Goal: Task Accomplishment & Management: Manage account settings

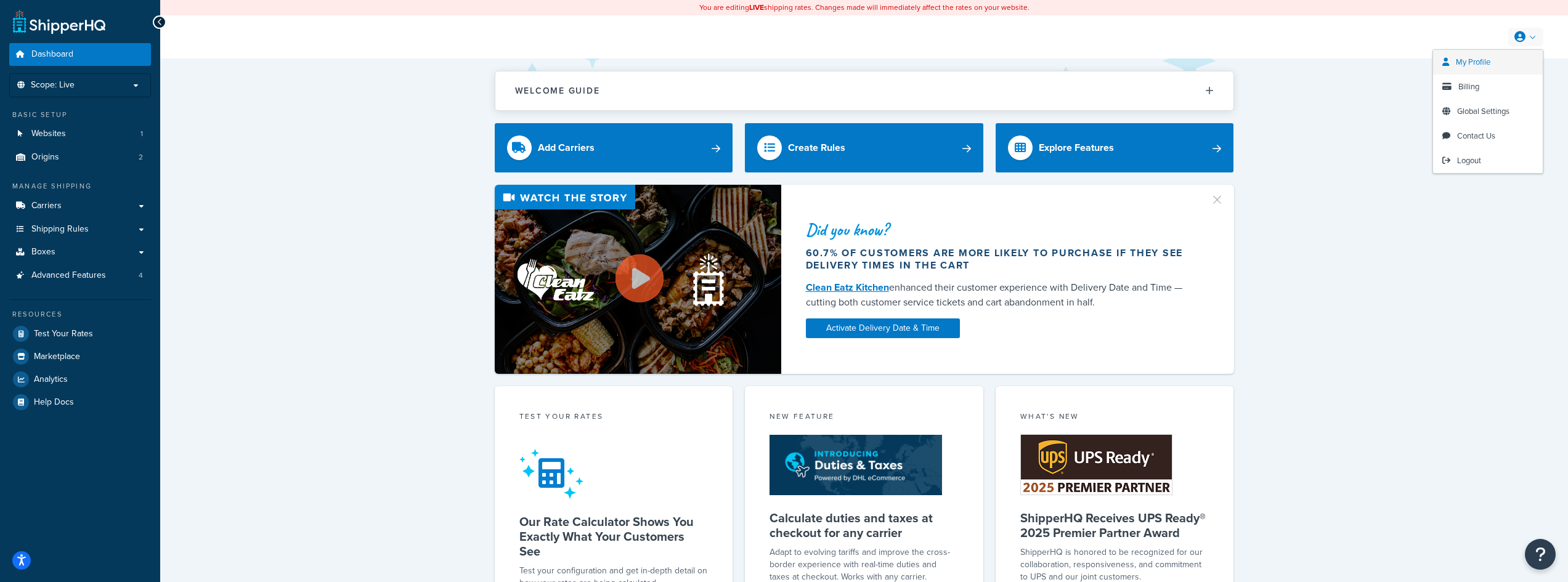
click at [1480, 61] on span "My Profile" at bounding box center [1473, 62] width 34 height 12
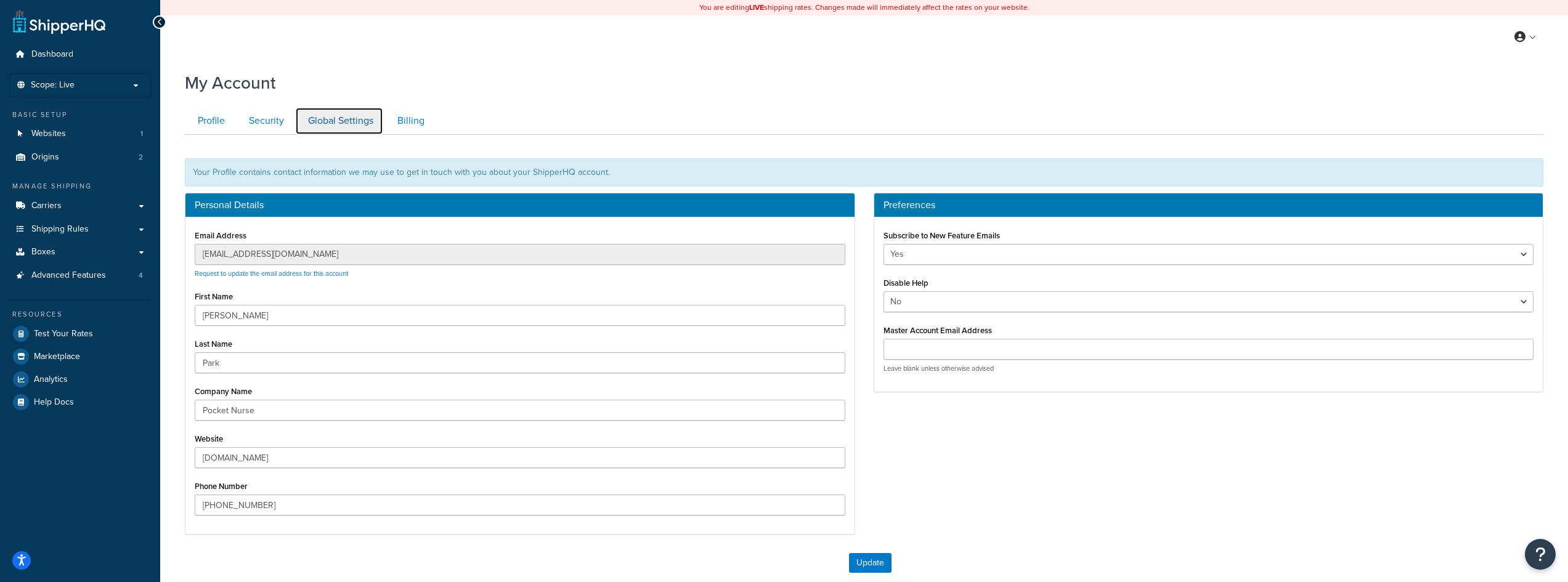
click at [344, 121] on link "Global Settings" at bounding box center [339, 121] width 88 height 28
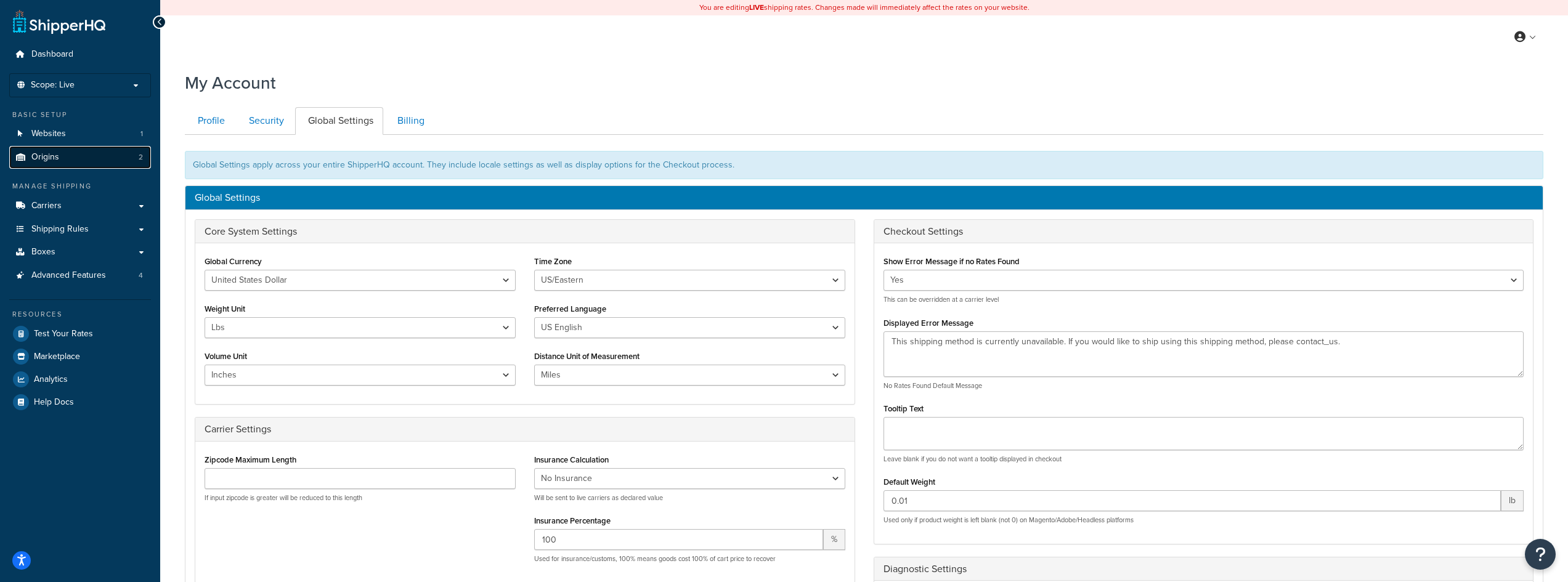
click at [102, 150] on link "Origins 2" at bounding box center [80, 158] width 142 height 23
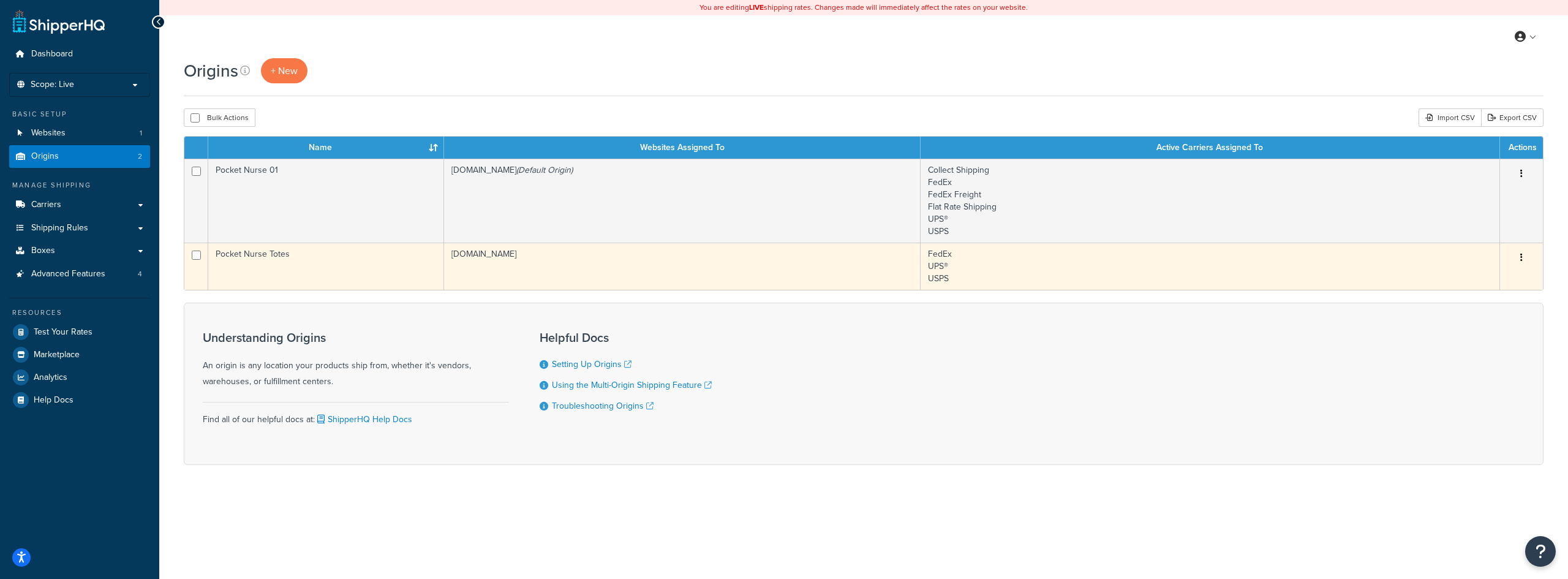
click at [193, 260] on input "checkbox" at bounding box center [196, 255] width 9 height 9
checkbox input "true"
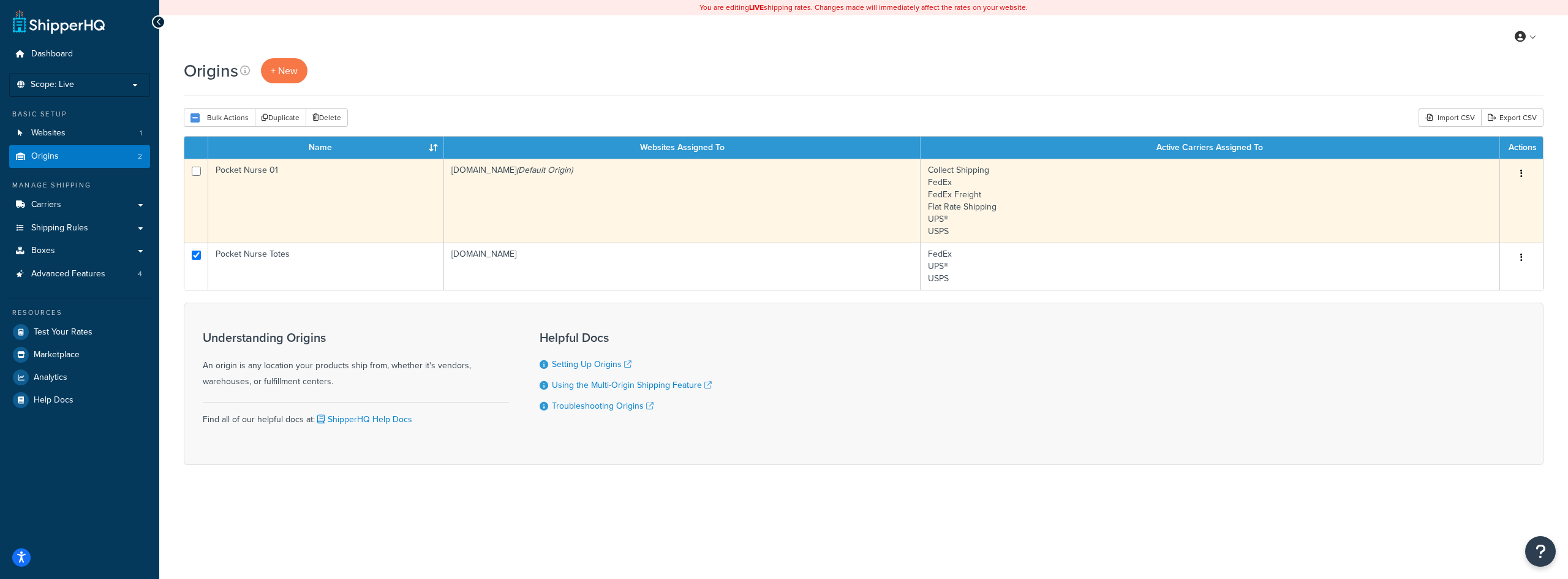
click at [199, 170] on input "checkbox" at bounding box center [196, 171] width 9 height 9
checkbox input "true"
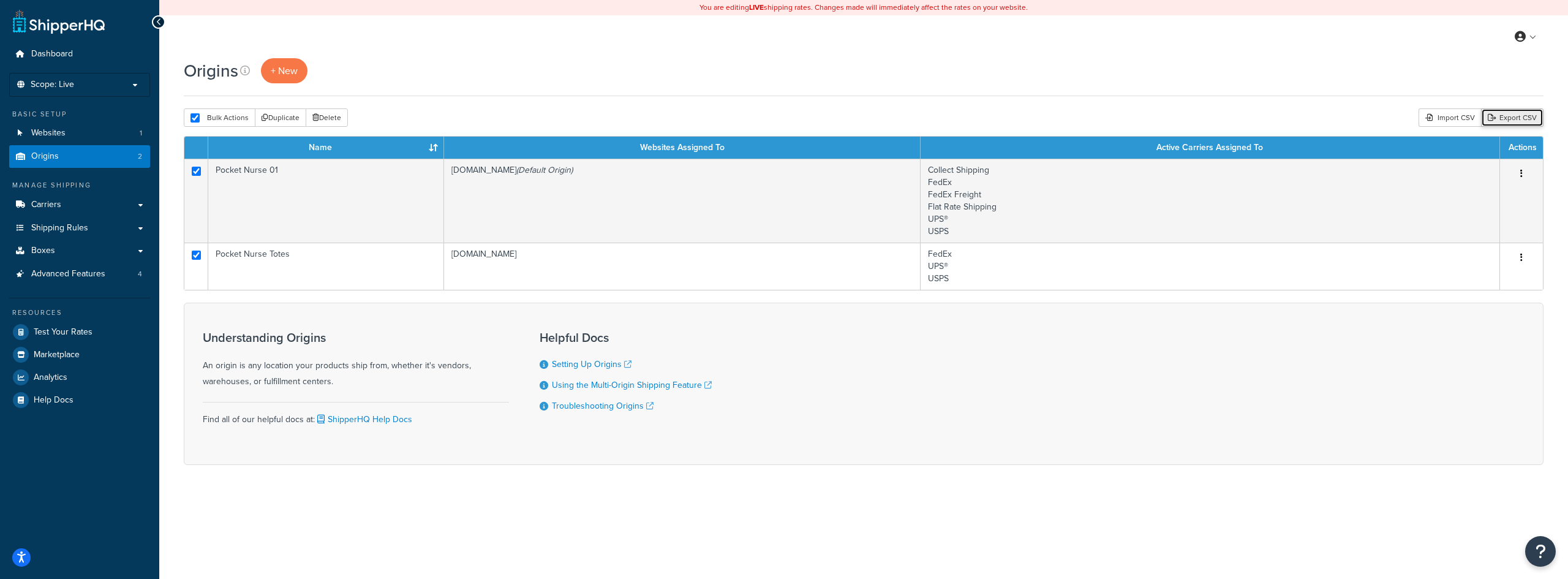
click at [1516, 118] on link "Export CSV" at bounding box center [1512, 118] width 63 height 19
click at [959, 52] on div "My Profile Billing Global Settings Contact Us Logout" at bounding box center [863, 37] width 1408 height 43
click at [60, 82] on span "Scope: Live" at bounding box center [52, 85] width 44 height 11
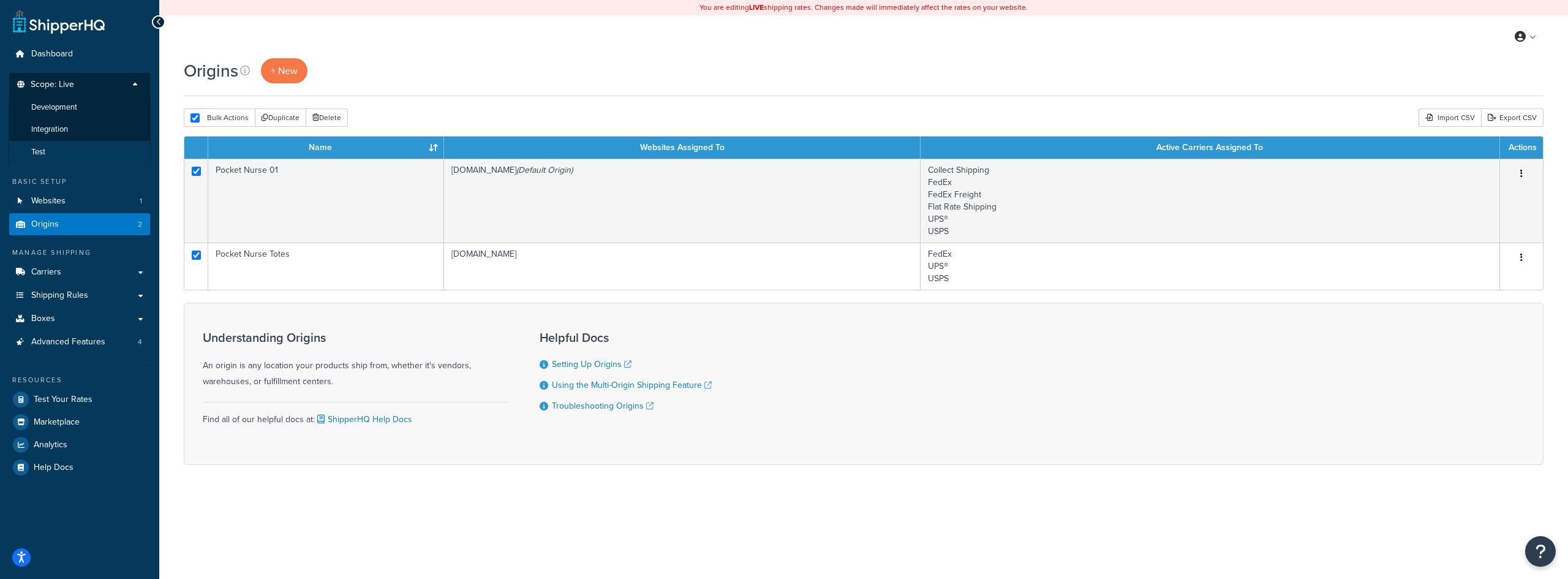
click at [70, 146] on li "Test" at bounding box center [80, 152] width 142 height 22
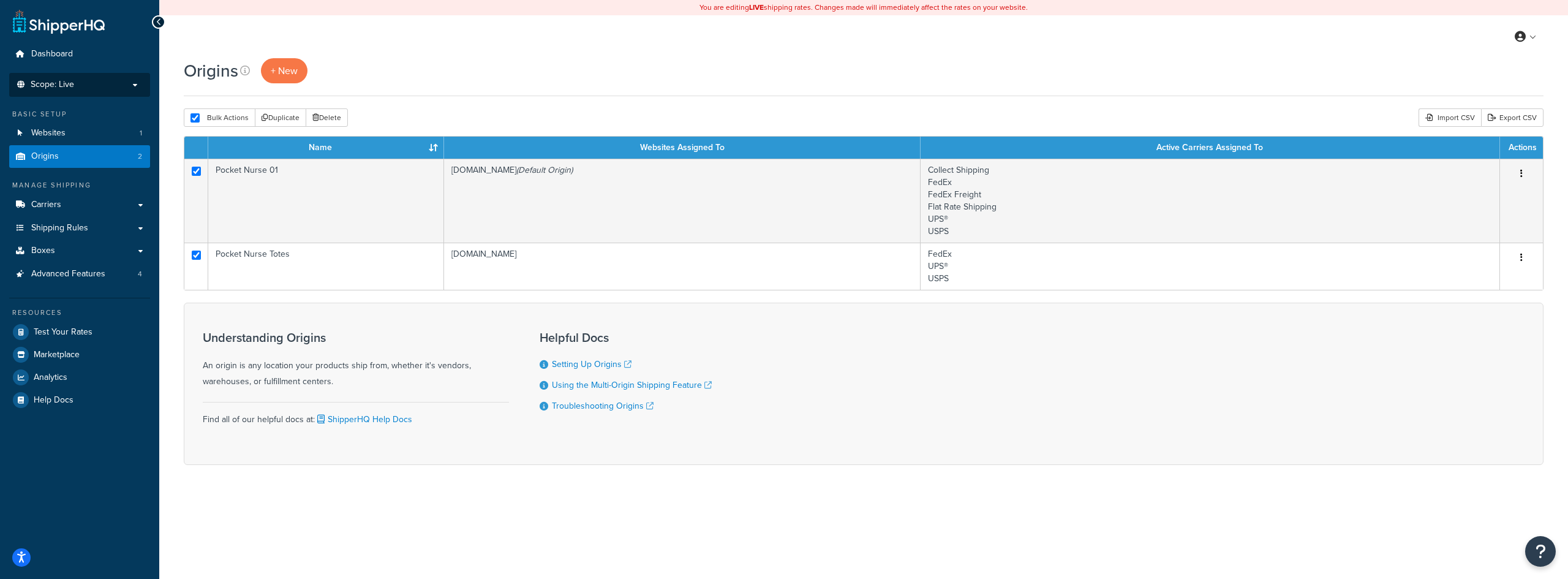
click at [83, 82] on p "Scope: Live" at bounding box center [80, 85] width 130 height 11
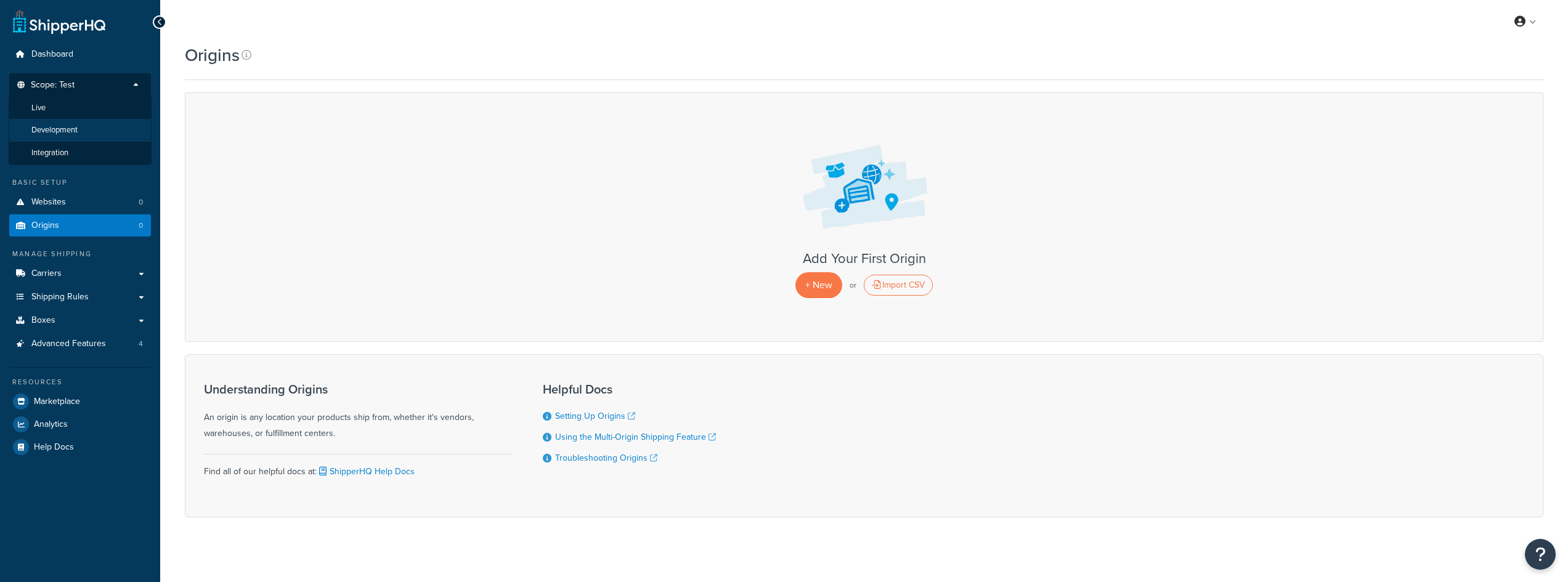
click at [78, 139] on li "Development" at bounding box center [80, 130] width 143 height 23
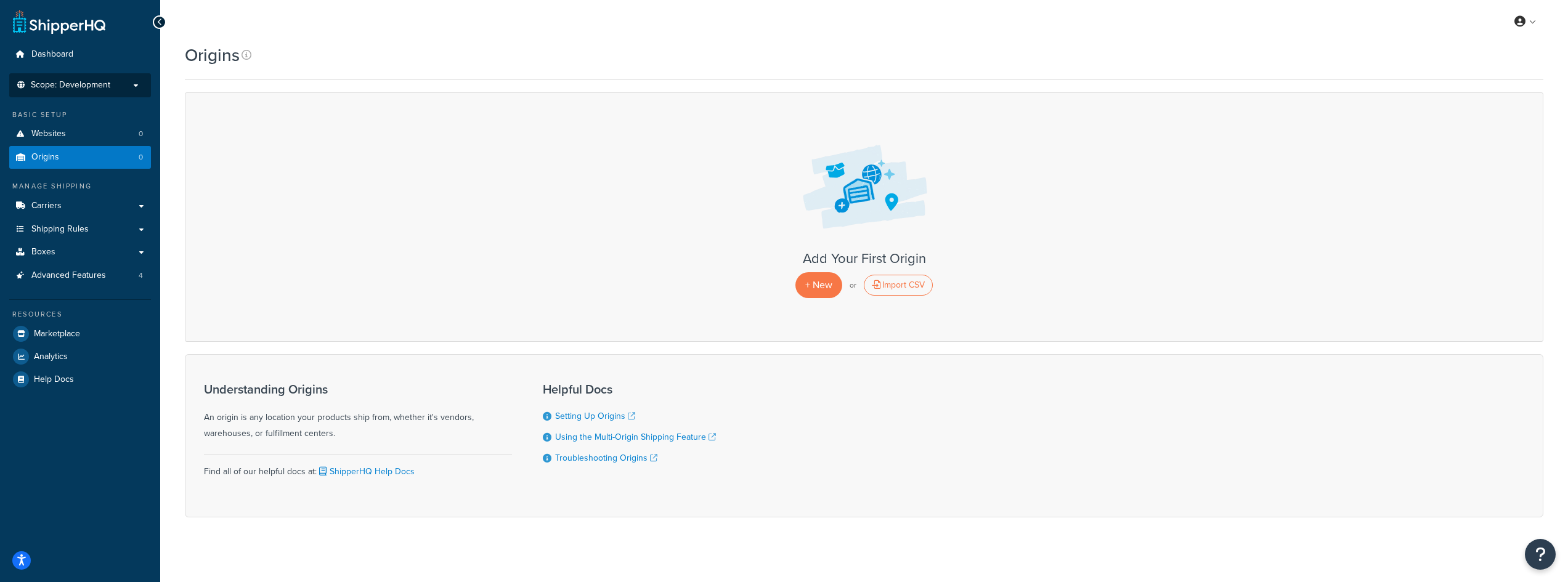
click at [102, 87] on span "Scope: Development" at bounding box center [70, 85] width 79 height 11
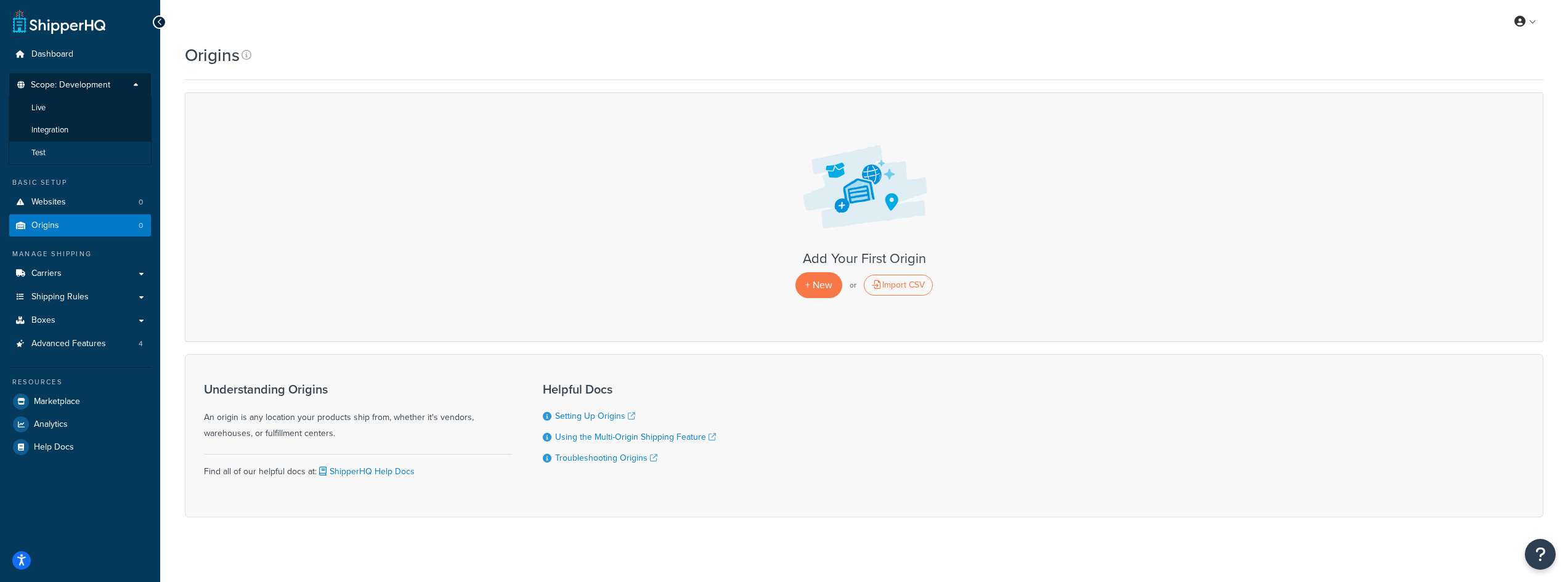
click at [79, 146] on li "Test" at bounding box center [80, 153] width 143 height 23
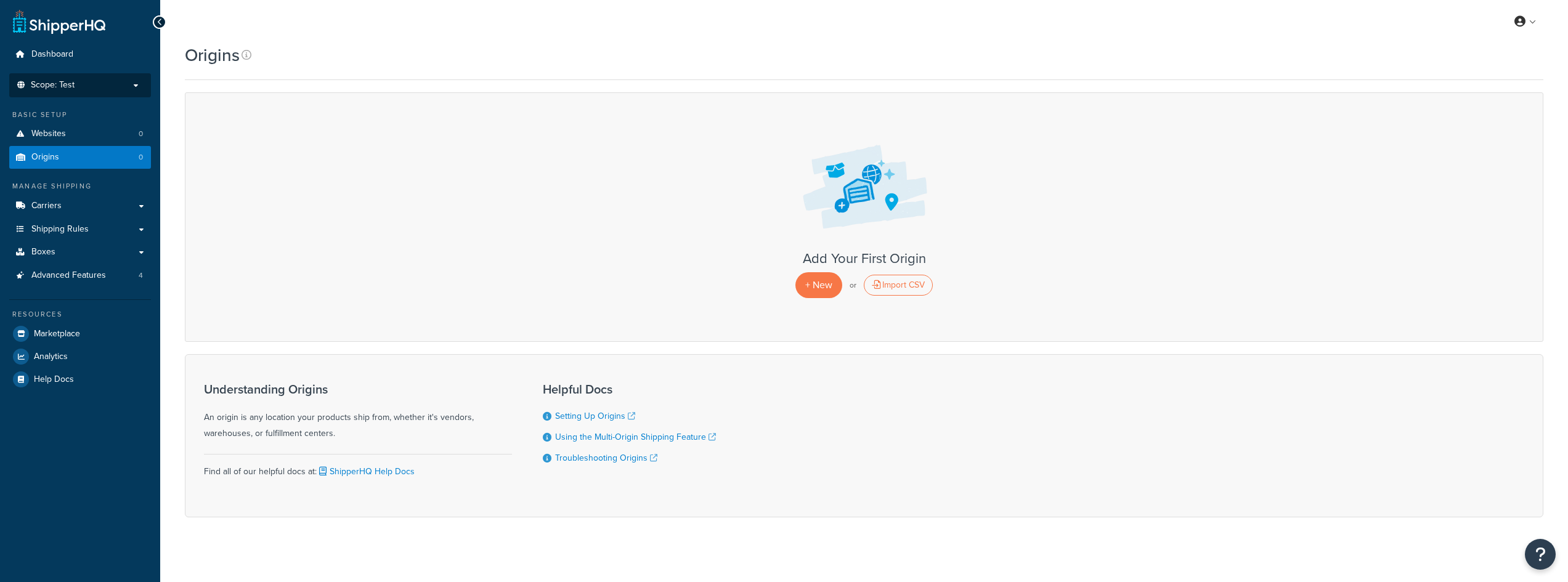
click at [119, 91] on li "Scope: Test Live Development Integration" at bounding box center [80, 85] width 142 height 24
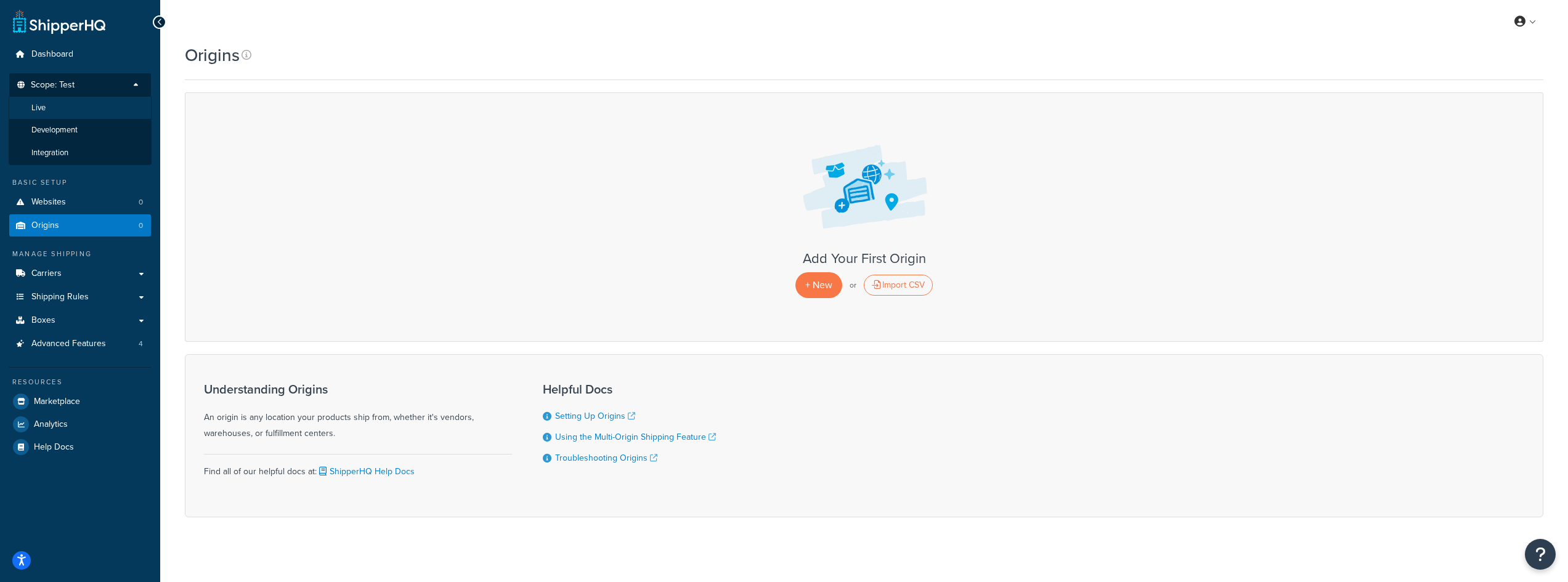
click at [83, 116] on li "Live" at bounding box center [80, 108] width 143 height 23
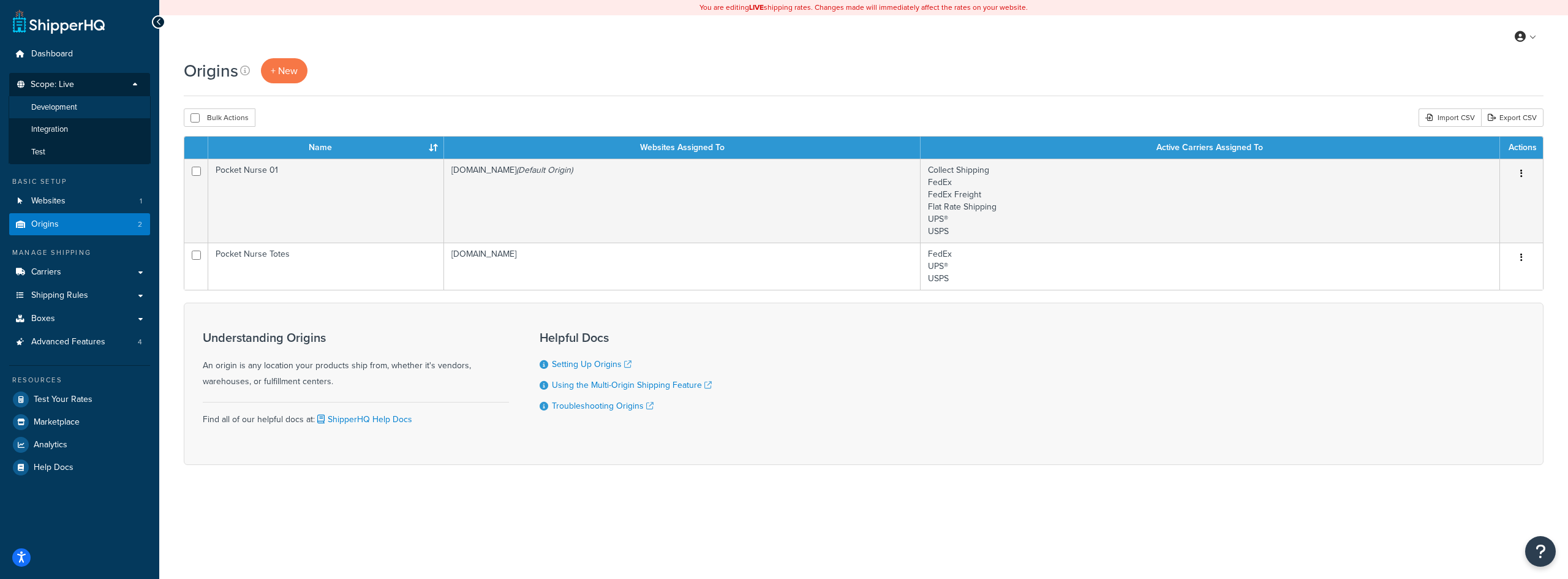
click at [77, 105] on span "Development" at bounding box center [54, 108] width 46 height 11
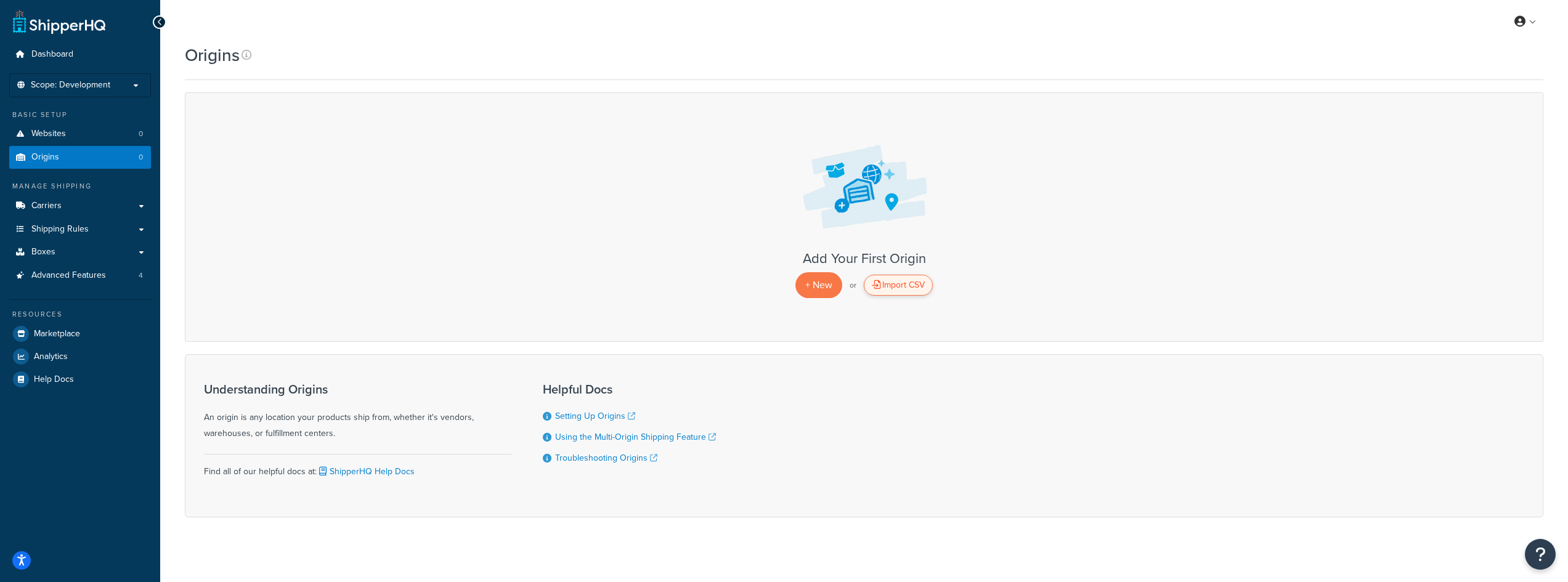
click at [918, 291] on div "Import CSV" at bounding box center [898, 285] width 69 height 21
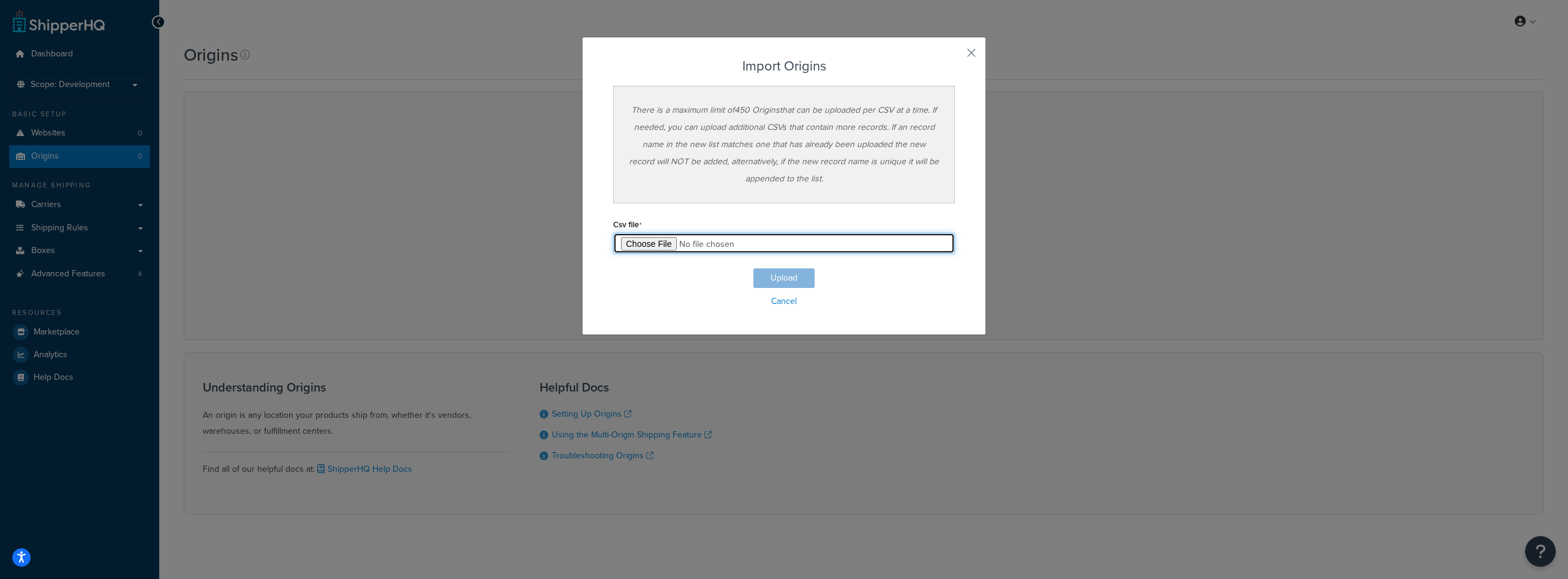
click at [643, 243] on input "file" at bounding box center [784, 243] width 342 height 21
click at [667, 410] on div "Import Origins There is a maximum limit of 450 Origins that can be uploaded per…" at bounding box center [784, 289] width 1568 height 579
click at [965, 60] on div "Import Origins There is a maximum limit of 450 Origins that can be uploaded per…" at bounding box center [784, 186] width 404 height 299
click at [955, 59] on button "button" at bounding box center [953, 57] width 3 height 3
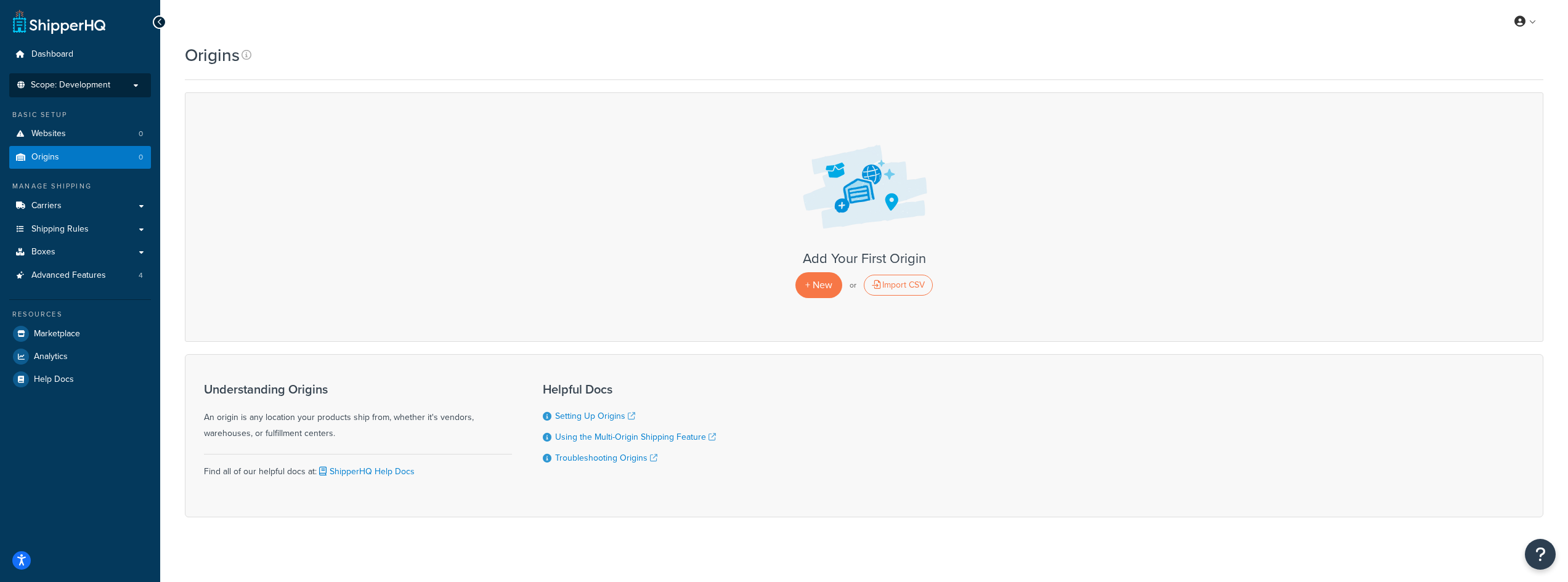
click at [117, 89] on p "Scope: Development" at bounding box center [80, 85] width 131 height 11
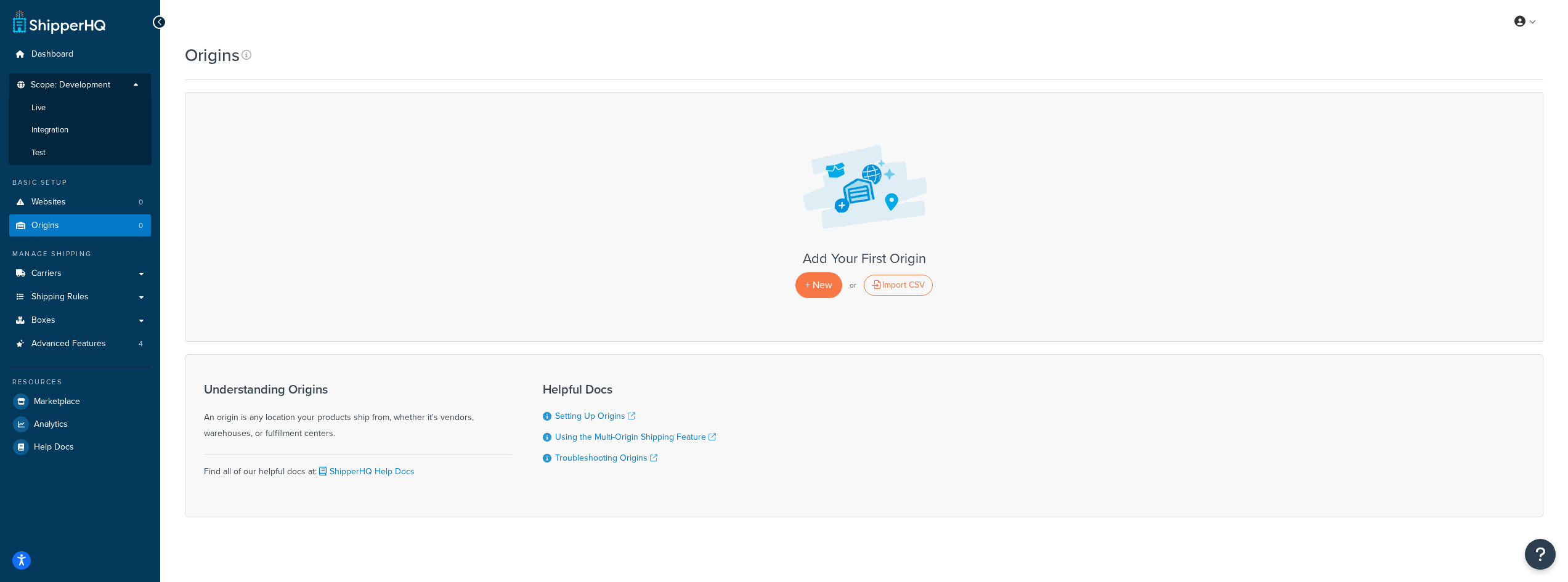
click at [117, 89] on p "Scope: Development" at bounding box center [80, 88] width 131 height 17
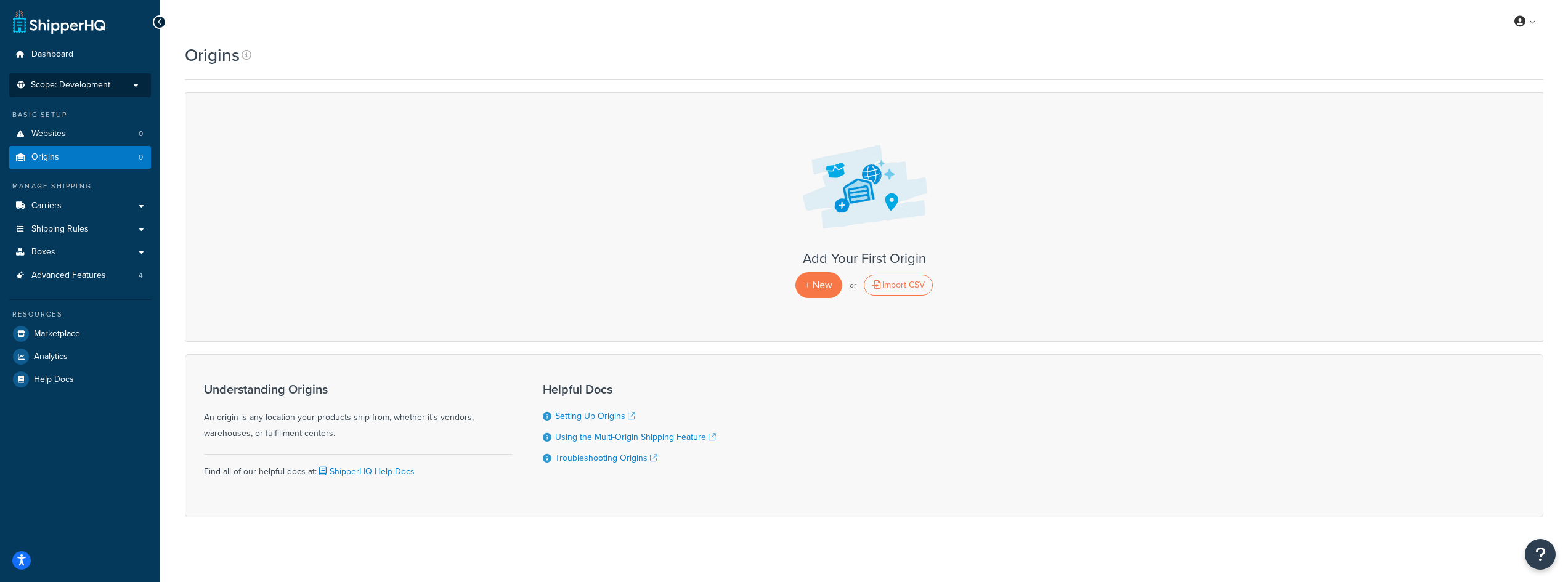
click at [120, 87] on p "Scope: Development" at bounding box center [80, 85] width 131 height 11
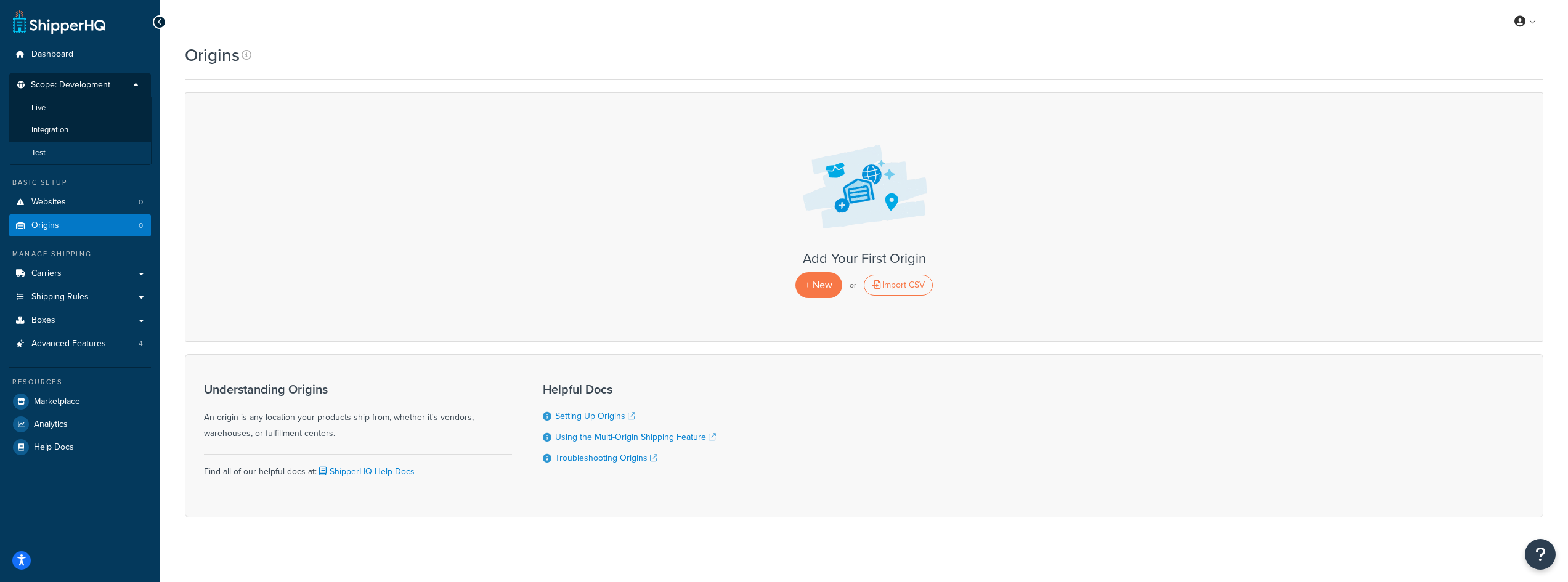
click at [101, 151] on li "Test" at bounding box center [80, 153] width 143 height 23
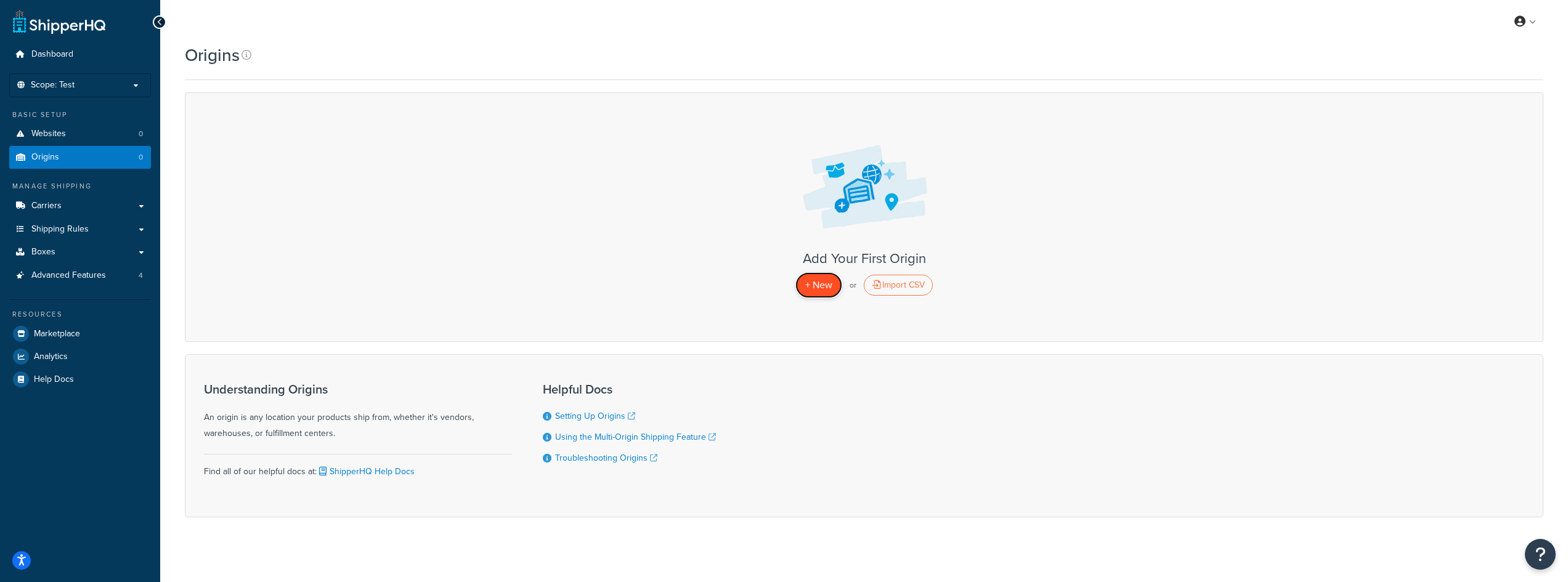
click at [827, 286] on span "+ New" at bounding box center [818, 284] width 27 height 14
click at [899, 283] on div "Import CSV" at bounding box center [898, 285] width 69 height 21
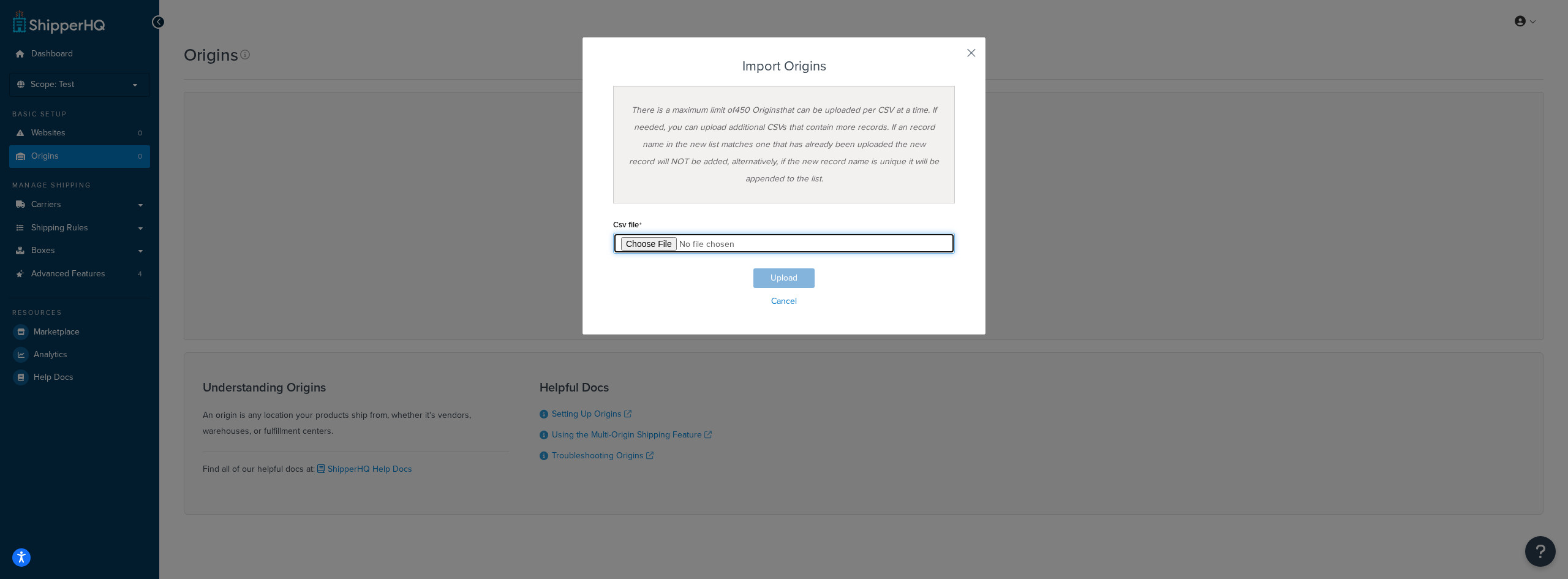
click at [636, 246] on input "file" at bounding box center [784, 243] width 342 height 21
type input "C:\fakepath\Origin Export-2025-10-07 0533.csv"
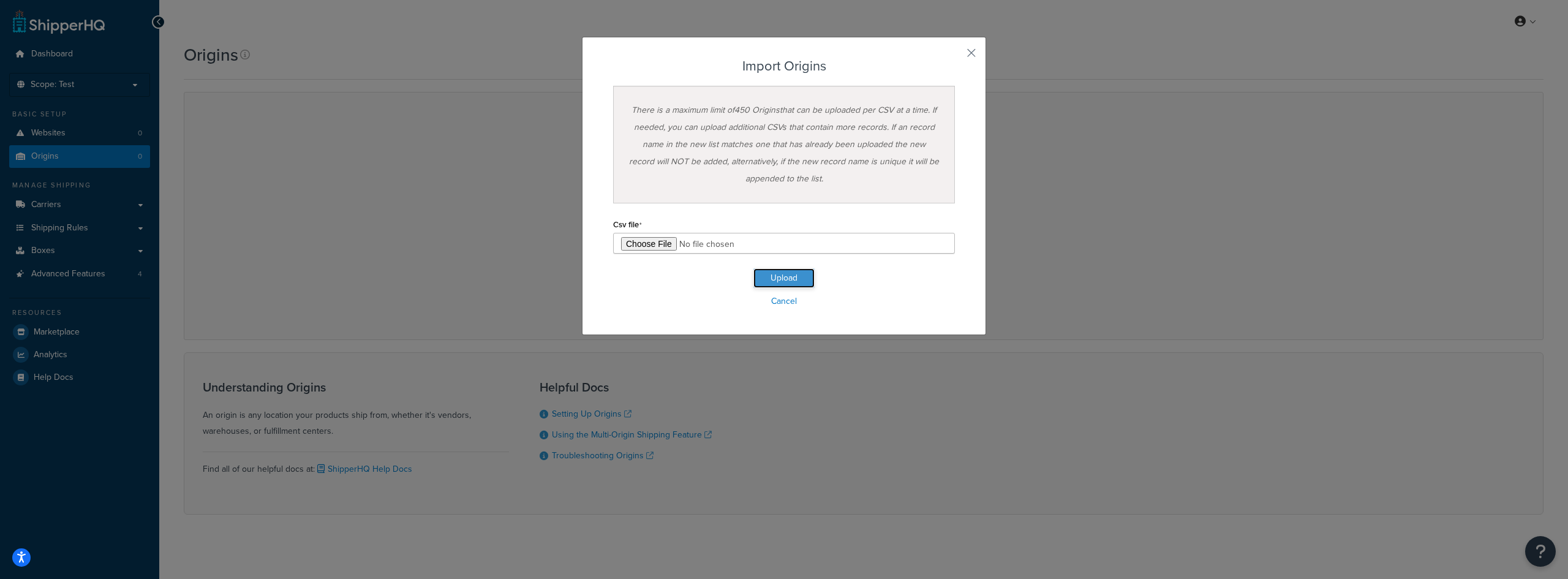
click at [797, 275] on button "Upload" at bounding box center [784, 279] width 62 height 20
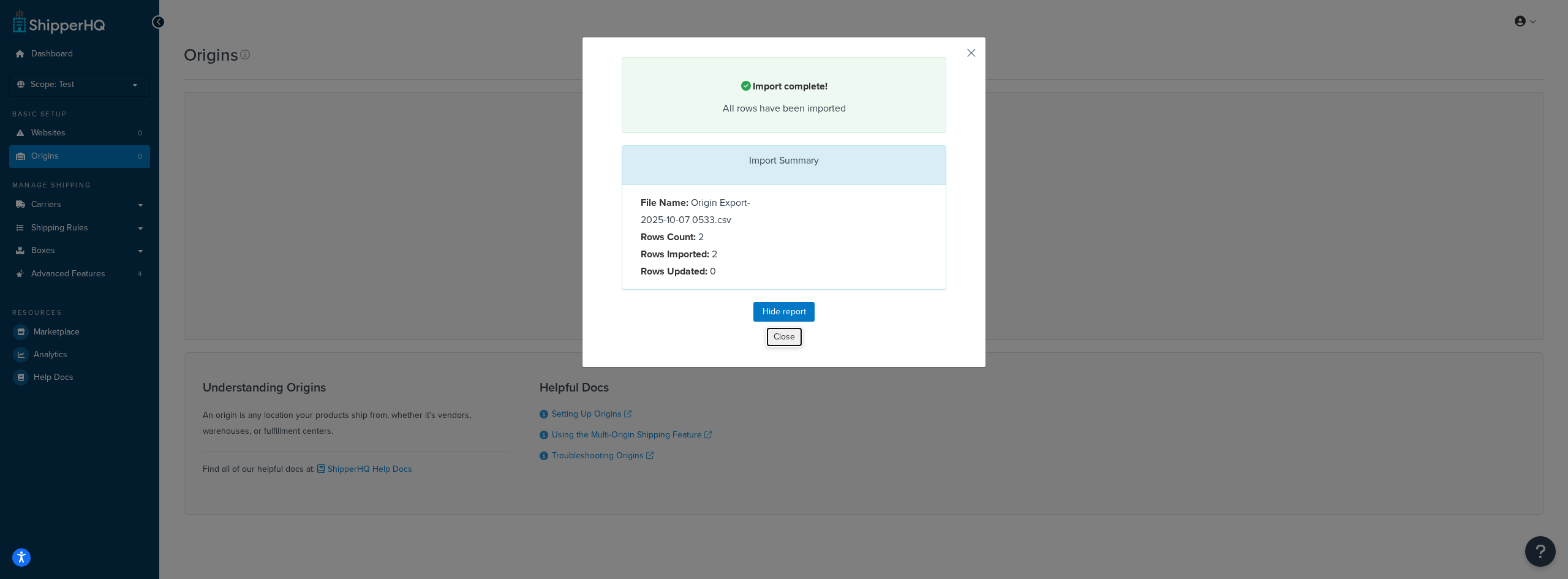
click at [789, 333] on button "Close" at bounding box center [784, 337] width 37 height 21
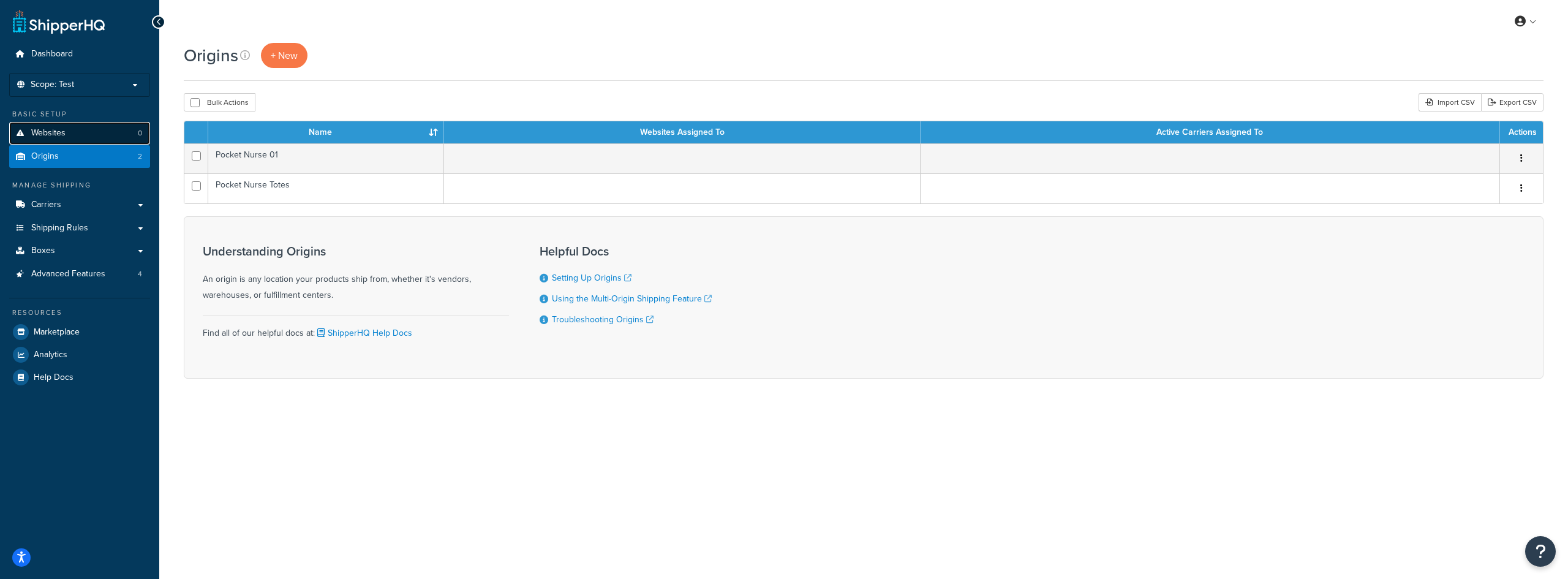
click at [113, 133] on link "Websites 0" at bounding box center [80, 133] width 141 height 22
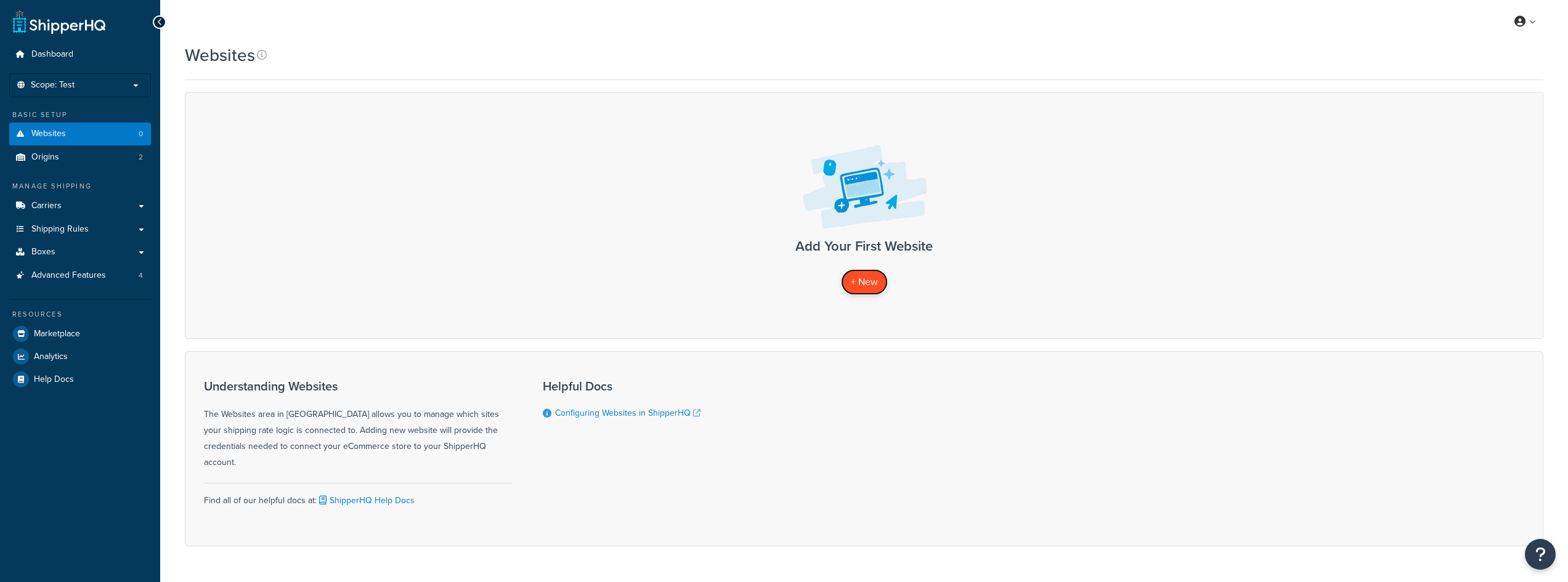
click at [862, 284] on span "+ New" at bounding box center [864, 281] width 27 height 14
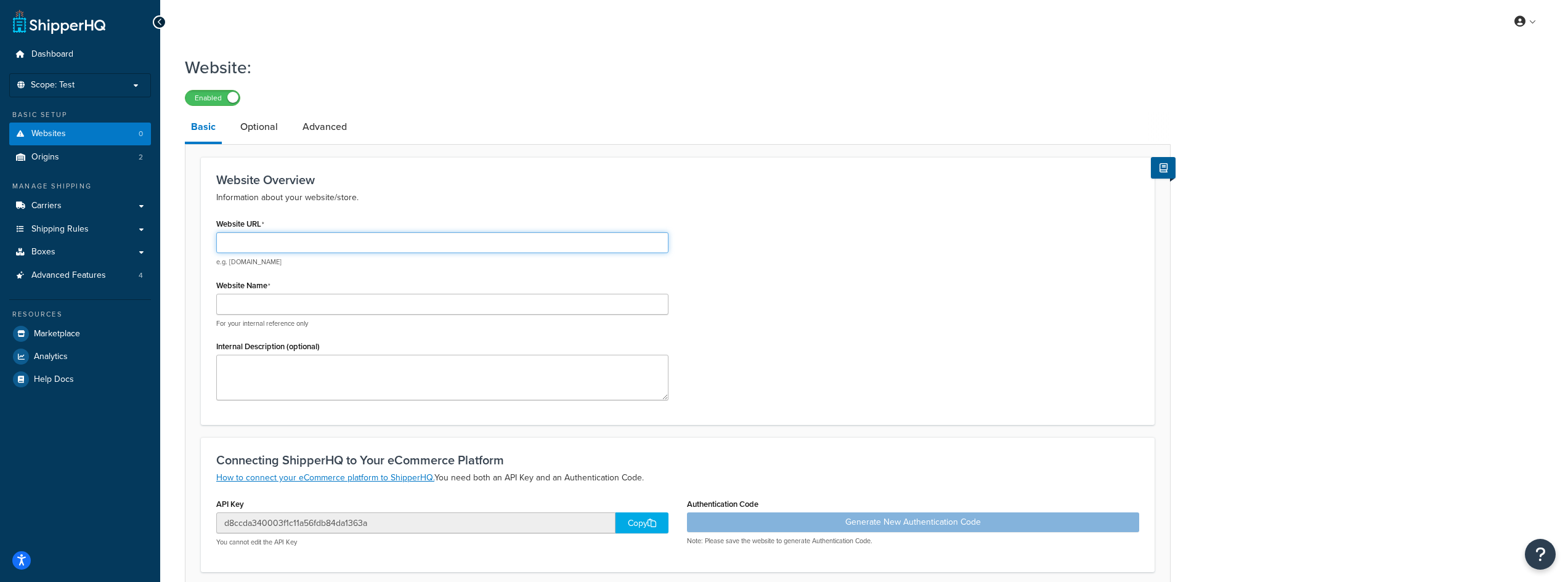
click at [420, 239] on input "Website URL" at bounding box center [442, 243] width 452 height 21
paste input "[URL][DOMAIN_NAME]"
type input "[URL][DOMAIN_NAME]"
click at [372, 309] on input "Website Name" at bounding box center [442, 304] width 452 height 21
paste input "[URL][DOMAIN_NAME]"
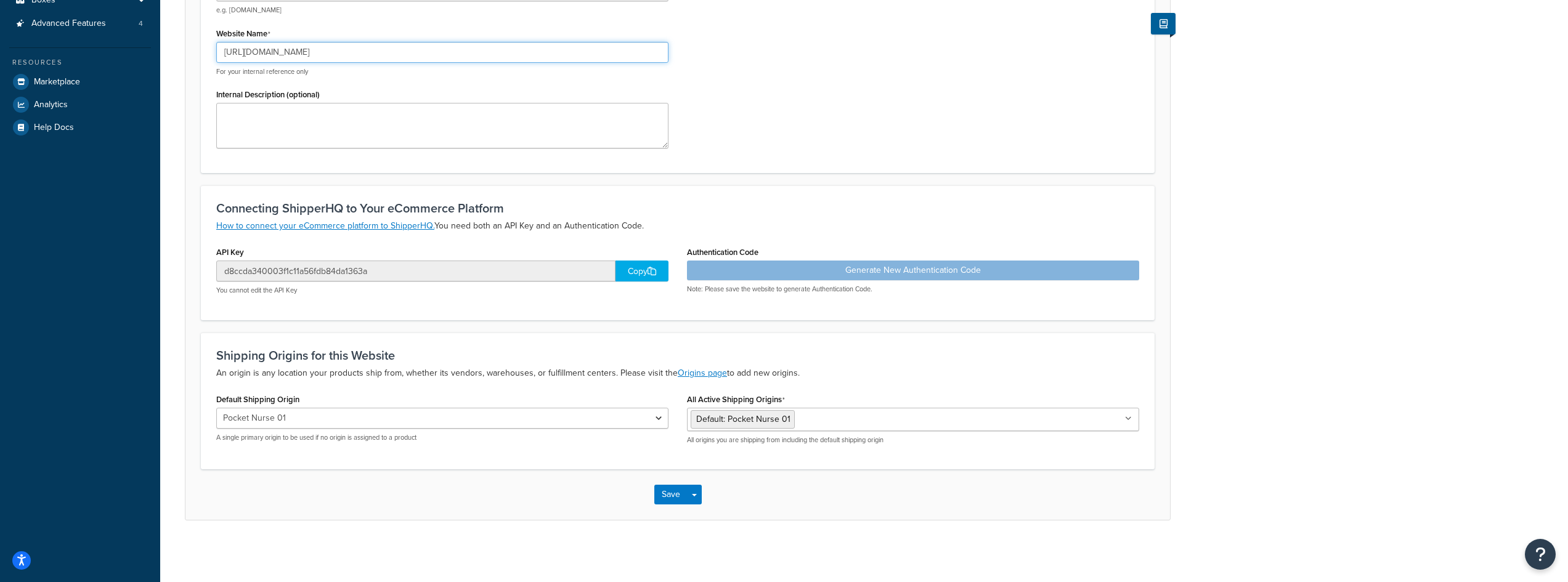
scroll to position [253, 0]
type input "[URL][DOMAIN_NAME]"
click at [680, 500] on button "Save" at bounding box center [671, 495] width 33 height 20
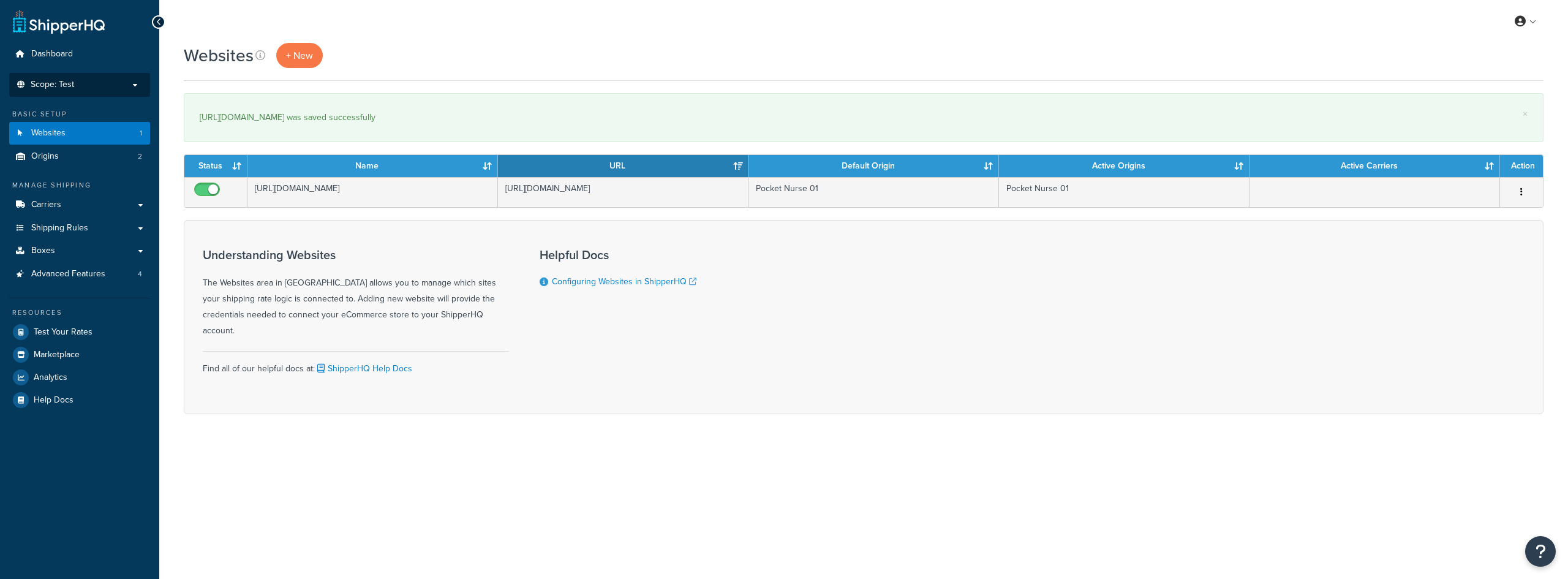
drag, startPoint x: 0, startPoint y: 0, endPoint x: 80, endPoint y: 85, distance: 116.7
click at [80, 85] on p "Scope: Test" at bounding box center [80, 85] width 130 height 11
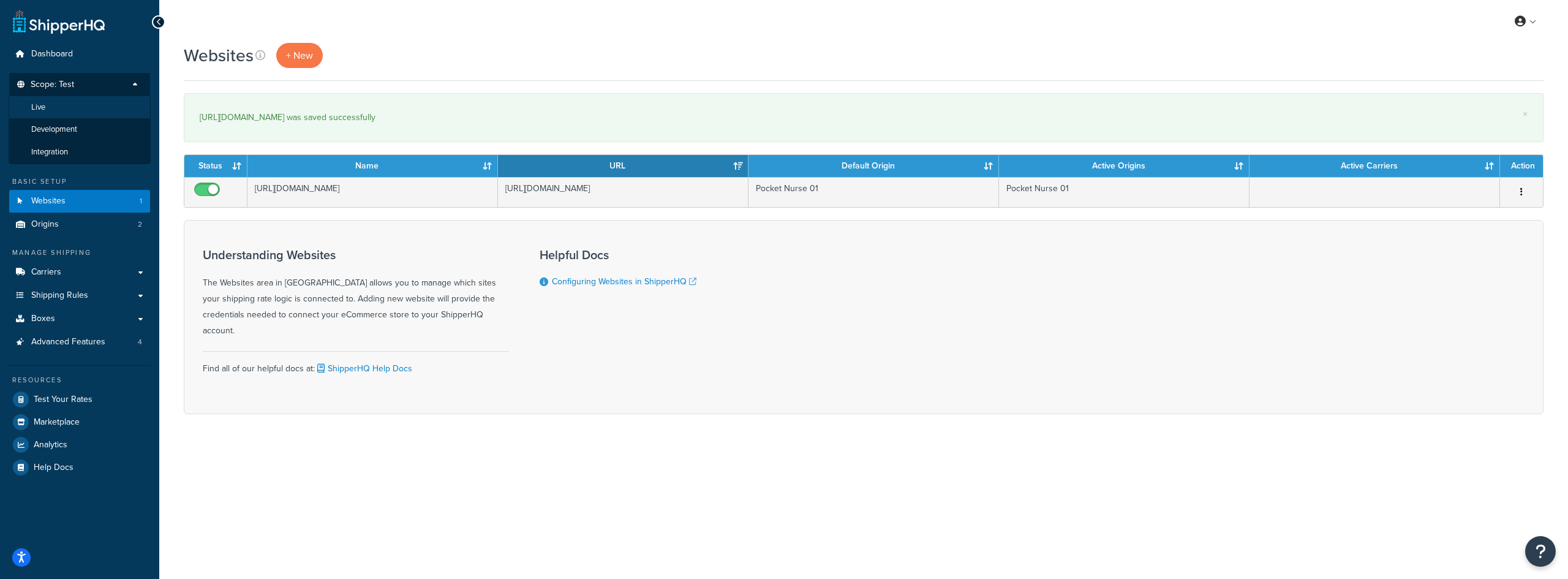
click at [80, 108] on li "Live" at bounding box center [80, 108] width 142 height 22
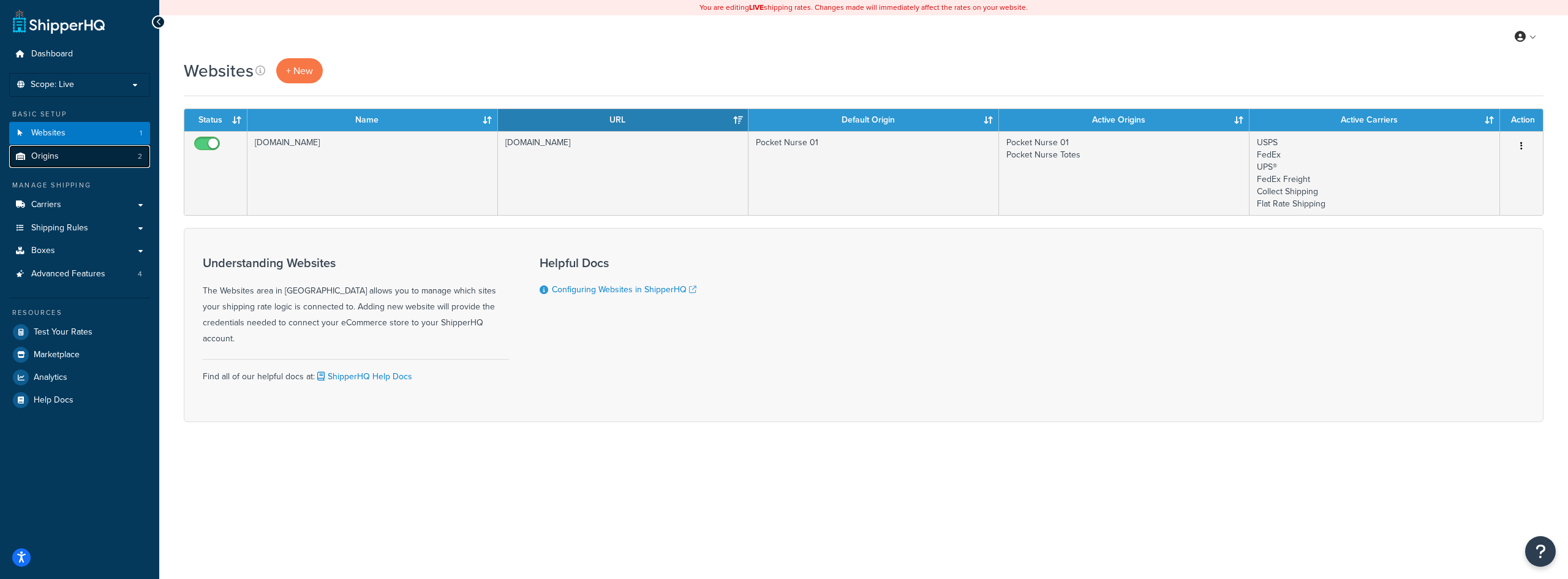
click at [86, 160] on link "Origins 2" at bounding box center [80, 157] width 141 height 22
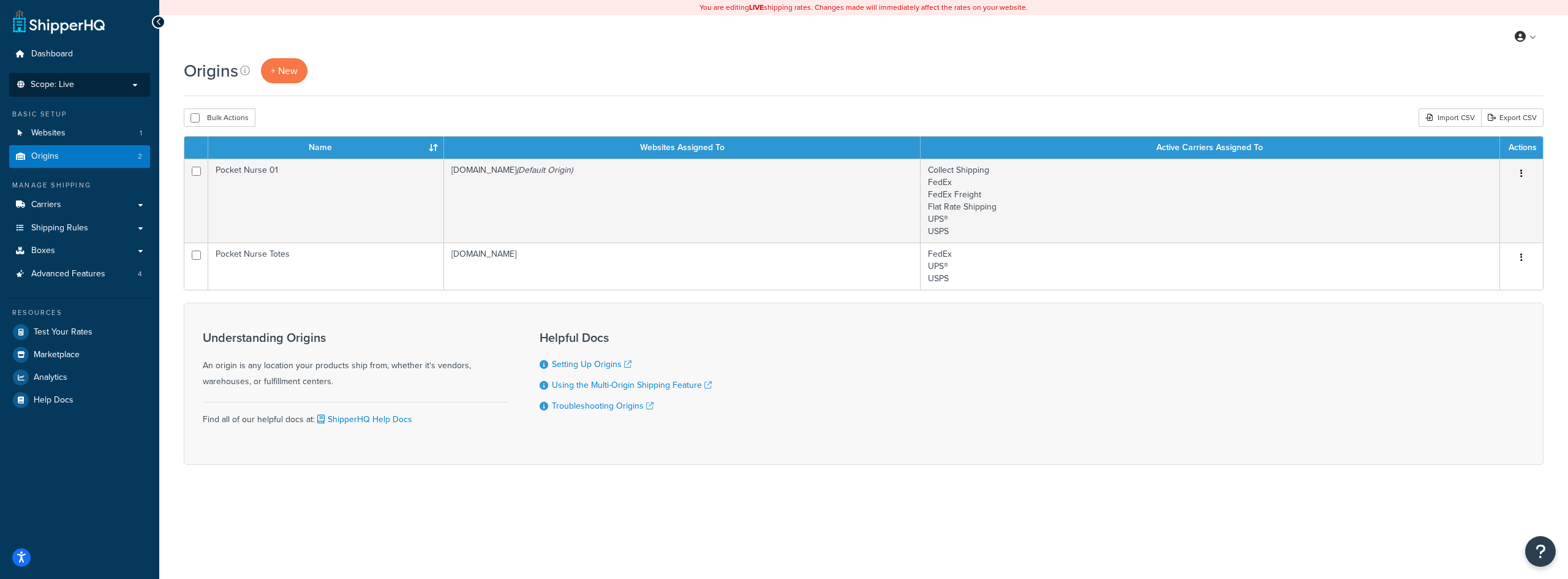
click at [65, 80] on span "Scope: Live" at bounding box center [52, 85] width 44 height 11
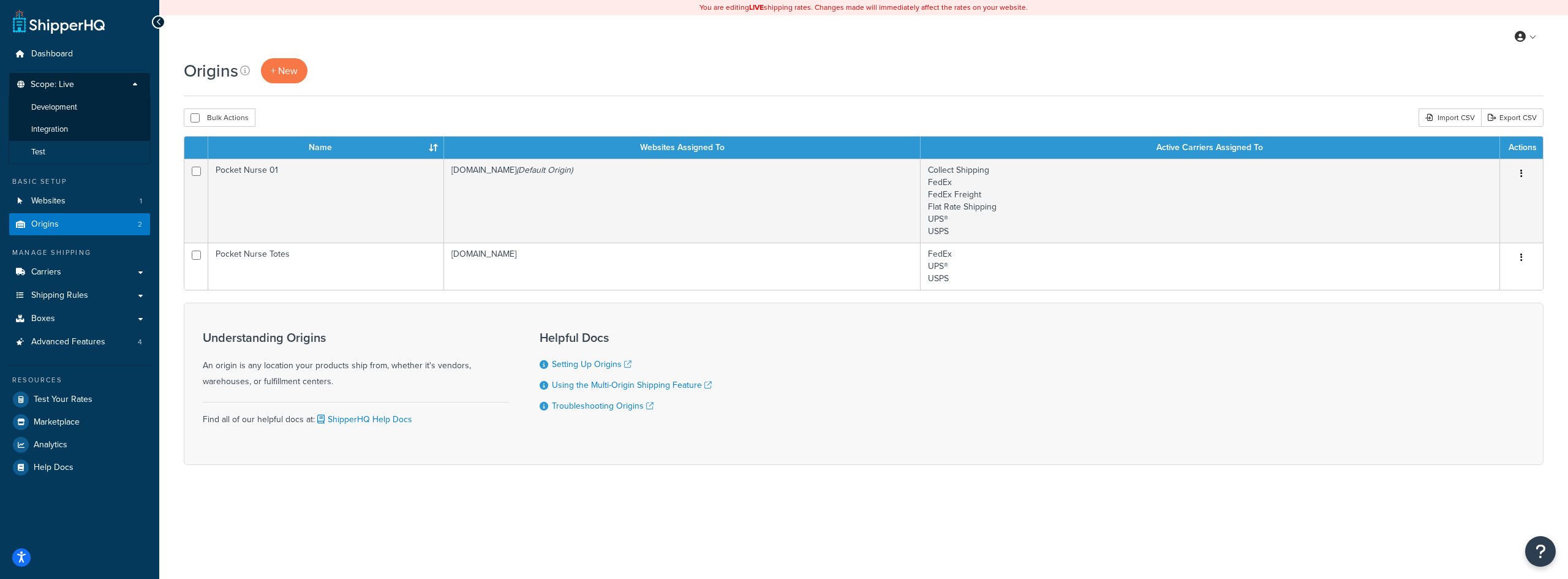
click at [72, 145] on li "Test" at bounding box center [80, 152] width 142 height 22
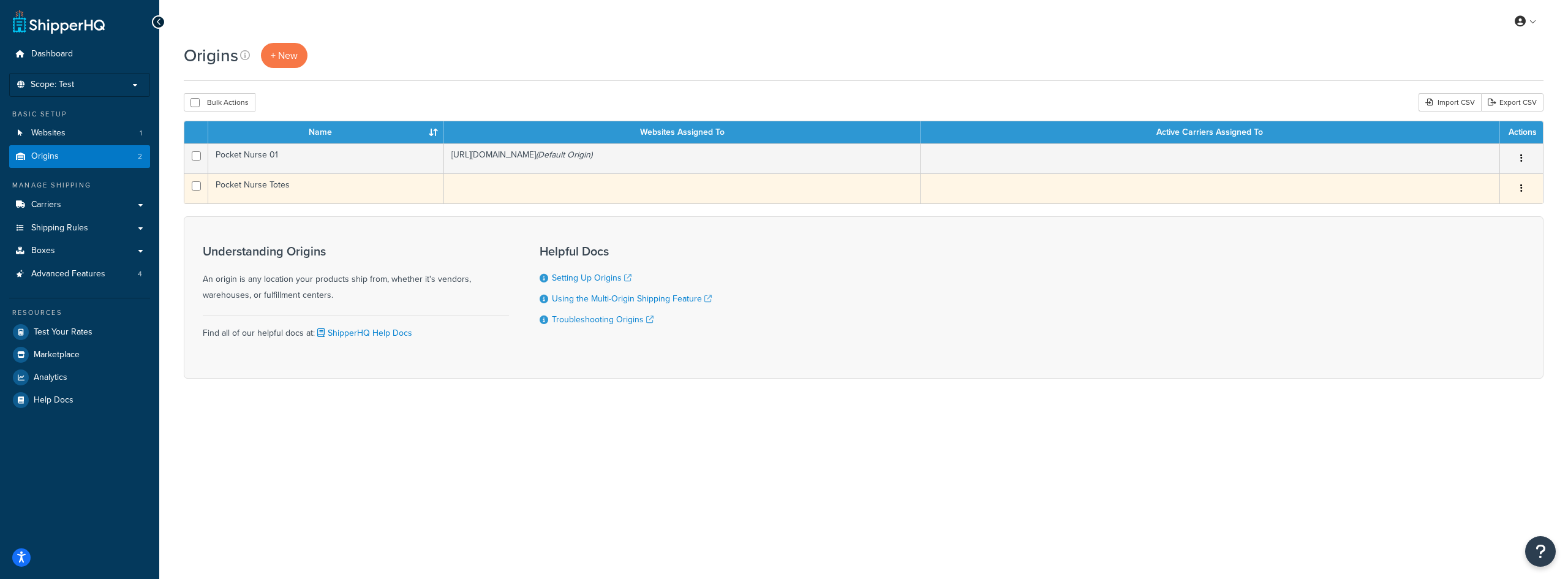
click at [496, 185] on td at bounding box center [682, 188] width 477 height 30
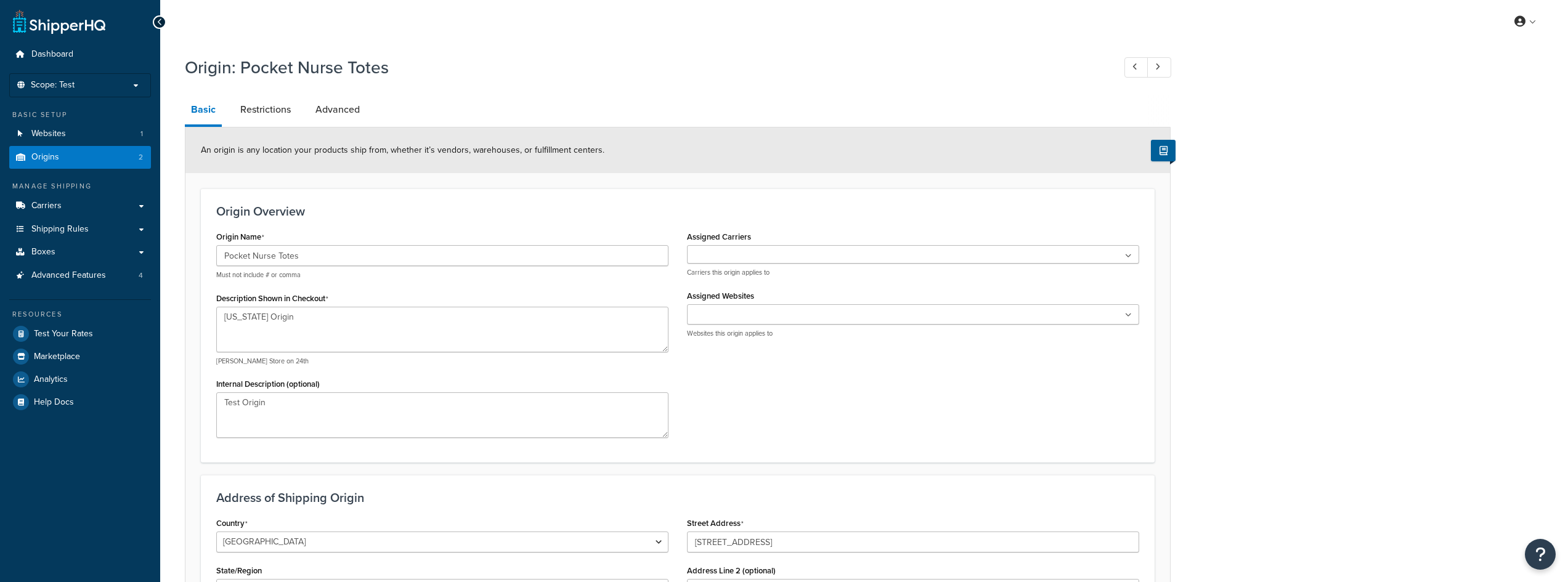
select select "38"
click at [730, 258] on ul at bounding box center [913, 254] width 452 height 19
click at [735, 318] on input "Assigned Websites" at bounding box center [745, 316] width 109 height 14
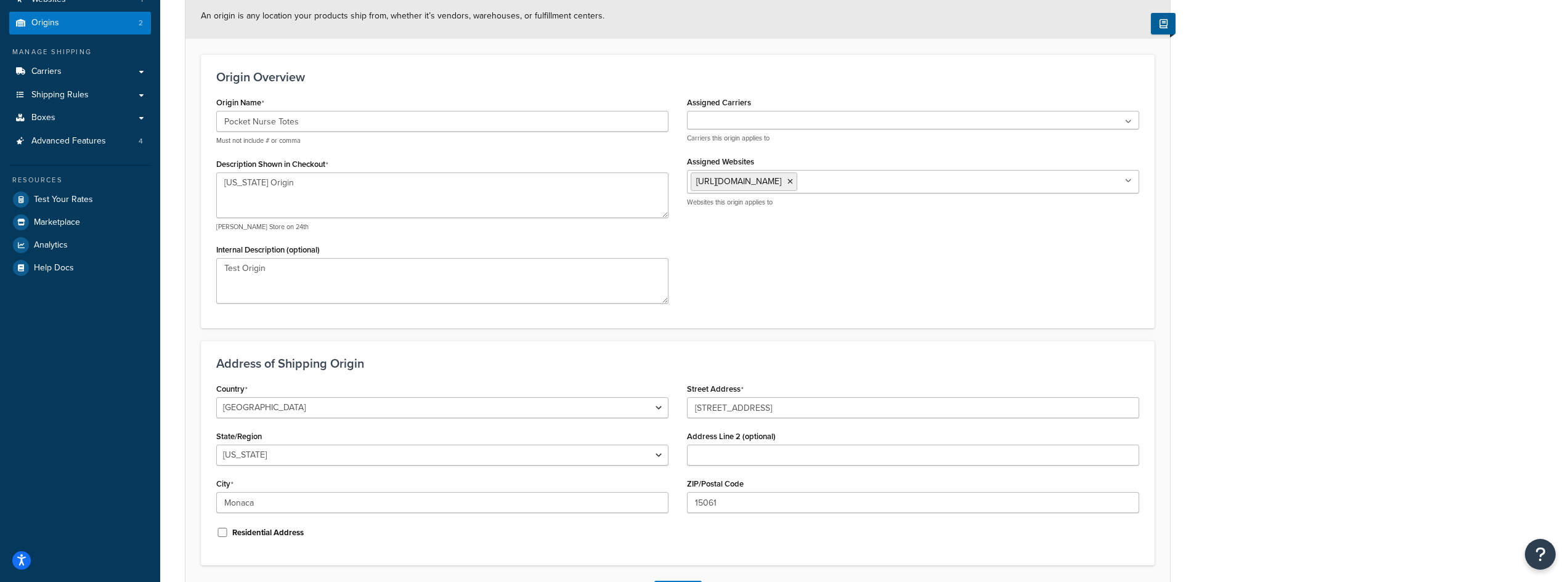
scroll to position [231, 0]
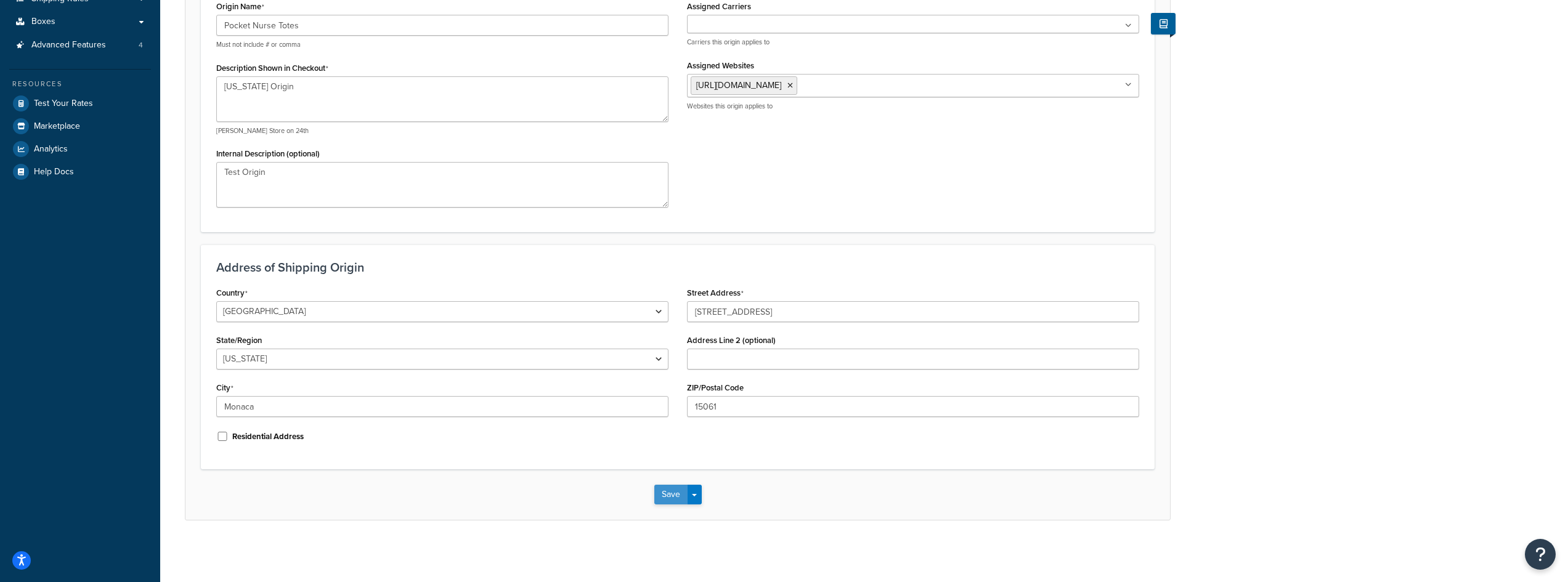
click at [678, 490] on button "Save" at bounding box center [671, 495] width 33 height 20
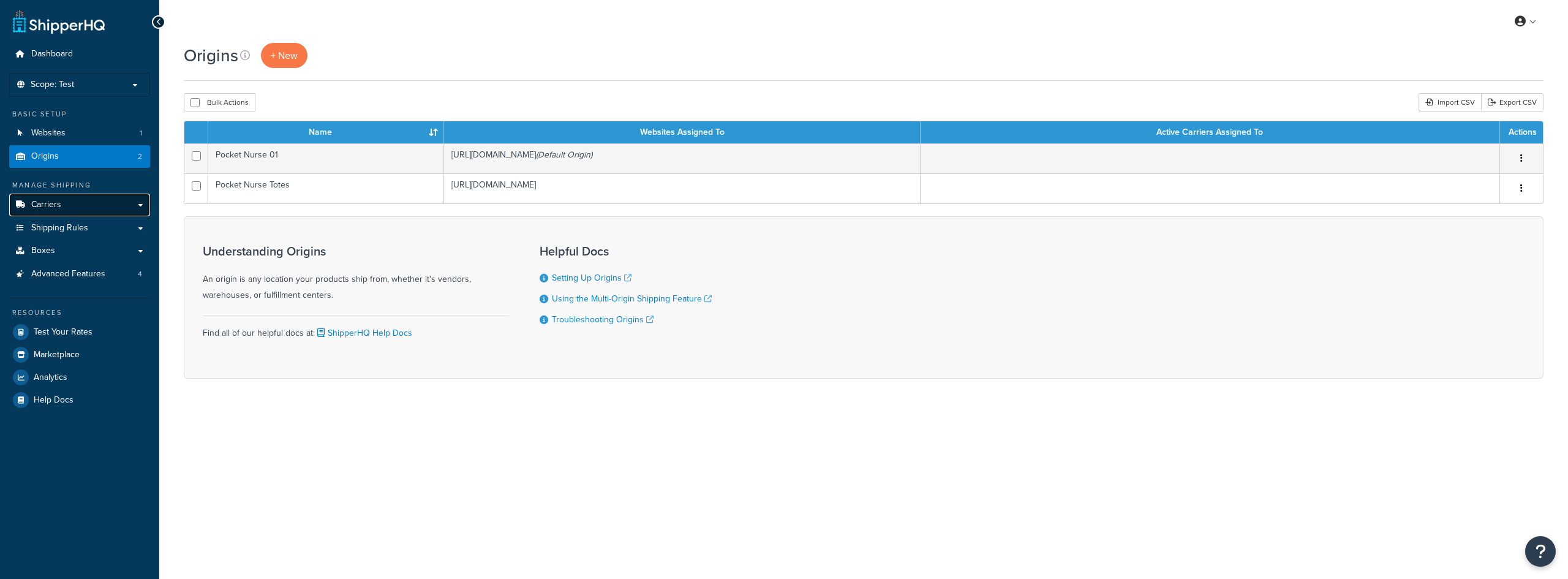
click at [60, 207] on span "Carriers" at bounding box center [46, 205] width 30 height 11
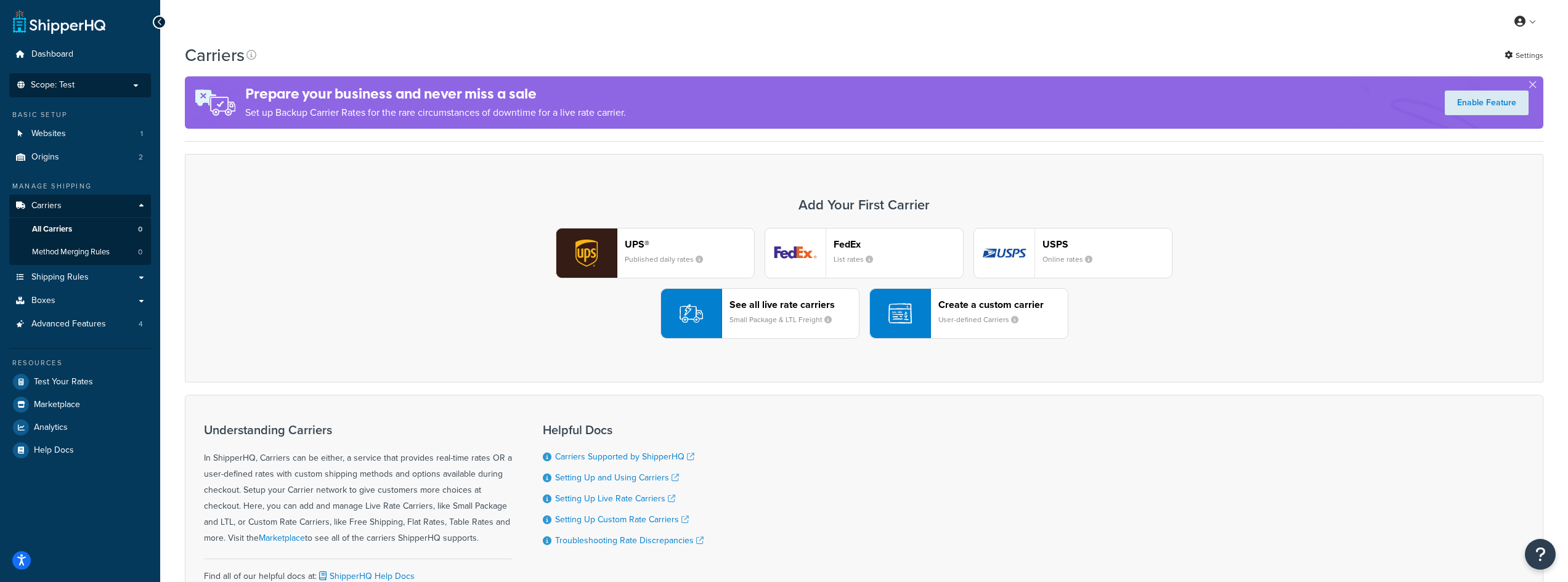
click at [76, 84] on p "Scope: Test" at bounding box center [80, 85] width 131 height 11
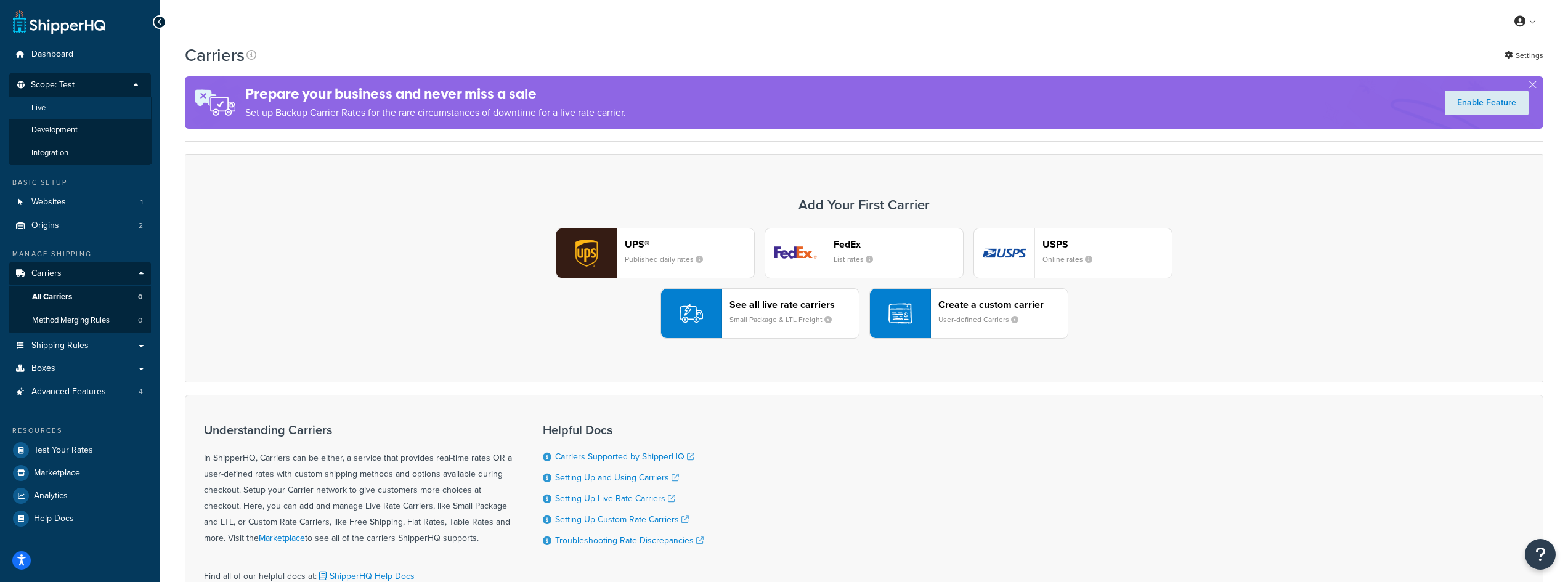
click at [63, 105] on li "Live" at bounding box center [80, 108] width 143 height 23
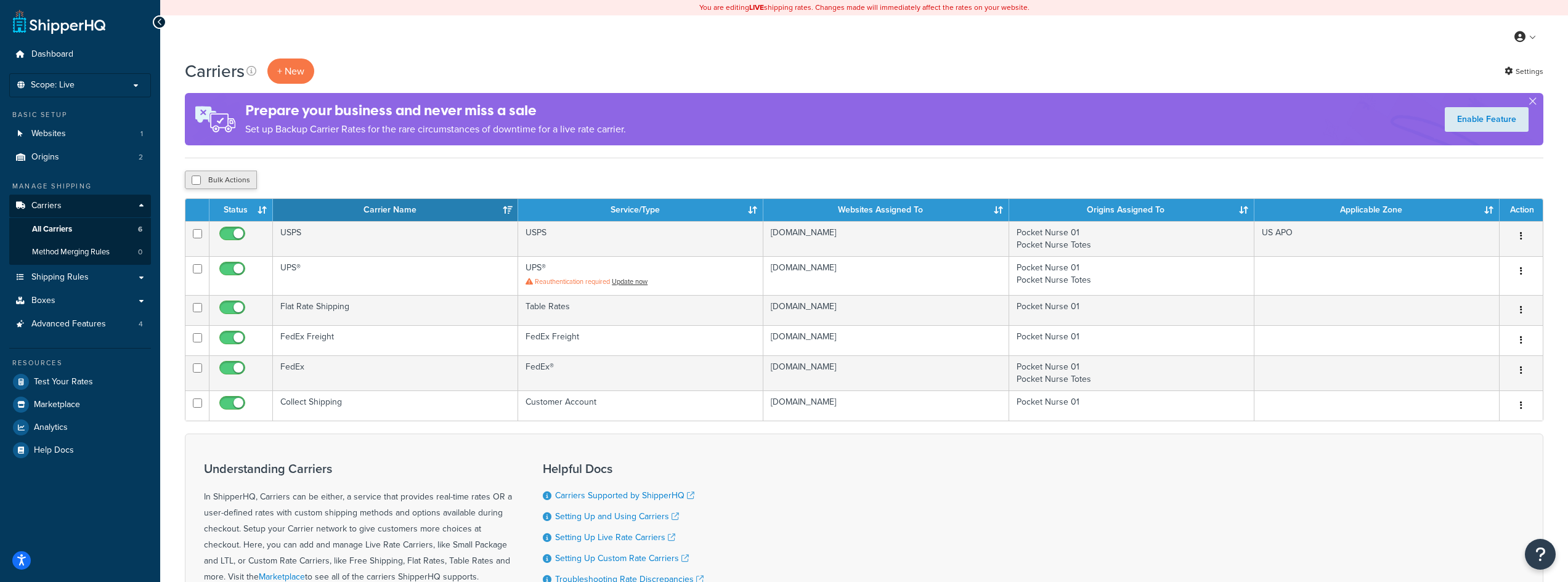
click at [228, 186] on button "Bulk Actions" at bounding box center [221, 180] width 72 height 19
checkbox input "true"
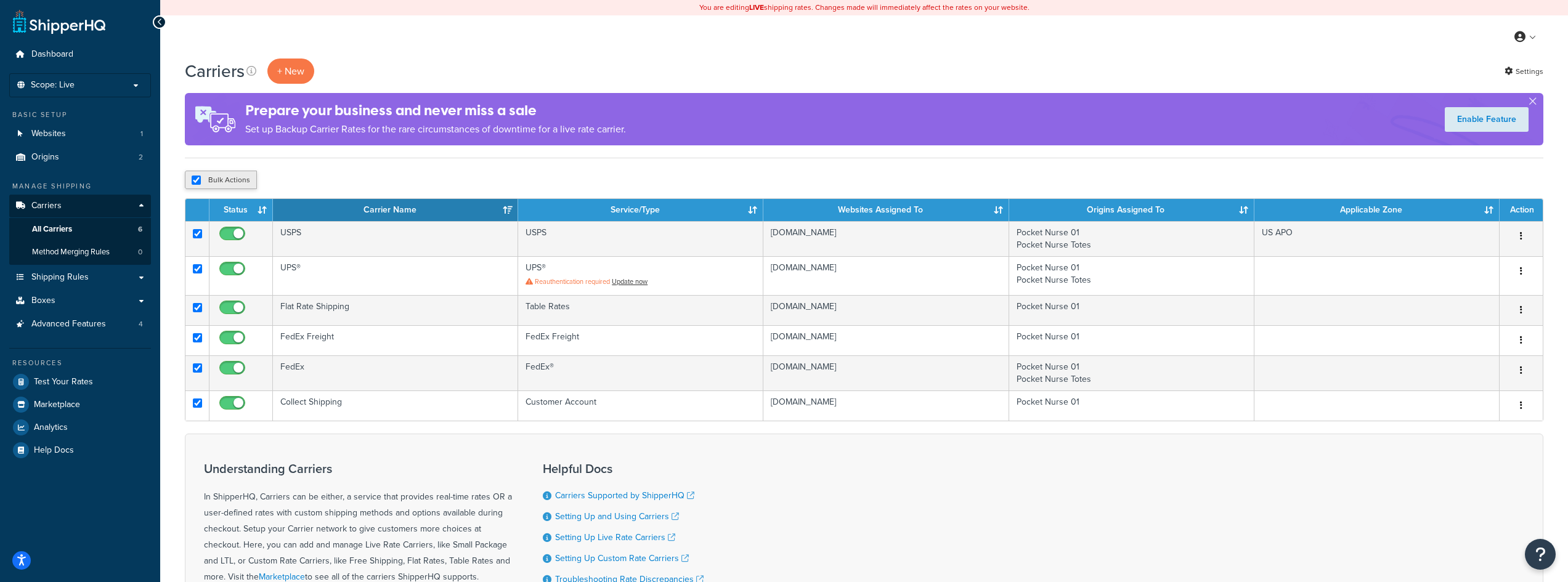
checkbox input "true"
click at [1534, 103] on button "button" at bounding box center [1532, 104] width 3 height 3
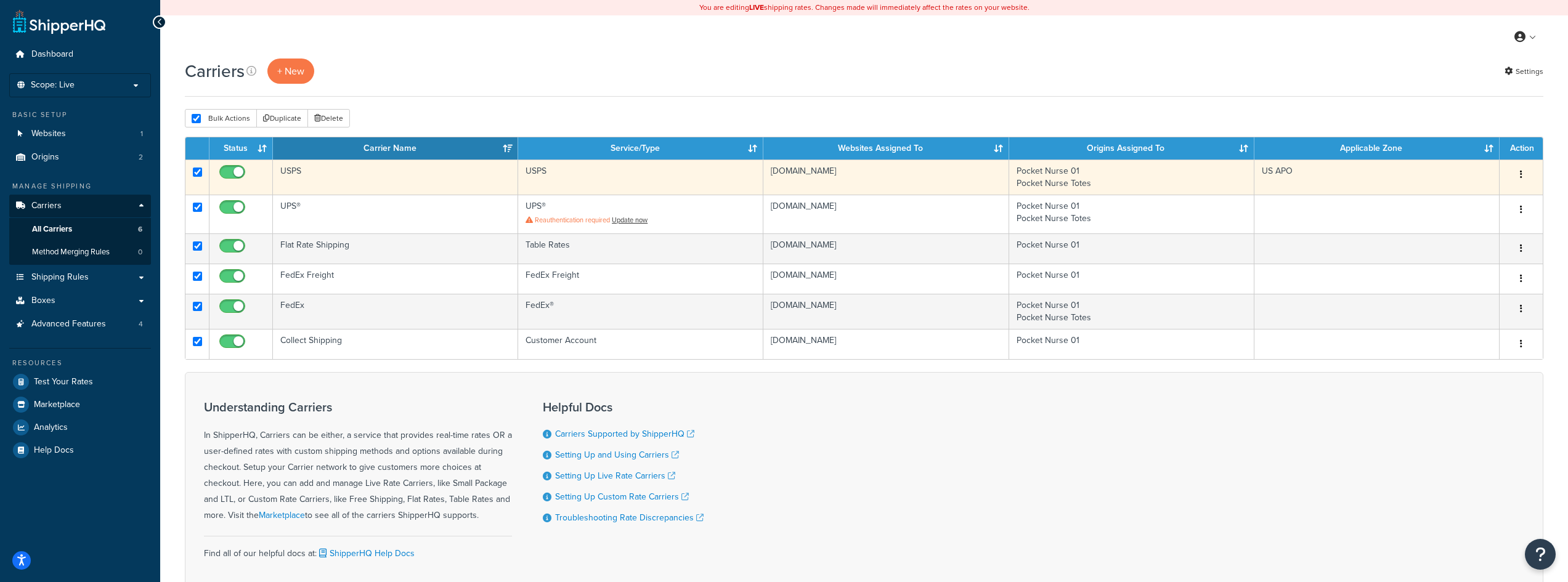
click at [1517, 179] on button "button" at bounding box center [1521, 175] width 18 height 20
click at [1484, 197] on link "Edit" at bounding box center [1471, 200] width 98 height 25
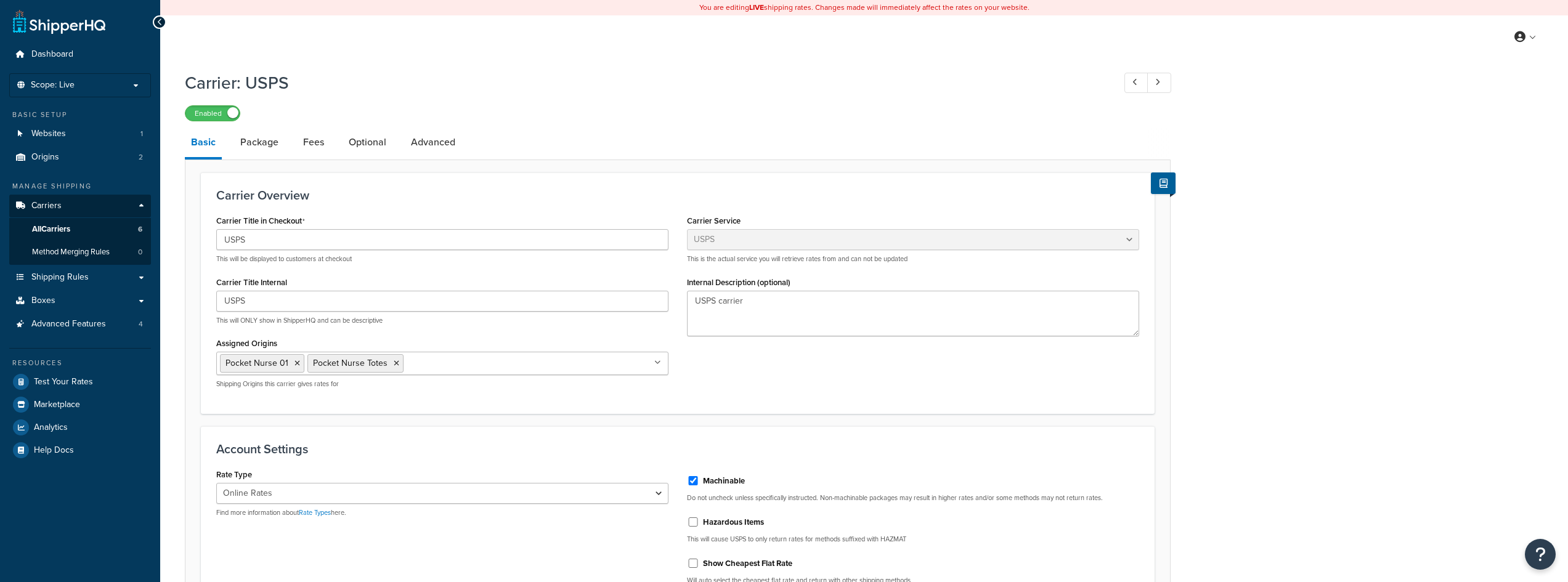
select select "usps"
select select "ONLINE"
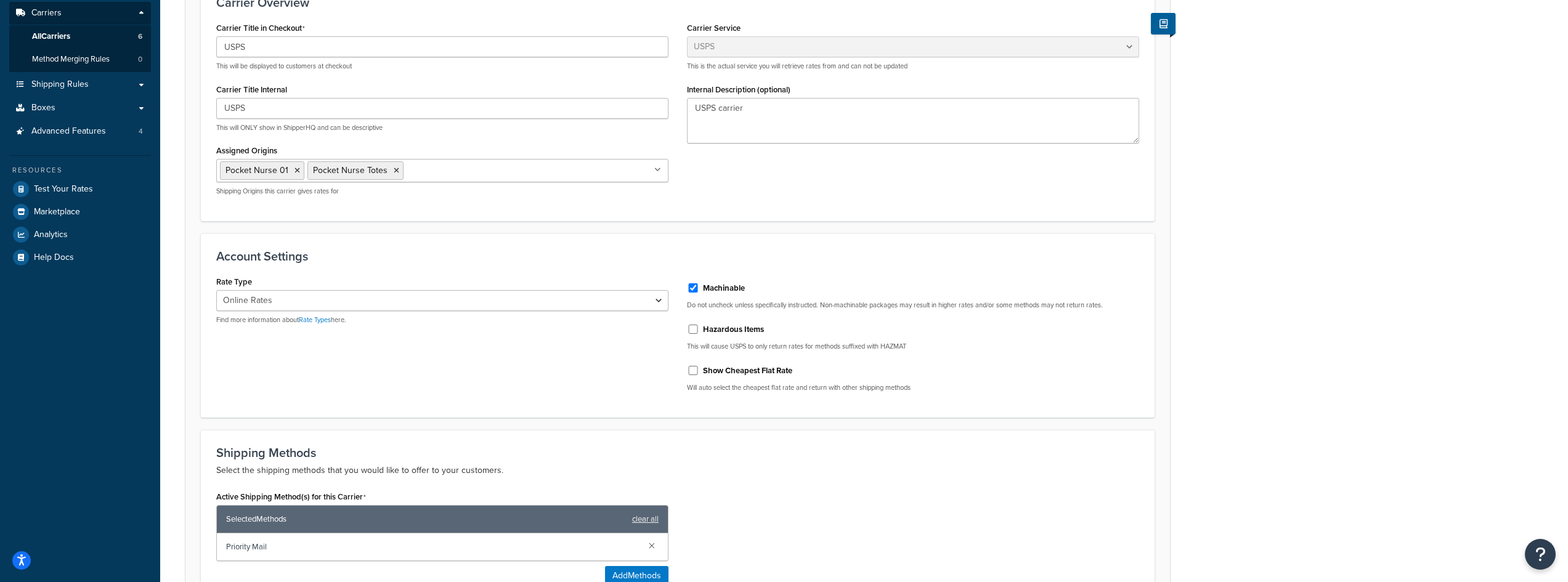
scroll to position [44, 0]
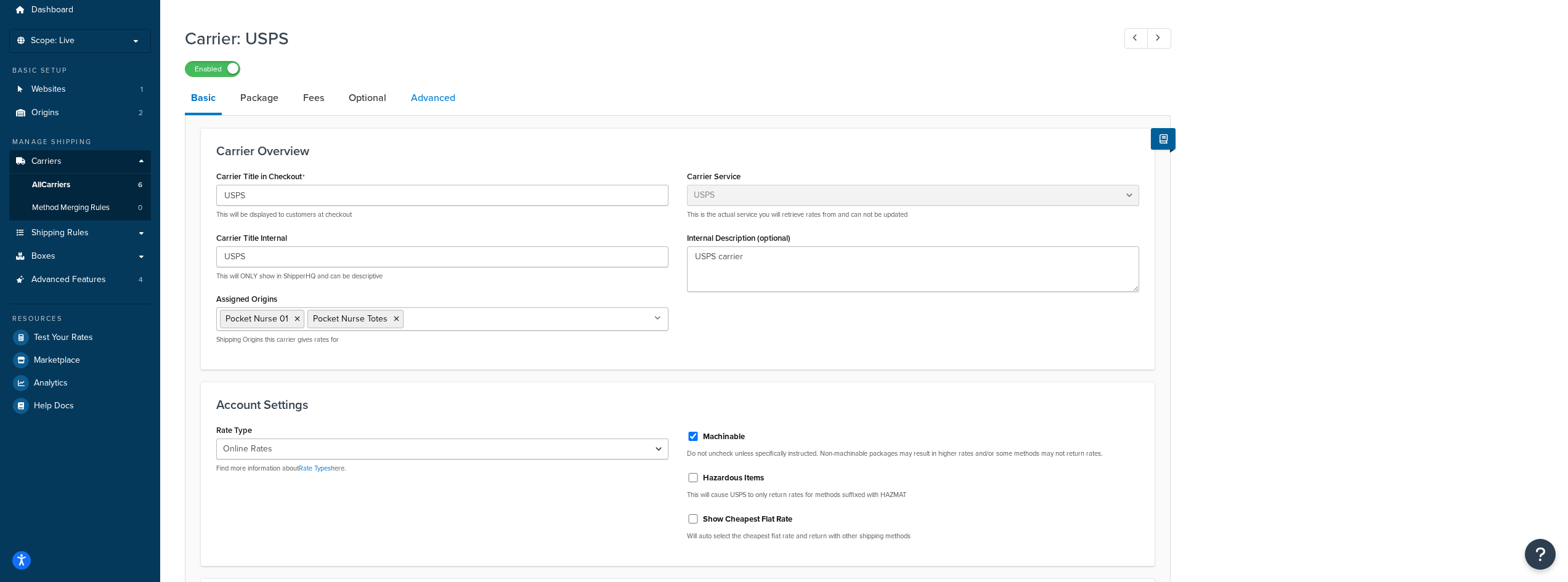
click at [432, 101] on link "Advanced" at bounding box center [433, 98] width 57 height 29
select select "false"
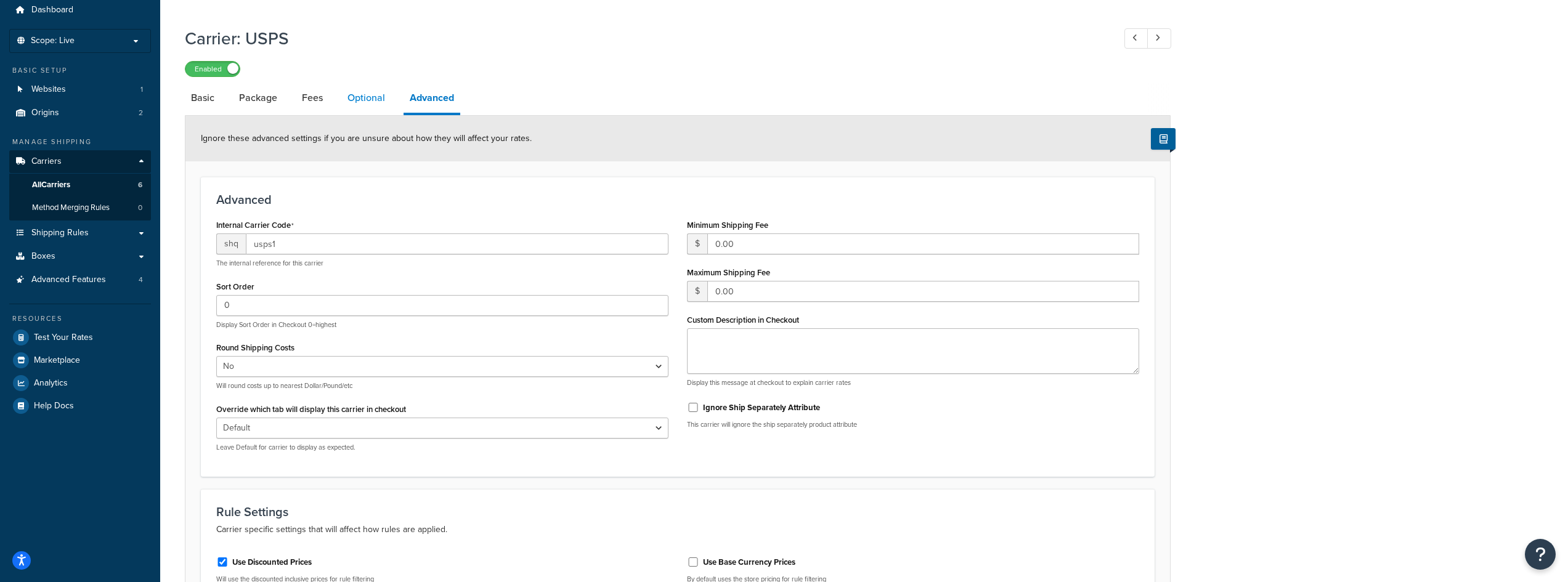
click at [373, 104] on link "Optional" at bounding box center [366, 98] width 50 height 29
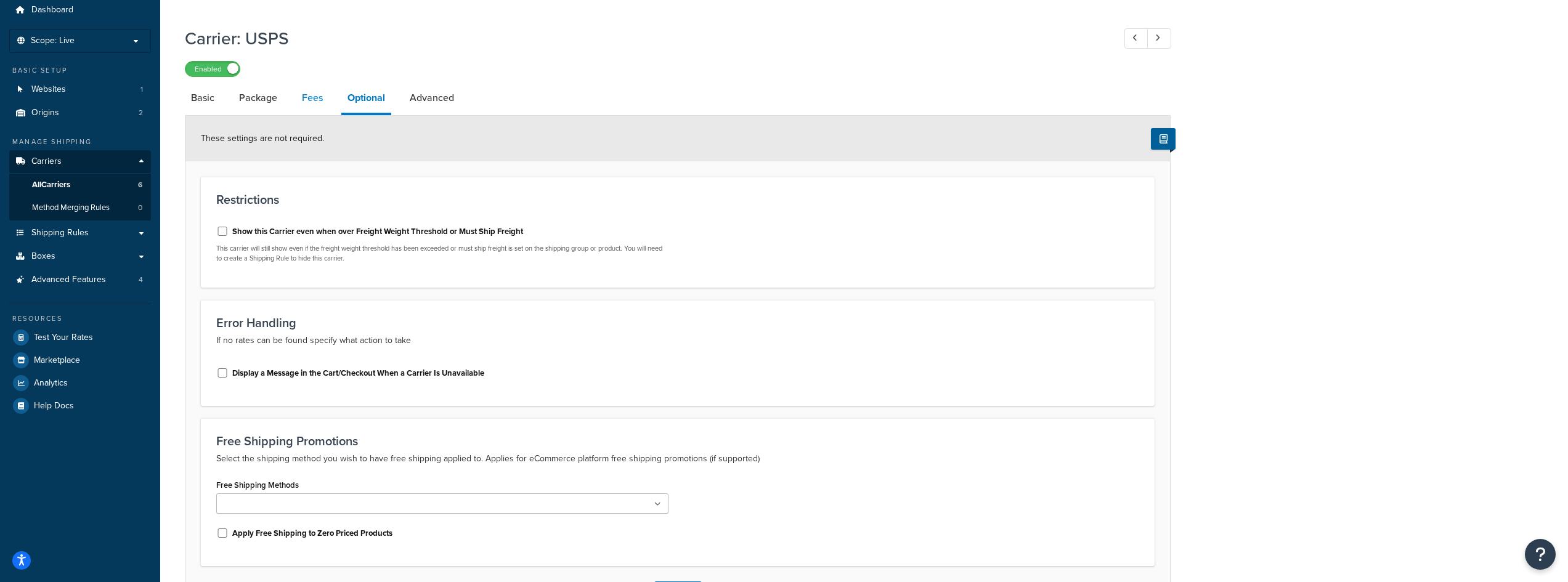
click at [300, 104] on link "Fees" at bounding box center [312, 98] width 33 height 29
select select "AFTER"
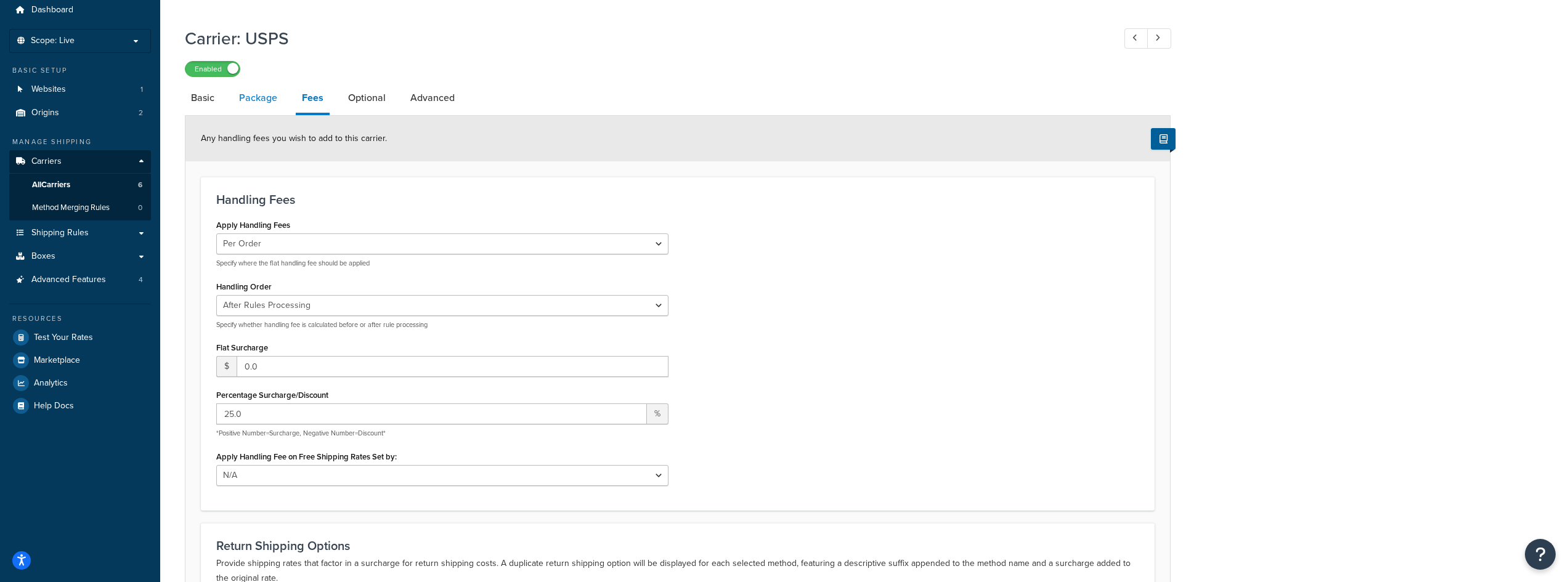
click at [263, 102] on link "Package" at bounding box center [258, 98] width 51 height 29
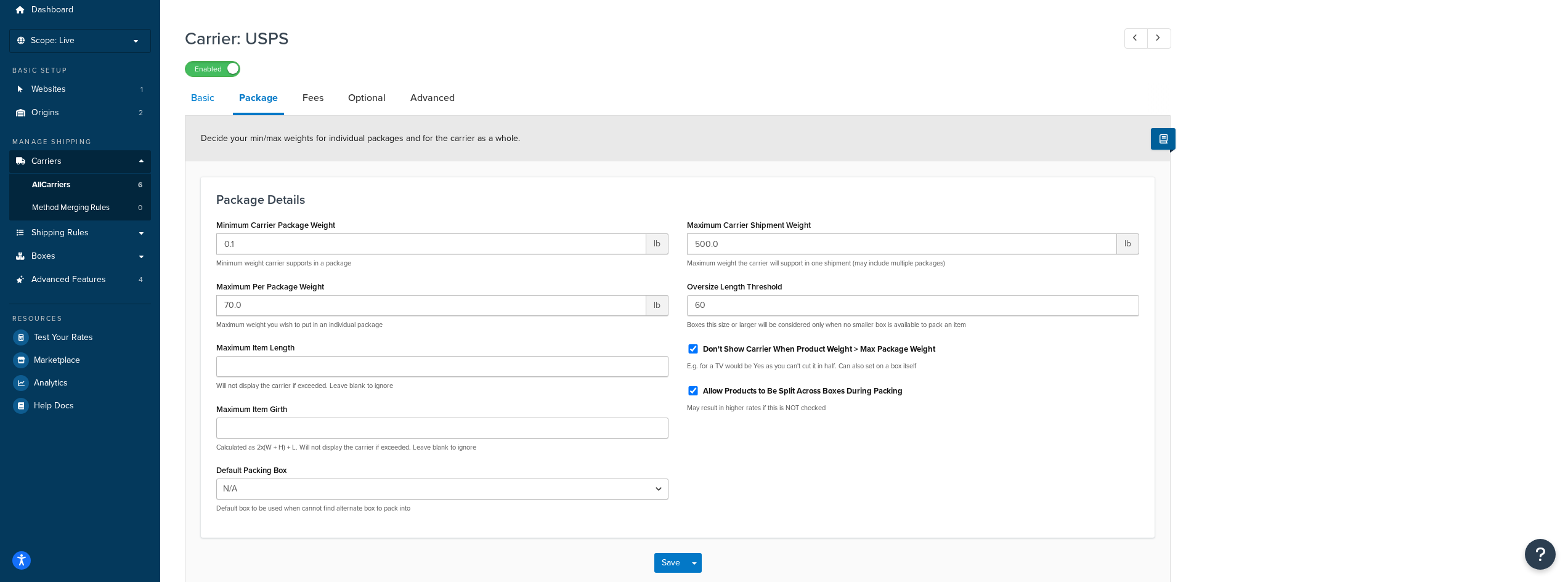
click at [206, 102] on link "Basic" at bounding box center [203, 98] width 36 height 29
select select "usps"
select select "ONLINE"
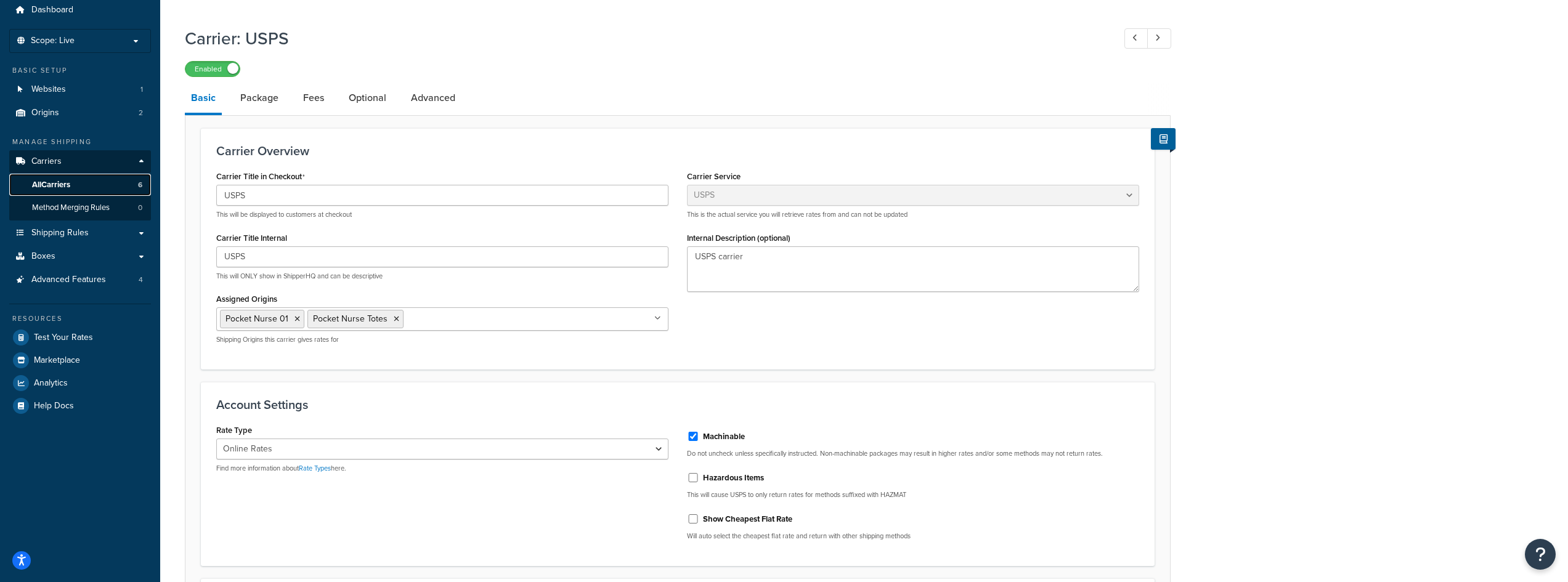
click at [78, 189] on link "All Carriers 6" at bounding box center [80, 185] width 142 height 23
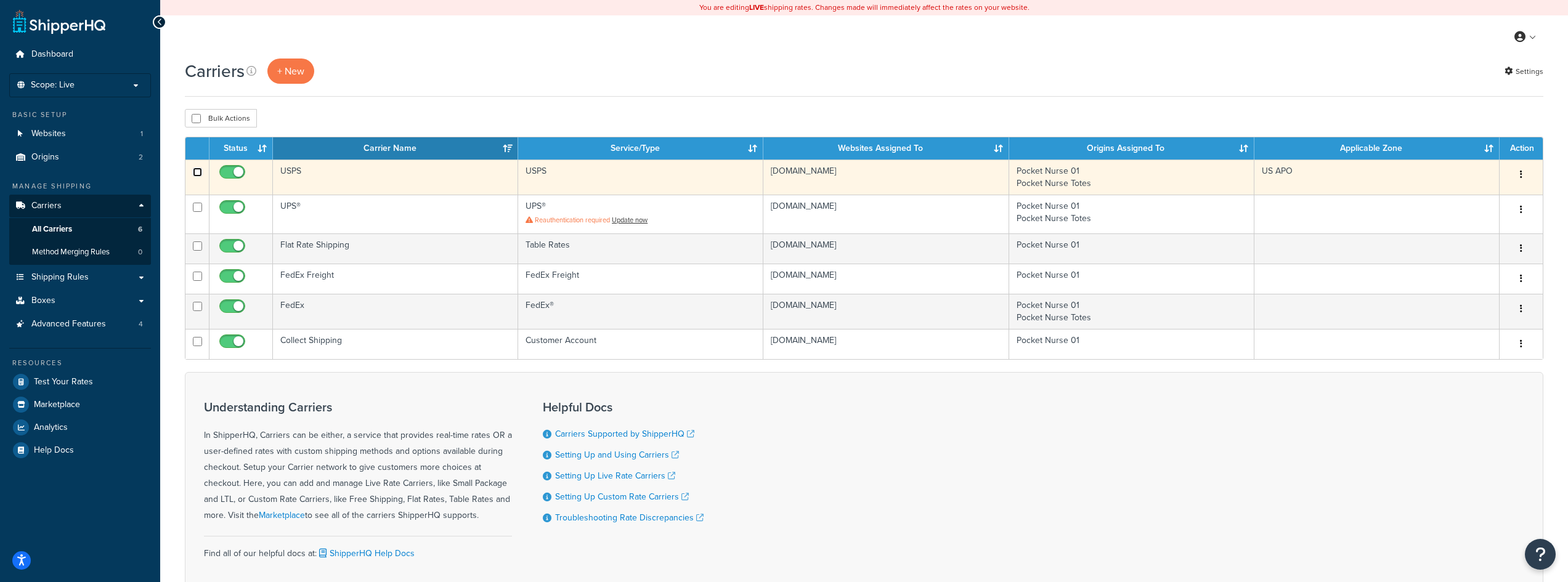
click at [196, 174] on input "checkbox" at bounding box center [197, 172] width 9 height 9
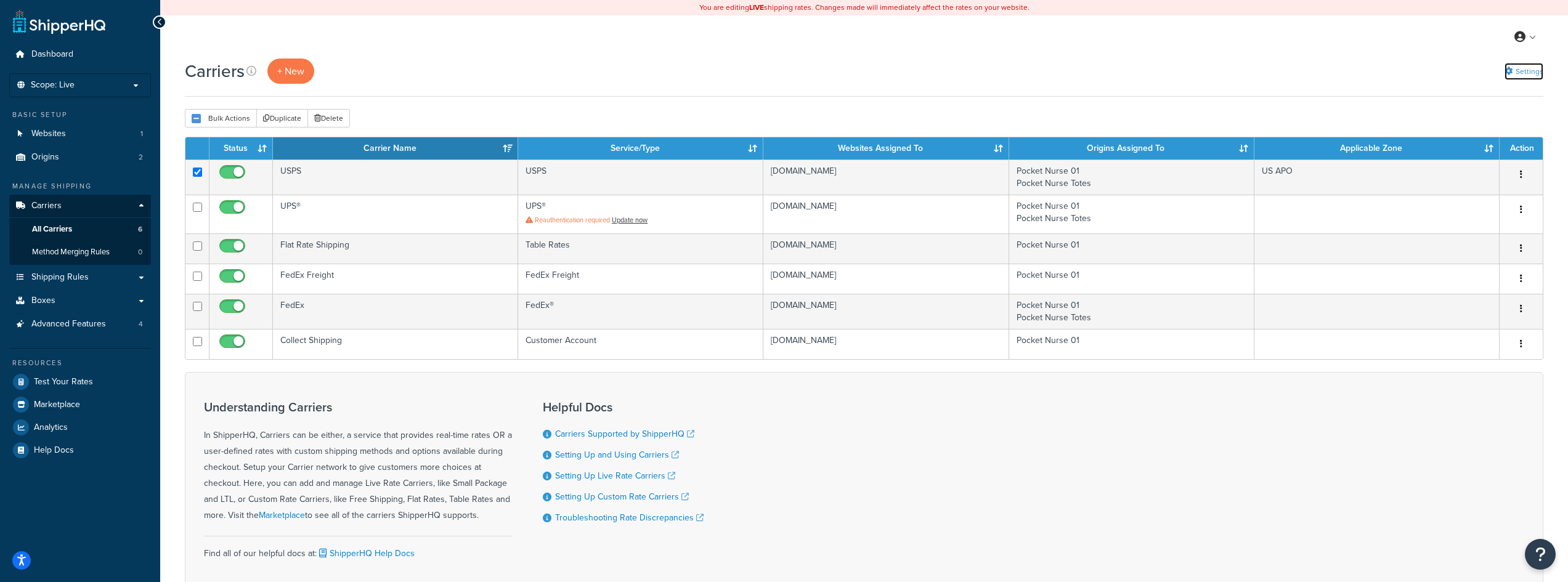
click at [1528, 69] on link "Settings" at bounding box center [1524, 72] width 39 height 18
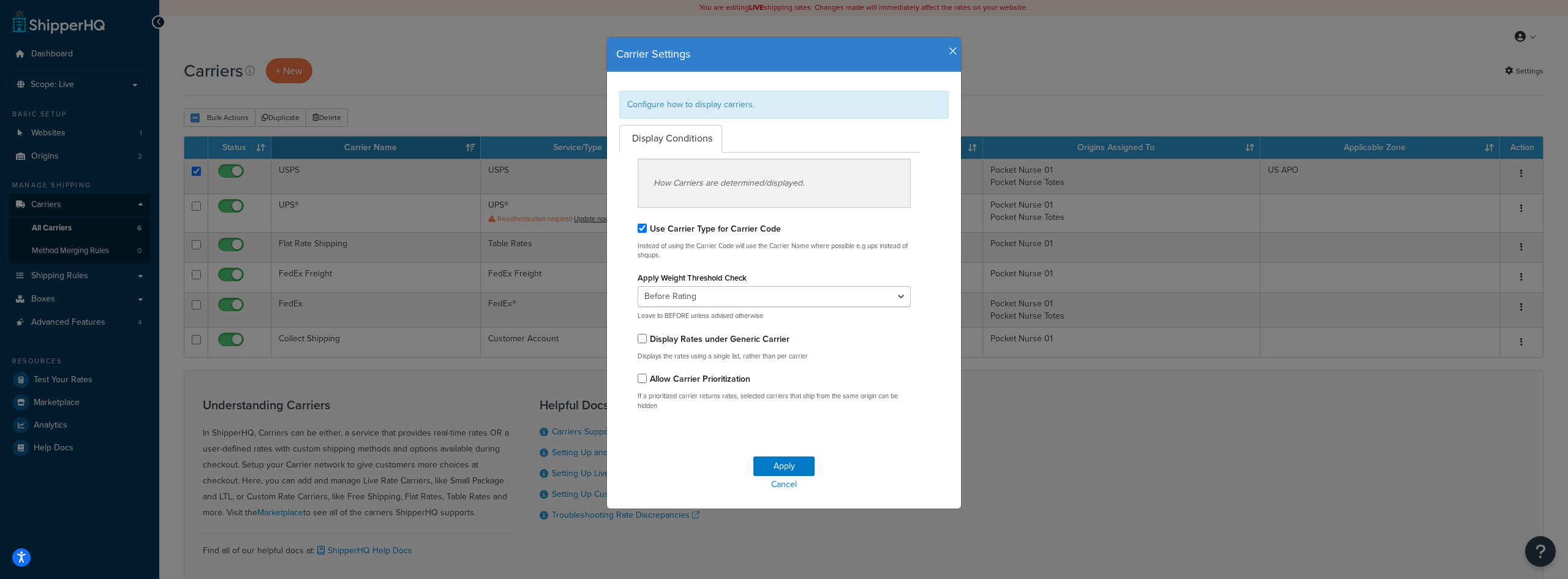
click at [943, 57] on h4 "Carrier Settings" at bounding box center [784, 55] width 336 height 16
click at [948, 54] on icon "button" at bounding box center [953, 52] width 9 height 11
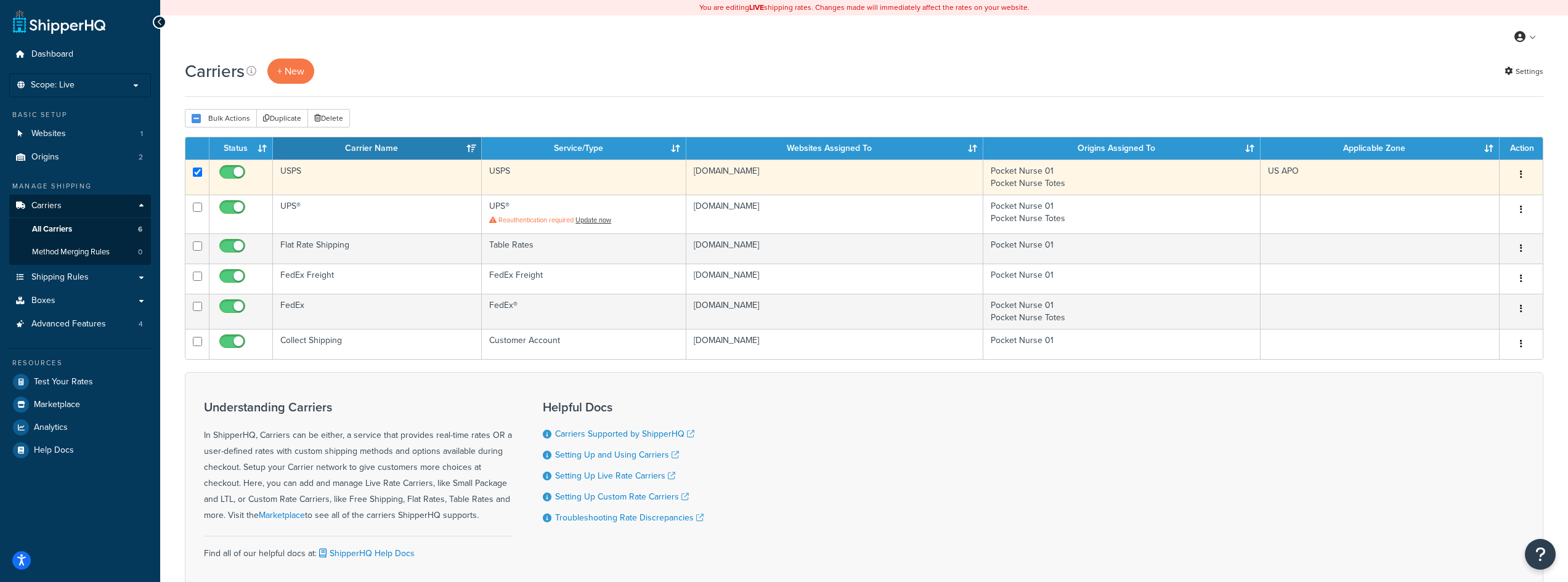
click at [1522, 178] on button "button" at bounding box center [1521, 175] width 18 height 20
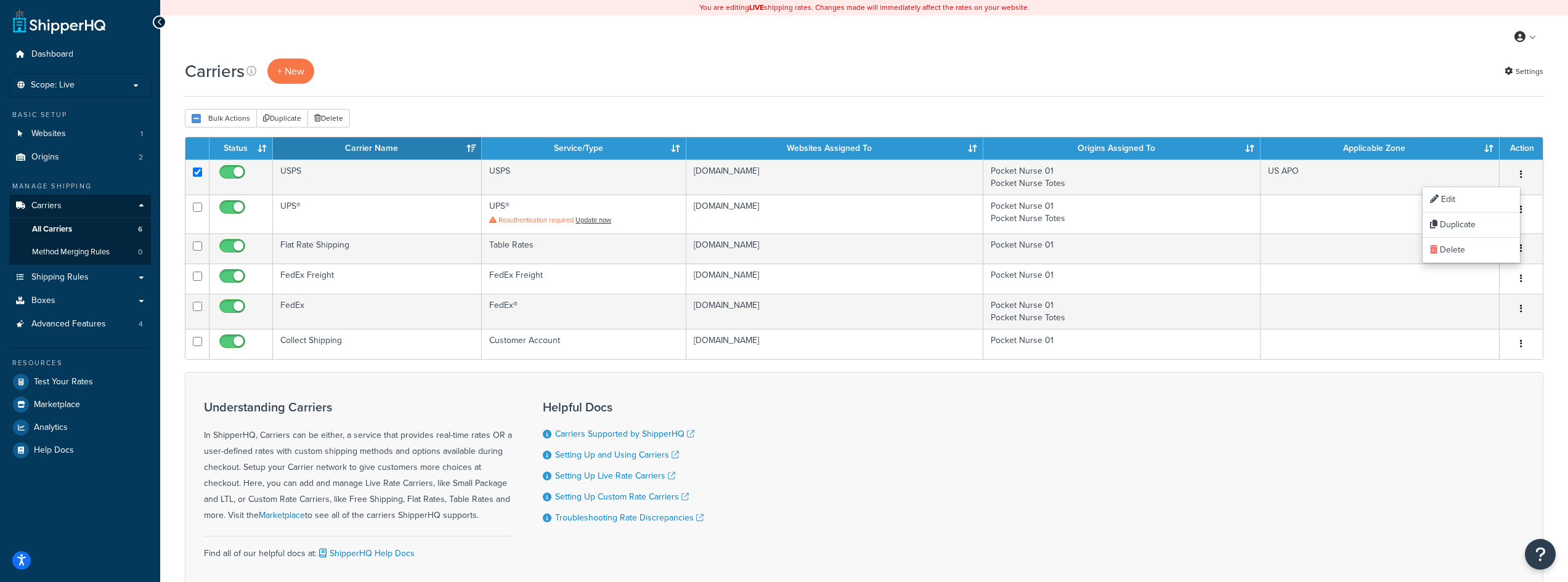
click at [1332, 90] on div "Carriers + New Settings" at bounding box center [864, 78] width 1359 height 38
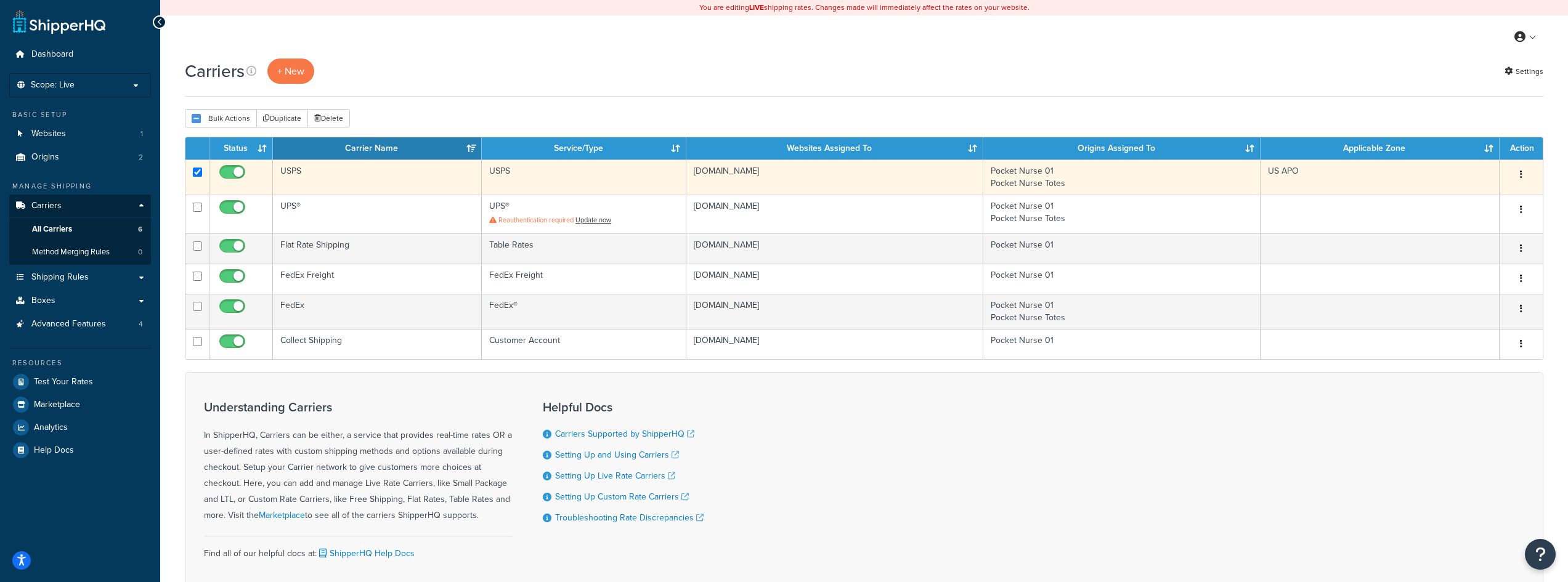
click at [199, 167] on td at bounding box center [198, 177] width 24 height 35
checkbox input "false"
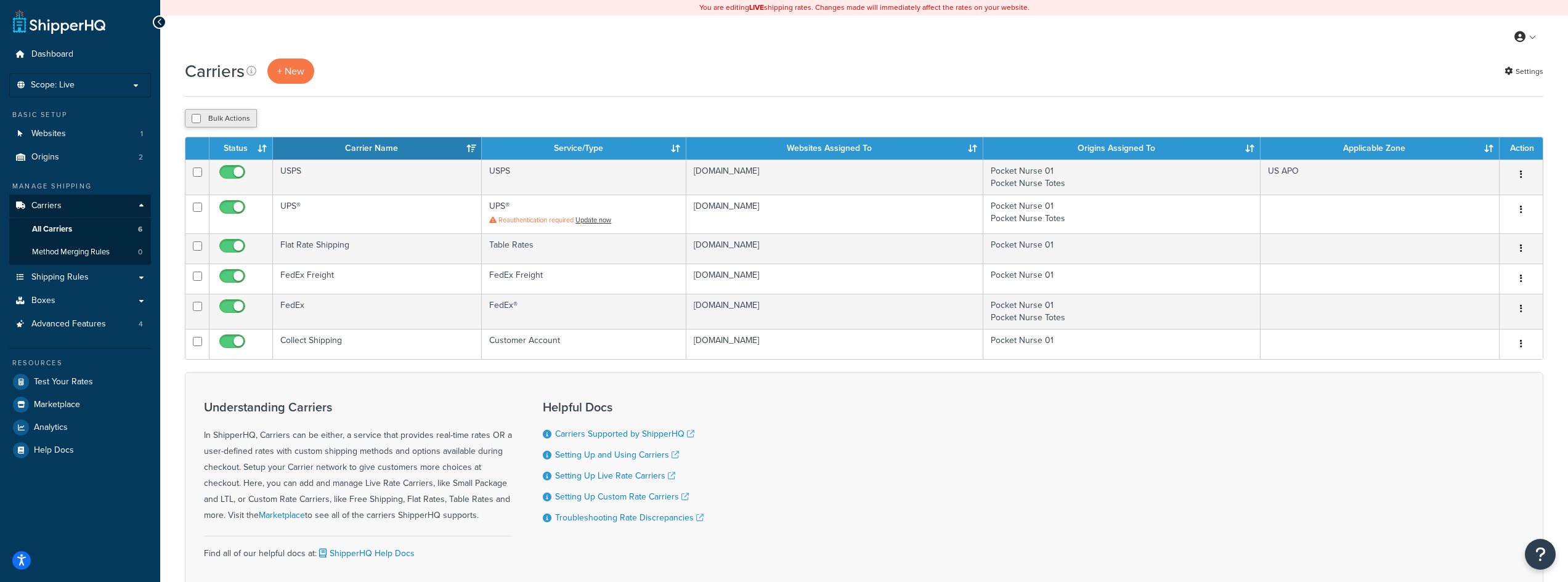
click at [196, 111] on button "Bulk Actions" at bounding box center [221, 118] width 72 height 19
checkbox input "true"
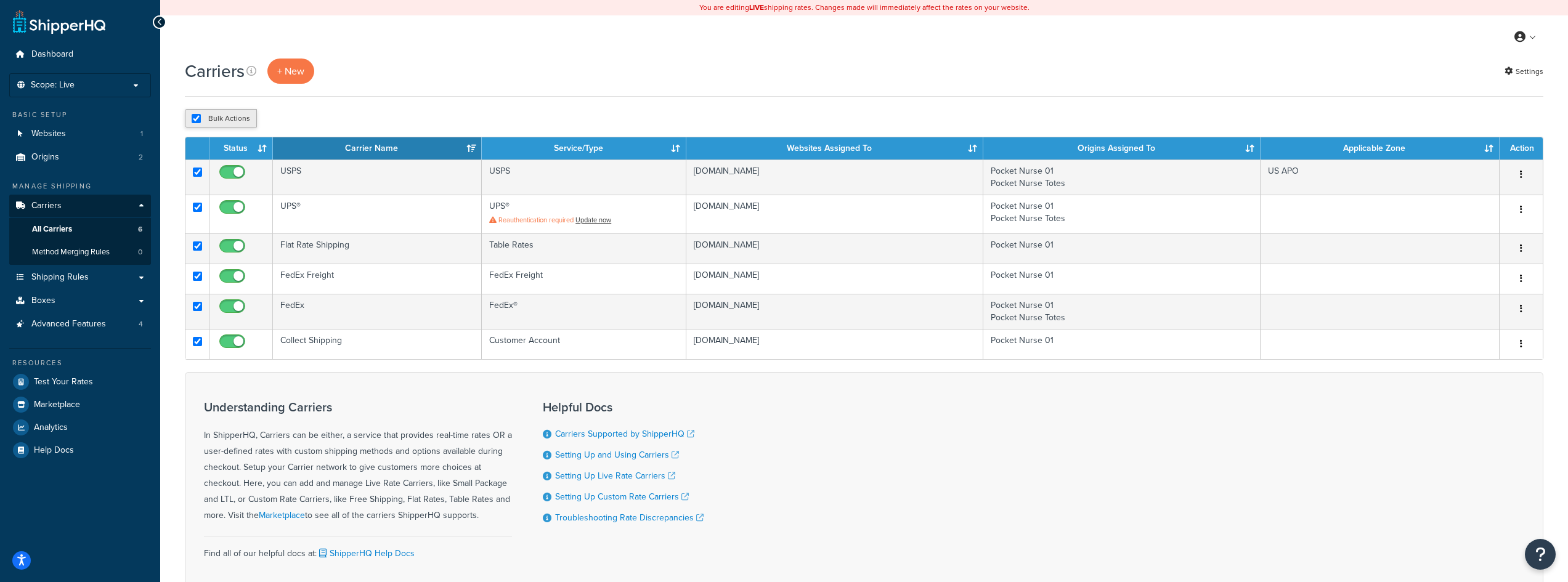
checkbox input "true"
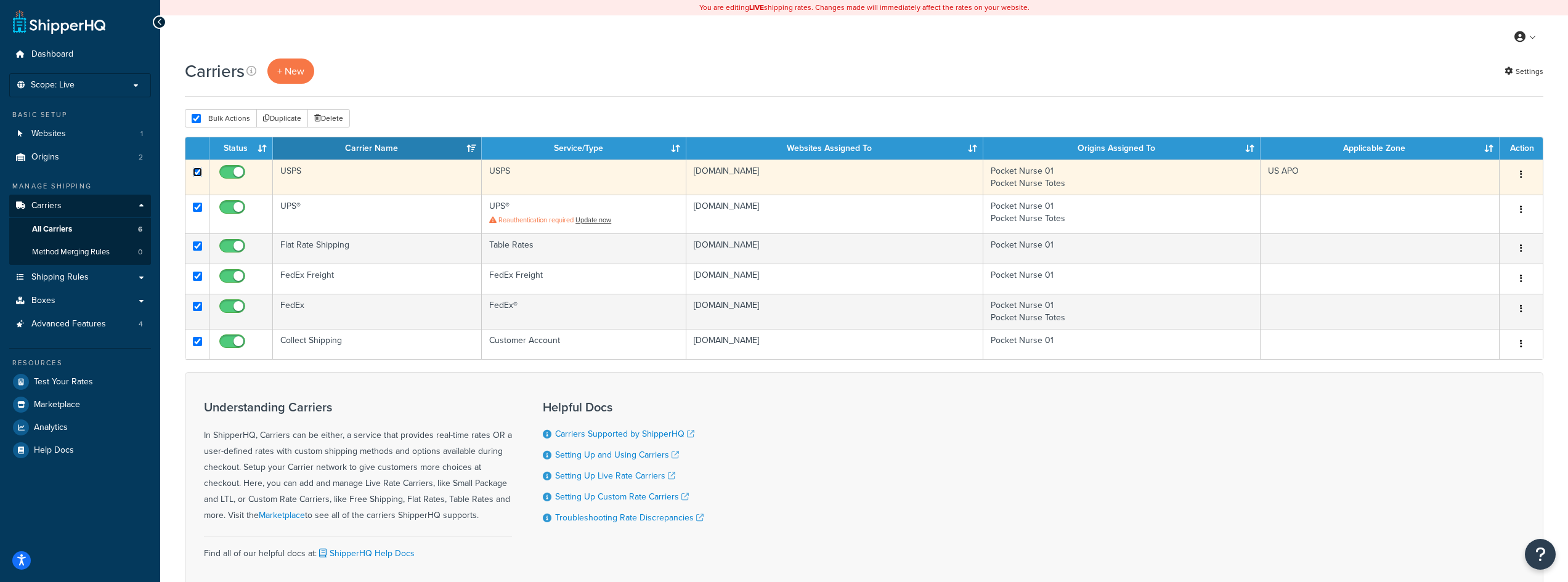
click at [198, 177] on input "checkbox" at bounding box center [197, 172] width 9 height 9
checkbox input "false"
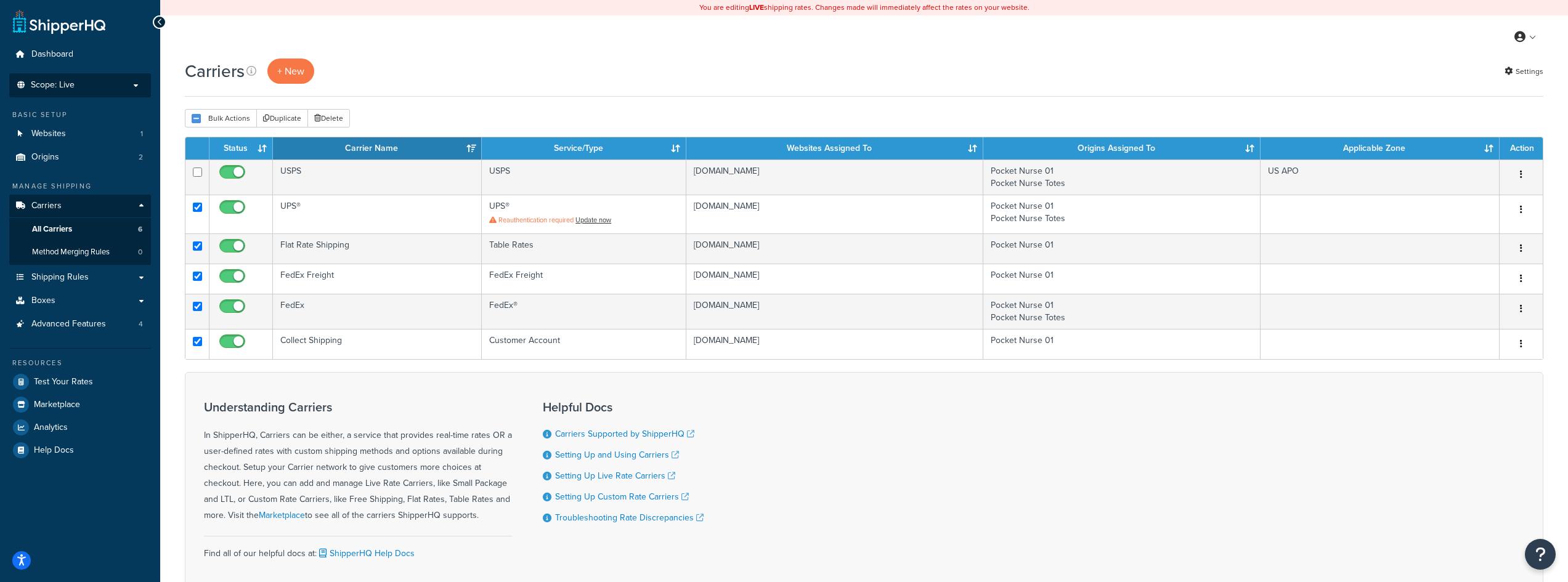
click at [57, 86] on span "Scope: Live" at bounding box center [53, 85] width 44 height 11
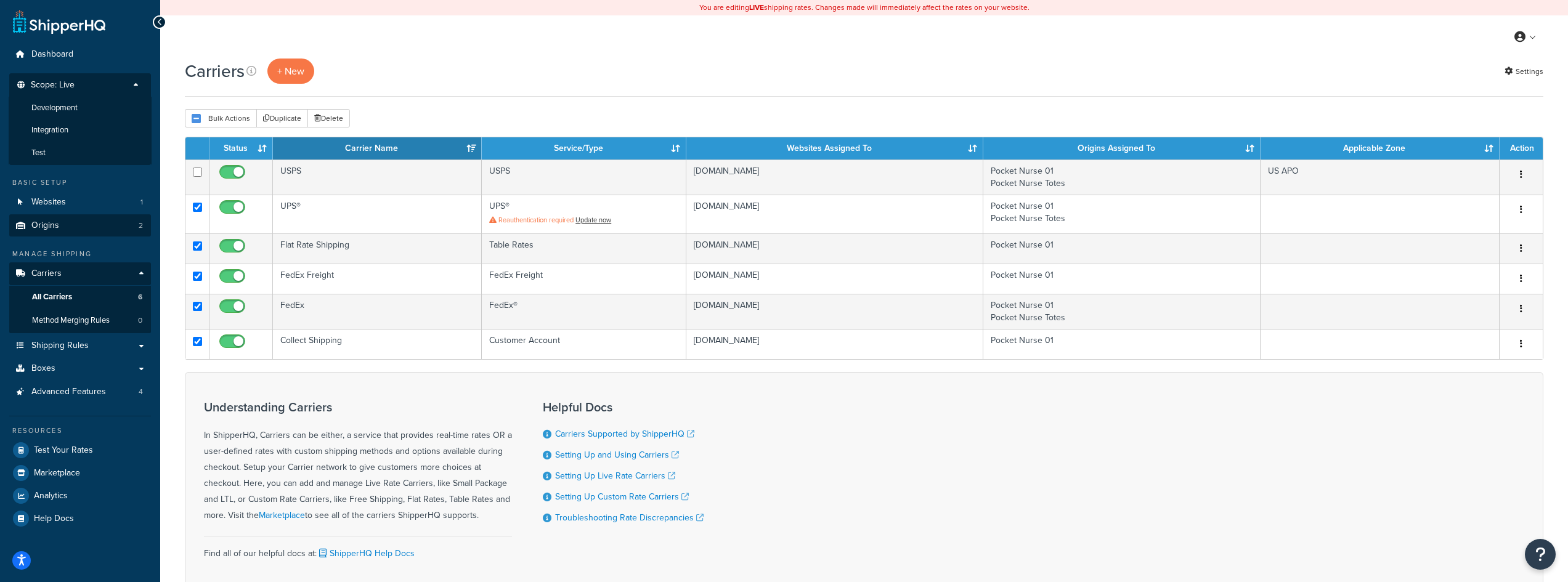
click at [38, 152] on span "Test" at bounding box center [38, 153] width 14 height 11
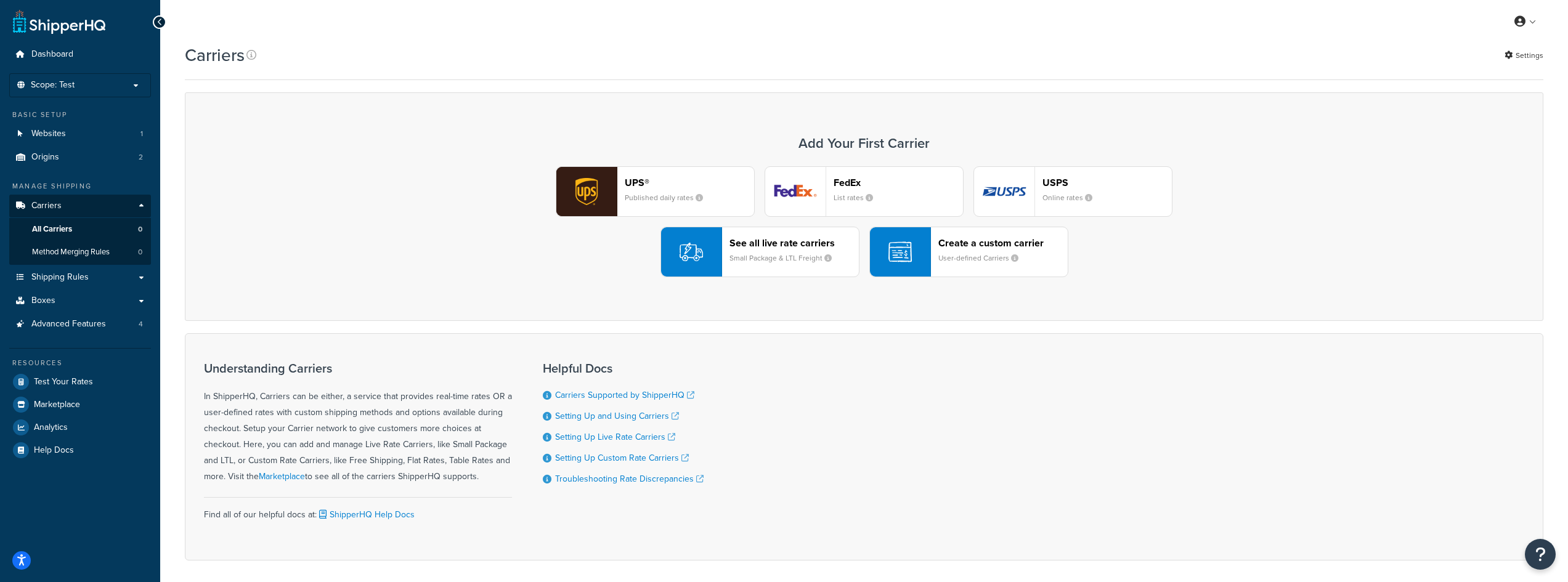
click at [671, 199] on small "Published daily rates" at bounding box center [668, 198] width 88 height 11
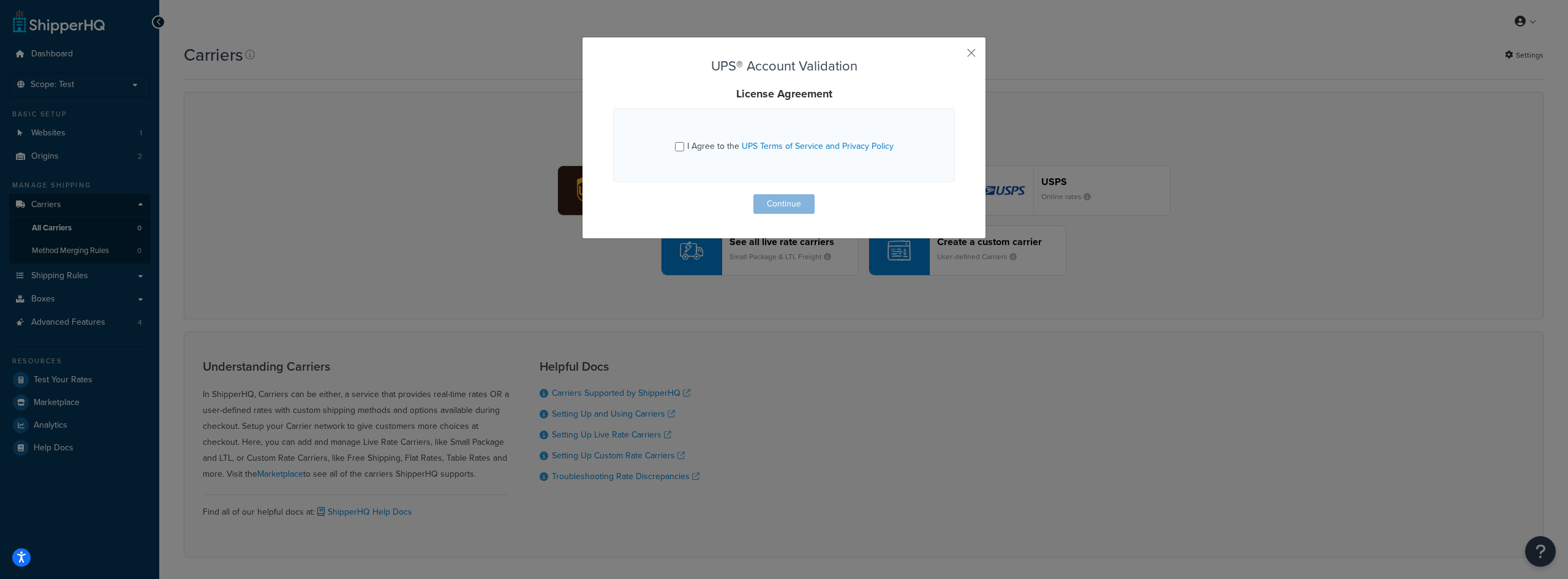
click at [681, 142] on div "I Agree to the UPS Terms of Service and Privacy Policy" at bounding box center [784, 146] width 219 height 20
click at [679, 149] on input "I Agree to the UPS Terms of Service and Privacy Policy" at bounding box center [679, 147] width 9 height 9
checkbox input "true"
click at [787, 203] on button "Continue" at bounding box center [784, 204] width 62 height 20
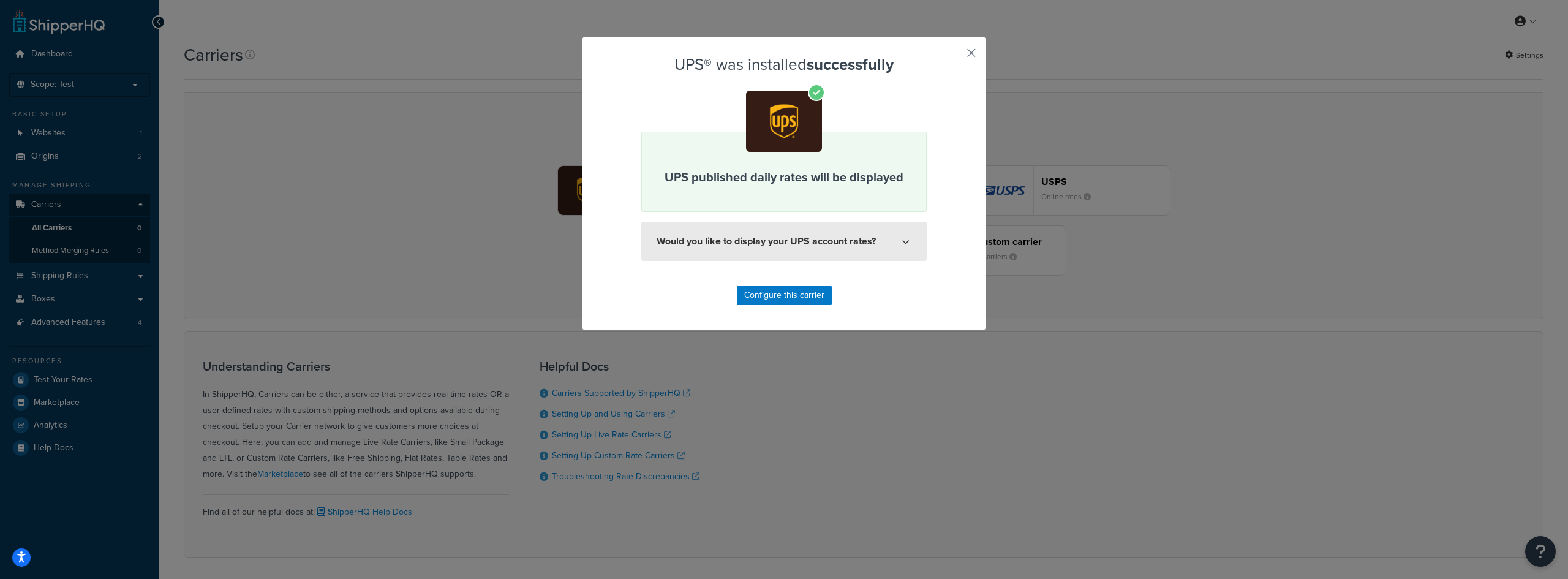
click at [791, 238] on button "Would you like to display your UPS account rates?" at bounding box center [784, 241] width 285 height 39
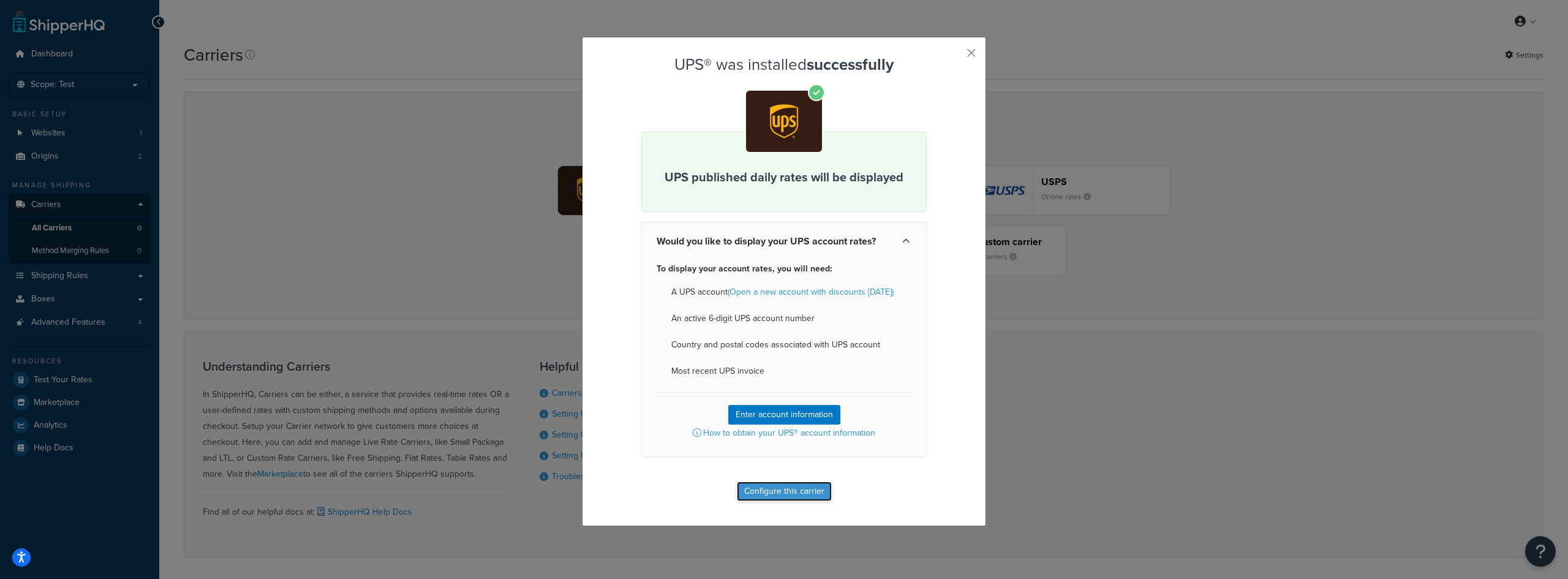
click at [789, 486] on button "Configure this carrier" at bounding box center [784, 492] width 95 height 20
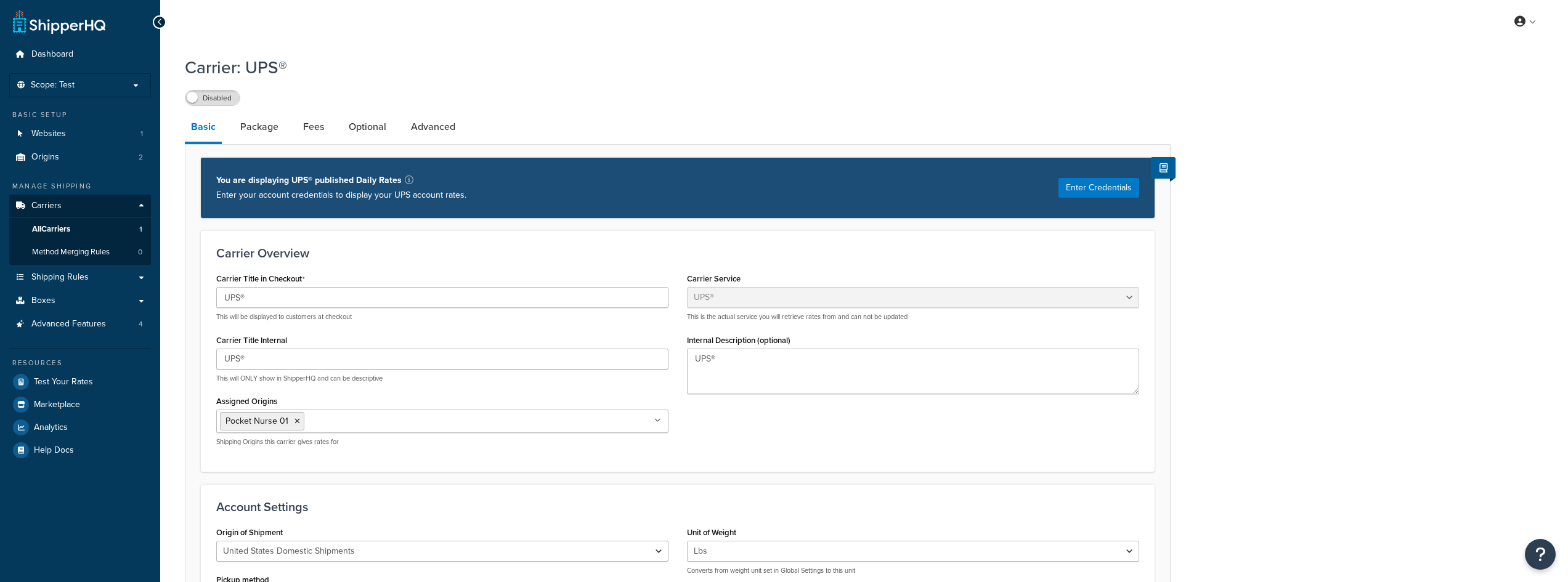
select select "ups"
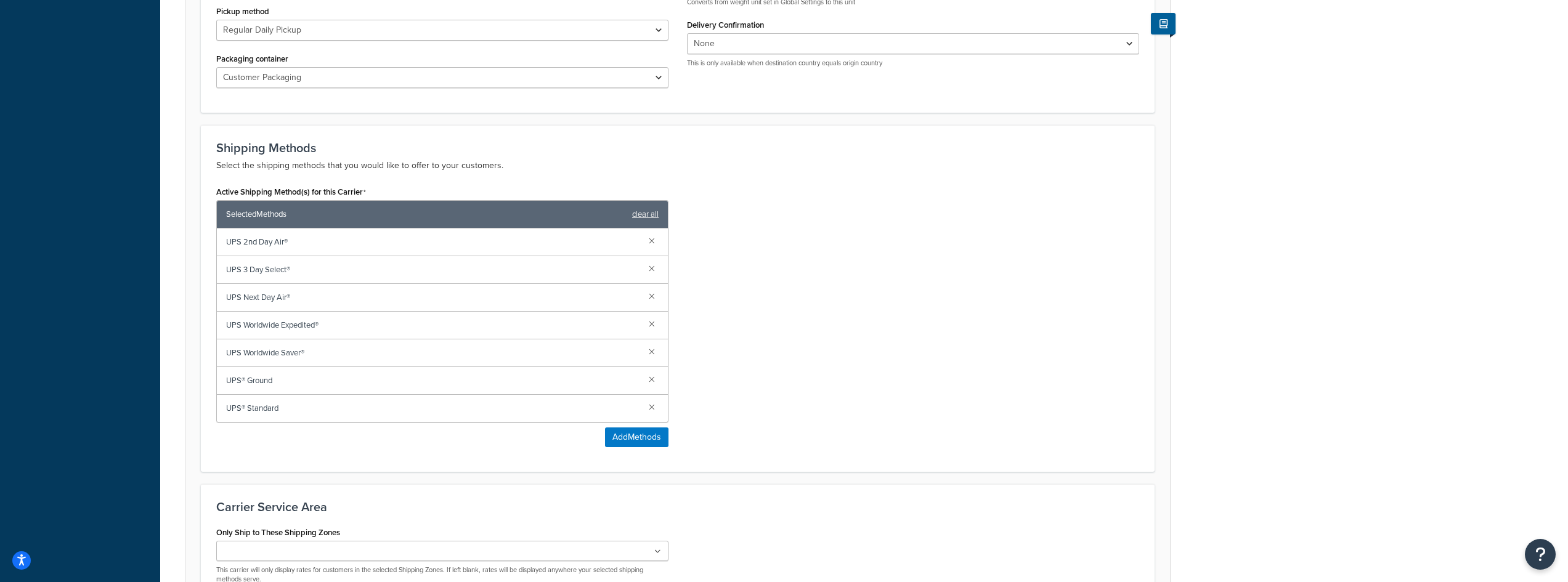
scroll to position [710, 0]
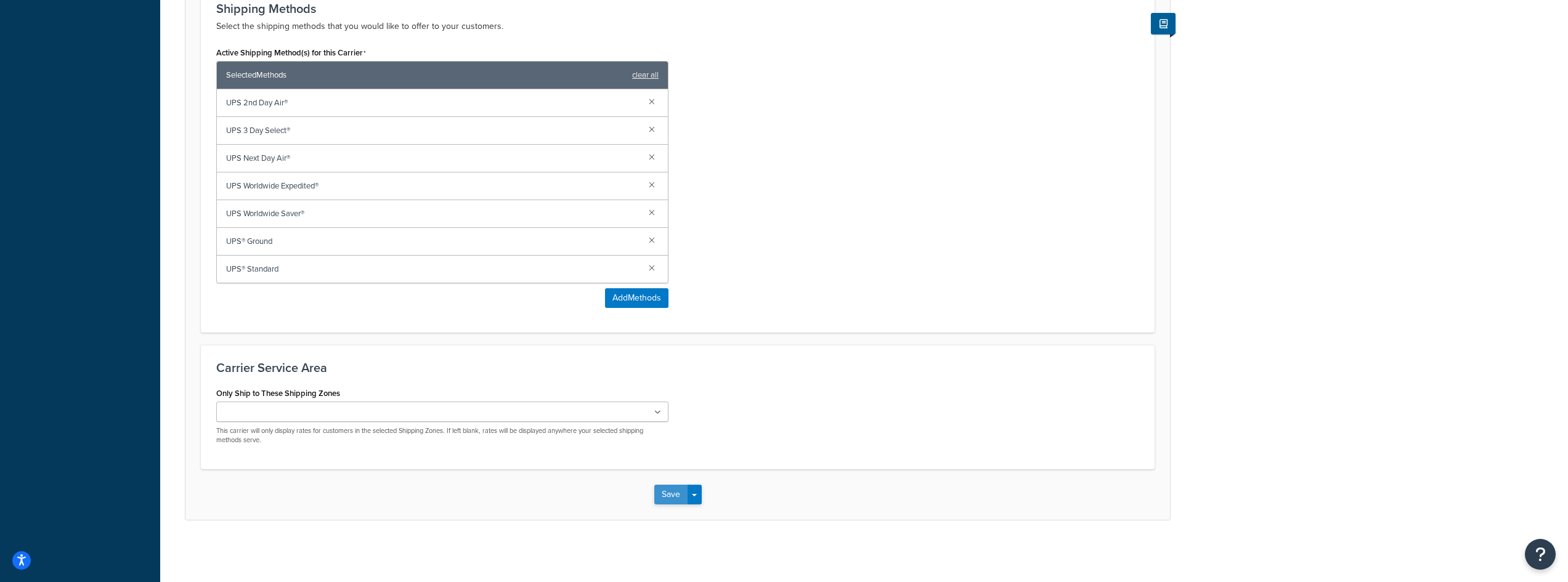
click at [666, 499] on button "Save" at bounding box center [671, 495] width 33 height 20
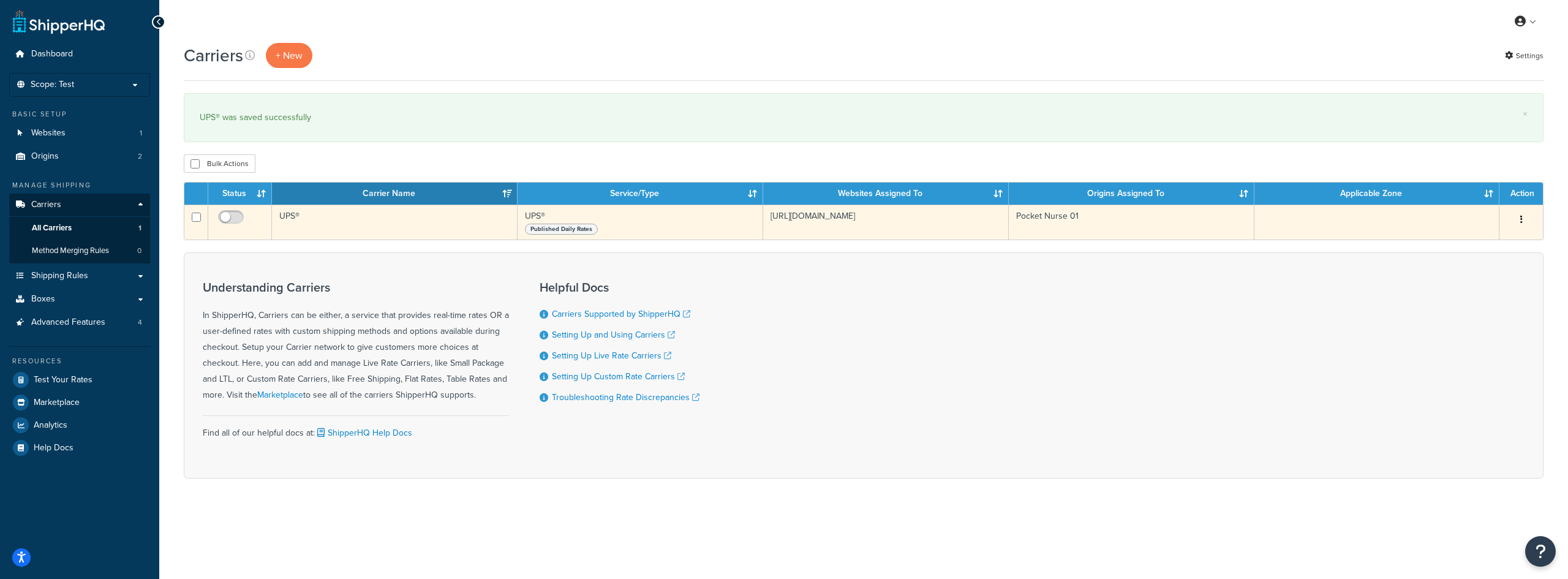
click at [368, 221] on td "UPS®" at bounding box center [395, 222] width 245 height 35
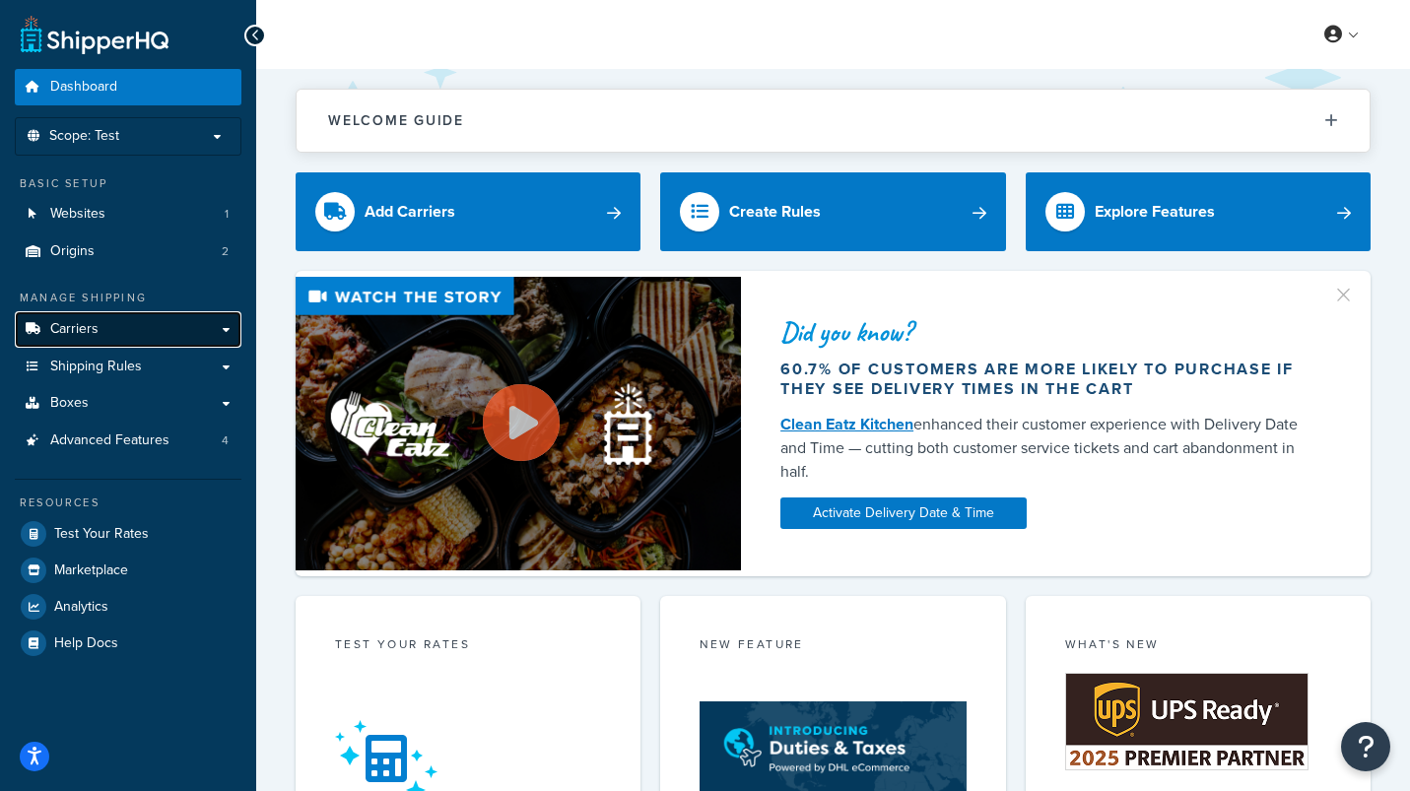
click at [127, 334] on link "Carriers" at bounding box center [128, 329] width 227 height 36
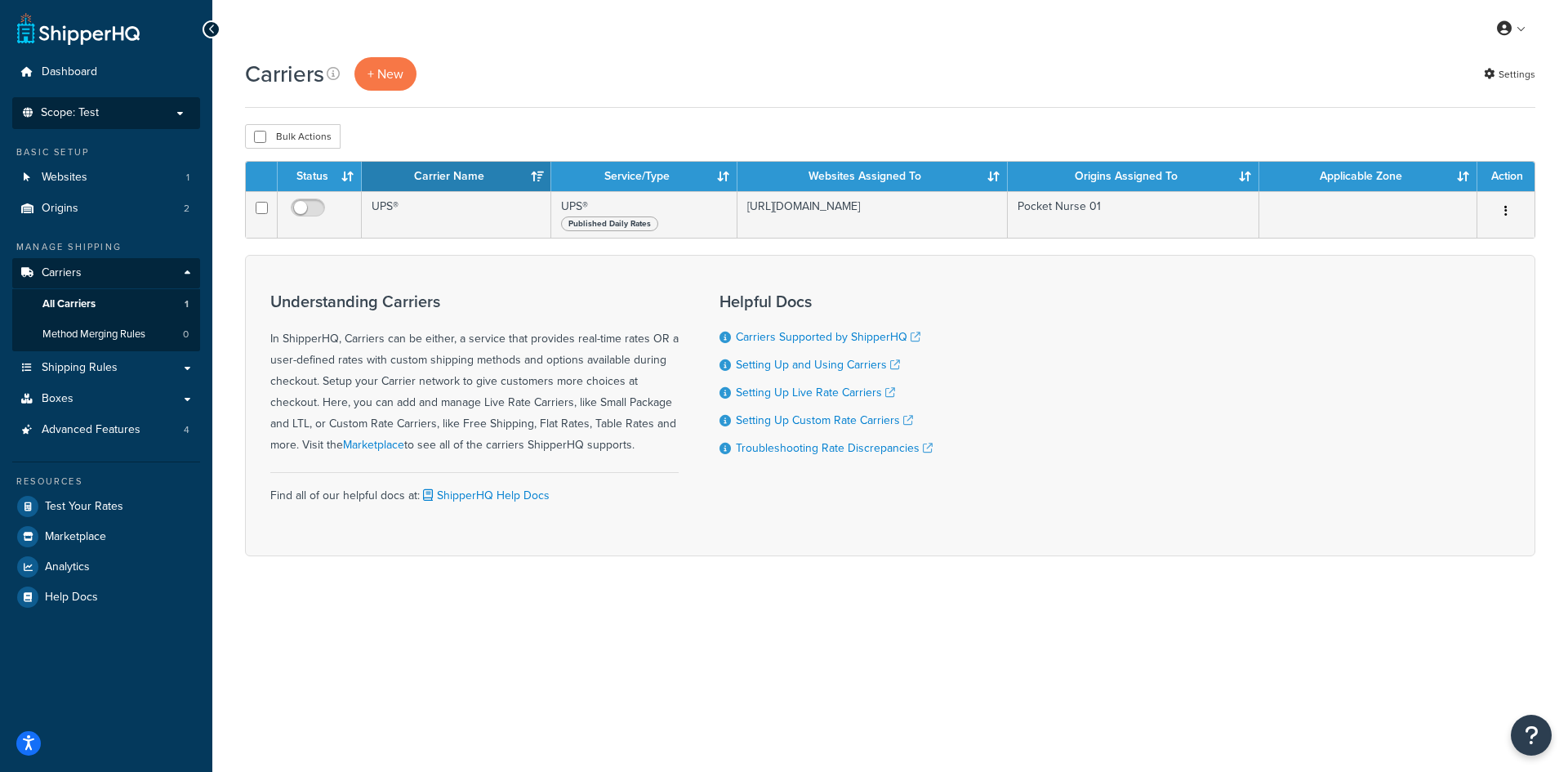
click at [128, 112] on p "Scope: Test" at bounding box center [106, 113] width 173 height 14
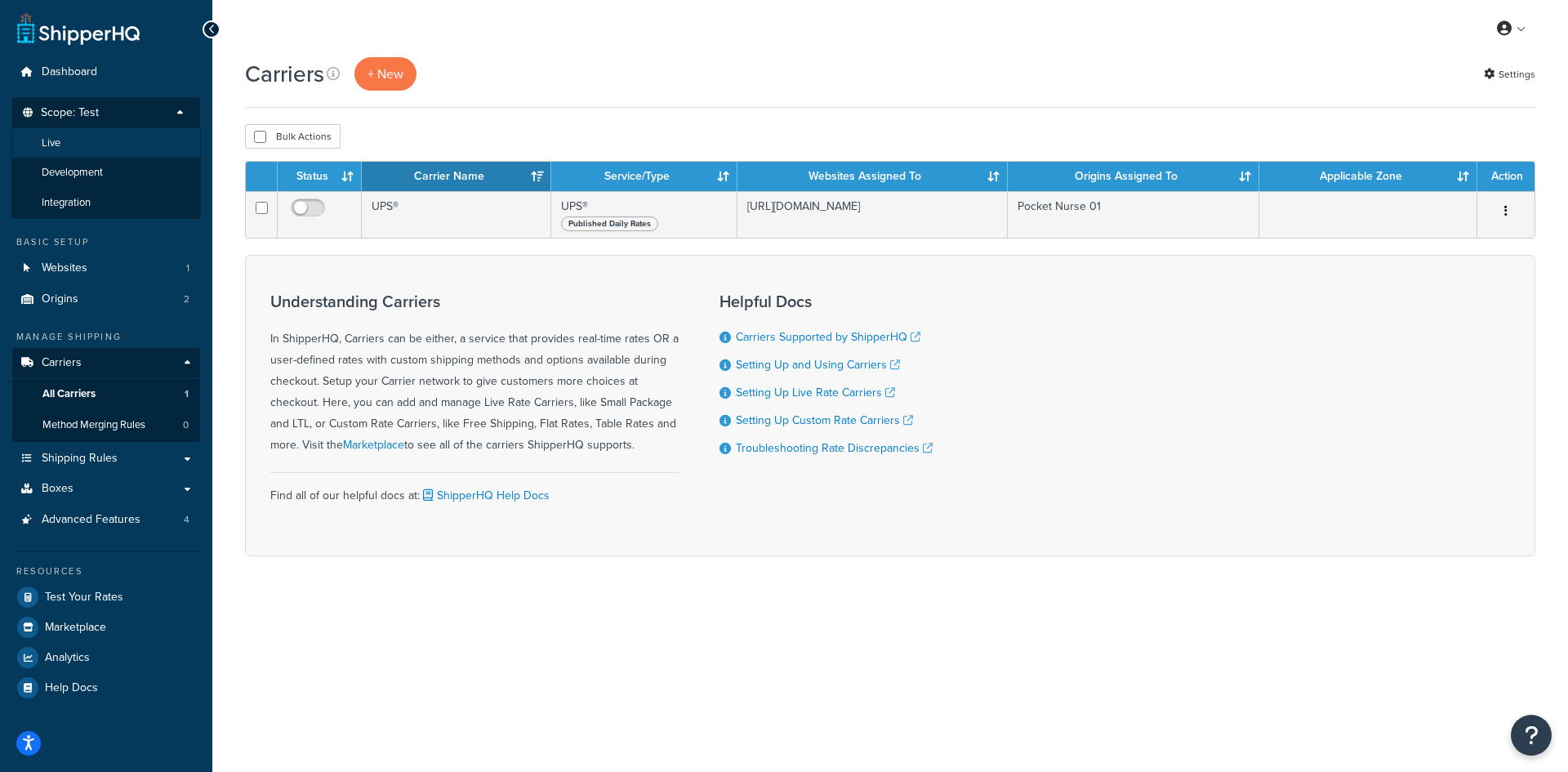
click at [102, 143] on li "Live" at bounding box center [106, 143] width 190 height 30
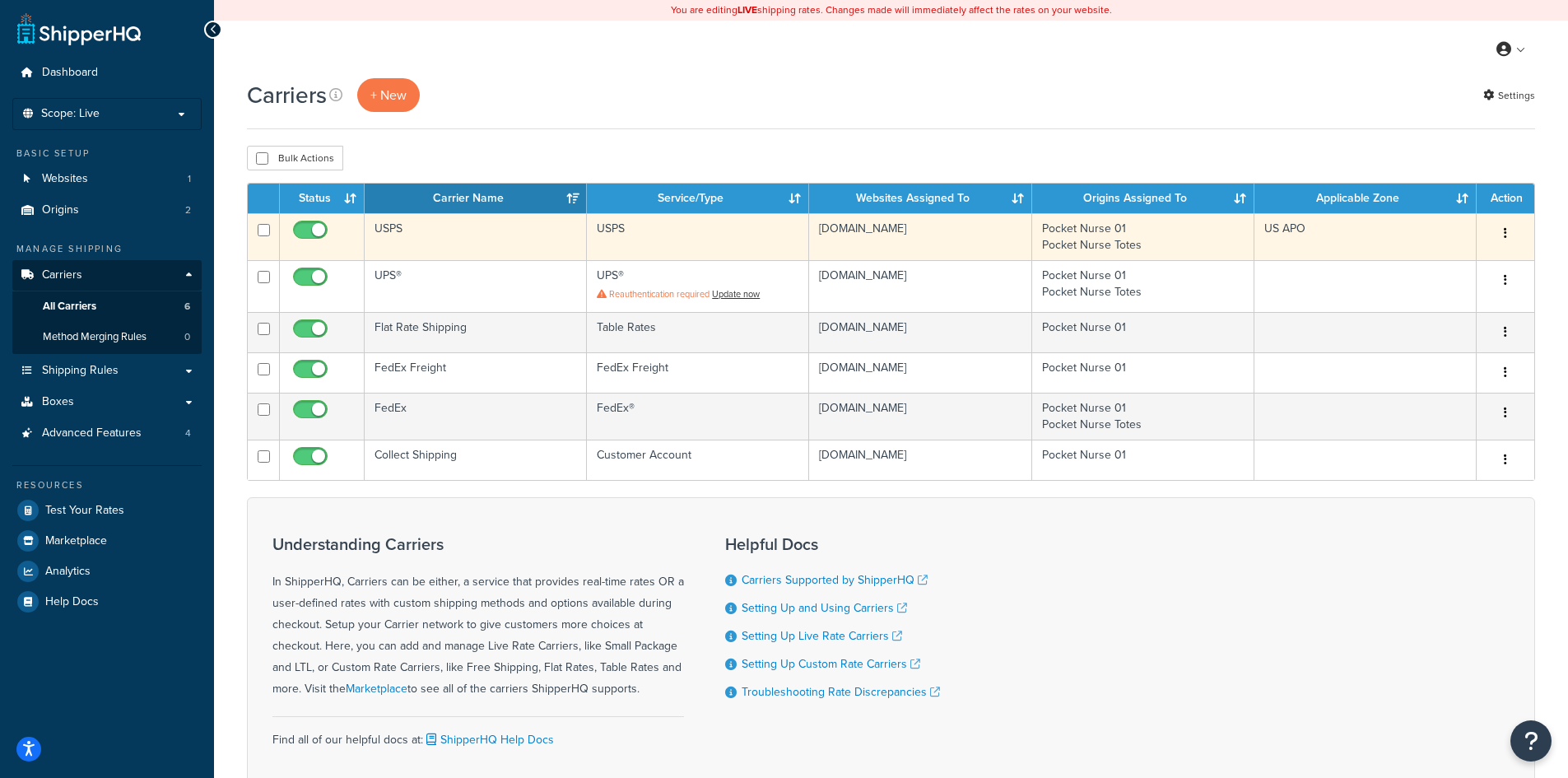
click at [450, 237] on td "USPS" at bounding box center [476, 236] width 222 height 47
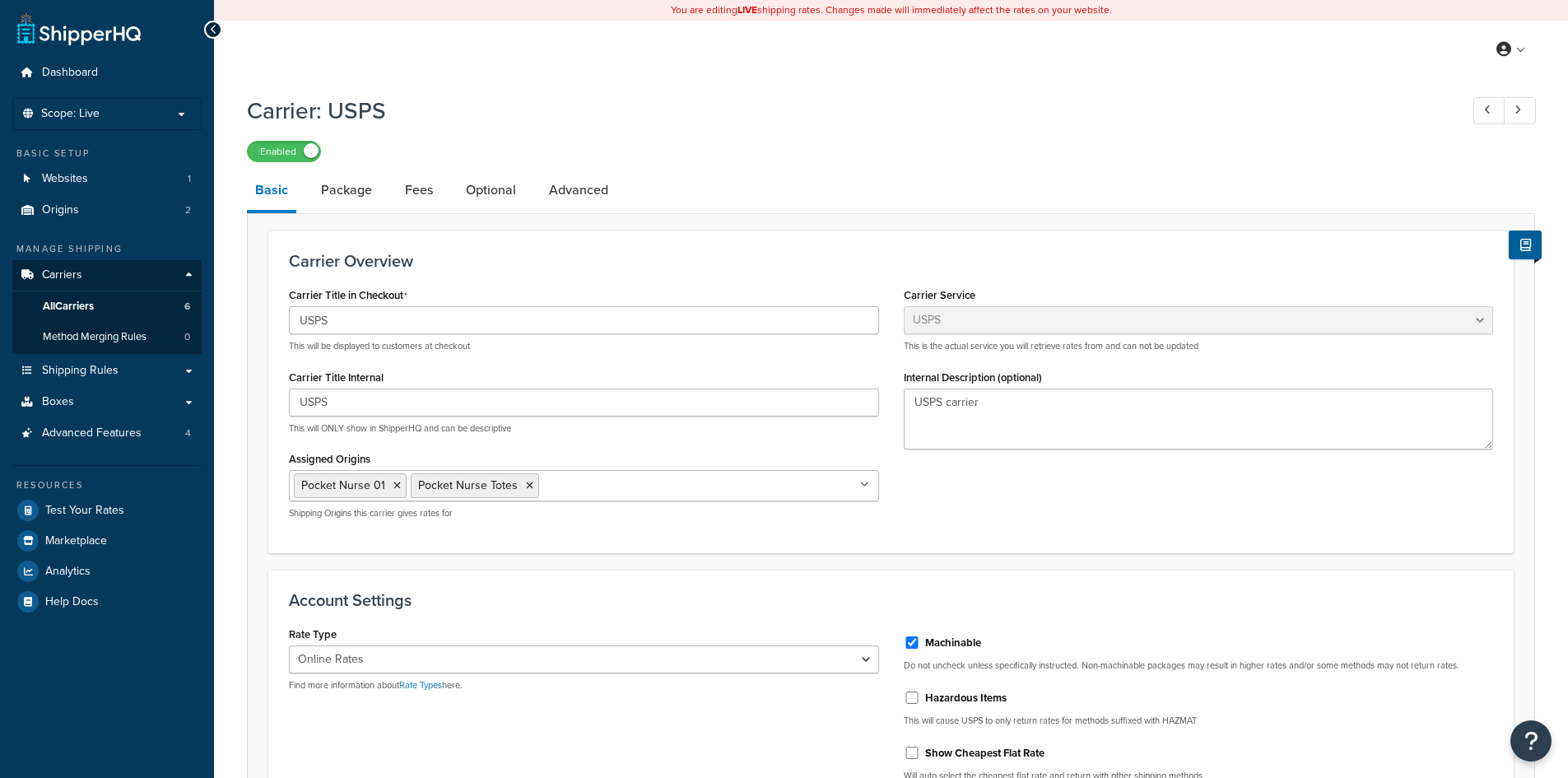
select select "usps"
select select "ONLINE"
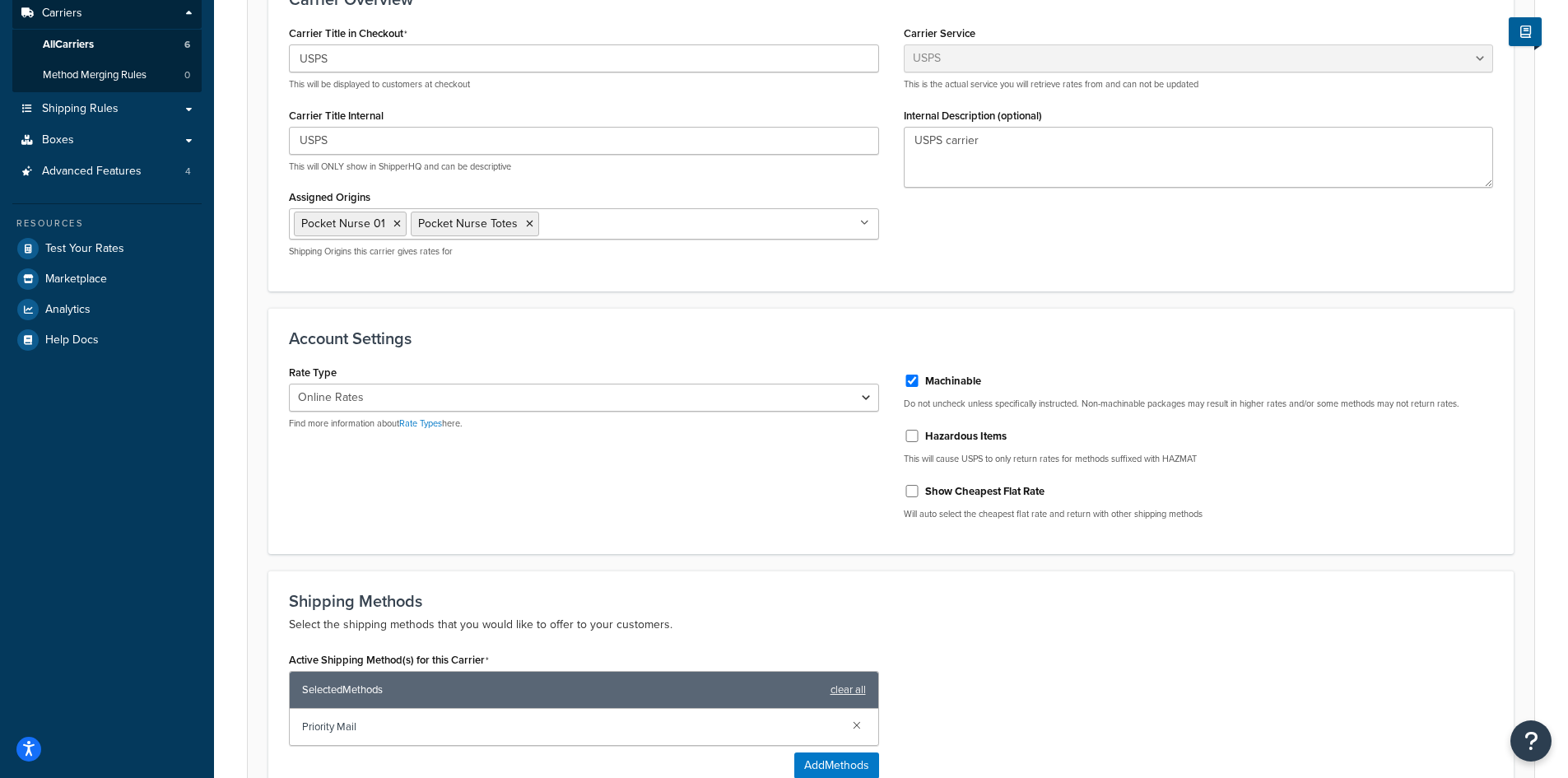
scroll to position [83, 0]
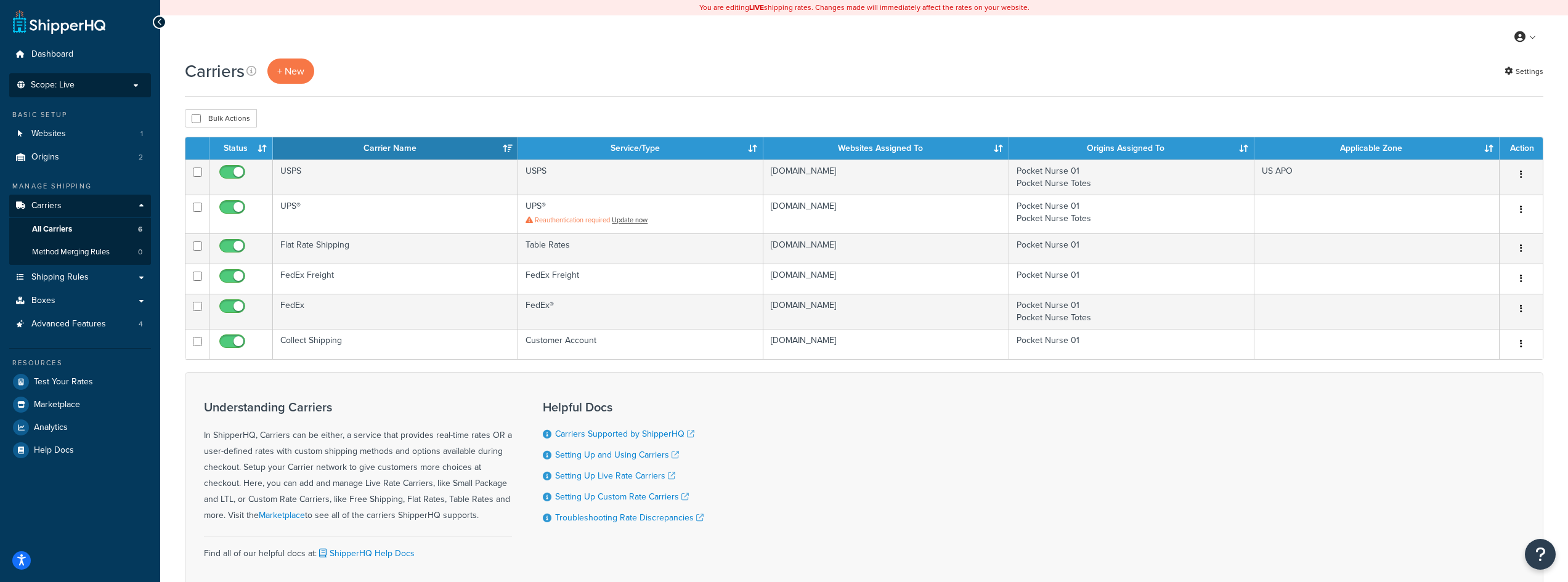
click at [61, 89] on span "Scope: Live" at bounding box center [53, 85] width 44 height 11
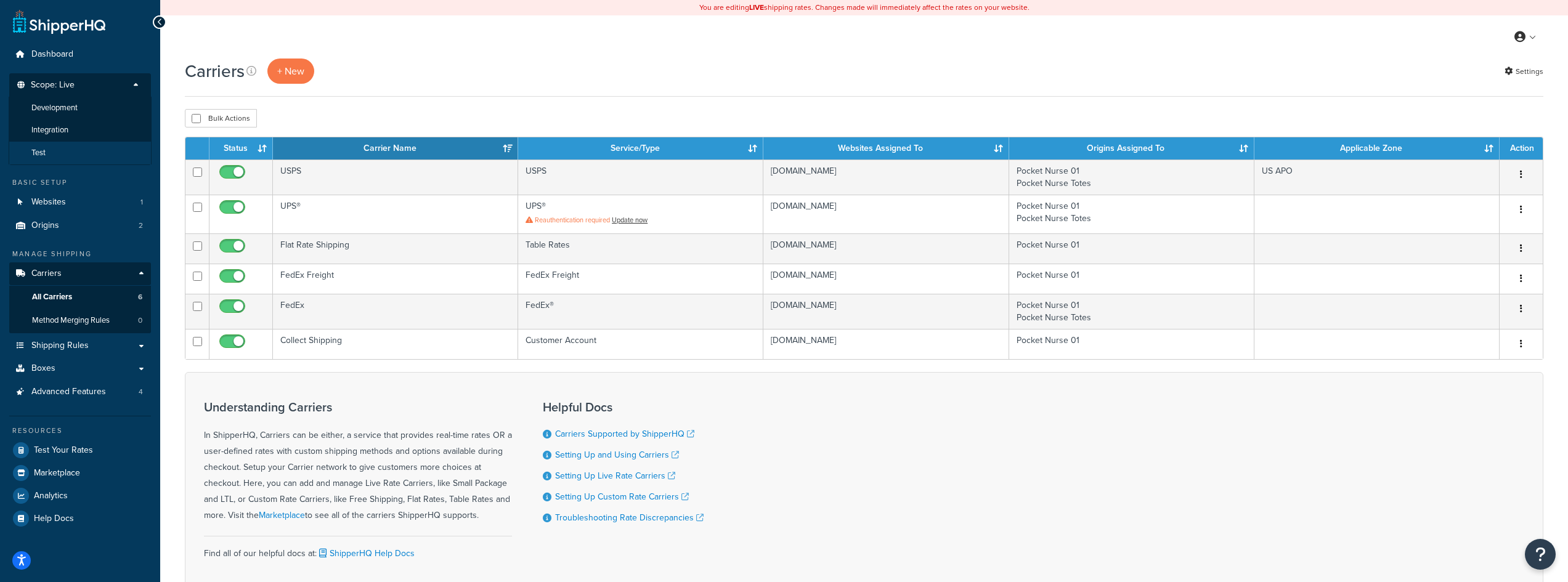
click at [62, 151] on li "Test" at bounding box center [80, 153] width 143 height 23
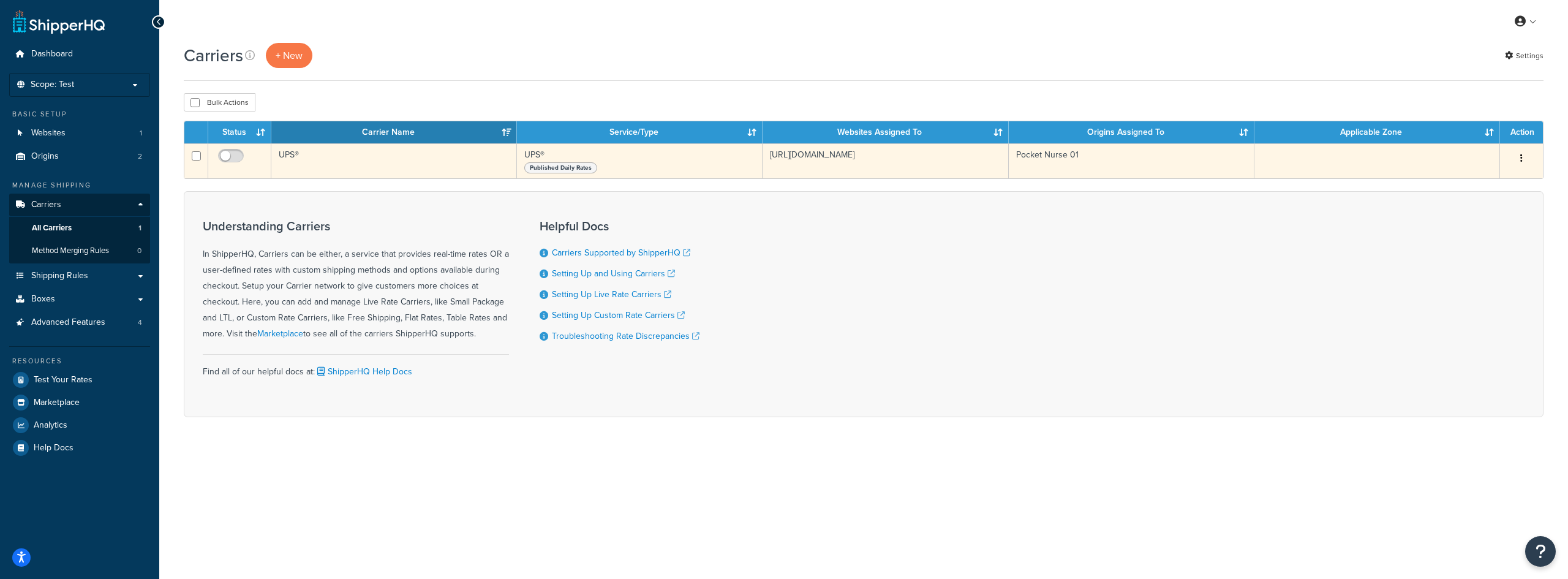
click at [317, 162] on td "UPS®" at bounding box center [394, 161] width 245 height 35
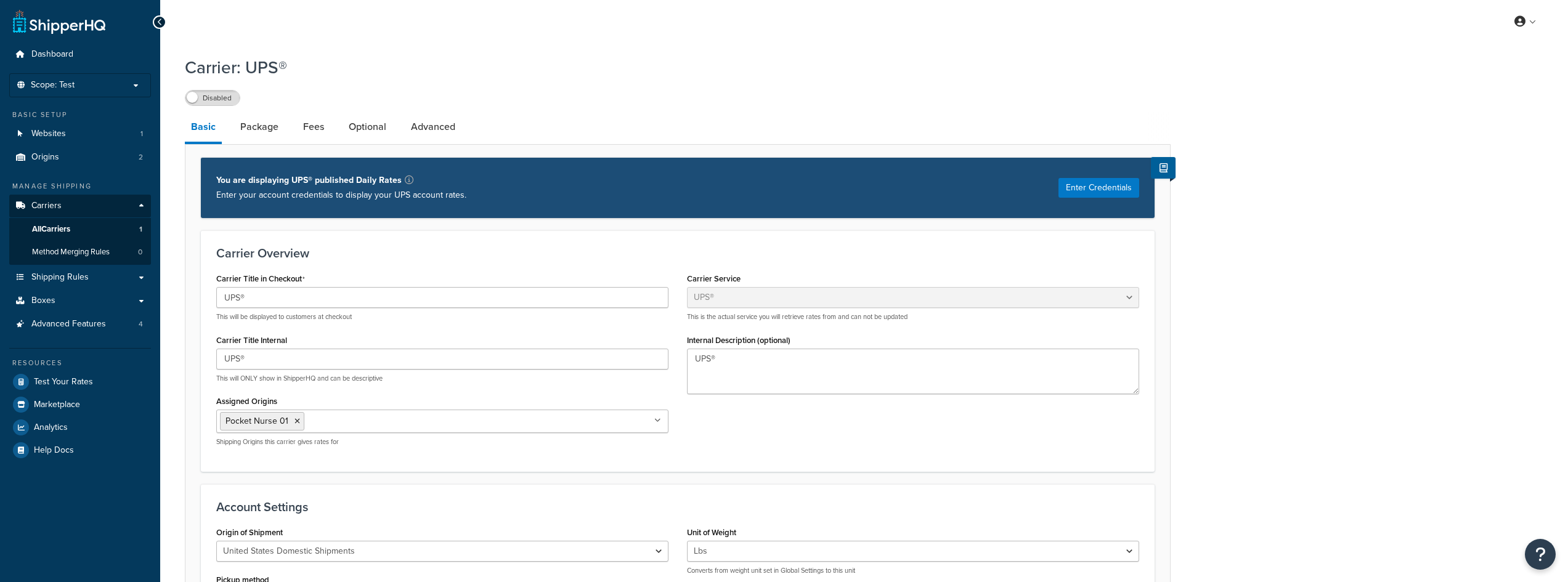
select select "ups"
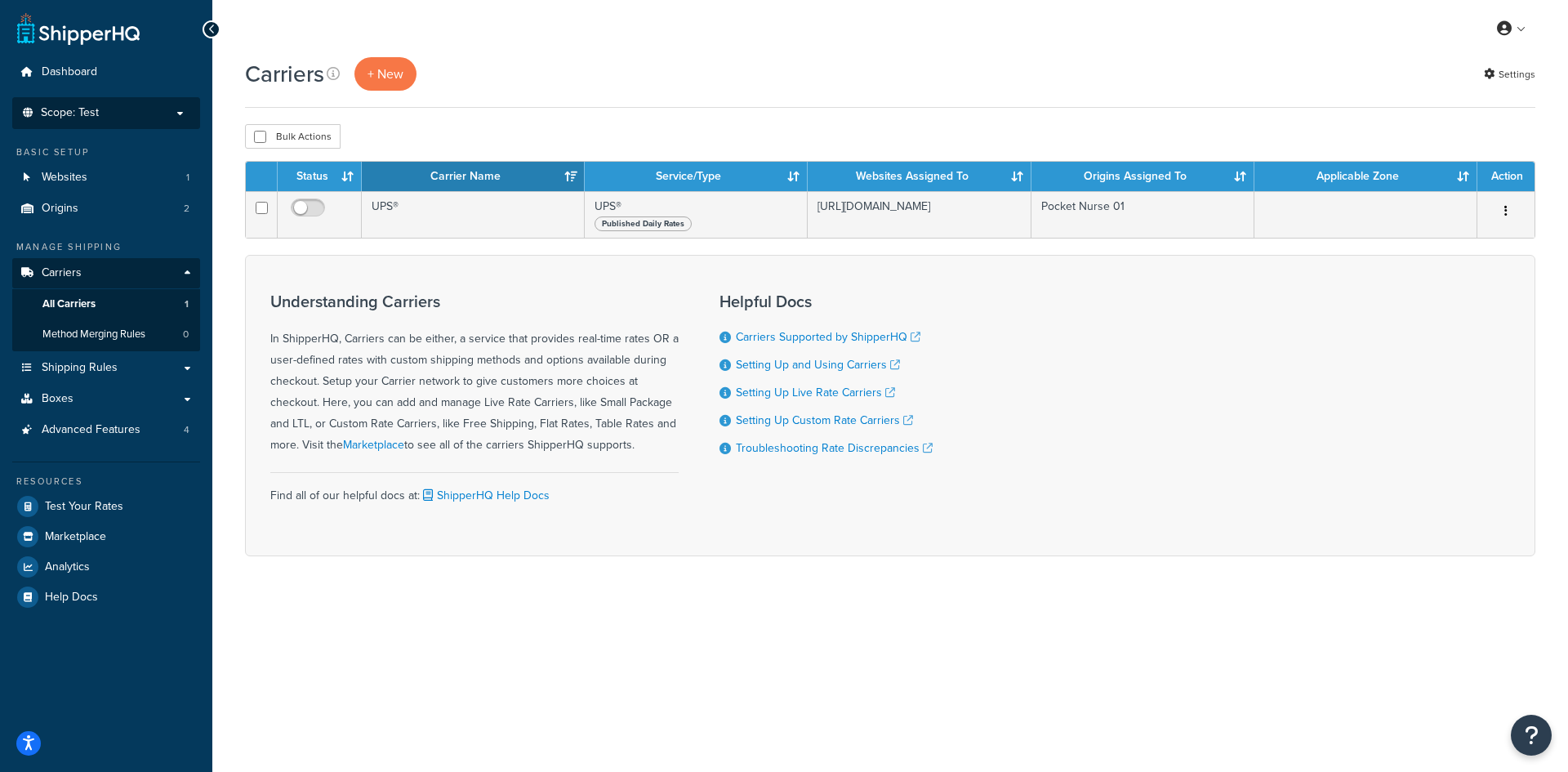
click at [131, 109] on p "Scope: Test" at bounding box center [106, 113] width 173 height 14
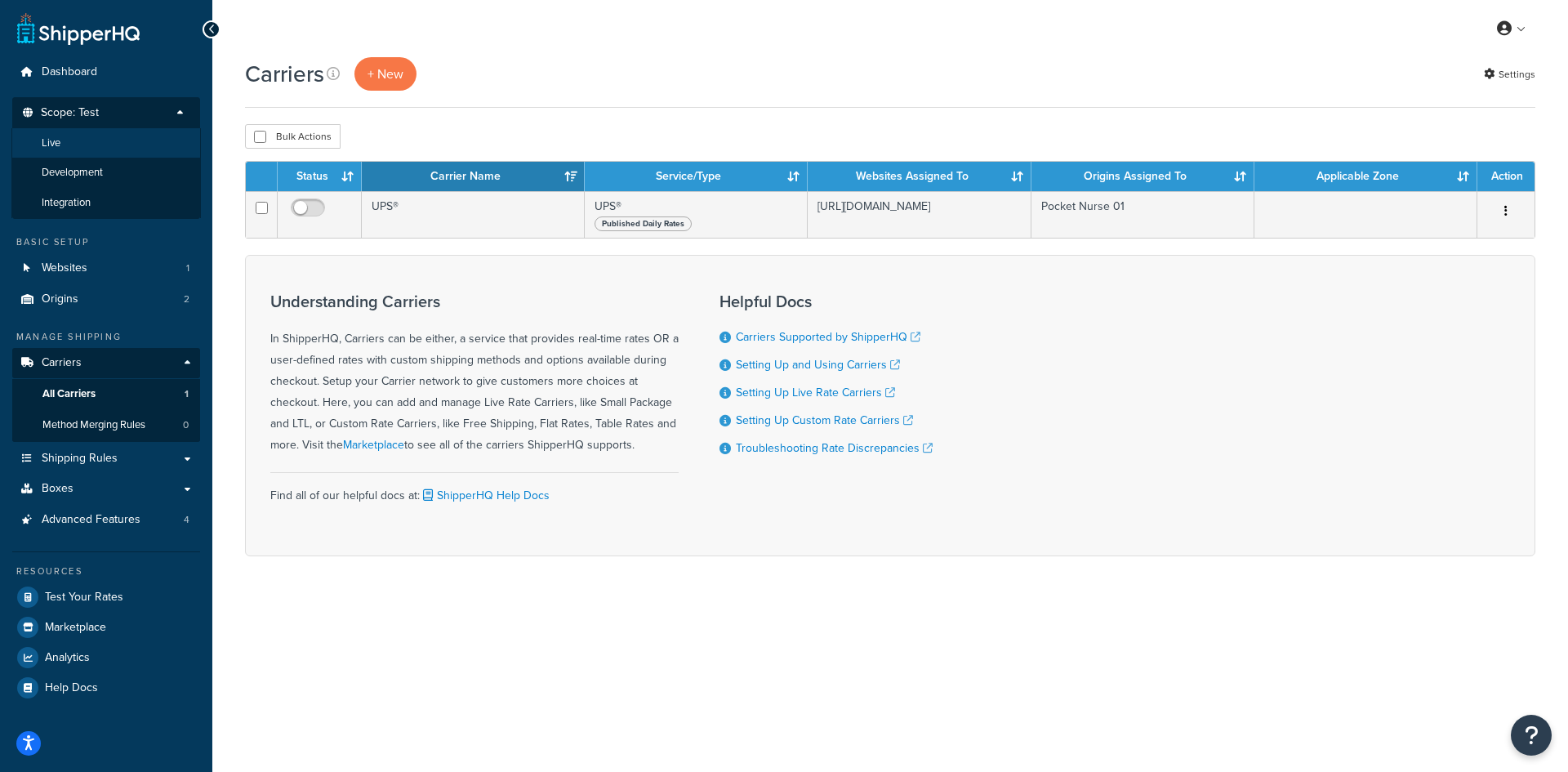
click at [119, 152] on li "Live" at bounding box center [106, 143] width 190 height 30
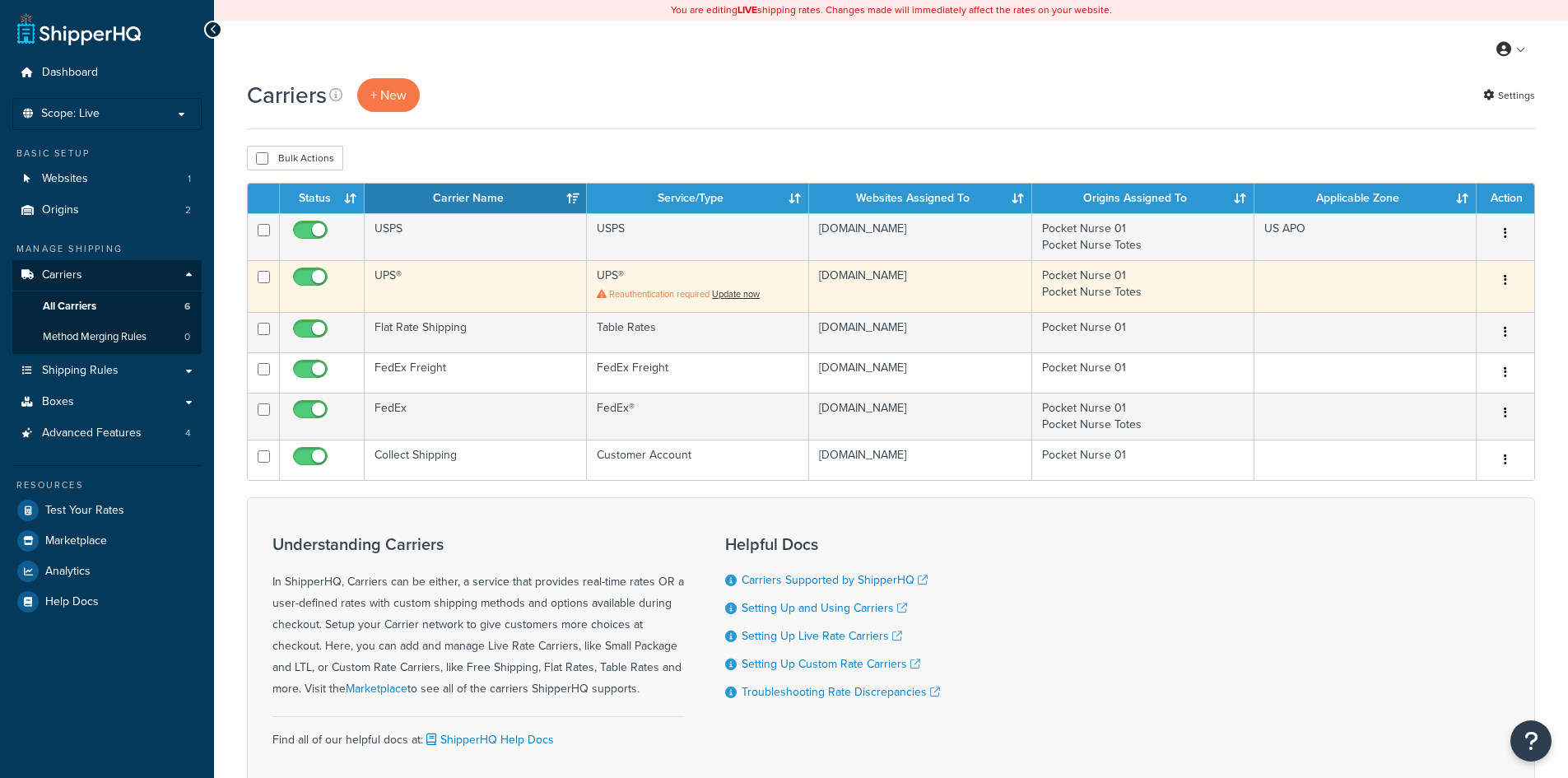
click at [434, 272] on td "UPS®" at bounding box center [476, 286] width 222 height 52
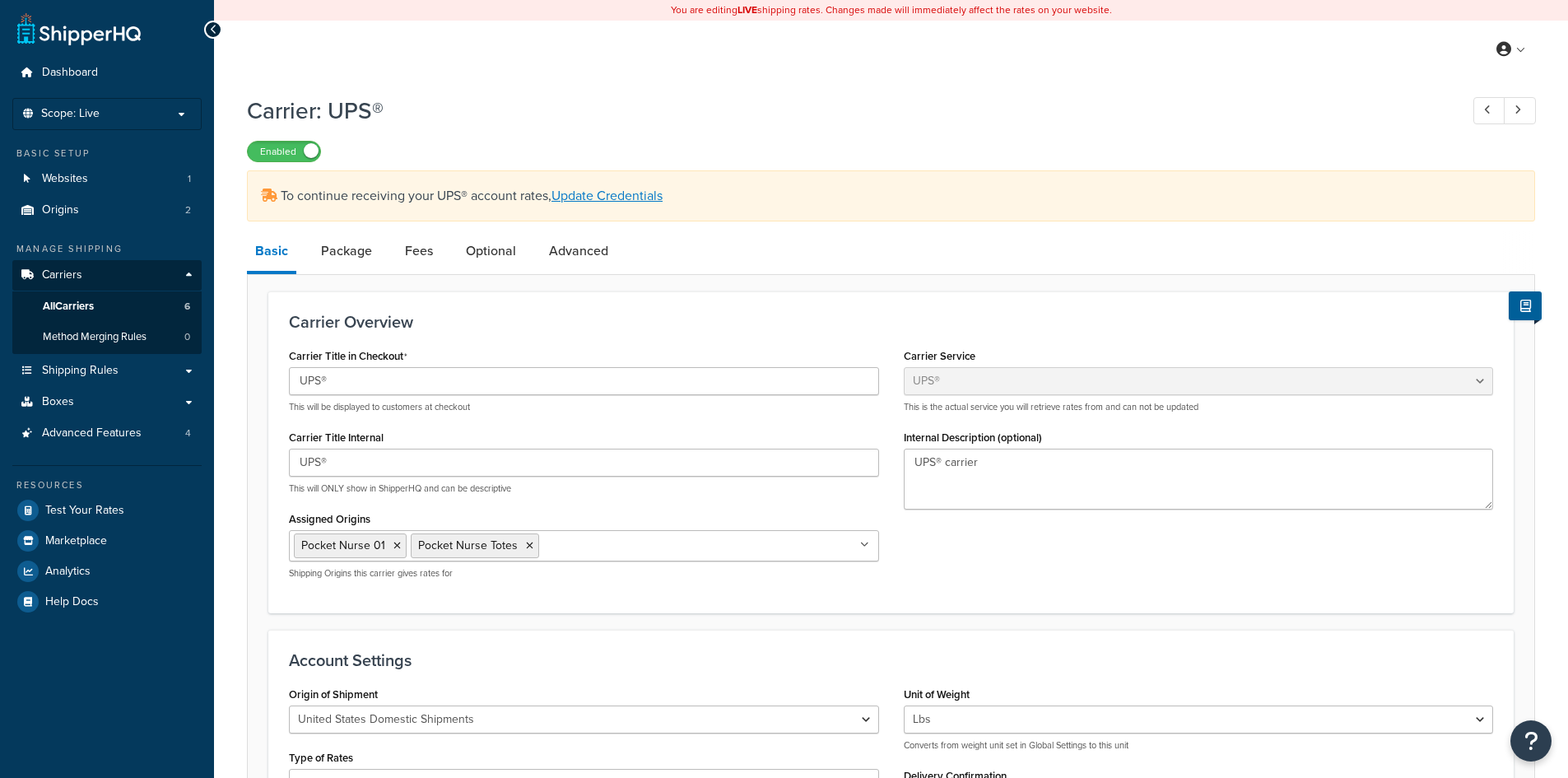
select select "ups"
click at [1140, 488] on textarea "UPS® carrier" at bounding box center [1199, 479] width 591 height 61
click at [1171, 475] on textarea "UPS® carrier" at bounding box center [1199, 479] width 591 height 61
click at [358, 246] on link "Package" at bounding box center [346, 251] width 68 height 39
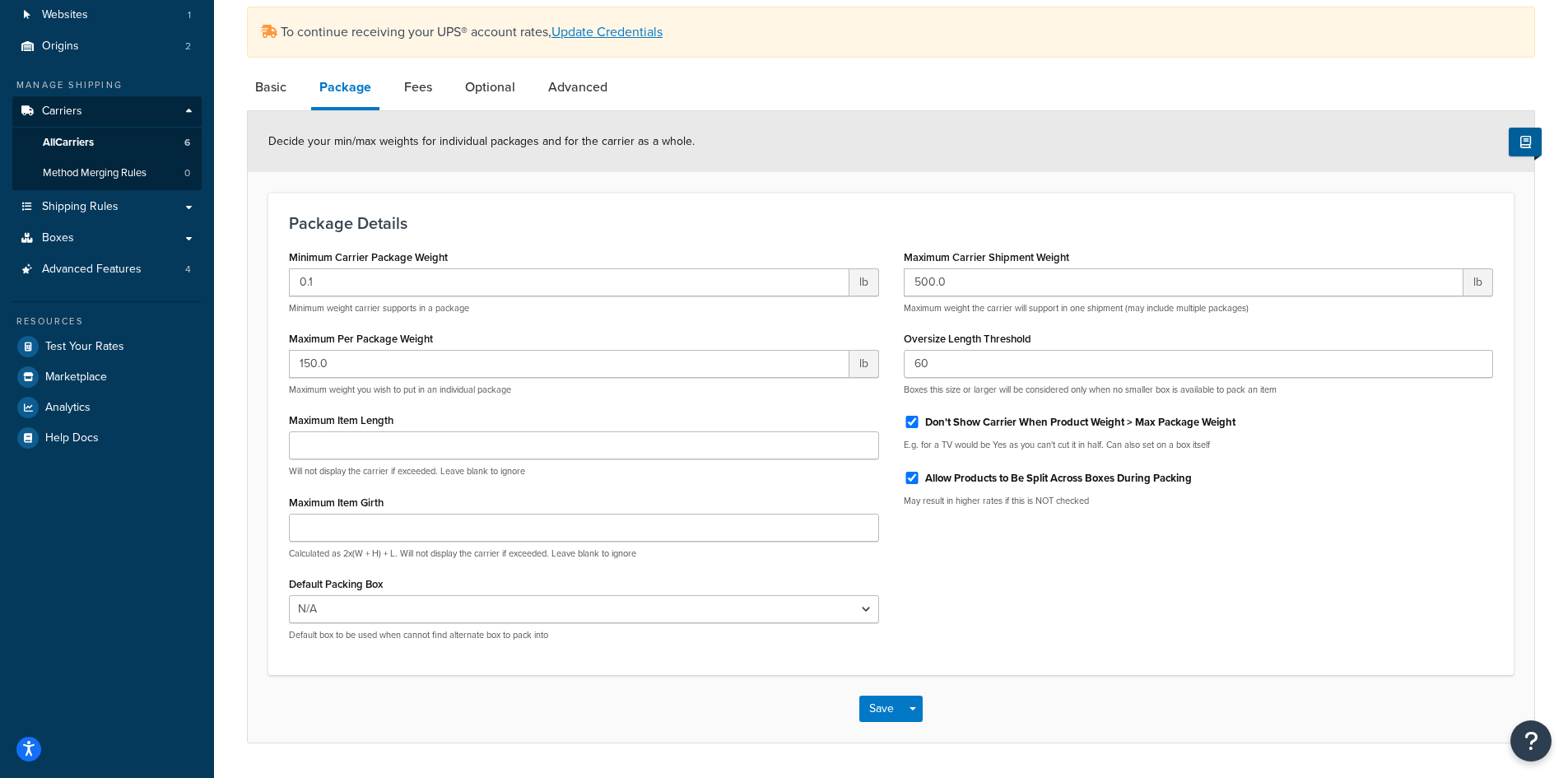
scroll to position [165, 0]
click at [419, 92] on link "Fees" at bounding box center [418, 86] width 44 height 39
select select "AFTER"
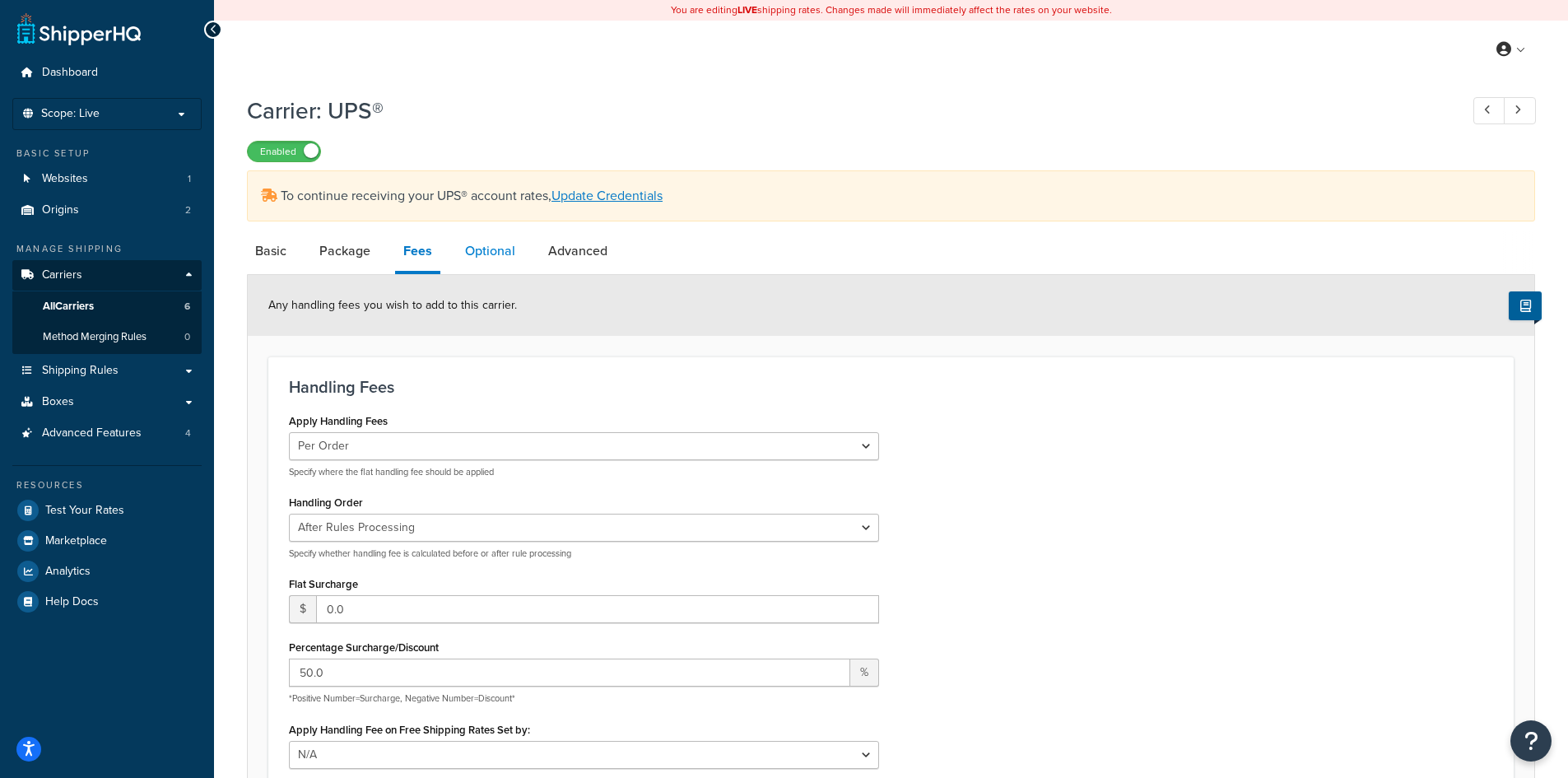
click at [499, 256] on link "Optional" at bounding box center [490, 251] width 67 height 39
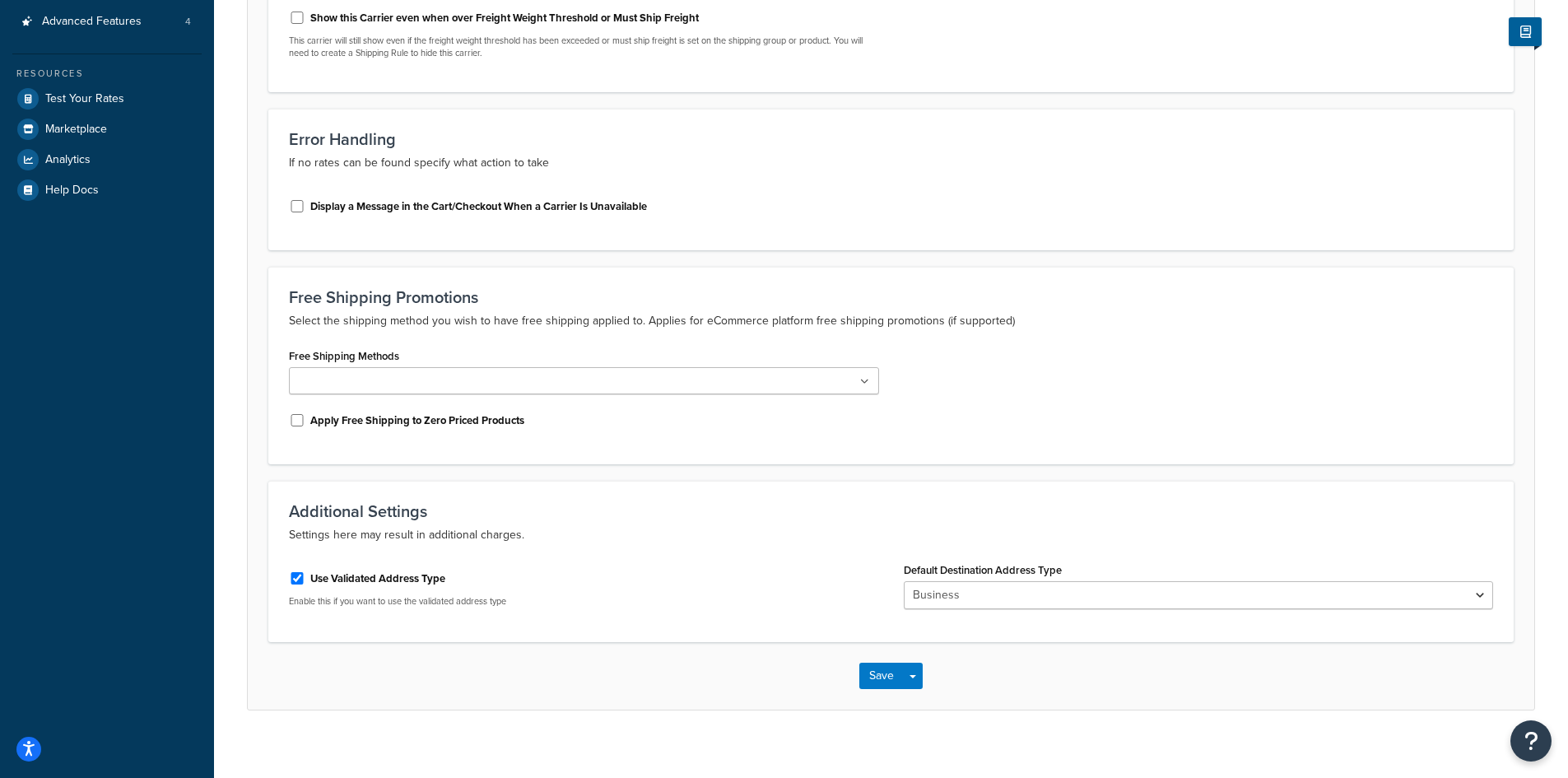
scroll to position [83, 0]
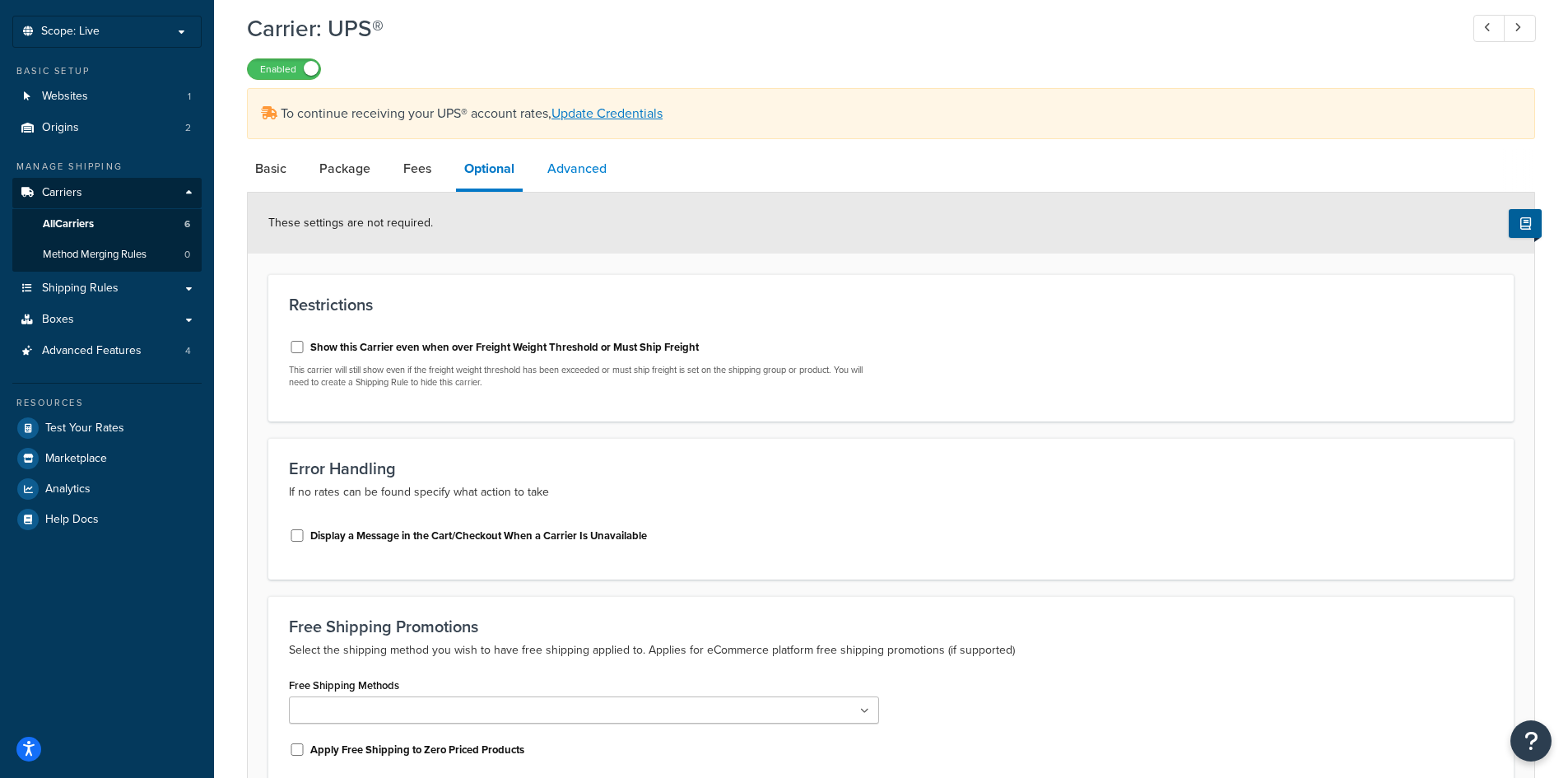
click at [565, 169] on link "Advanced" at bounding box center [576, 168] width 76 height 39
select select "false"
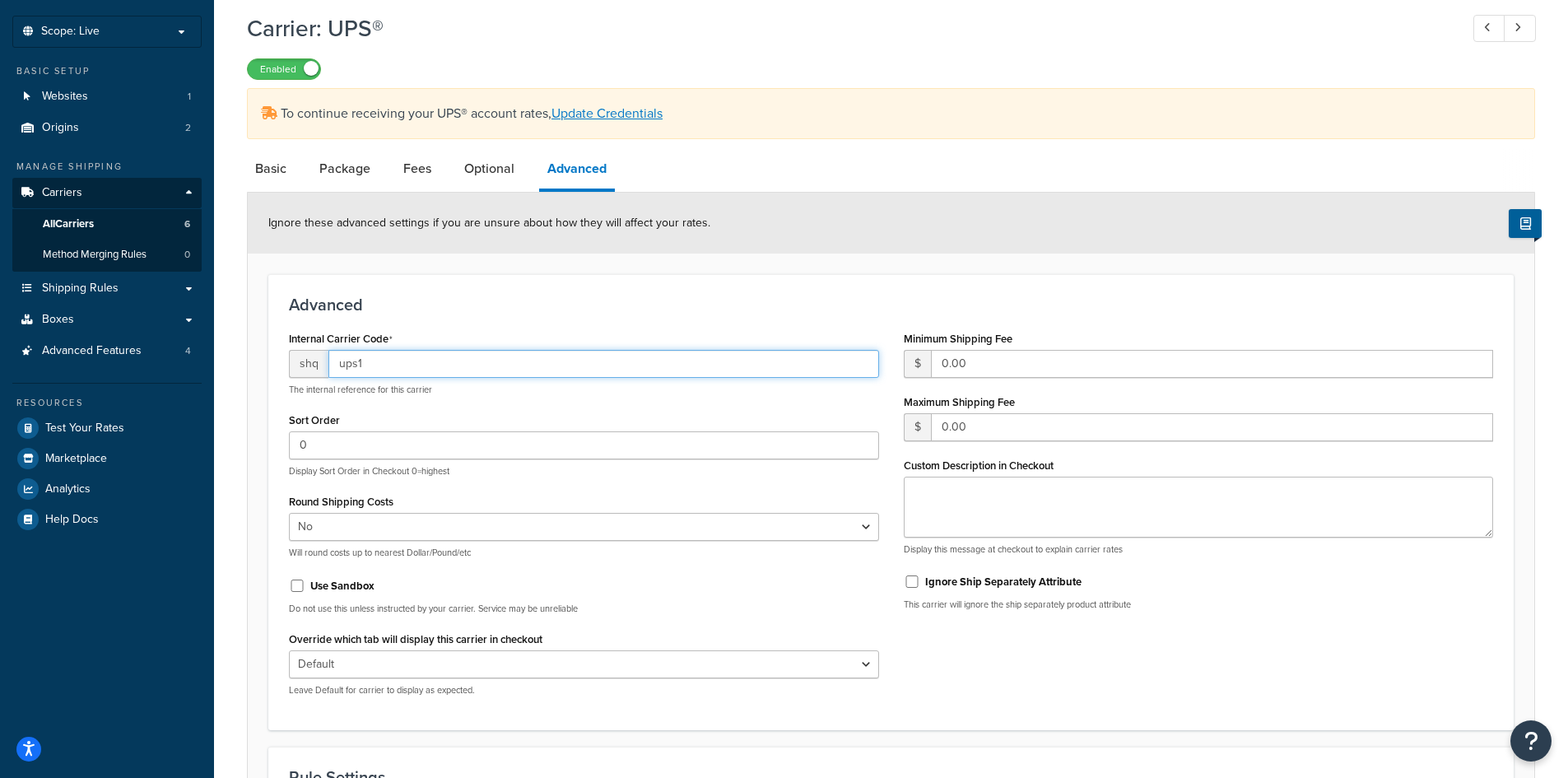
click at [471, 372] on input "ups1" at bounding box center [603, 364] width 551 height 28
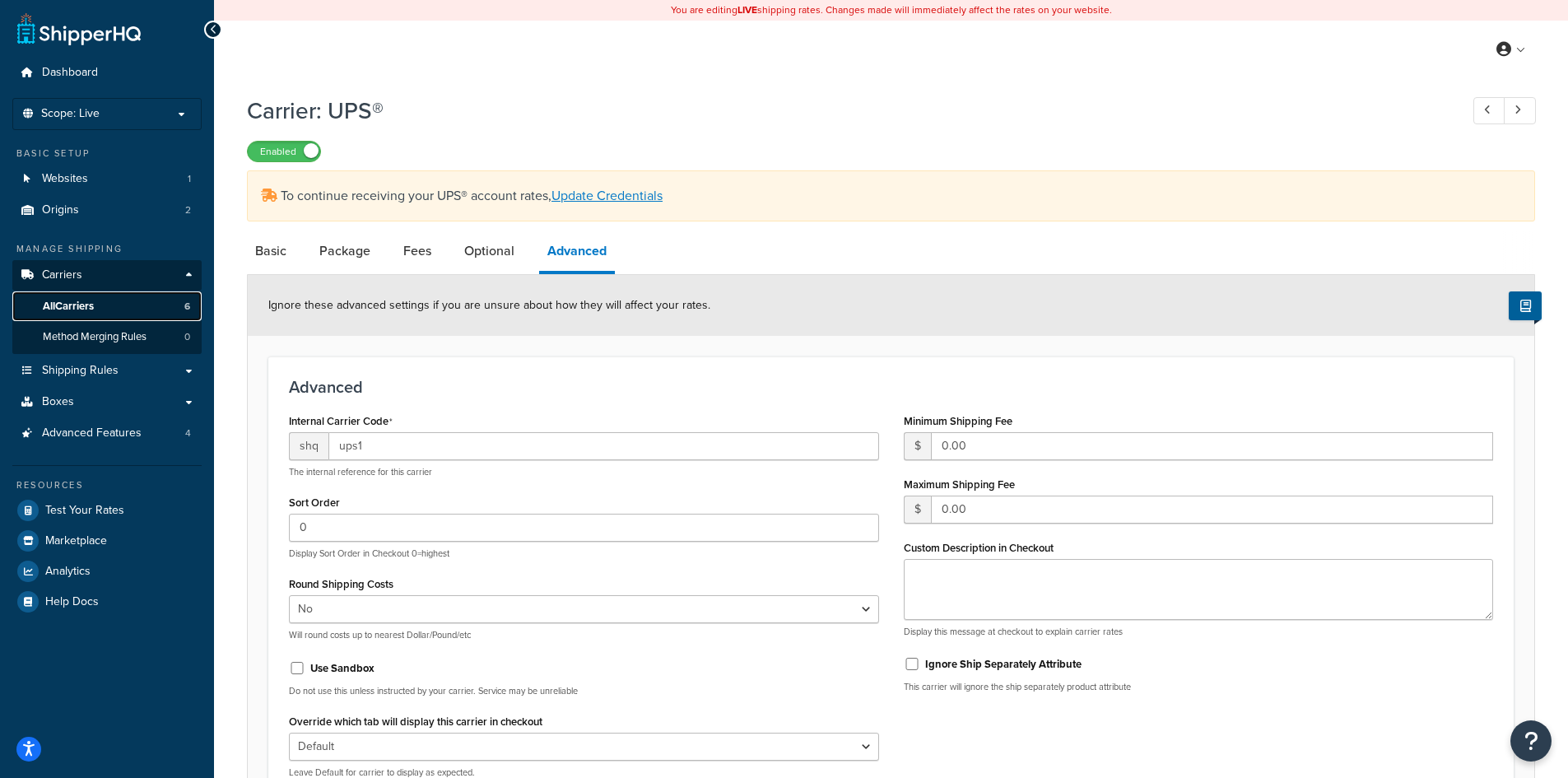
click at [132, 307] on link "All Carriers 6" at bounding box center [107, 307] width 190 height 30
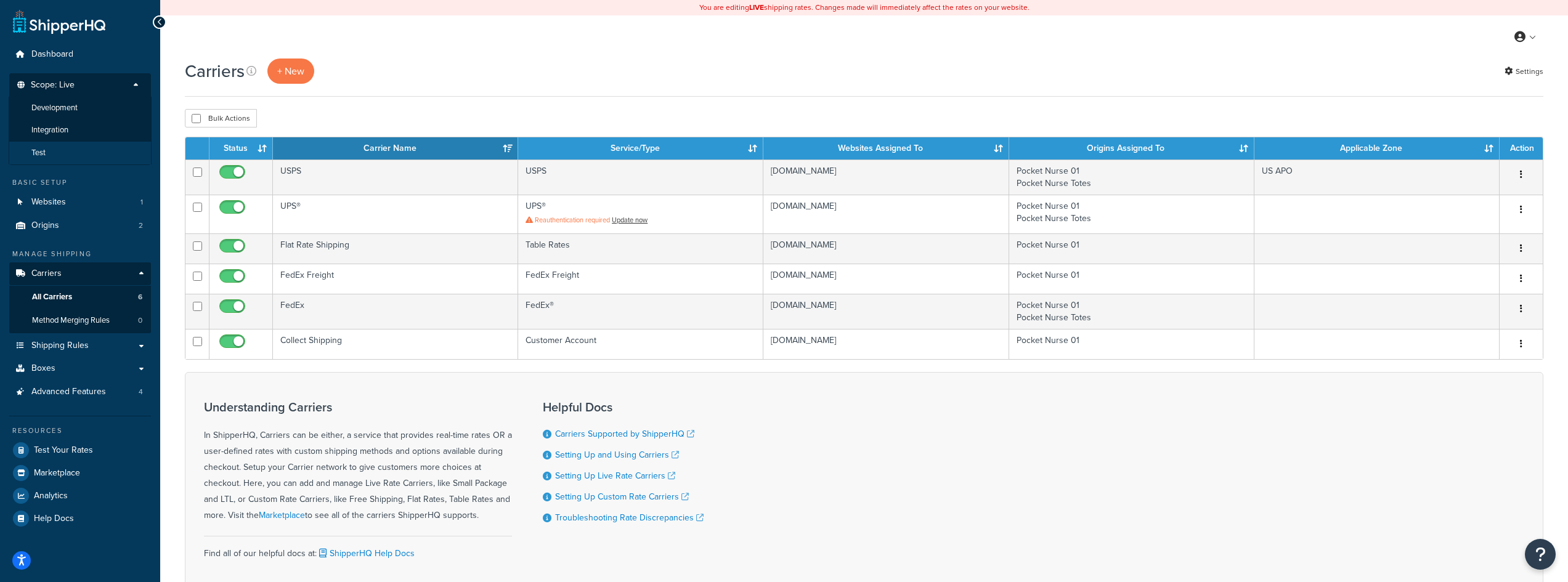
click at [71, 147] on li "Test" at bounding box center [80, 153] width 143 height 23
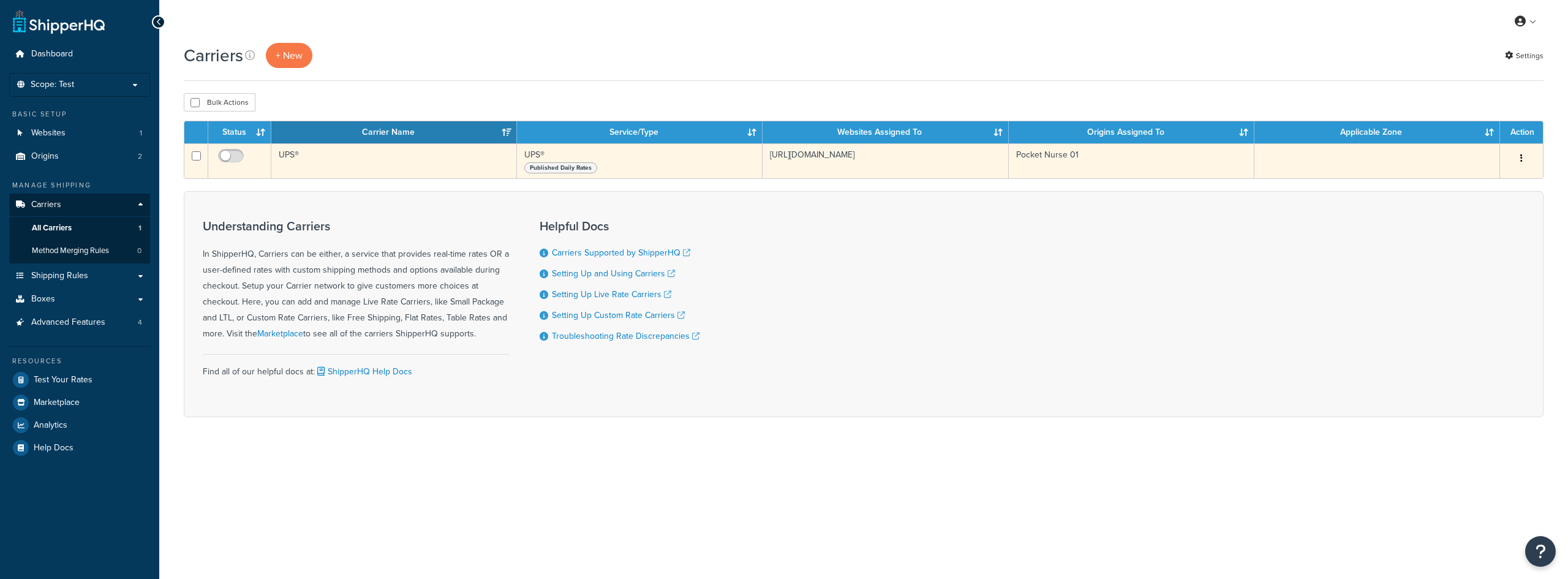
click at [306, 160] on td "UPS®" at bounding box center [394, 161] width 245 height 35
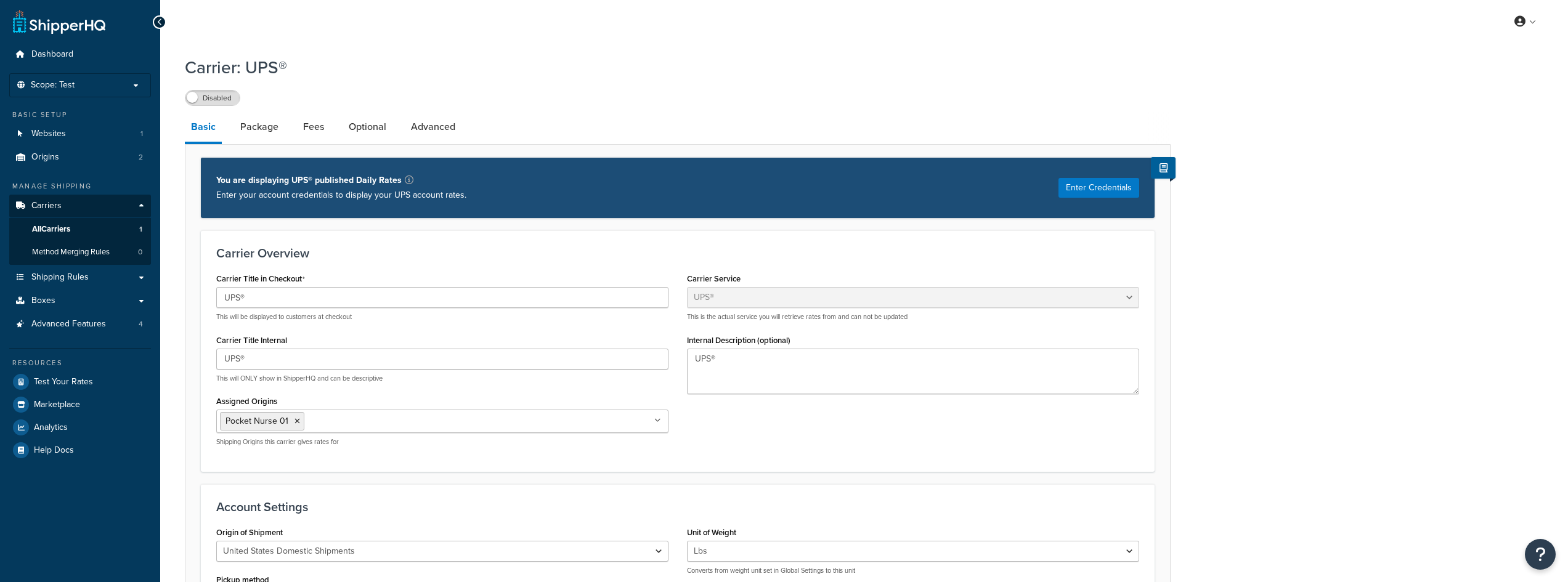
select select "ups"
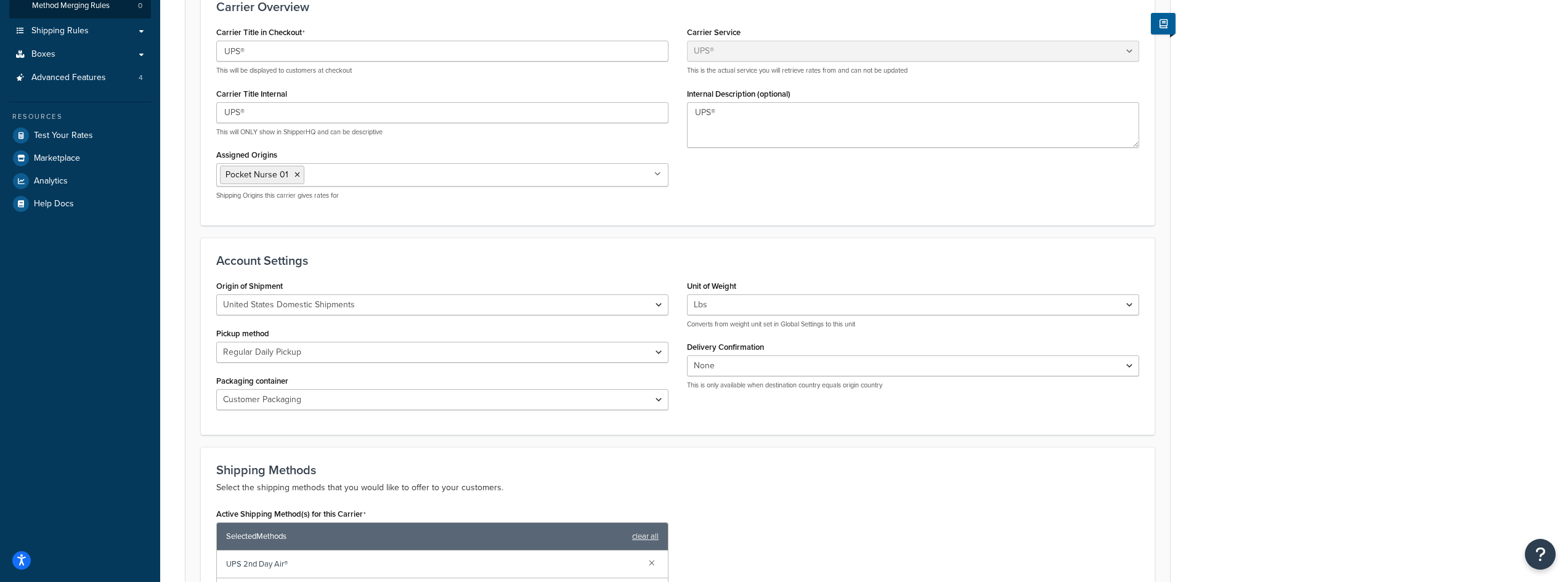
scroll to position [185, 0]
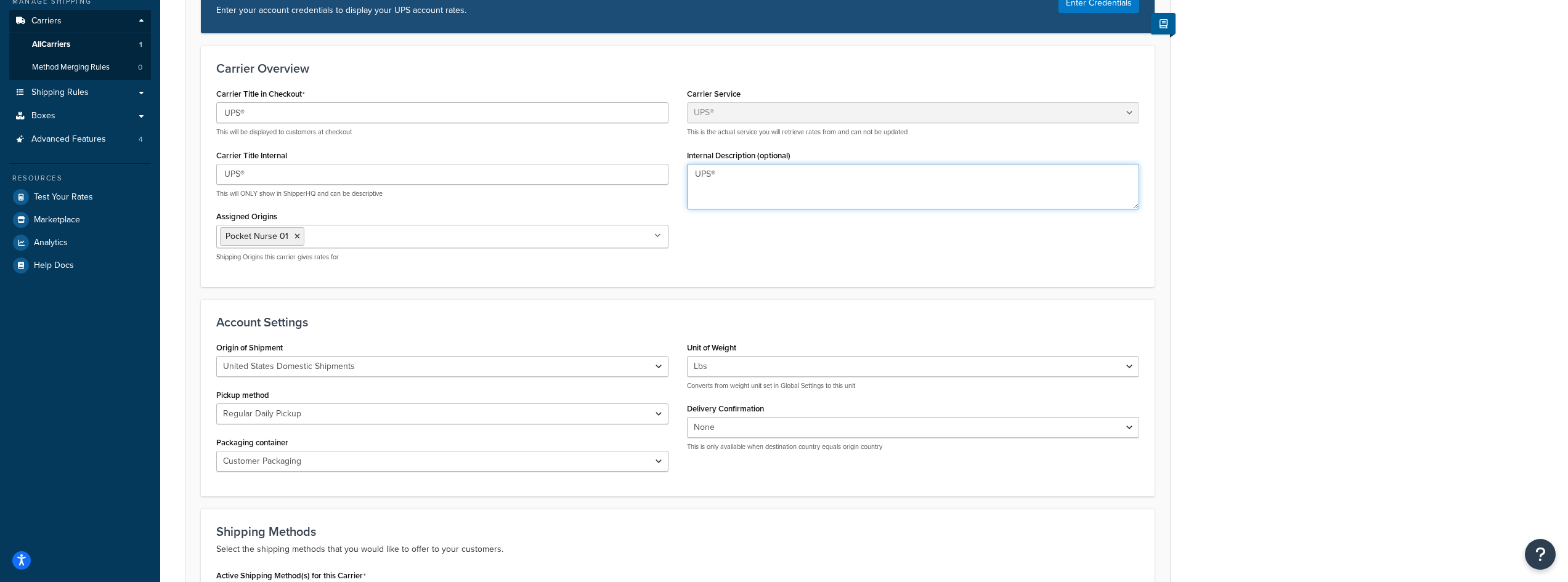
click at [736, 198] on textarea "UPS®" at bounding box center [913, 186] width 452 height 46
paste textarea "UPS® carrier"
paste textarea
type textarea "UPS® carrier"
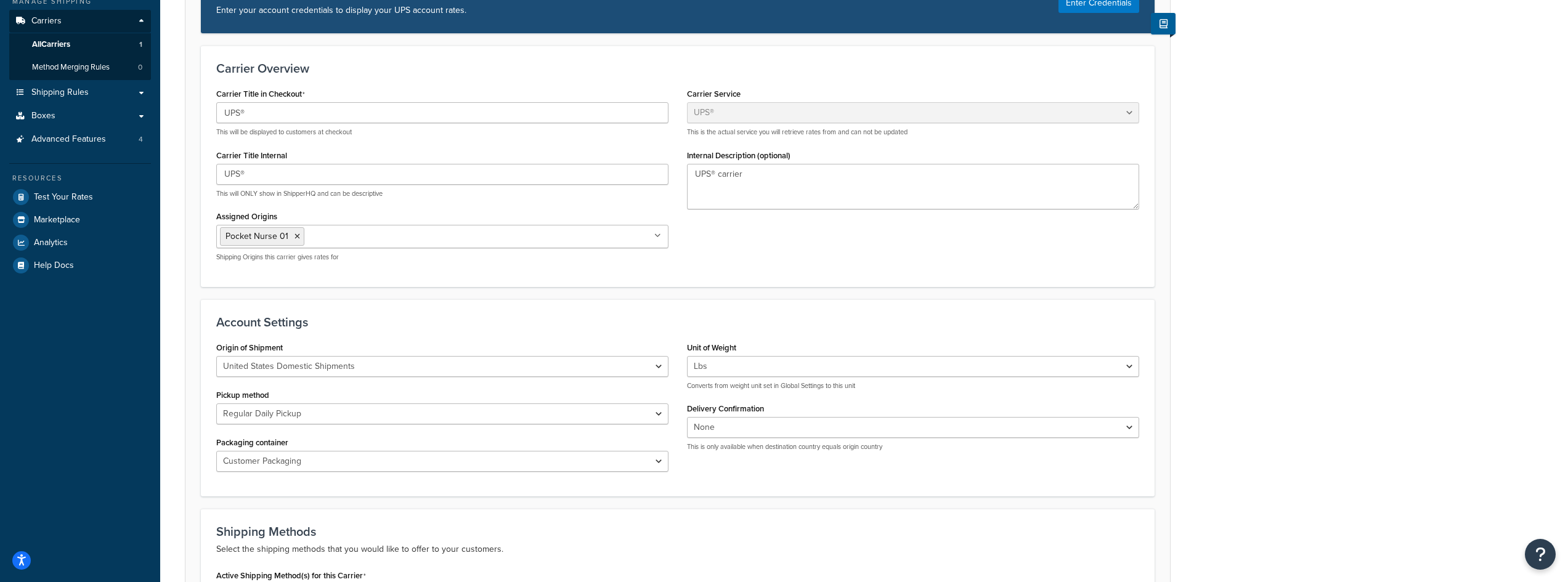
click at [392, 274] on div "Carrier Overview Carrier Title in Checkout UPS® This will be displayed to custo…" at bounding box center [677, 166] width 953 height 241
click at [327, 239] on input "Assigned Origins" at bounding box center [362, 236] width 109 height 14
click at [320, 297] on form "Carrier Overview Carrier Title in Checkout UPS® This will be displayed to custo…" at bounding box center [678, 544] width 985 height 997
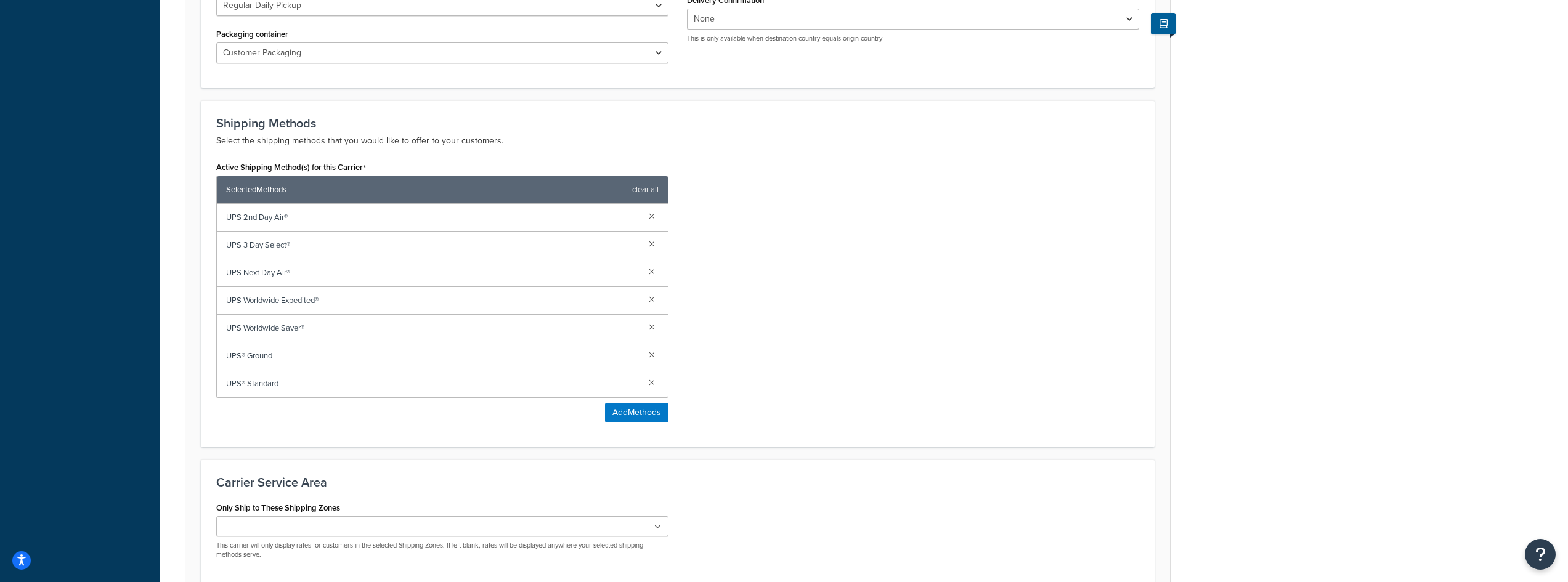
scroll to position [710, 0]
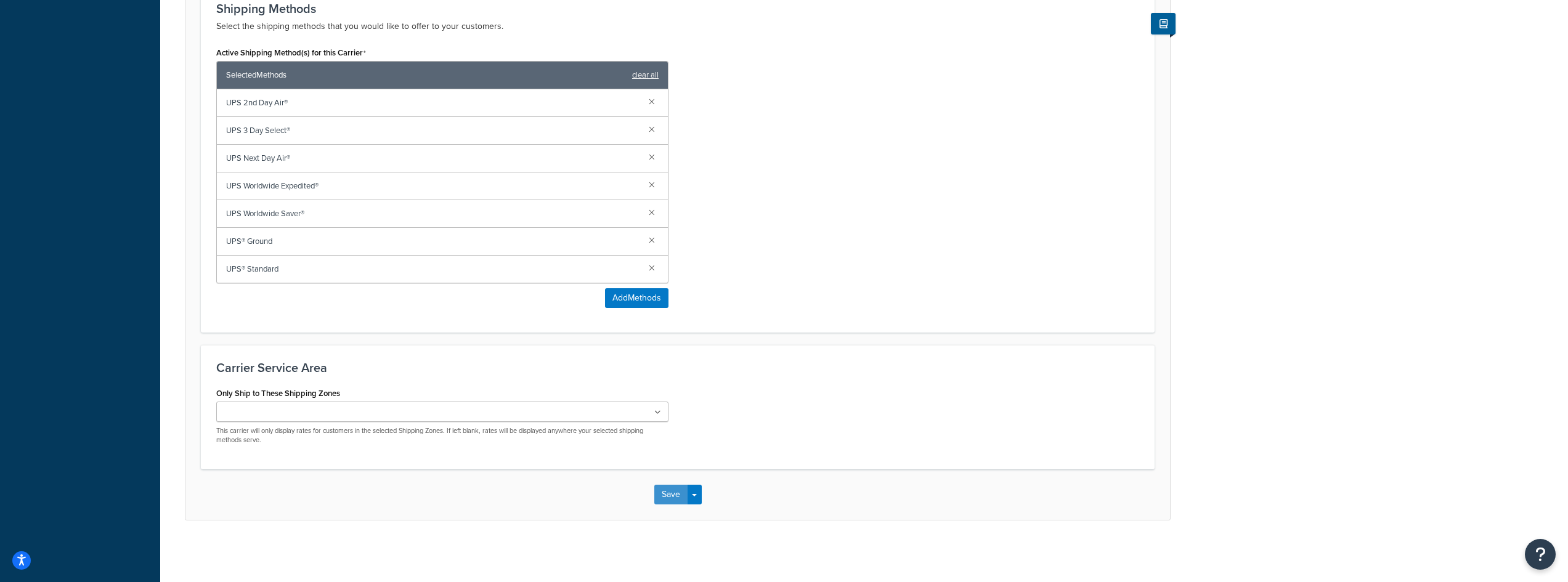
click at [670, 497] on button "Save" at bounding box center [671, 495] width 33 height 20
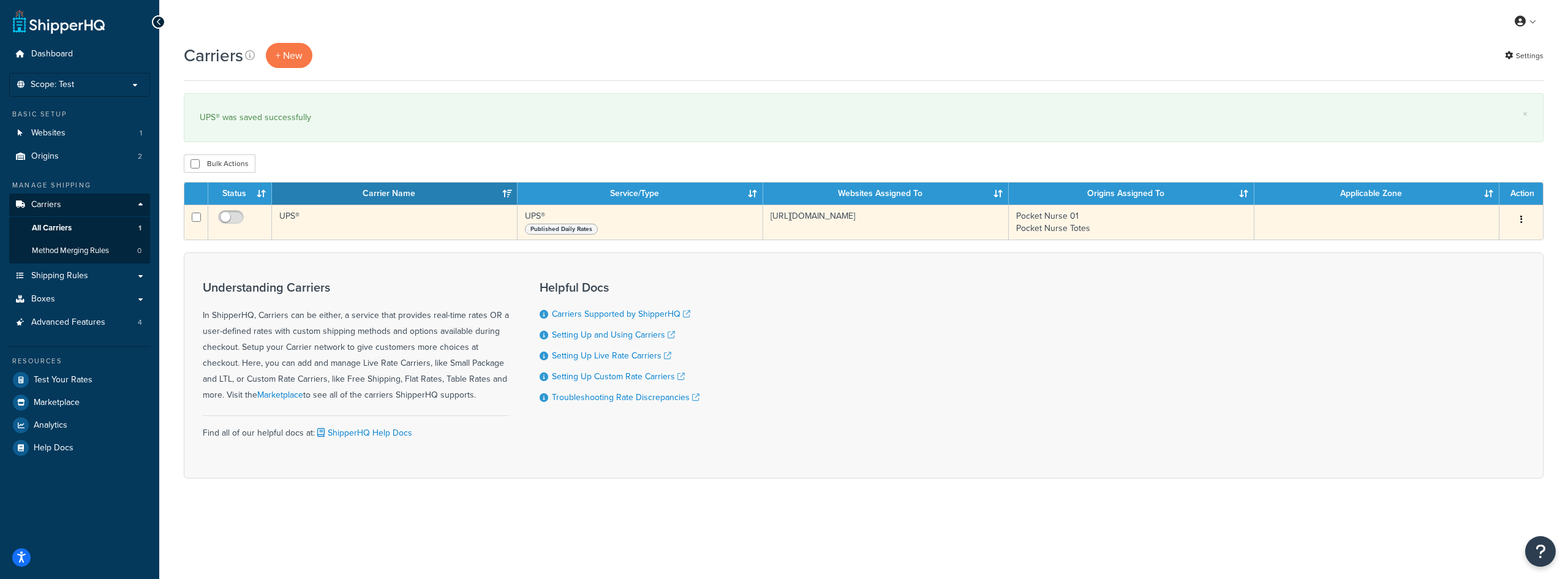
click at [324, 215] on td "UPS®" at bounding box center [395, 222] width 245 height 35
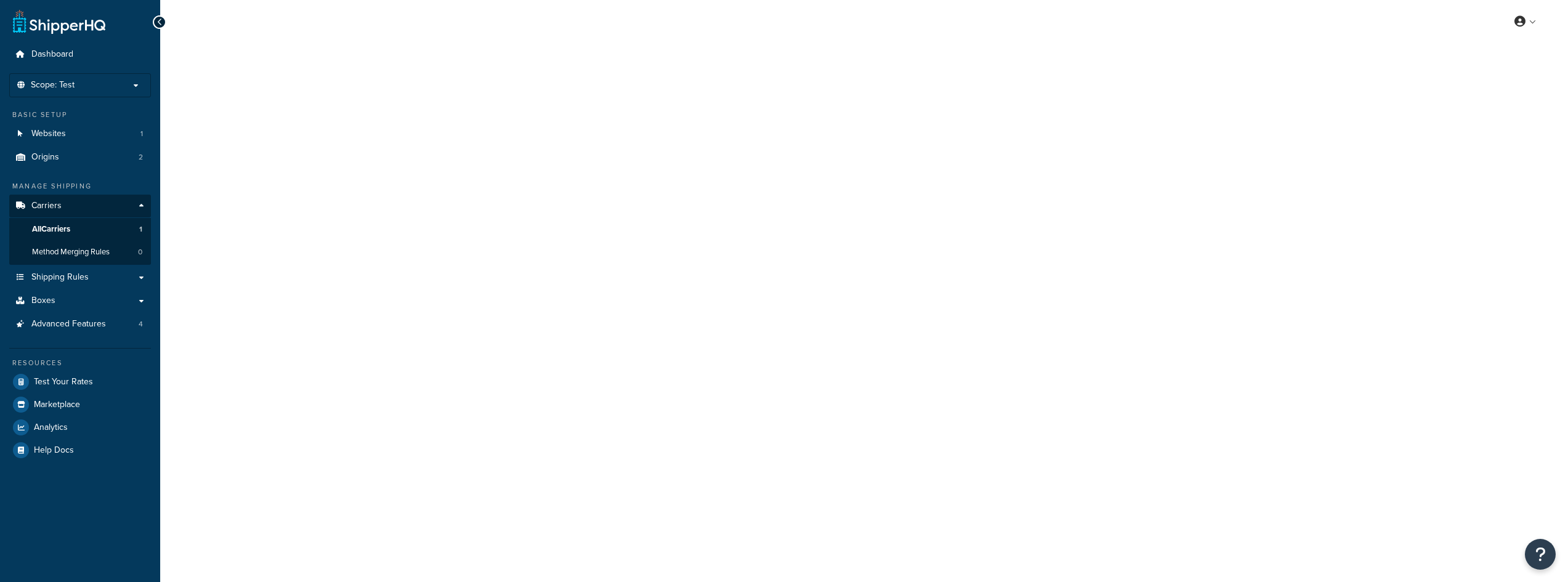
select select "ups"
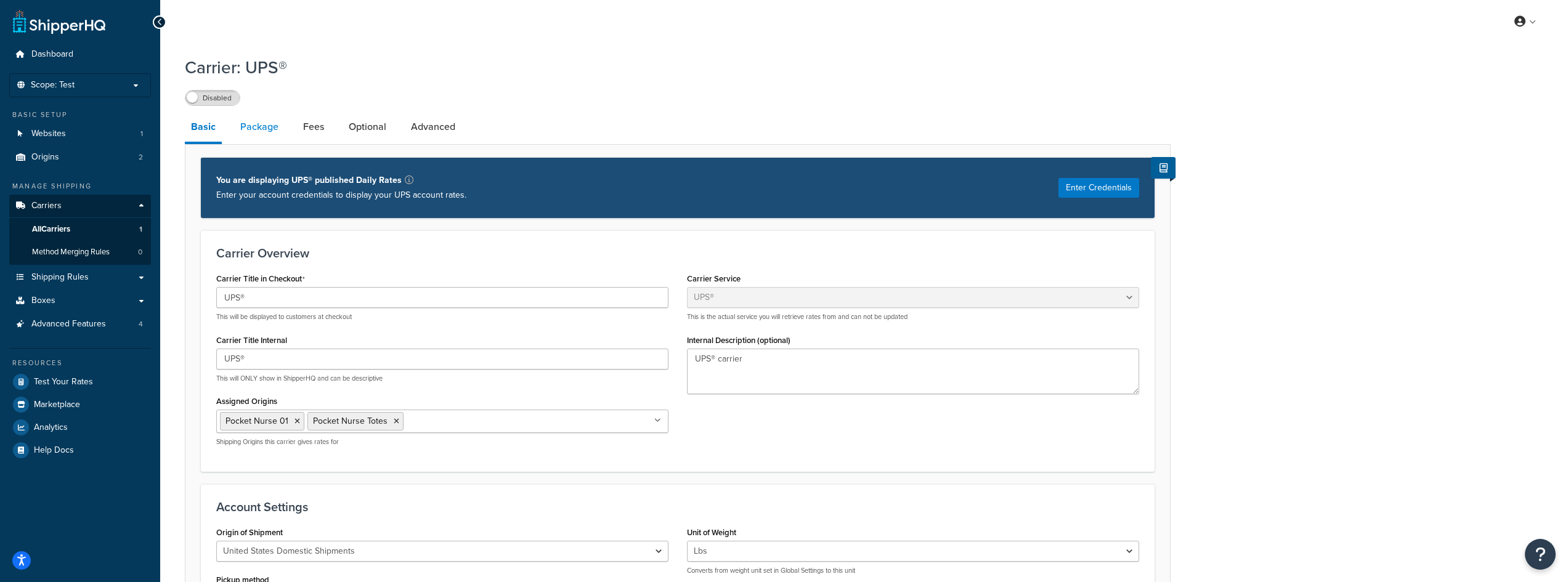
click at [259, 130] on link "Package" at bounding box center [259, 126] width 51 height 29
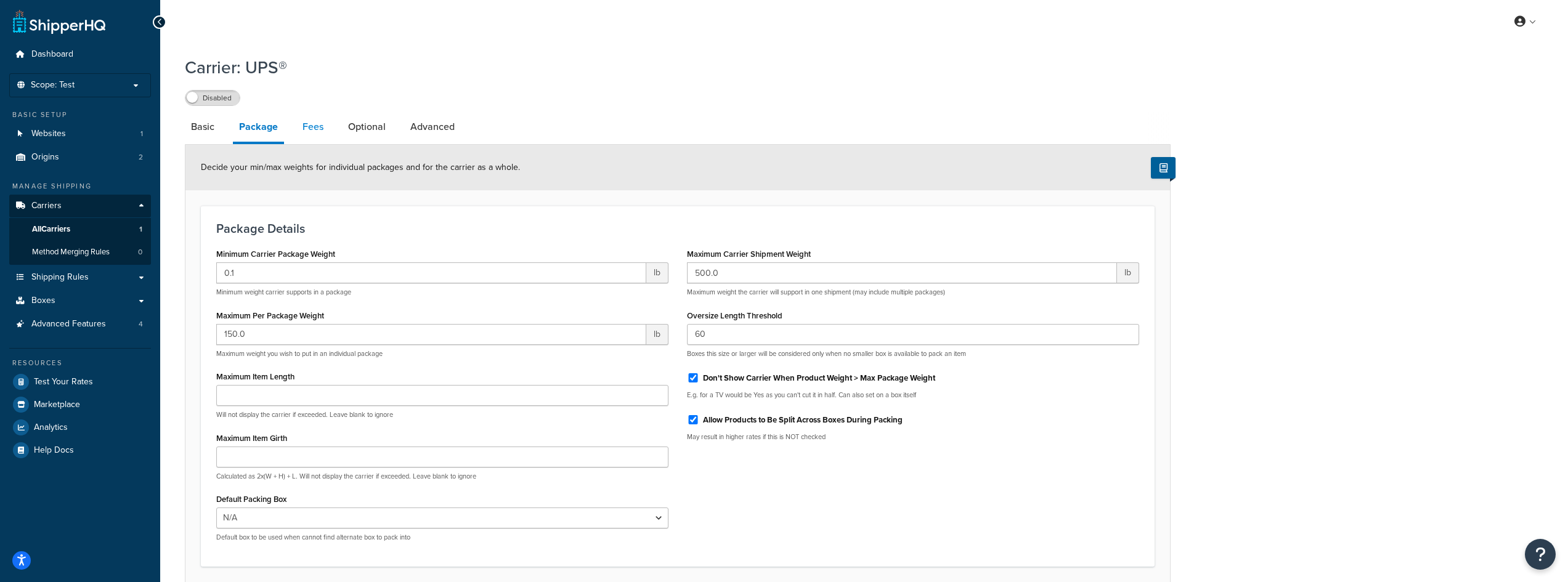
click at [319, 135] on link "Fees" at bounding box center [313, 126] width 33 height 29
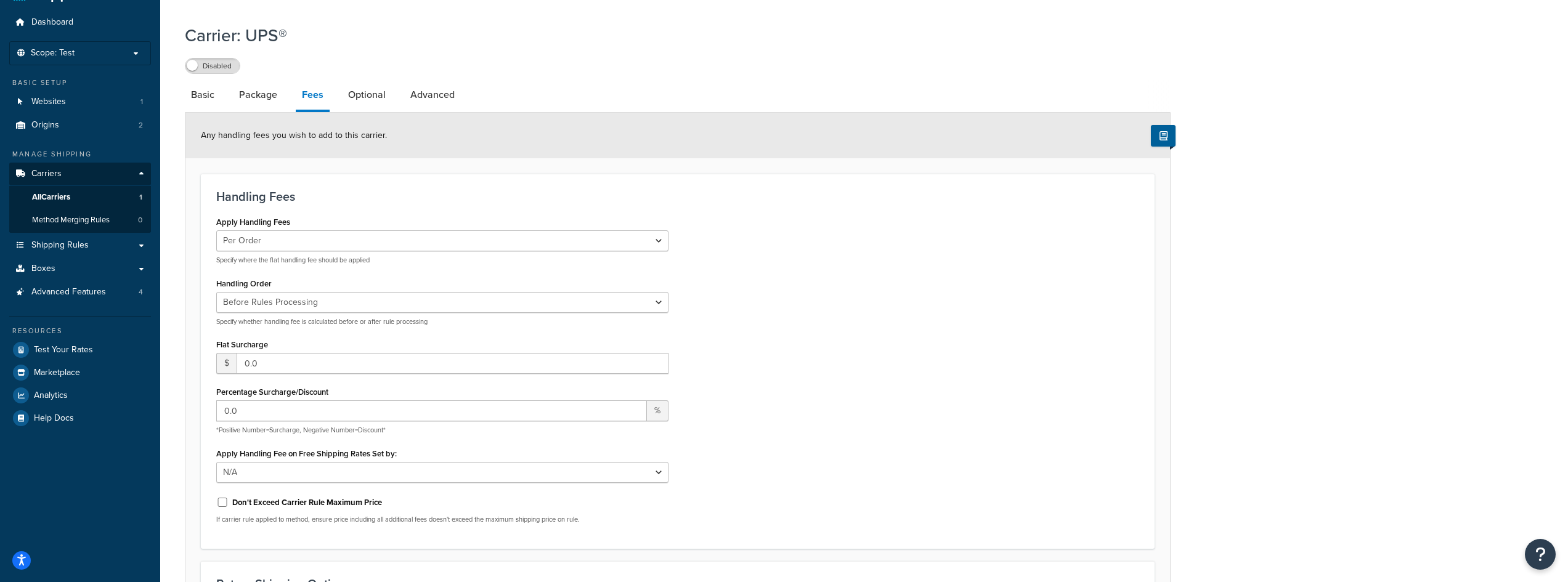
scroll to position [62, 0]
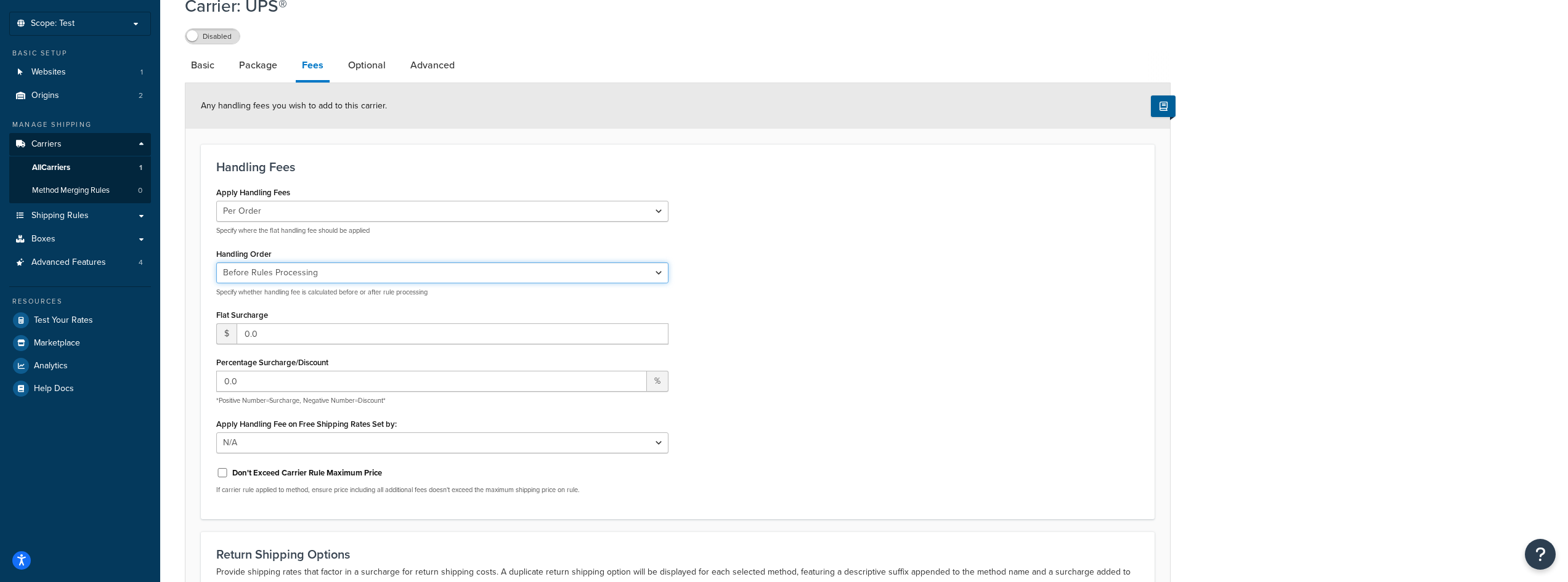
click at [289, 276] on select "Before Rules Processing After Rules Processing" at bounding box center [442, 273] width 452 height 21
select select "AFTER"
click at [216, 263] on select "Before Rules Processing After Rules Processing" at bounding box center [442, 273] width 452 height 21
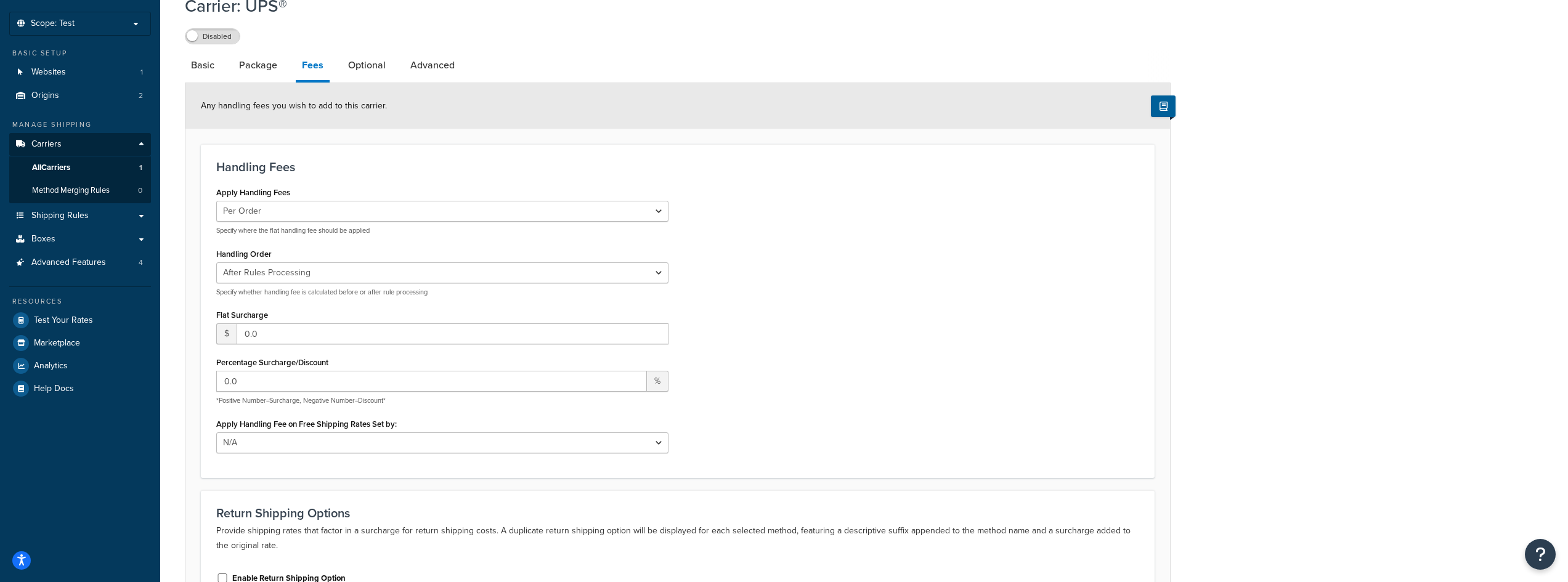
click at [788, 312] on div "Apply Handling Fees Per Order Per Item Per Package Specify where the flat handl…" at bounding box center [678, 323] width 942 height 278
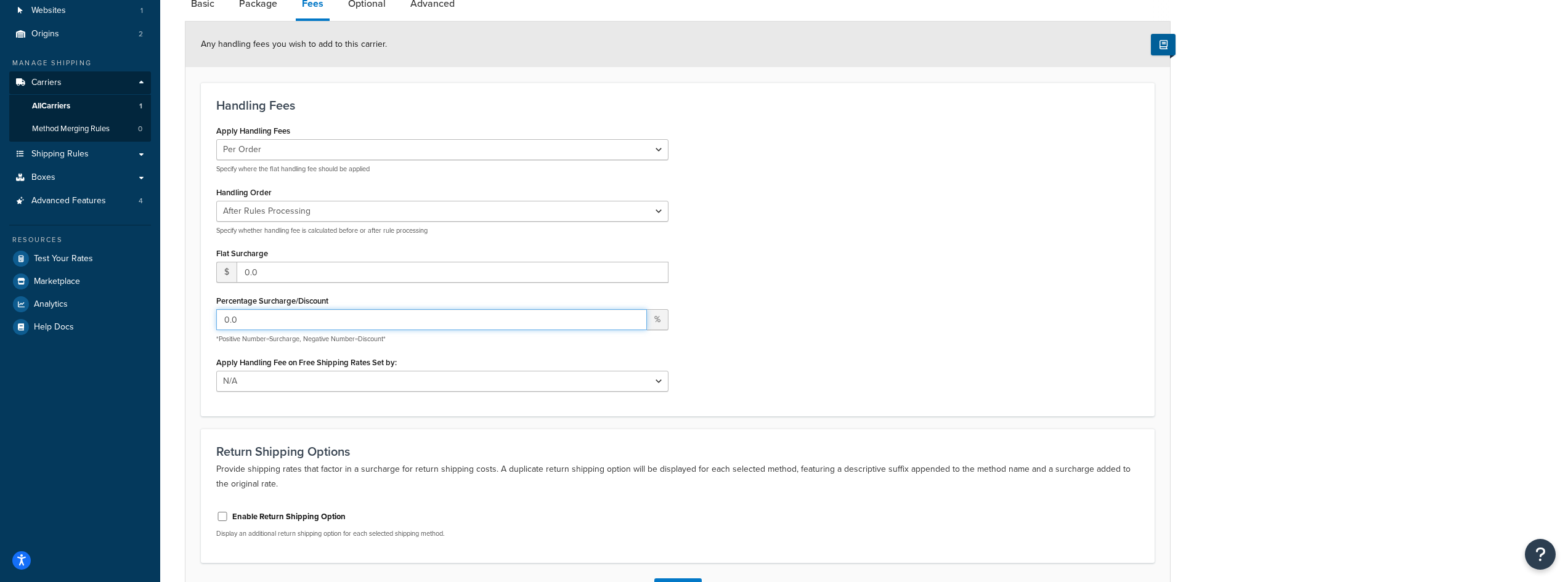
click at [277, 324] on input "0.0" at bounding box center [431, 320] width 431 height 21
click at [276, 324] on input "0.0" at bounding box center [431, 320] width 431 height 21
type input "50"
click at [429, 356] on div "Apply Handling Fee on Free Shipping Rates Set by: N/A Fixed/Free Shipping Metho…" at bounding box center [442, 373] width 452 height 38
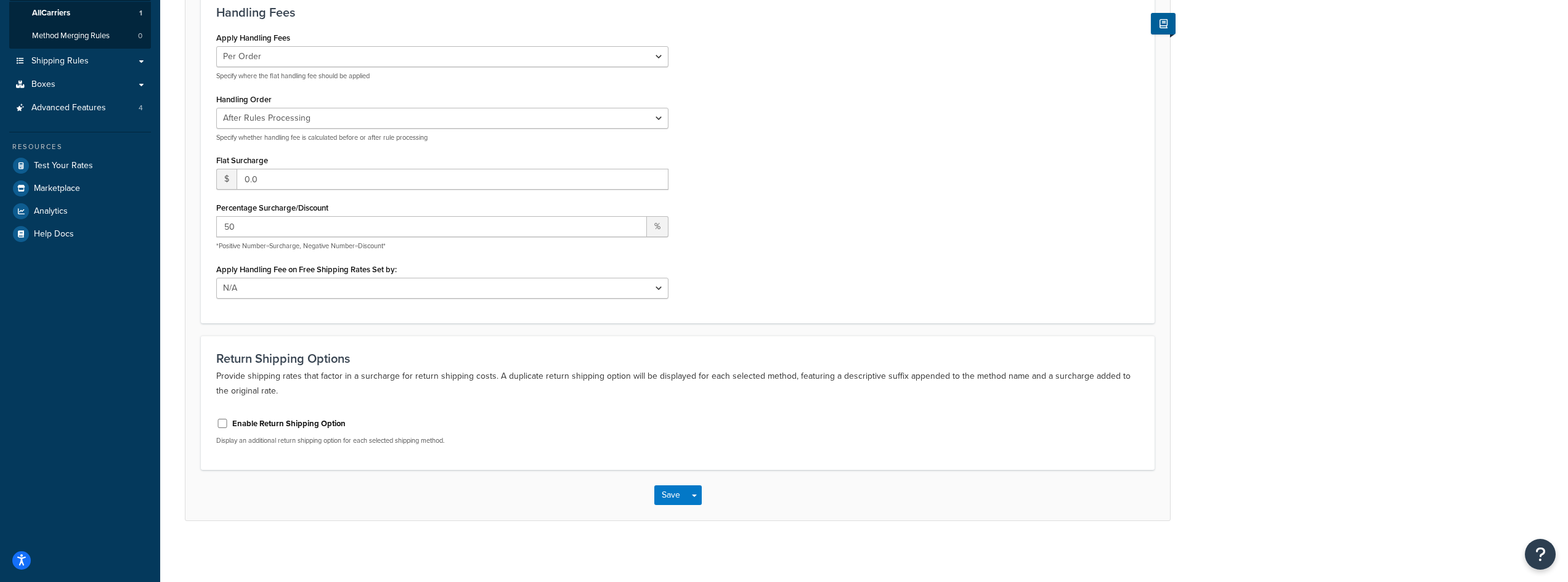
scroll to position [218, 0]
click at [663, 496] on button "Save" at bounding box center [671, 495] width 33 height 20
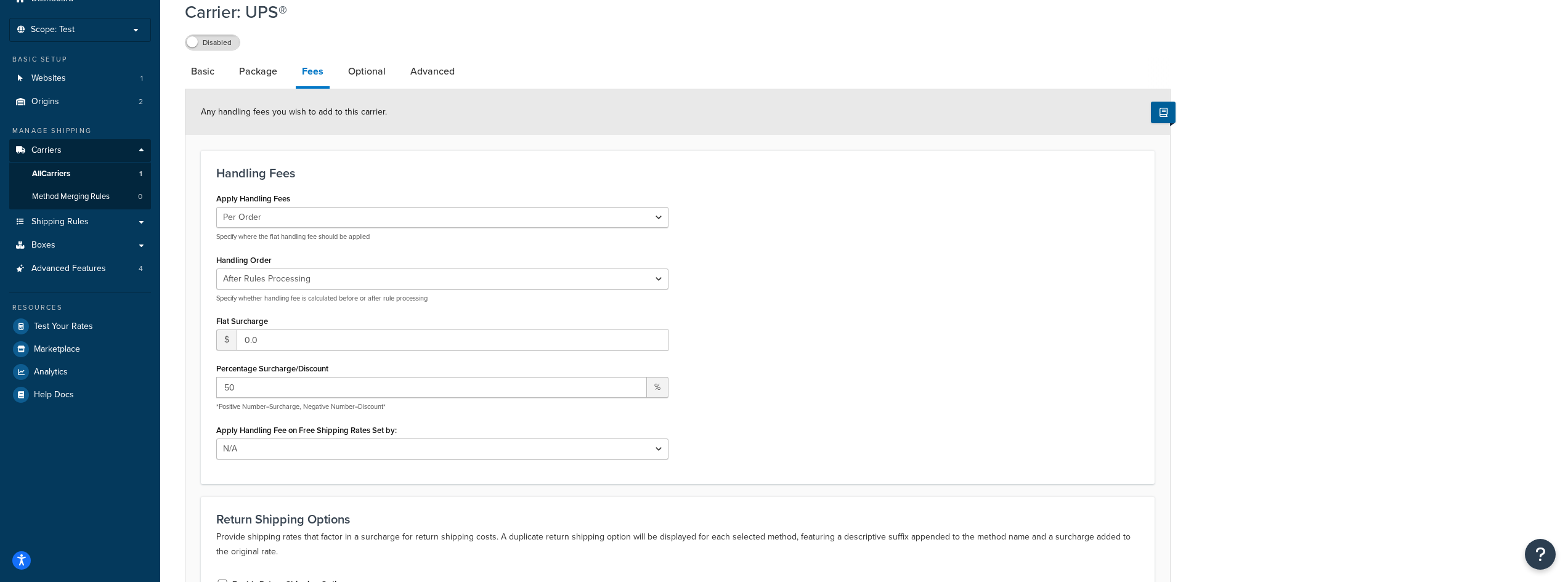
scroll to position [0, 0]
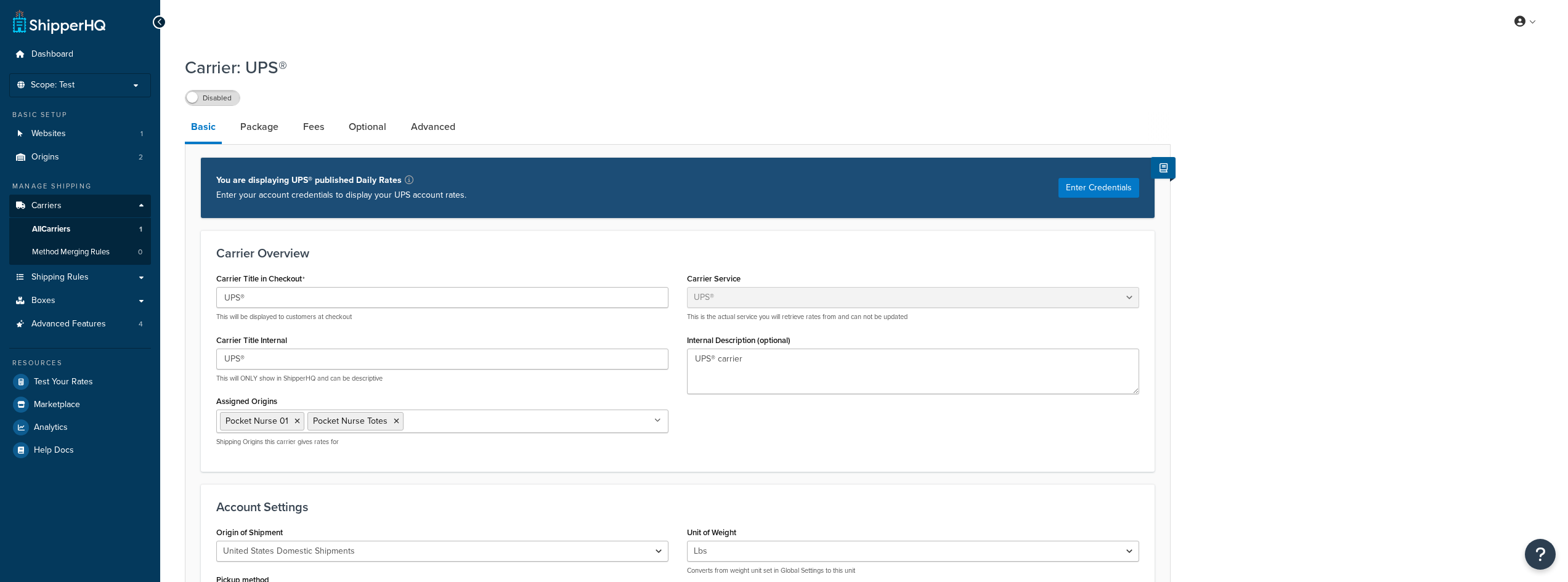
select select "ups"
click at [370, 129] on link "Optional" at bounding box center [368, 126] width 50 height 29
select select "business"
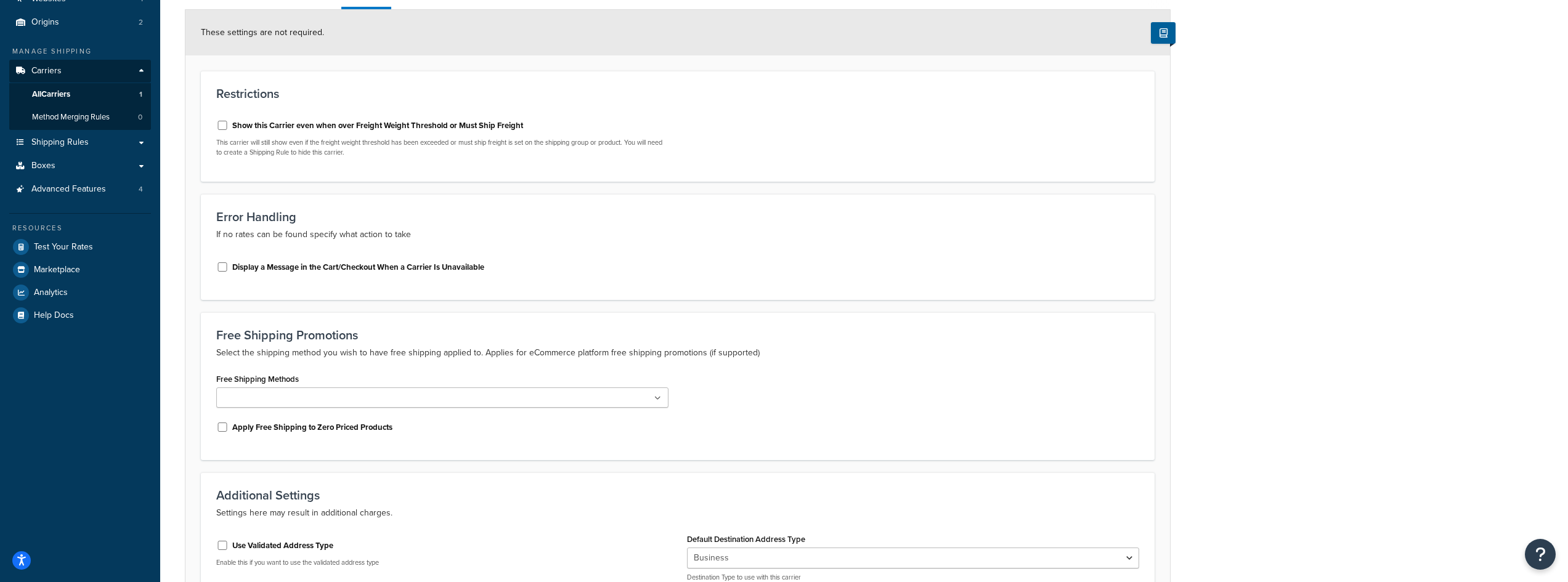
scroll to position [274, 0]
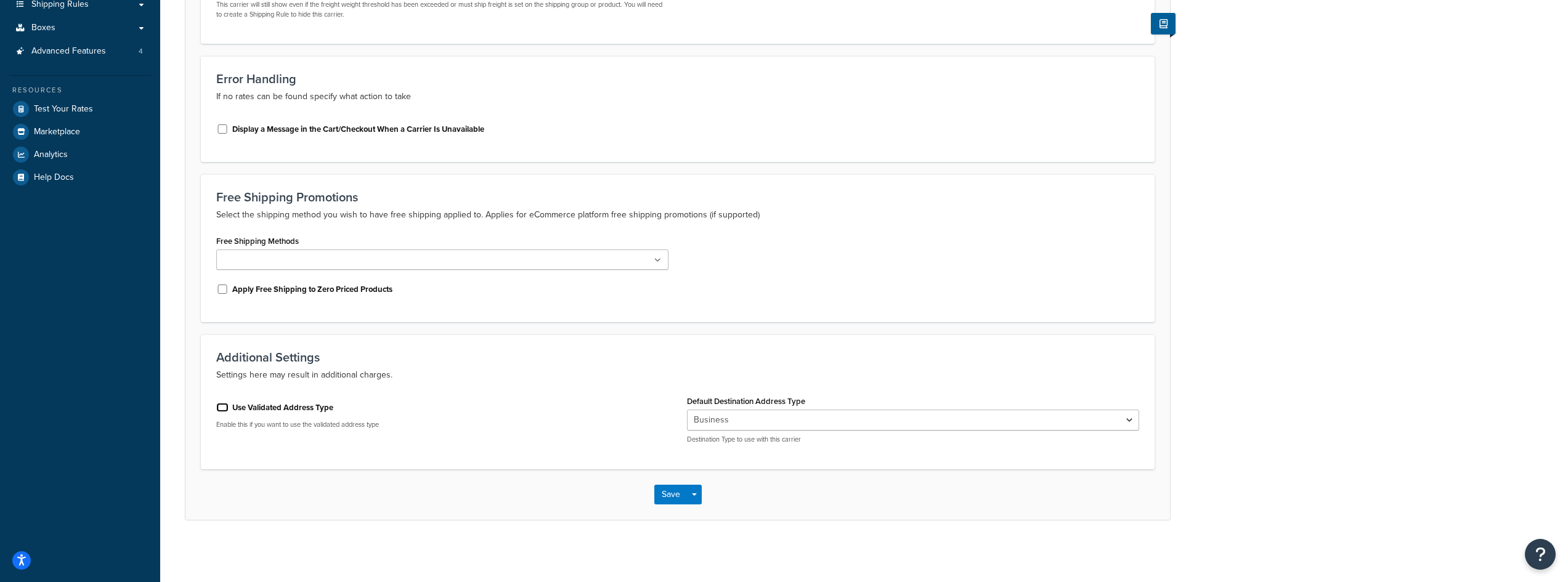
click at [224, 408] on input "Use Validated Address Type" at bounding box center [223, 407] width 13 height 9
checkbox input "true"
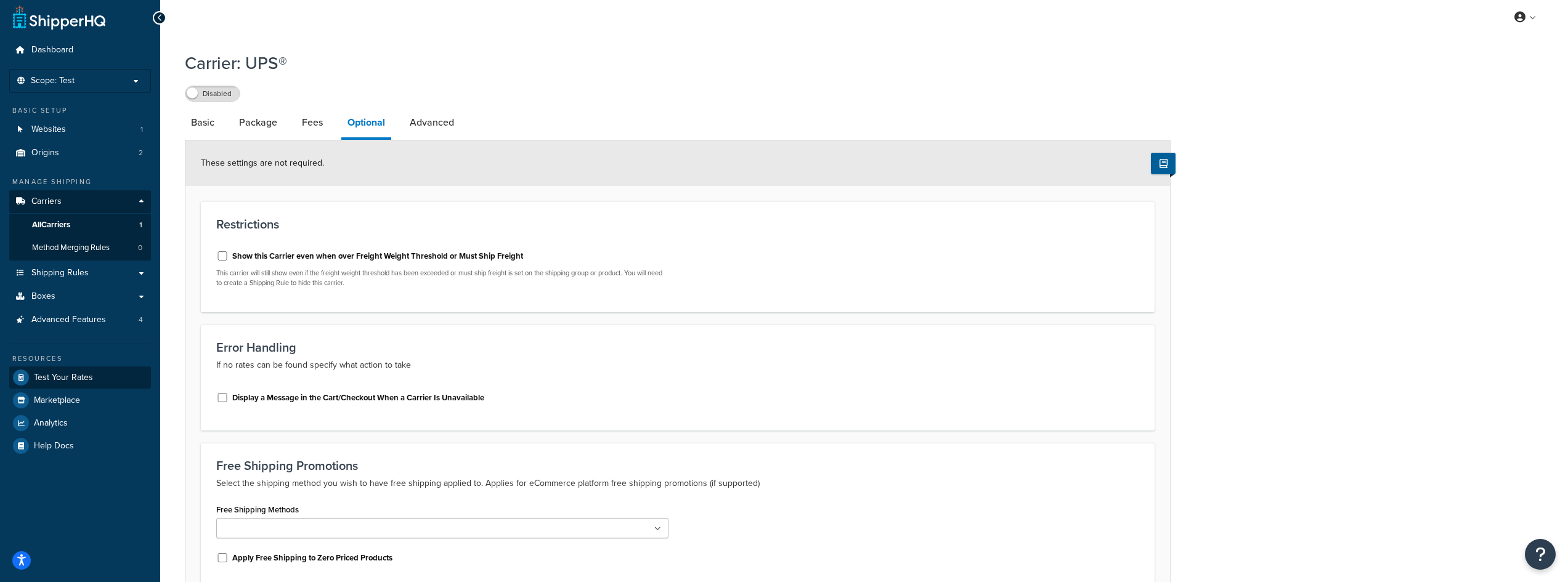
scroll to position [0, 0]
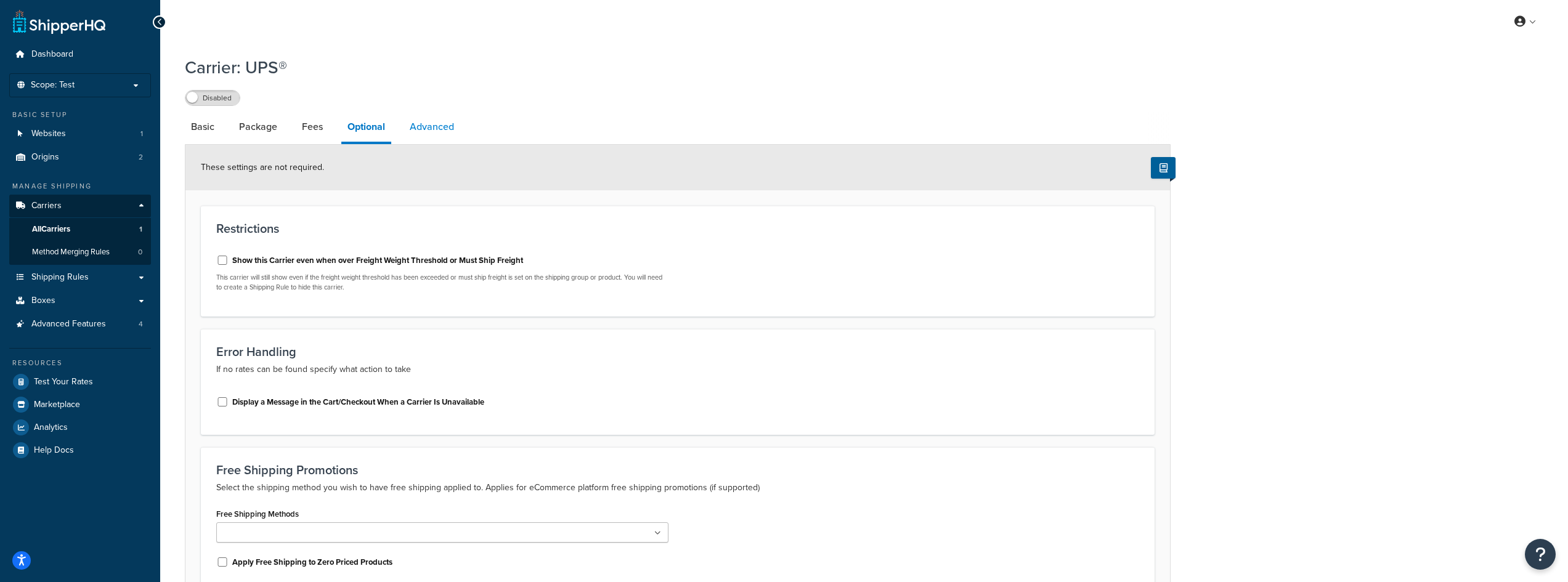
click at [420, 128] on link "Advanced" at bounding box center [431, 126] width 57 height 29
select select "false"
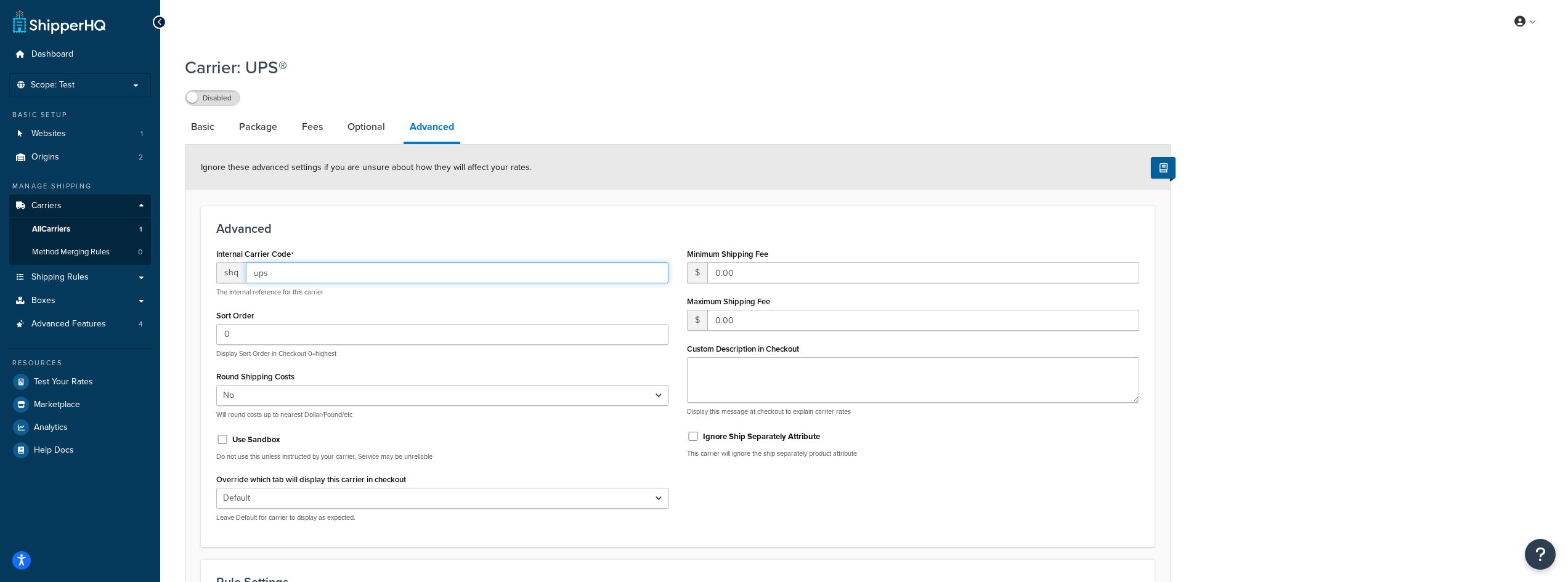
click at [274, 274] on input "ups" at bounding box center [457, 273] width 423 height 21
click at [274, 274] on input "ups" at bounding box center [457, 273] width 423 height 21
paste input "1"
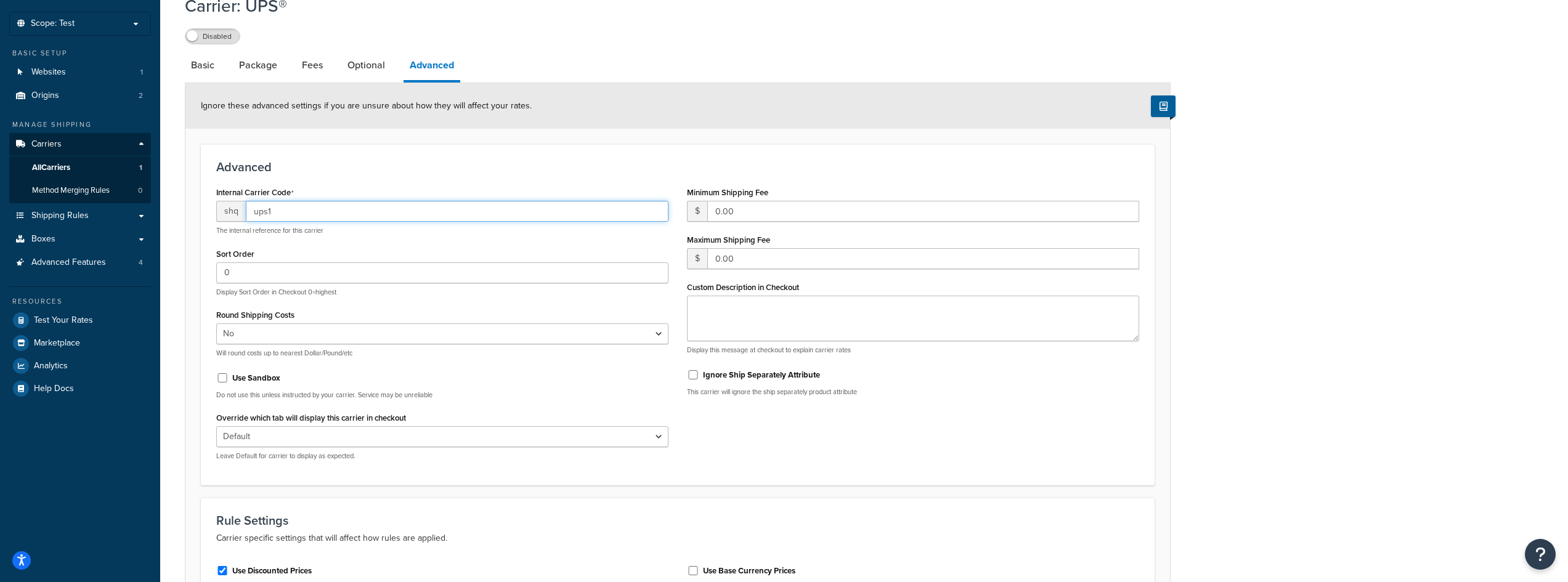
scroll to position [246, 0]
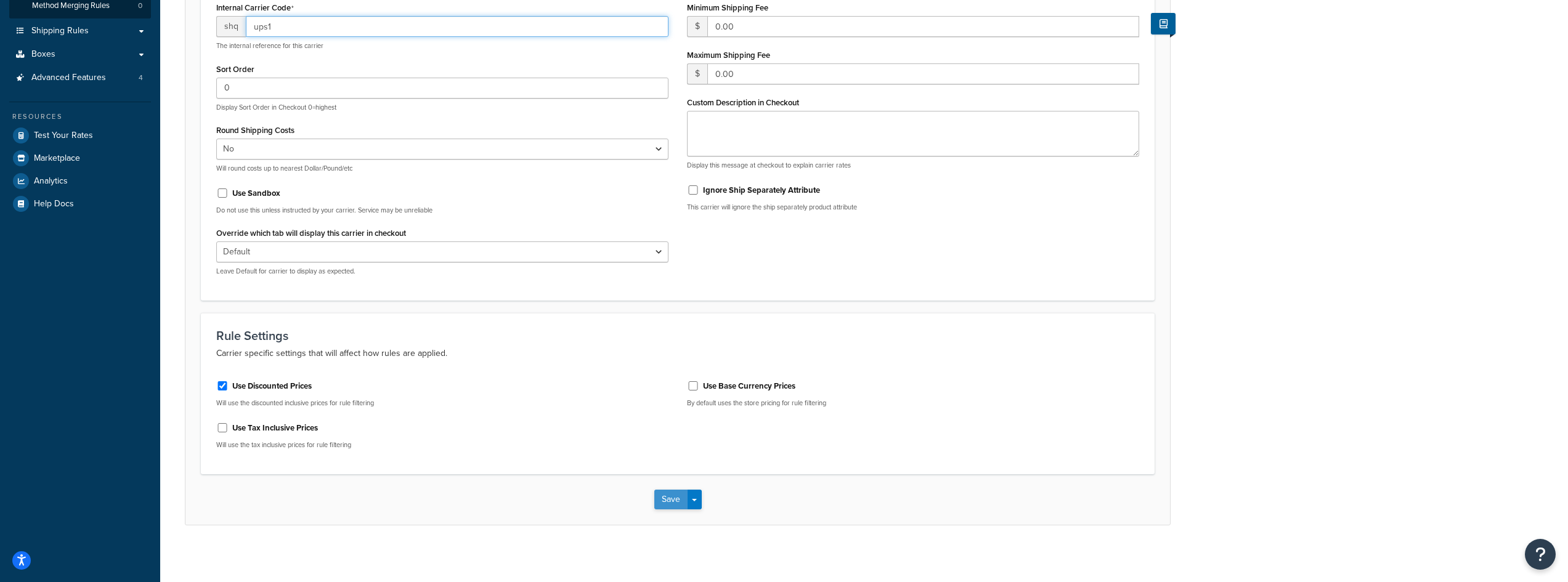
type input "ups1"
click at [666, 493] on button "Save" at bounding box center [671, 499] width 33 height 20
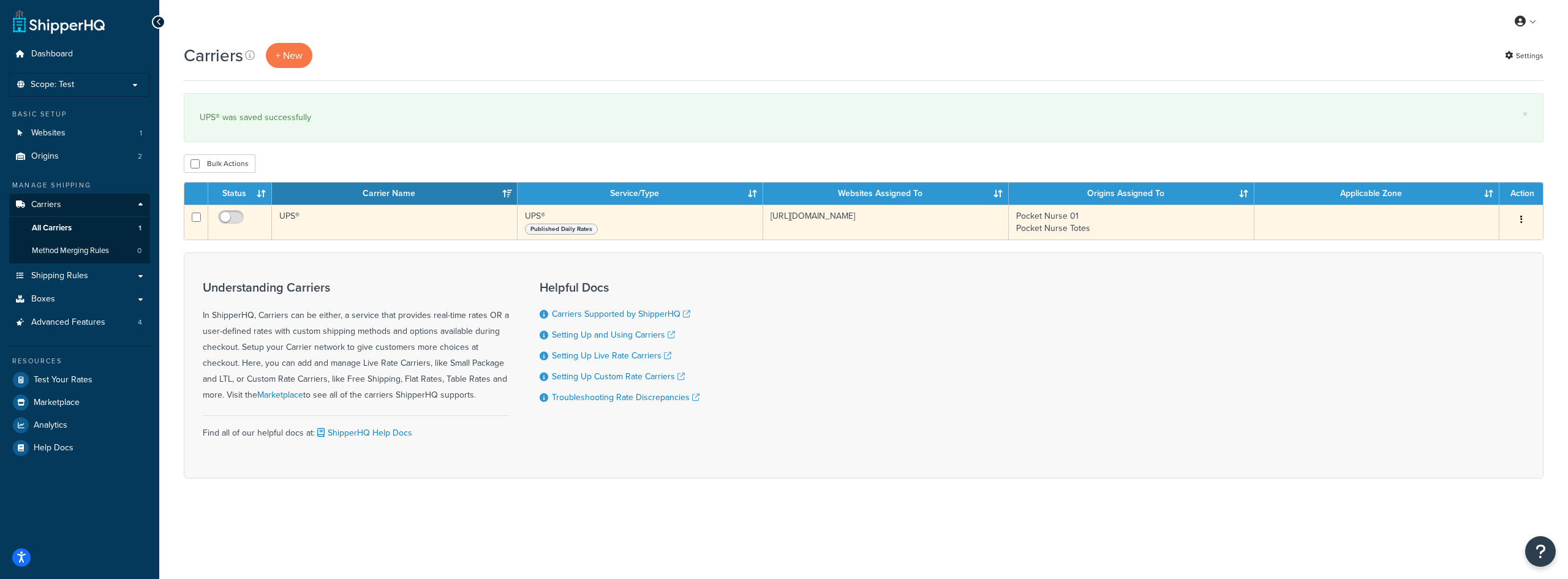
click at [550, 228] on span "Published Daily Rates" at bounding box center [561, 229] width 73 height 11
click at [569, 225] on div "Published Daily Rates" at bounding box center [640, 229] width 231 height 12
click at [306, 216] on td "UPS®" at bounding box center [395, 222] width 245 height 35
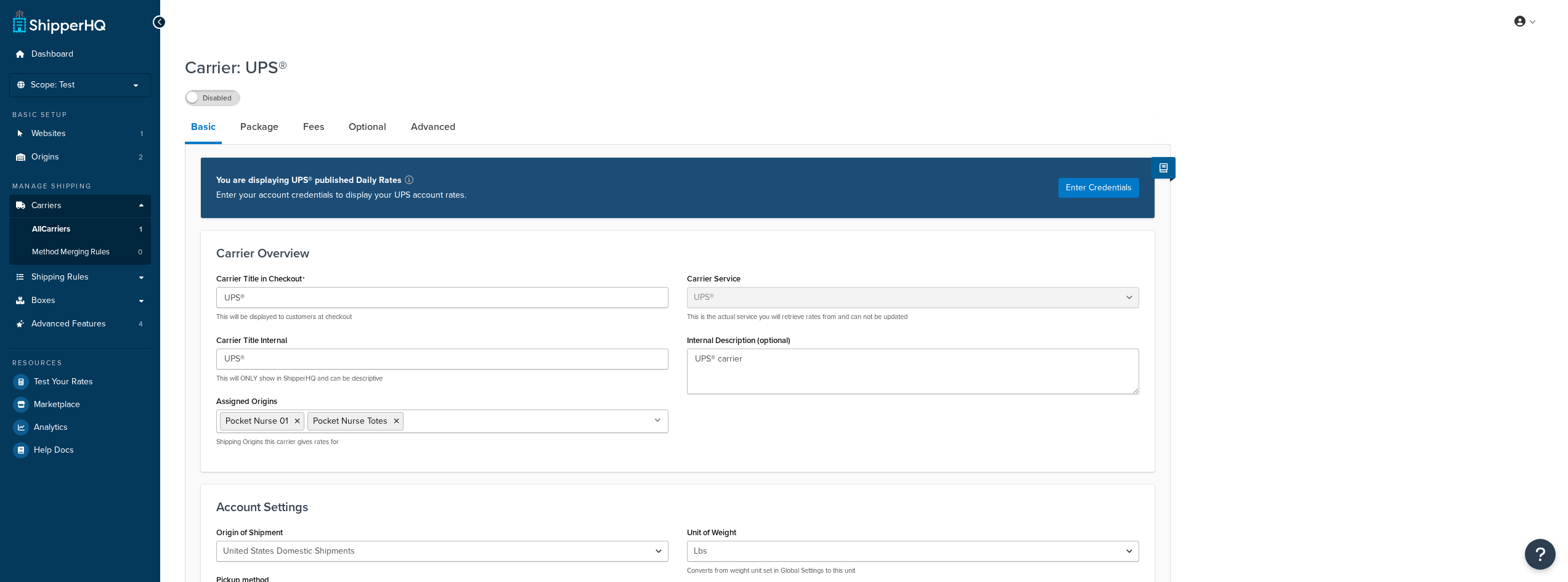
select select "ups"
click at [86, 226] on link "All Carriers 1" at bounding box center [80, 229] width 142 height 23
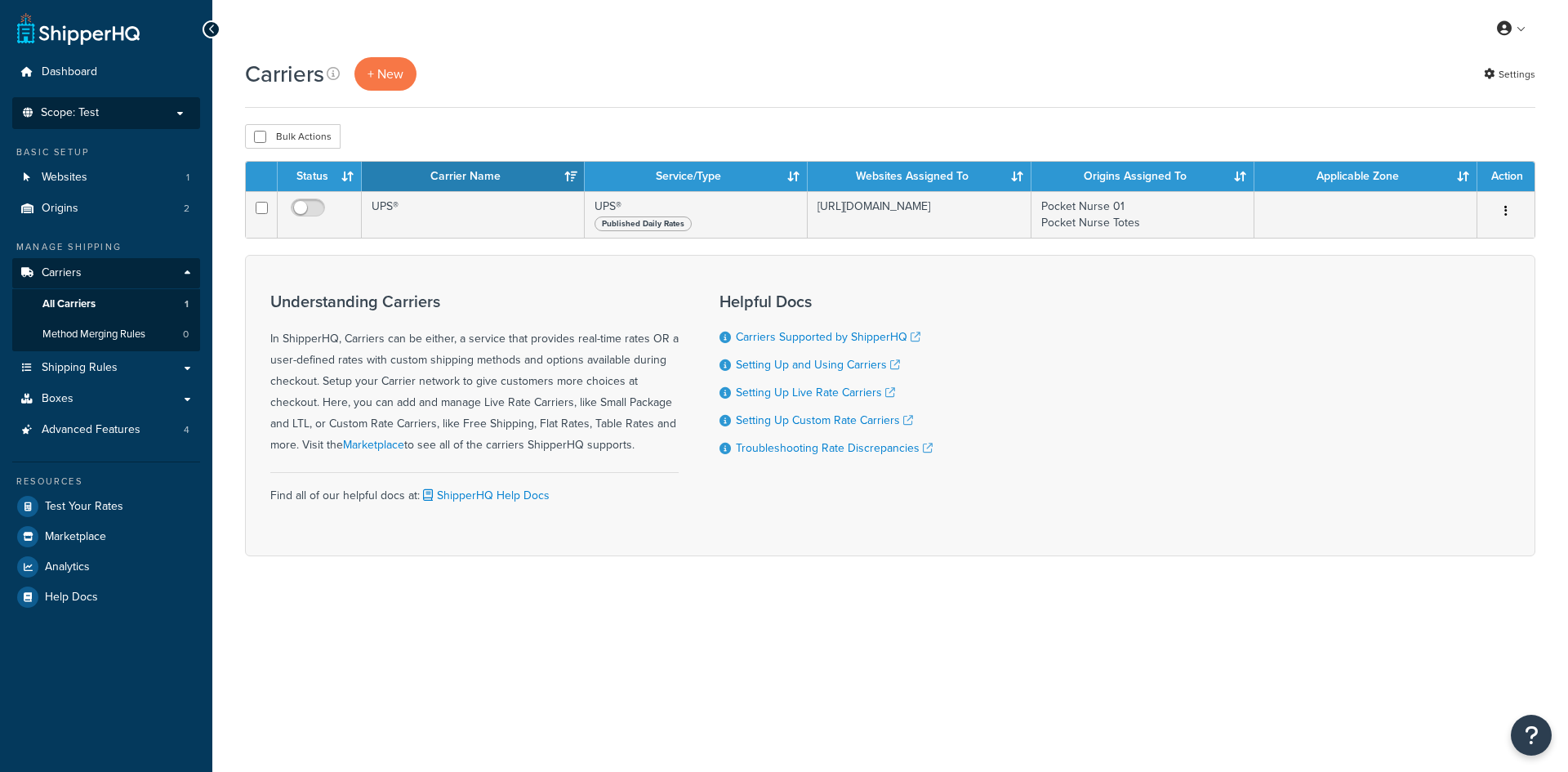
click at [98, 106] on span "Scope: Test" at bounding box center [70, 113] width 58 height 14
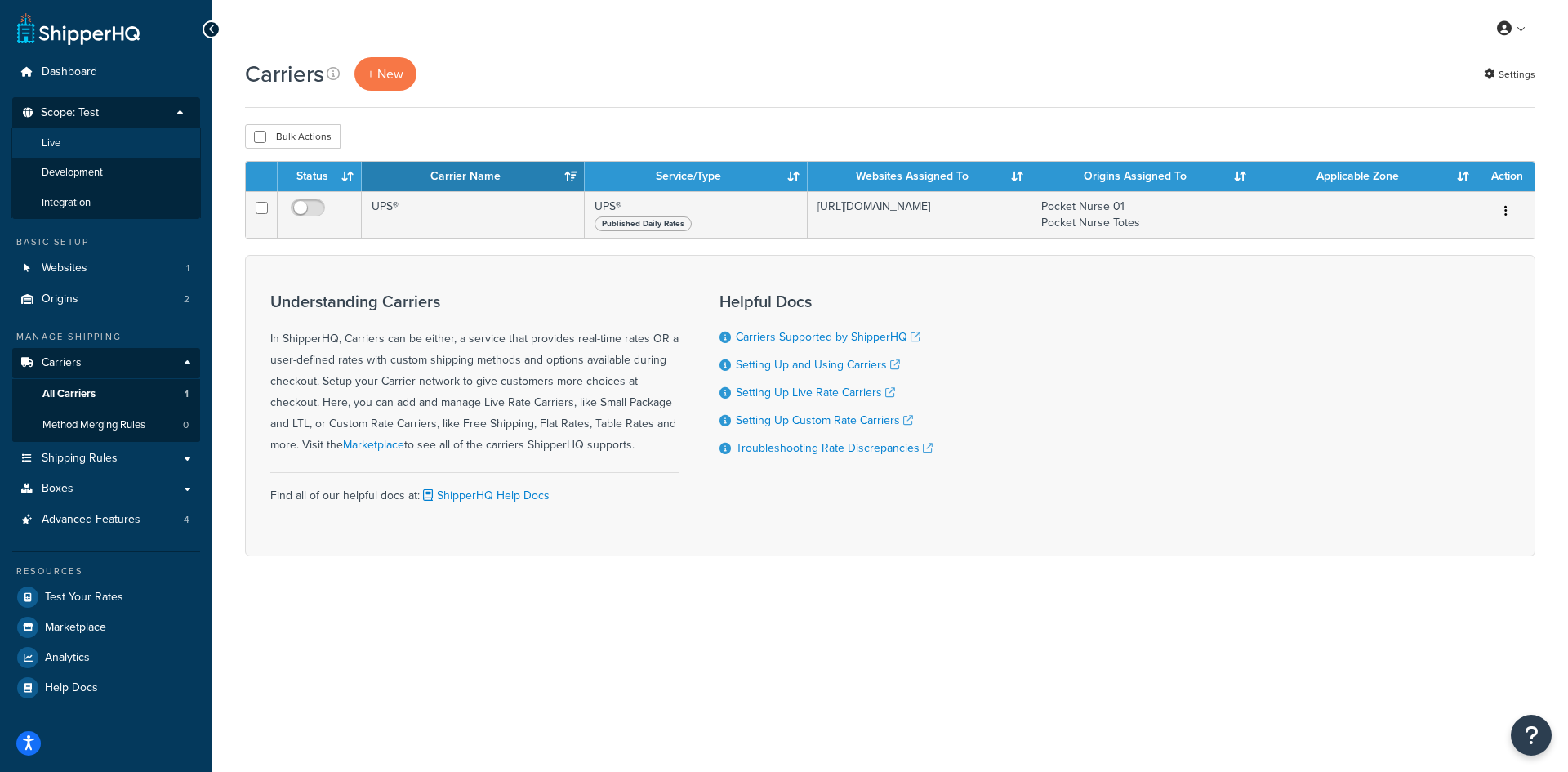
click at [101, 145] on li "Live" at bounding box center [106, 143] width 190 height 30
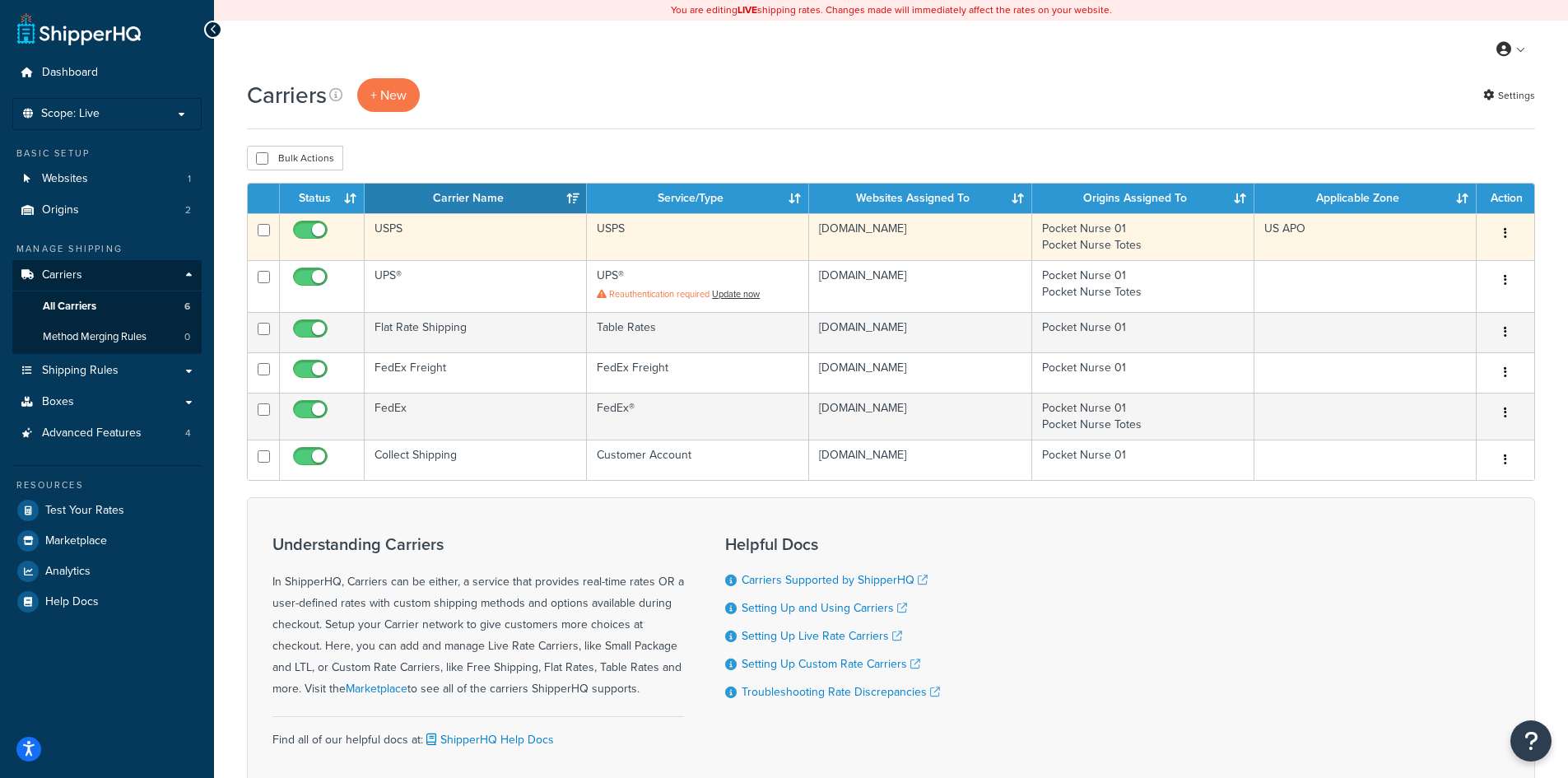
click at [422, 236] on td "USPS" at bounding box center [476, 236] width 222 height 47
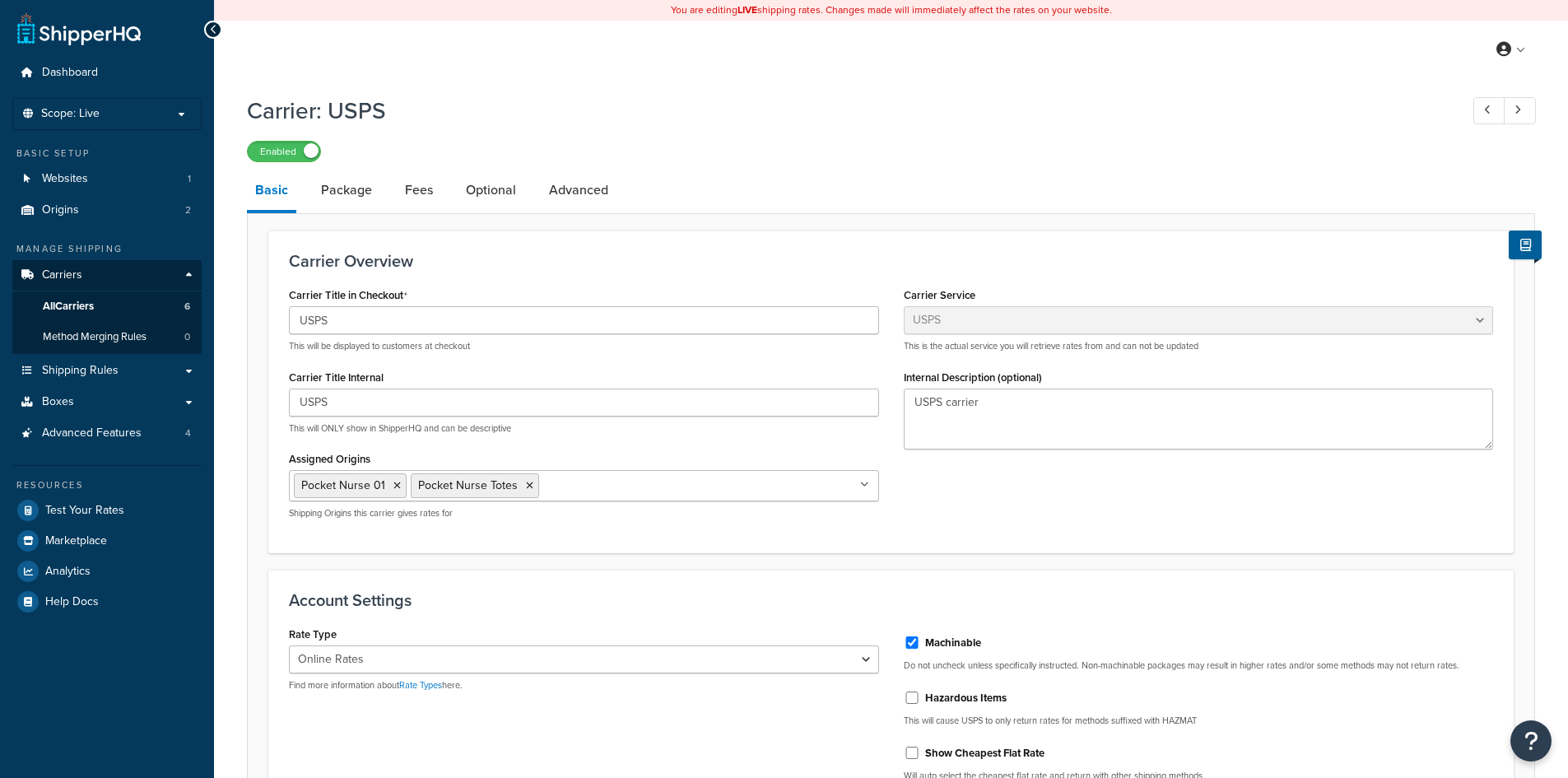
select select "usps"
select select "ONLINE"
click at [1056, 420] on textarea "USPS carrier" at bounding box center [1199, 419] width 591 height 61
click at [109, 372] on span "Shipping Rules" at bounding box center [80, 371] width 77 height 14
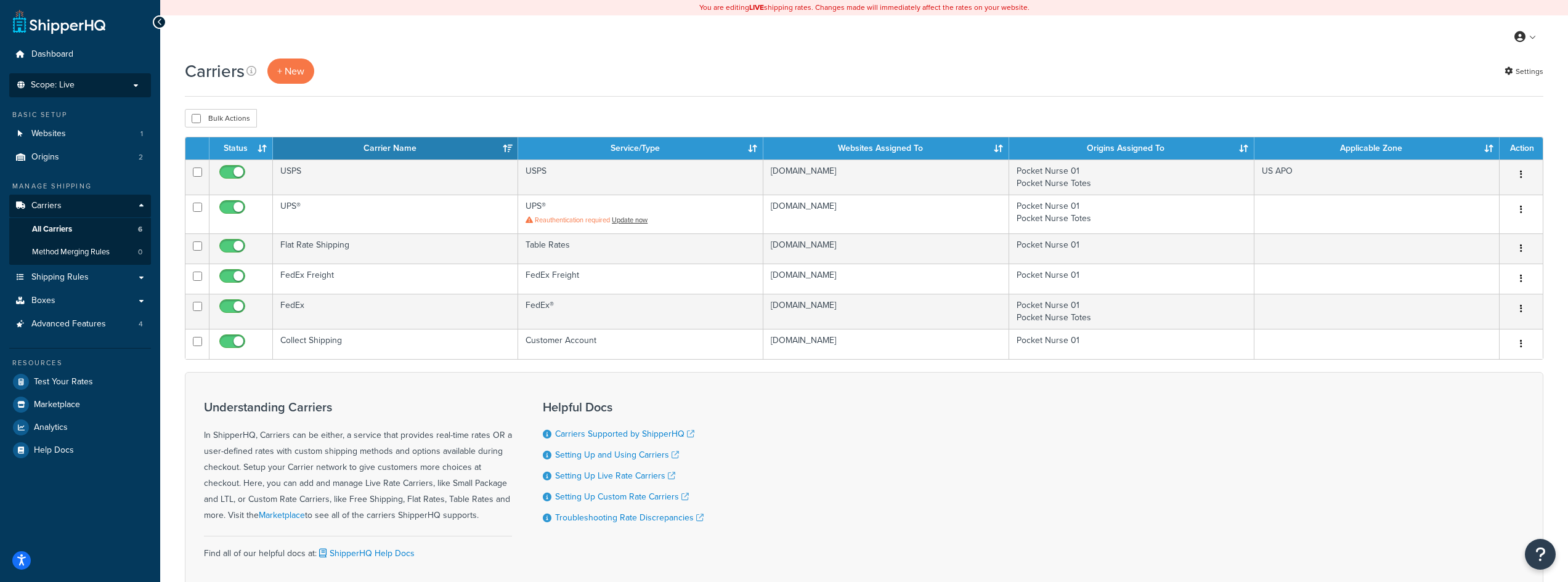
click at [101, 84] on p "Scope: Live" at bounding box center [80, 85] width 131 height 11
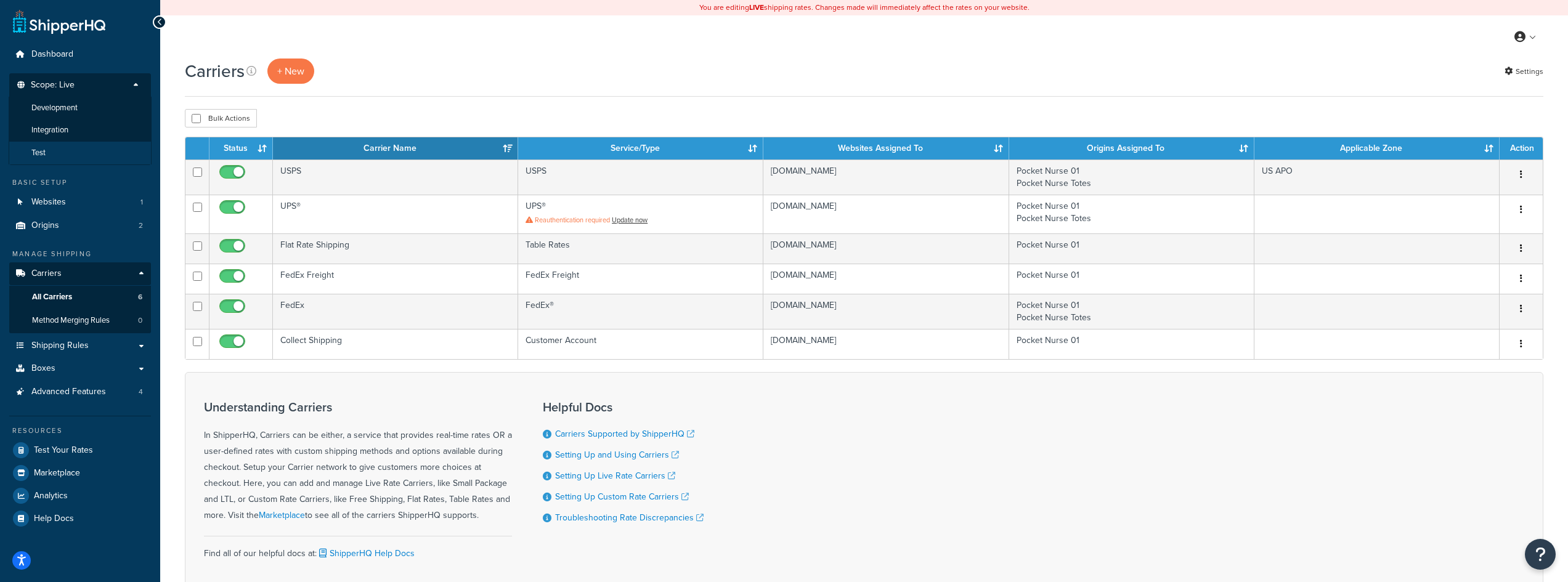
click at [73, 149] on li "Test" at bounding box center [80, 153] width 143 height 23
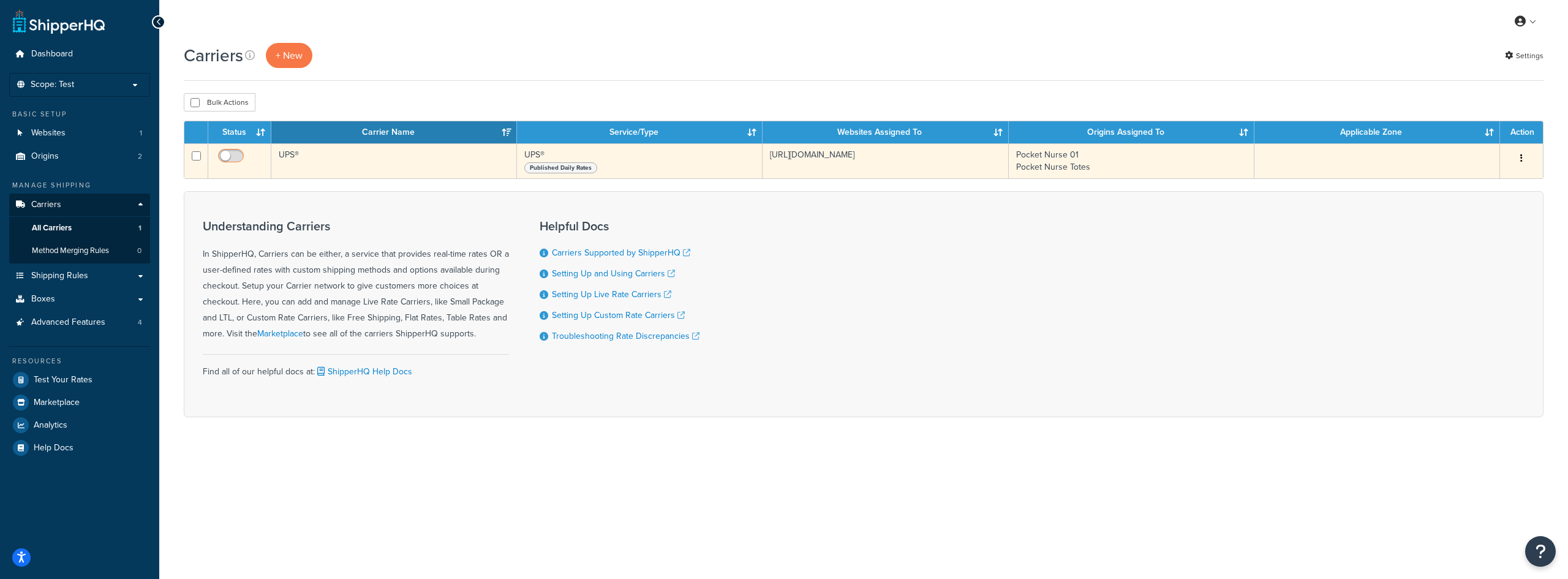
click at [236, 158] on input "checkbox" at bounding box center [232, 159] width 34 height 16
checkbox input "true"
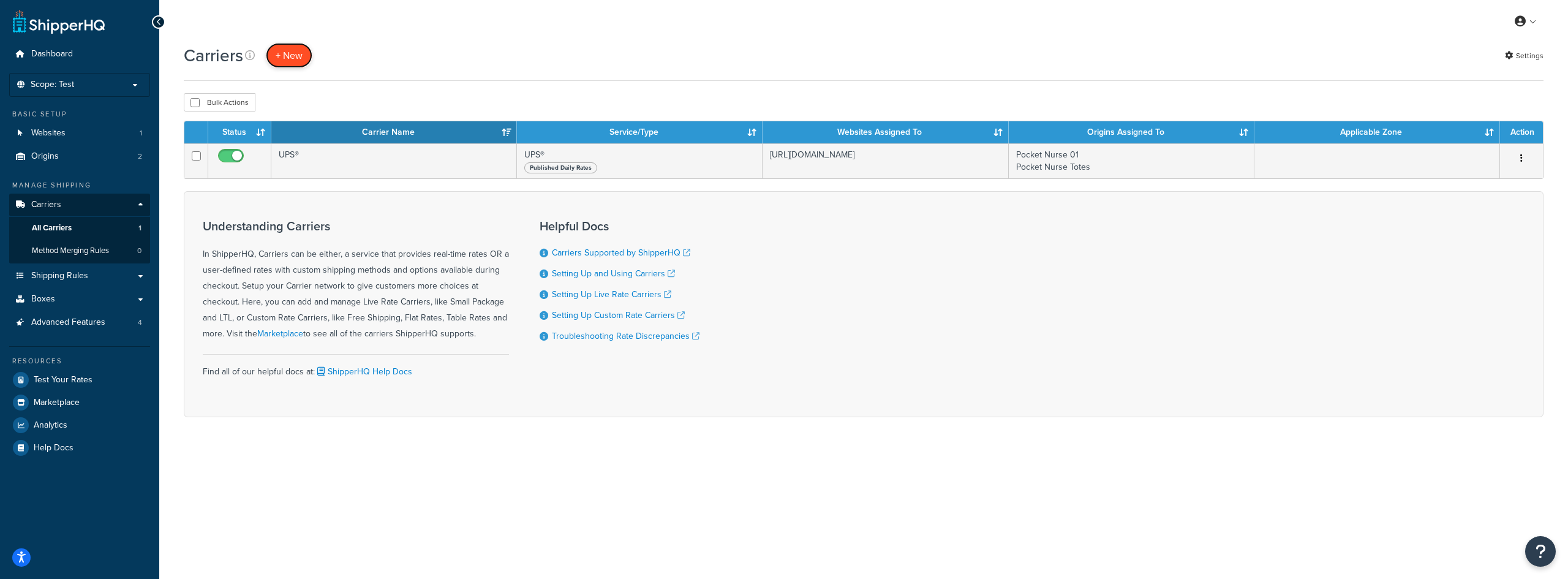
click at [296, 57] on button "+ New" at bounding box center [289, 55] width 47 height 25
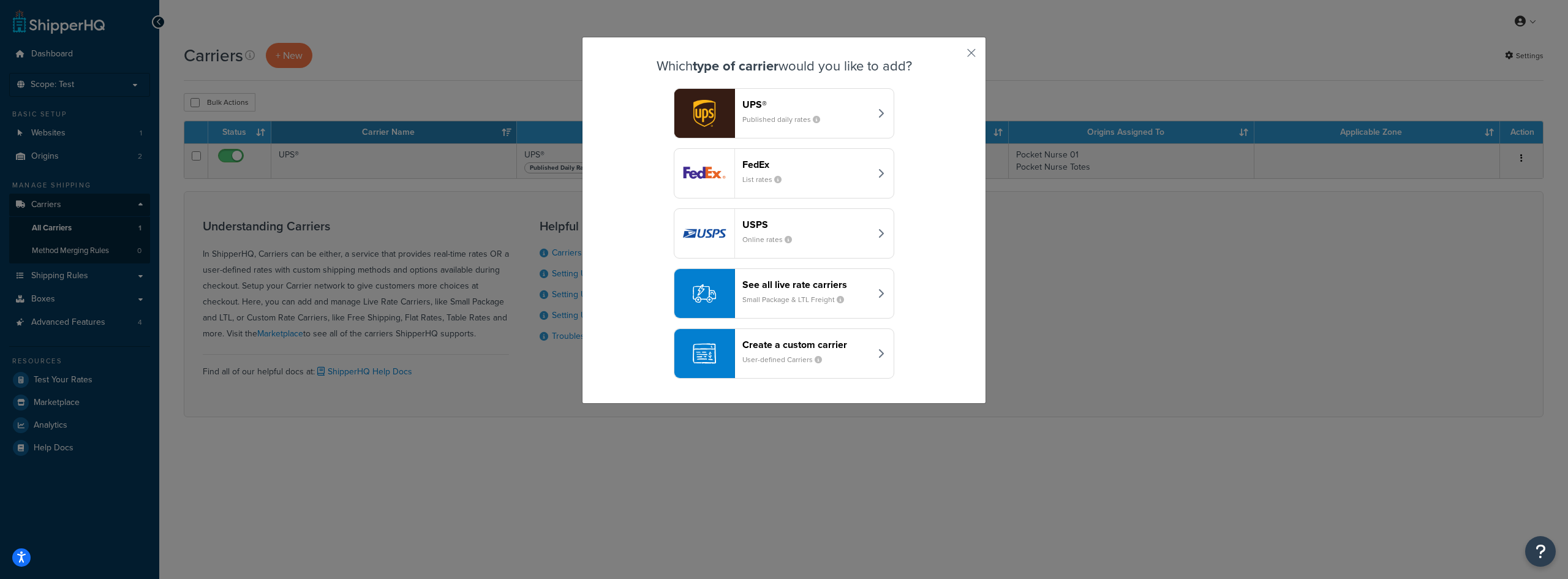
click at [787, 221] on header "USPS" at bounding box center [806, 225] width 128 height 12
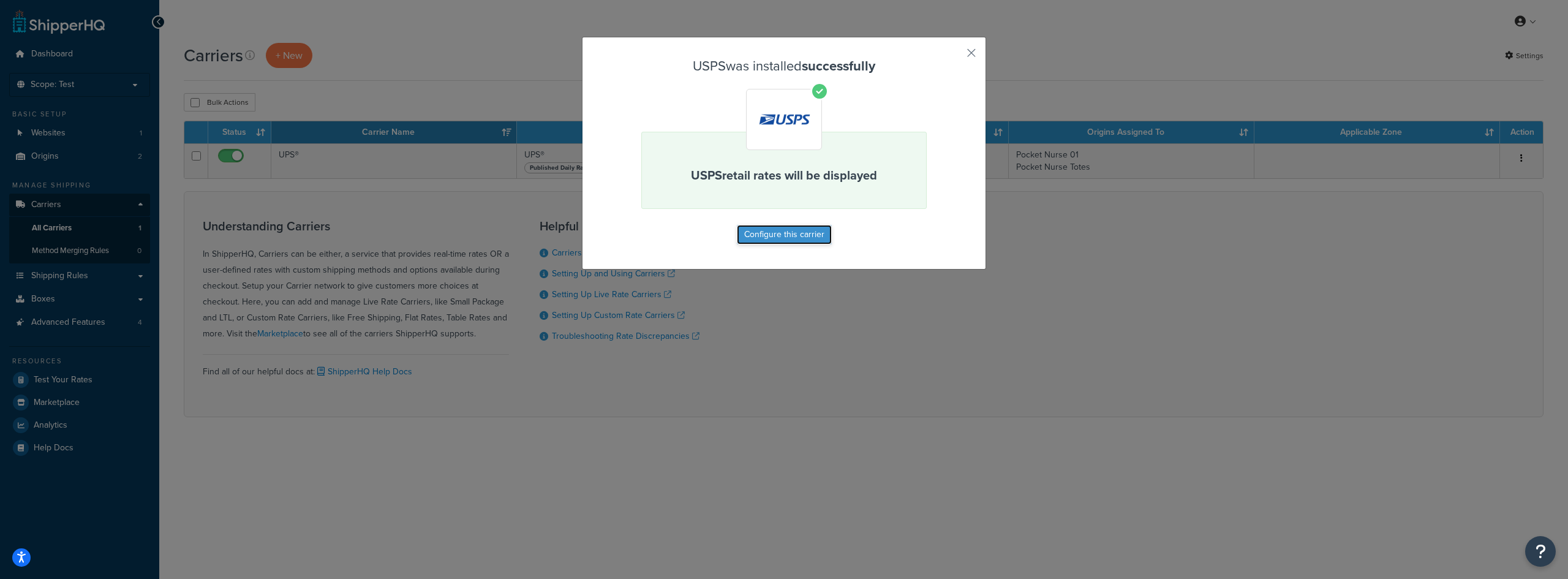
click at [763, 234] on button "Configure this carrier" at bounding box center [784, 235] width 95 height 20
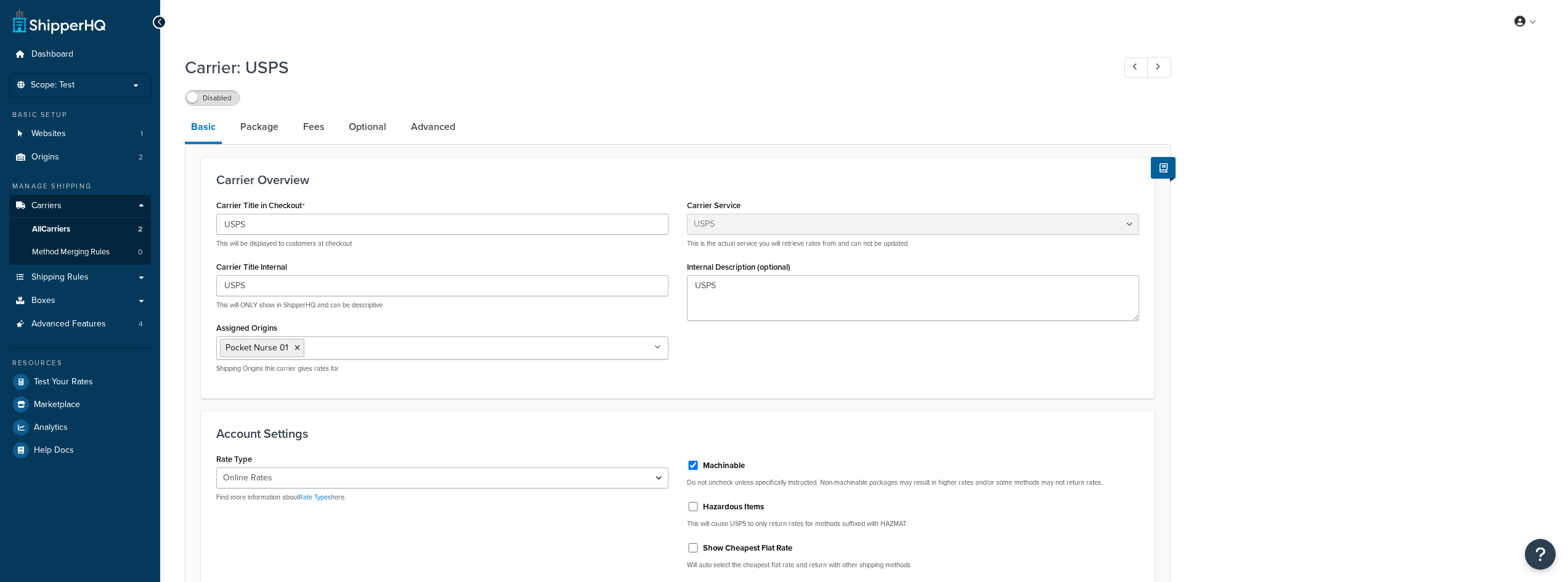
select select "usps"
select select "ONLINE"
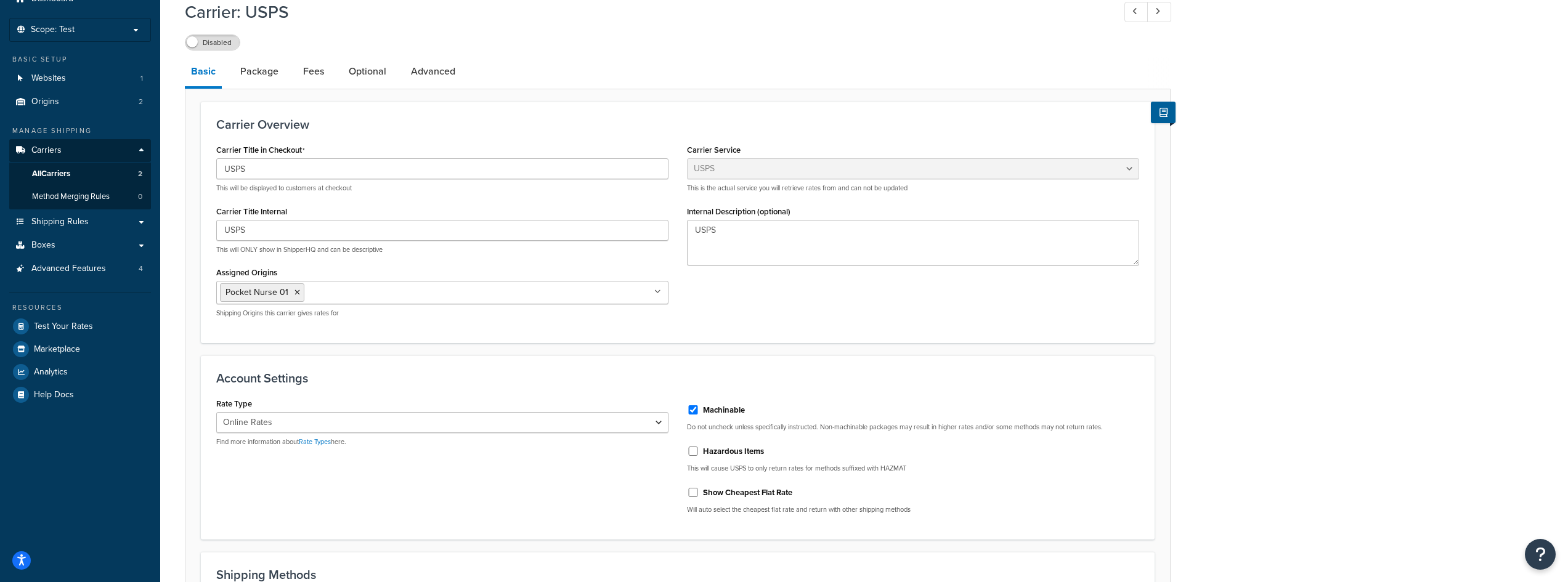
scroll to position [62, 0]
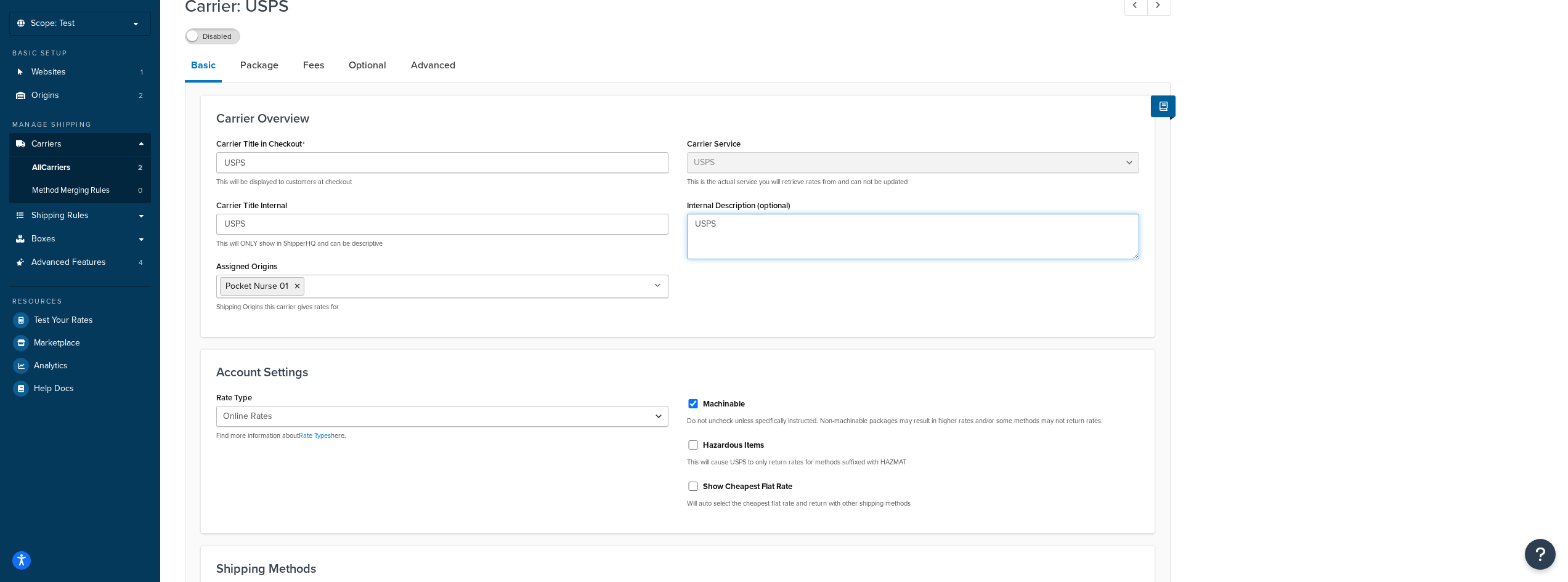
click at [780, 247] on textarea "USPS" at bounding box center [913, 236] width 452 height 46
paste textarea "carrier"
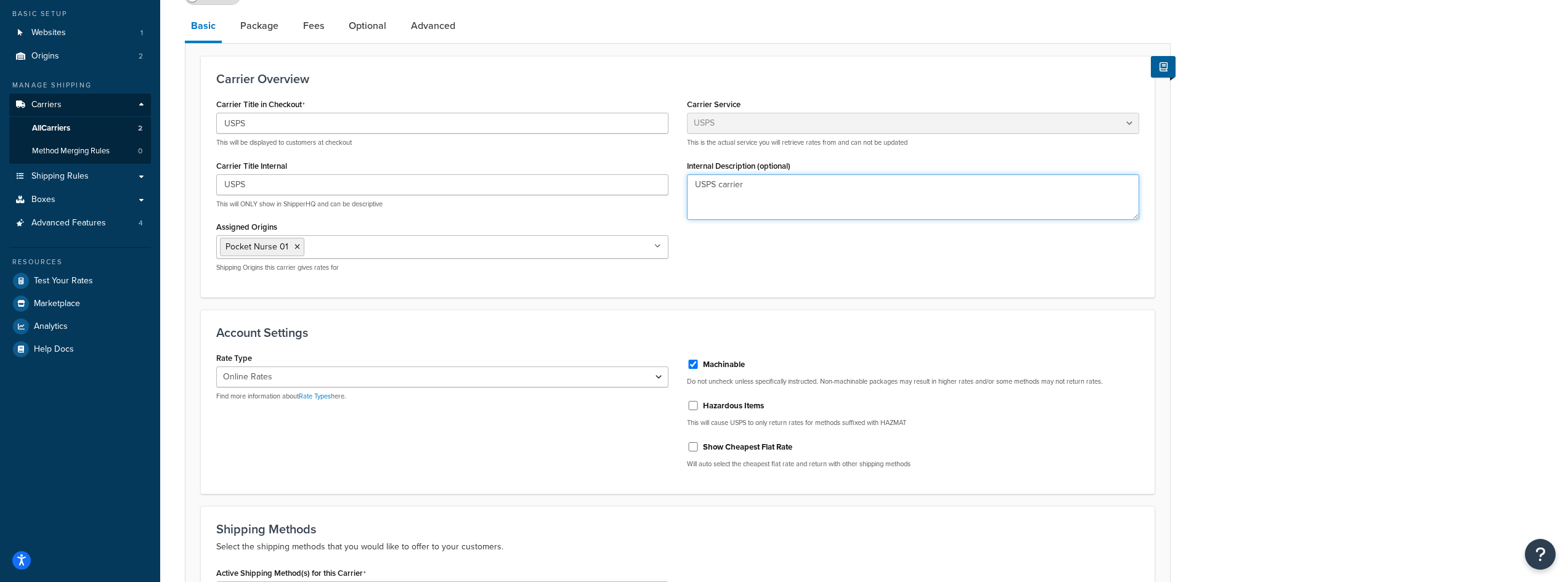
scroll to position [123, 0]
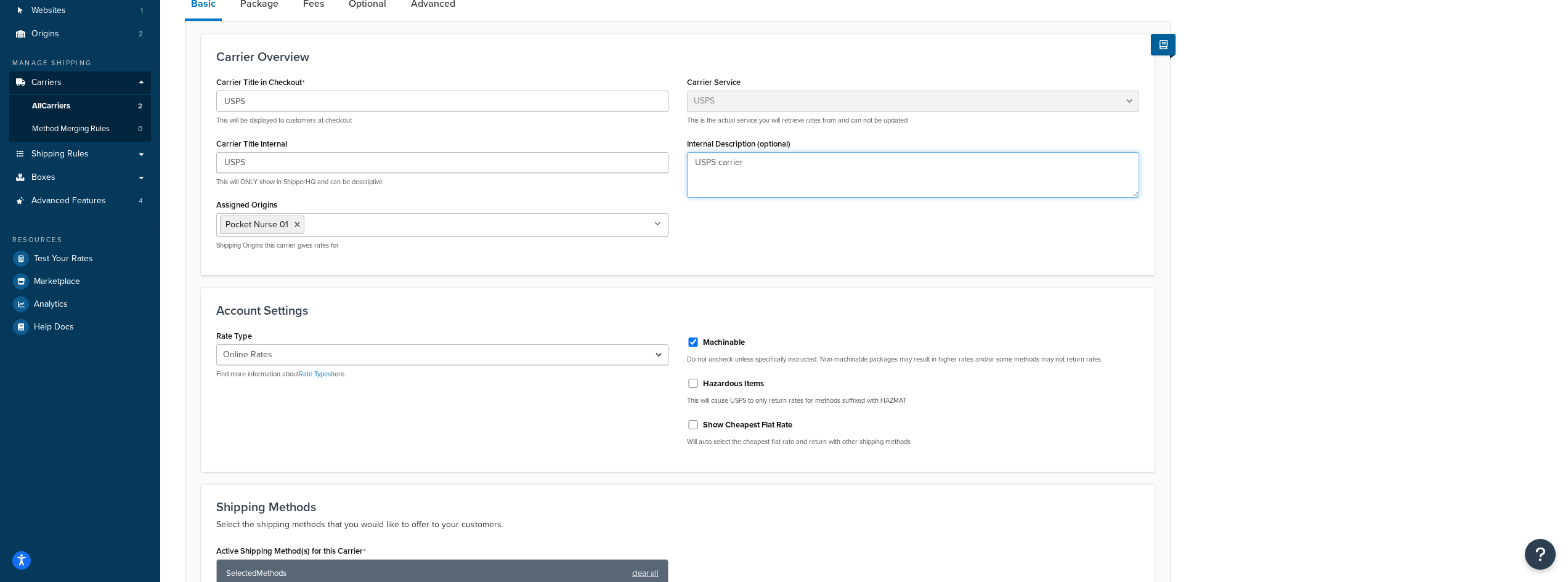
type textarea "USPS carrier"
click at [364, 229] on input "Assigned Origins" at bounding box center [362, 224] width 109 height 14
click at [374, 294] on div "Account Settings Rate Type Retail Rates Online Rates Commercial Plus Find more …" at bounding box center [677, 379] width 953 height 184
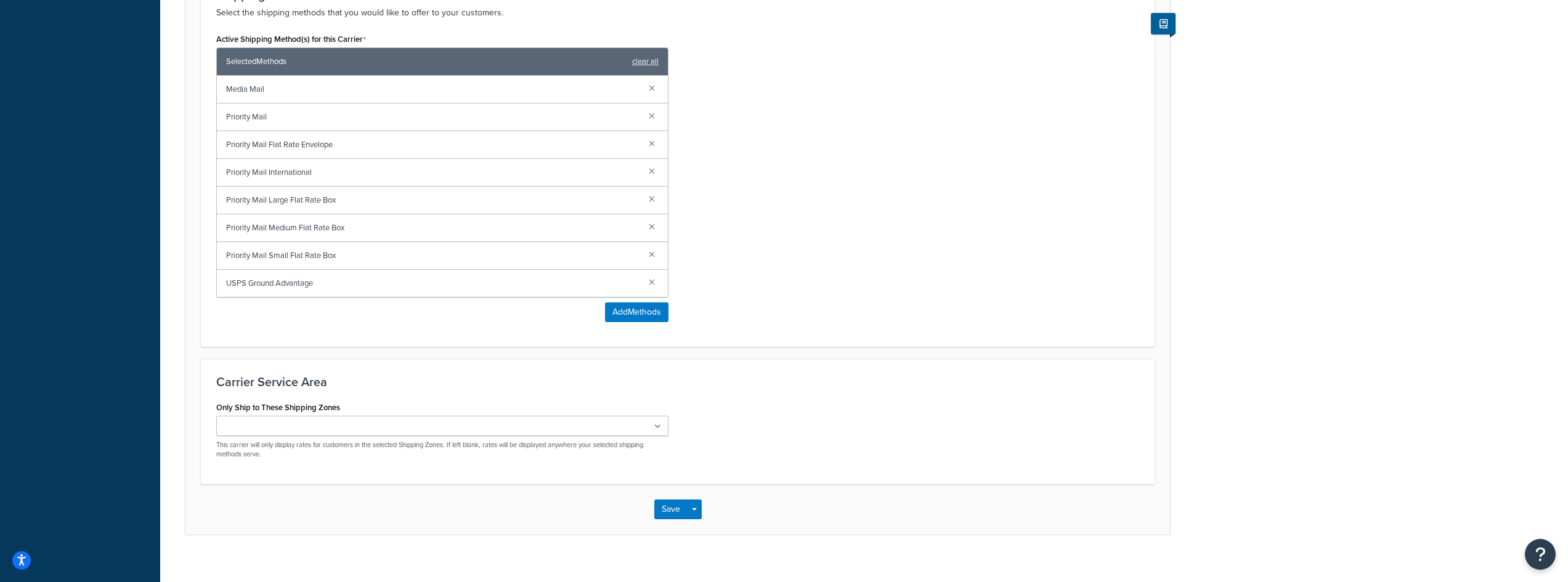
scroll to position [651, 0]
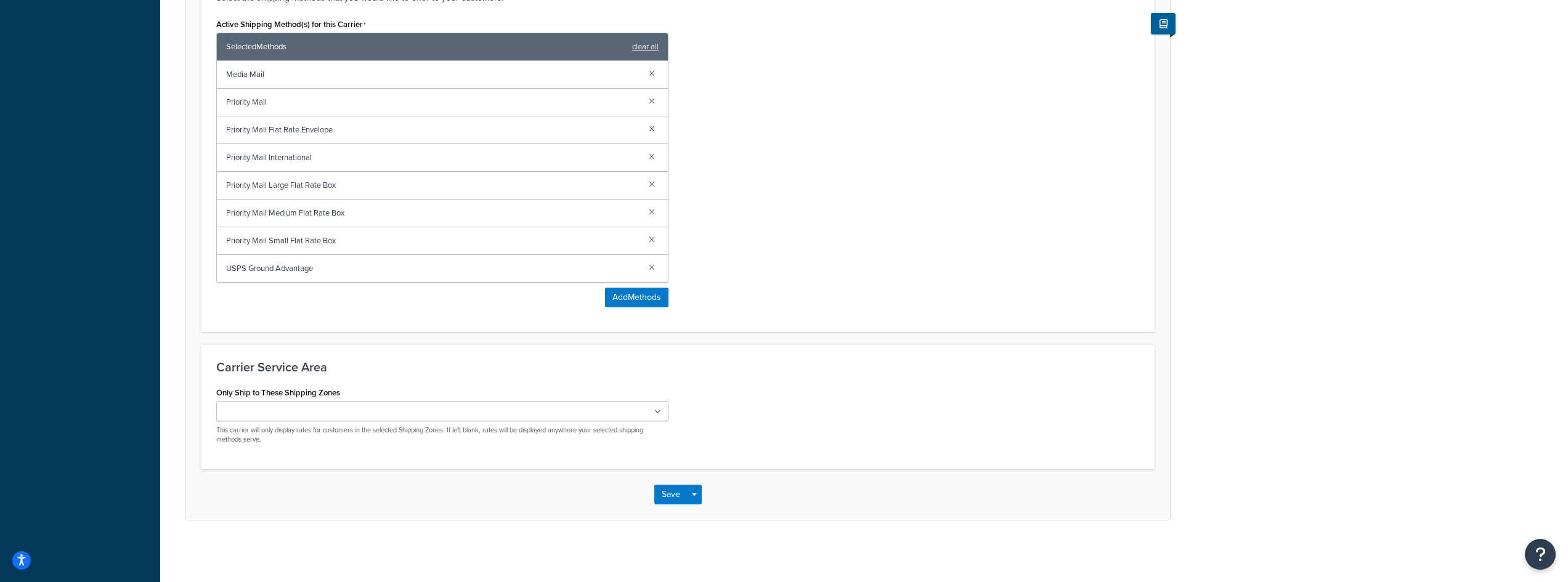
click at [258, 413] on input "Only Ship to These Shipping Zones" at bounding box center [274, 412] width 109 height 14
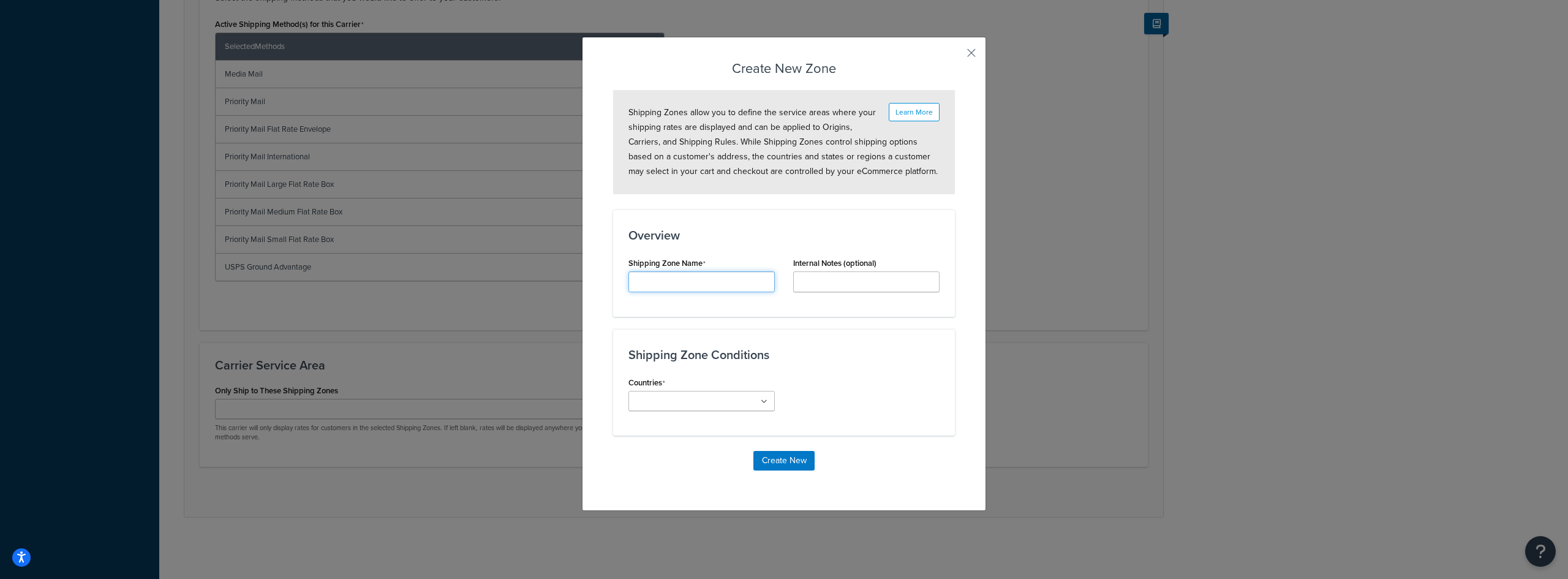
click at [696, 279] on input "Carrier Title Internal" at bounding box center [702, 282] width 147 height 21
click at [498, 147] on div "Create New Zone Learn More Shipping Zones allow you to define the service areas…" at bounding box center [784, 289] width 1568 height 579
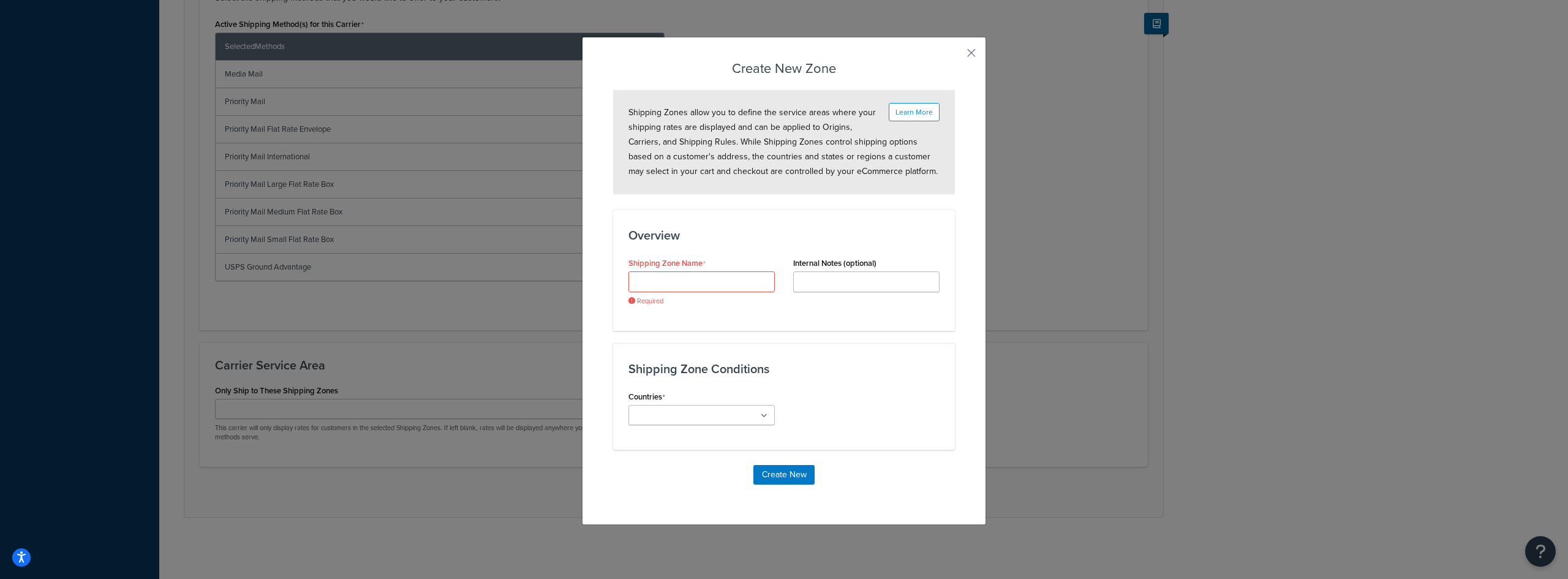
click at [1048, 90] on div "Create New Zone Learn More Shipping Zones allow you to define the service areas…" at bounding box center [784, 289] width 1568 height 579
click at [955, 57] on button "button" at bounding box center [953, 57] width 3 height 3
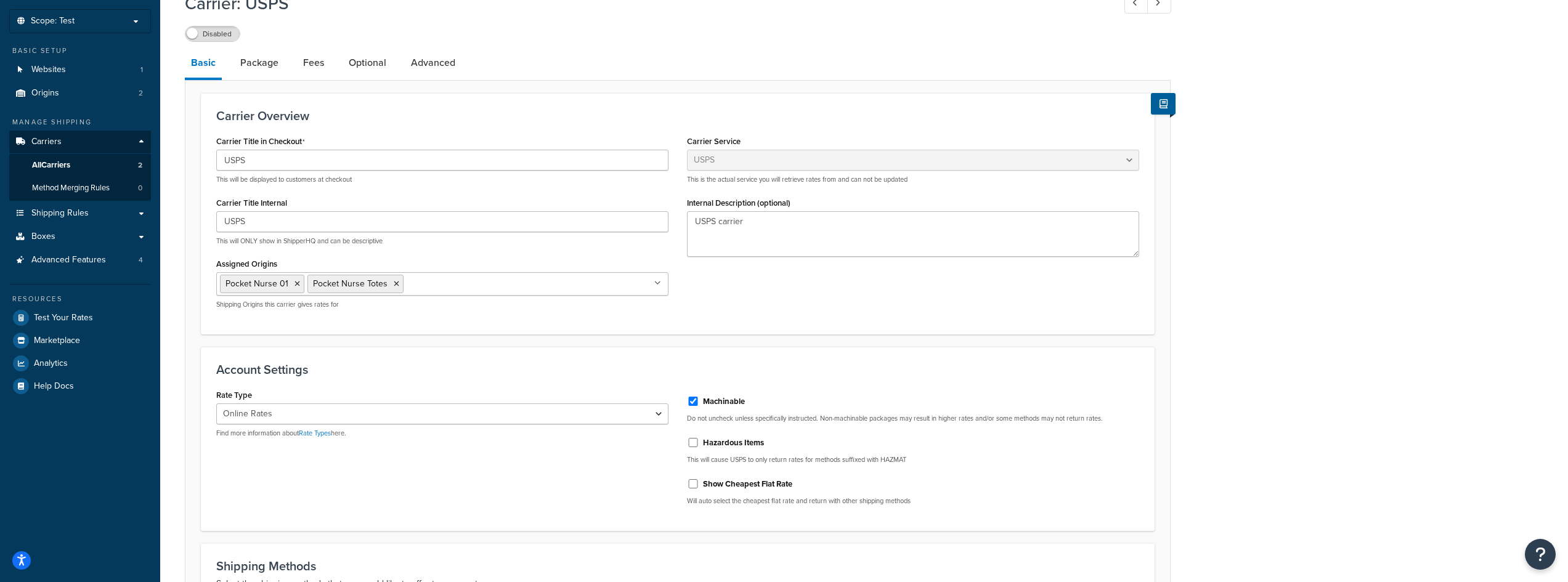
scroll to position [0, 0]
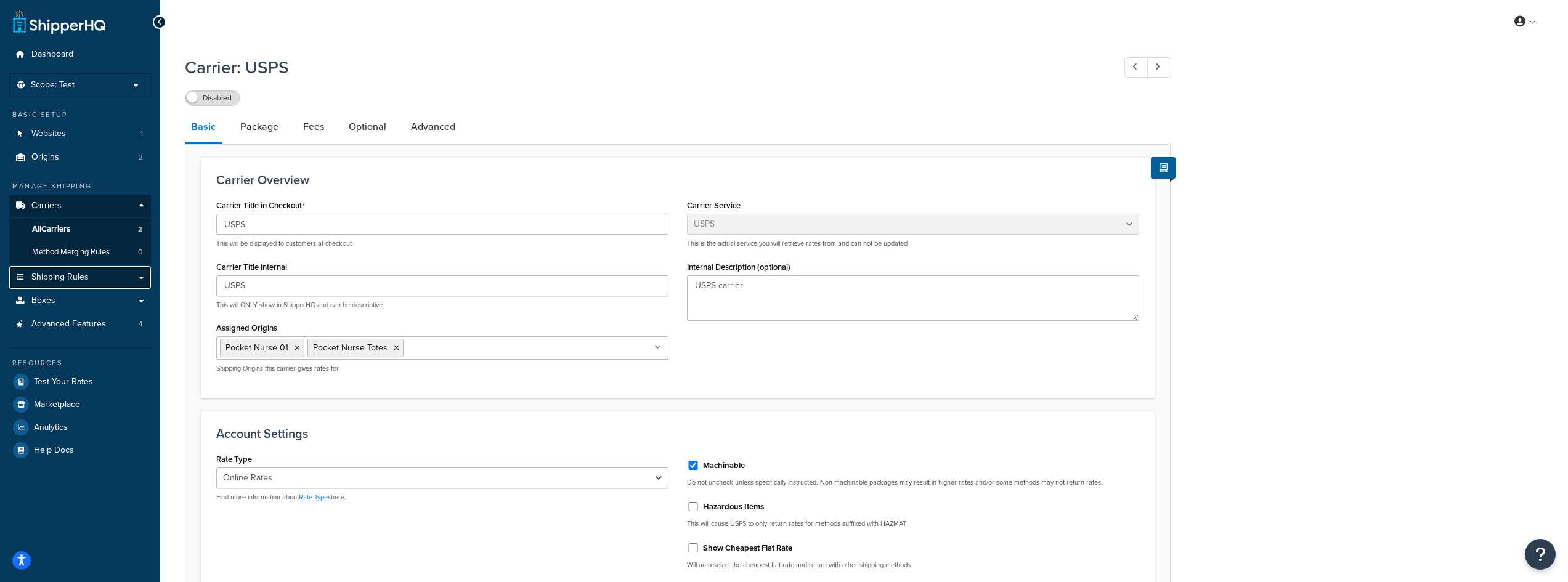
click at [124, 283] on link "Shipping Rules" at bounding box center [80, 278] width 142 height 23
click at [146, 275] on link "Shipping Rules" at bounding box center [80, 278] width 142 height 23
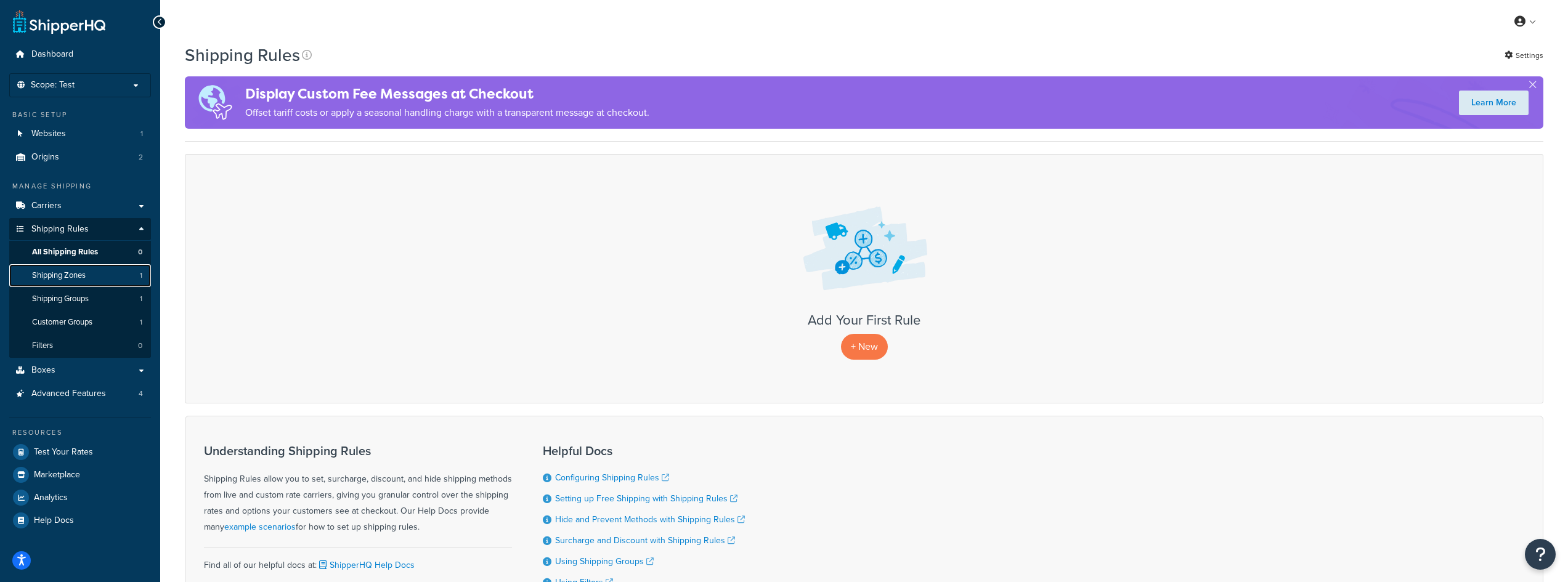
click at [91, 274] on link "Shipping Zones 1" at bounding box center [80, 276] width 142 height 23
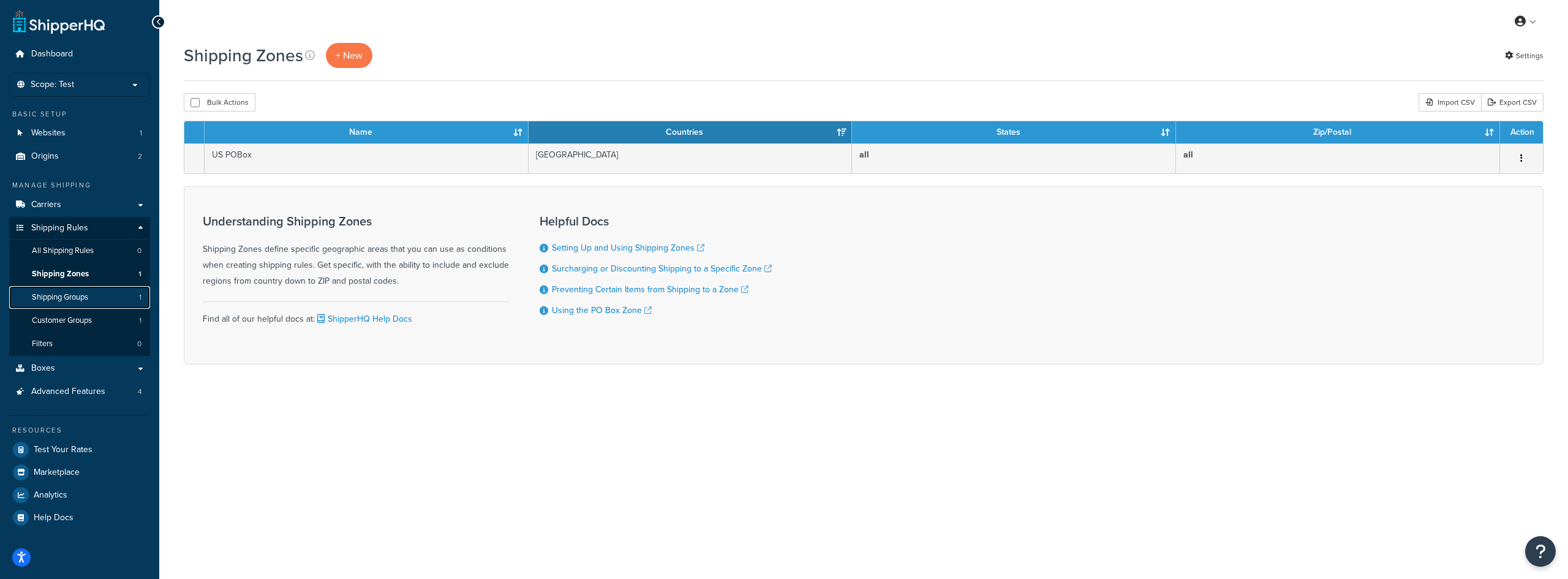
click at [110, 303] on link "Shipping Groups 1" at bounding box center [80, 297] width 141 height 22
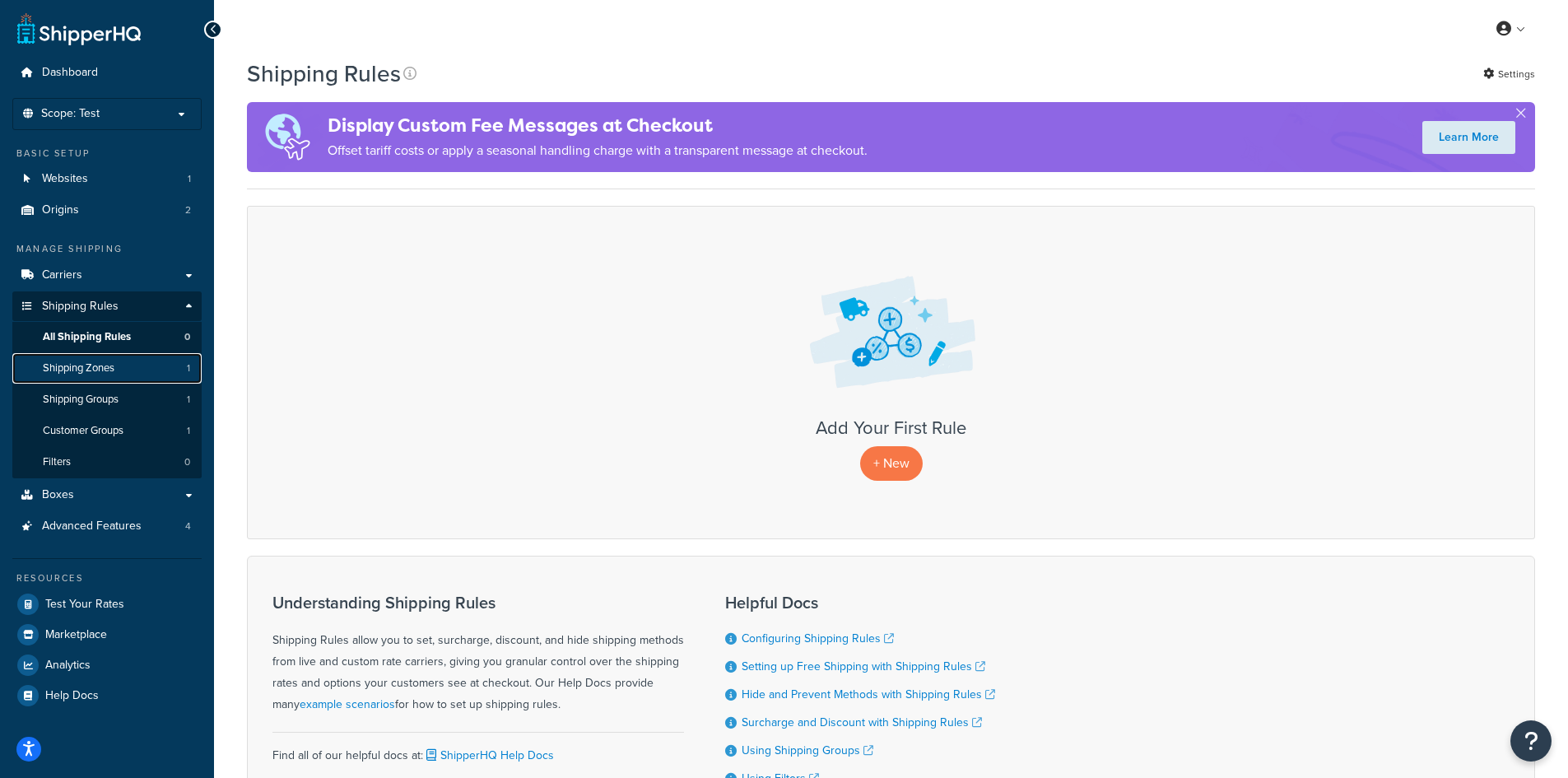
click at [113, 375] on link "Shipping Zones 1" at bounding box center [107, 369] width 190 height 30
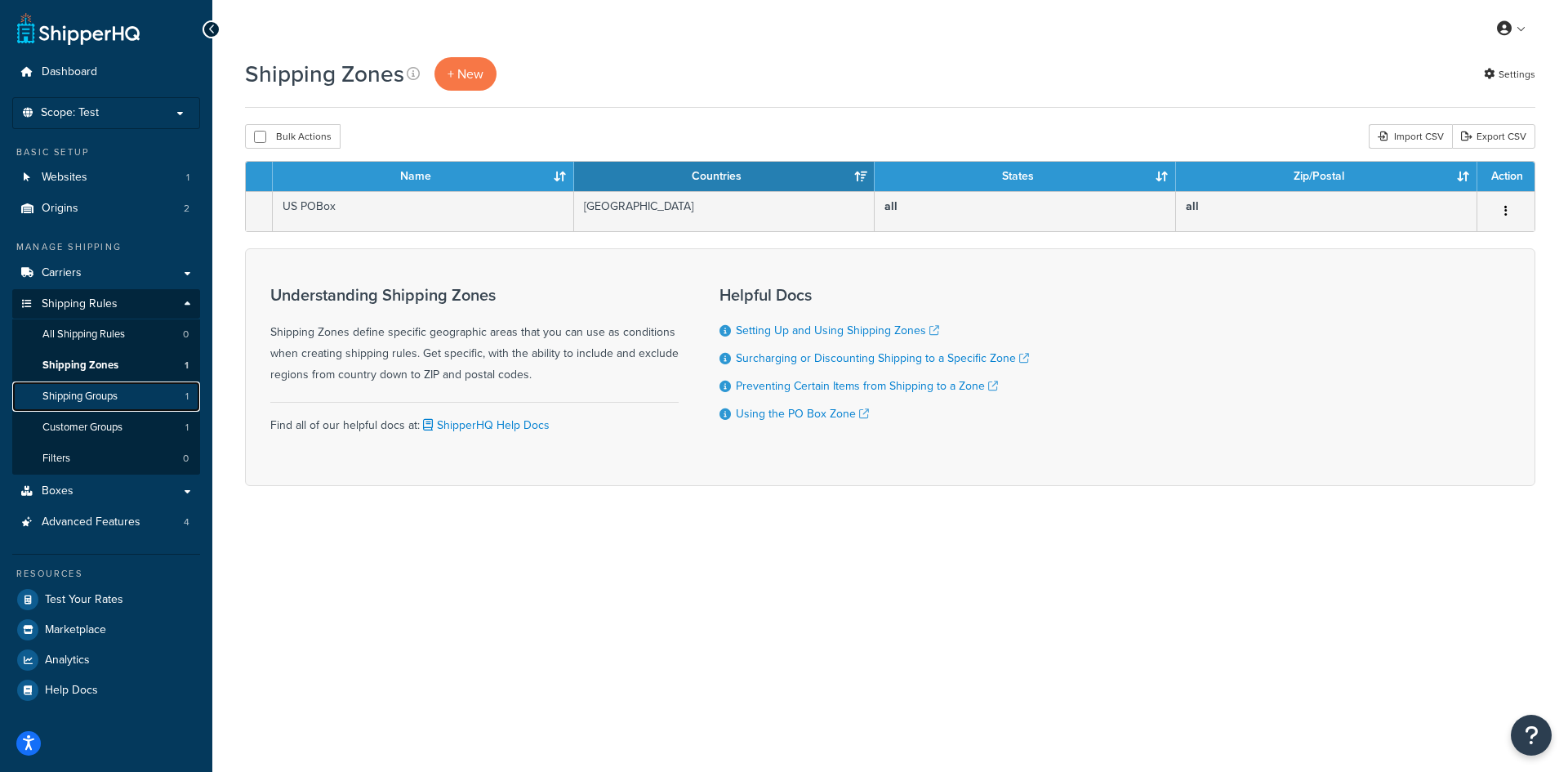
click at [120, 386] on link "Shipping Groups 1" at bounding box center [106, 396] width 188 height 30
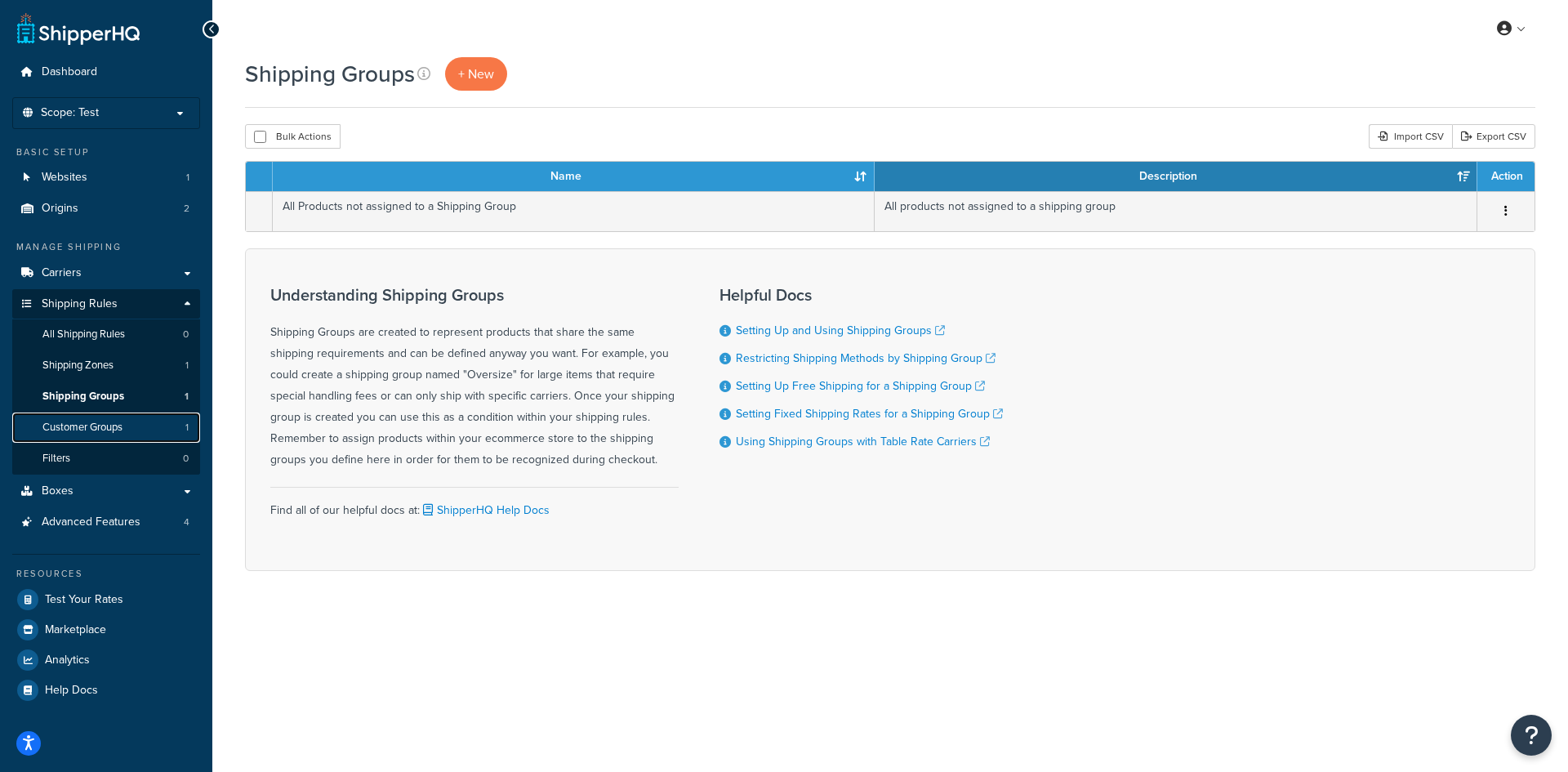
click at [104, 429] on span "Customer Groups" at bounding box center [82, 427] width 80 height 14
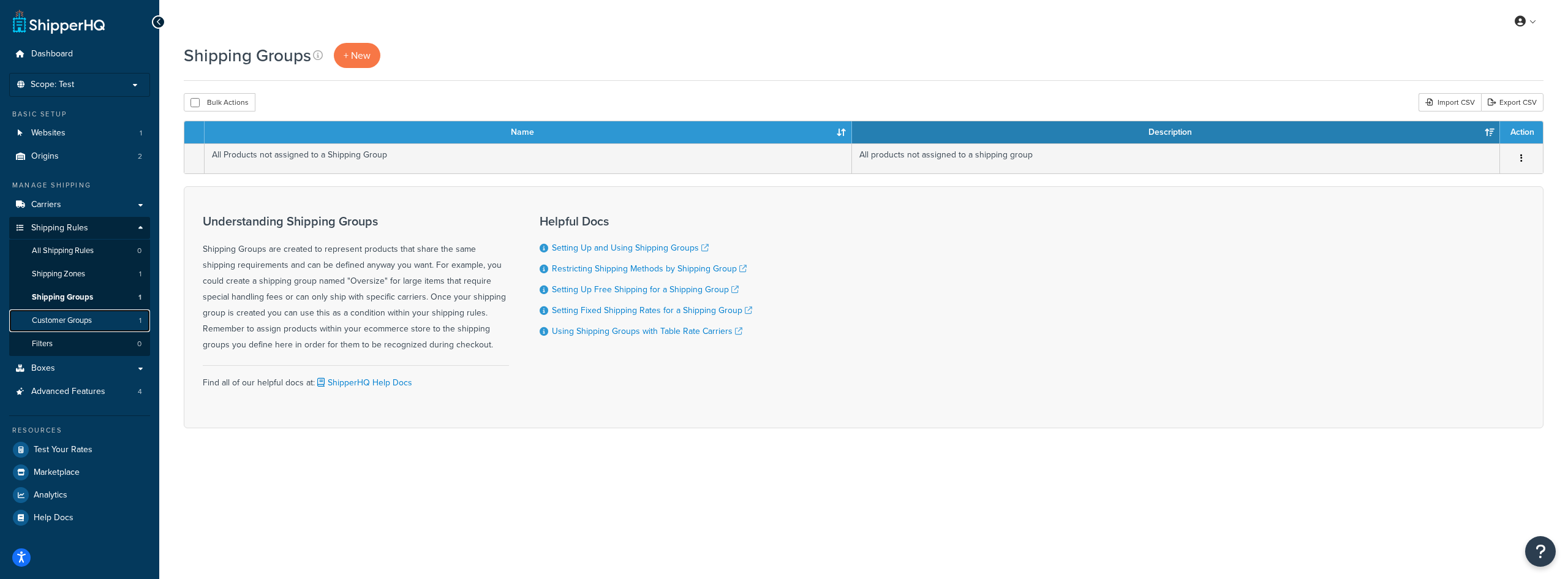
drag, startPoint x: 0, startPoint y: 0, endPoint x: 100, endPoint y: 320, distance: 335.3
click at [100, 320] on link "Customer Groups 1" at bounding box center [80, 321] width 141 height 22
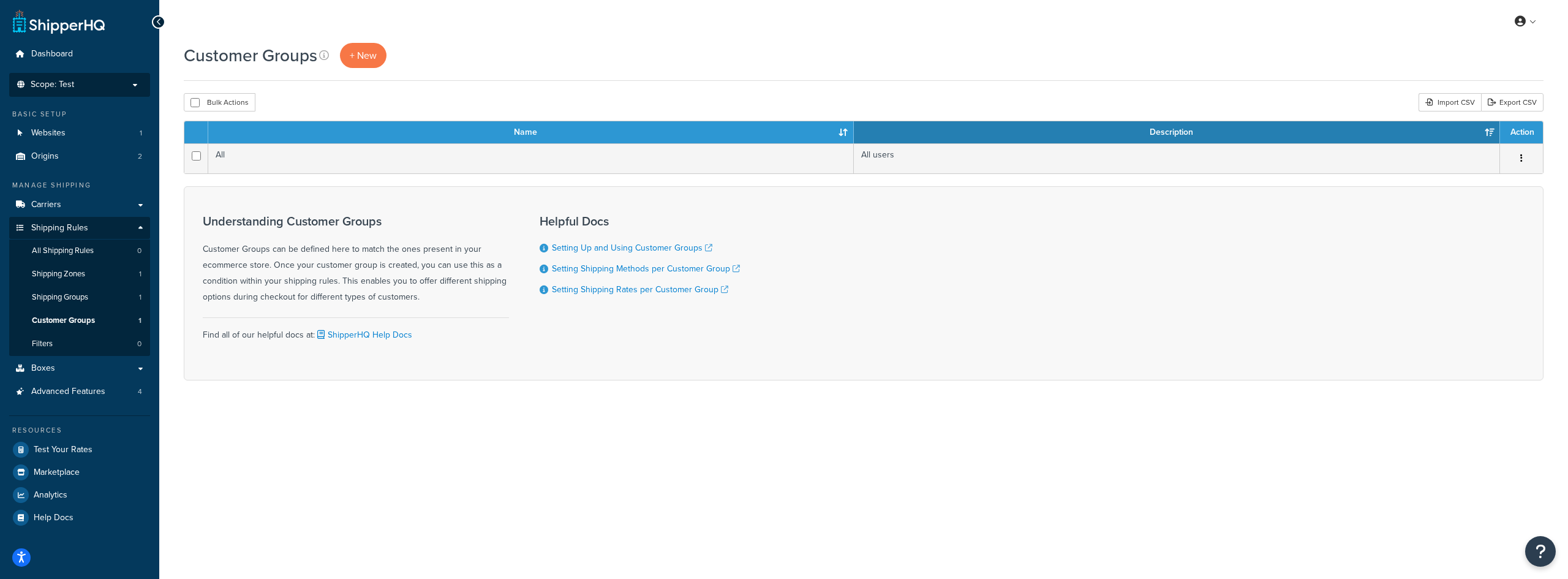
click at [93, 81] on p "Scope: Test" at bounding box center [80, 85] width 130 height 11
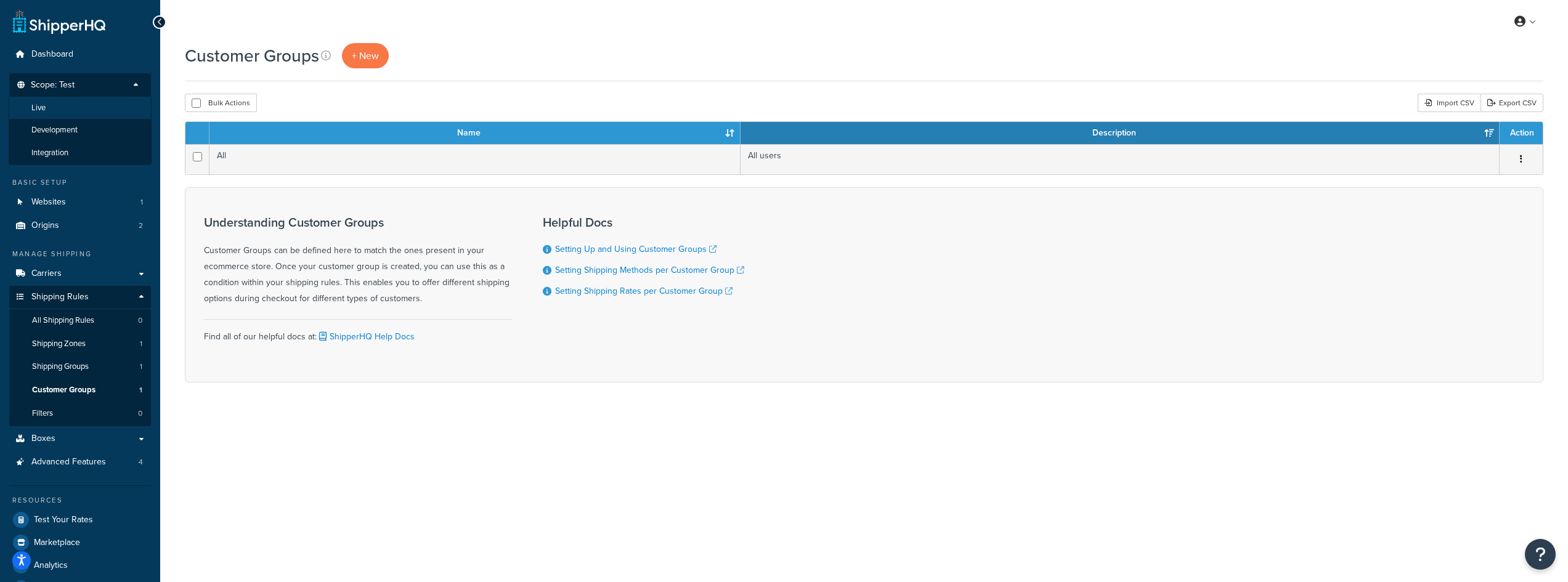
click at [82, 106] on li "Live" at bounding box center [80, 108] width 143 height 23
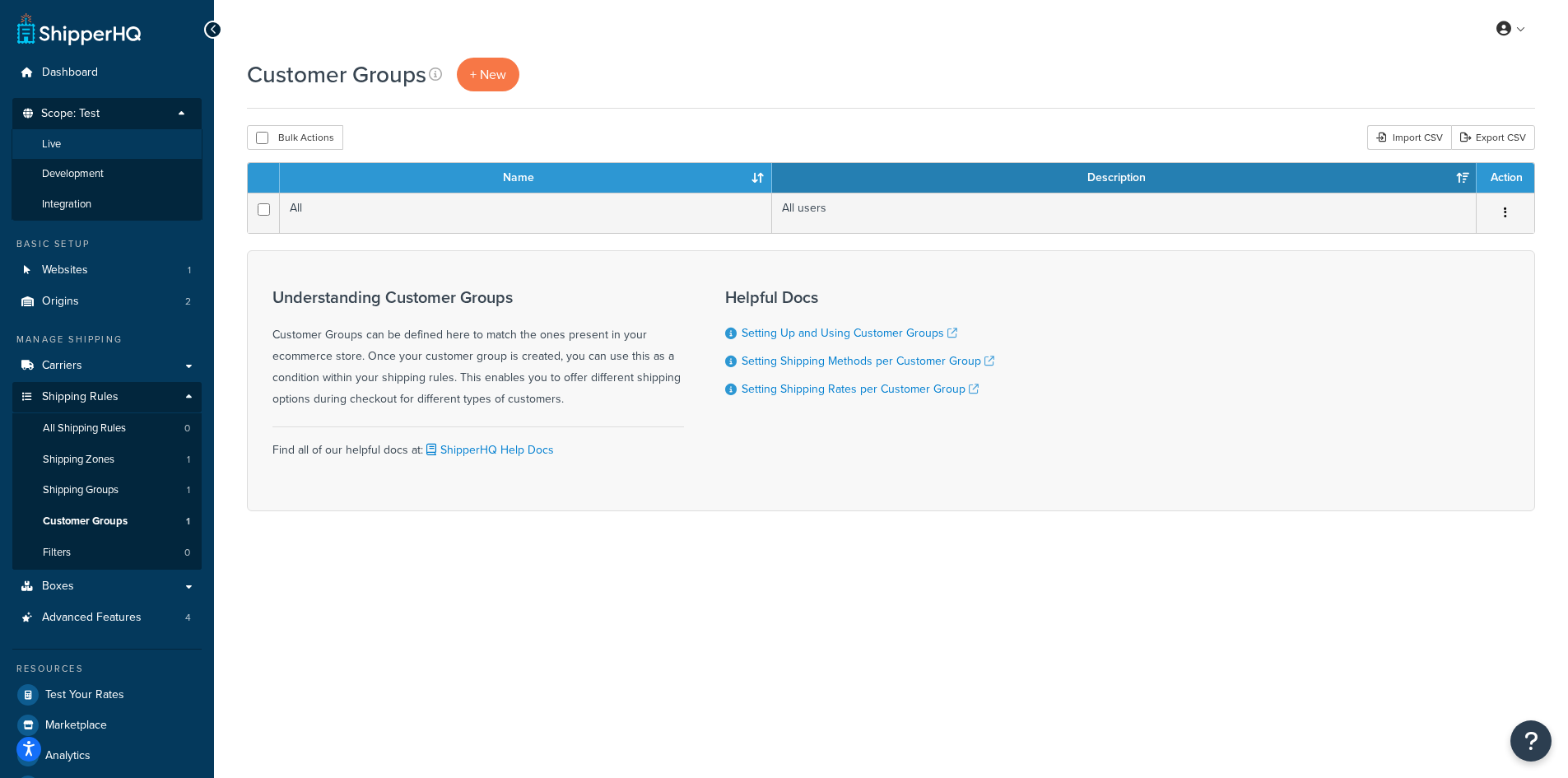
click at [79, 151] on li "Live" at bounding box center [107, 145] width 191 height 30
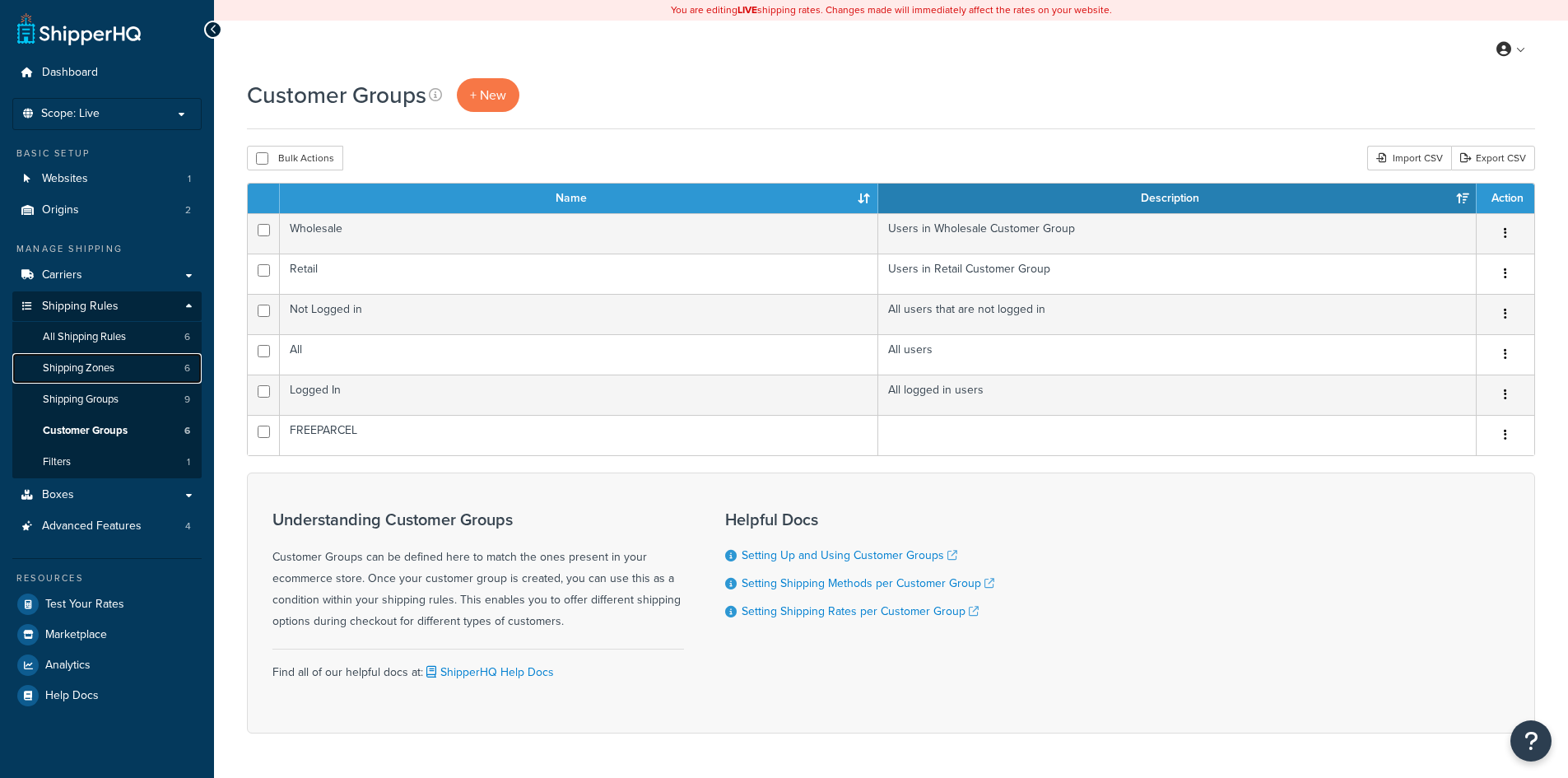
click at [125, 365] on link "Shipping Zones 6" at bounding box center [107, 369] width 190 height 30
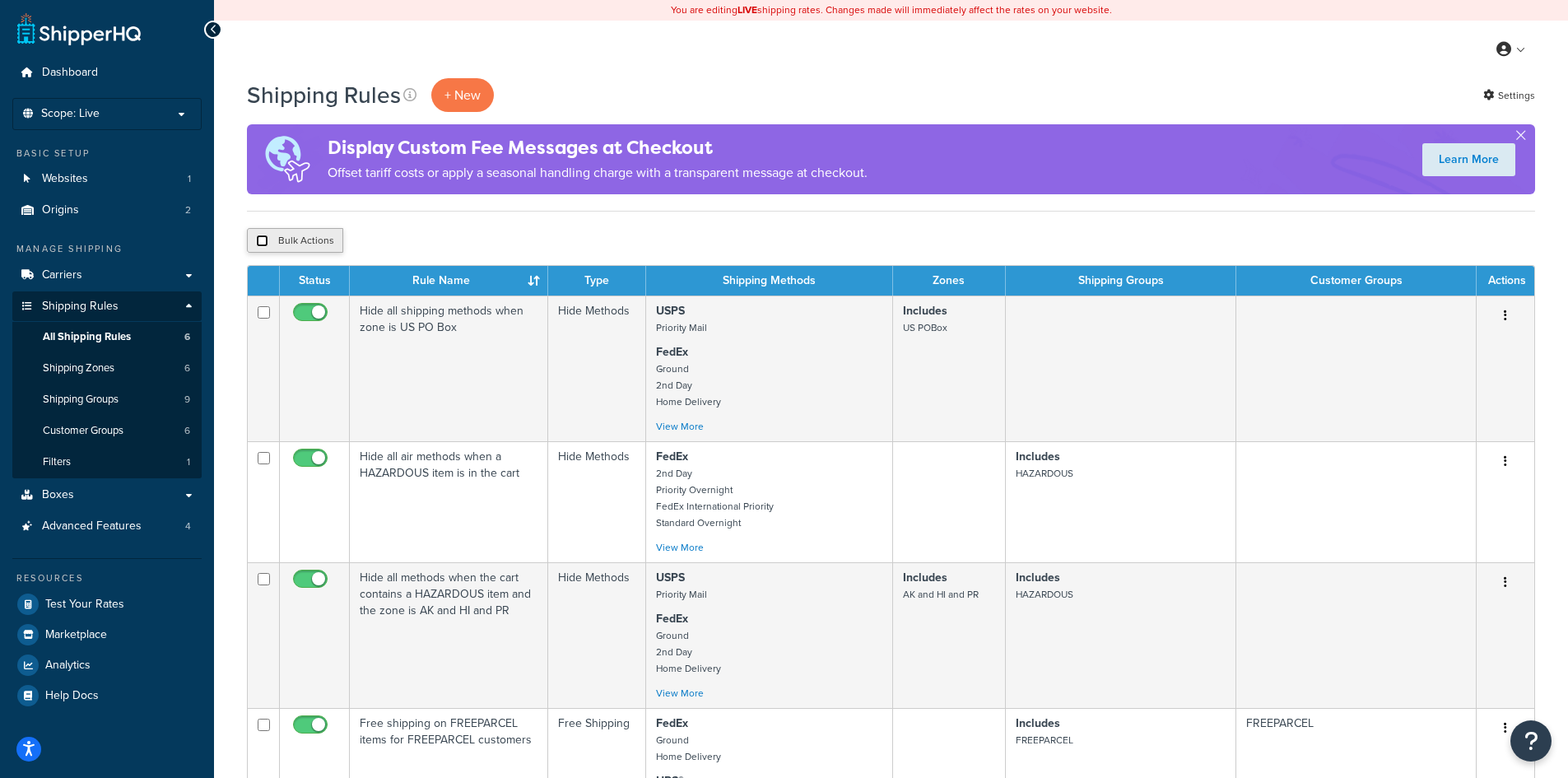
click at [266, 242] on input "checkbox" at bounding box center [261, 241] width 13 height 13
checkbox input "true"
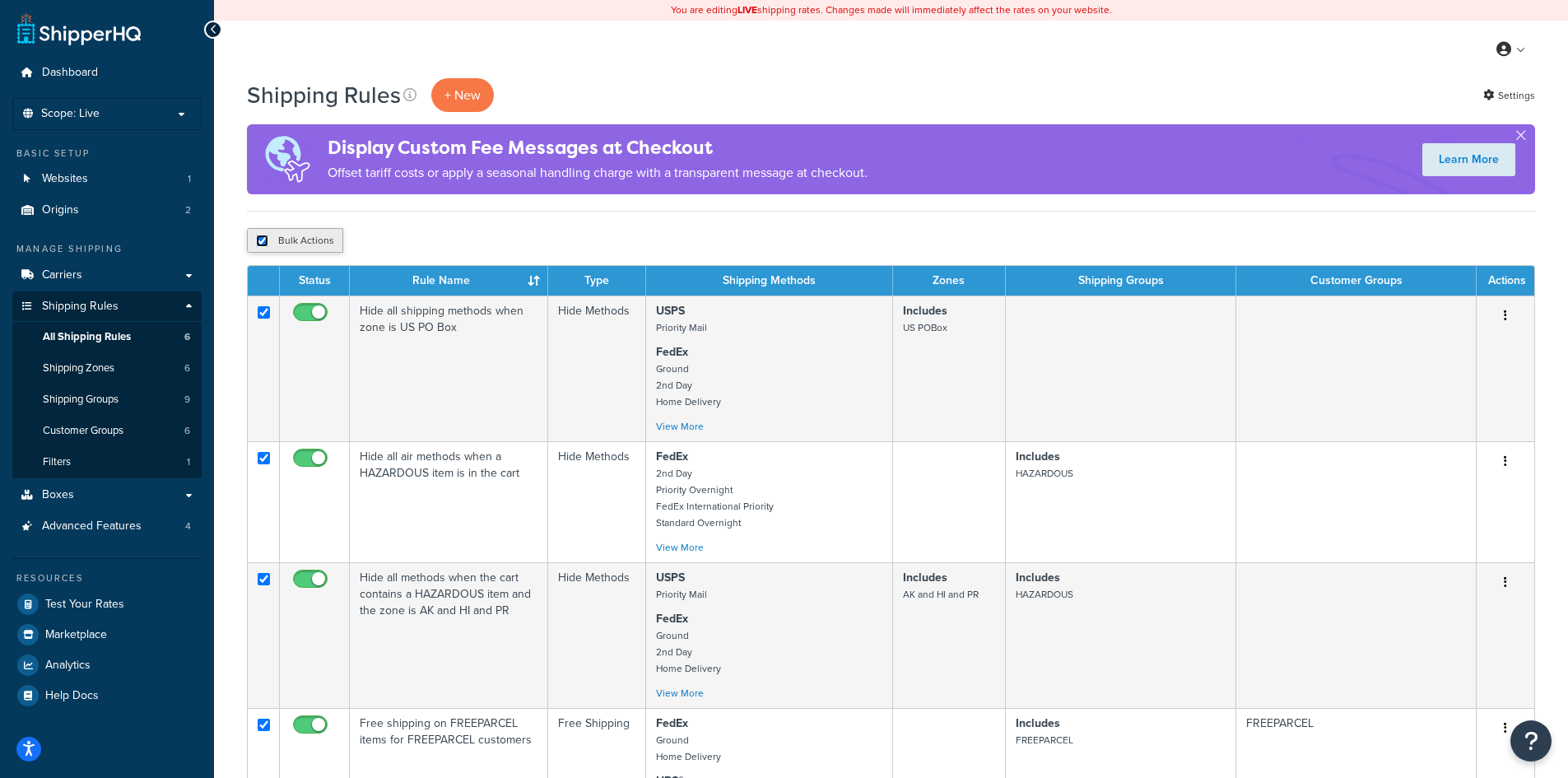
checkbox input "true"
click at [261, 248] on button "Bulk Actions" at bounding box center [295, 241] width 96 height 25
checkbox input "false"
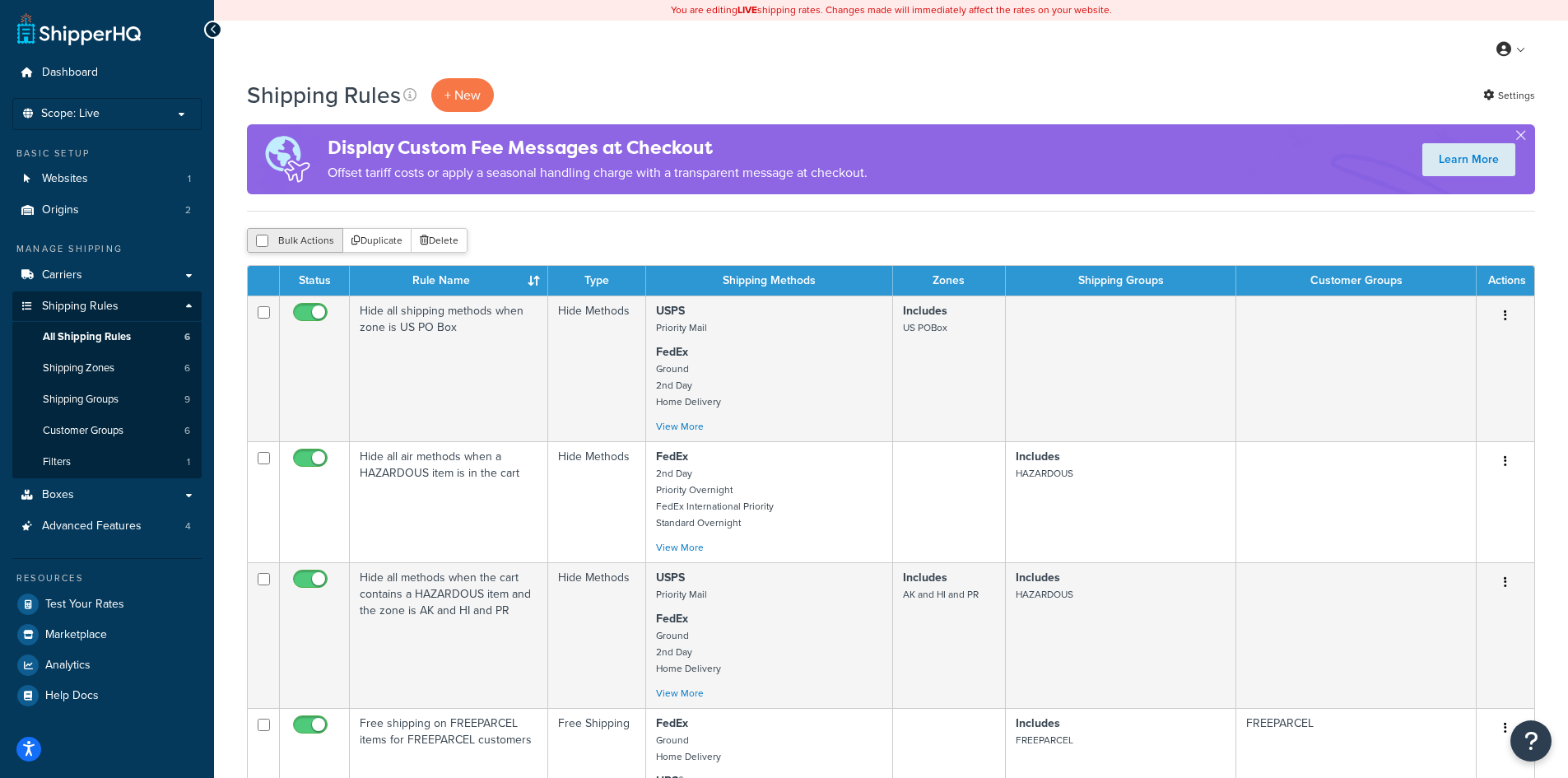
checkbox input "false"
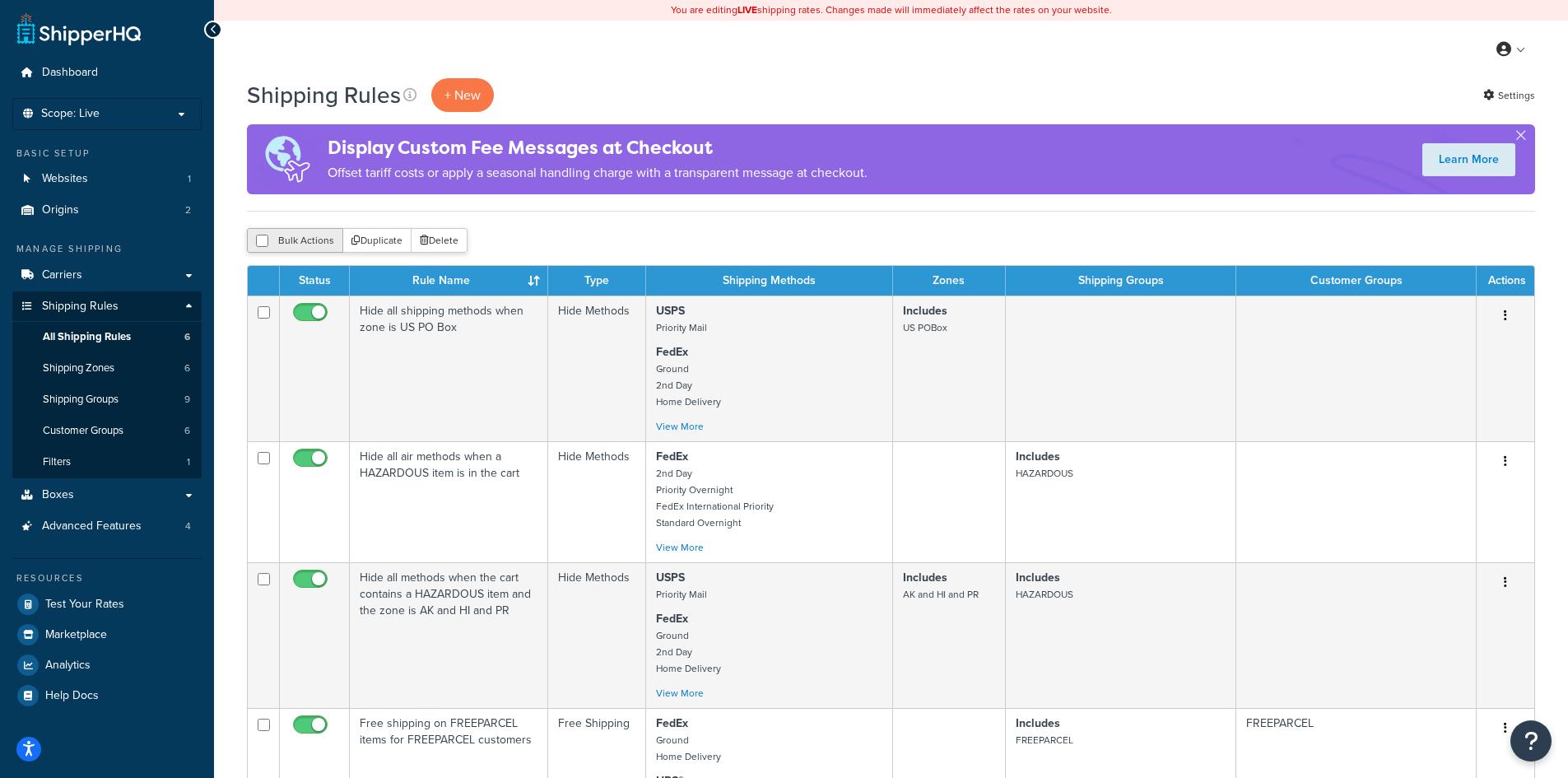
checkbox input "false"
click at [101, 282] on link "Carriers" at bounding box center [107, 275] width 190 height 30
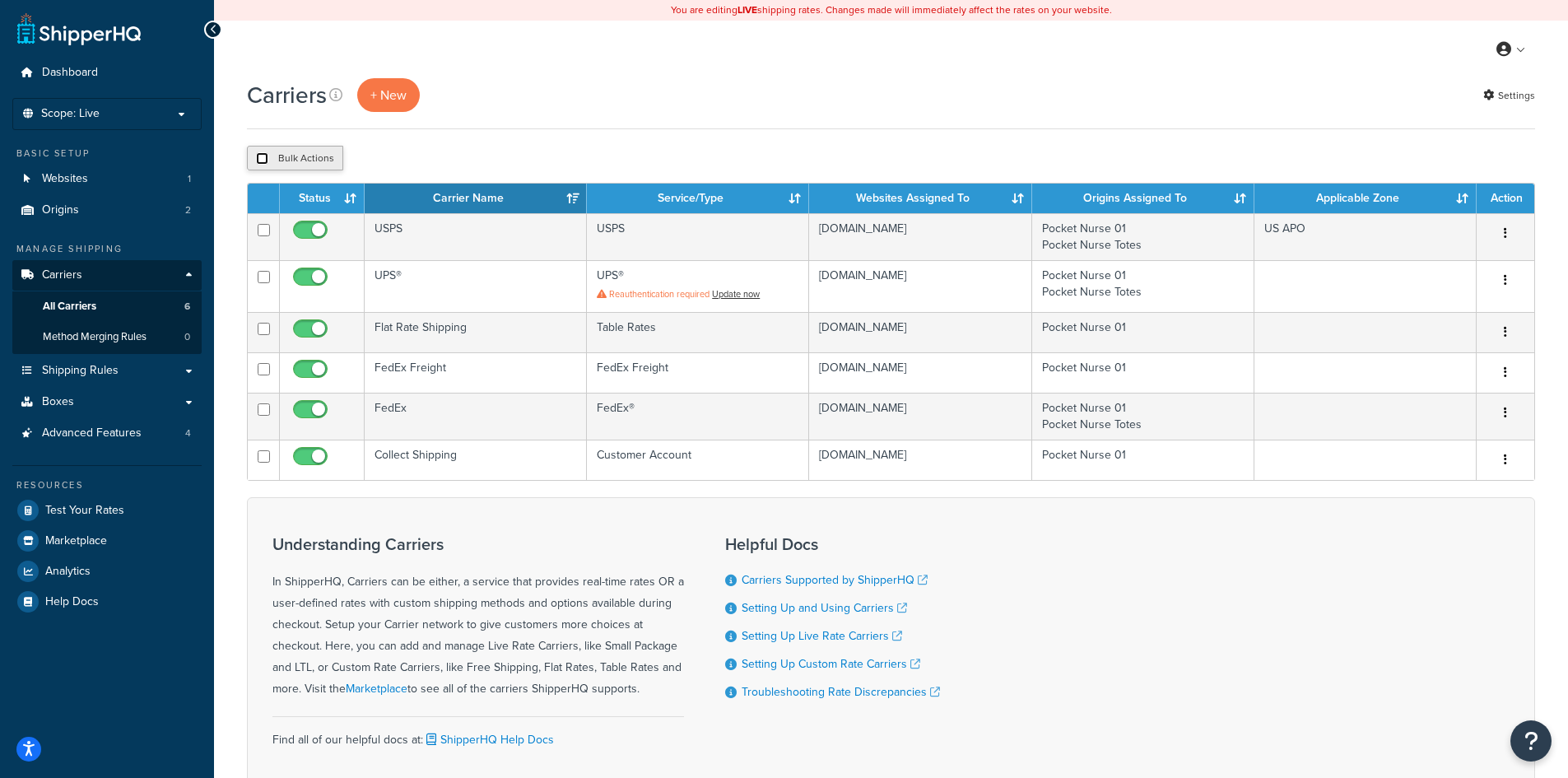
click at [261, 158] on input "checkbox" at bounding box center [261, 158] width 13 height 13
checkbox input "true"
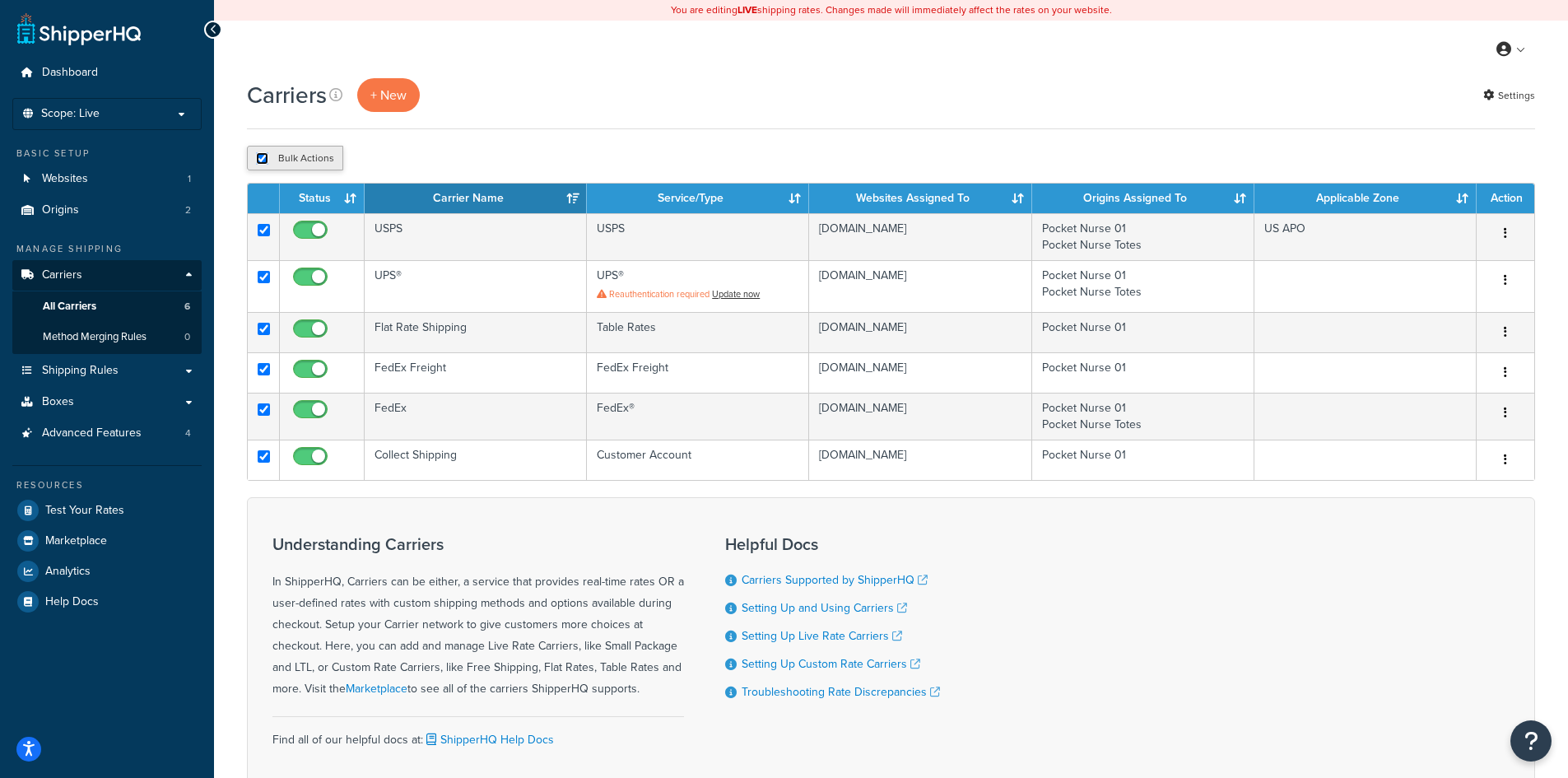
checkbox input "true"
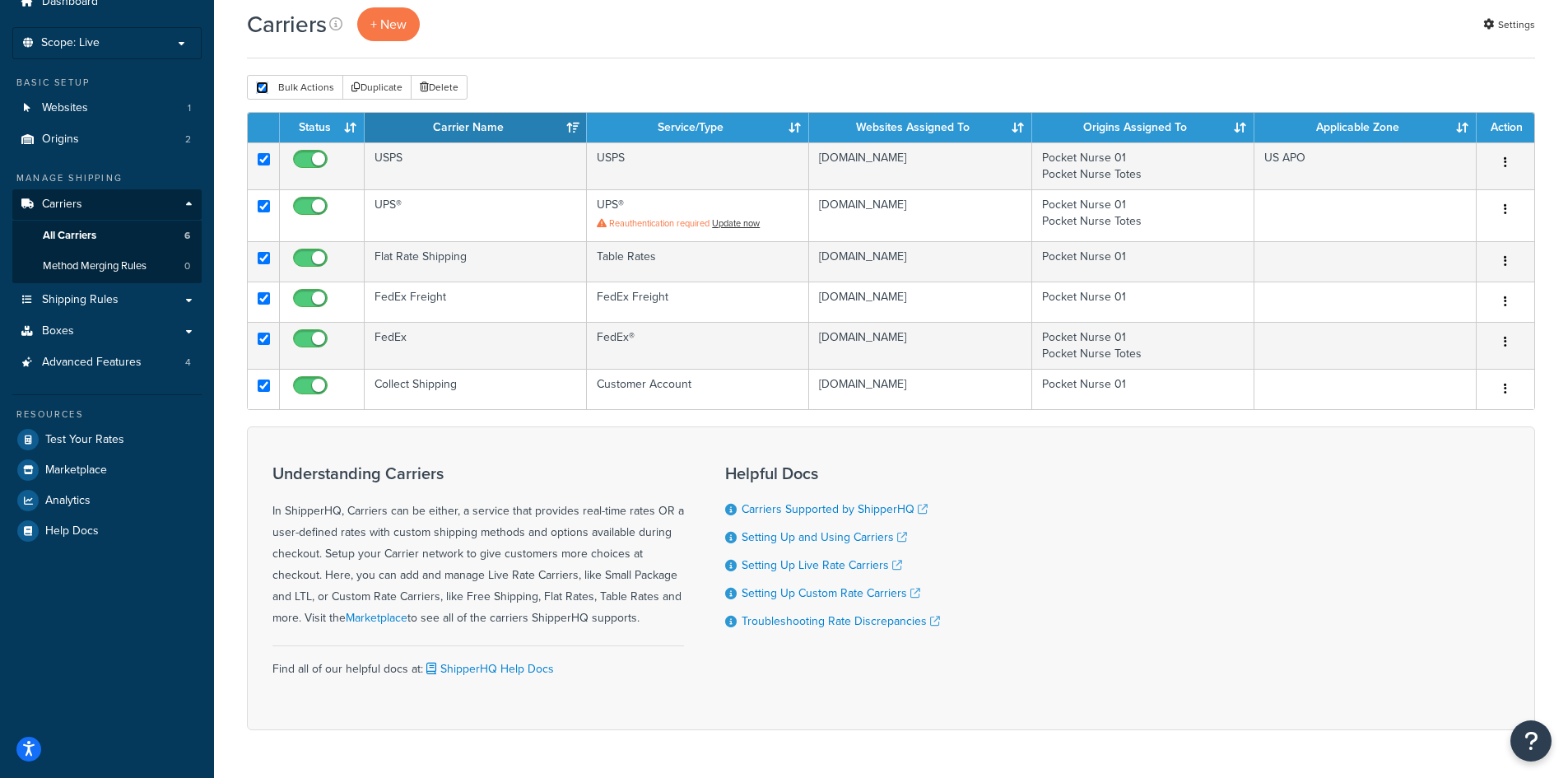
scroll to position [123, 0]
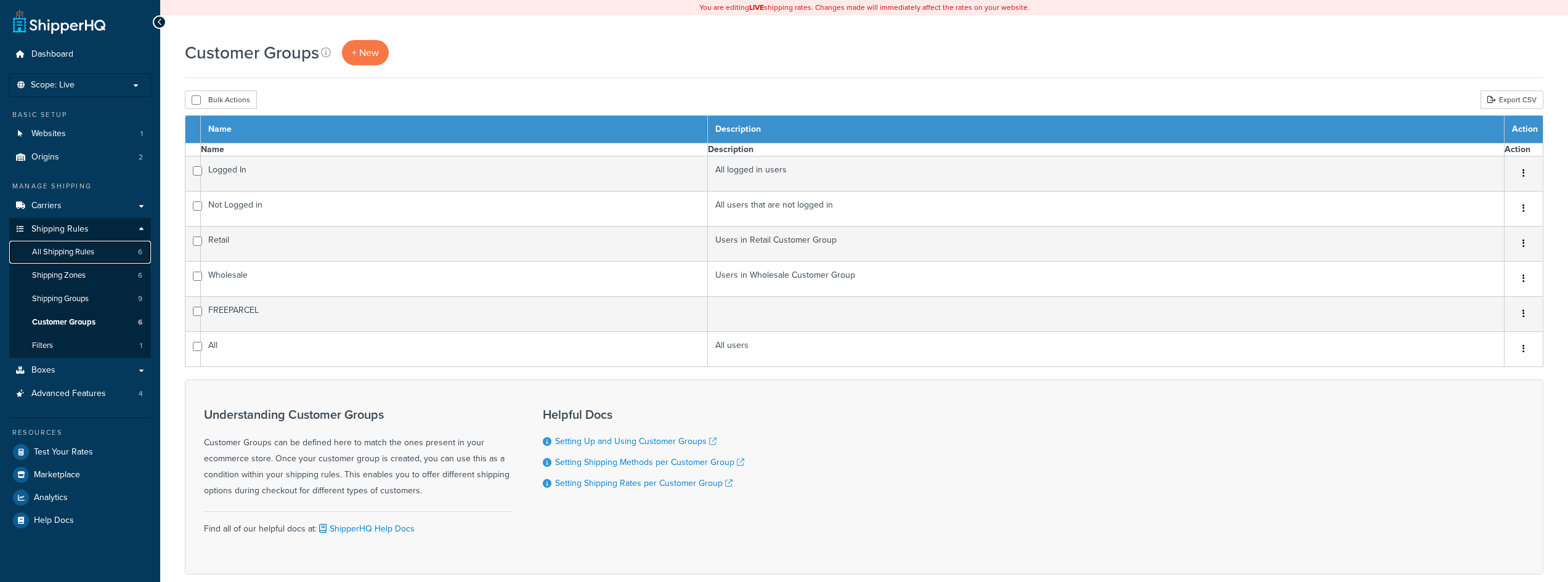
click at [109, 252] on link "All Shipping Rules 6" at bounding box center [80, 252] width 142 height 23
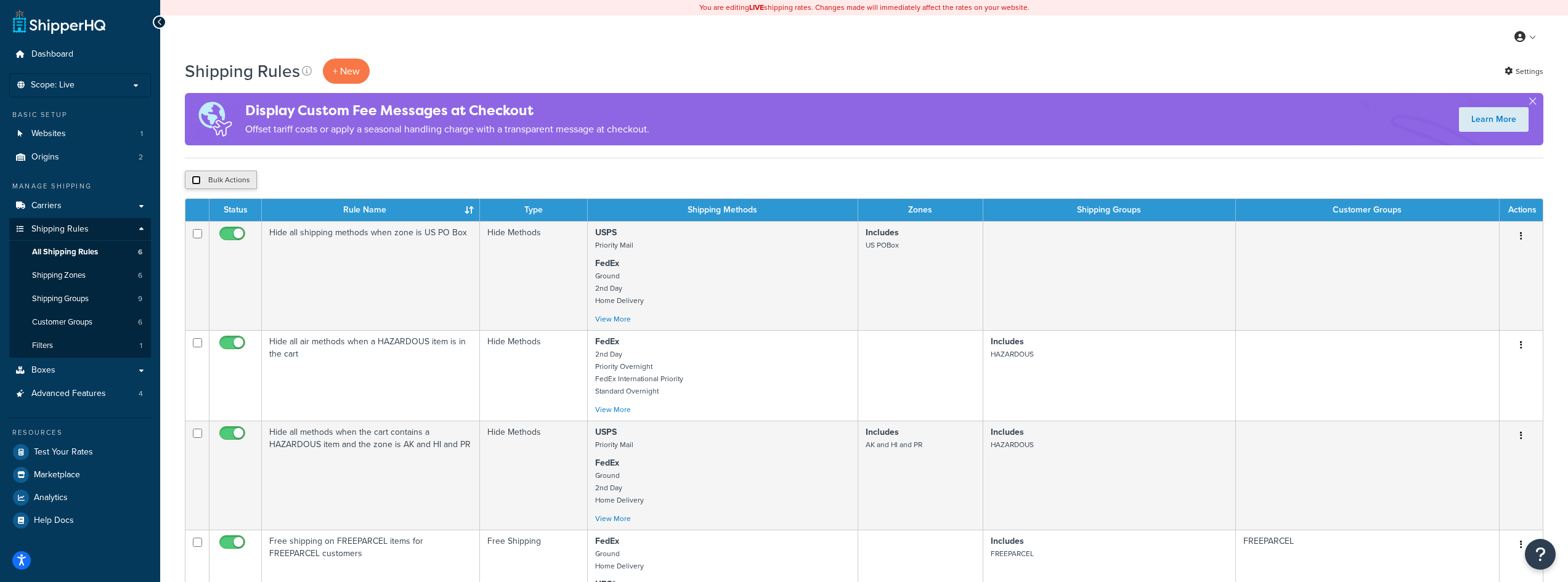
click at [192, 176] on input "checkbox" at bounding box center [196, 180] width 9 height 9
checkbox input "true"
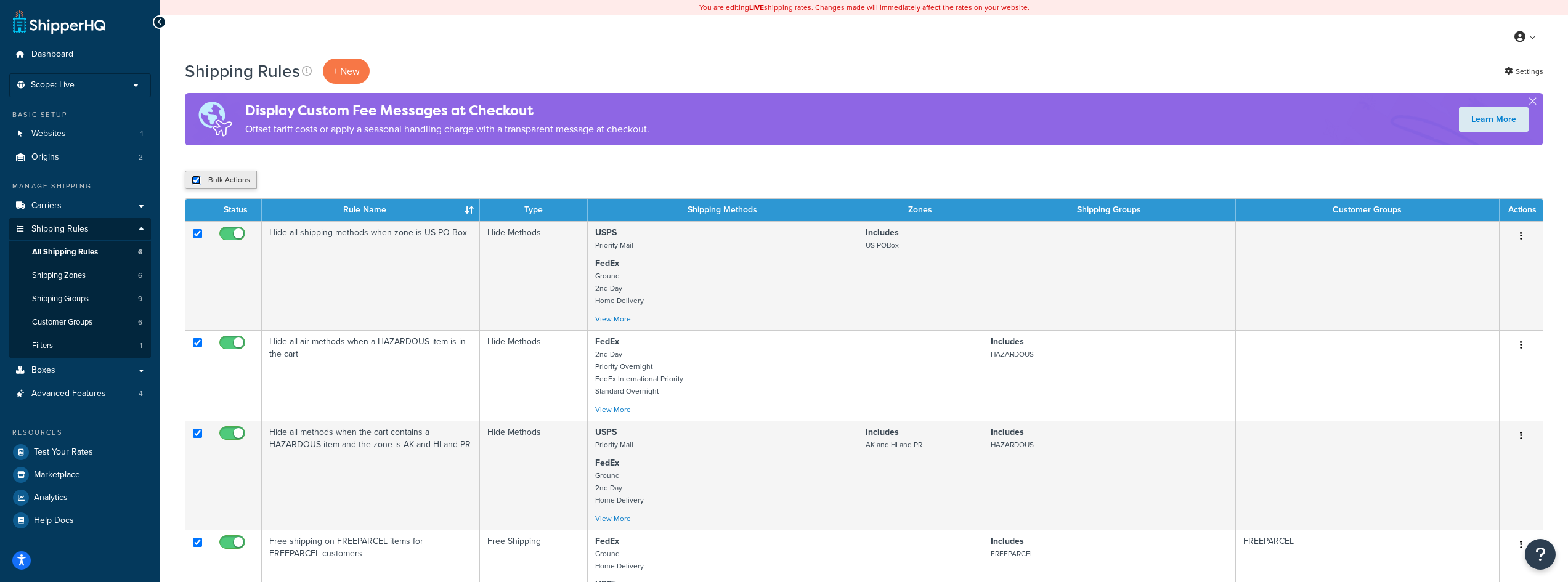
checkbox input "true"
click at [192, 178] on input "checkbox" at bounding box center [196, 180] width 9 height 9
checkbox input "false"
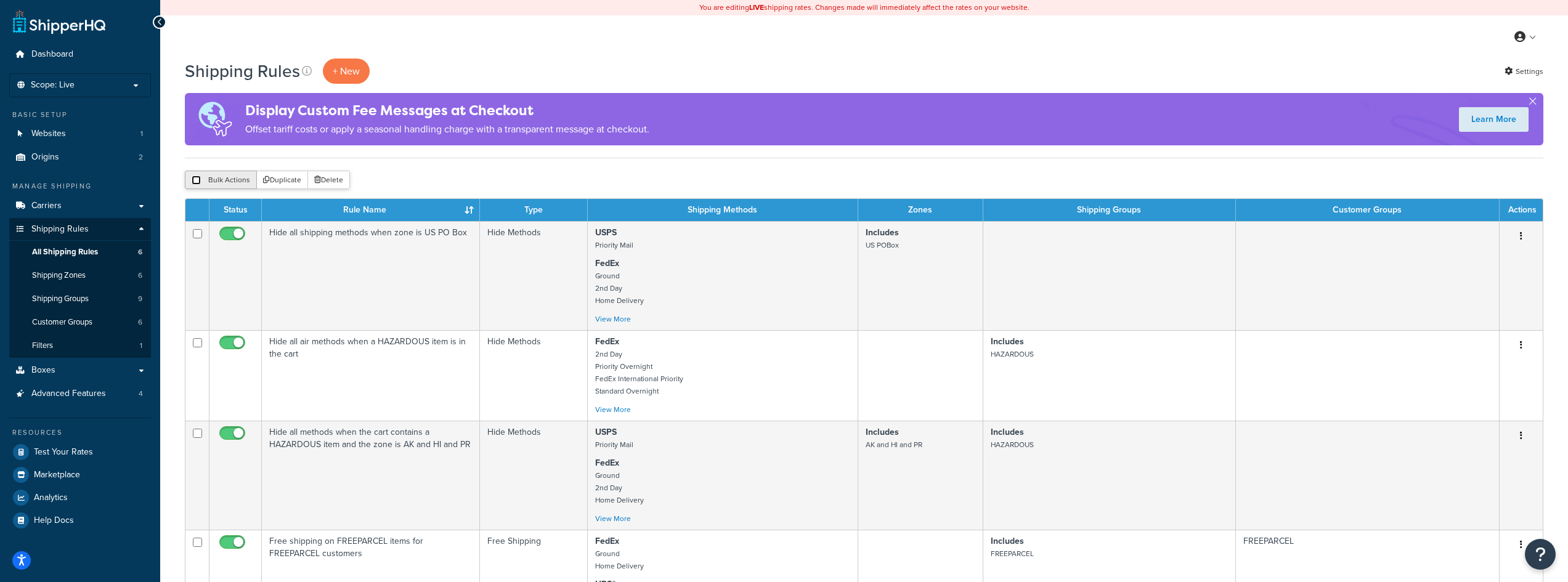
checkbox input "false"
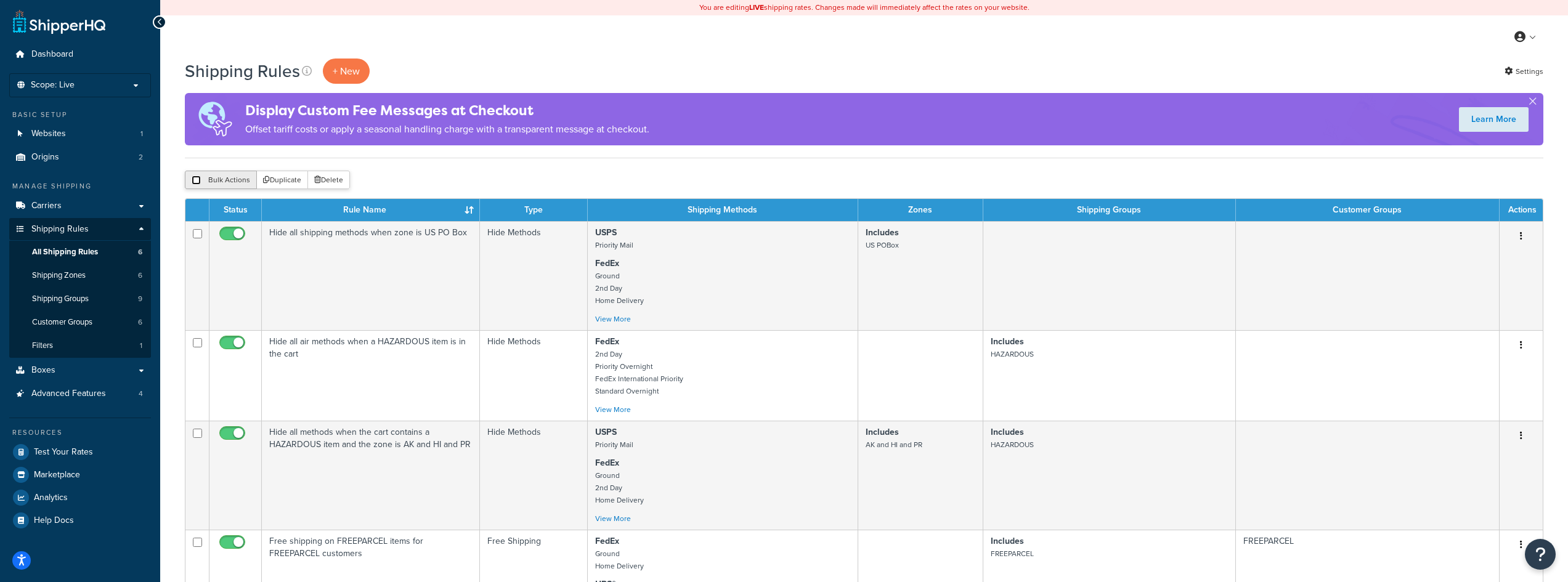
checkbox input "false"
click at [99, 274] on link "Shipping Zones 6" at bounding box center [80, 276] width 142 height 23
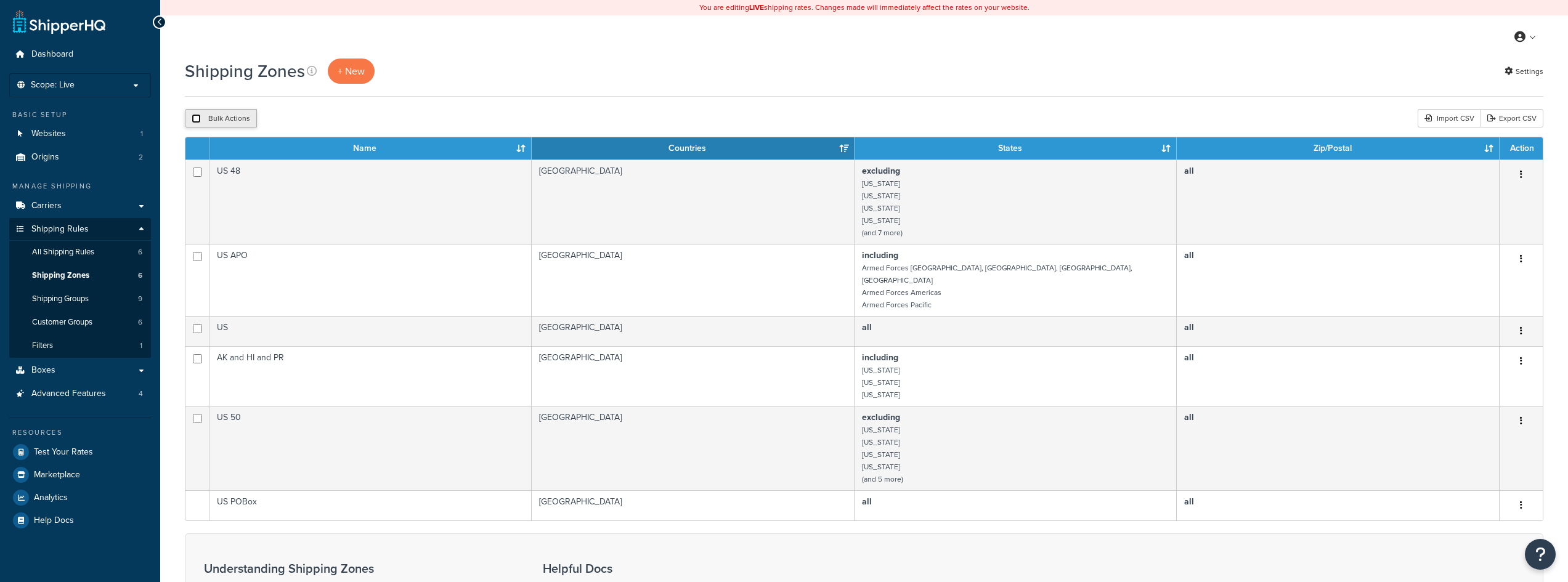
click at [193, 123] on input "checkbox" at bounding box center [196, 118] width 9 height 9
checkbox input "true"
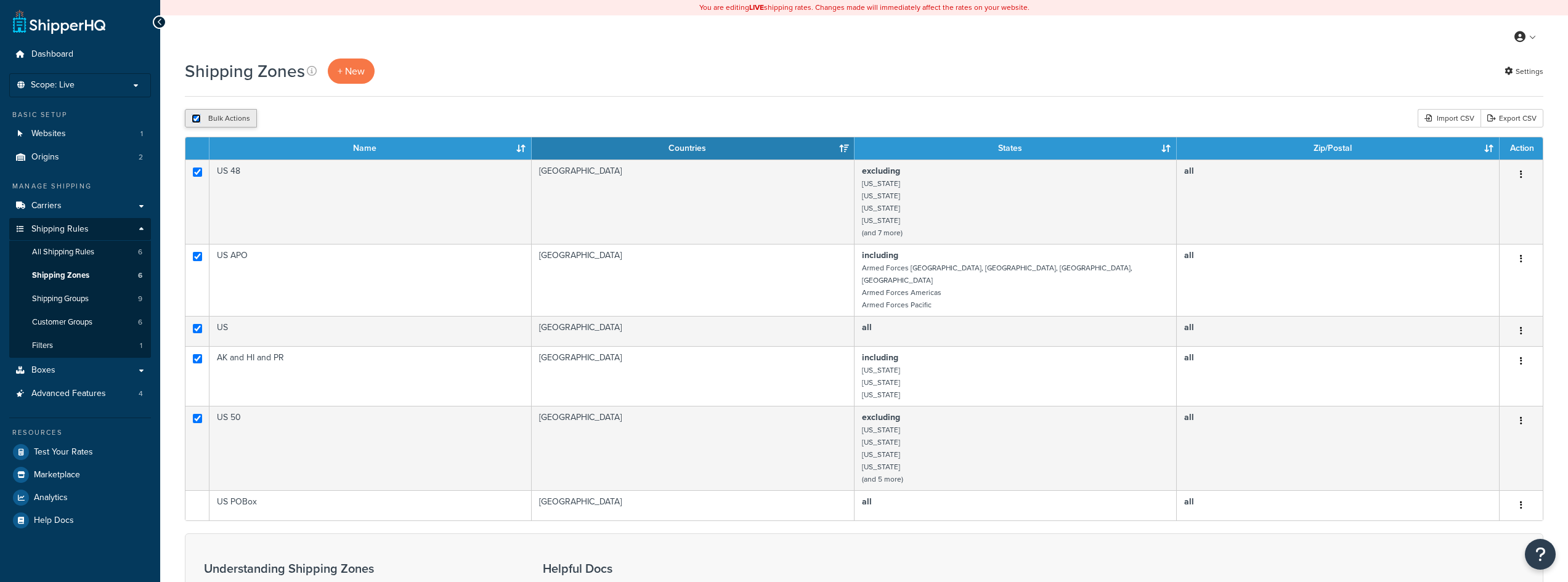
checkbox input "true"
click at [1517, 121] on link "Export CSV" at bounding box center [1512, 118] width 63 height 19
click at [78, 250] on span "All Shipping Rules" at bounding box center [63, 252] width 63 height 11
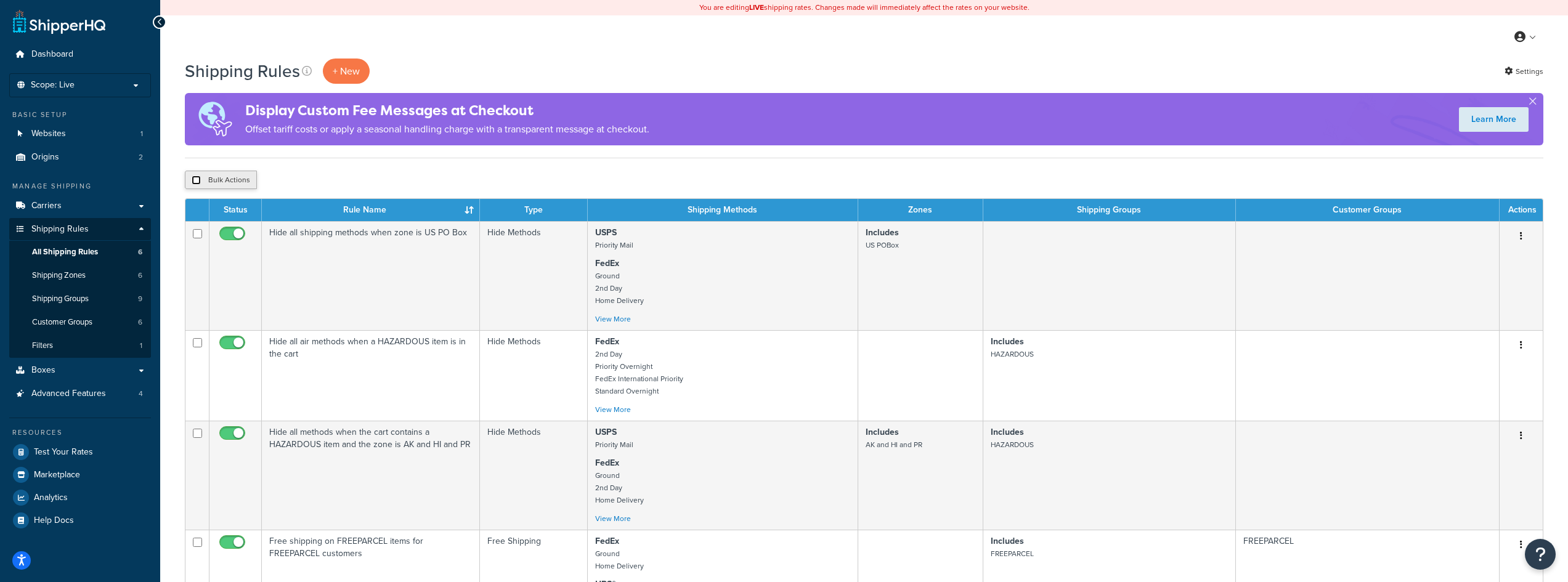
click at [196, 183] on input "checkbox" at bounding box center [196, 180] width 9 height 9
checkbox input "true"
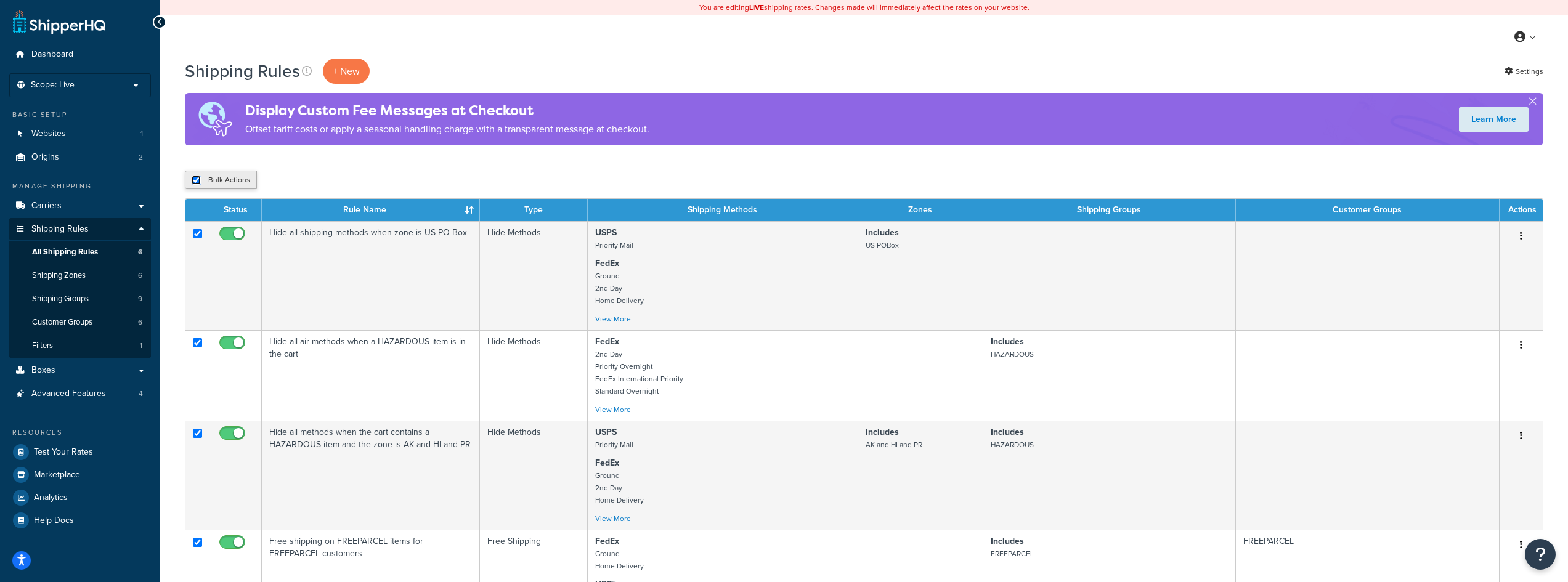
checkbox input "true"
click at [196, 183] on input "checkbox" at bounding box center [196, 180] width 9 height 9
checkbox input "false"
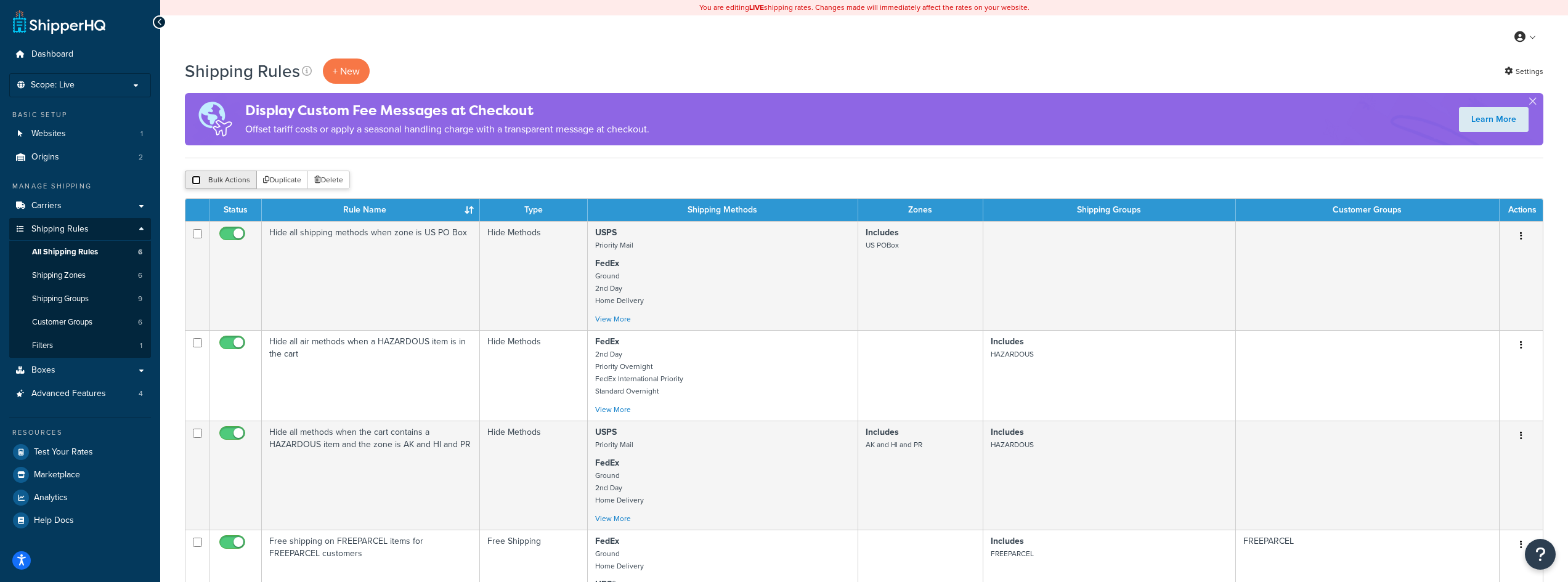
checkbox input "false"
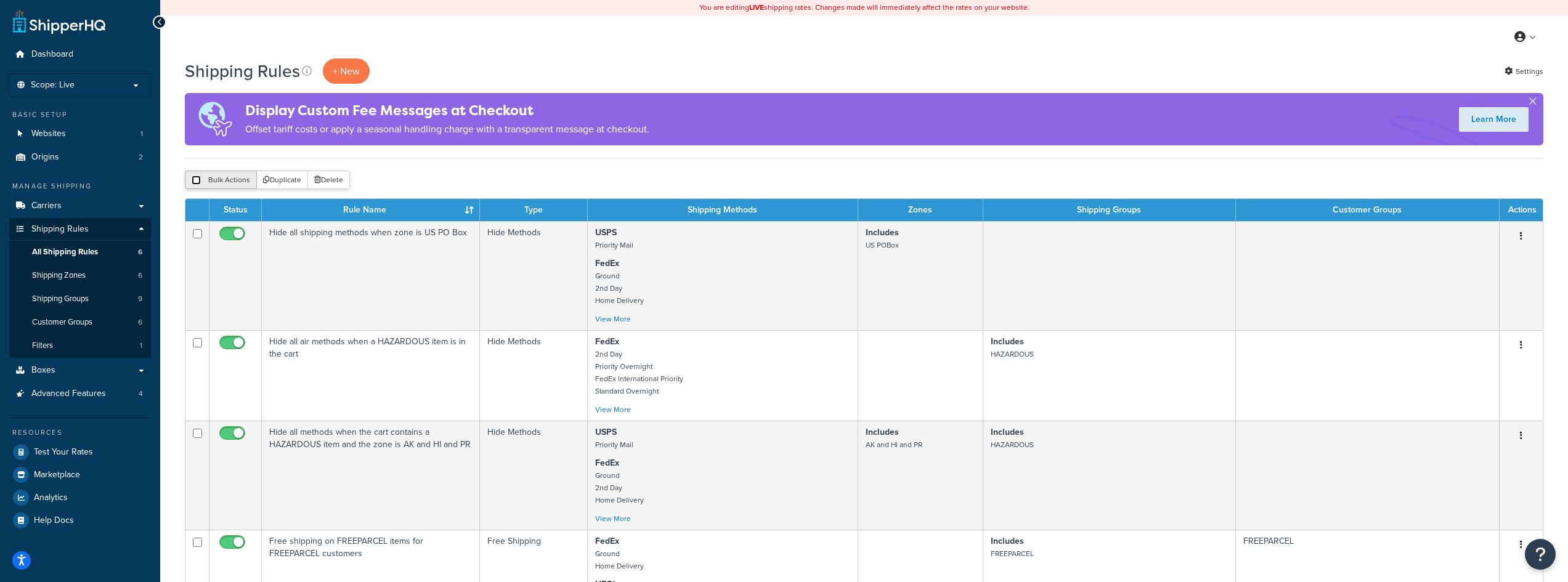
checkbox input "false"
click at [84, 298] on span "Shipping Groups" at bounding box center [60, 299] width 57 height 11
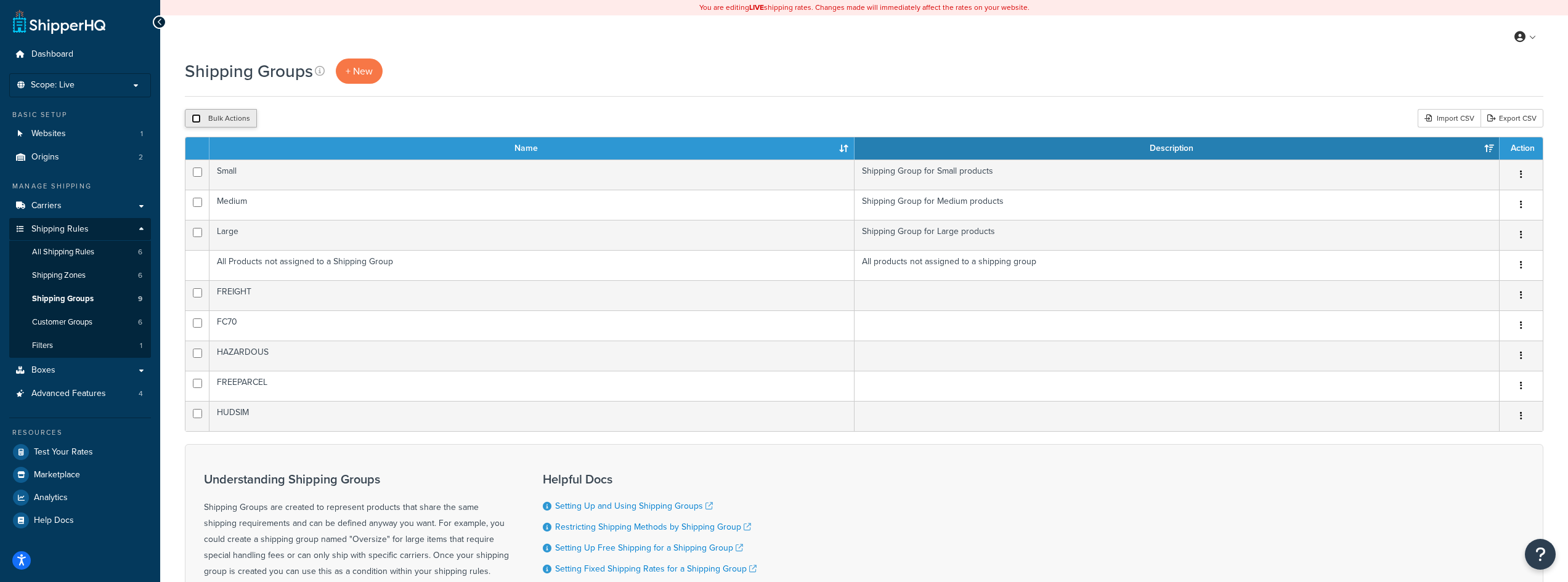
click at [193, 123] on input "checkbox" at bounding box center [196, 118] width 9 height 9
checkbox input "true"
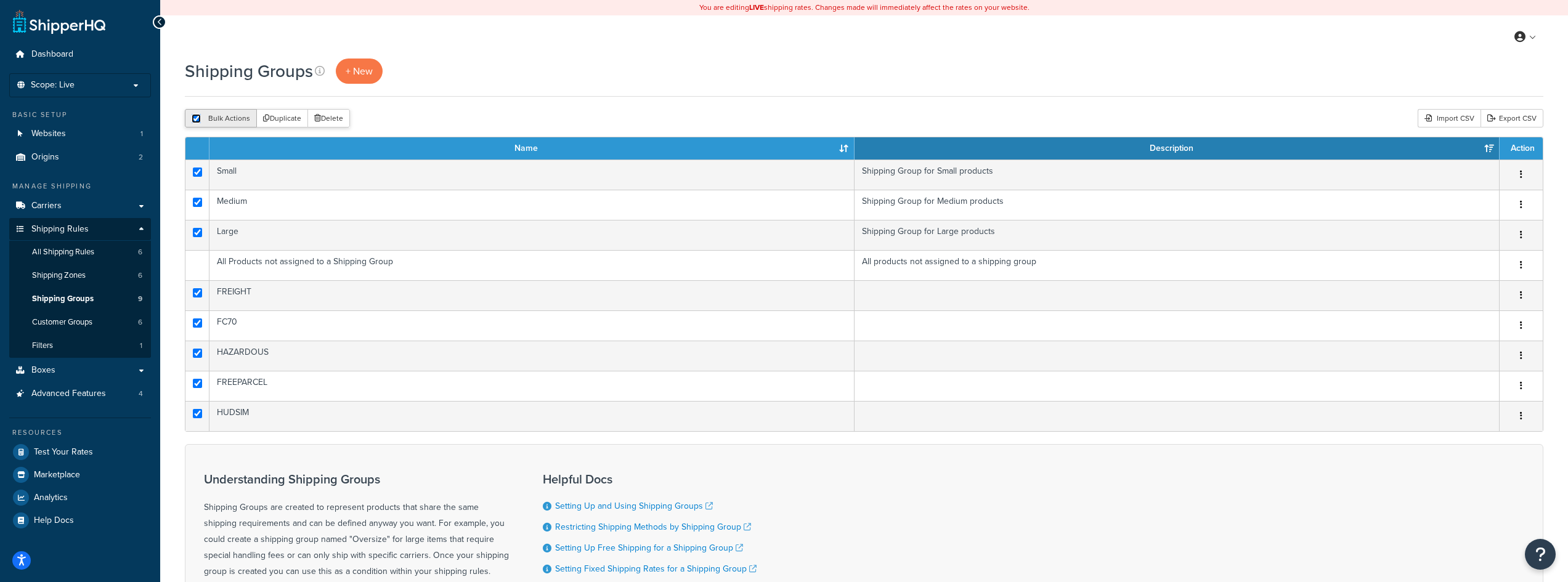
checkbox input "true"
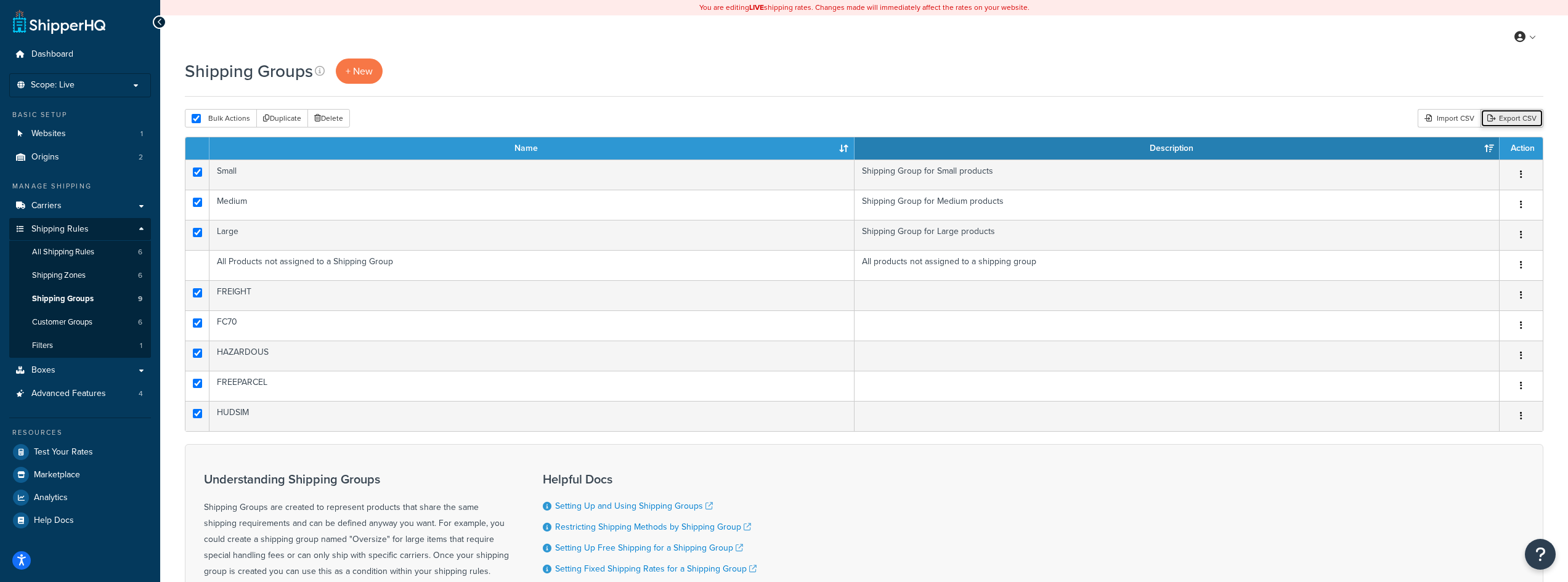
click at [1515, 122] on link "Export CSV" at bounding box center [1512, 118] width 63 height 19
click at [76, 321] on span "Customer Groups" at bounding box center [62, 322] width 61 height 11
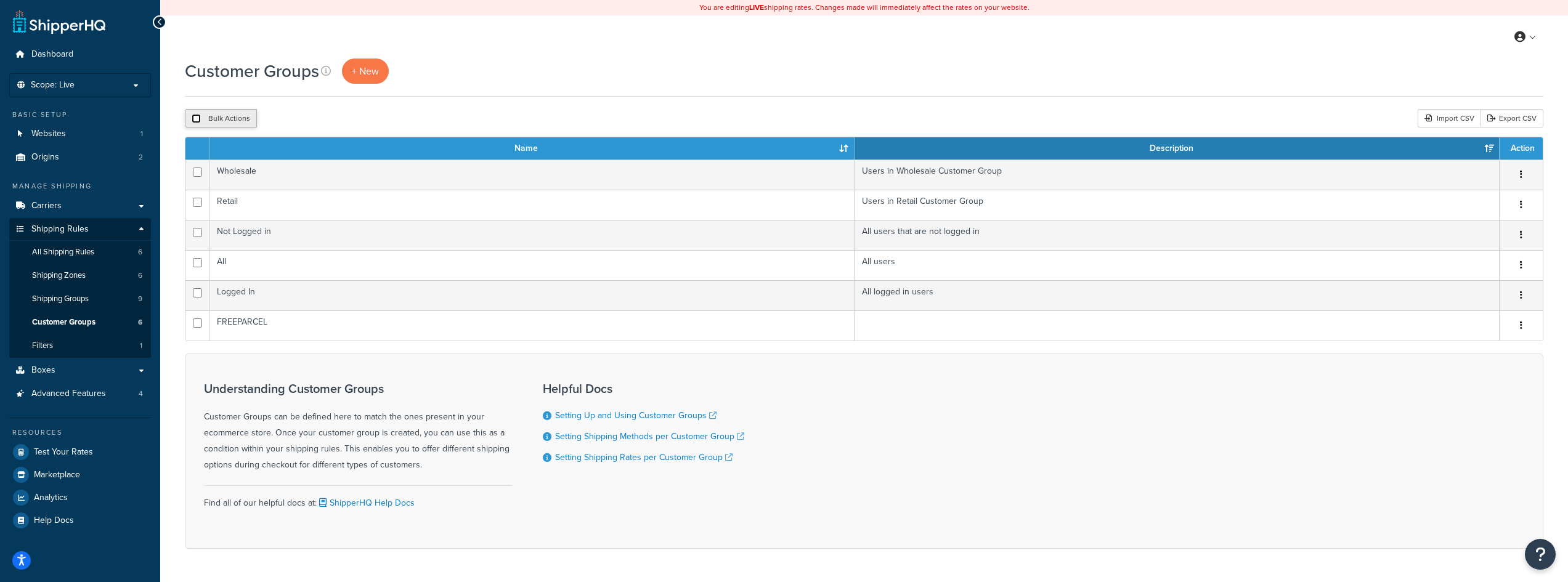
click at [196, 118] on input "checkbox" at bounding box center [196, 118] width 9 height 9
checkbox input "true"
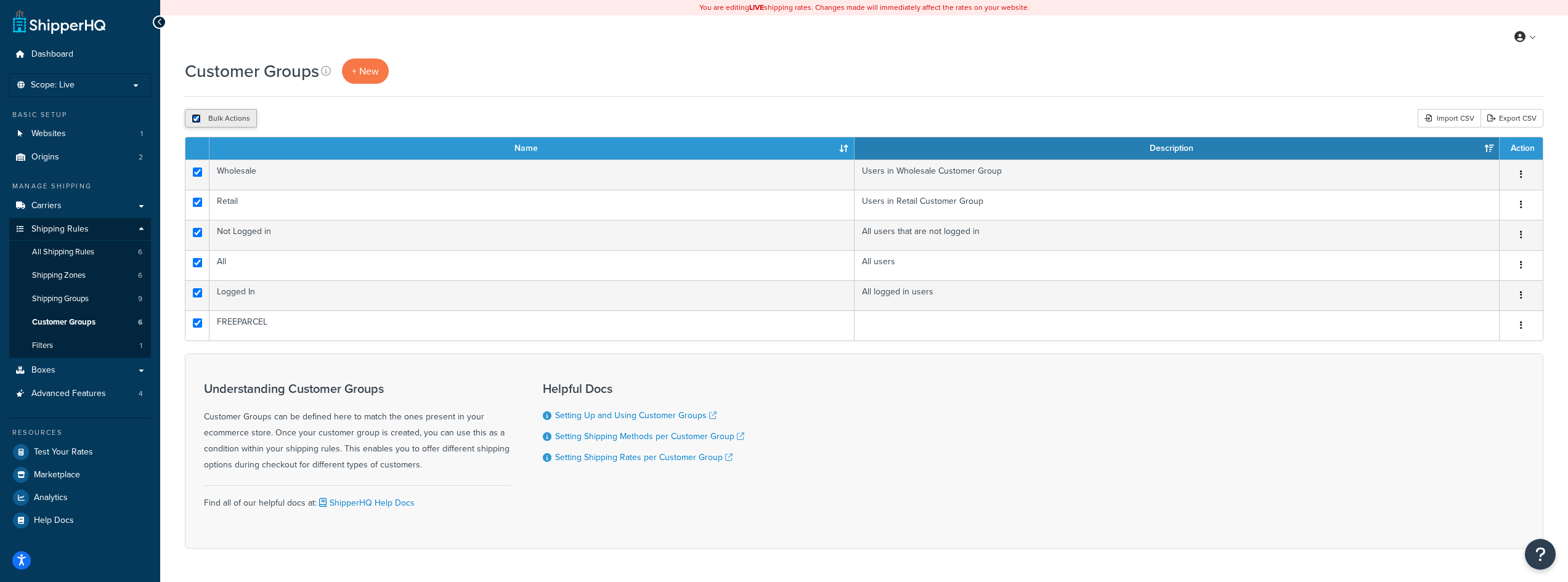
checkbox input "true"
click at [1520, 118] on link "Export CSV" at bounding box center [1512, 118] width 63 height 19
click at [134, 345] on link "Filters 1" at bounding box center [80, 346] width 142 height 23
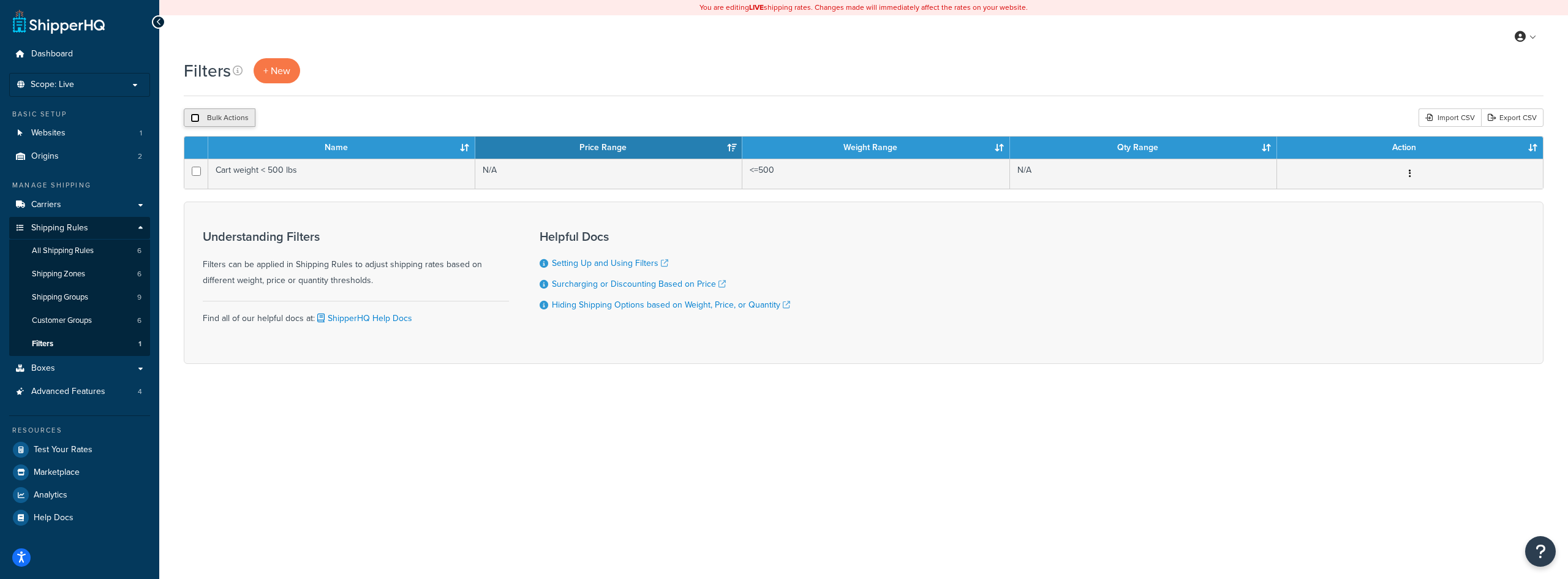
click at [192, 116] on input "checkbox" at bounding box center [195, 118] width 9 height 9
checkbox input "true"
click at [1512, 119] on link "Export CSV" at bounding box center [1512, 118] width 63 height 19
click at [100, 88] on p "Scope: Live" at bounding box center [80, 85] width 130 height 11
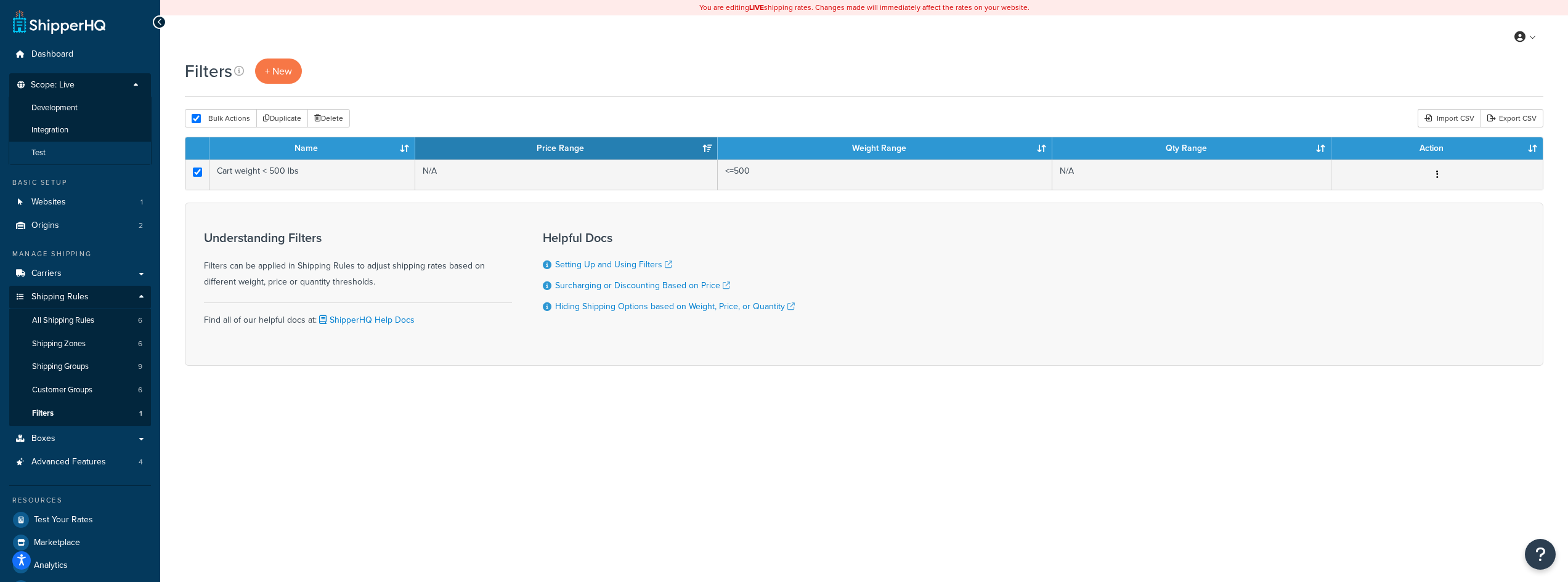
click at [81, 151] on li "Test" at bounding box center [80, 153] width 143 height 23
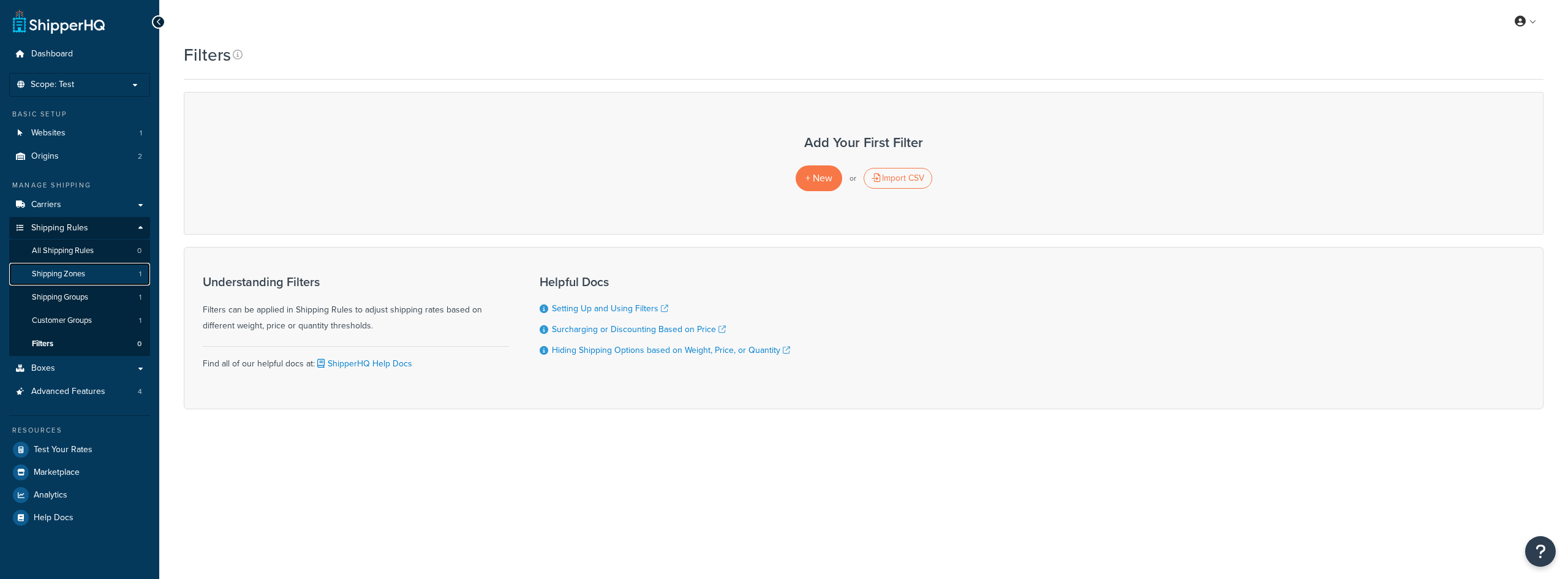
click at [106, 276] on link "Shipping Zones 1" at bounding box center [80, 274] width 141 height 22
click at [903, 178] on div "Import CSV" at bounding box center [897, 178] width 68 height 21
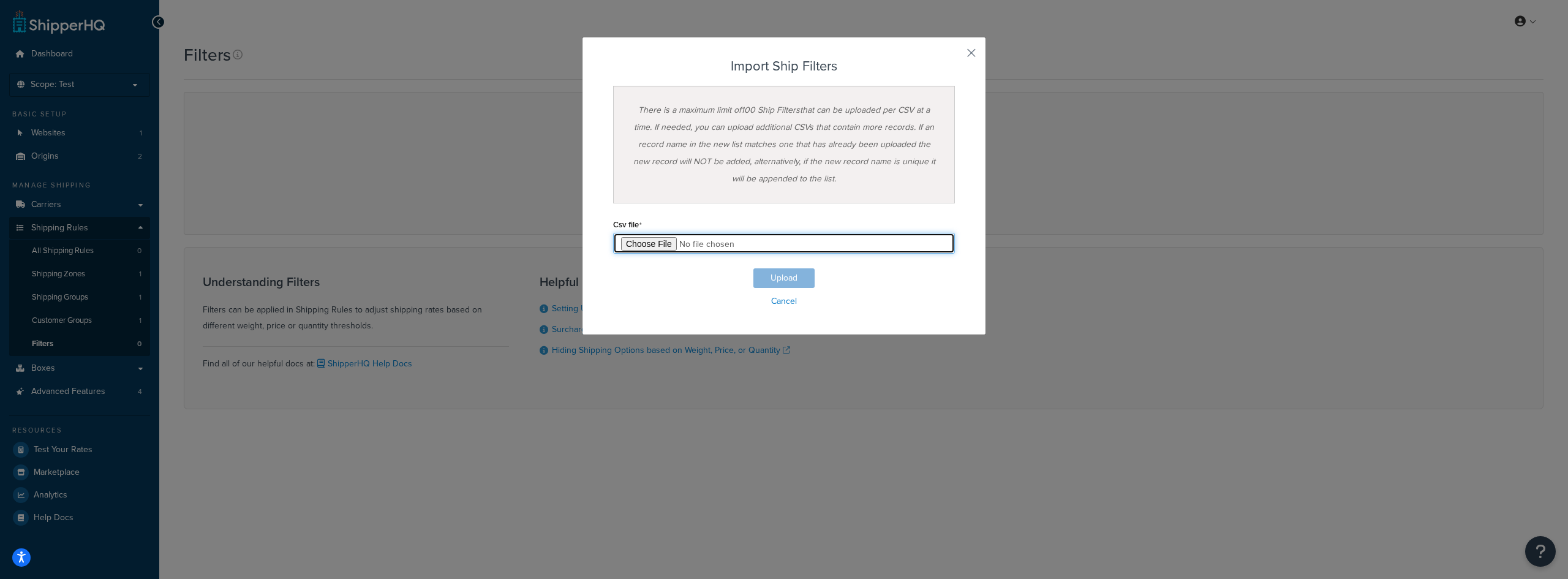
click at [661, 249] on input "file" at bounding box center [784, 243] width 342 height 21
type input "C:\fakepath\Shipping Filter Export-2025-10-07 0552.csv"
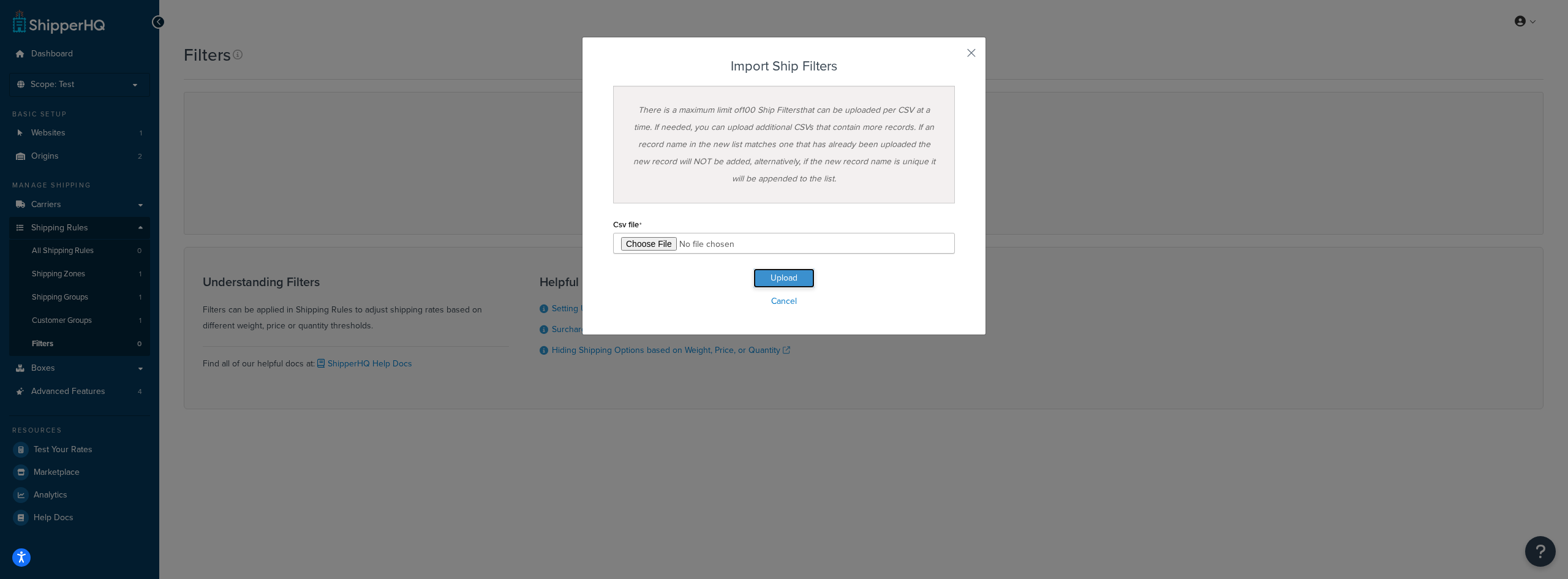
click at [777, 279] on button "Upload" at bounding box center [784, 279] width 62 height 20
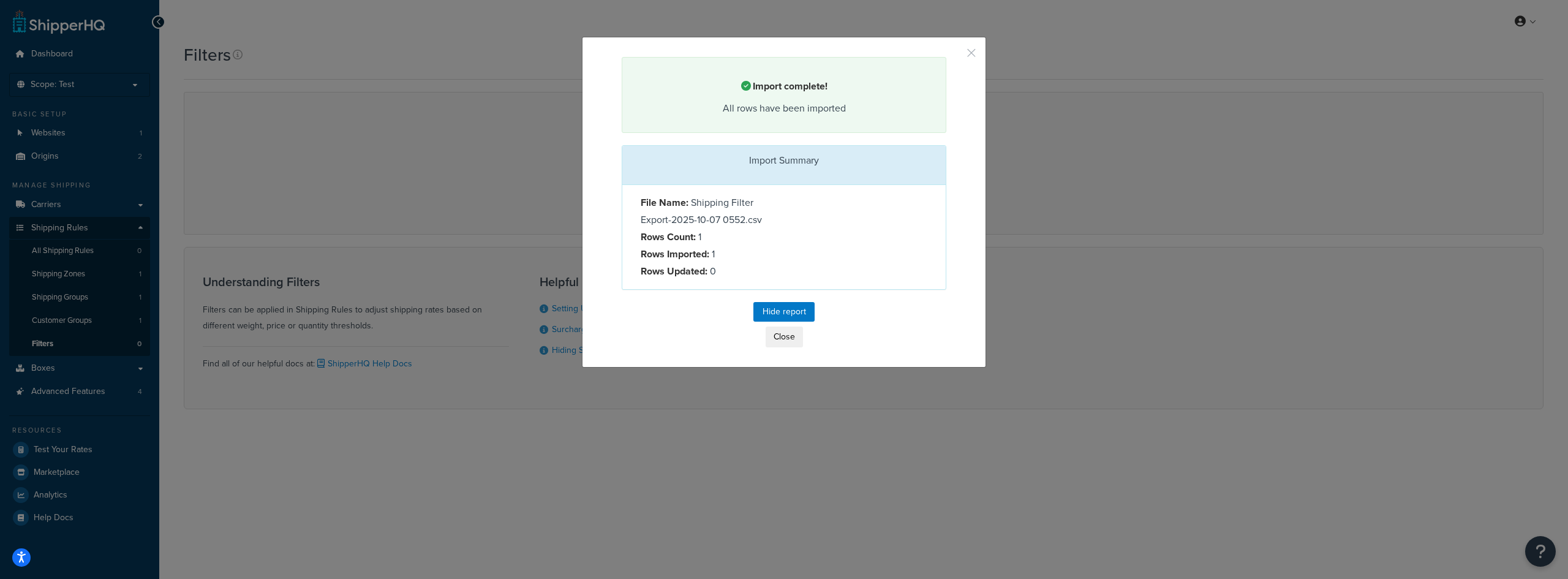
click at [946, 57] on button "button" at bounding box center [945, 58] width 3 height 3
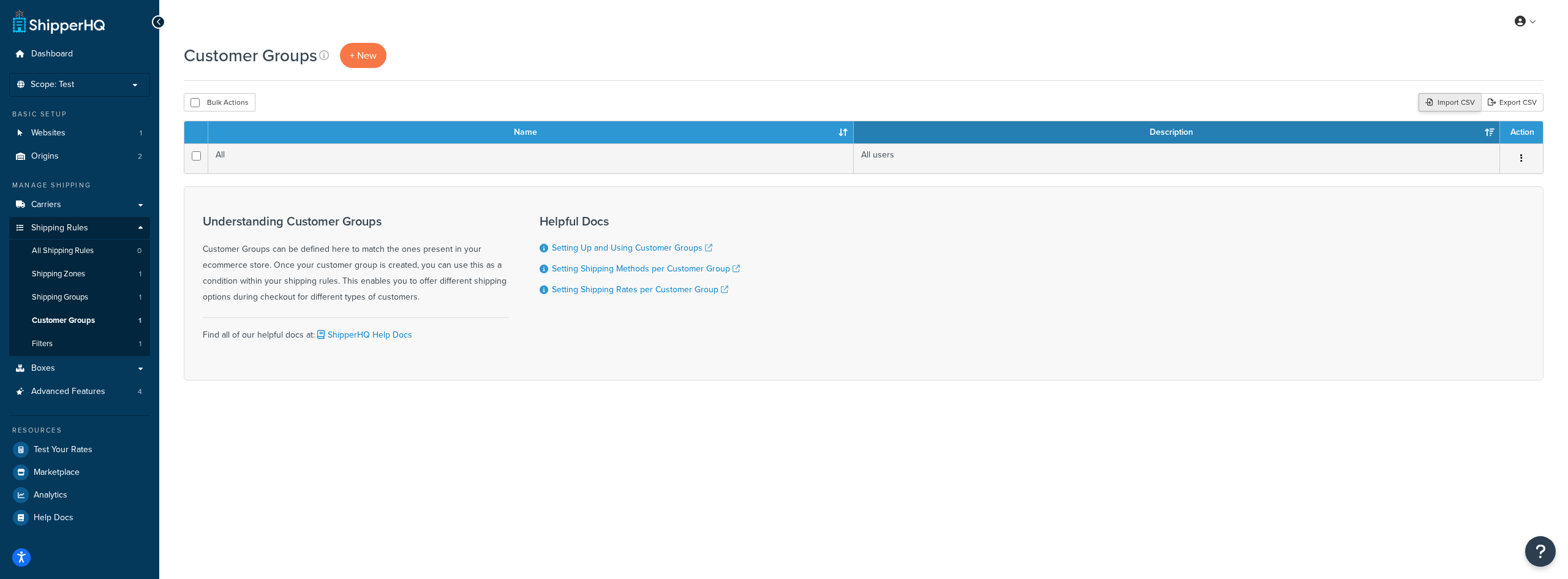
click at [1454, 104] on div "Import CSV" at bounding box center [1449, 103] width 63 height 19
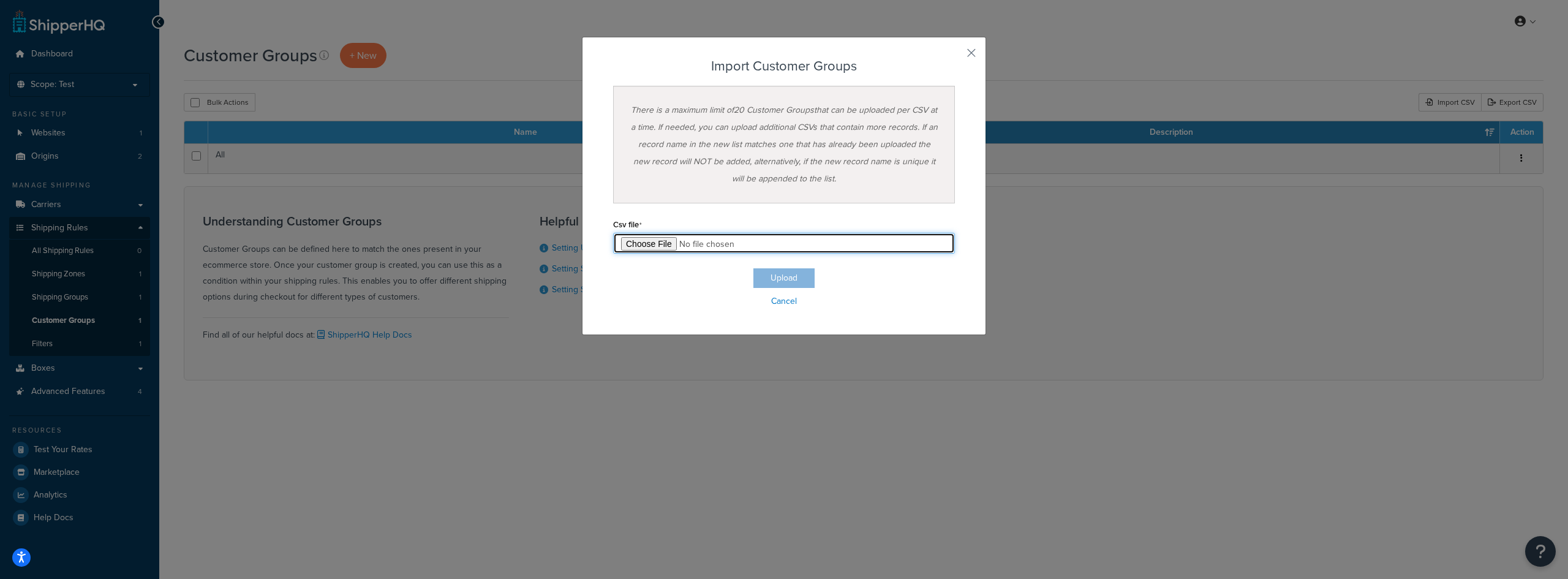
click at [648, 244] on input "file" at bounding box center [784, 243] width 342 height 21
type input "C:\fakepath\Customer Group Export-2025-10-07 0552.csv"
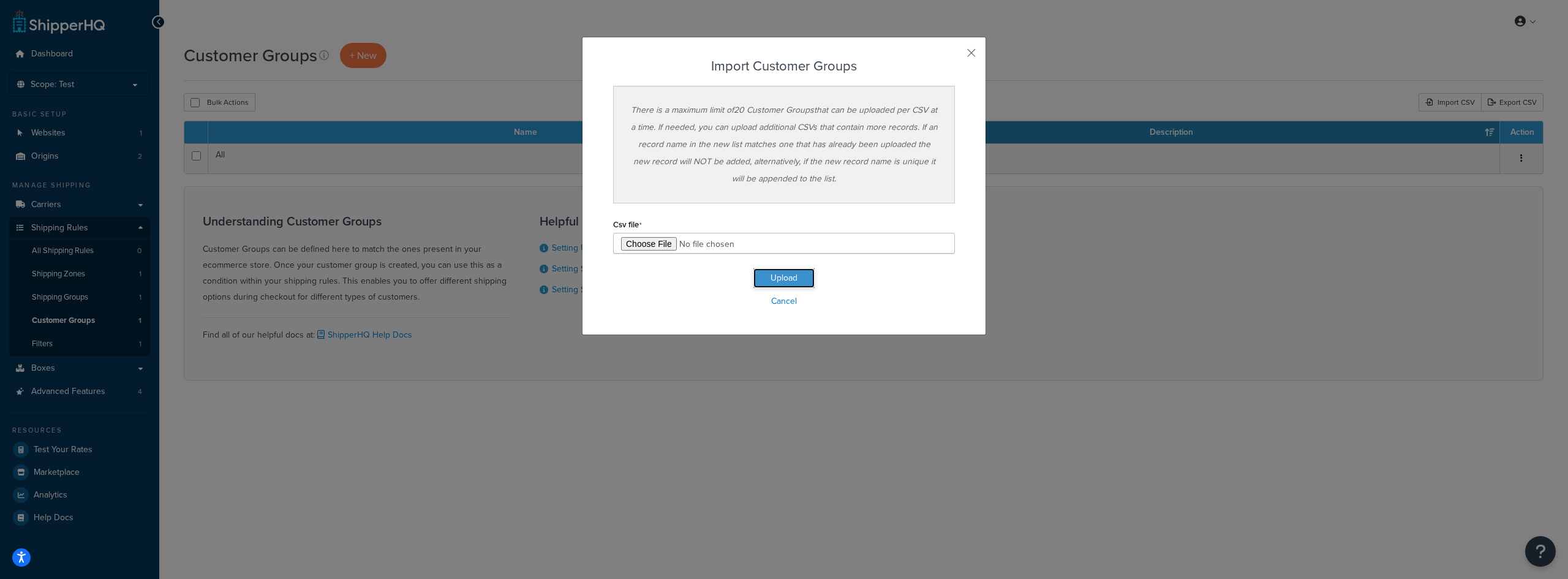
click at [780, 271] on button "Upload" at bounding box center [784, 279] width 62 height 20
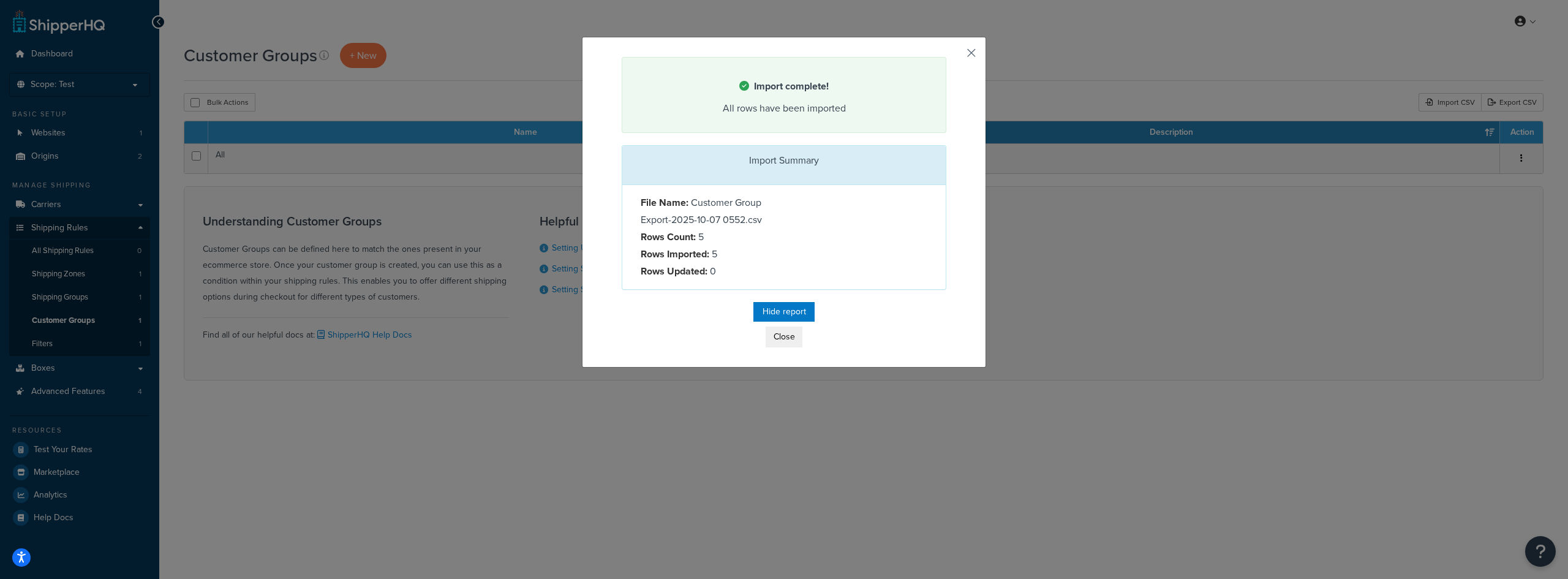
click at [946, 57] on button "button" at bounding box center [945, 58] width 3 height 3
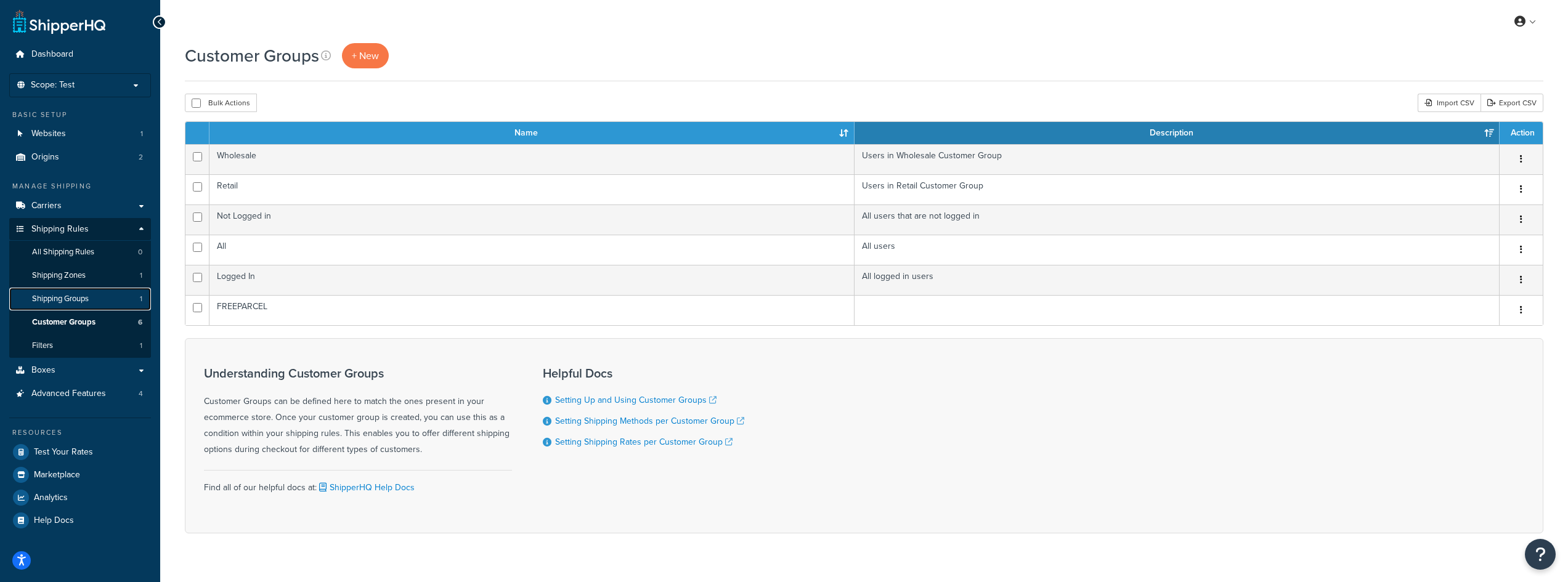
click at [109, 298] on link "Shipping Groups 1" at bounding box center [80, 299] width 142 height 23
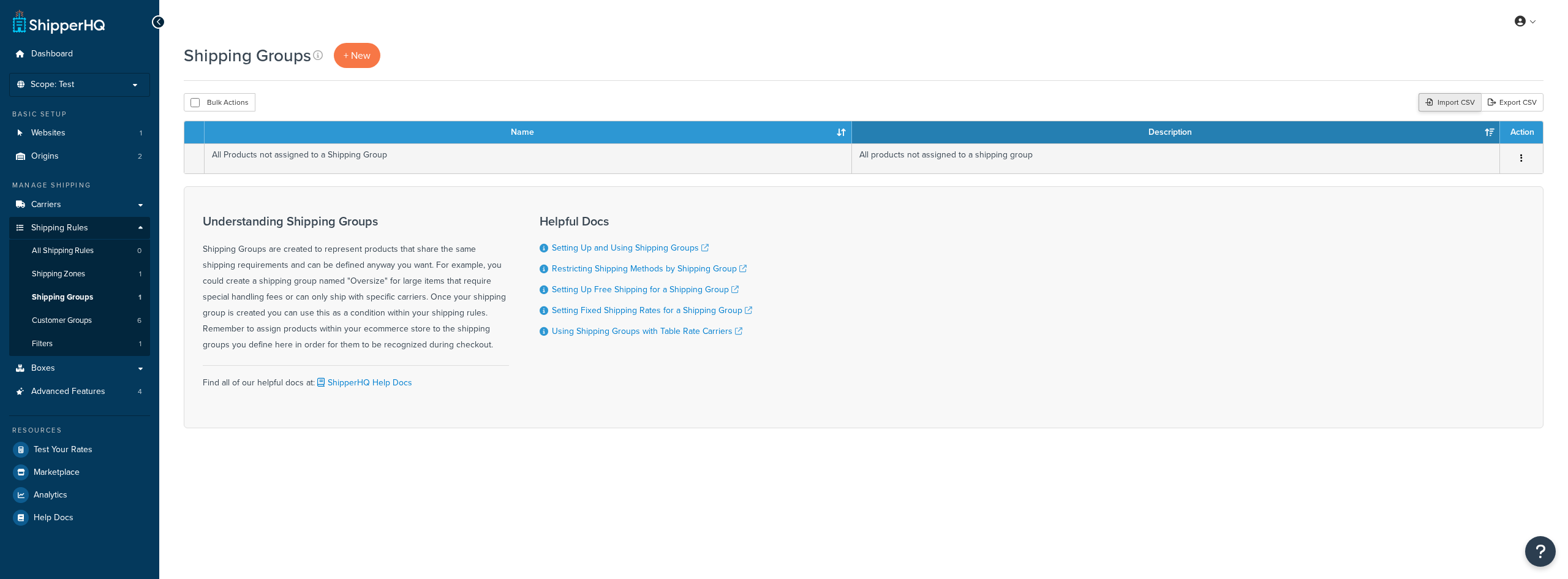
drag, startPoint x: 0, startPoint y: 0, endPoint x: 1457, endPoint y: 104, distance: 1460.7
click at [1457, 104] on div "Import CSV" at bounding box center [1449, 103] width 63 height 19
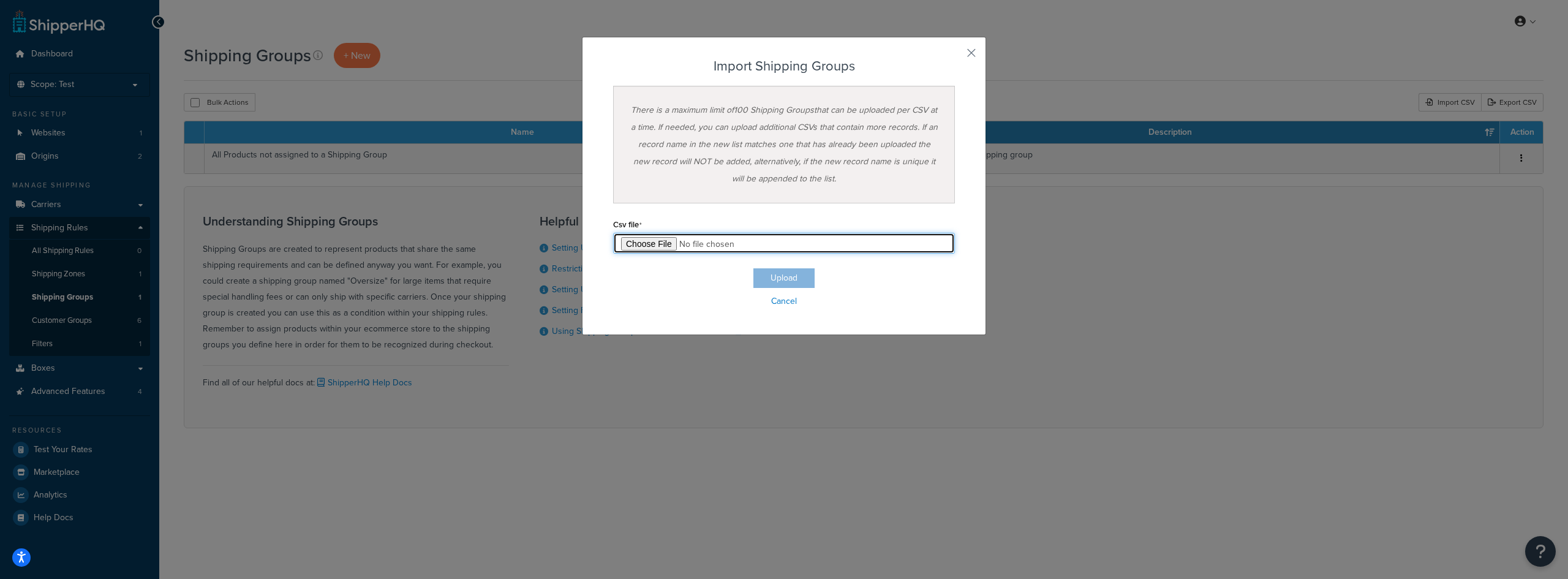
click at [674, 247] on input "file" at bounding box center [784, 243] width 342 height 21
type input "C:\fakepath\Shipping Group Export-2025-10-07 0551.csv"
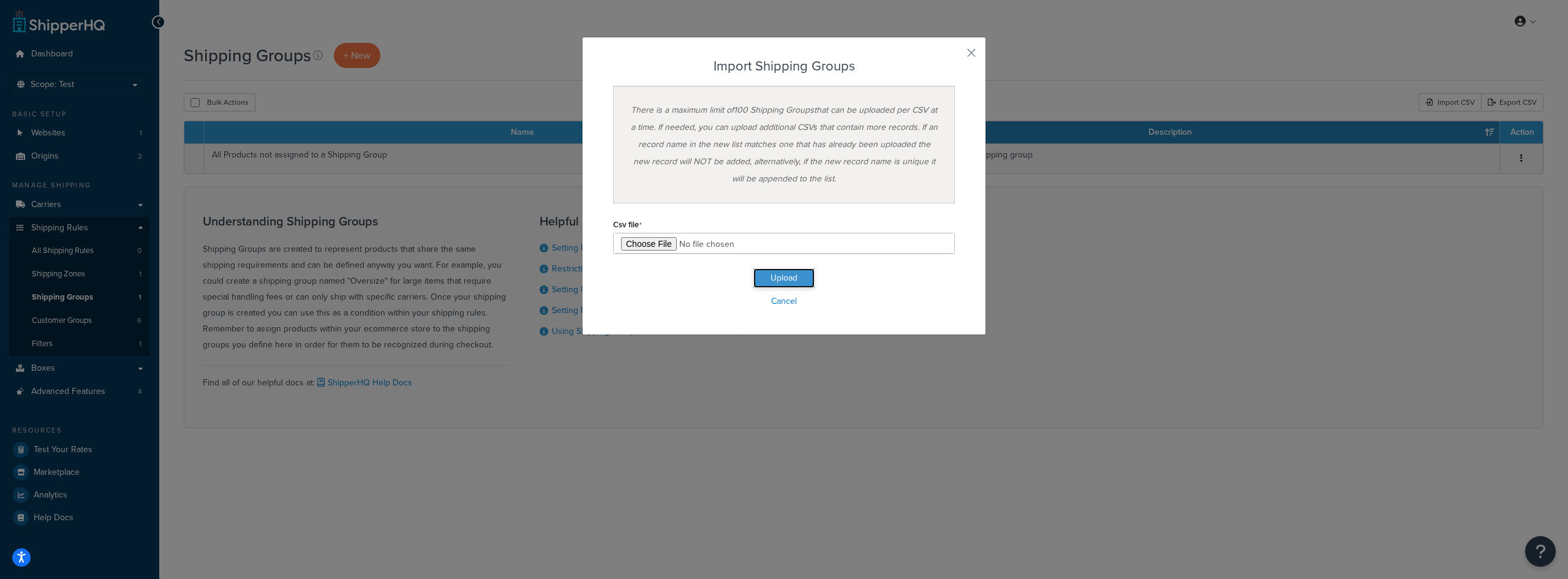
click at [794, 276] on button "Upload" at bounding box center [784, 279] width 62 height 20
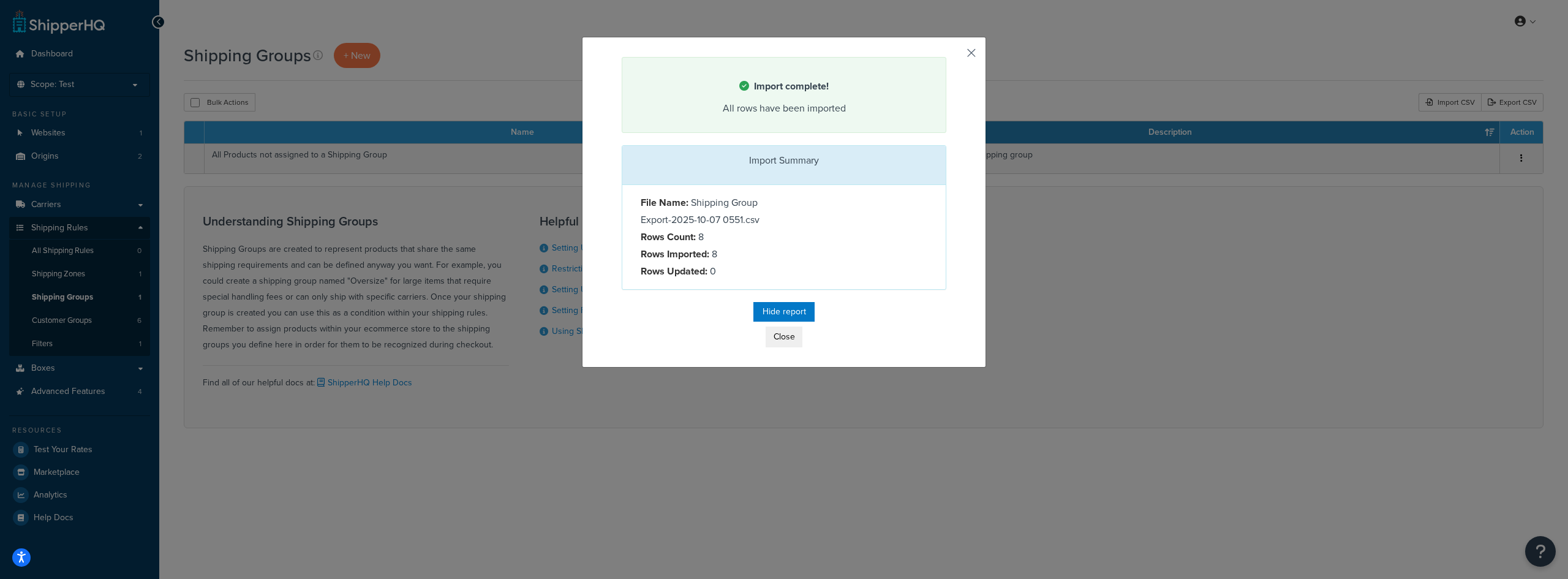
click at [946, 57] on button "button" at bounding box center [945, 58] width 3 height 3
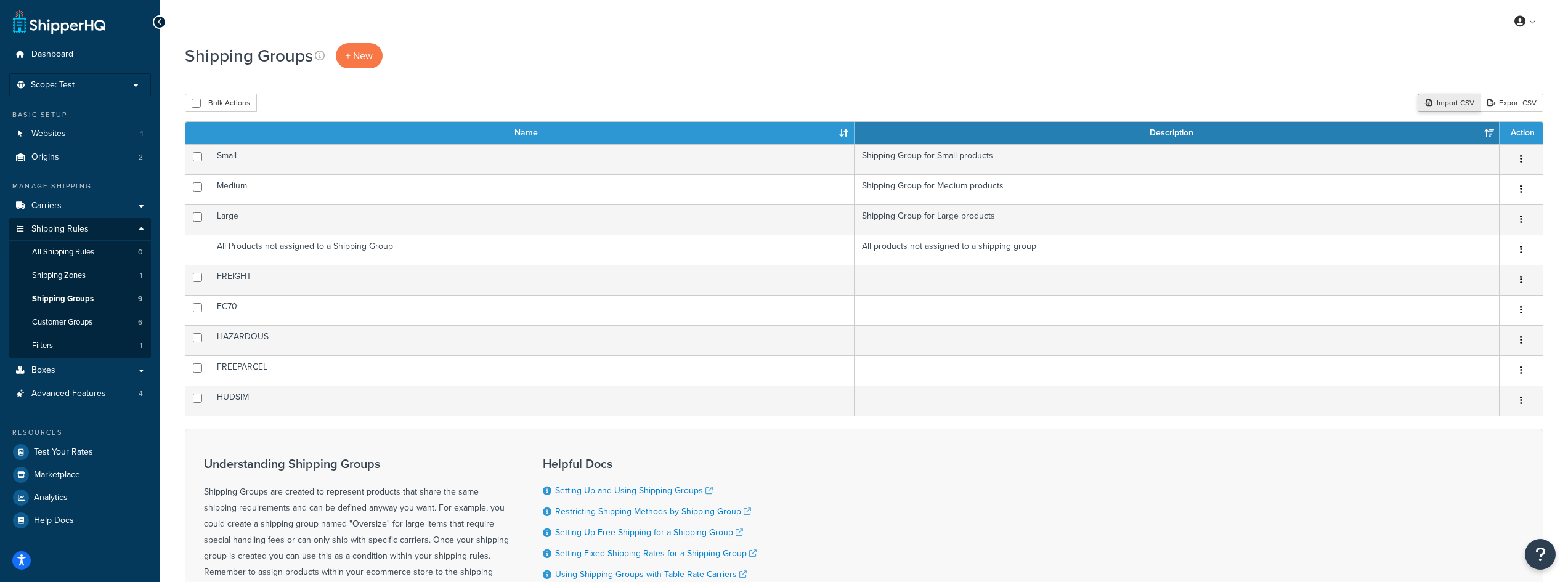
click at [1434, 105] on div "Import CSV" at bounding box center [1449, 103] width 63 height 19
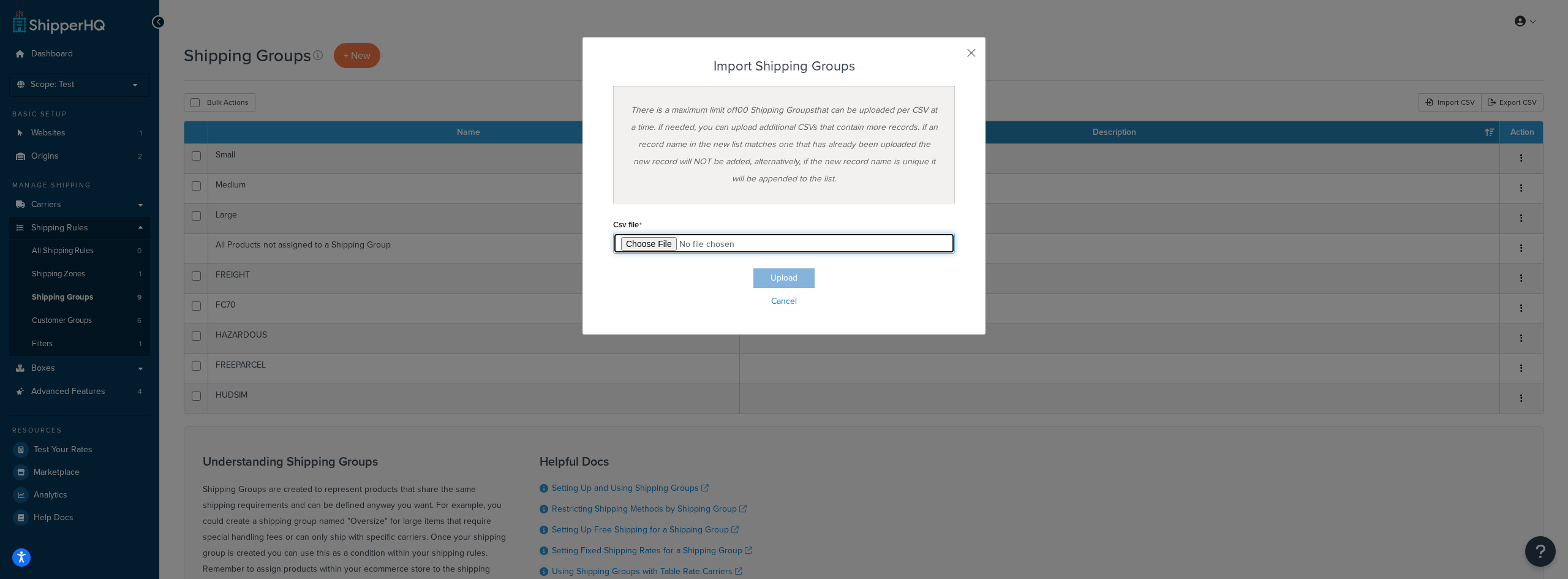
click at [658, 246] on input "file" at bounding box center [784, 243] width 342 height 21
type input "C:\fakepath\Zone Export-2025-10-07 0551.csv"
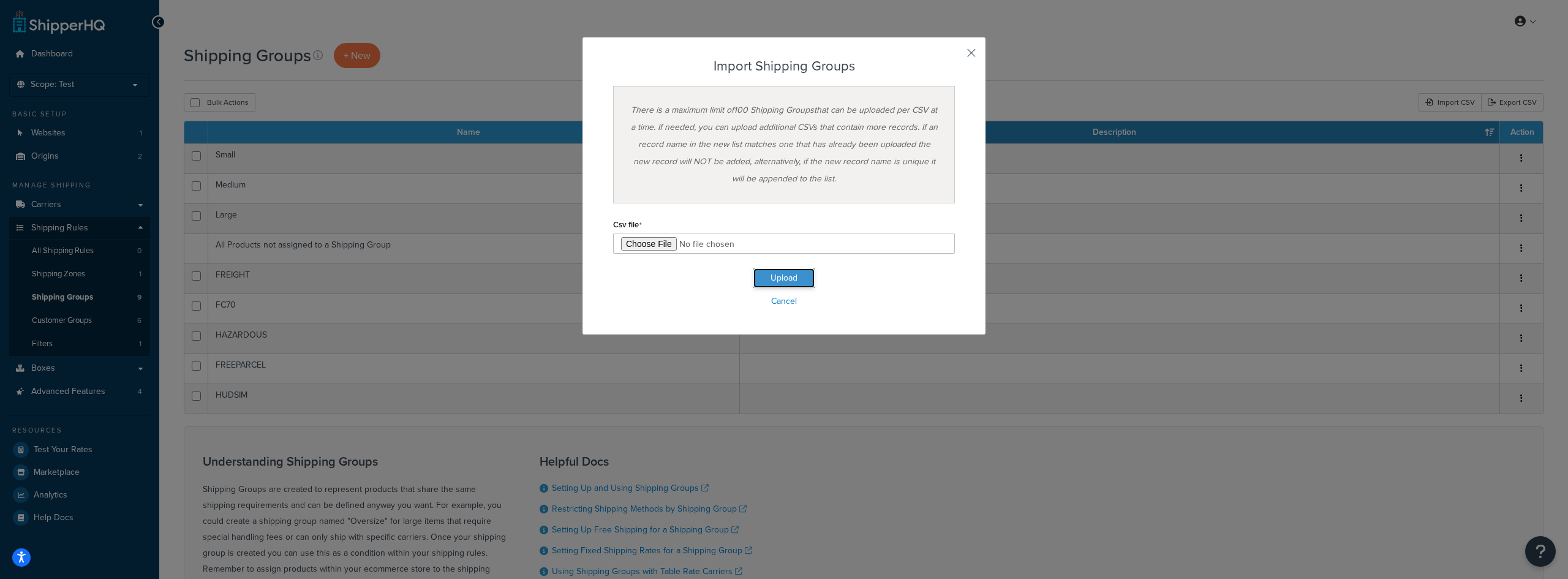
click at [768, 274] on button "Upload" at bounding box center [784, 279] width 62 height 20
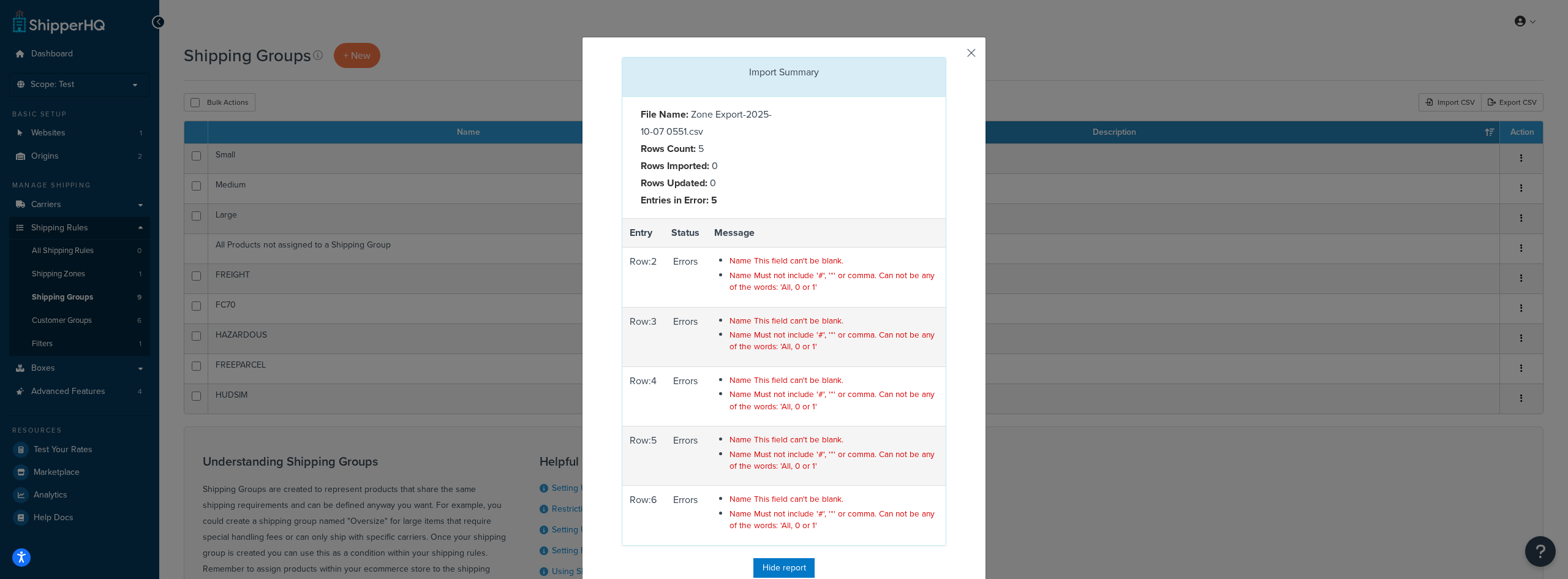
click at [946, 57] on button "button" at bounding box center [945, 58] width 3 height 3
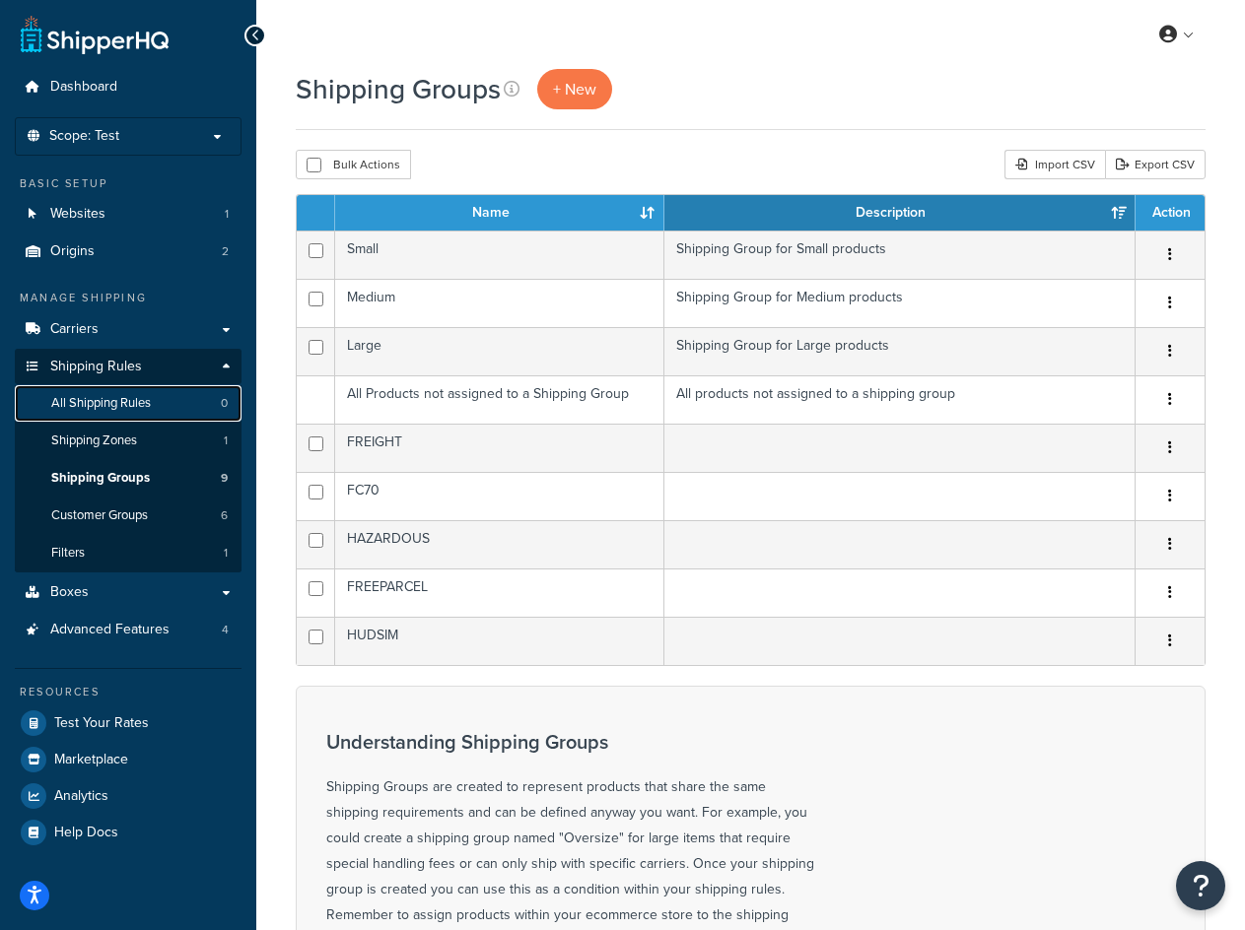
click at [128, 404] on span "All Shipping Rules" at bounding box center [101, 403] width 100 height 17
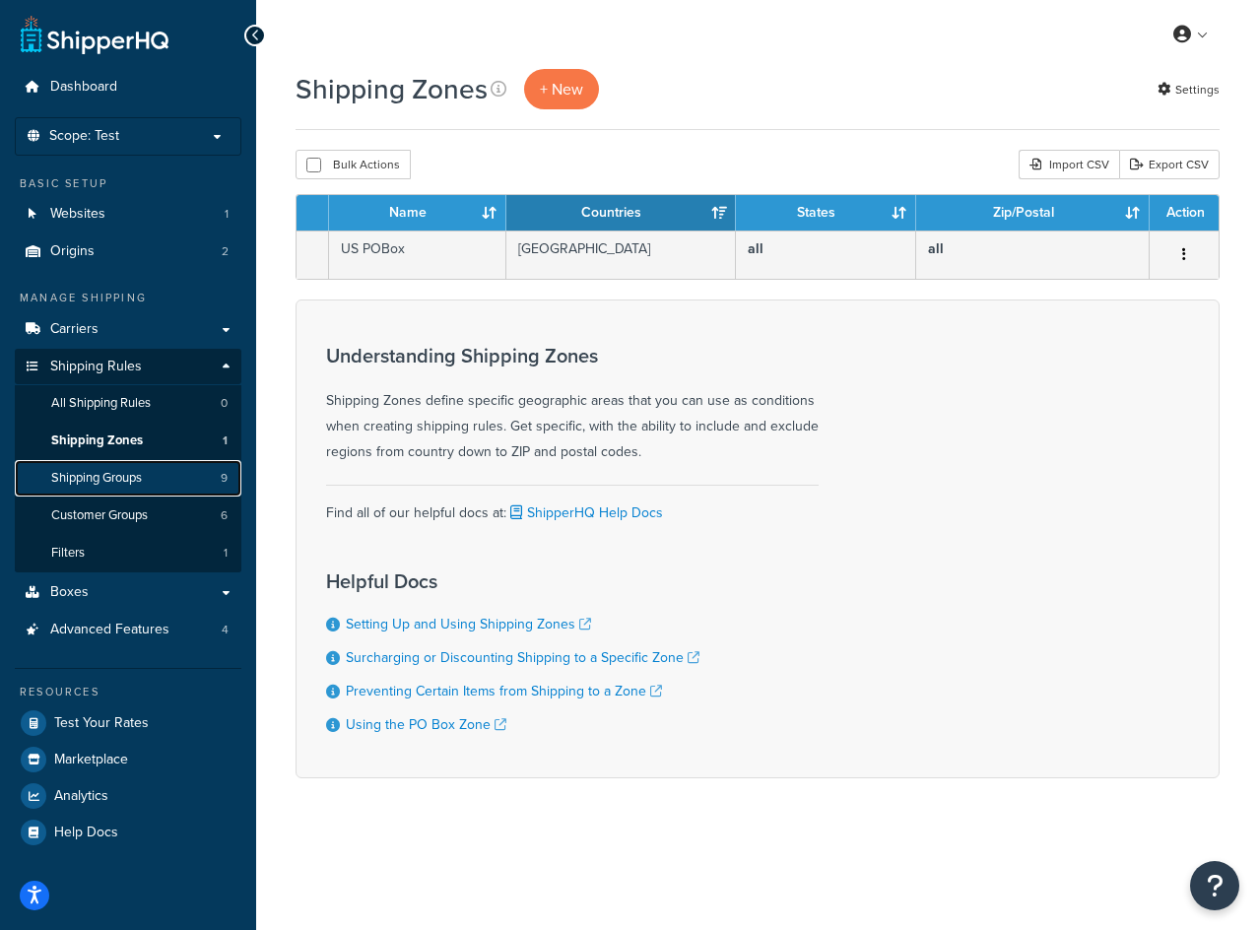
click at [151, 485] on link "Shipping Groups 9" at bounding box center [128, 478] width 227 height 36
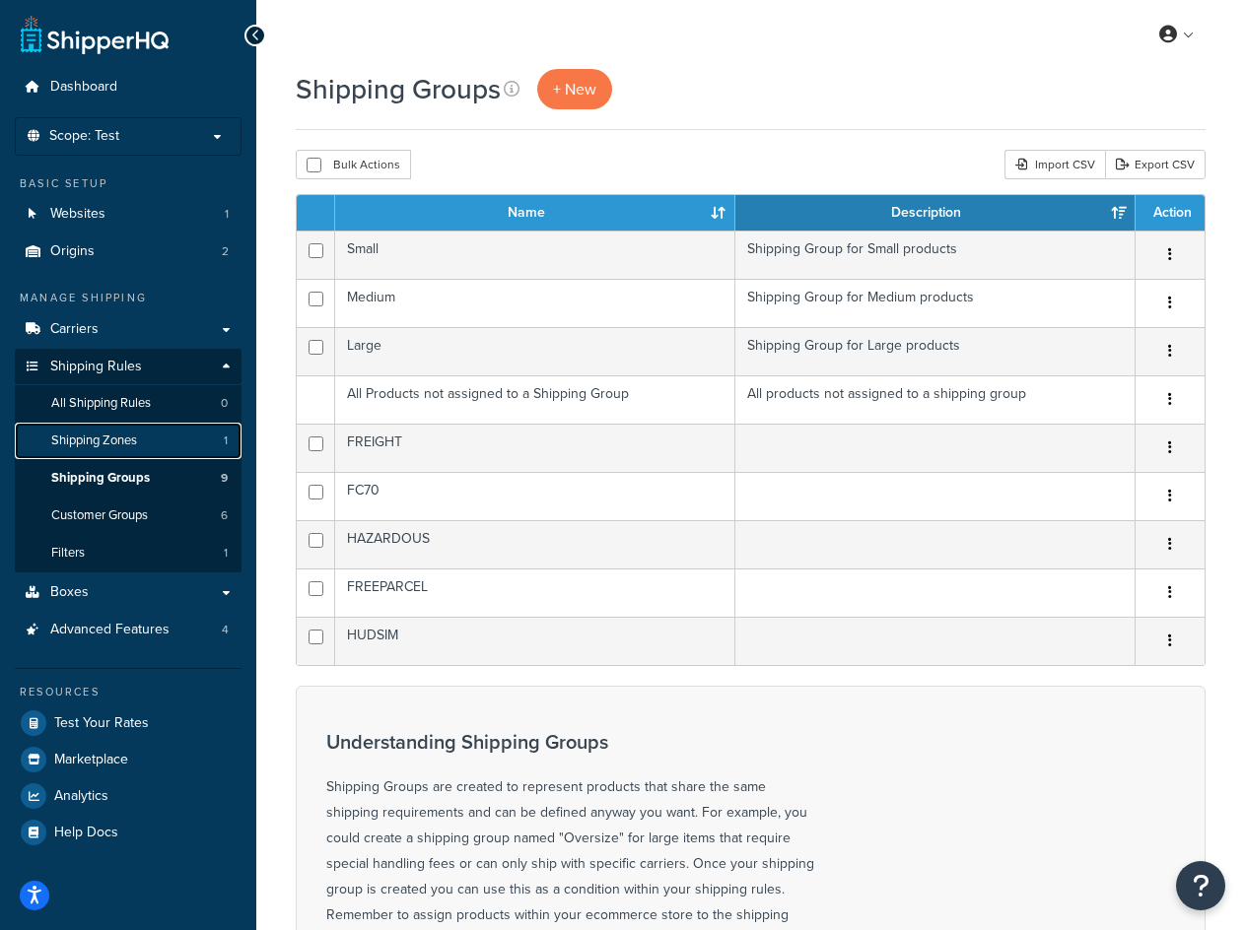
click at [176, 440] on link "Shipping Zones 1" at bounding box center [128, 441] width 227 height 36
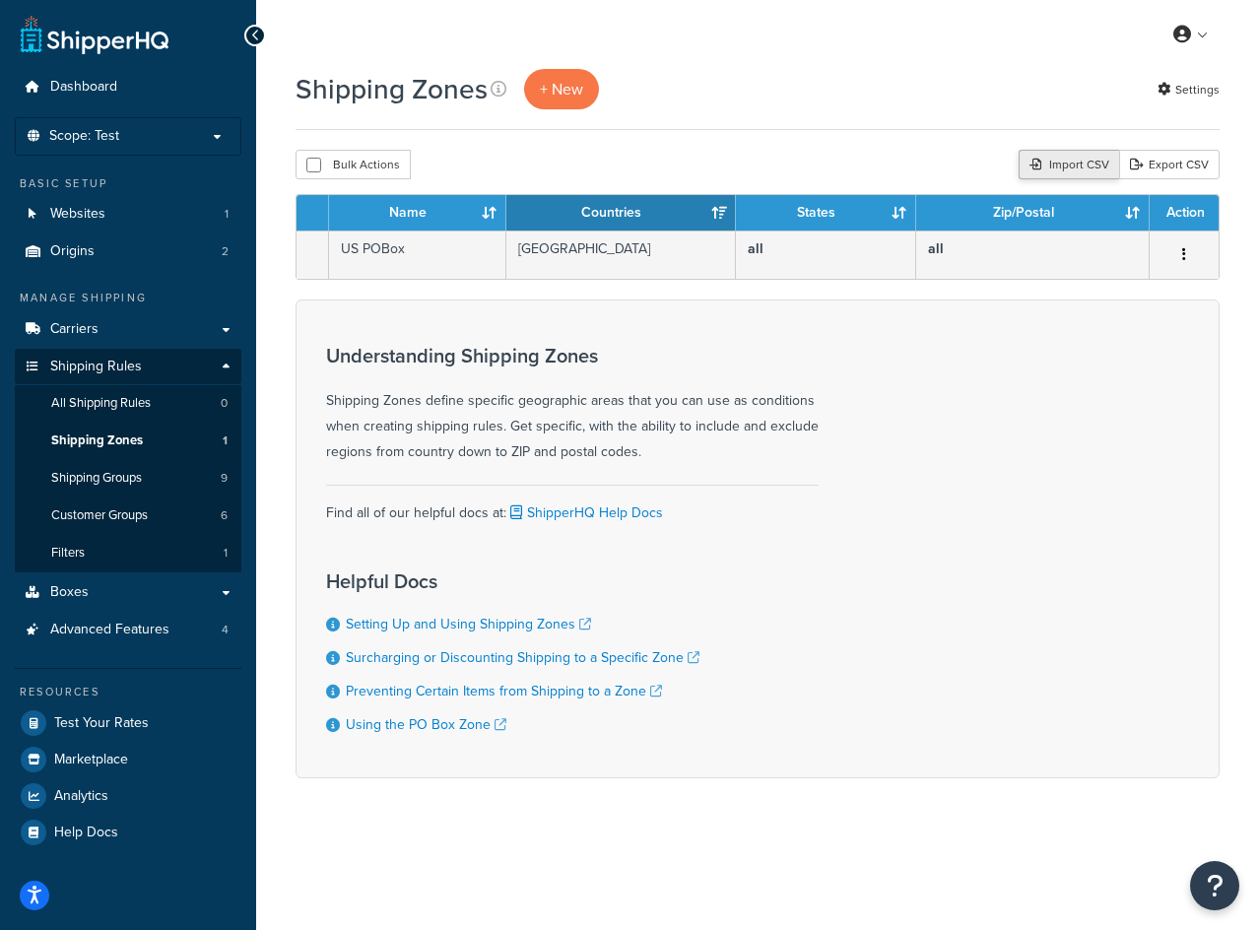
click at [1095, 159] on div "Import CSV" at bounding box center [1069, 165] width 101 height 30
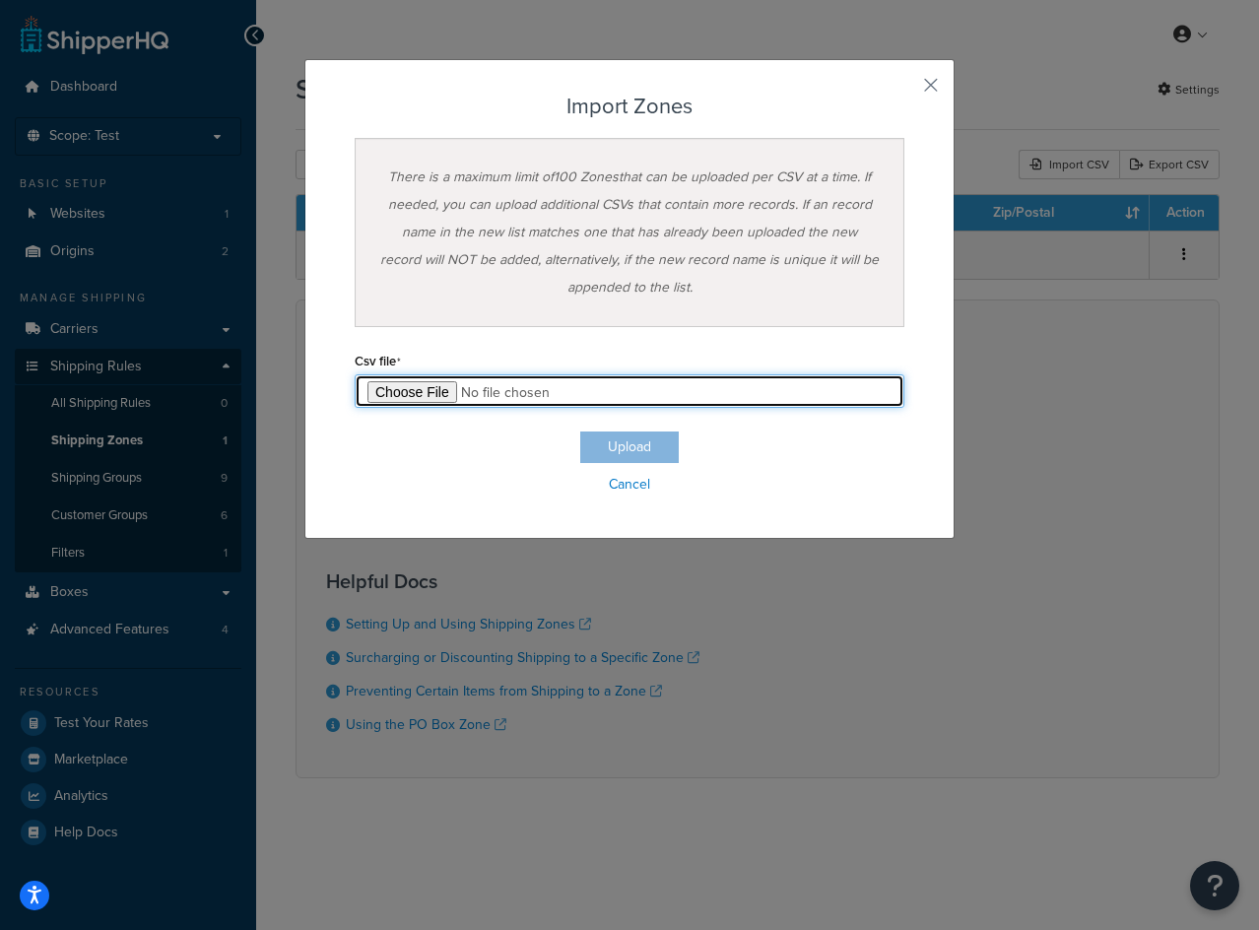
click at [402, 395] on input "file" at bounding box center [630, 391] width 550 height 34
type input "C:\fakepath\Zone Export-2025-10-07 0554.csv"
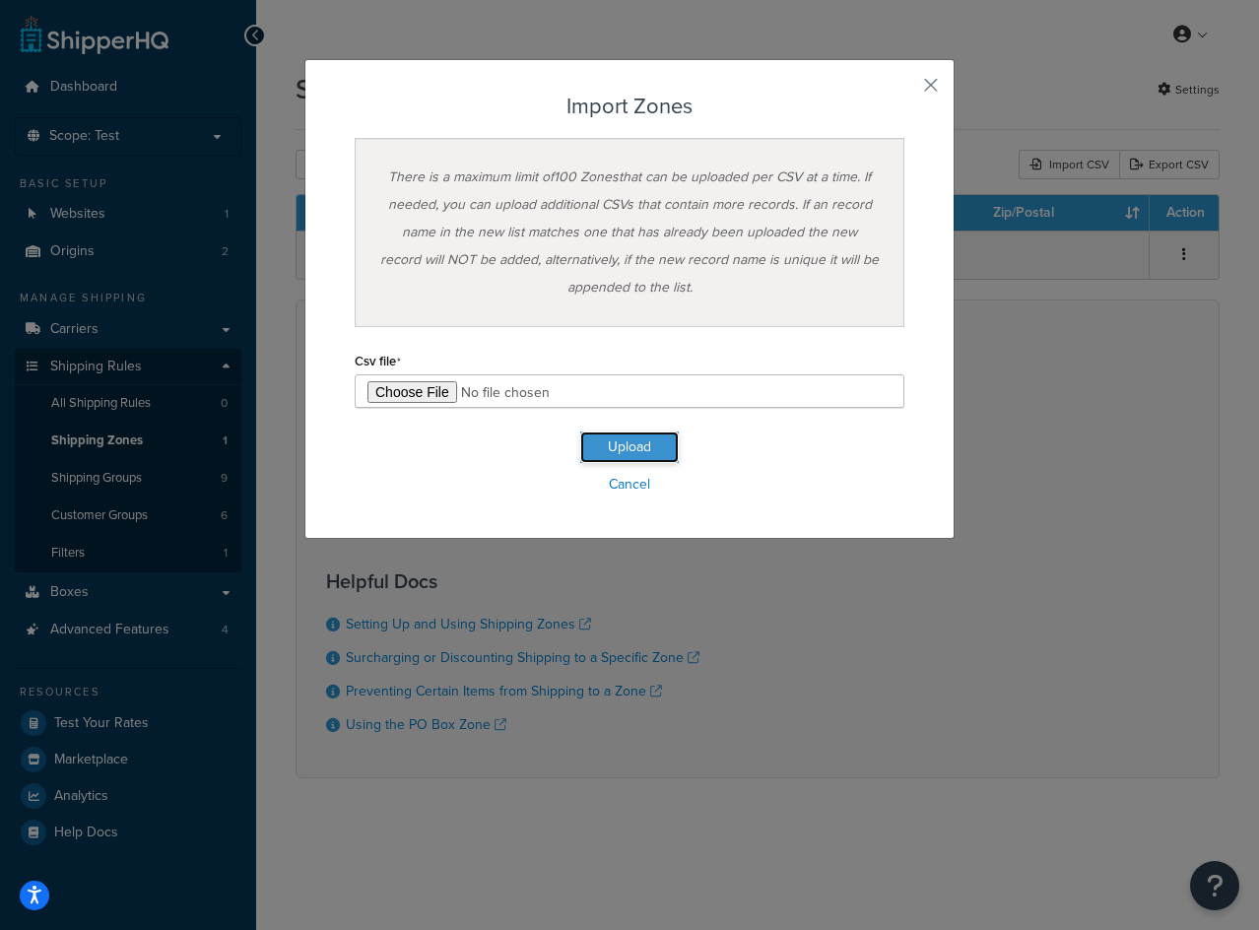
click at [609, 448] on button "Upload" at bounding box center [629, 448] width 99 height 32
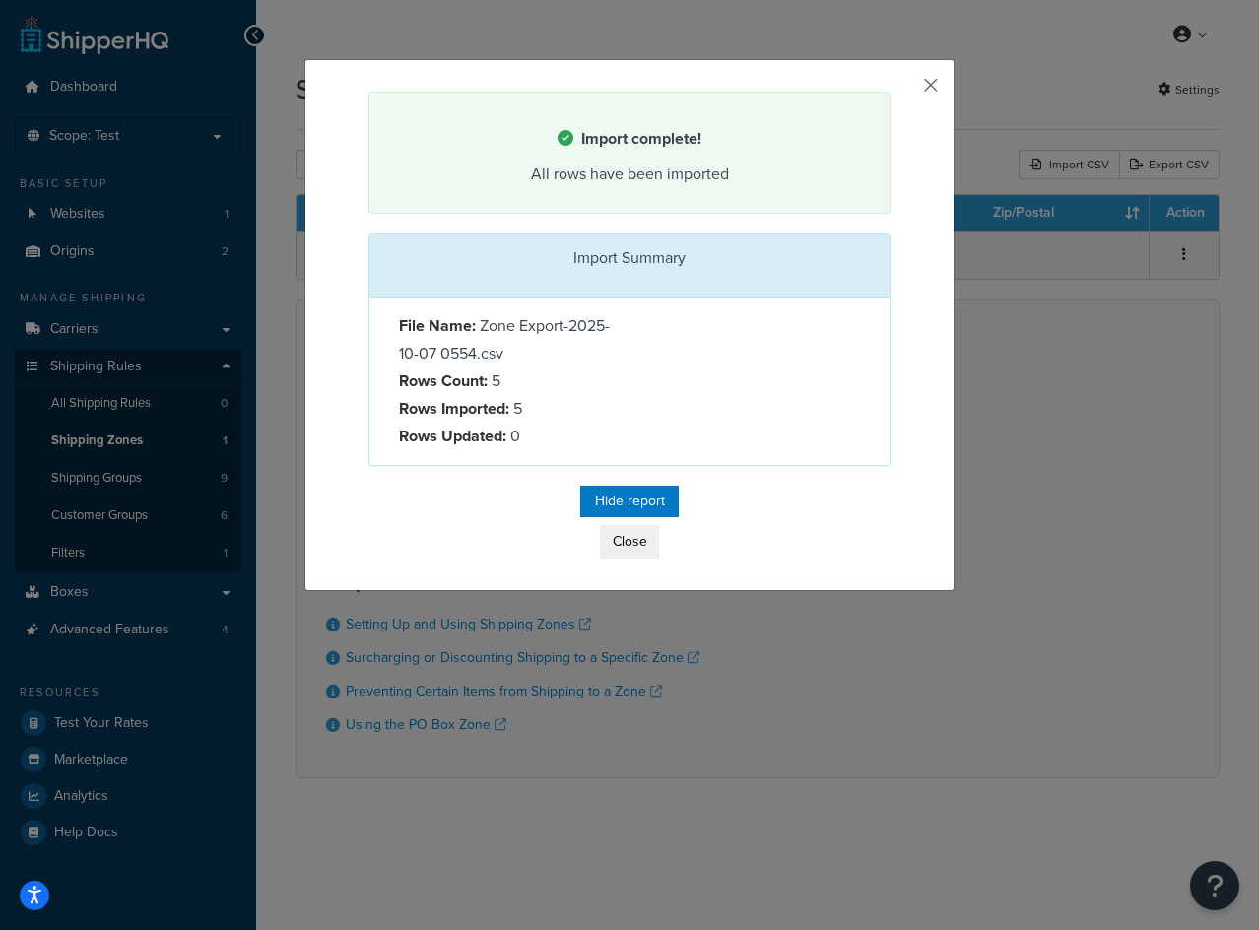
click at [891, 92] on button "button" at bounding box center [888, 94] width 5 height 5
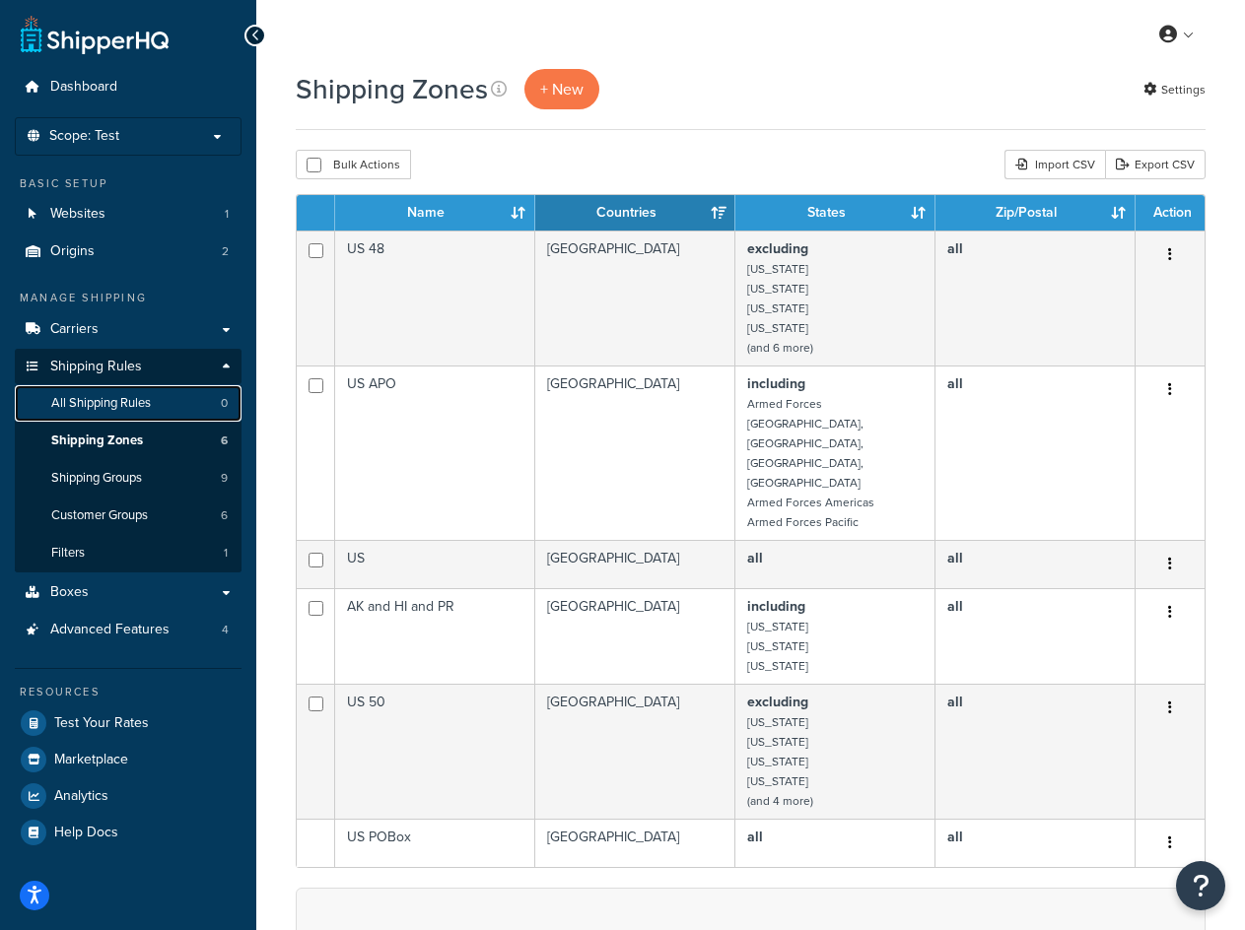
click at [178, 405] on link "All Shipping Rules 0" at bounding box center [128, 403] width 227 height 36
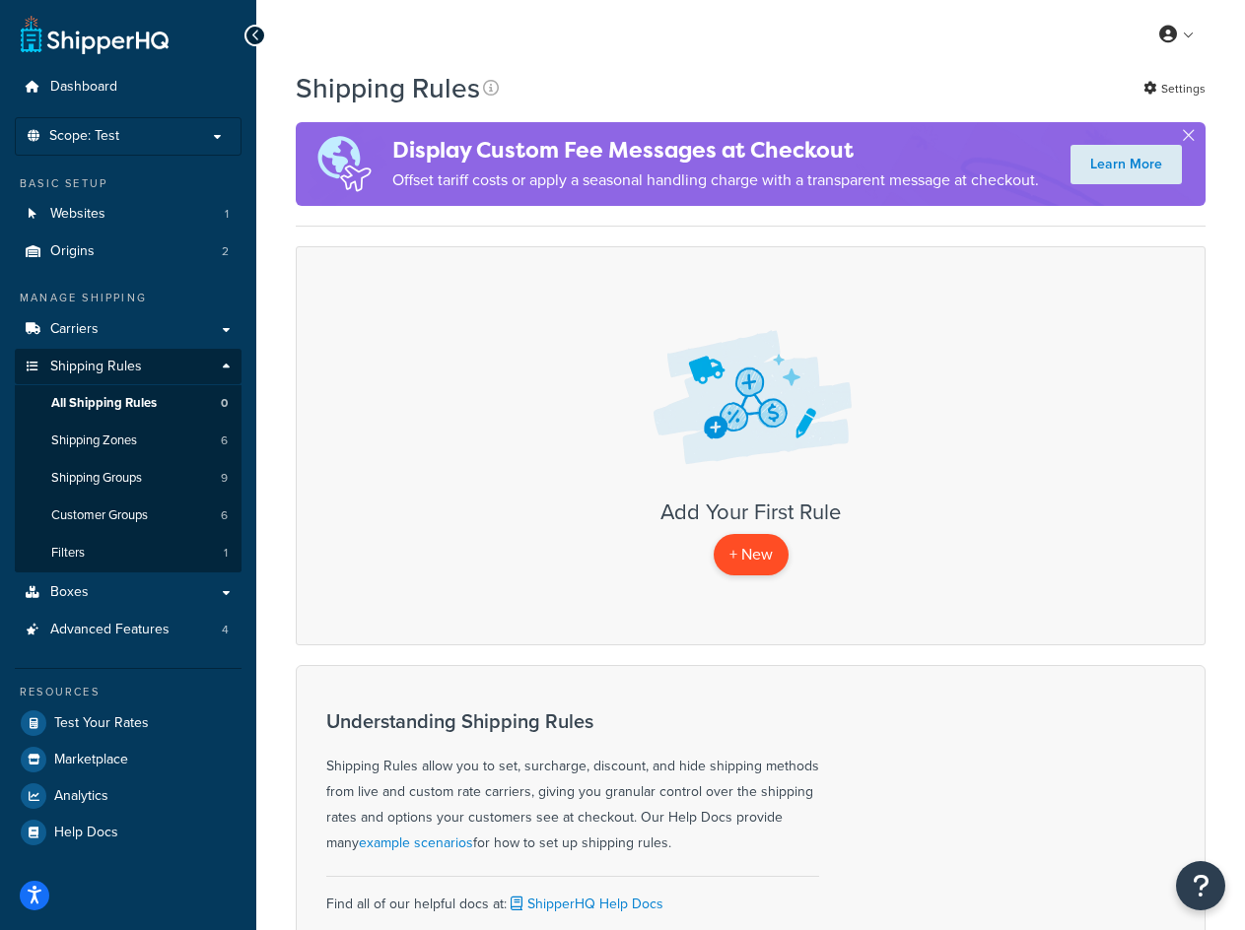
click at [753, 552] on p "+ New" at bounding box center [750, 554] width 75 height 40
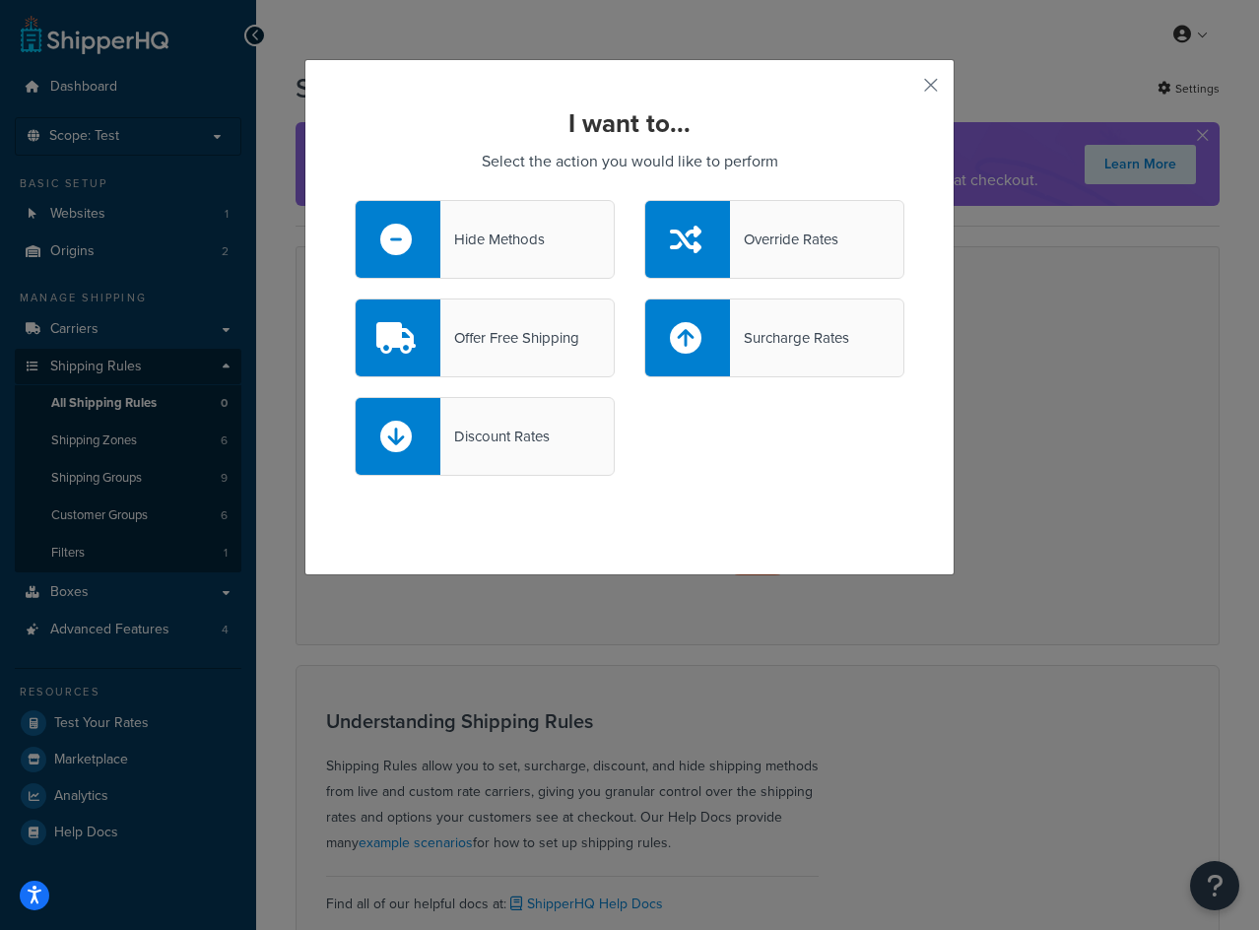
click at [448, 238] on div "Hide Methods" at bounding box center [492, 240] width 104 height 28
click at [0, 0] on input "Hide Methods" at bounding box center [0, 0] width 0 height 0
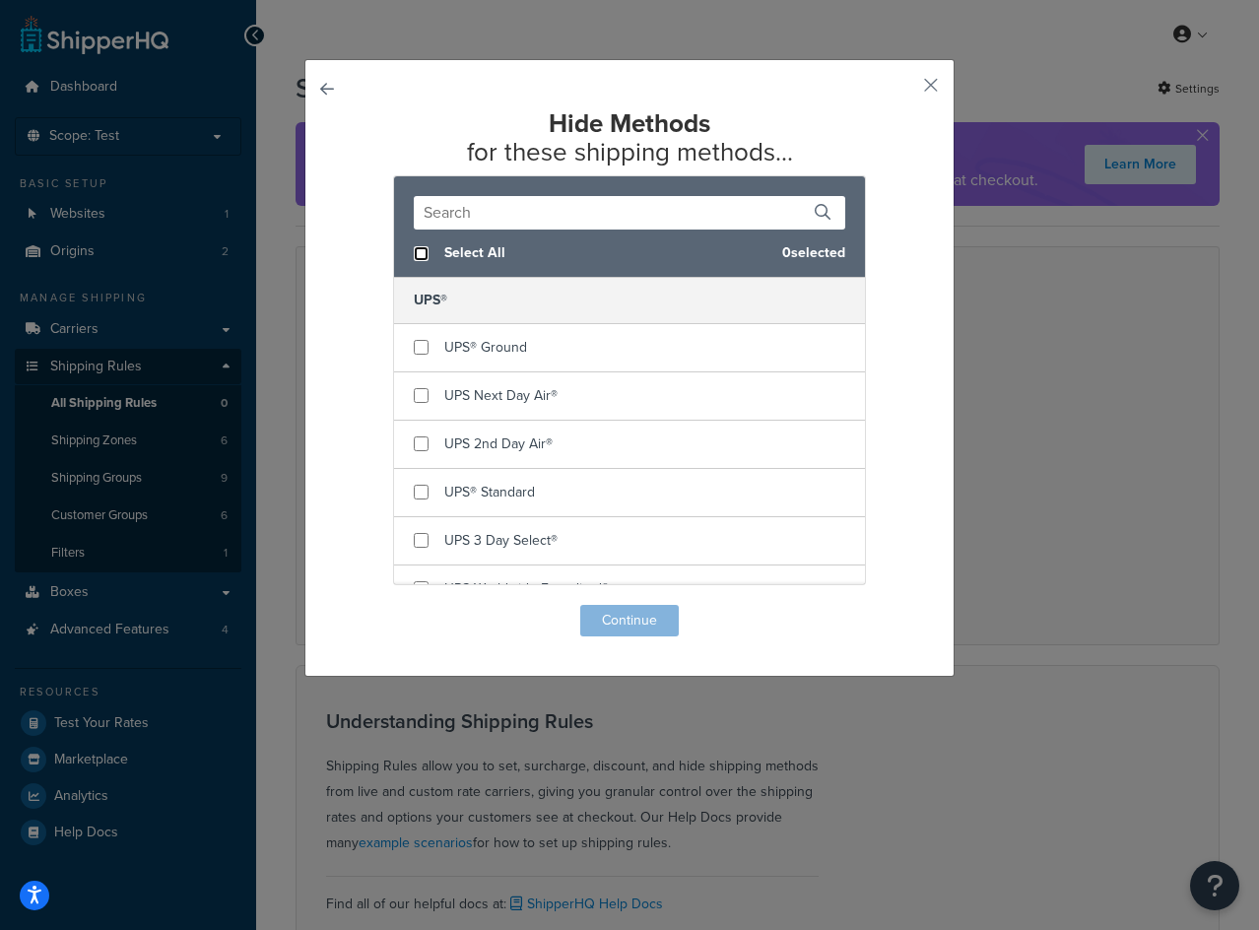
click at [414, 258] on input "checkbox" at bounding box center [421, 253] width 15 height 15
checkbox input "true"
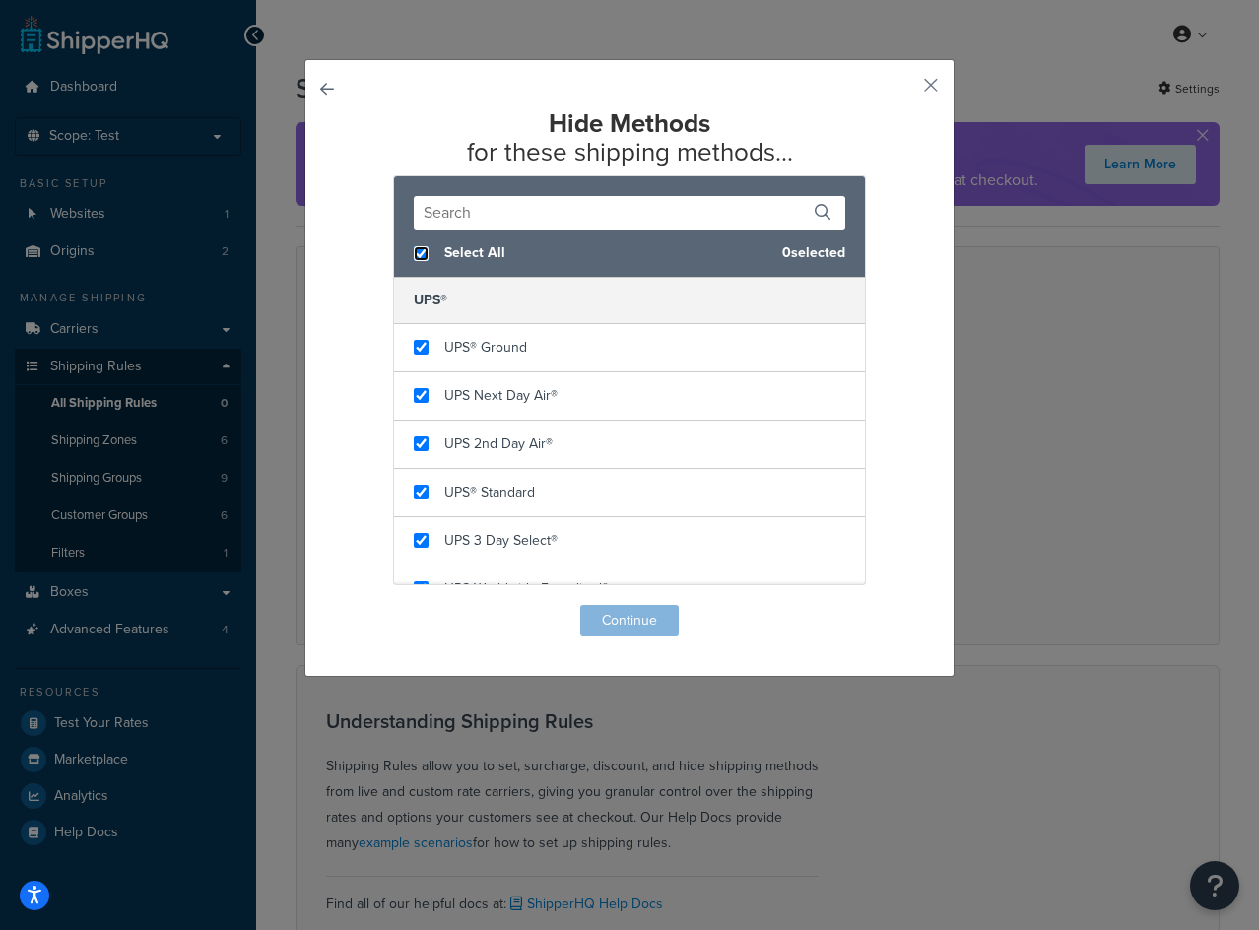
checkbox input "true"
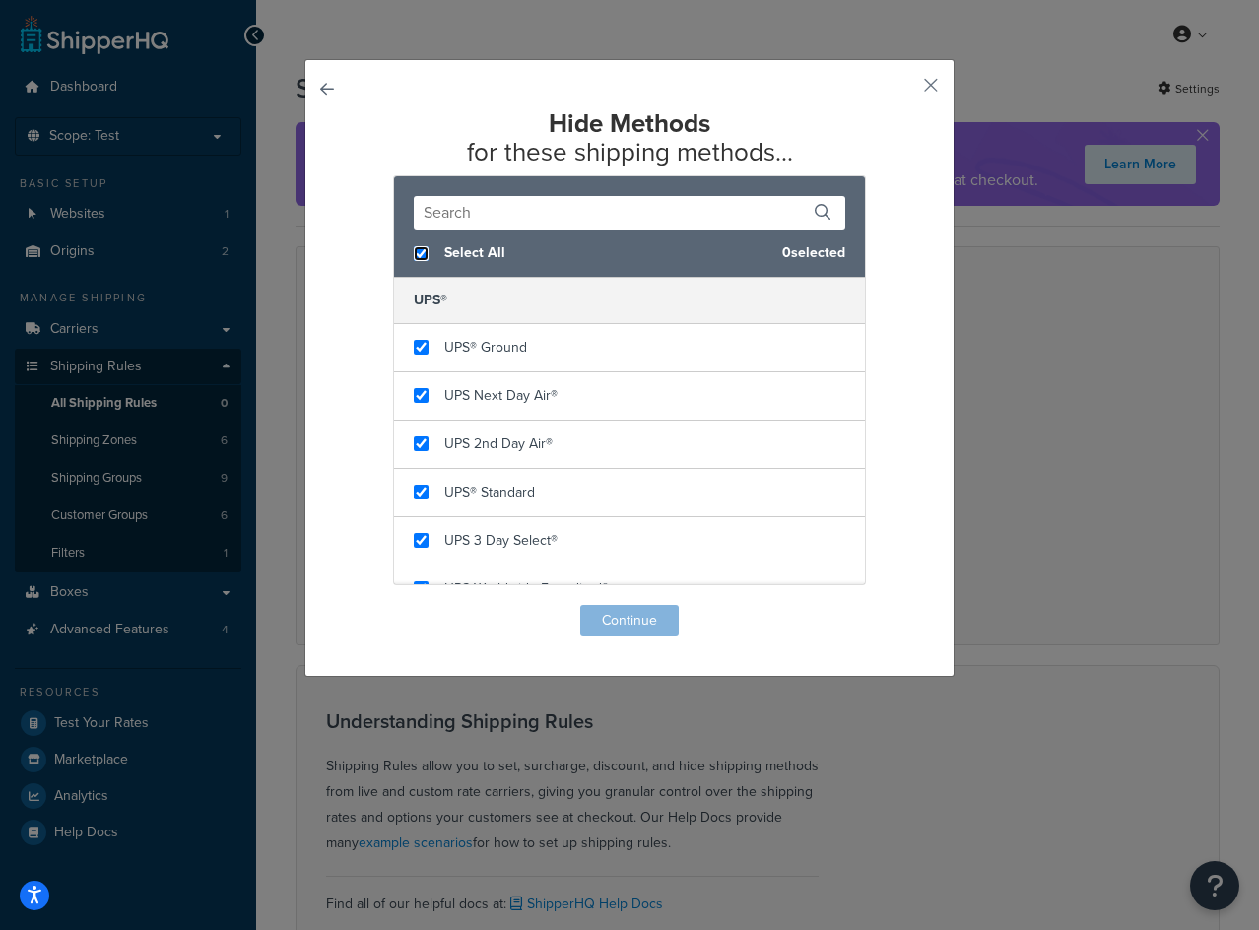
checkbox input "true"
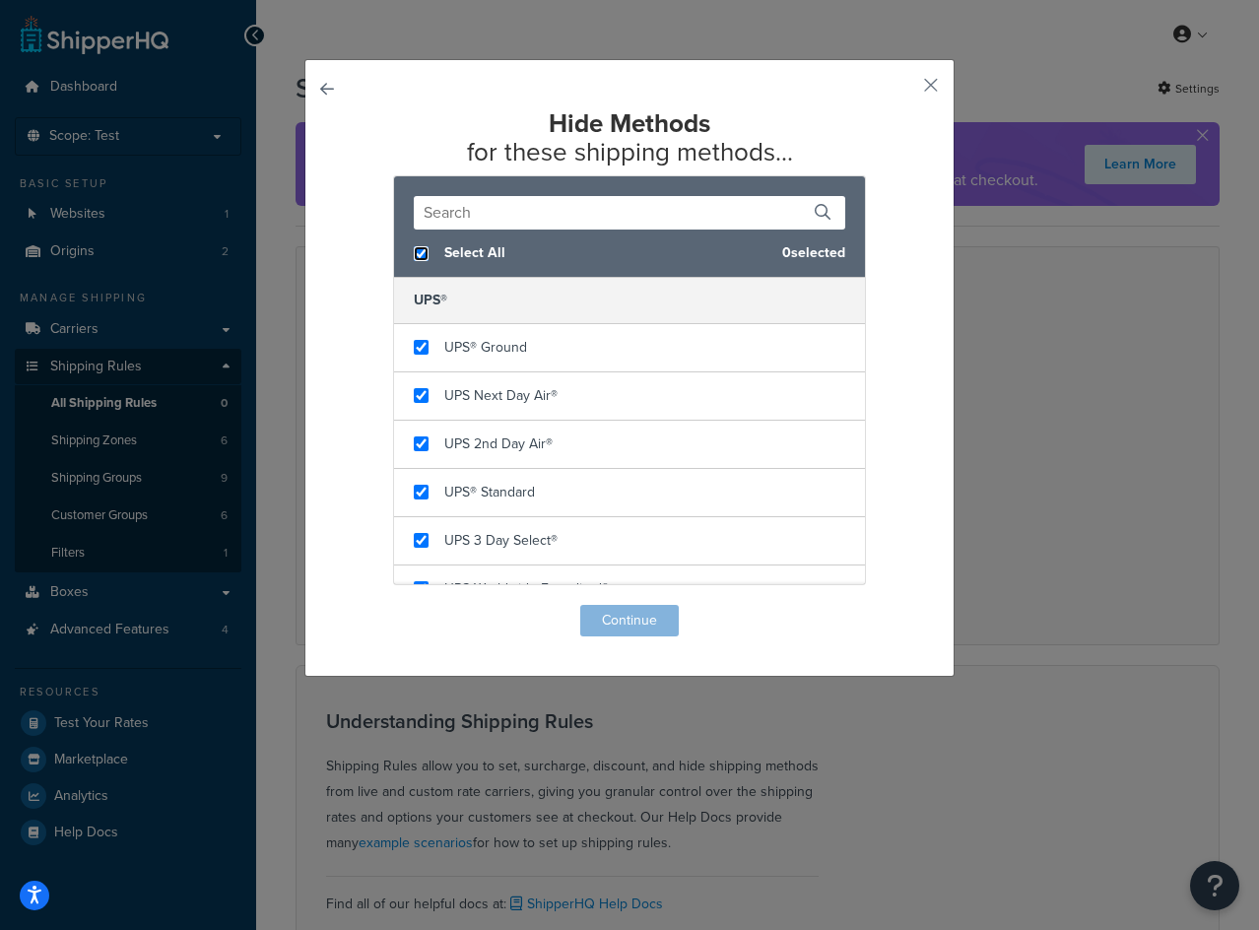
checkbox input "true"
click at [606, 618] on button "Continue" at bounding box center [629, 621] width 99 height 32
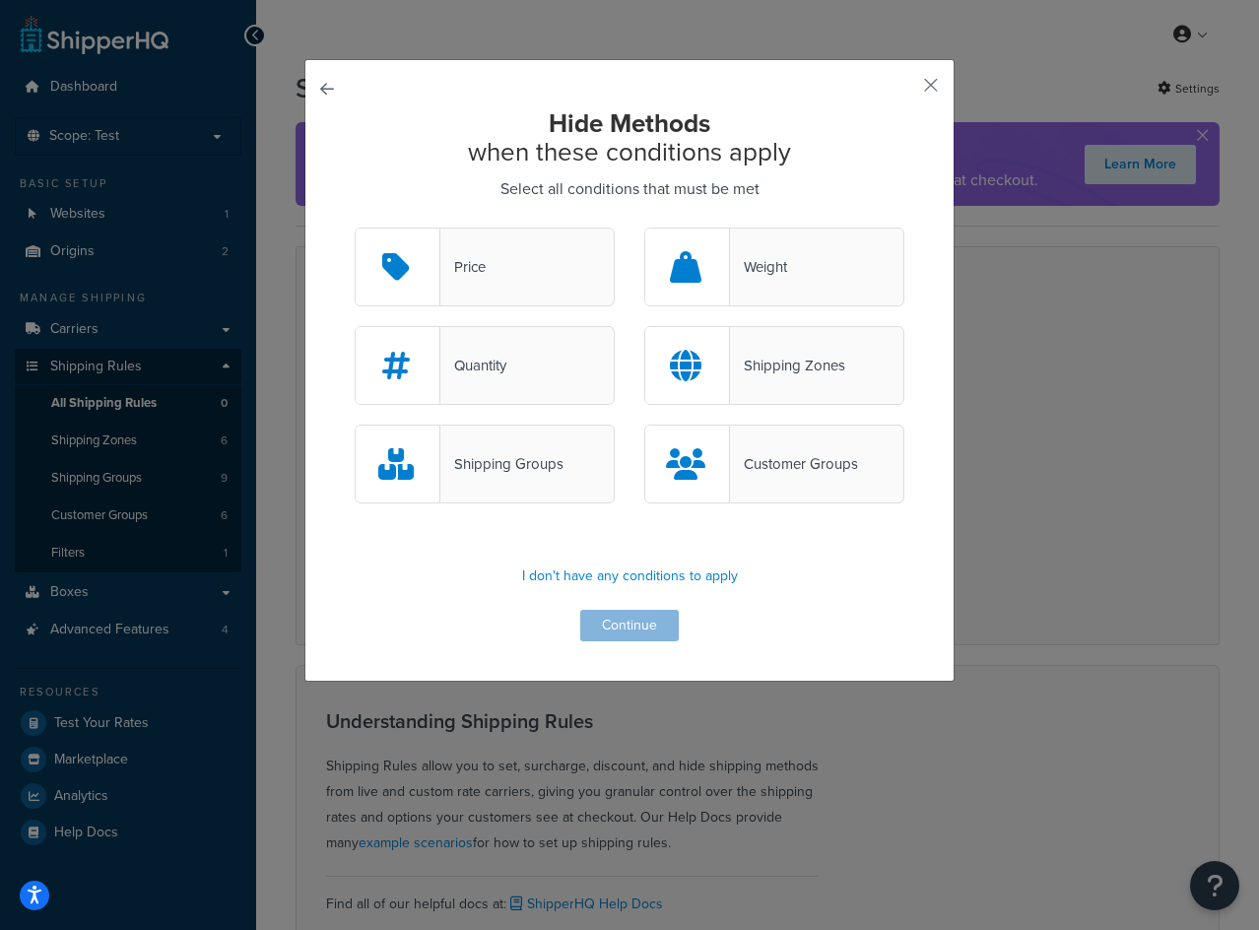
click at [800, 364] on div "Shipping Zones" at bounding box center [787, 366] width 115 height 28
click at [0, 0] on input "Shipping Zones" at bounding box center [0, 0] width 0 height 0
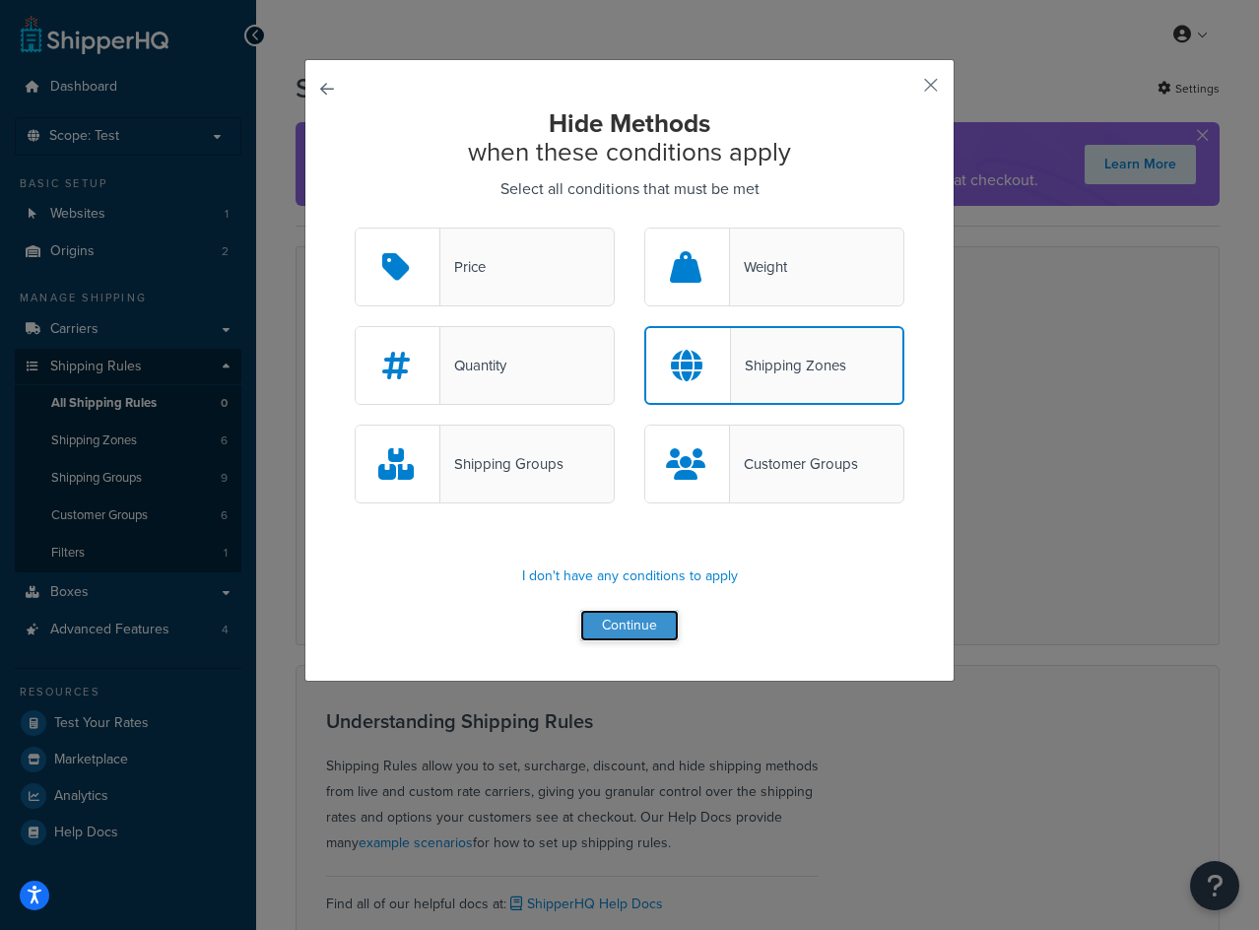
click at [632, 627] on button "Continue" at bounding box center [629, 626] width 99 height 32
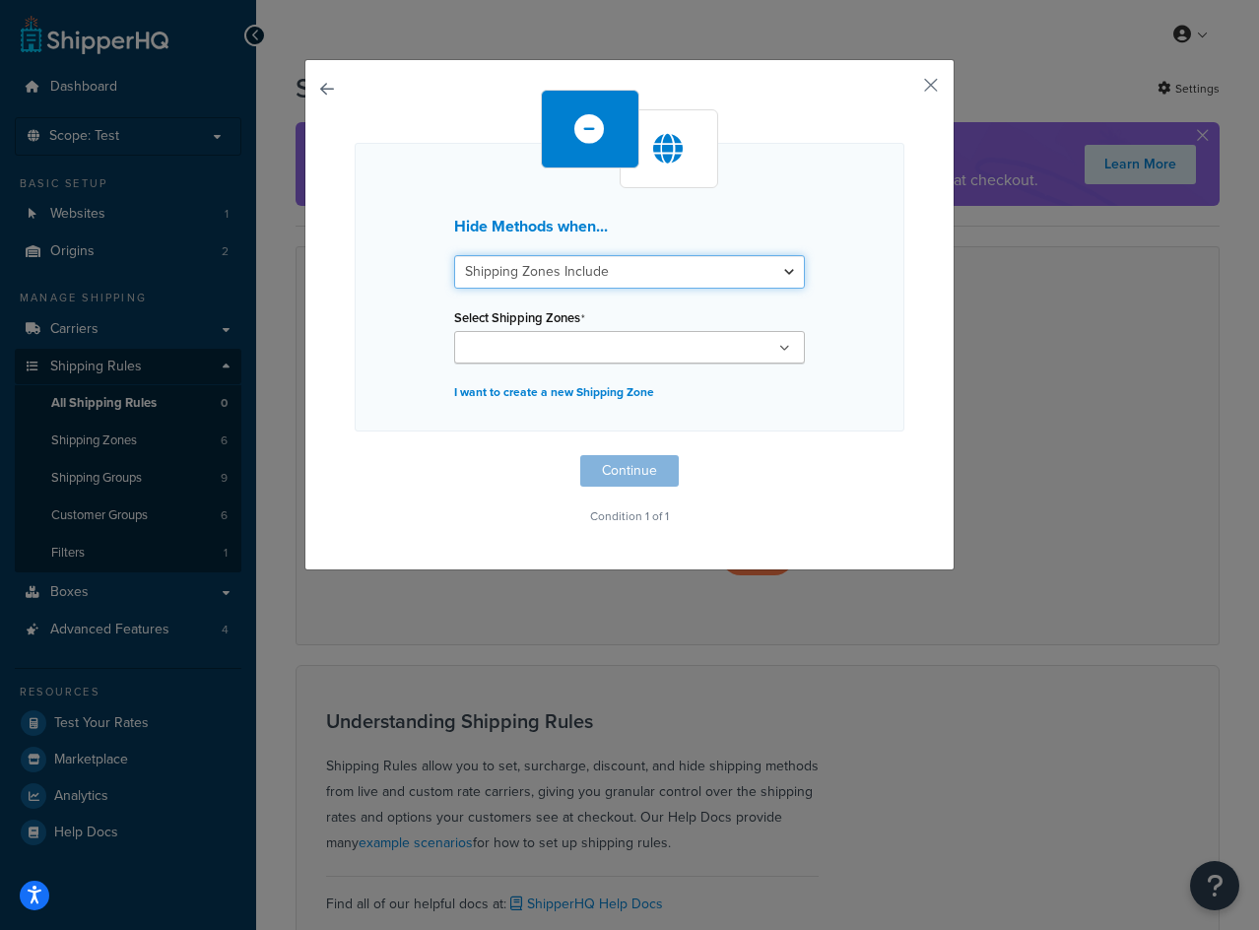
click at [644, 275] on select "Shipping Zones Include Shipping Zones Do Not Include" at bounding box center [629, 272] width 351 height 34
click at [454, 255] on select "Shipping Zones Include Shipping Zones Do Not Include" at bounding box center [629, 272] width 351 height 34
click at [620, 356] on ul at bounding box center [629, 347] width 351 height 33
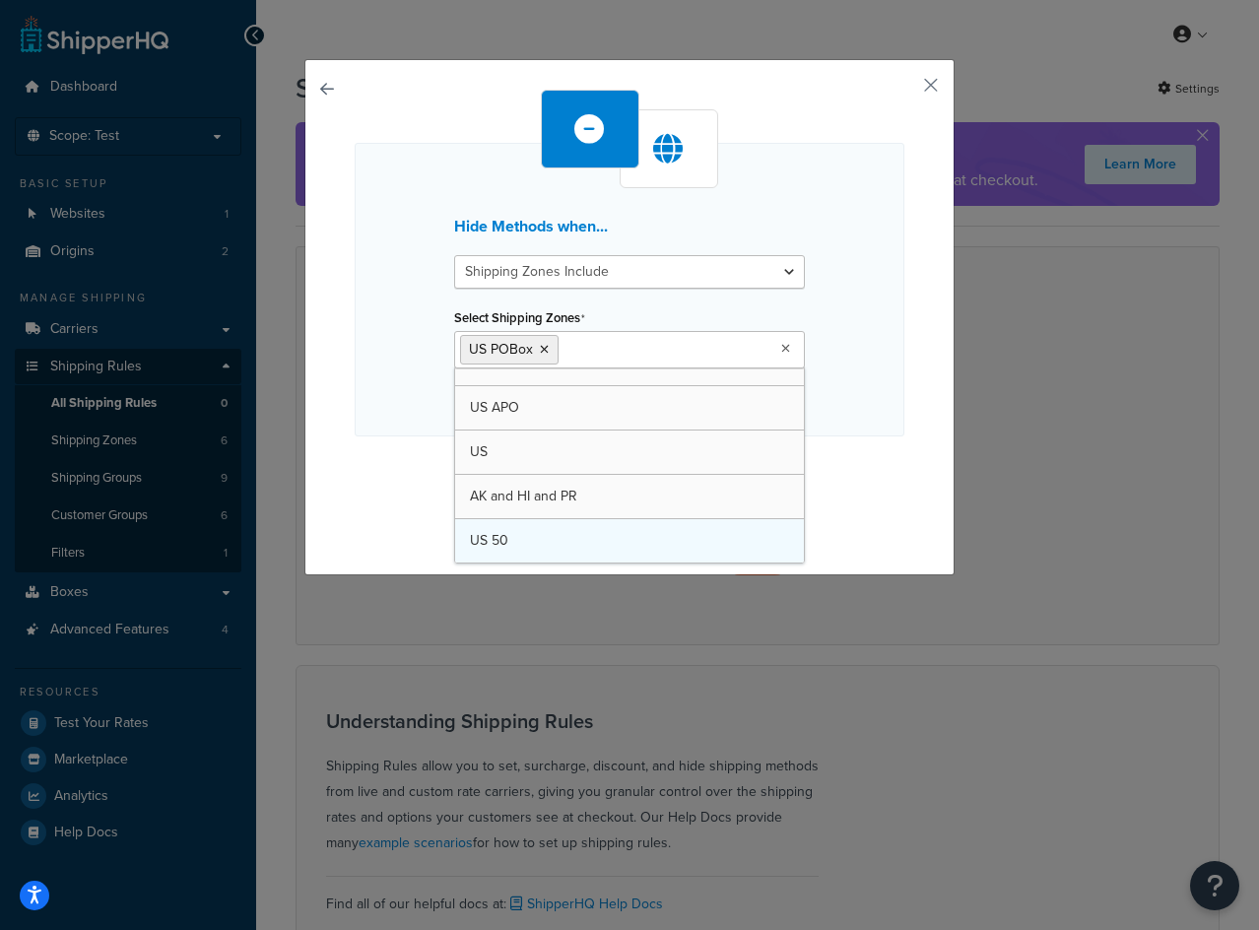
scroll to position [26, 0]
click at [809, 507] on p "Condition 1 of 1" at bounding box center [630, 521] width 550 height 28
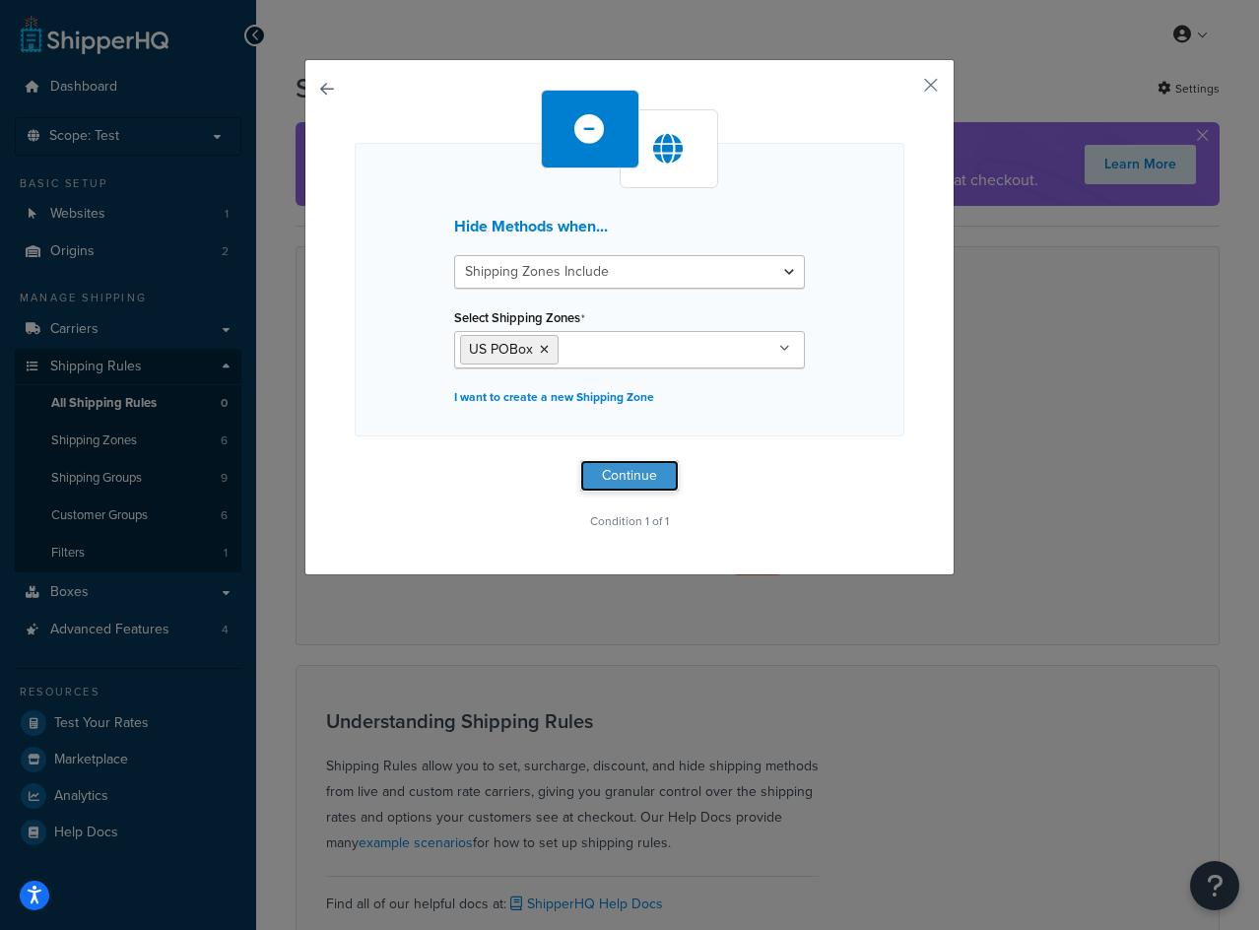
click at [609, 486] on button "Continue" at bounding box center [629, 476] width 99 height 32
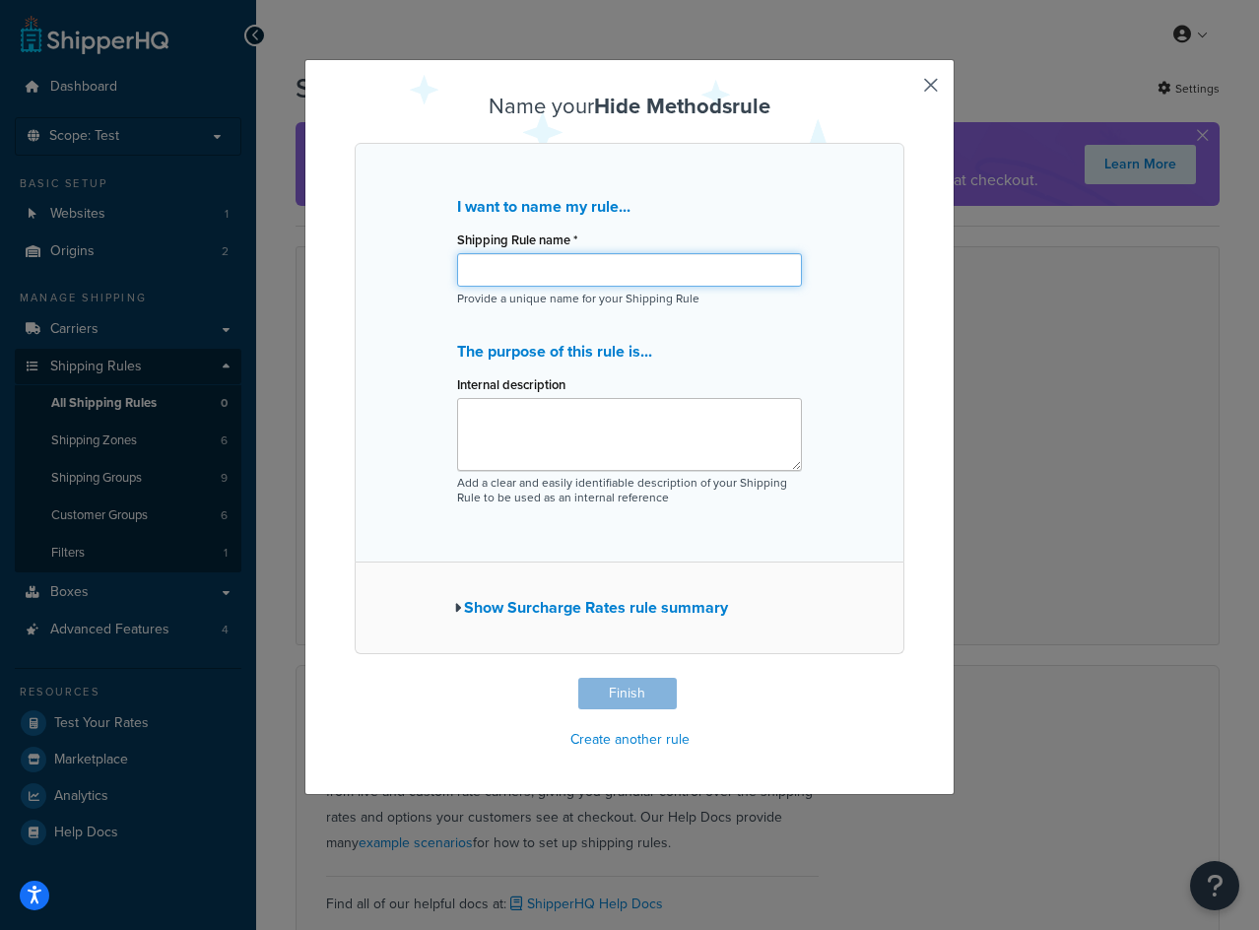
click at [583, 265] on input "Shipping Rule name *" at bounding box center [629, 270] width 345 height 34
paste input "Hide all shipping methods when zone is US PO Box"
type input "Hide all shipping methods when zone is US PO Box"
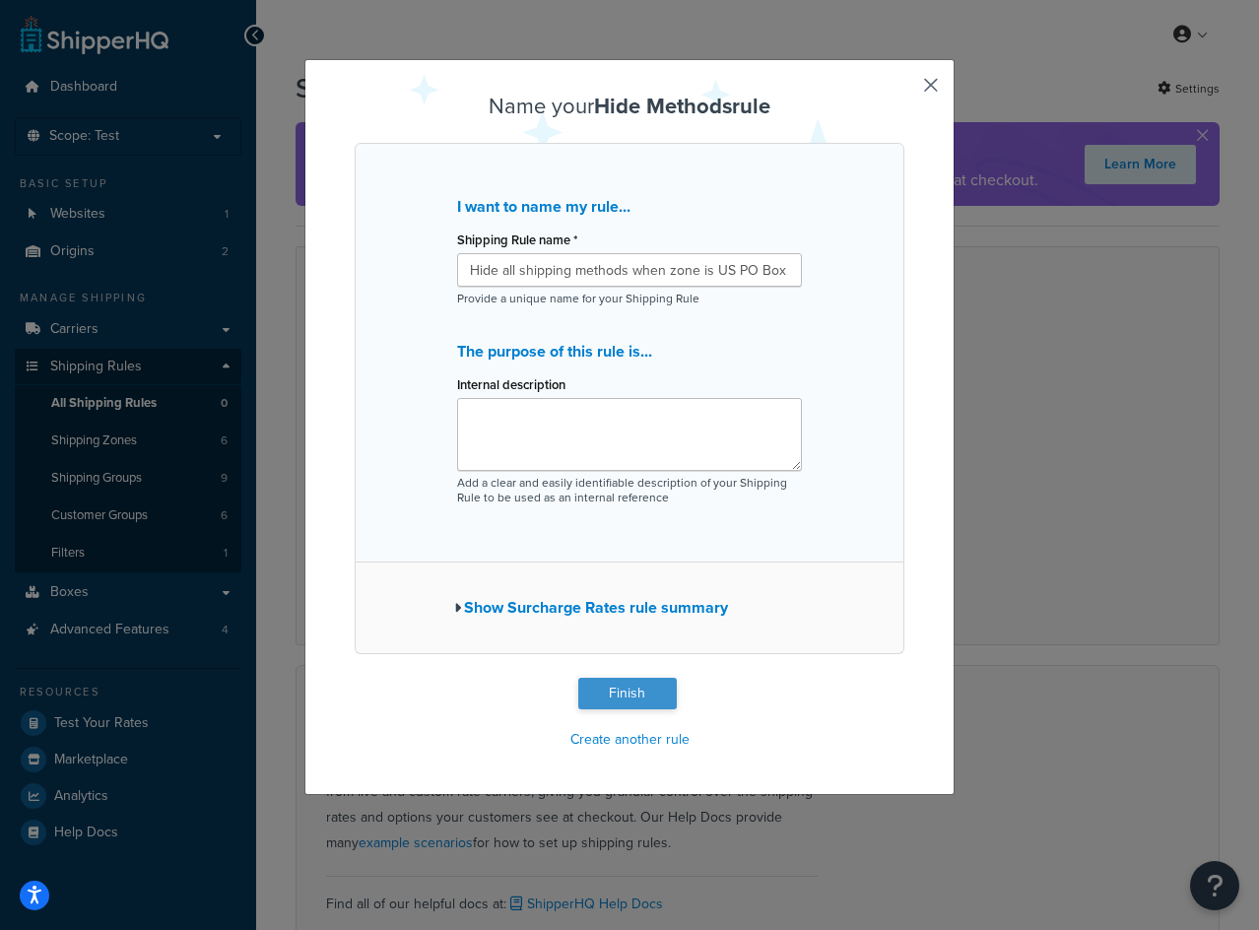
click at [614, 690] on button "Finish" at bounding box center [627, 694] width 99 height 32
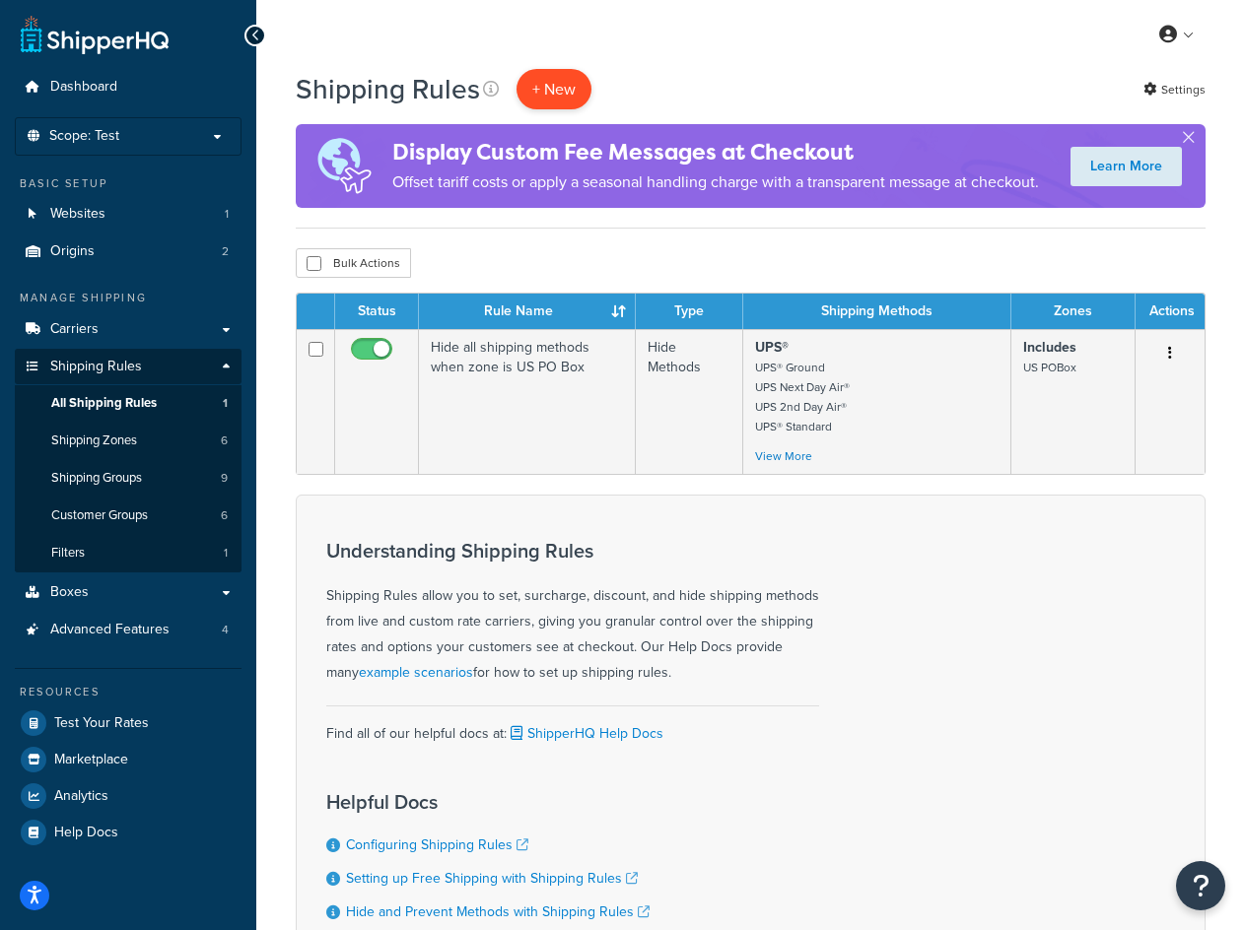
click at [565, 90] on p "+ New" at bounding box center [553, 89] width 75 height 40
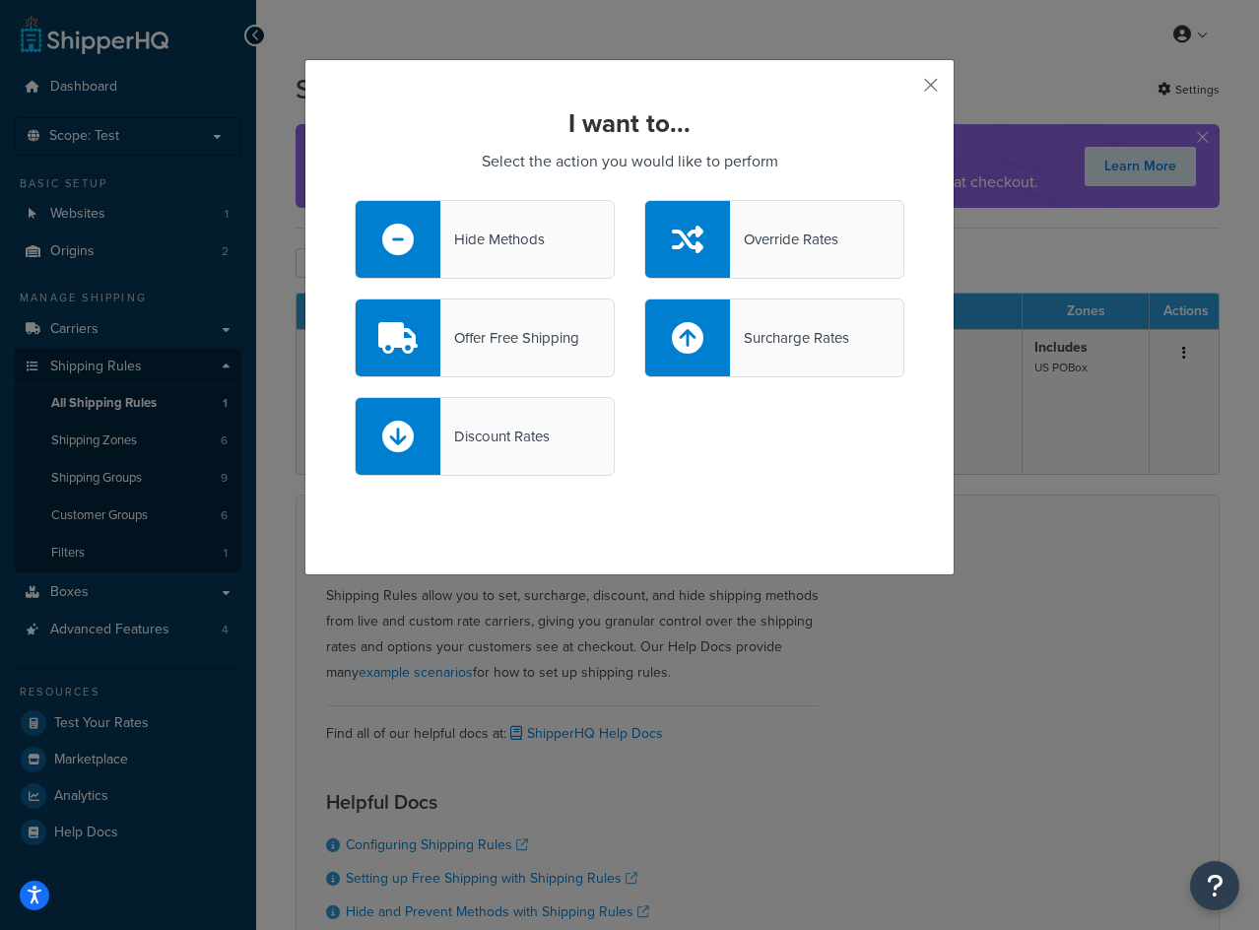
click at [528, 252] on div "Hide Methods" at bounding box center [492, 240] width 104 height 28
click at [0, 0] on input "Hide Methods" at bounding box center [0, 0] width 0 height 0
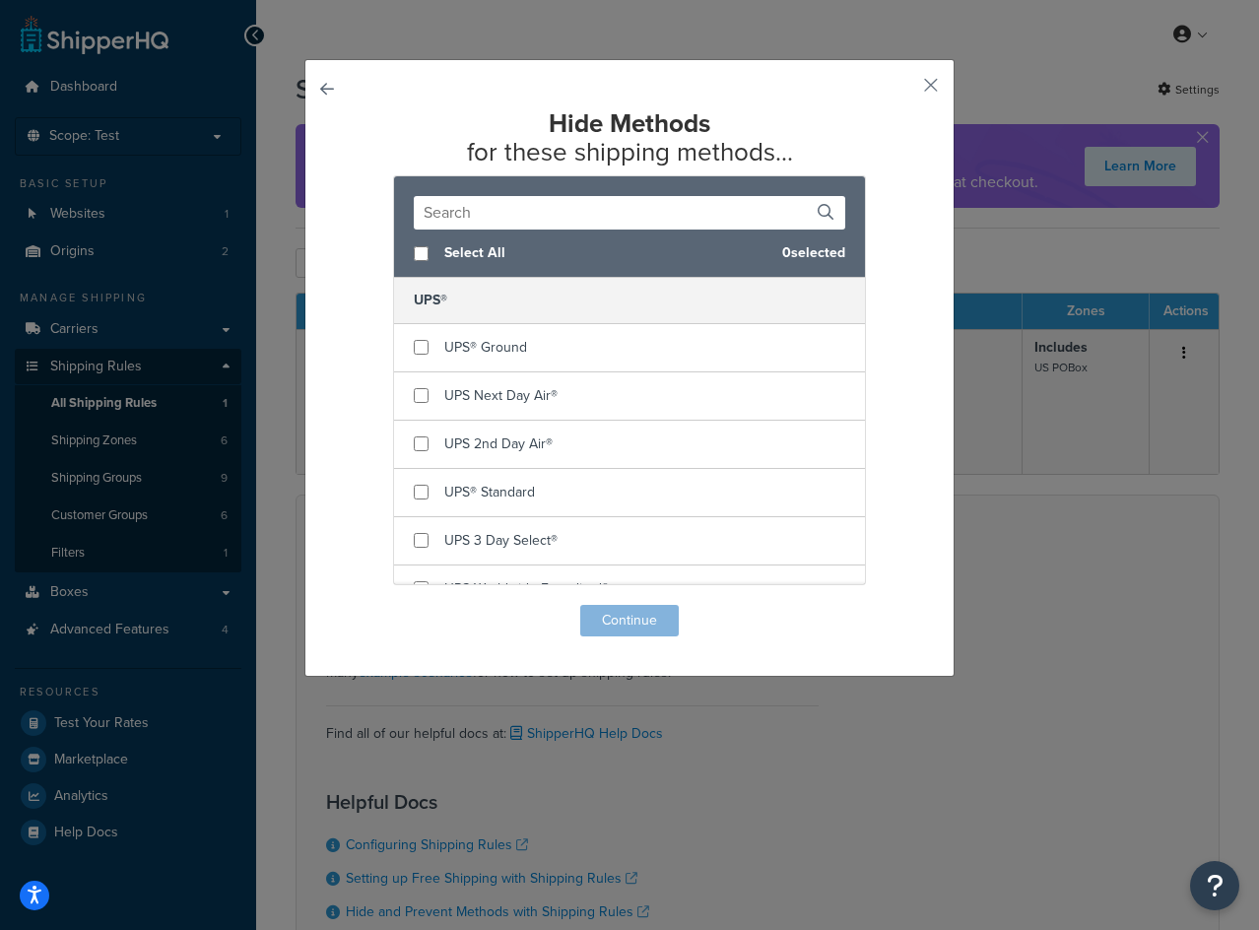
click at [487, 256] on span "Select All" at bounding box center [605, 253] width 322 height 28
checkbox input "true"
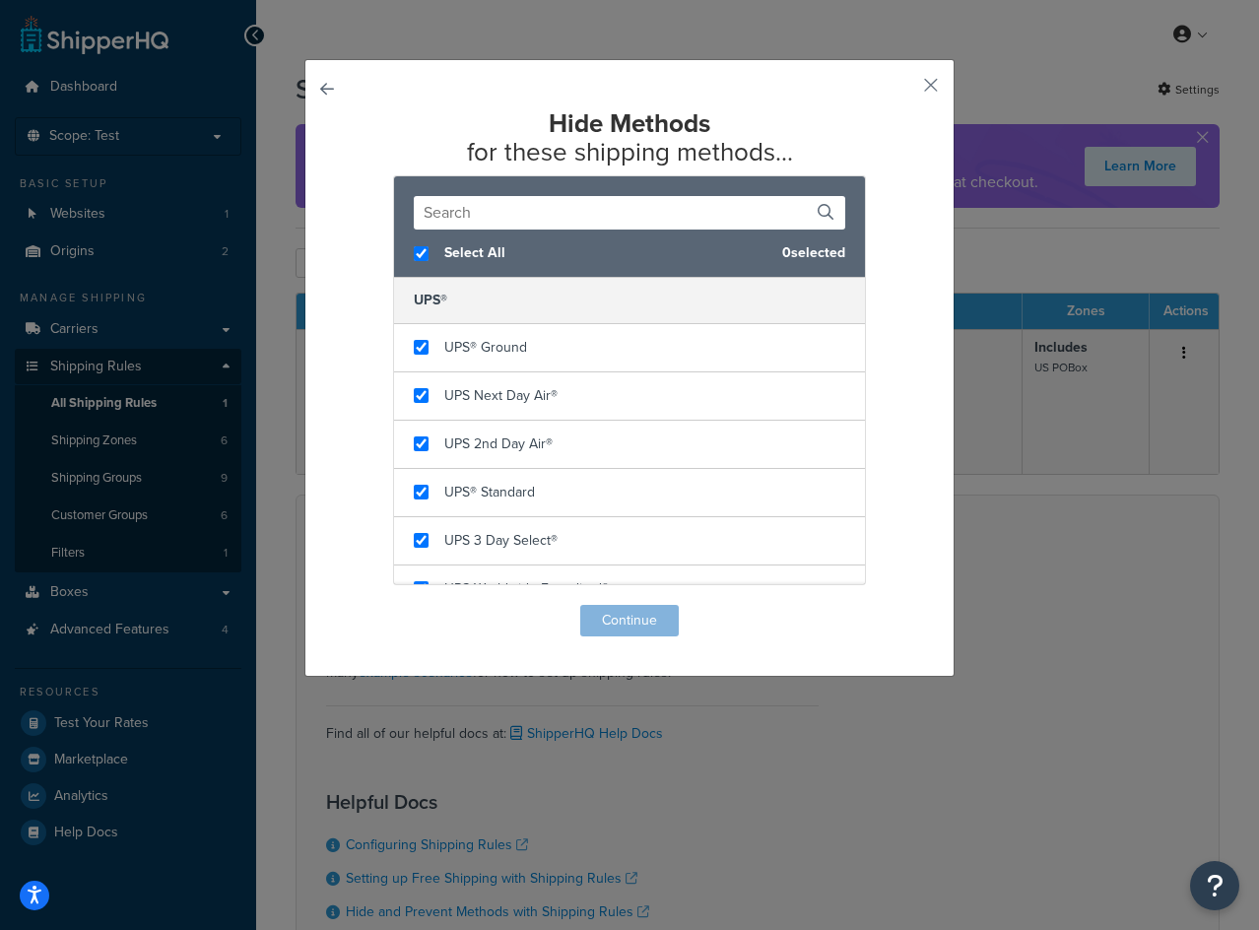
checkbox input "true"
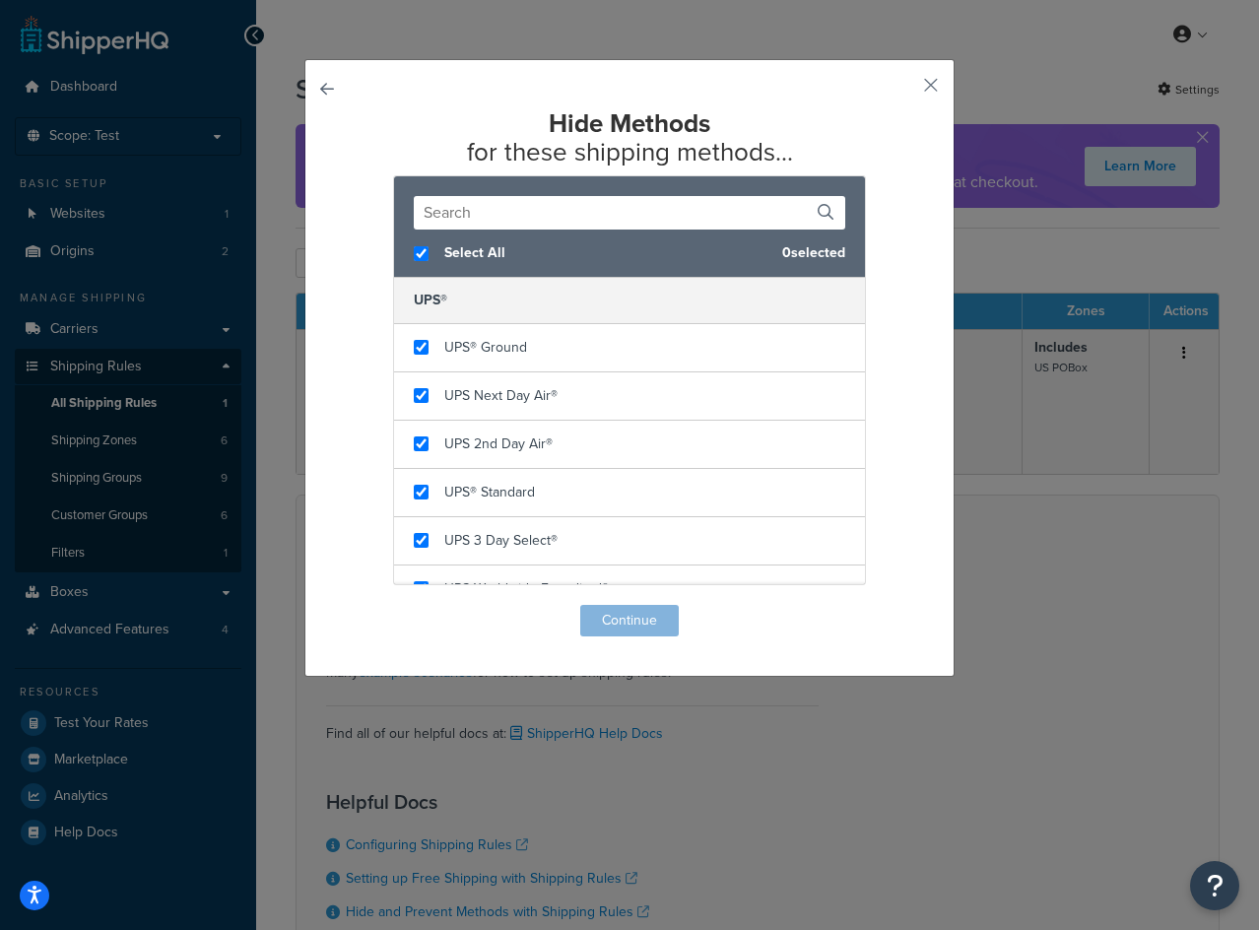
checkbox input "true"
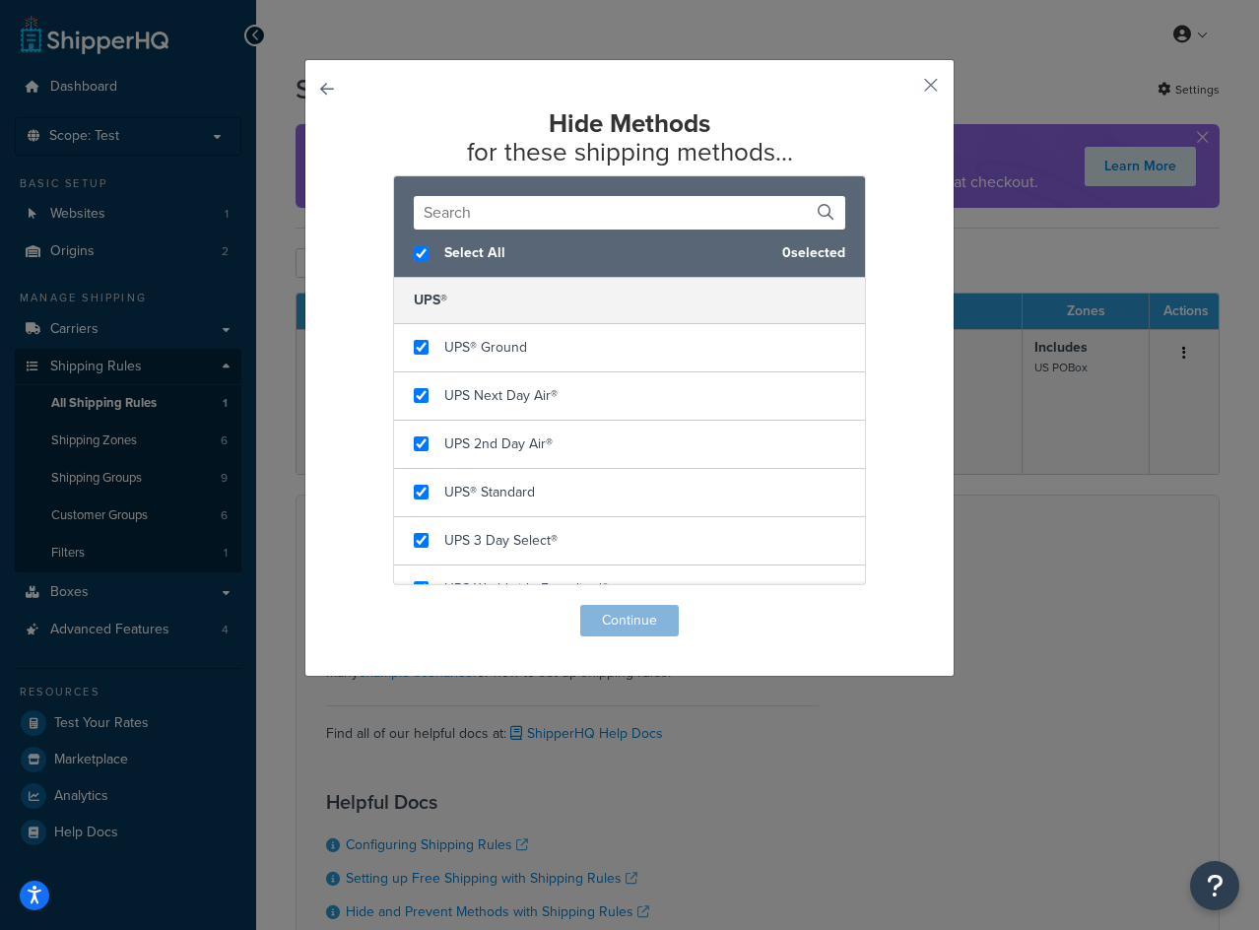
checkbox input "true"
click at [627, 612] on button "Continue" at bounding box center [629, 621] width 99 height 32
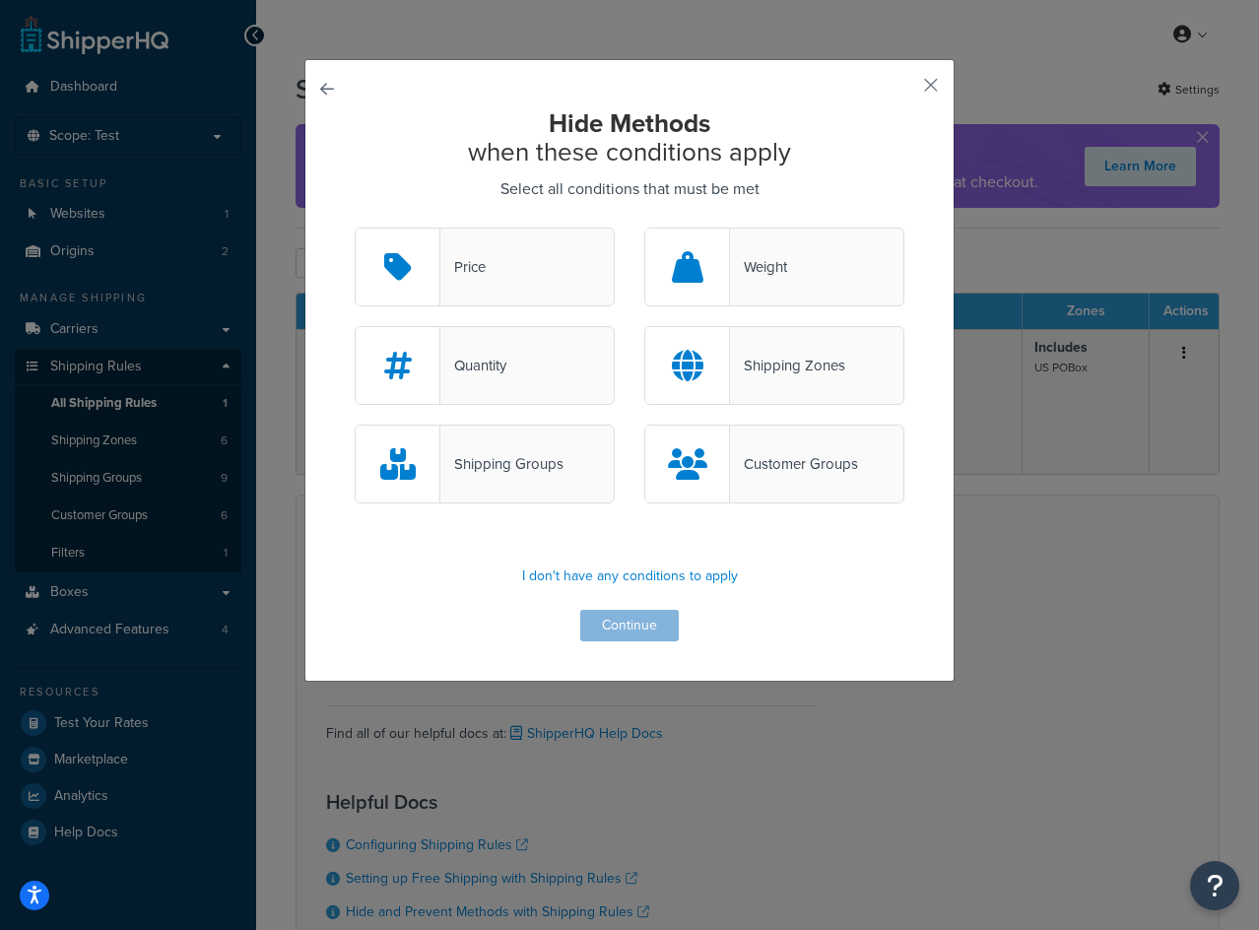
click at [571, 465] on div "Shipping Groups" at bounding box center [485, 464] width 260 height 79
click at [0, 0] on input "Shipping Groups" at bounding box center [0, 0] width 0 height 0
click at [613, 622] on button "Continue" at bounding box center [629, 626] width 99 height 32
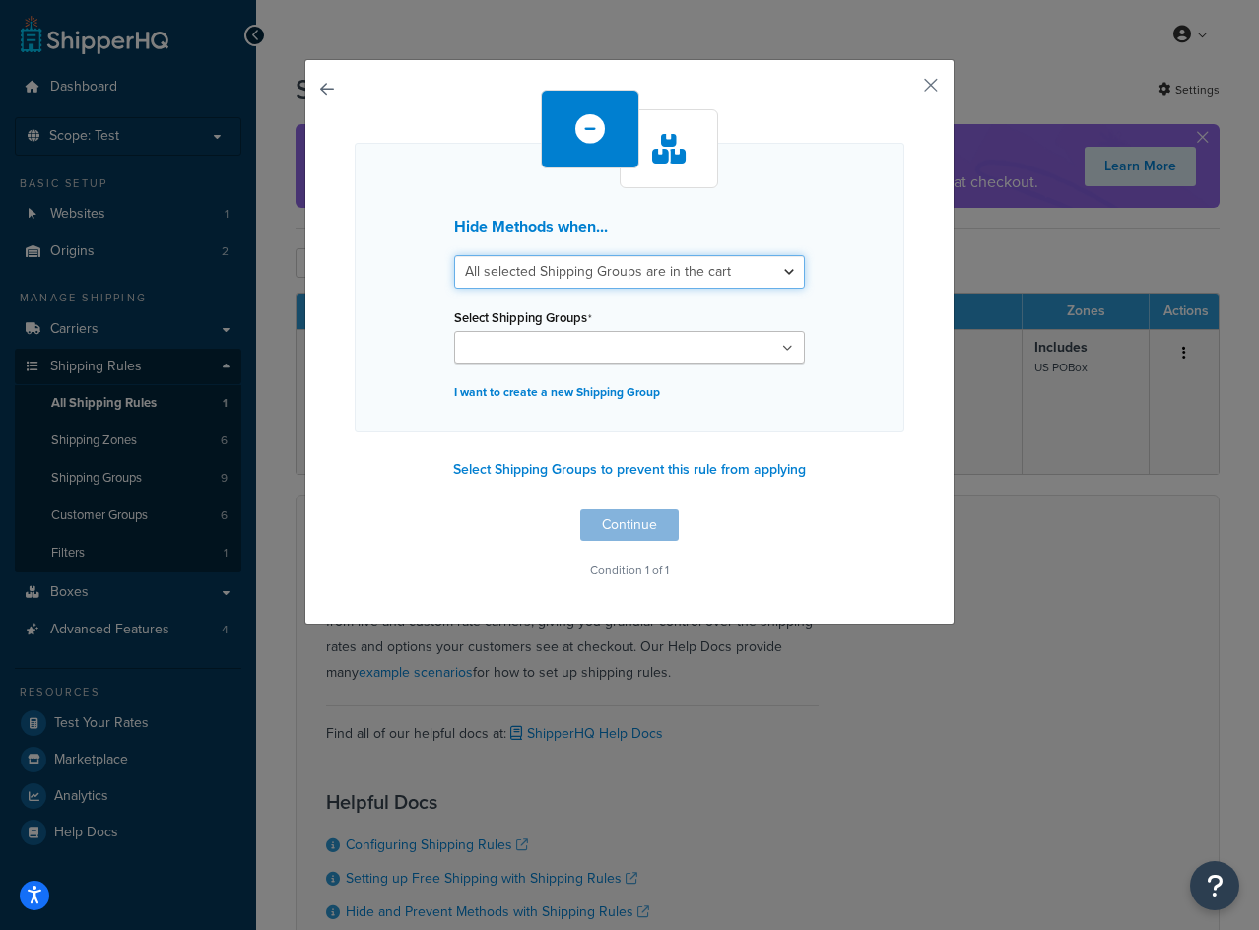
click at [642, 262] on select "All selected Shipping Groups are in the cart Any selected Shipping Groups are i…" at bounding box center [629, 272] width 351 height 34
click at [654, 274] on select "All selected Shipping Groups are in the cart Any selected Shipping Groups are i…" at bounding box center [629, 272] width 351 height 34
click at [647, 276] on select "All selected Shipping Groups are in the cart Any selected Shipping Groups are i…" at bounding box center [629, 272] width 351 height 34
select select "any"
click at [454, 255] on select "All selected Shipping Groups are in the cart Any selected Shipping Groups are i…" at bounding box center [629, 272] width 351 height 34
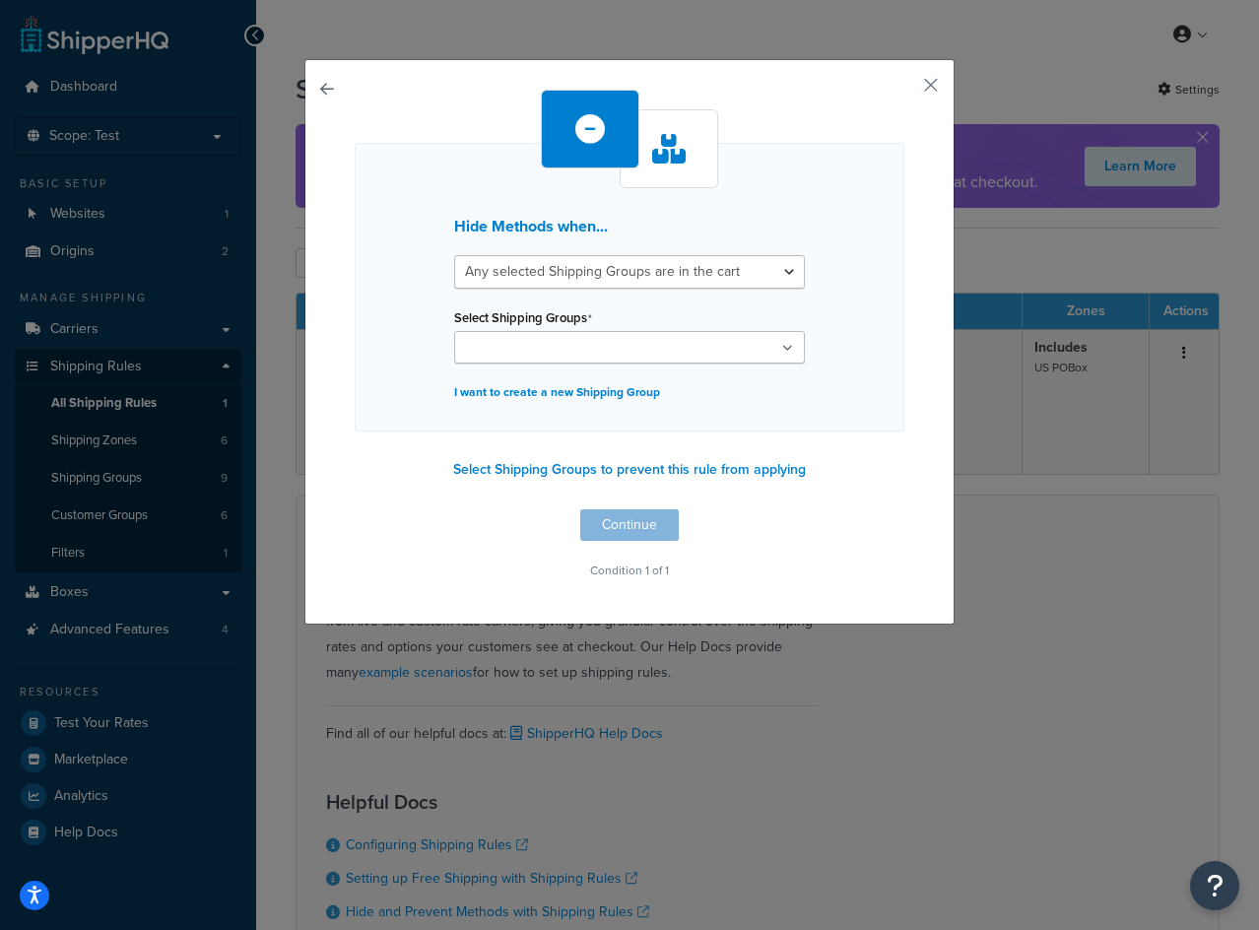
click at [638, 338] on ul at bounding box center [629, 347] width 351 height 33
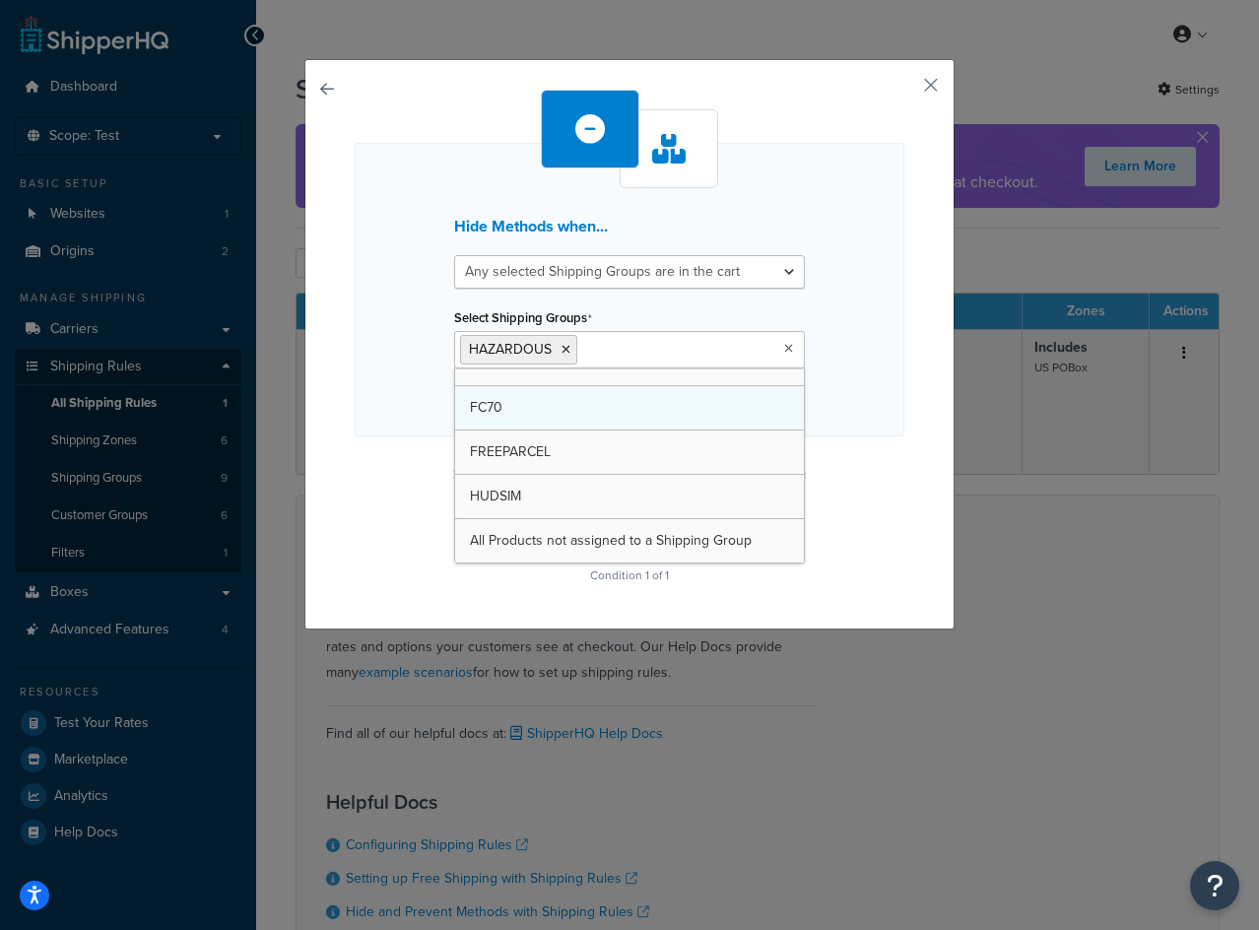
scroll to position [159, 0]
click at [910, 468] on div "Hide Methods when... All selected Shipping Groups are in the cart Any selected …" at bounding box center [629, 344] width 650 height 571
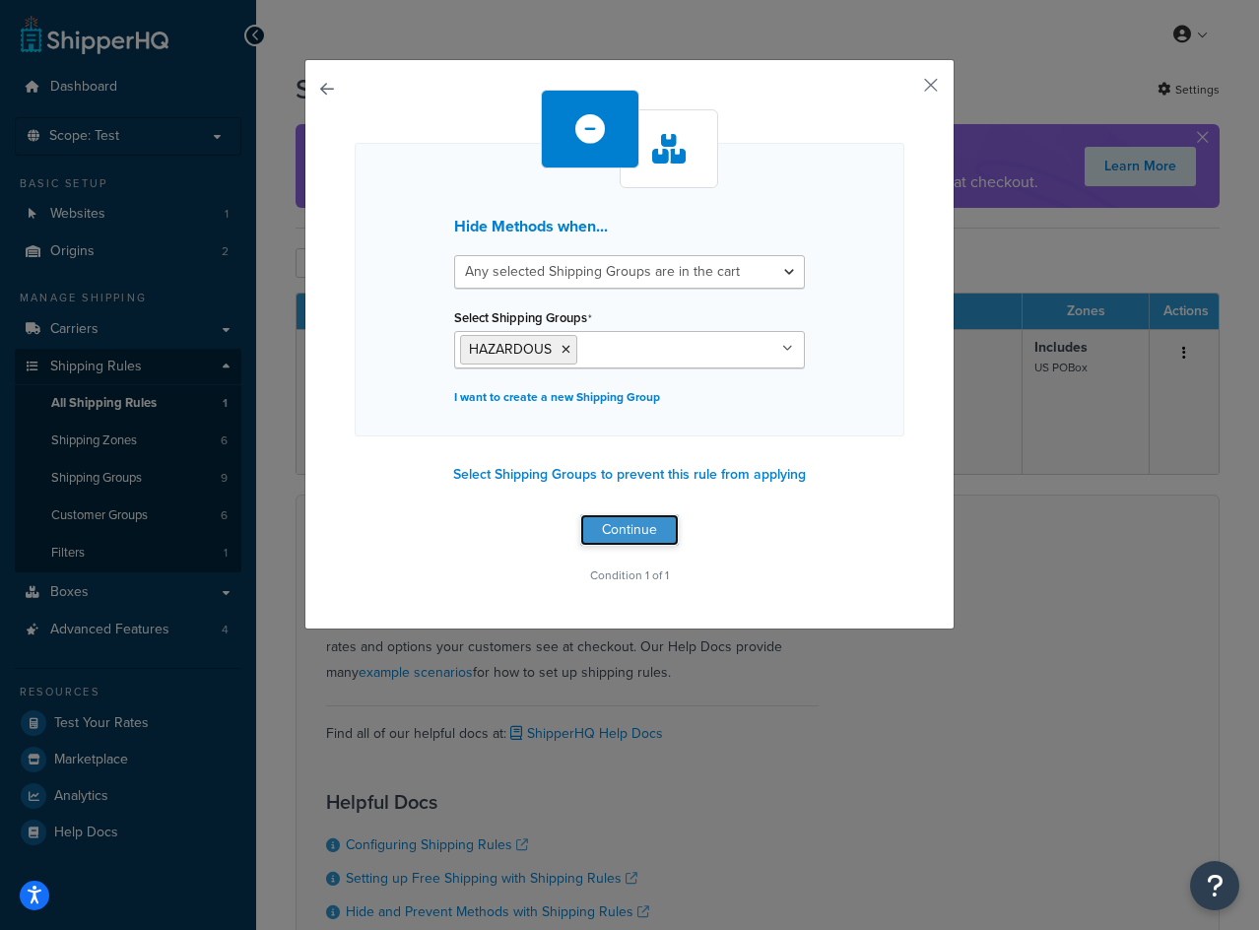
click at [613, 520] on button "Continue" at bounding box center [629, 530] width 99 height 32
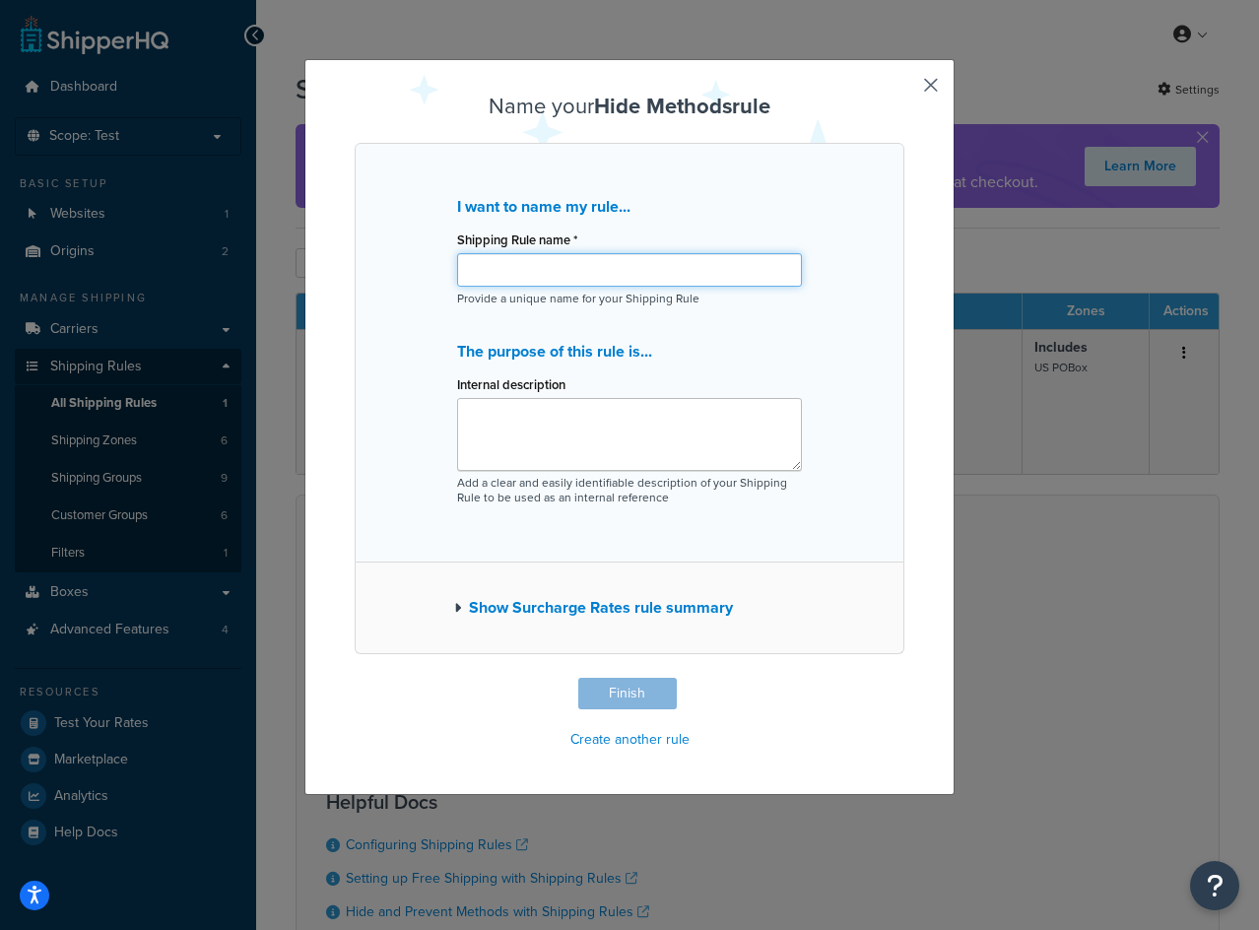
click at [559, 276] on input "Shipping Rule name *" at bounding box center [629, 270] width 345 height 34
paste input "Hide all air methods when a HAZARDOUS item is in the cart"
type input "Hide all air methods when a HAZARDOUS item is in the cart"
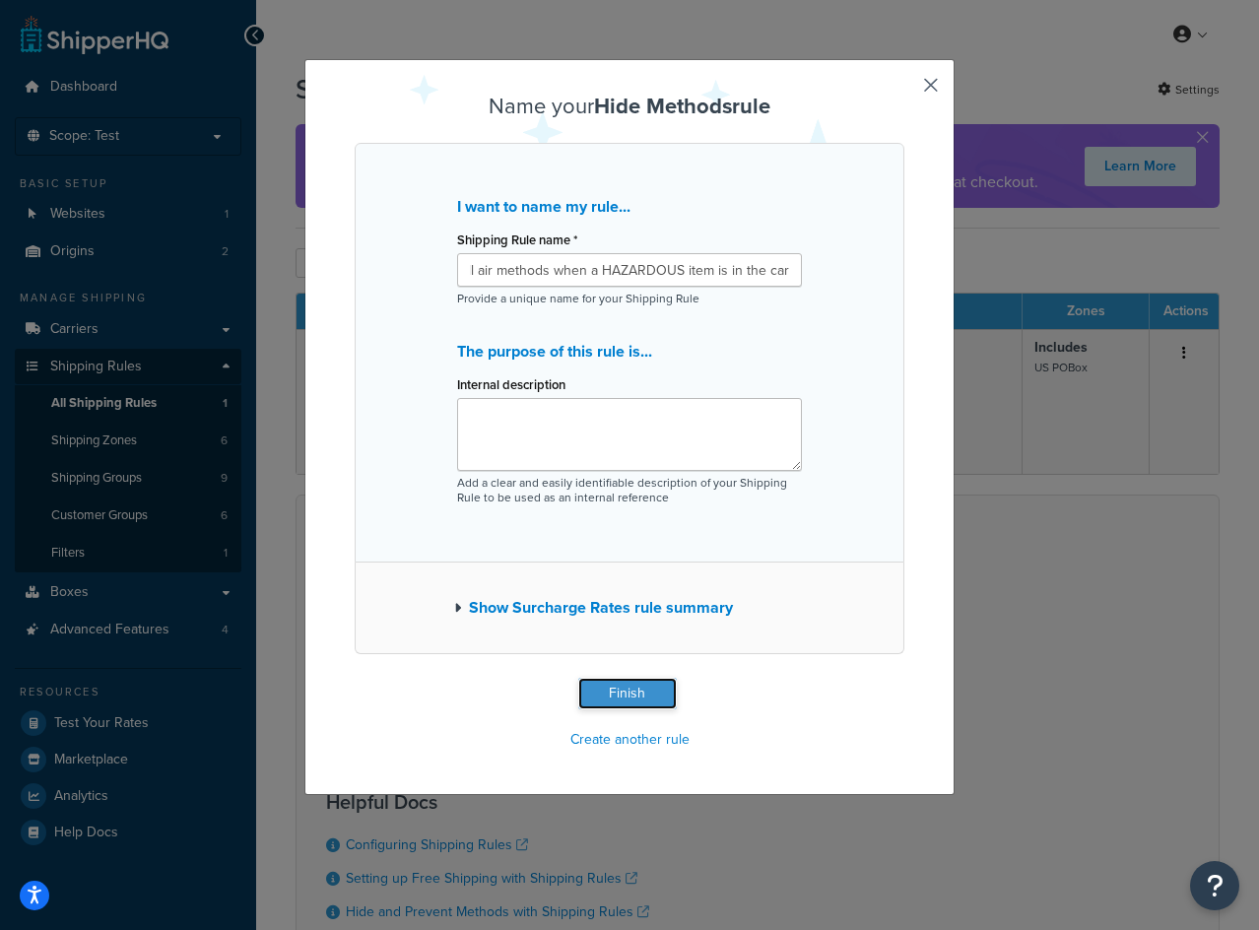
click at [616, 686] on button "Finish" at bounding box center [627, 694] width 99 height 32
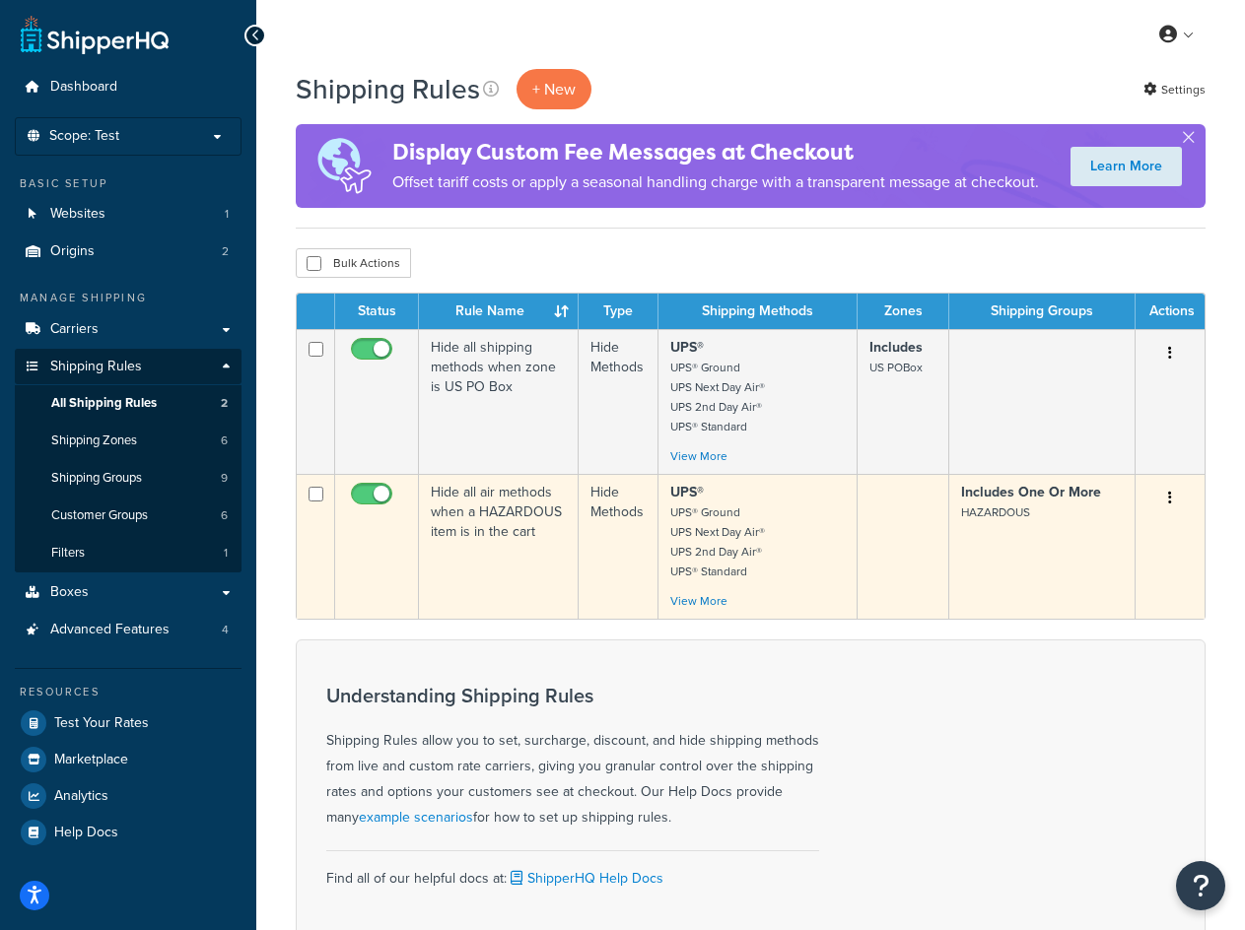
click at [1170, 504] on icon "button" at bounding box center [1170, 498] width 4 height 14
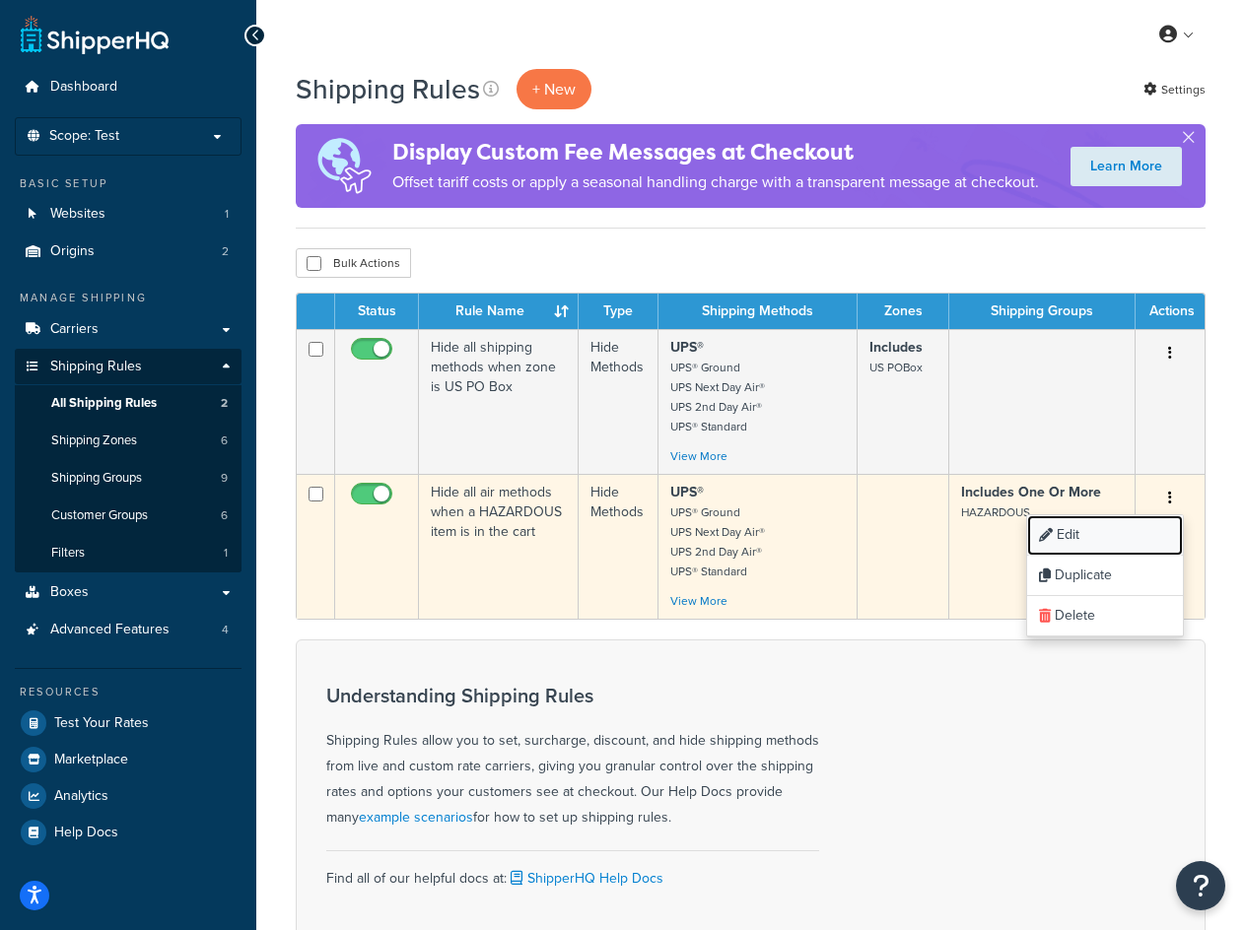
click at [1101, 537] on link "Edit" at bounding box center [1105, 535] width 156 height 40
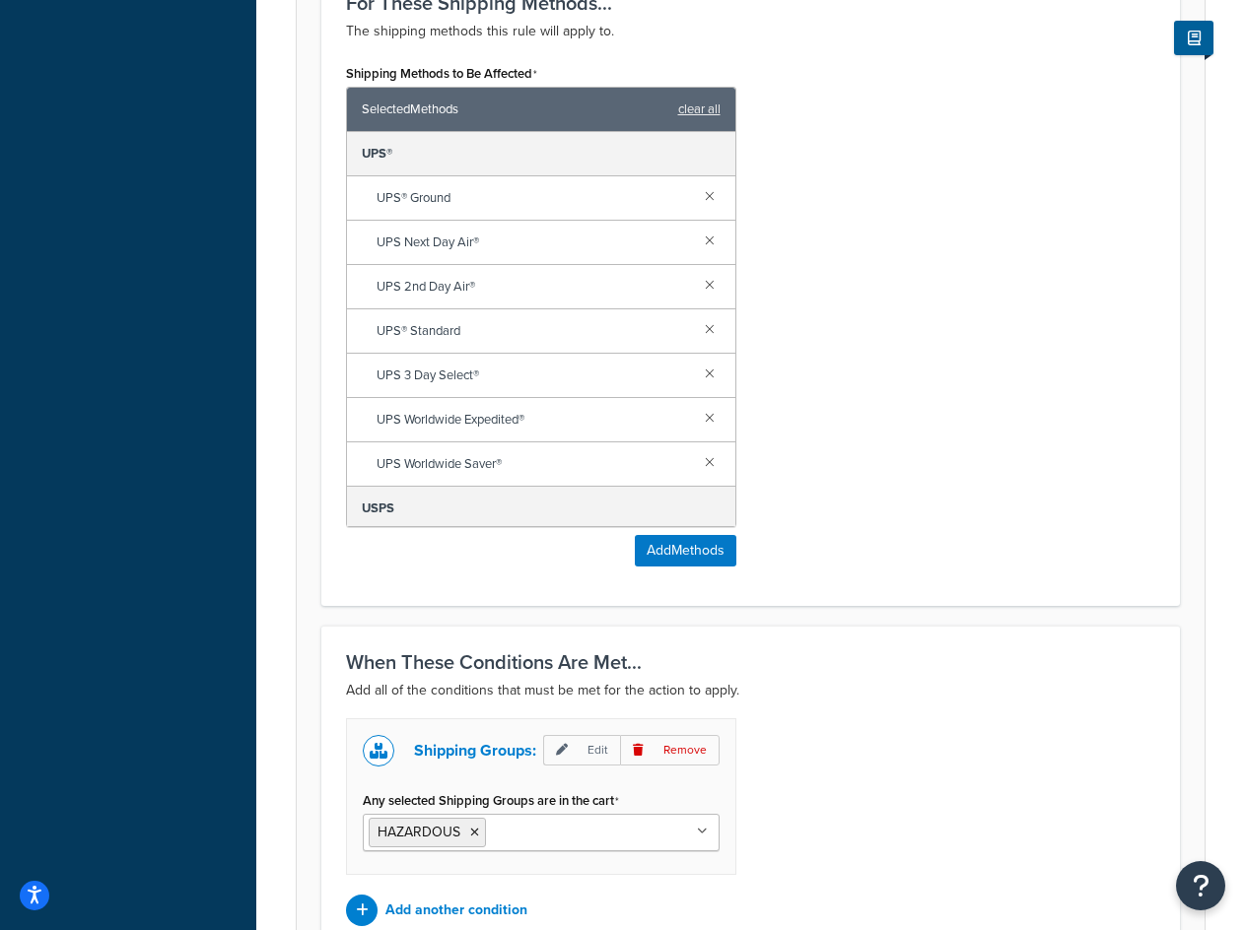
scroll to position [1055, 0]
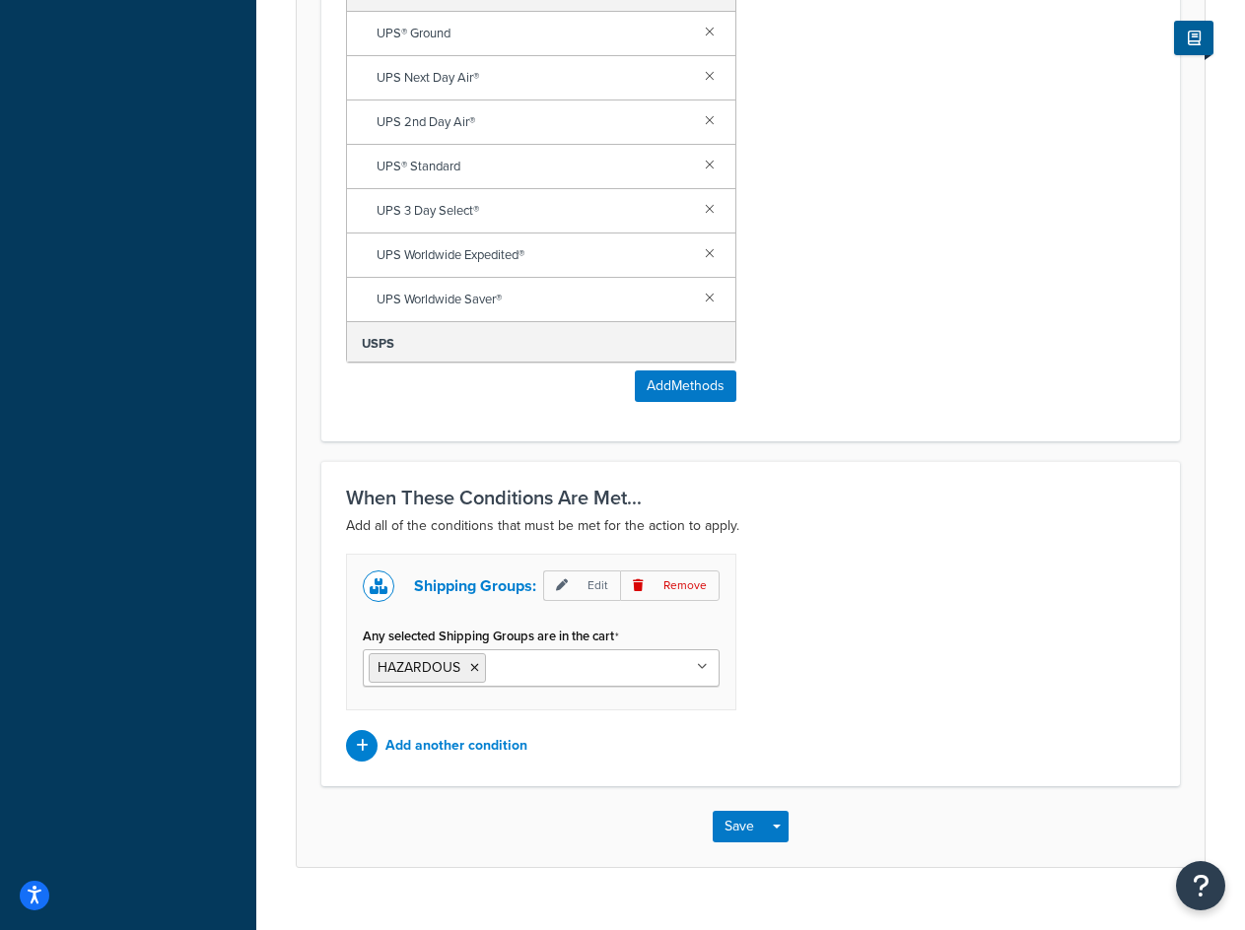
click at [553, 656] on input "Any selected Shipping Groups are in the cart" at bounding box center [578, 667] width 174 height 22
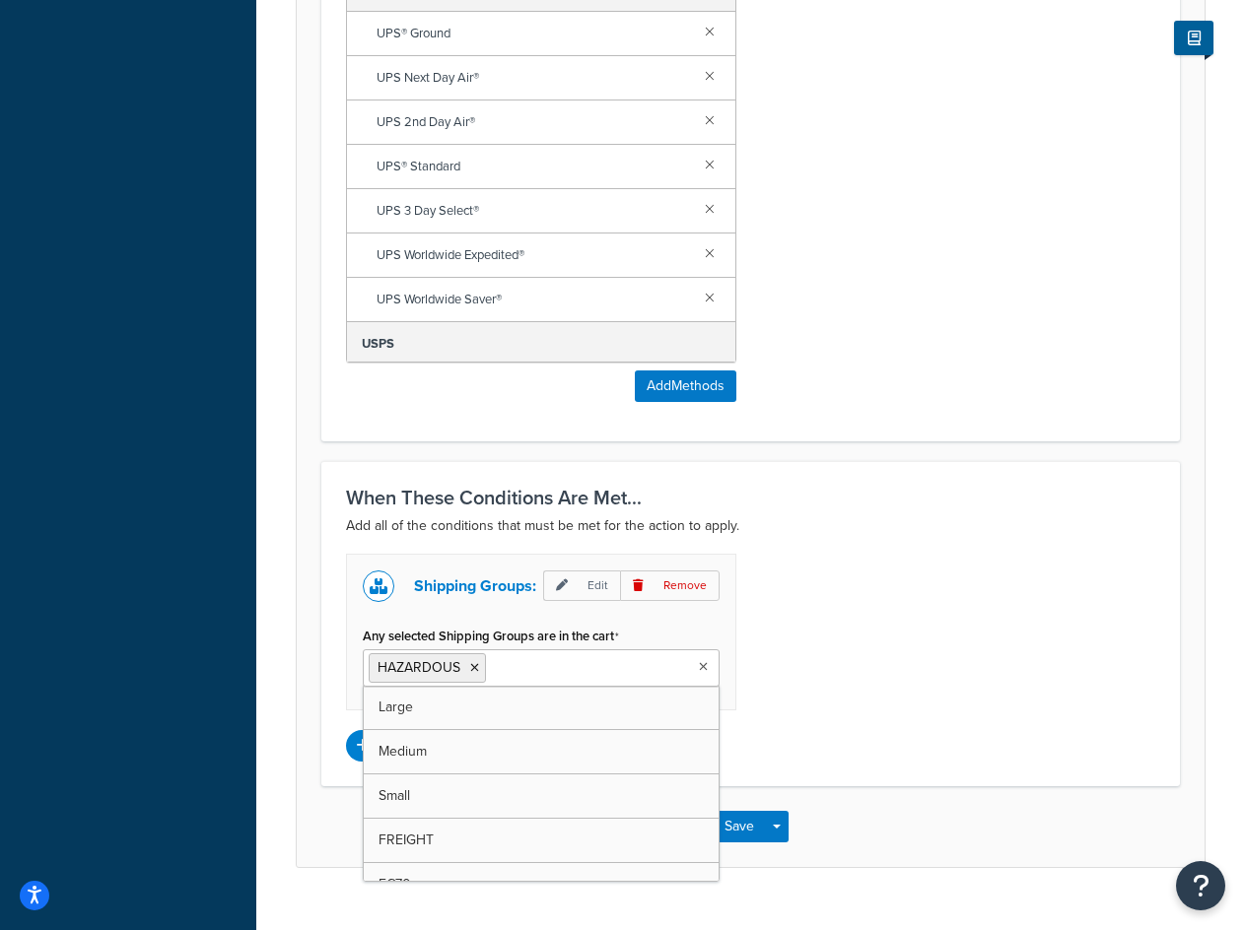
click at [632, 622] on div "Any selected Shipping Groups are in the cart HAZARDOUS Large Medium Small FREIG…" at bounding box center [541, 654] width 357 height 65
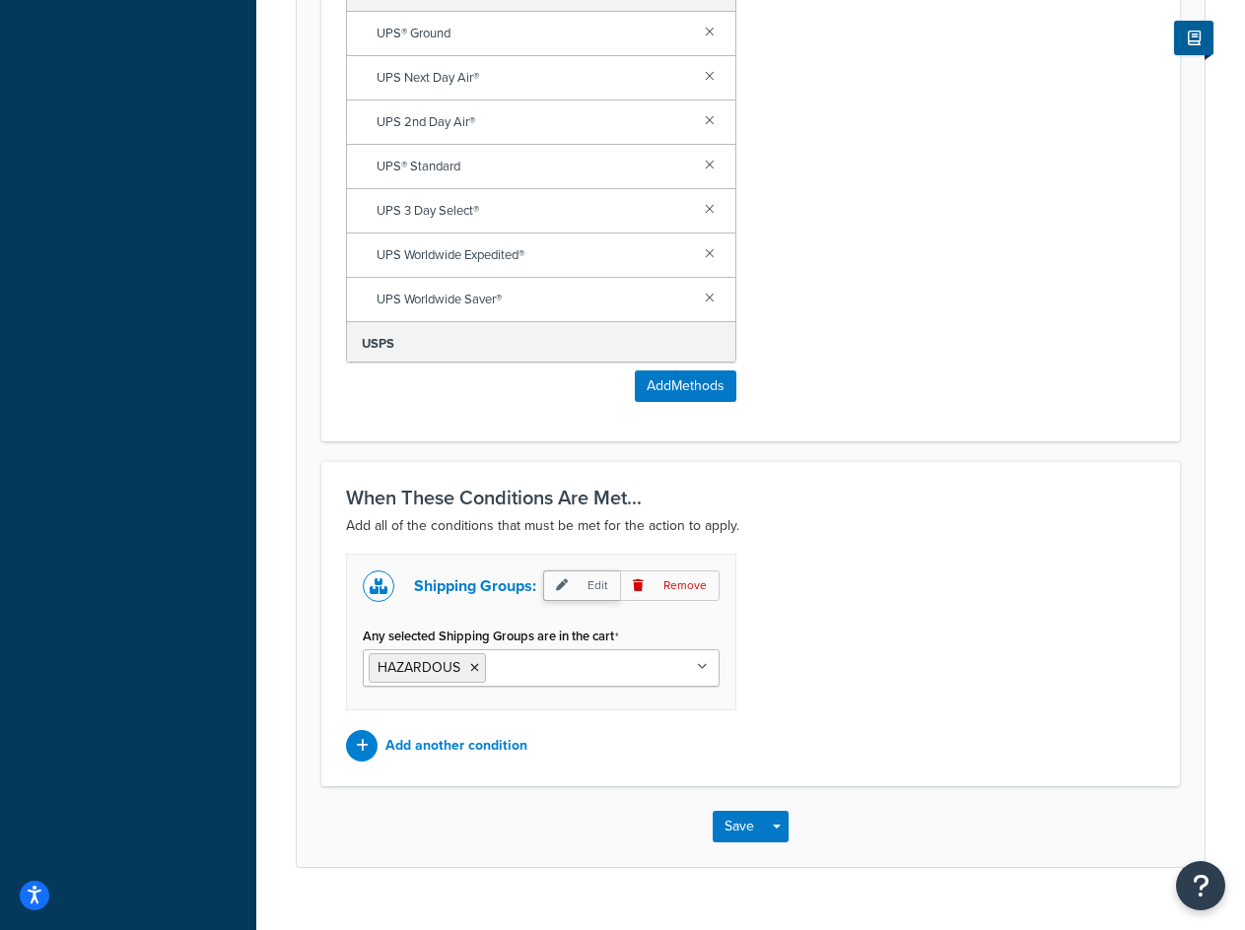
click at [590, 571] on p "Edit" at bounding box center [581, 586] width 77 height 31
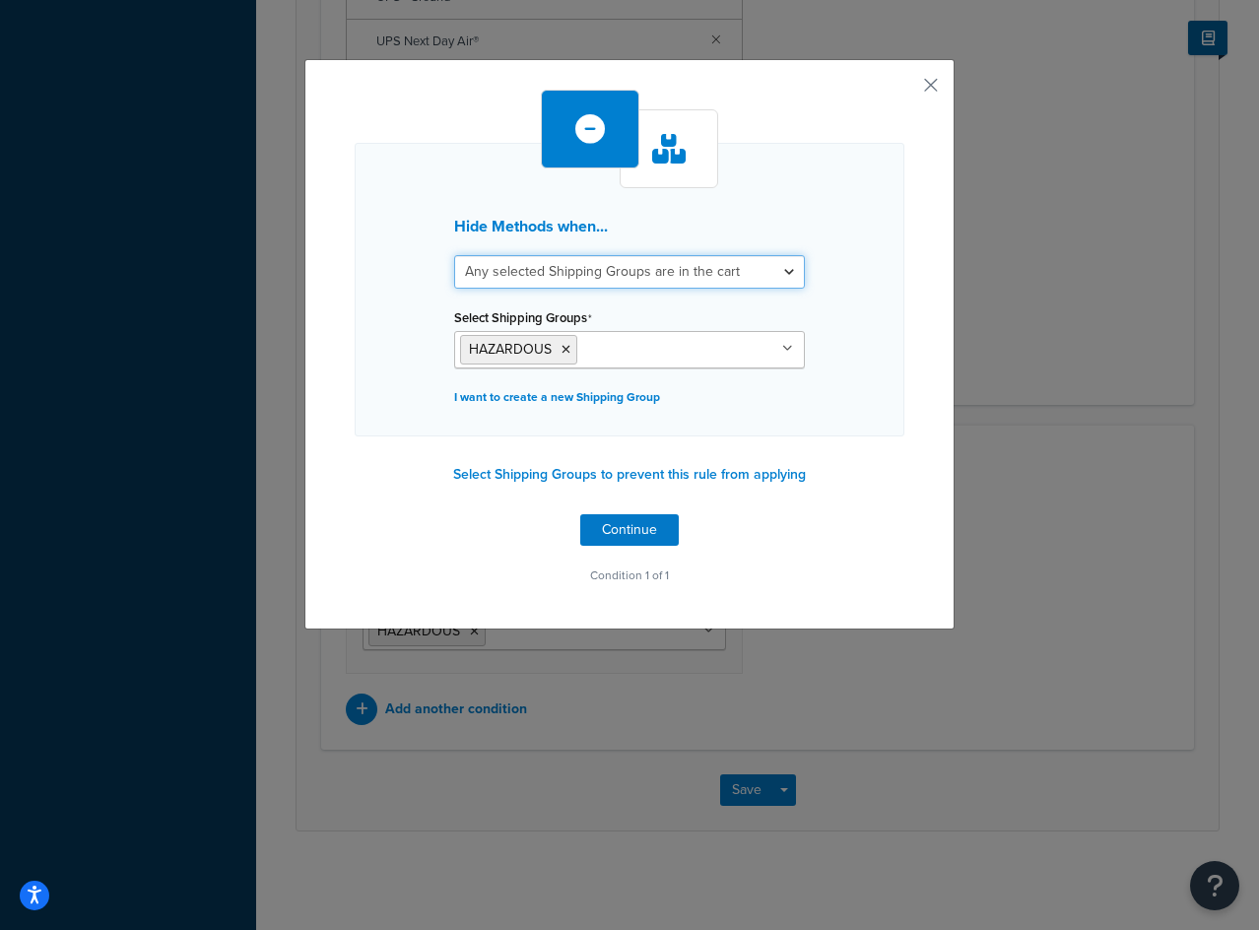
click at [574, 275] on select "All selected Shipping Groups are in the cart Any selected Shipping Groups are i…" at bounding box center [629, 272] width 351 height 34
select select "all"
click at [454, 255] on select "All selected Shipping Groups are in the cart Any selected Shipping Groups are i…" at bounding box center [629, 272] width 351 height 34
click at [625, 523] on button "Continue" at bounding box center [629, 530] width 99 height 32
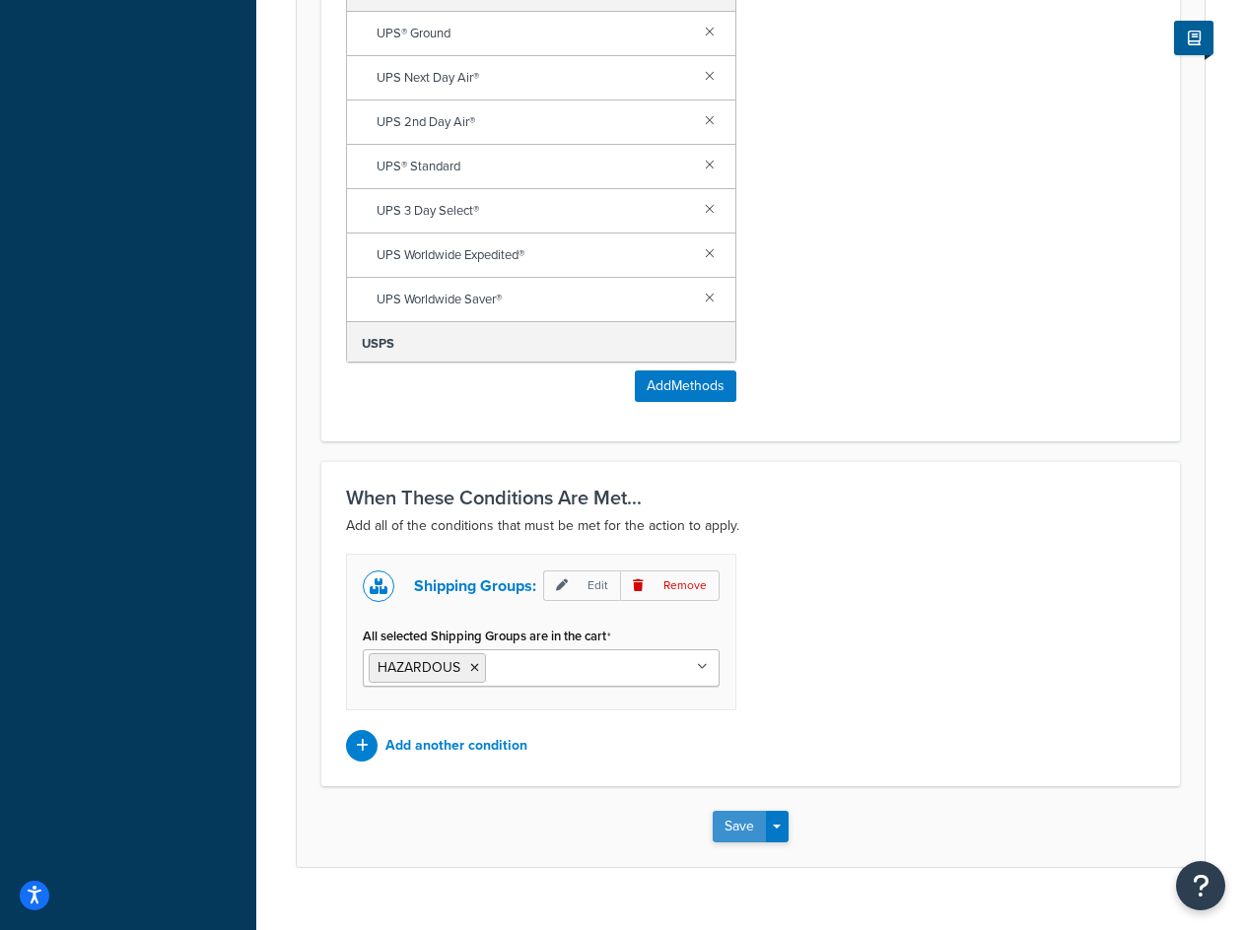
click at [744, 811] on button "Save" at bounding box center [738, 827] width 53 height 32
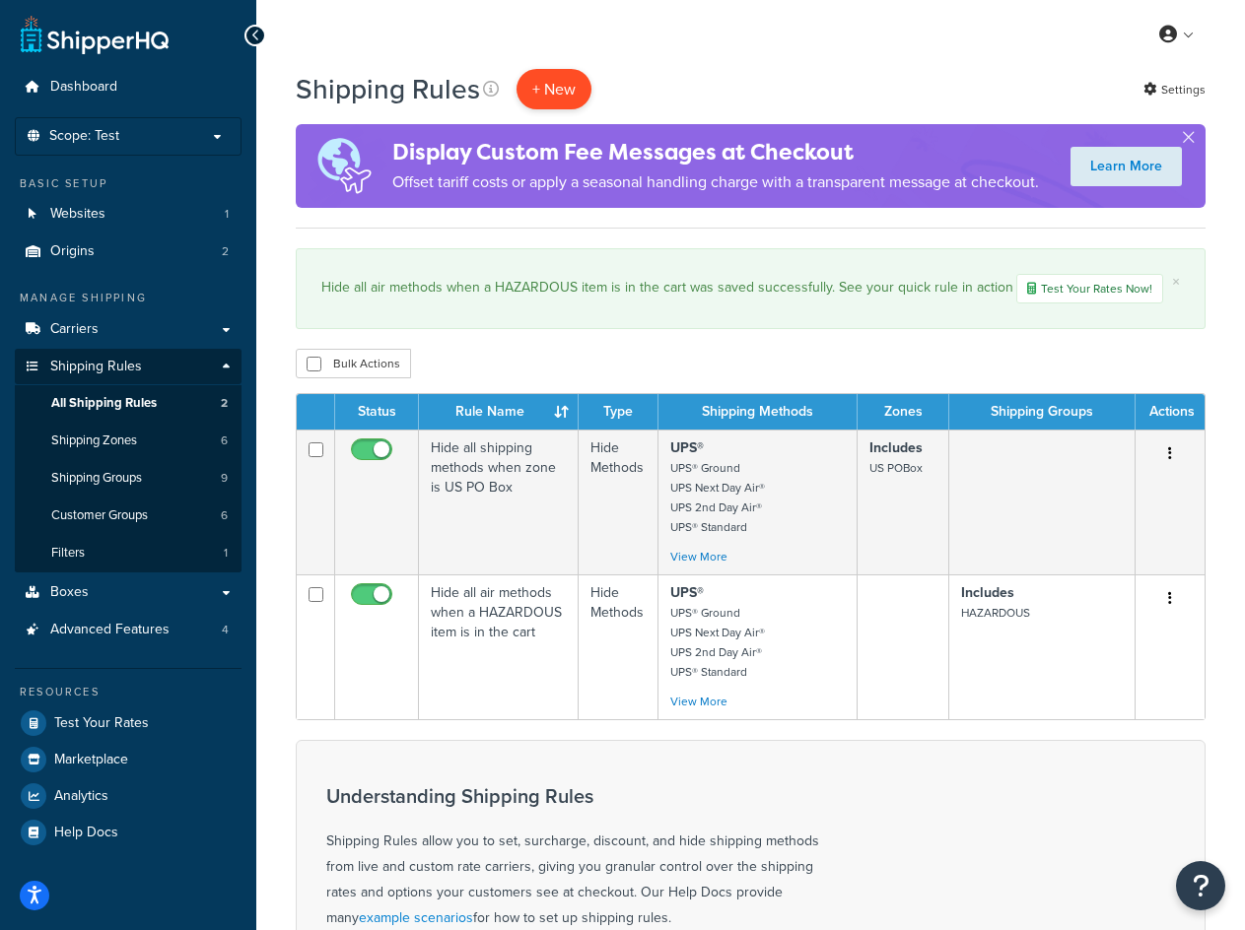
click at [555, 88] on p "+ New" at bounding box center [553, 89] width 75 height 40
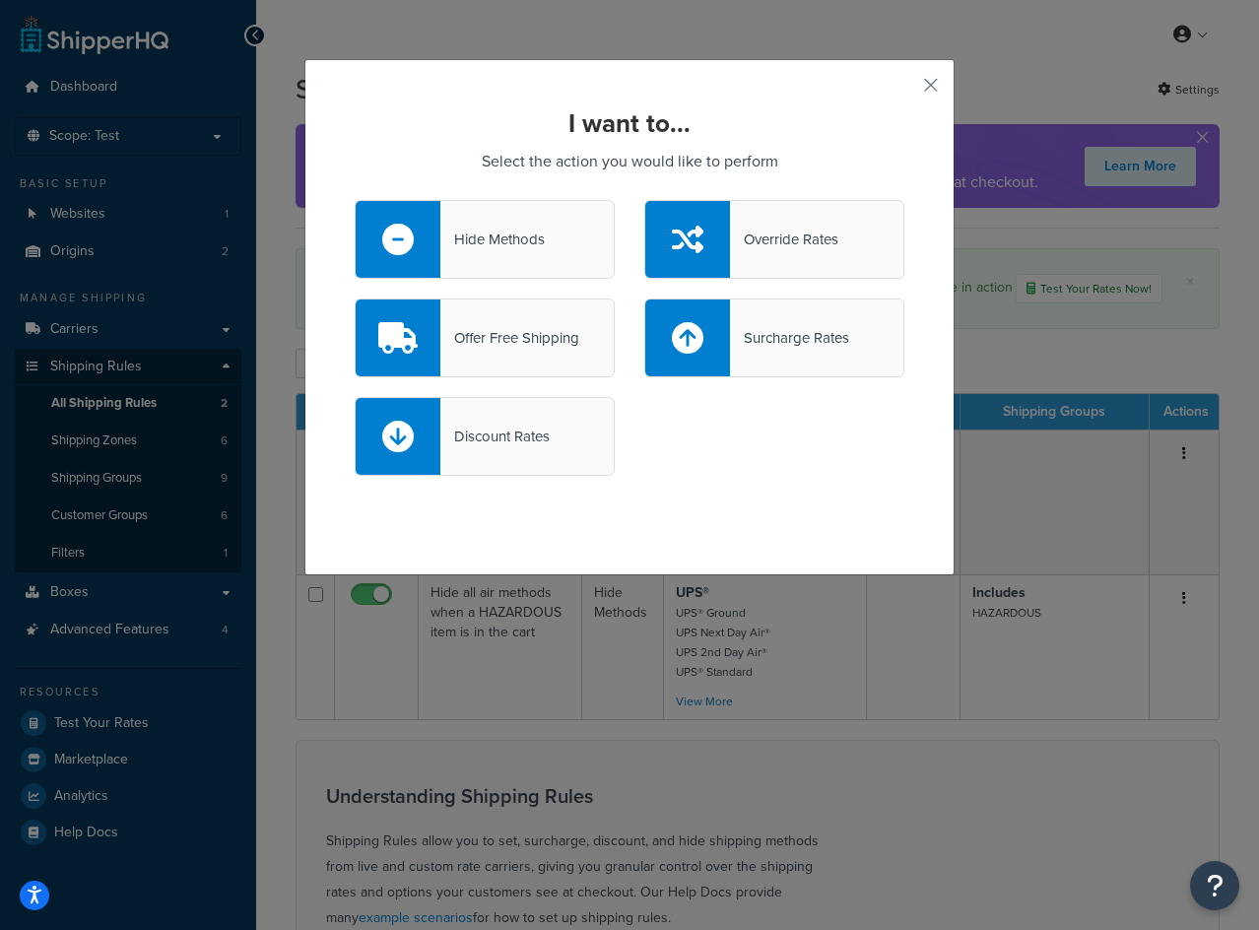
click at [495, 242] on div "Hide Methods" at bounding box center [492, 240] width 104 height 28
click at [0, 0] on input "Hide Methods" at bounding box center [0, 0] width 0 height 0
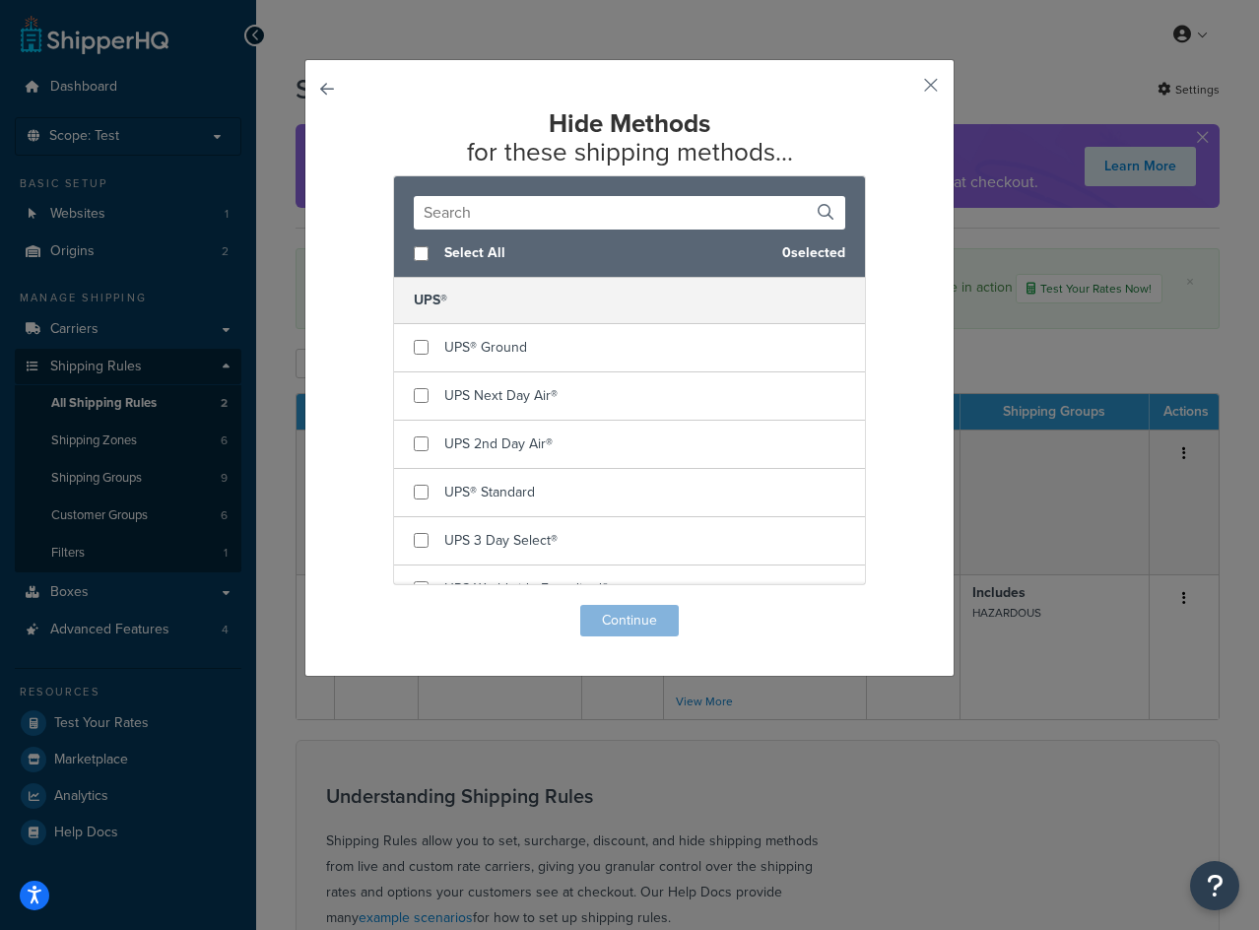
click at [414, 262] on div "Select All 0 selected" at bounding box center [629, 254] width 471 height 48
checkbox input "true"
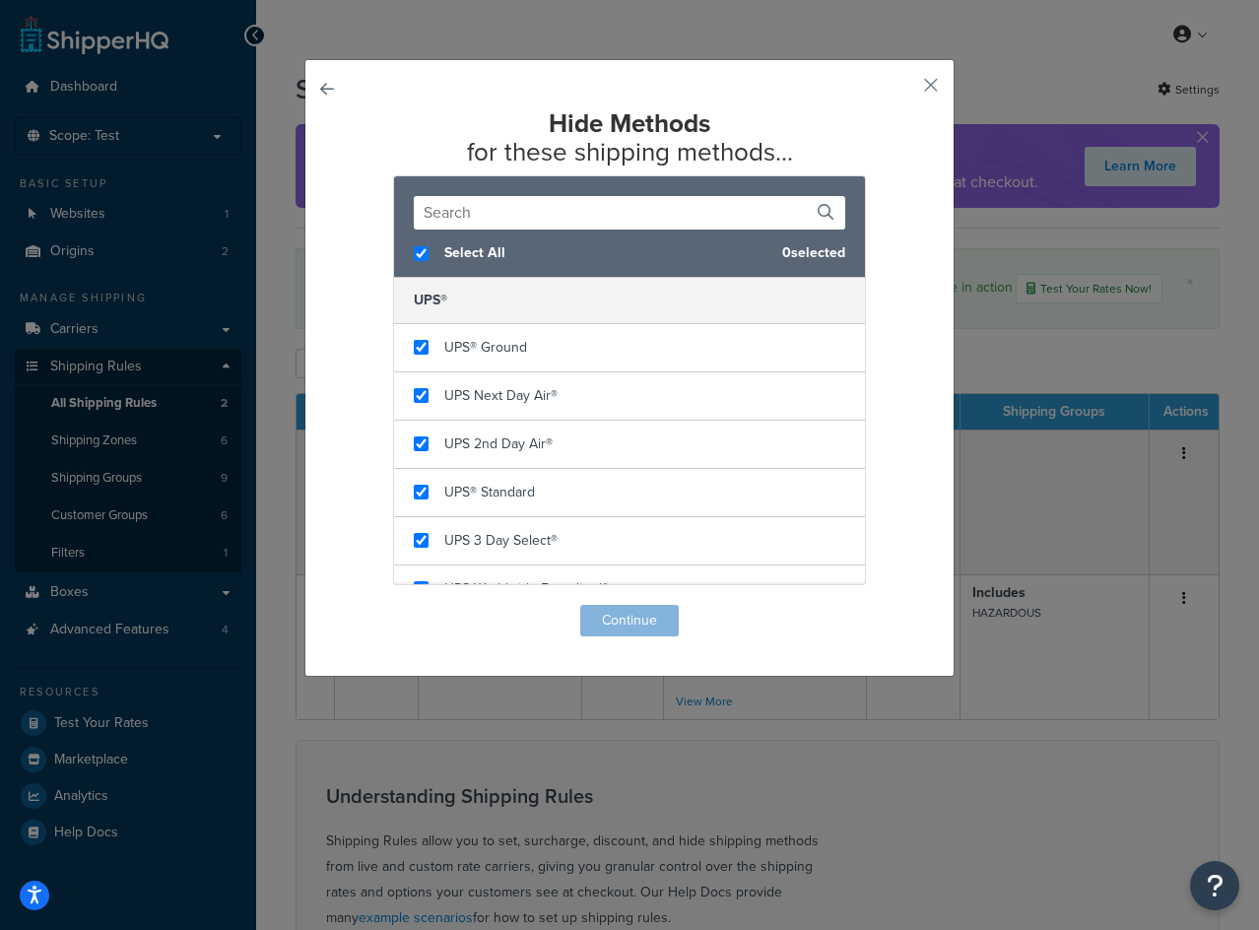
checkbox input "true"
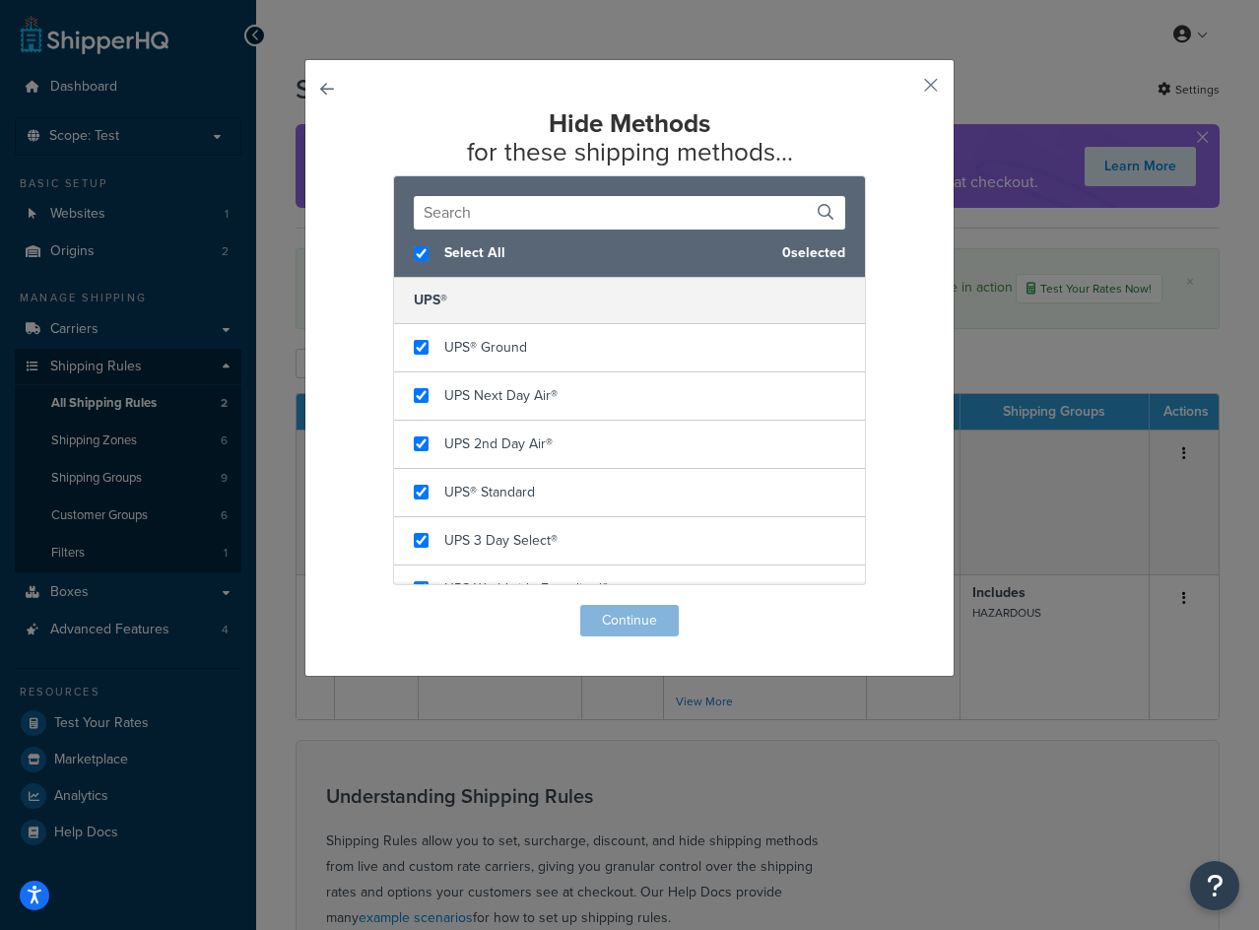
checkbox input "true"
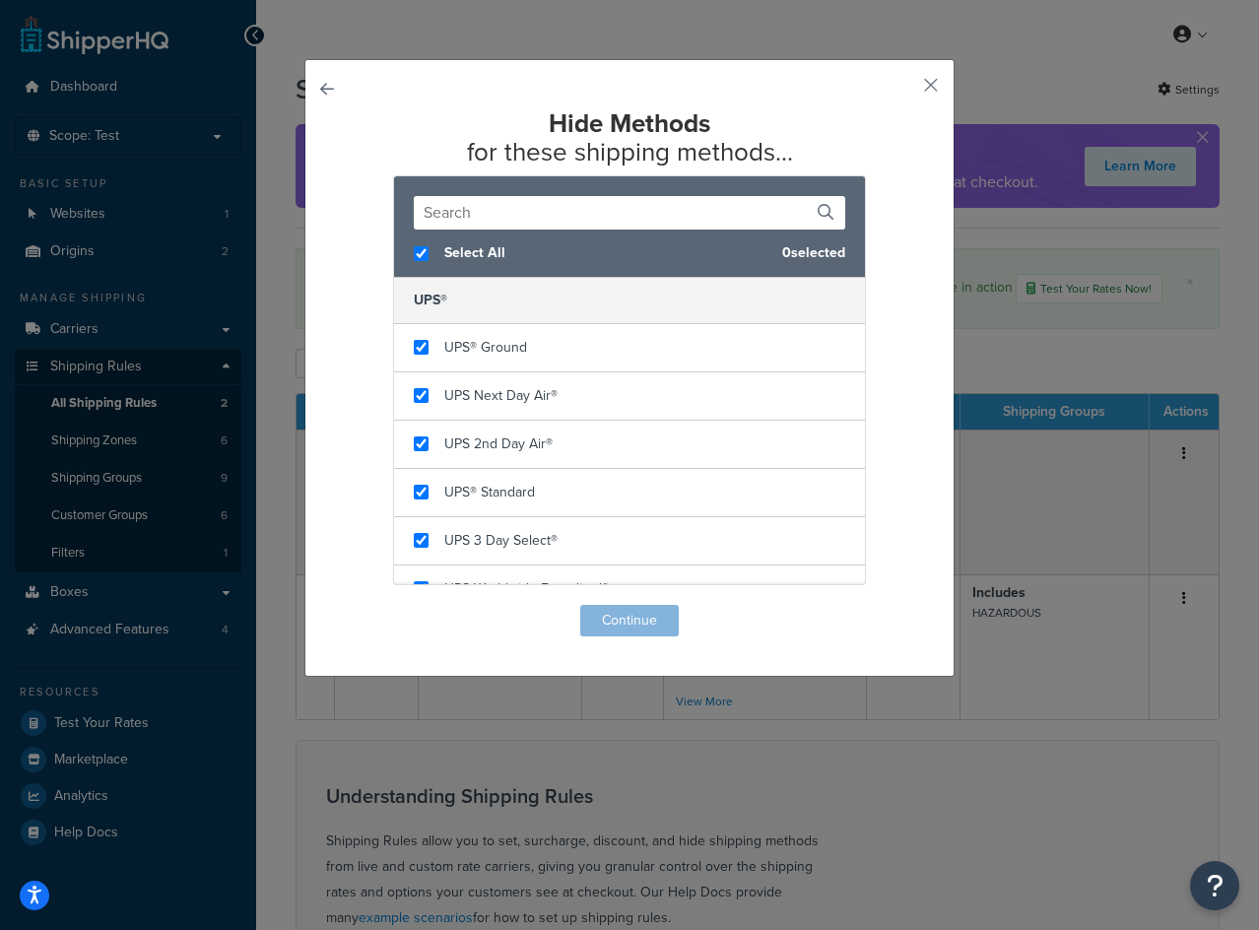
checkbox input "true"
click at [622, 609] on button "Continue" at bounding box center [629, 621] width 99 height 32
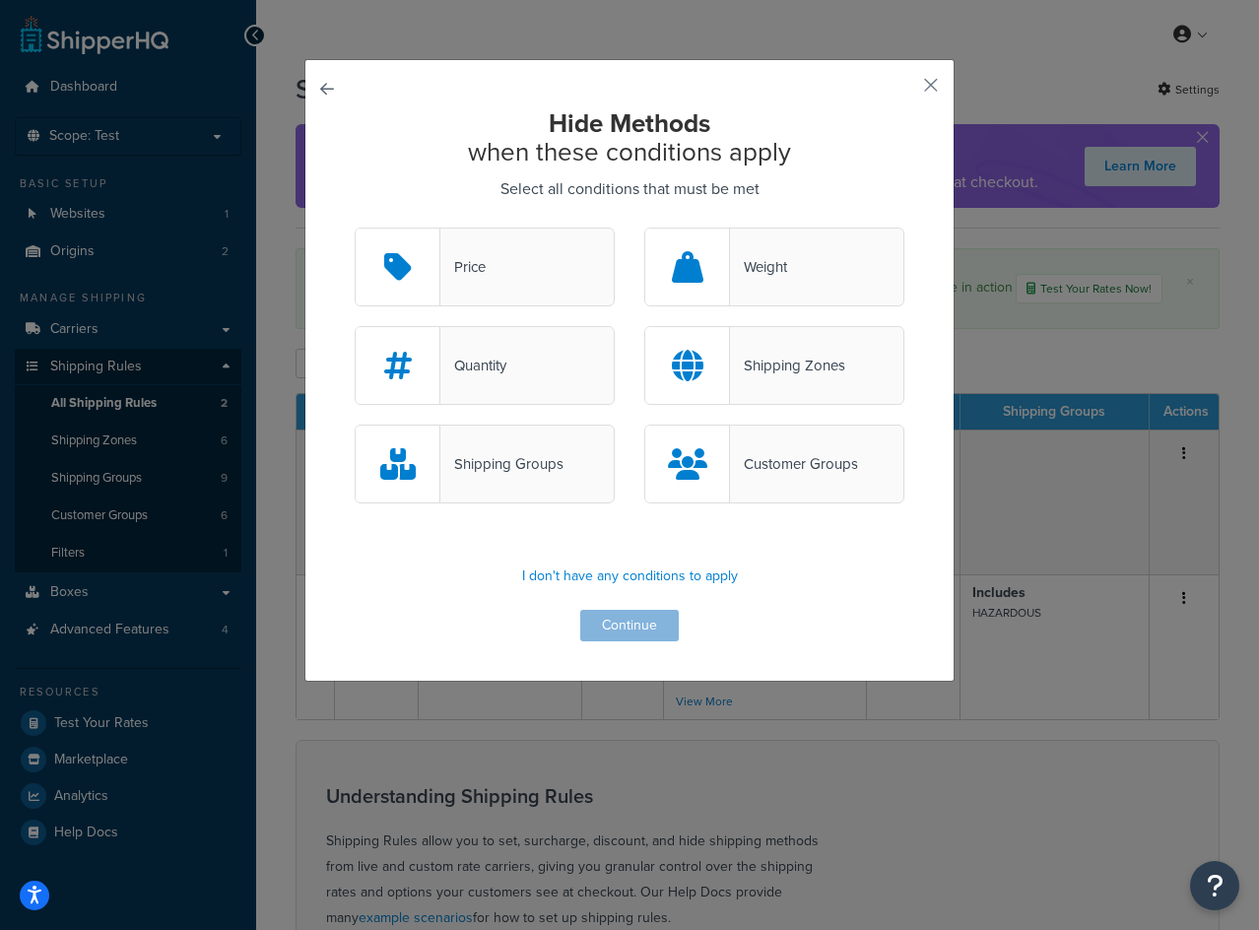
click at [798, 373] on div "Shipping Zones" at bounding box center [787, 366] width 115 height 28
click at [0, 0] on input "Shipping Zones" at bounding box center [0, 0] width 0 height 0
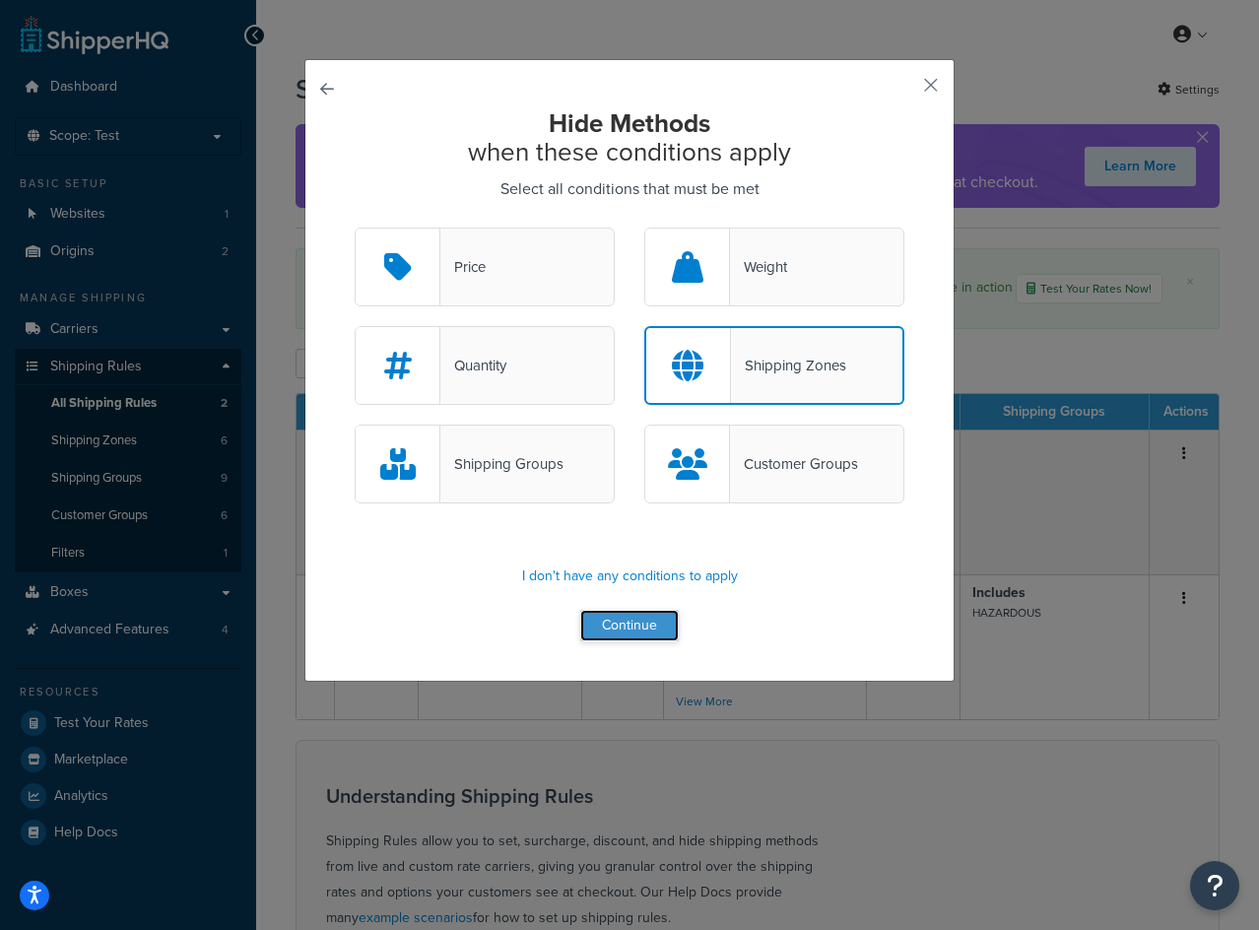
click at [643, 618] on button "Continue" at bounding box center [629, 626] width 99 height 32
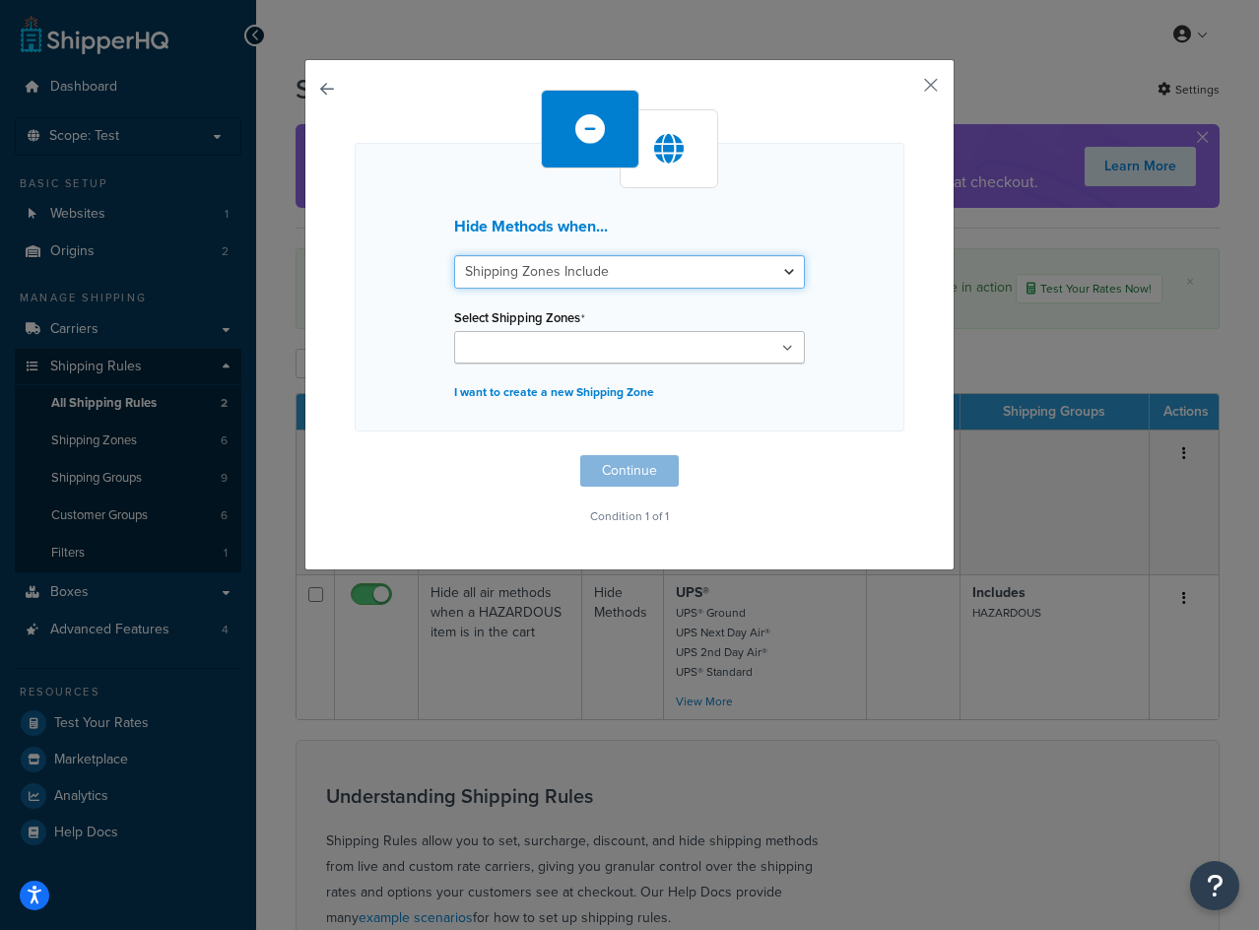
click at [591, 267] on select "Shipping Zones Include Shipping Zones Do Not Include" at bounding box center [629, 272] width 351 height 34
click at [596, 277] on select "Shipping Zones Include Shipping Zones Do Not Include" at bounding box center [629, 272] width 351 height 34
click at [589, 338] on input "Select Shipping Zones" at bounding box center [547, 349] width 174 height 22
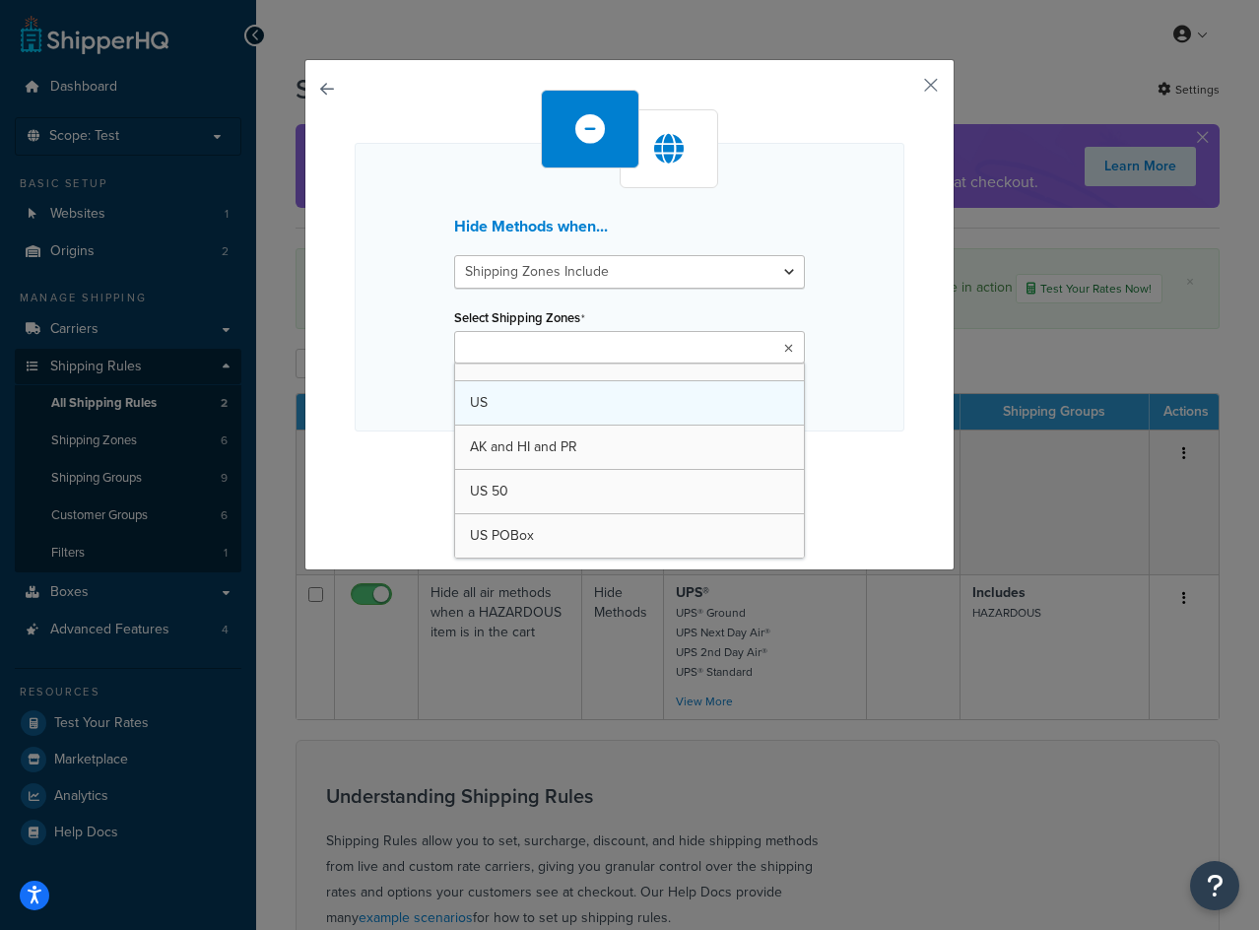
scroll to position [26, 0]
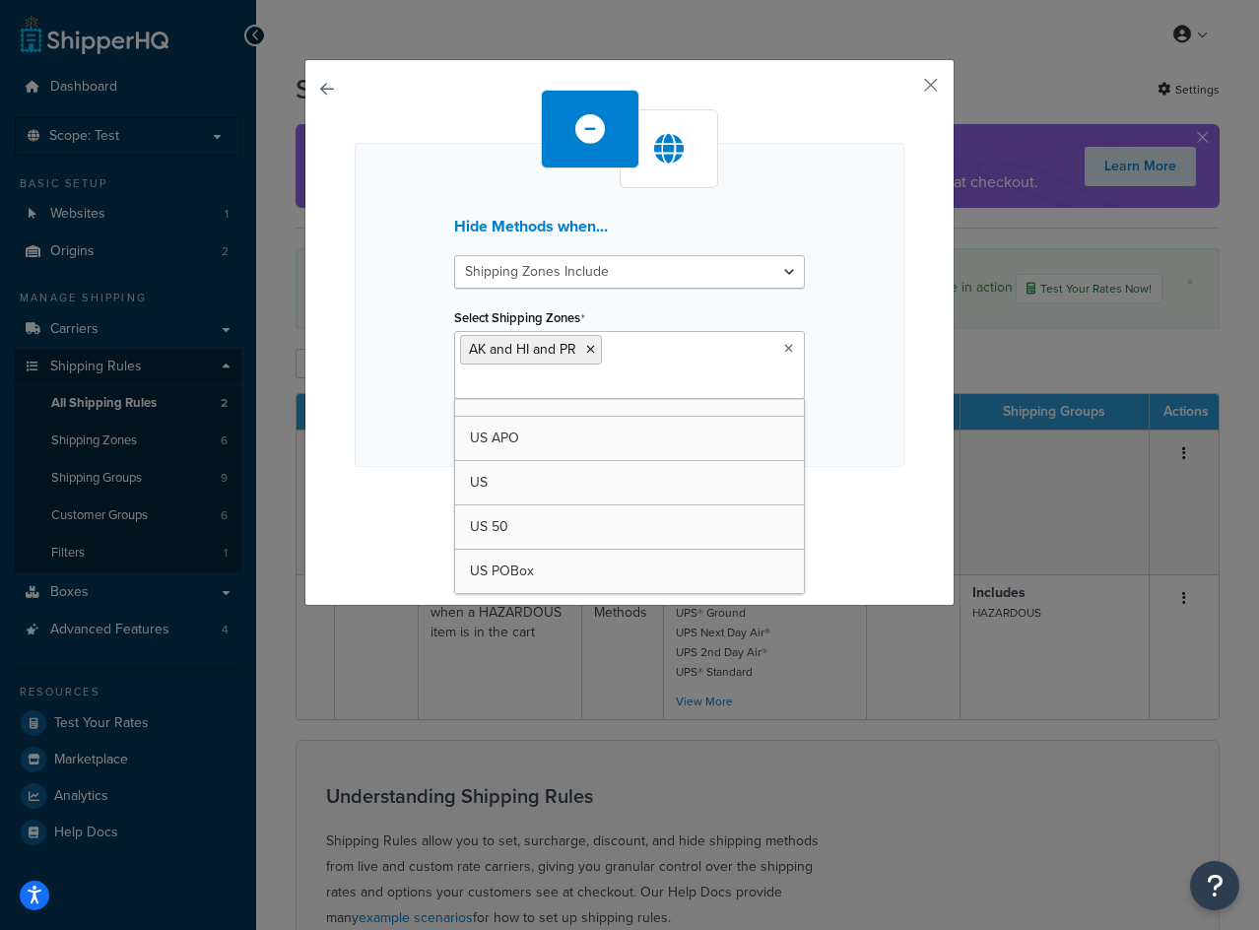
click at [894, 467] on div "Hide Methods when... Shipping Zones Include Shipping Zones Do Not Include Selec…" at bounding box center [630, 328] width 550 height 476
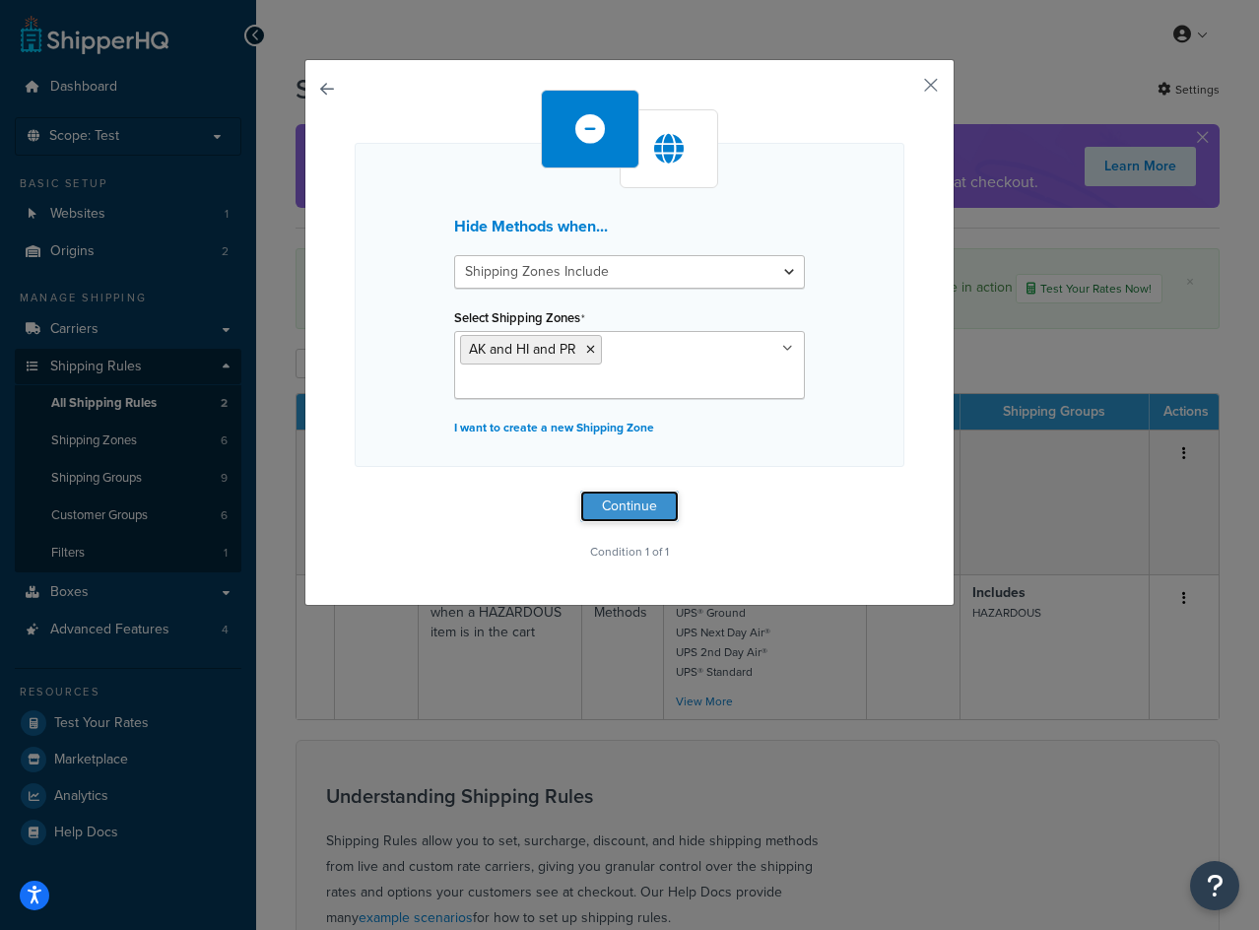
click at [599, 491] on button "Continue" at bounding box center [629, 507] width 99 height 32
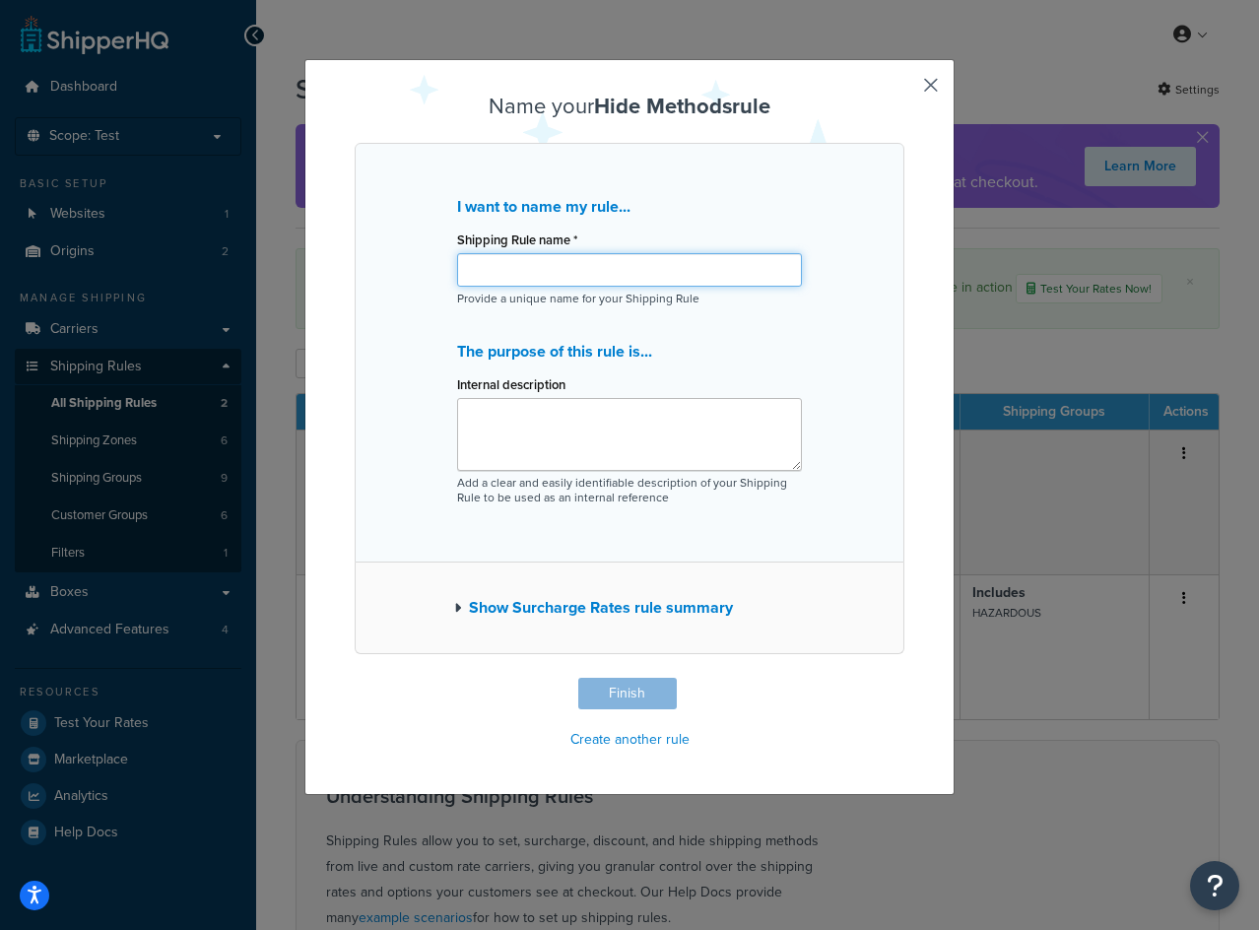
click at [556, 268] on input "Shipping Rule name *" at bounding box center [629, 270] width 345 height 34
paste input "Hide all methods when the cart contains a HAZARDOUS item and the zone is AK and…"
type input "Hide all methods when the cart contains a HAZARDOUS item and the zone is AK and…"
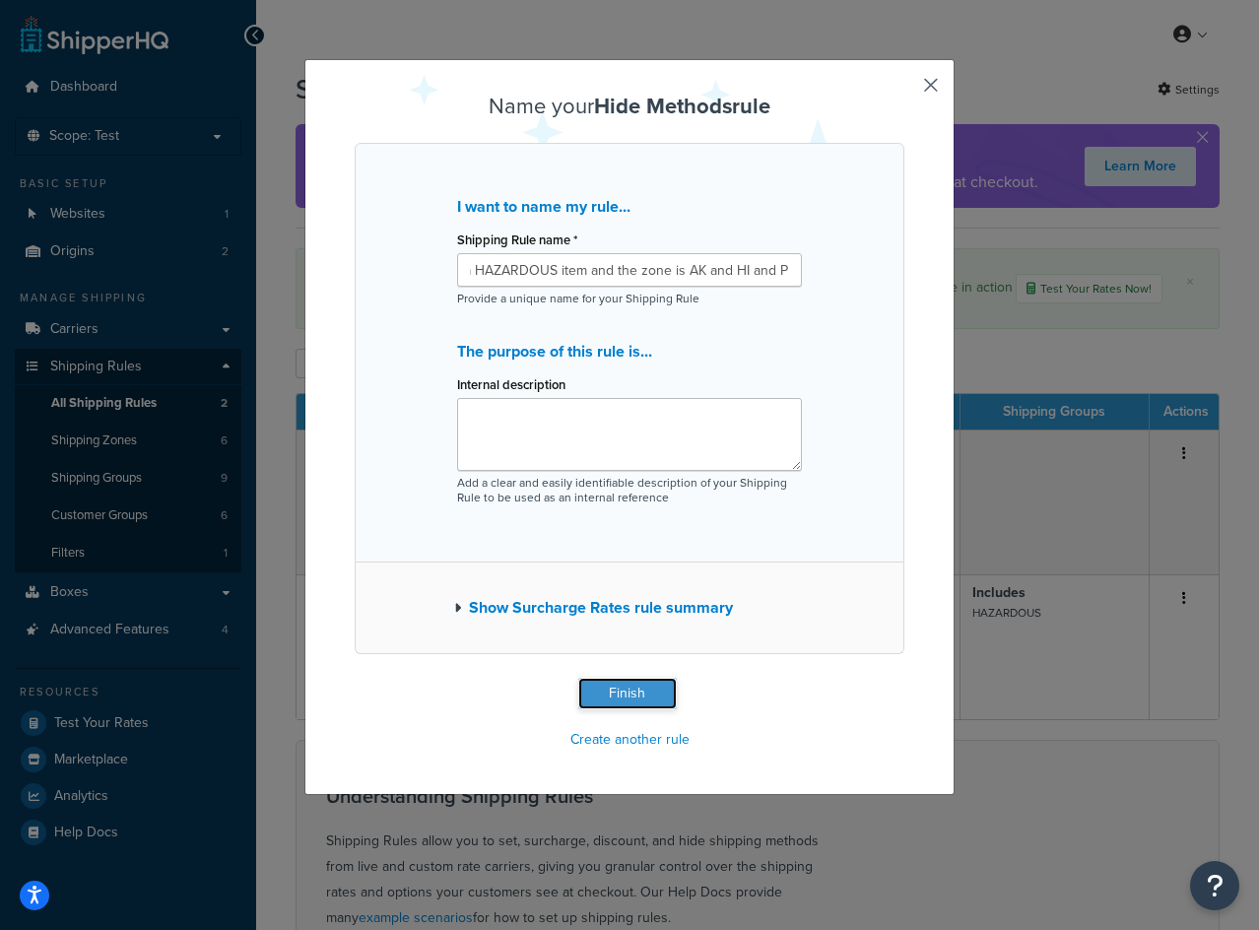
click at [650, 700] on button "Finish" at bounding box center [627, 694] width 99 height 32
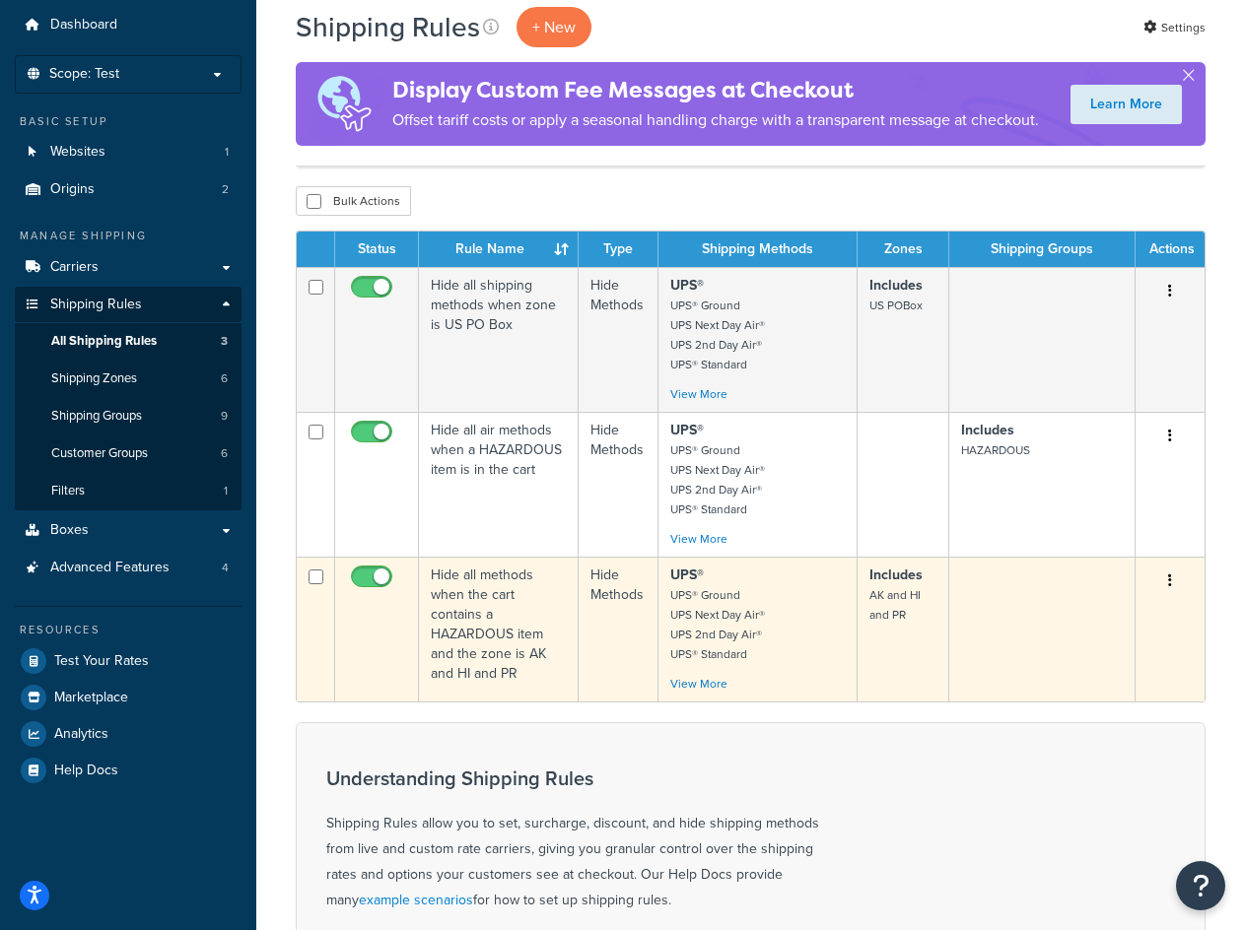
scroll to position [99, 0]
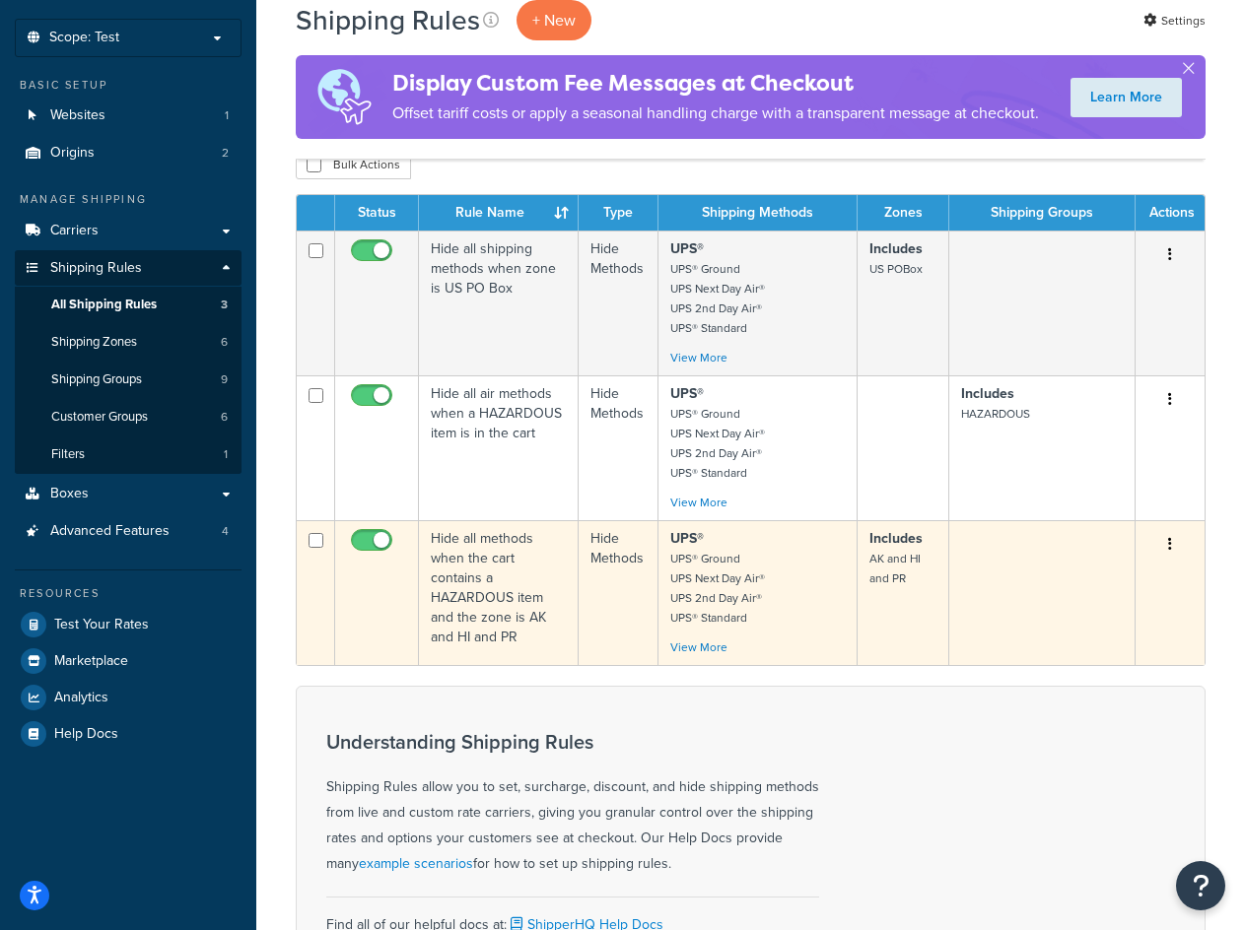
click at [1028, 610] on td at bounding box center [1042, 592] width 186 height 145
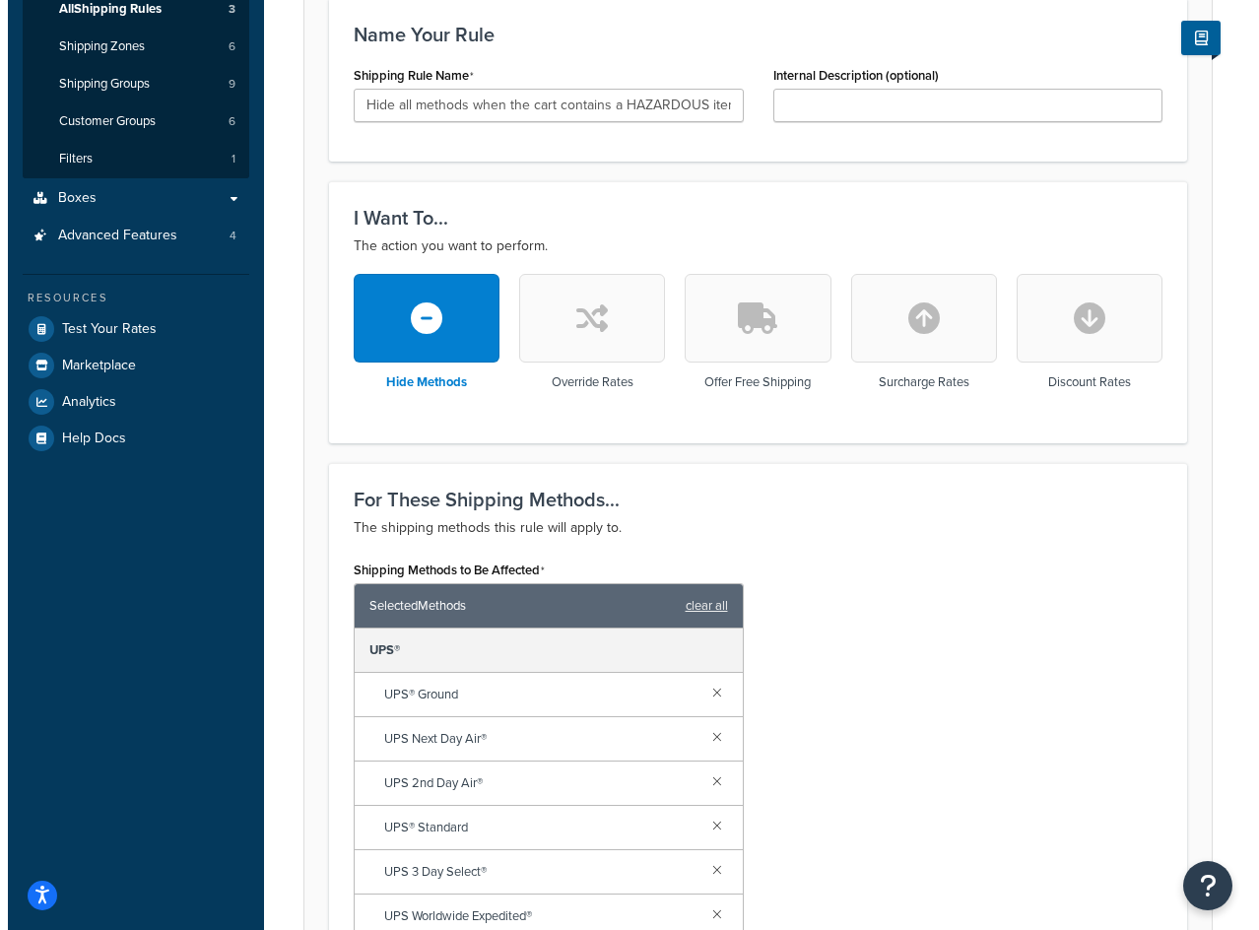
scroll to position [985, 0]
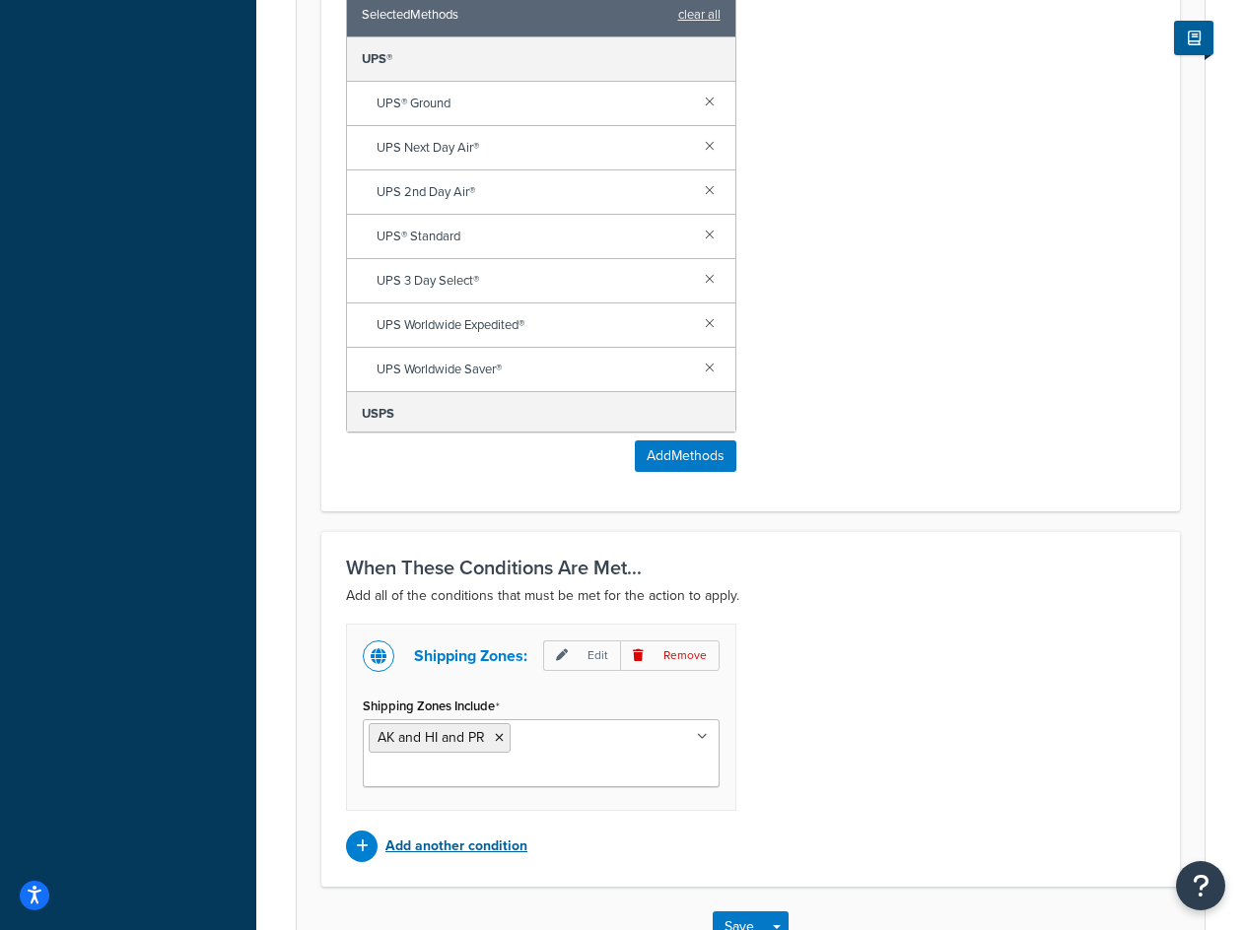
click at [452, 833] on p "Add another condition" at bounding box center [456, 847] width 142 height 28
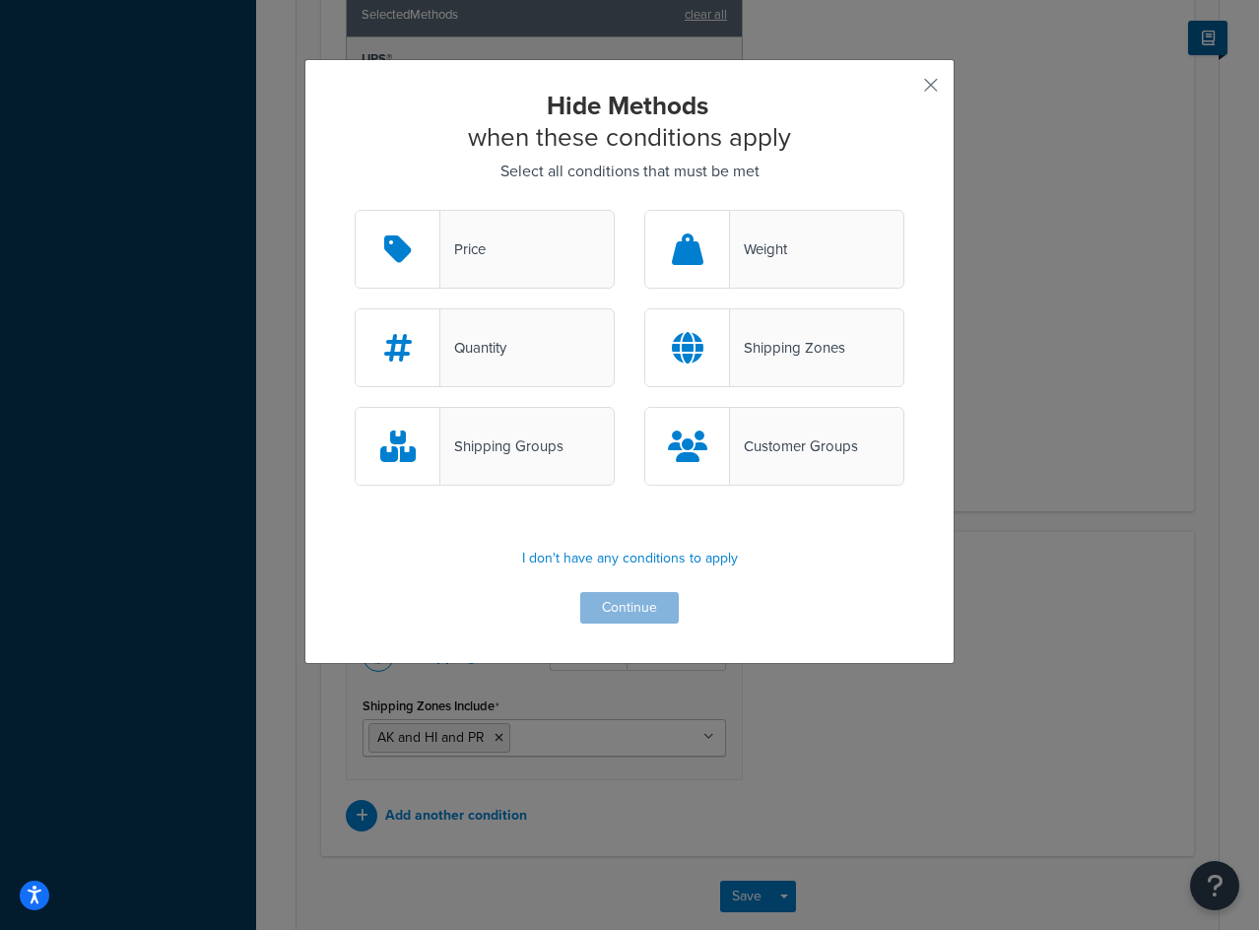
click at [528, 432] on div "Shipping Groups" at bounding box center [485, 446] width 260 height 79
click at [0, 0] on input "Shipping Groups" at bounding box center [0, 0] width 0 height 0
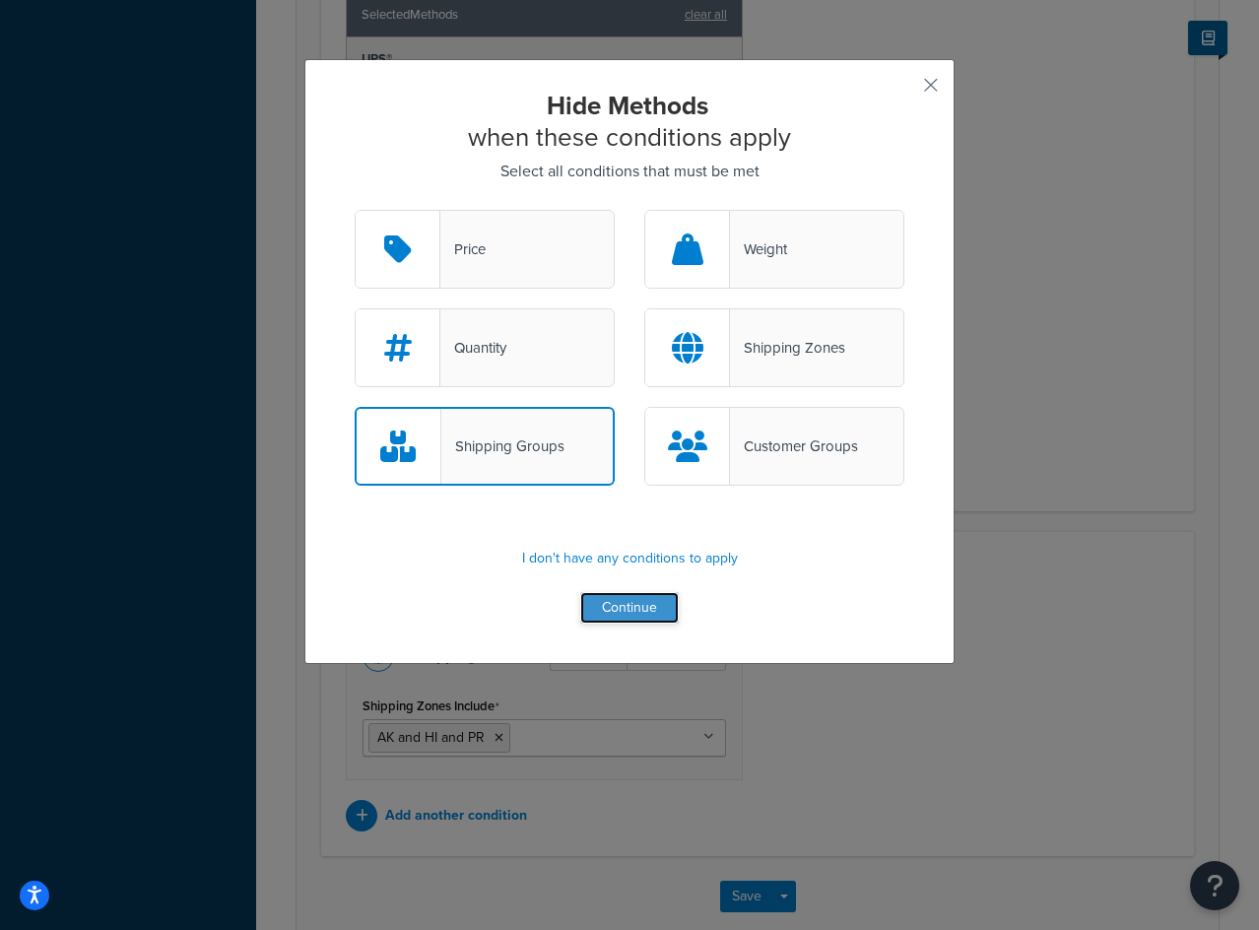
click at [625, 603] on button "Continue" at bounding box center [629, 608] width 99 height 32
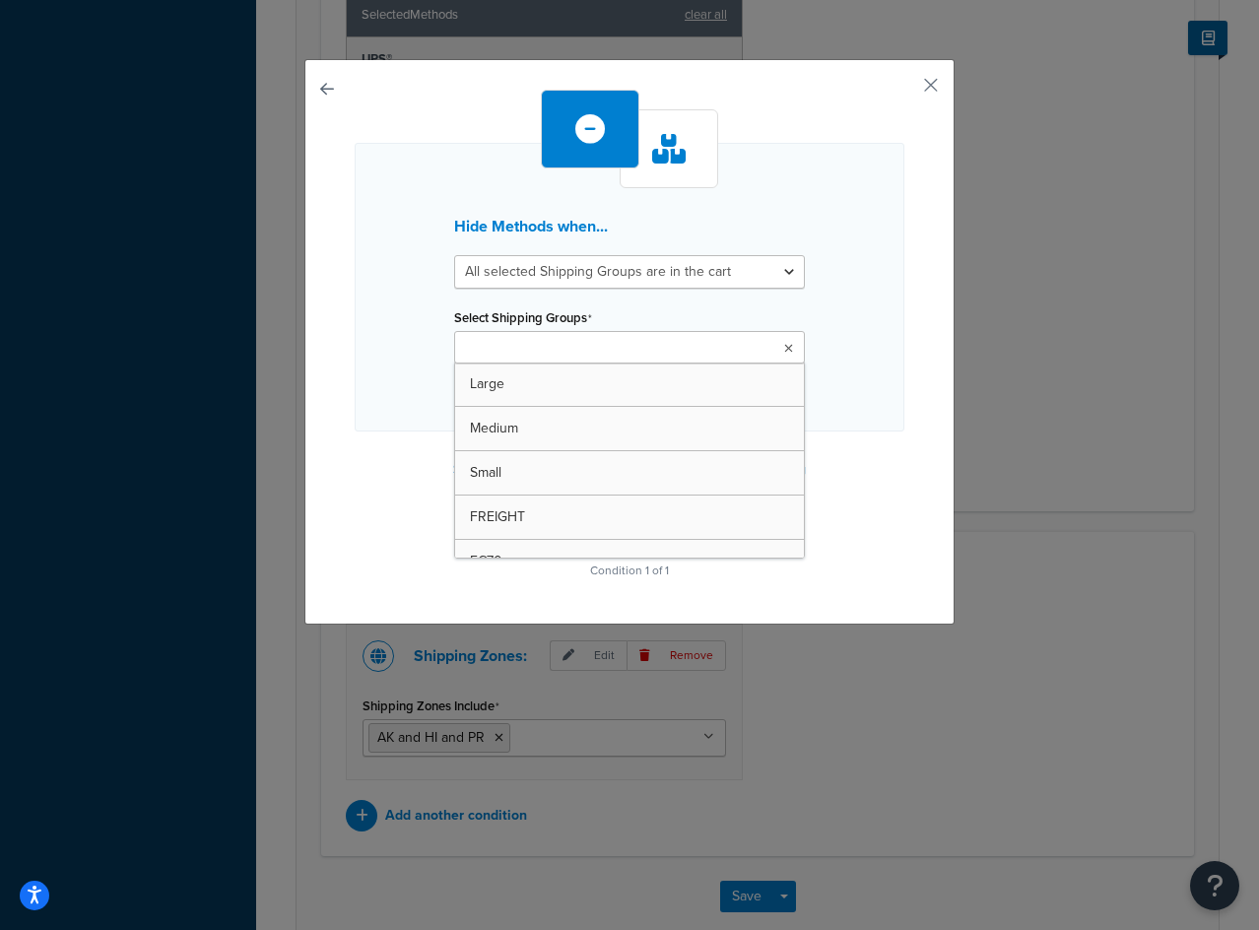
click at [604, 341] on input "Select Shipping Groups" at bounding box center [547, 349] width 174 height 22
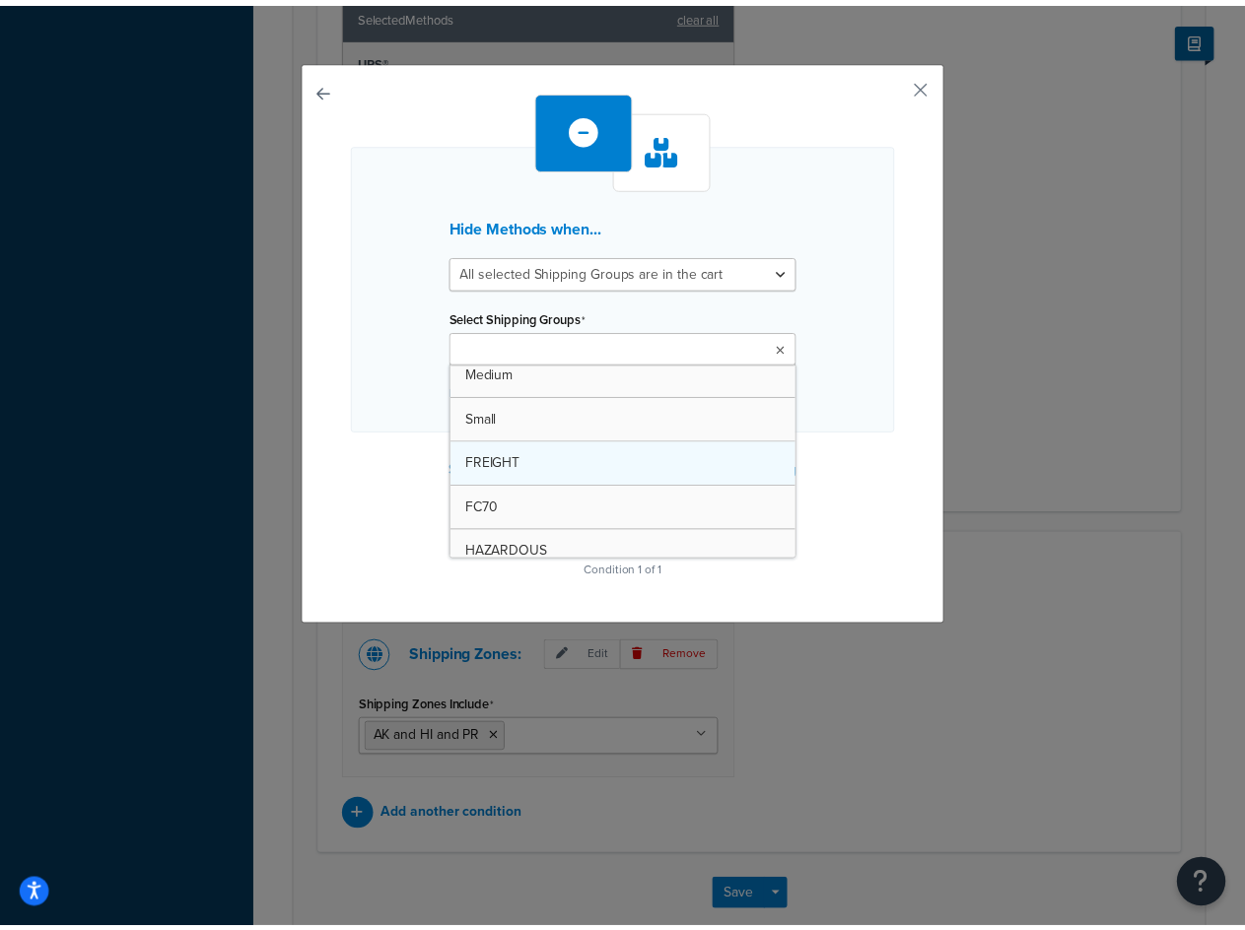
scroll to position [99, 0]
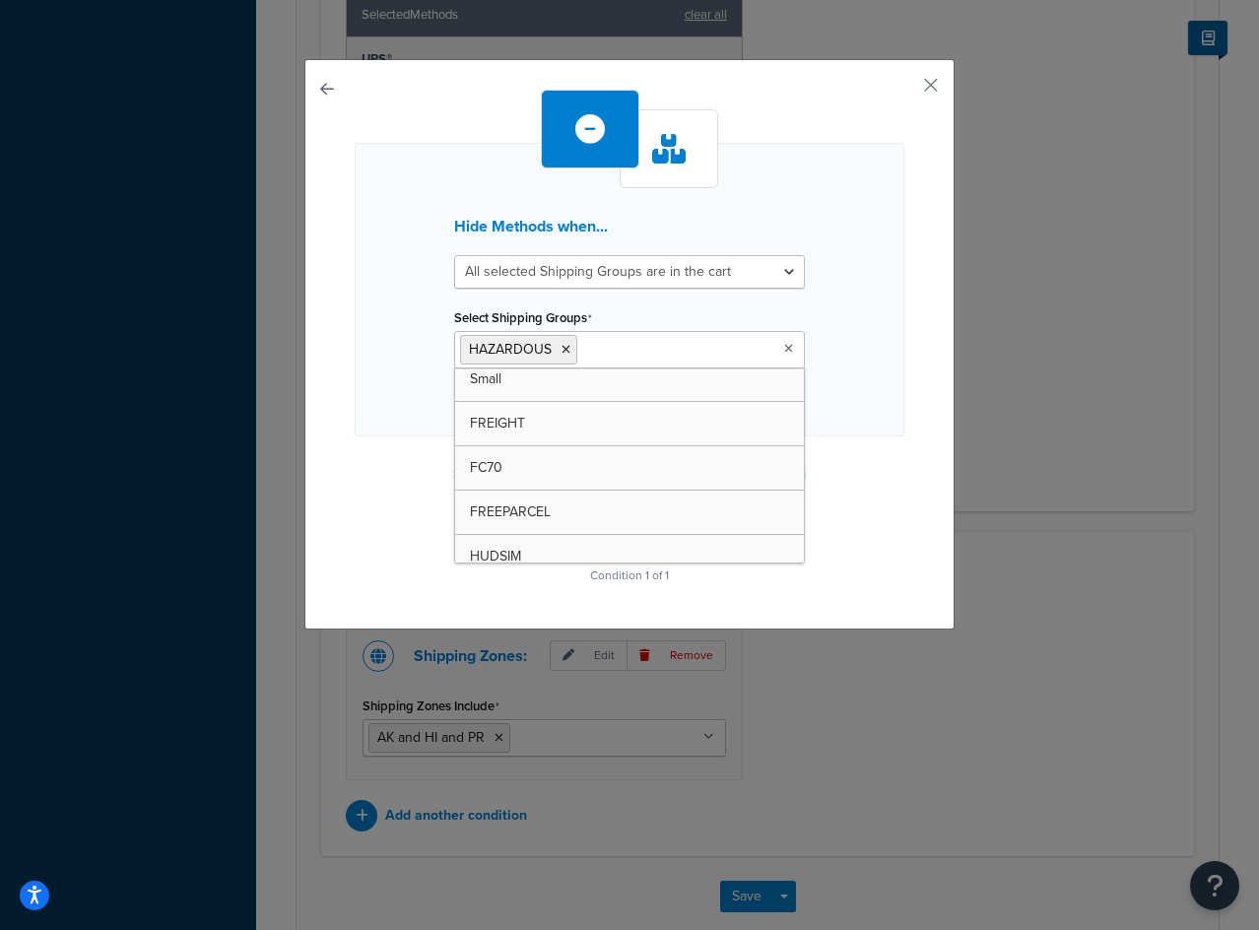
click at [897, 576] on p "Condition 1 of 1" at bounding box center [630, 576] width 550 height 28
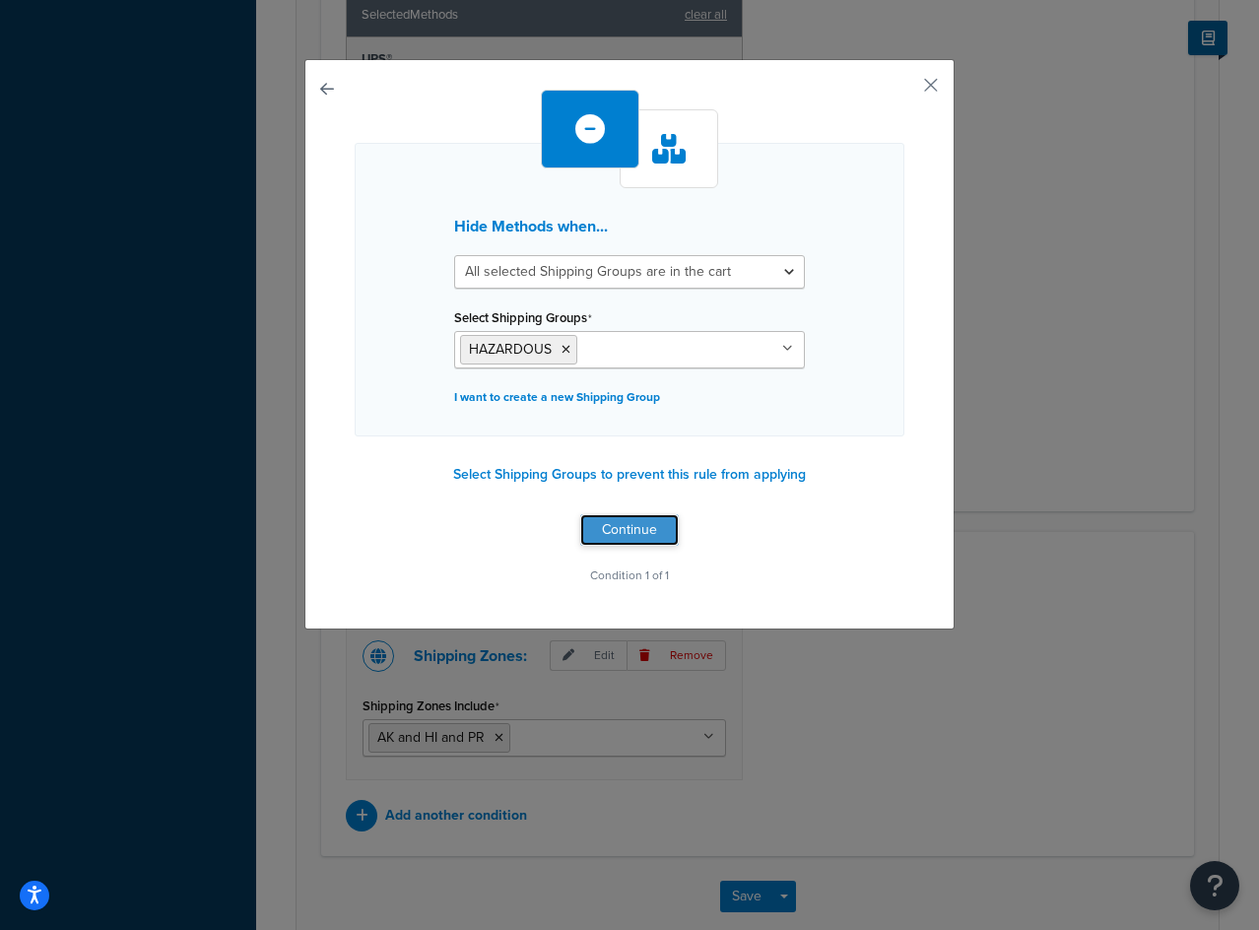
click at [647, 533] on button "Continue" at bounding box center [629, 530] width 99 height 32
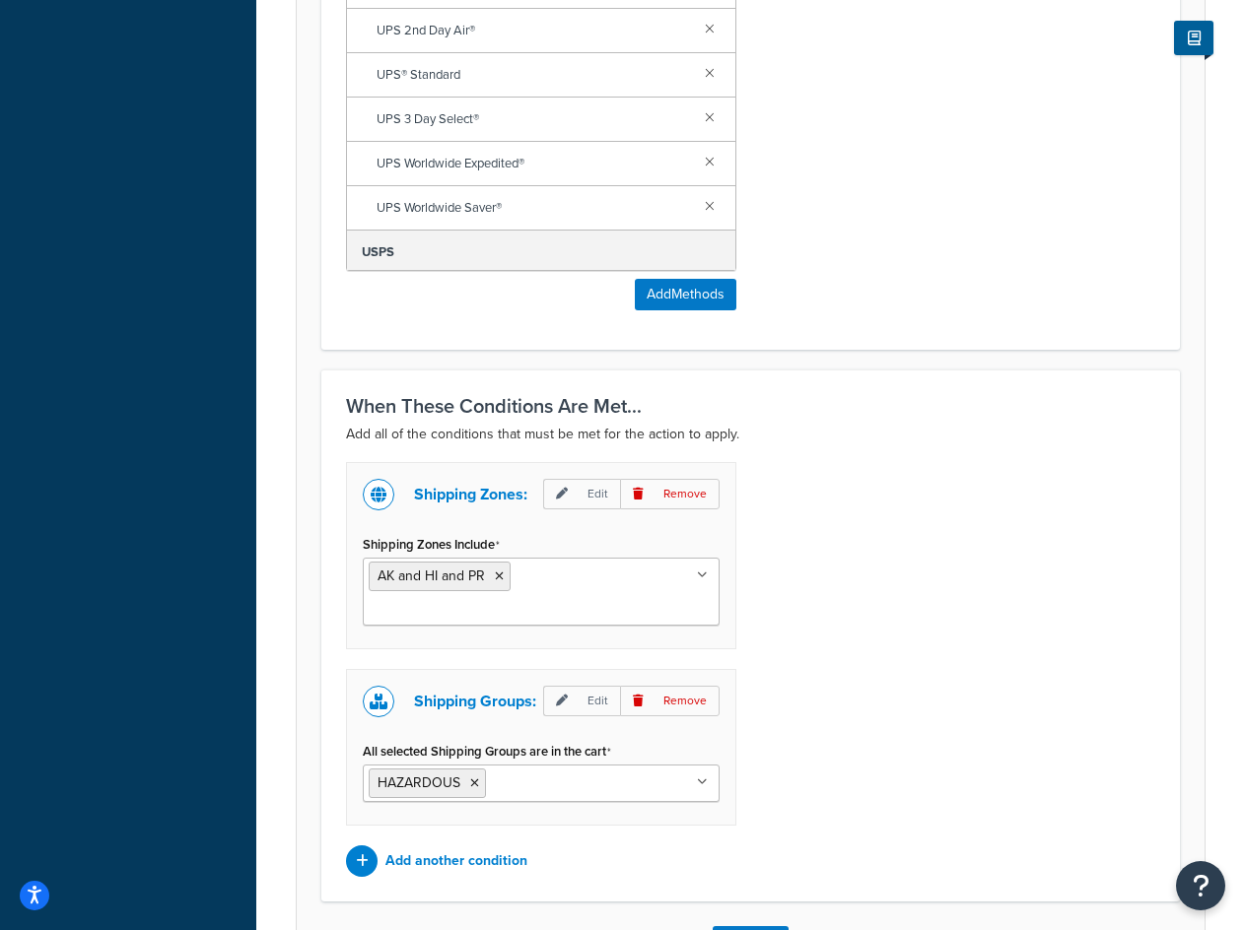
scroll to position [1270, 0]
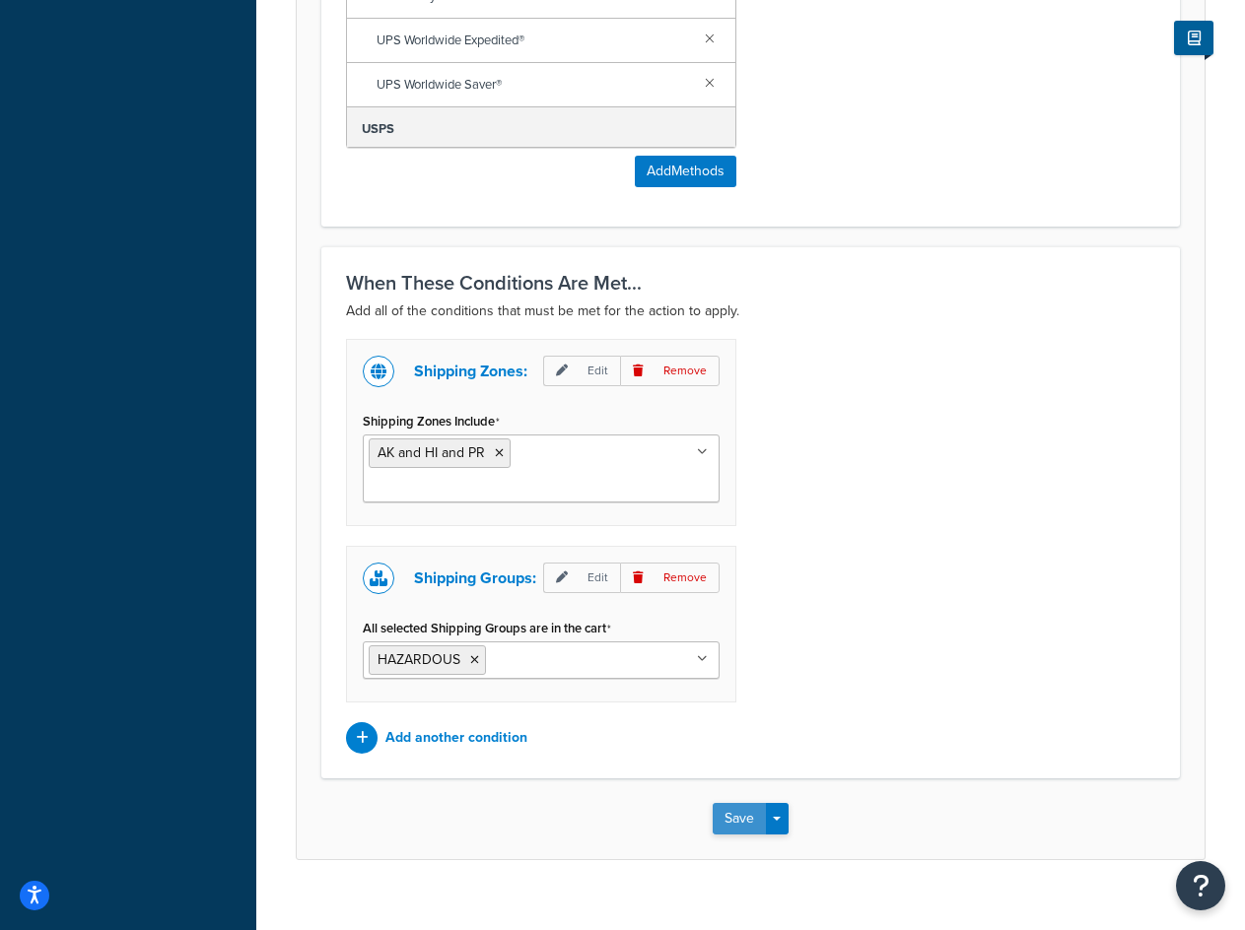
click at [735, 803] on button "Save" at bounding box center [738, 819] width 53 height 32
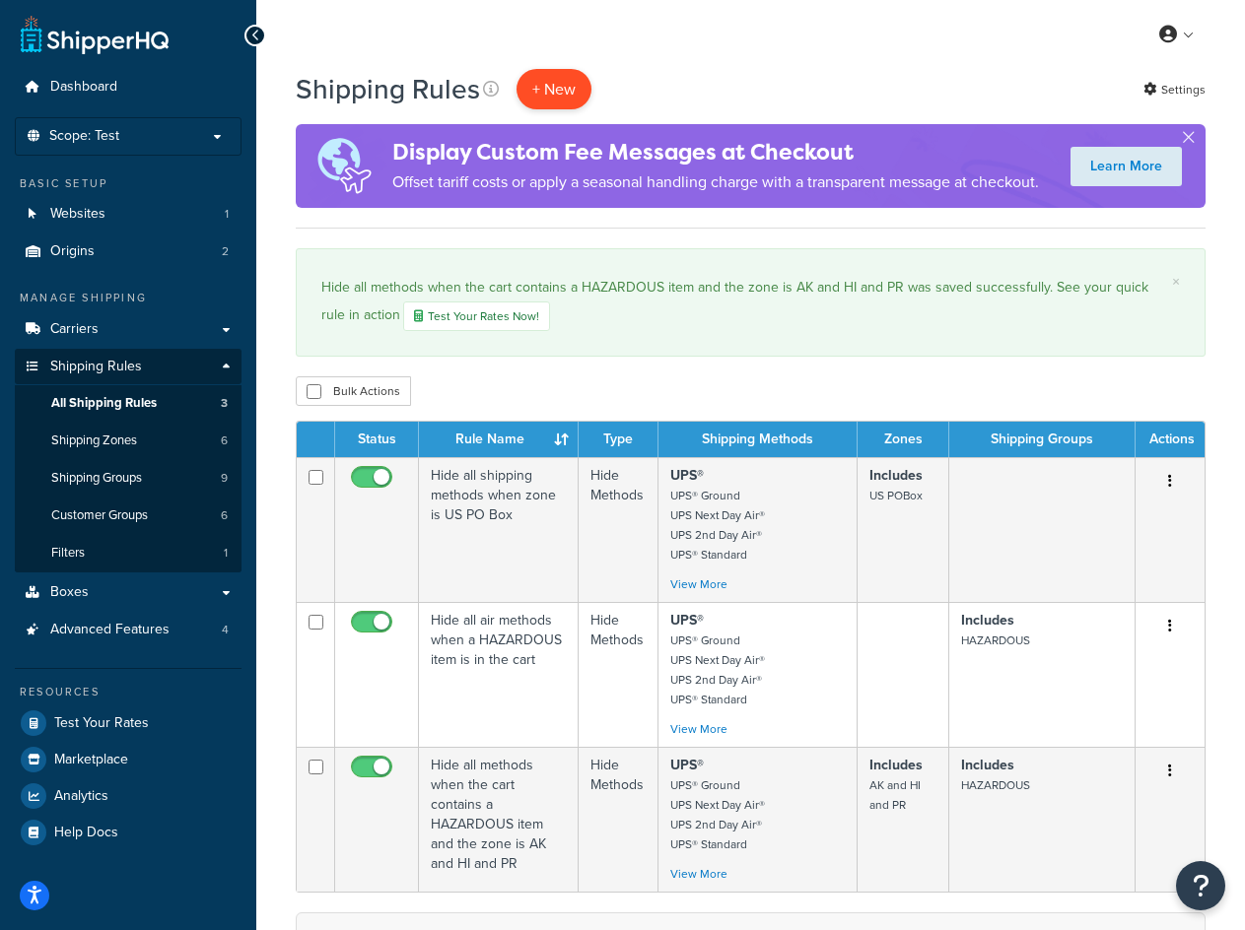
click at [572, 92] on p "+ New" at bounding box center [553, 89] width 75 height 40
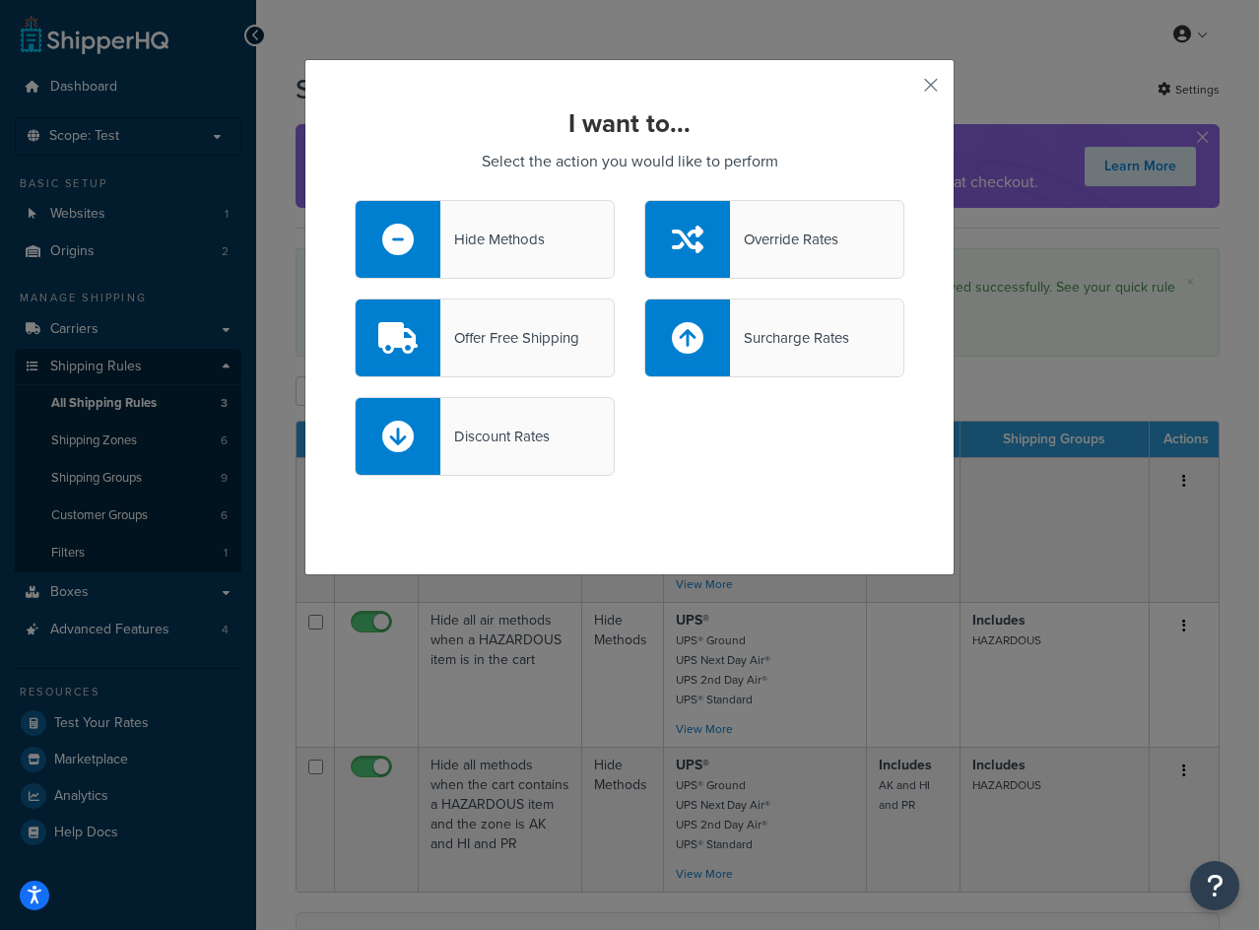
click at [574, 327] on div "Offer Free Shipping" at bounding box center [509, 338] width 139 height 28
click at [0, 0] on input "Offer Free Shipping" at bounding box center [0, 0] width 0 height 0
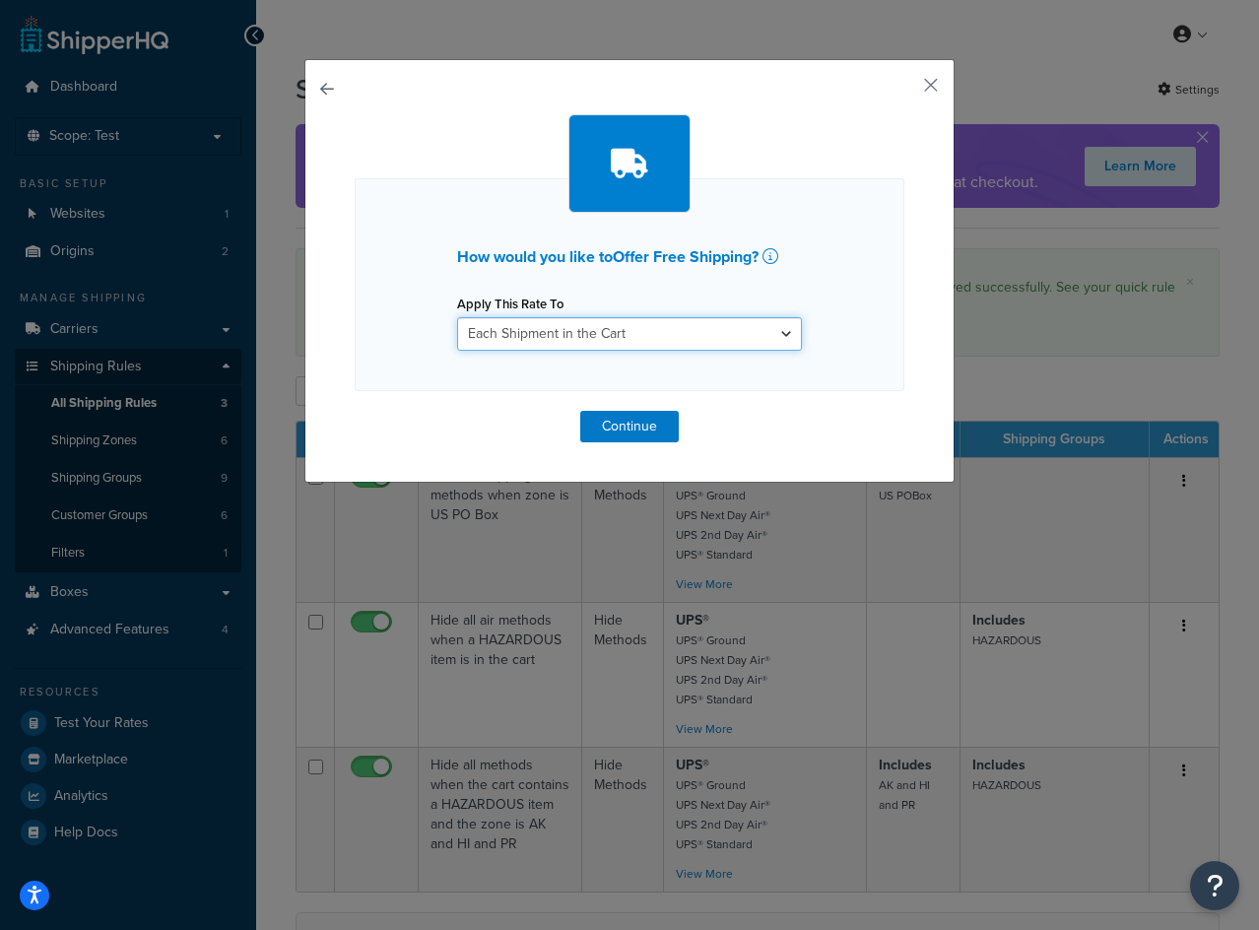
click at [603, 343] on select "Each Shipment in the Cart Each Origin in the Cart Each Shipping Group in the Ca…" at bounding box center [629, 334] width 345 height 34
click at [657, 341] on select "Each Shipment in the Cart Each Origin in the Cart Each Shipping Group in the Ca…" at bounding box center [629, 334] width 345 height 34
select select "SHIPPING_GROUP"
click at [457, 317] on select "Each Shipment in the Cart Each Origin in the Cart Each Shipping Group in the Ca…" at bounding box center [629, 334] width 345 height 34
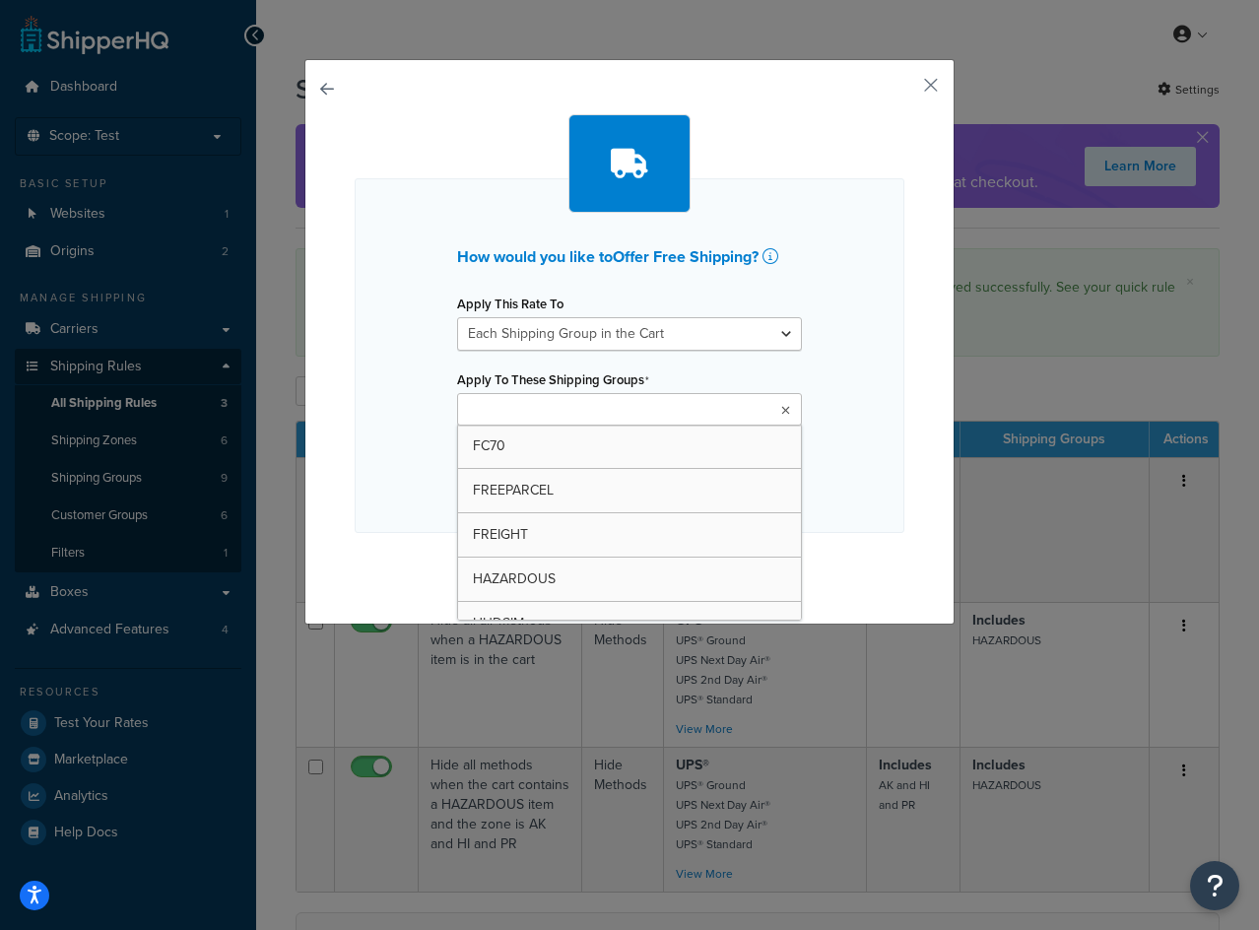
click at [685, 410] on ul at bounding box center [629, 409] width 345 height 33
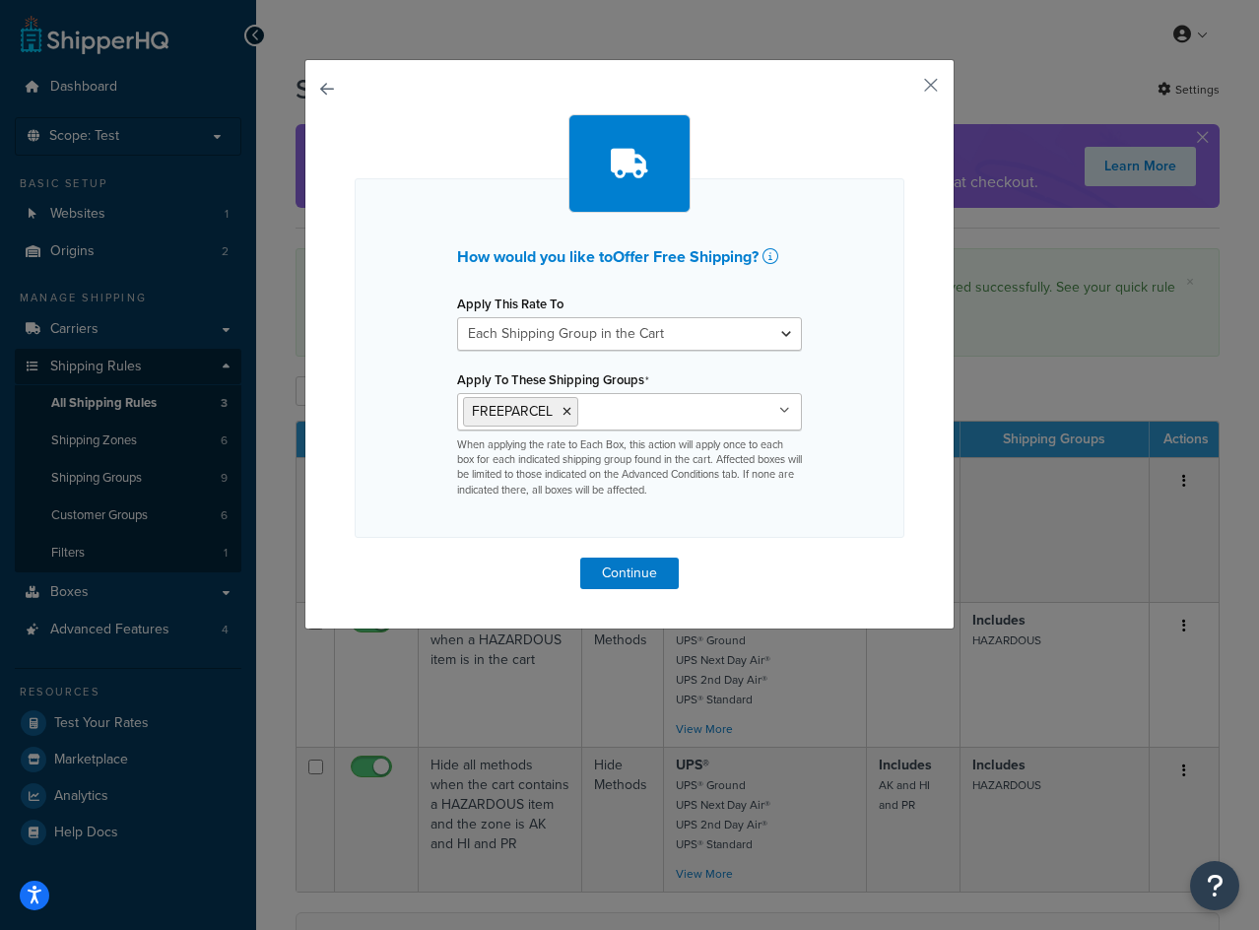
click at [870, 491] on div "How would you like to Offer Free Shipping ? Apply This Rate To Each Shipment in…" at bounding box center [630, 358] width 550 height 360
click at [614, 575] on button "Continue" at bounding box center [629, 574] width 99 height 32
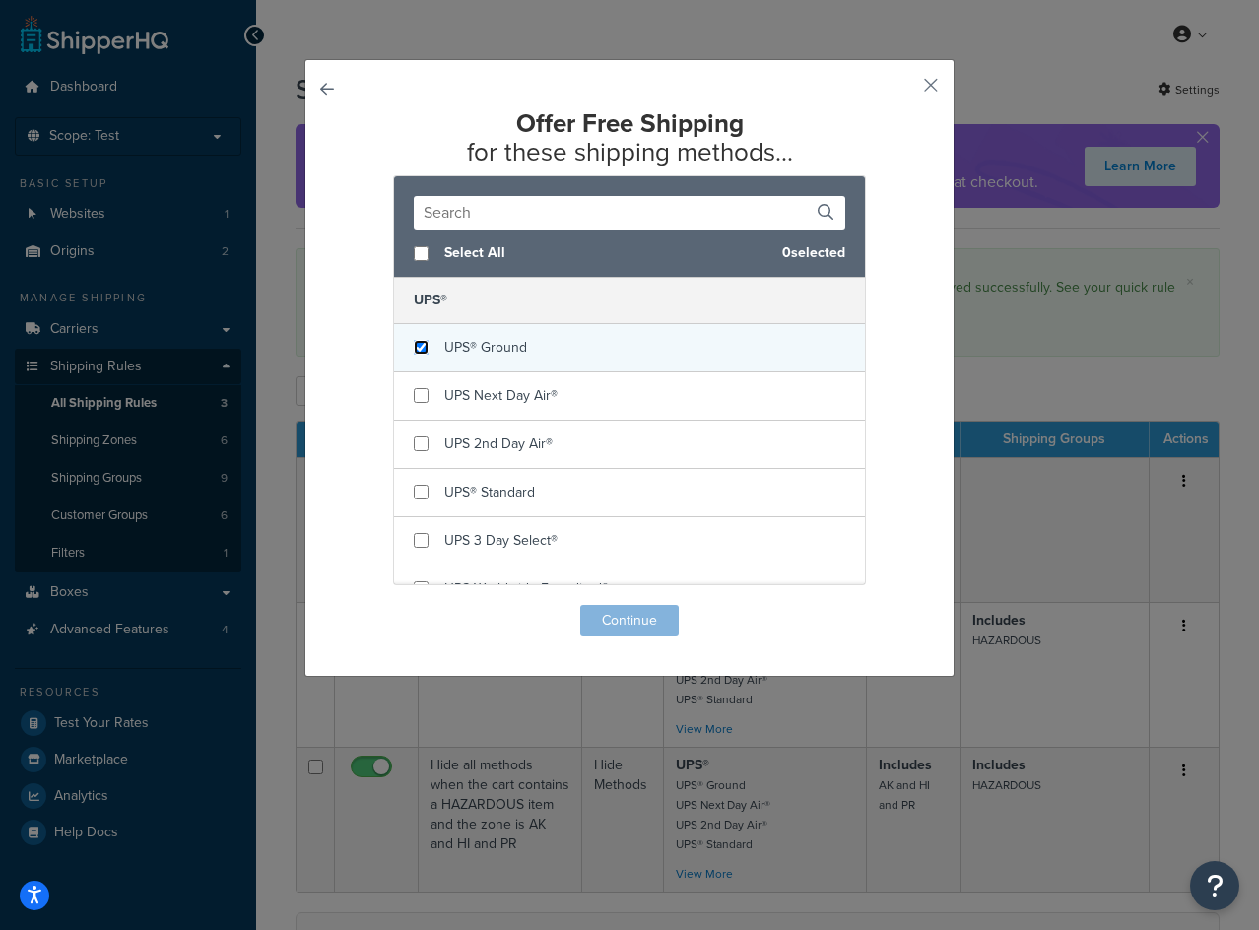
click at [414, 354] on input "checkbox" at bounding box center [421, 347] width 15 height 15
checkbox input "true"
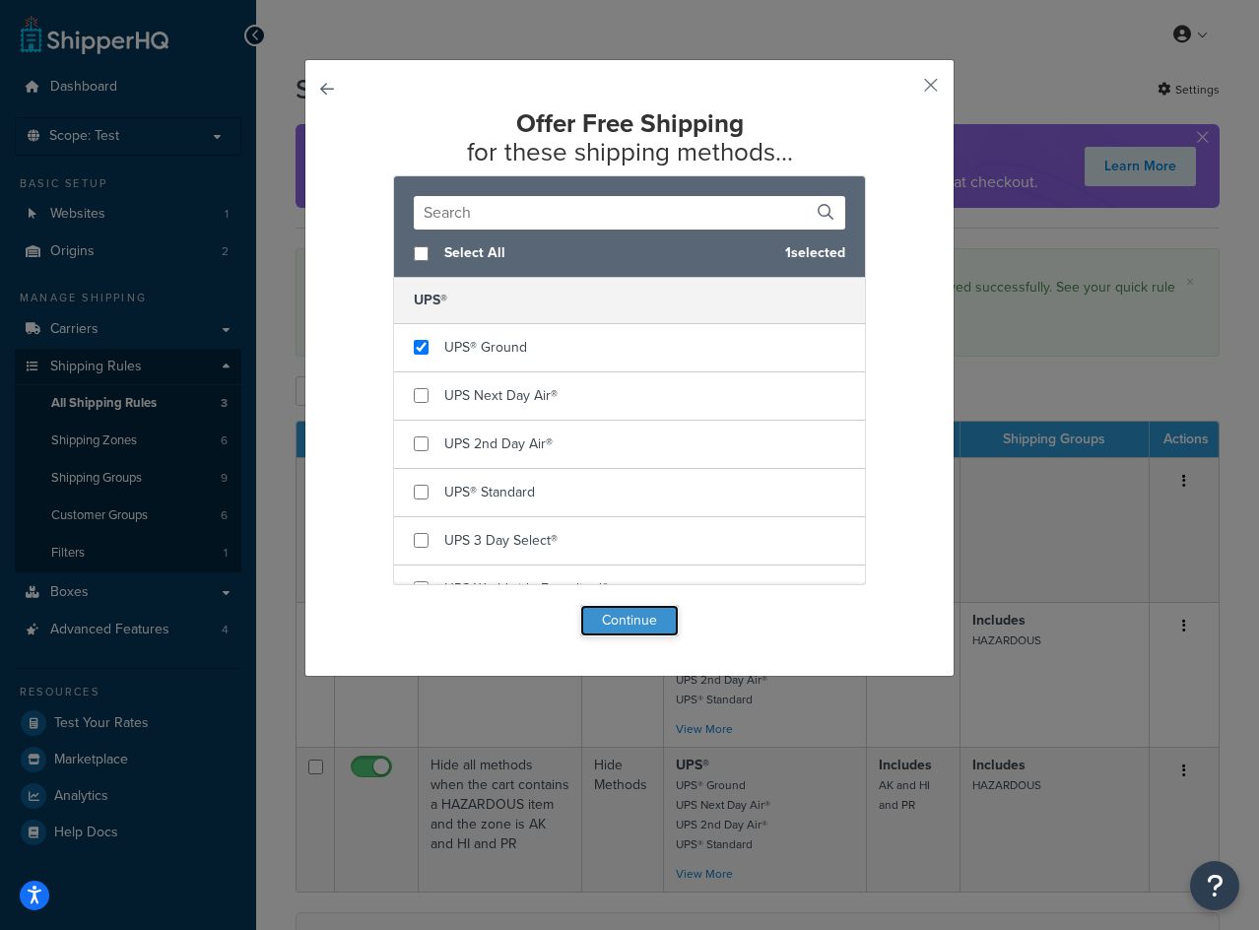
click at [629, 613] on button "Continue" at bounding box center [629, 621] width 99 height 32
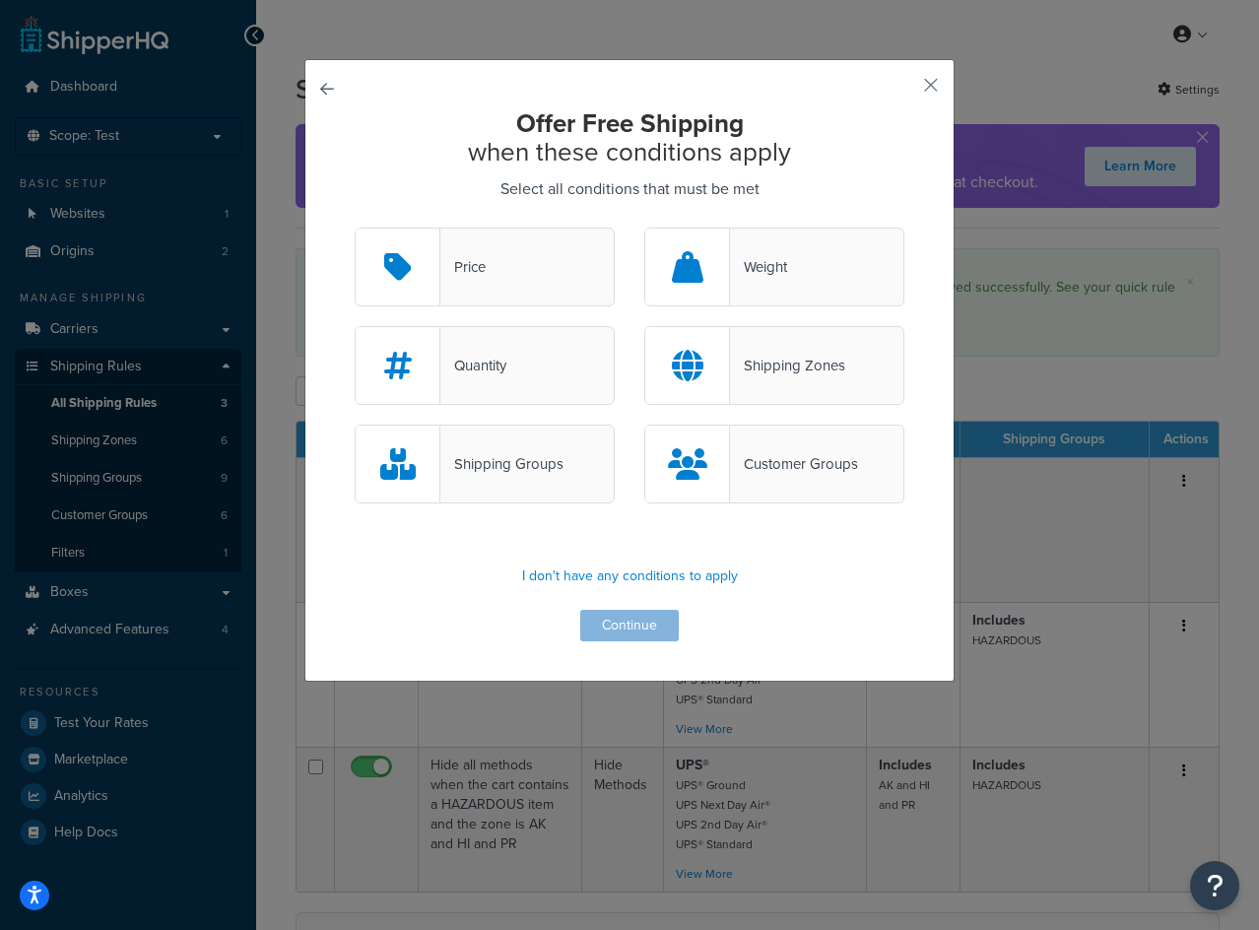
click at [522, 461] on div "Shipping Groups" at bounding box center [501, 464] width 123 height 28
click at [0, 0] on input "Shipping Groups" at bounding box center [0, 0] width 0 height 0
click at [615, 613] on button "Continue" at bounding box center [629, 626] width 99 height 32
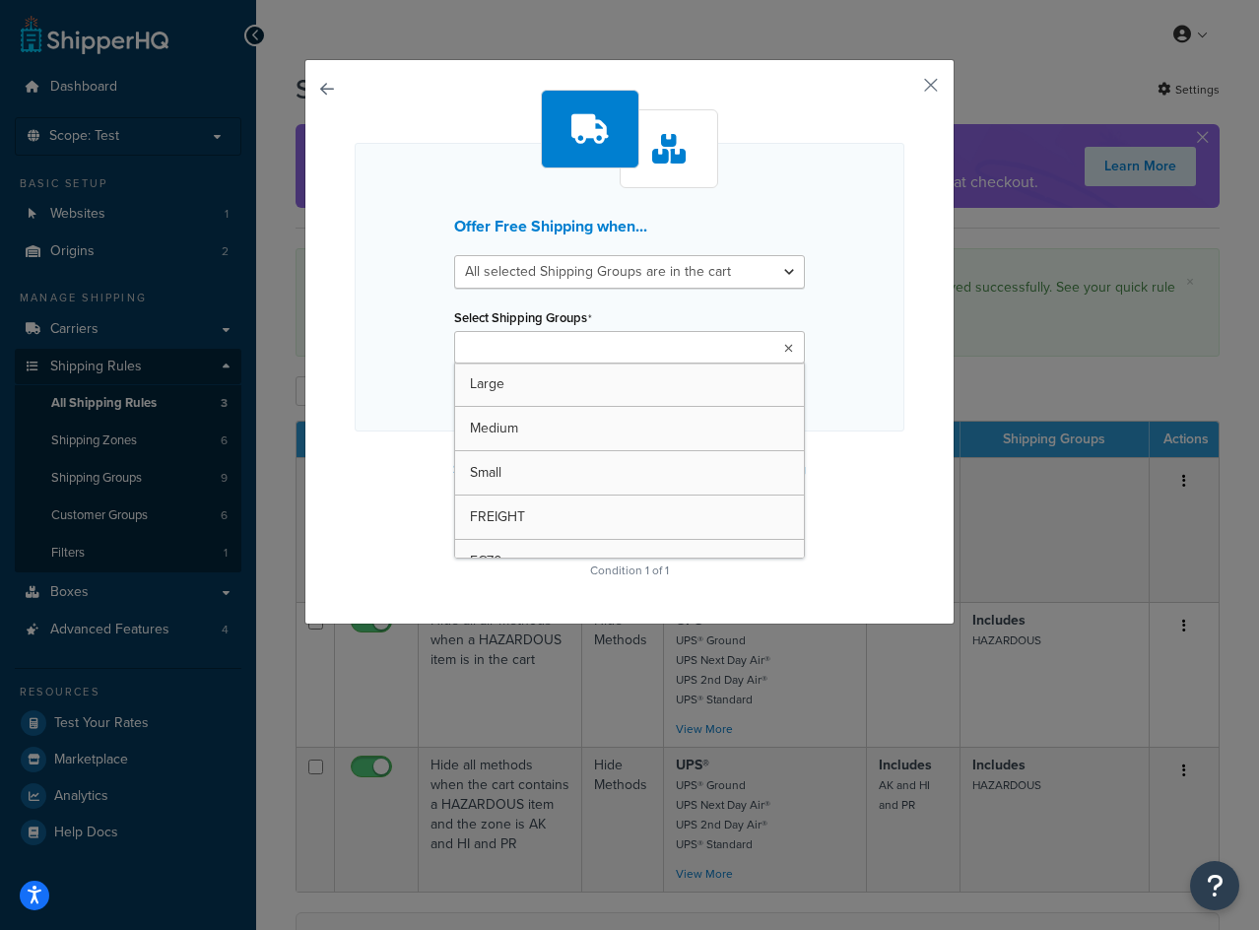
click at [571, 354] on input "Select Shipping Groups" at bounding box center [547, 349] width 174 height 22
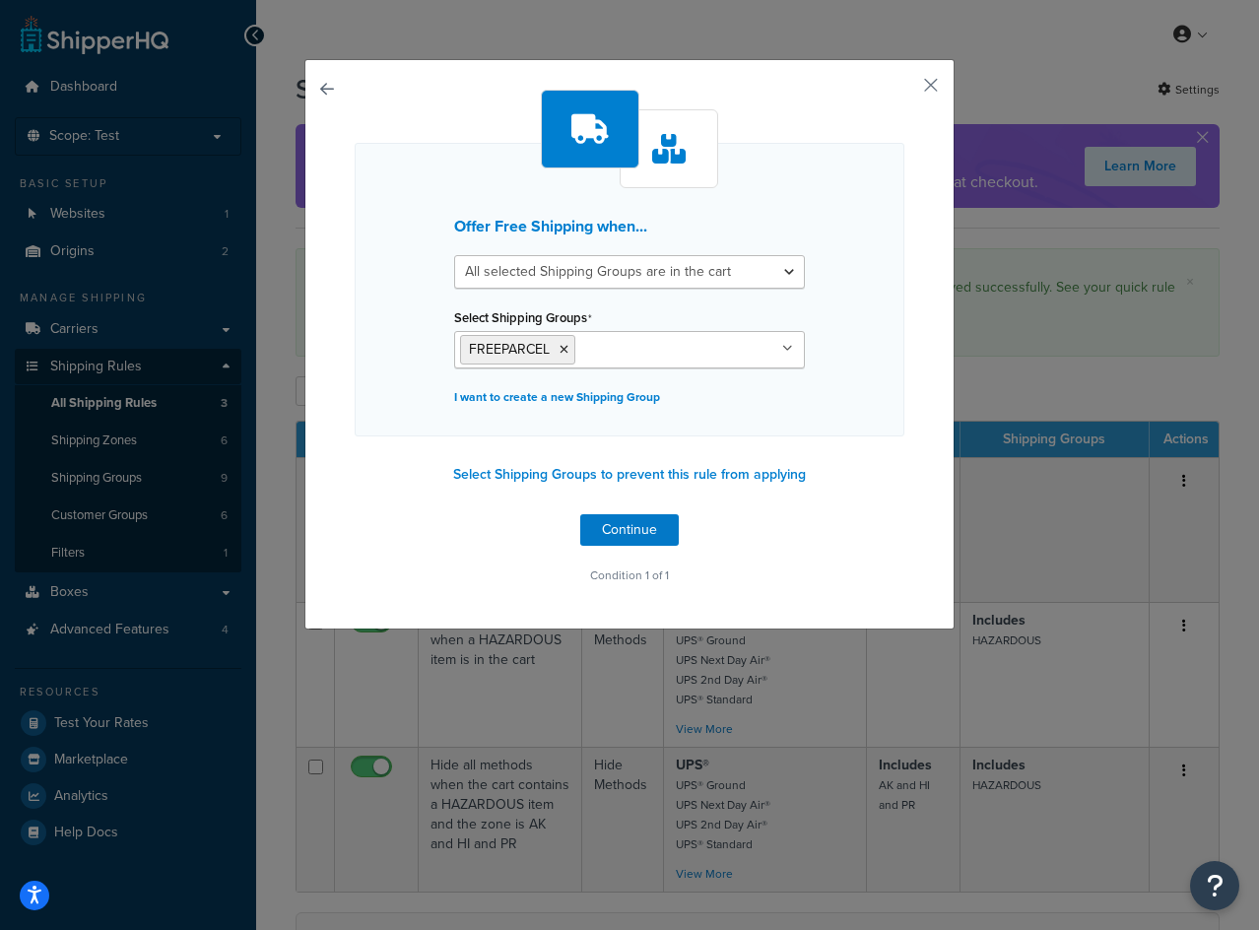
click at [844, 491] on div "Offer Free Shipping when... All selected Shipping Groups are in the cart Any se…" at bounding box center [630, 340] width 550 height 500
click at [642, 525] on button "Continue" at bounding box center [629, 530] width 99 height 32
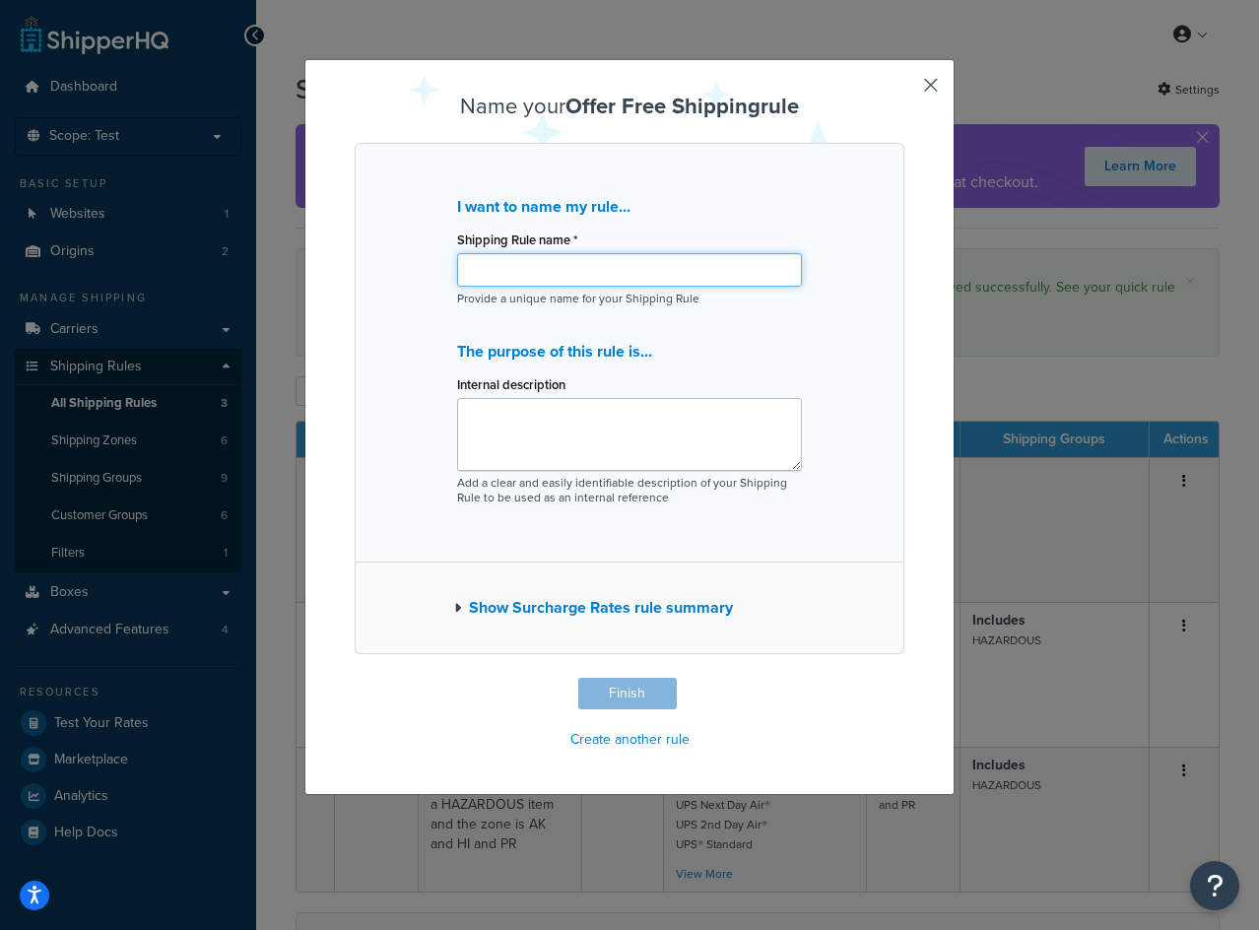
click at [640, 268] on input "Shipping Rule name *" at bounding box center [629, 270] width 345 height 34
paste input "Free shipping on FREEPARCEL items for FREEPARCEL customers"
type input "Free shipping on FREEPARCEL items for FREEPARCEL customers"
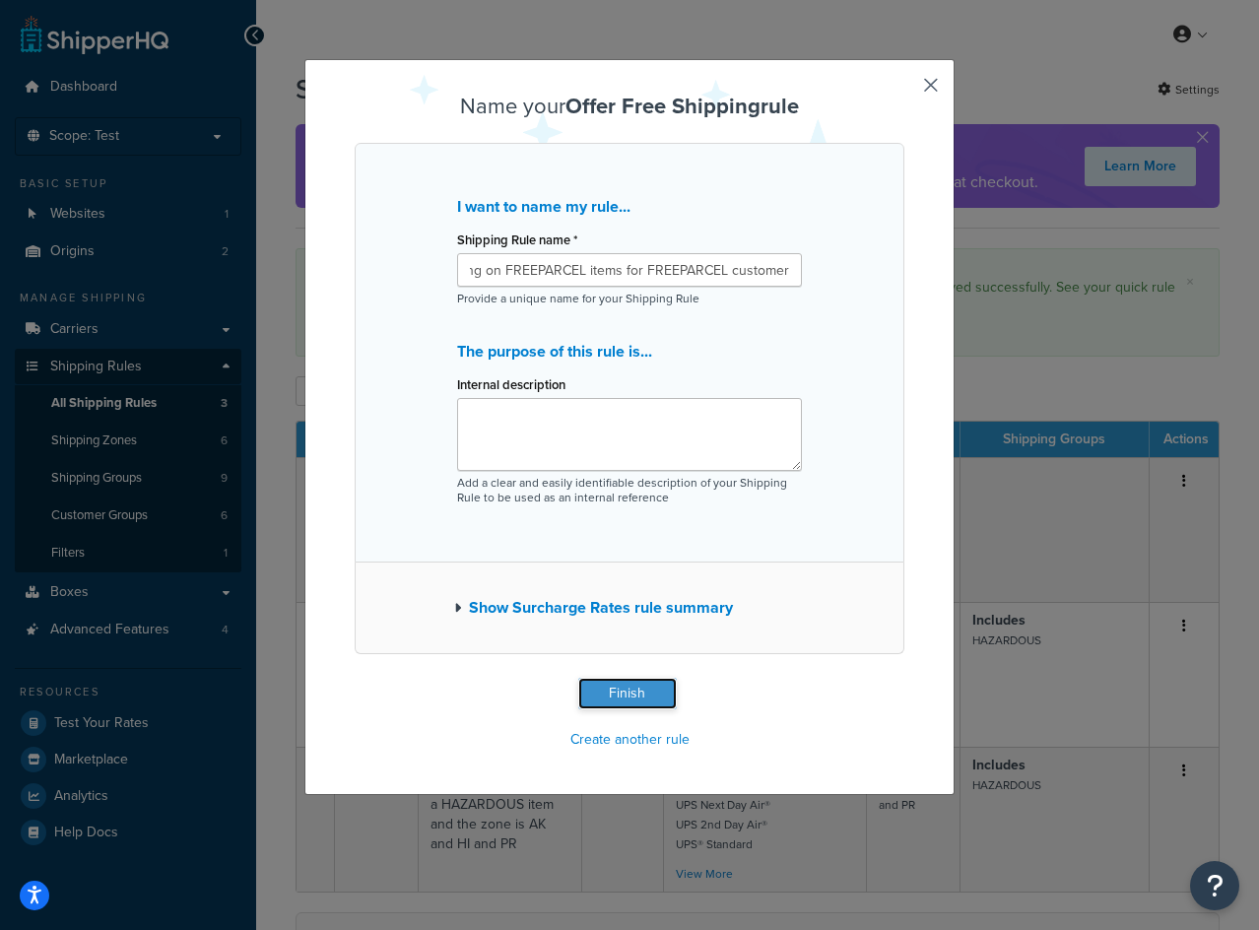
click at [634, 689] on button "Finish" at bounding box center [627, 694] width 99 height 32
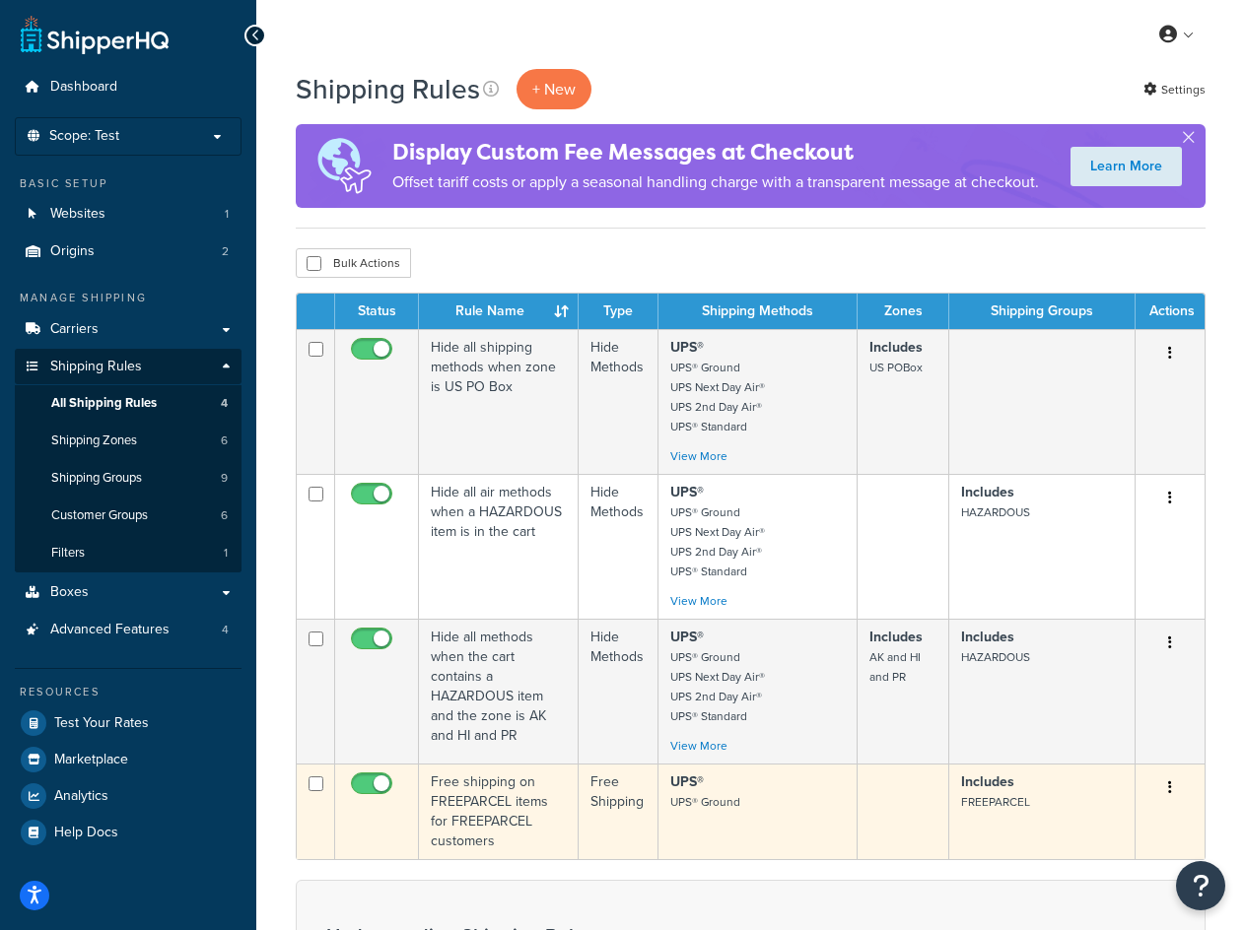
click at [706, 816] on td "UPS® UPS® Ground" at bounding box center [757, 812] width 199 height 96
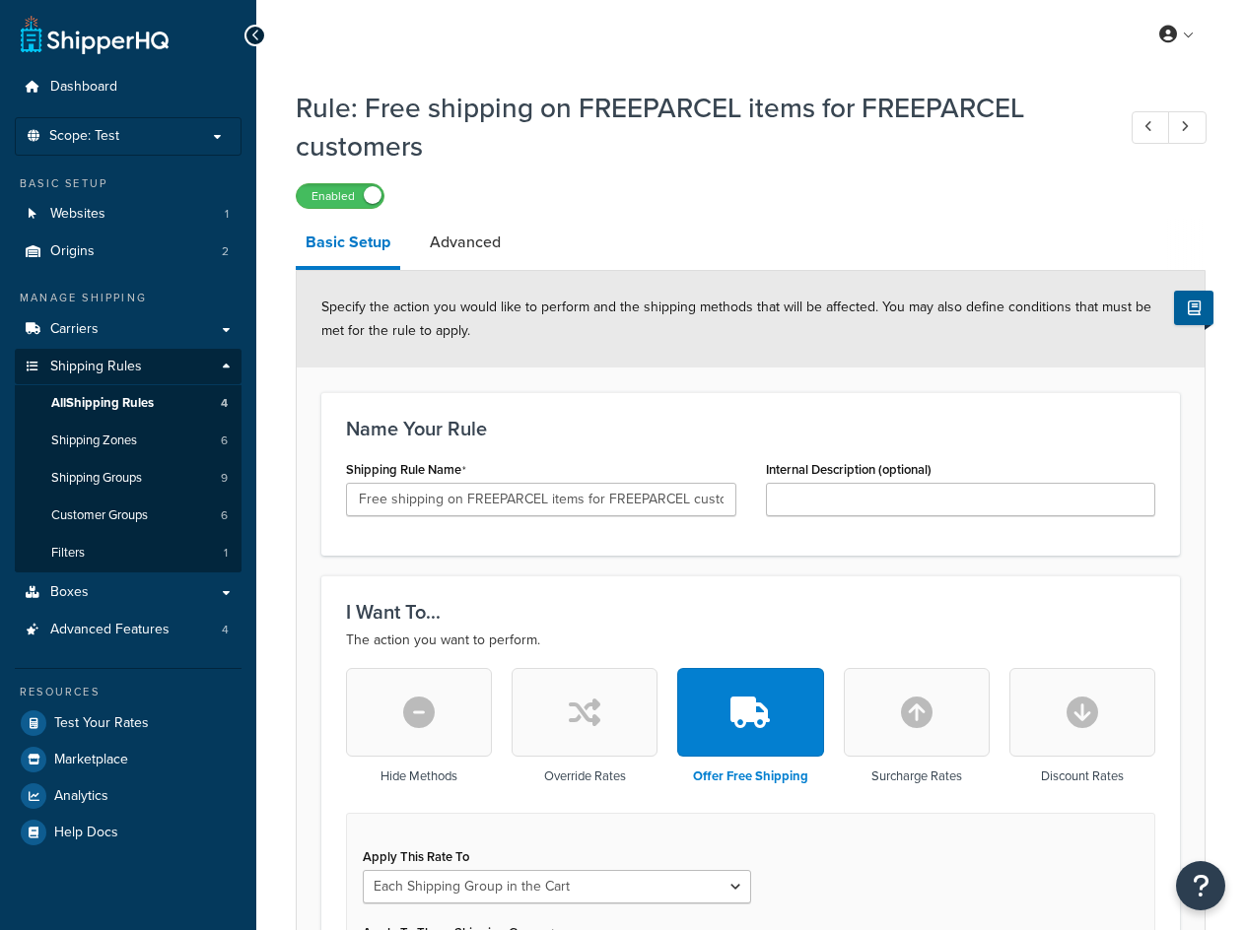
select select "SHIPPING_GROUP"
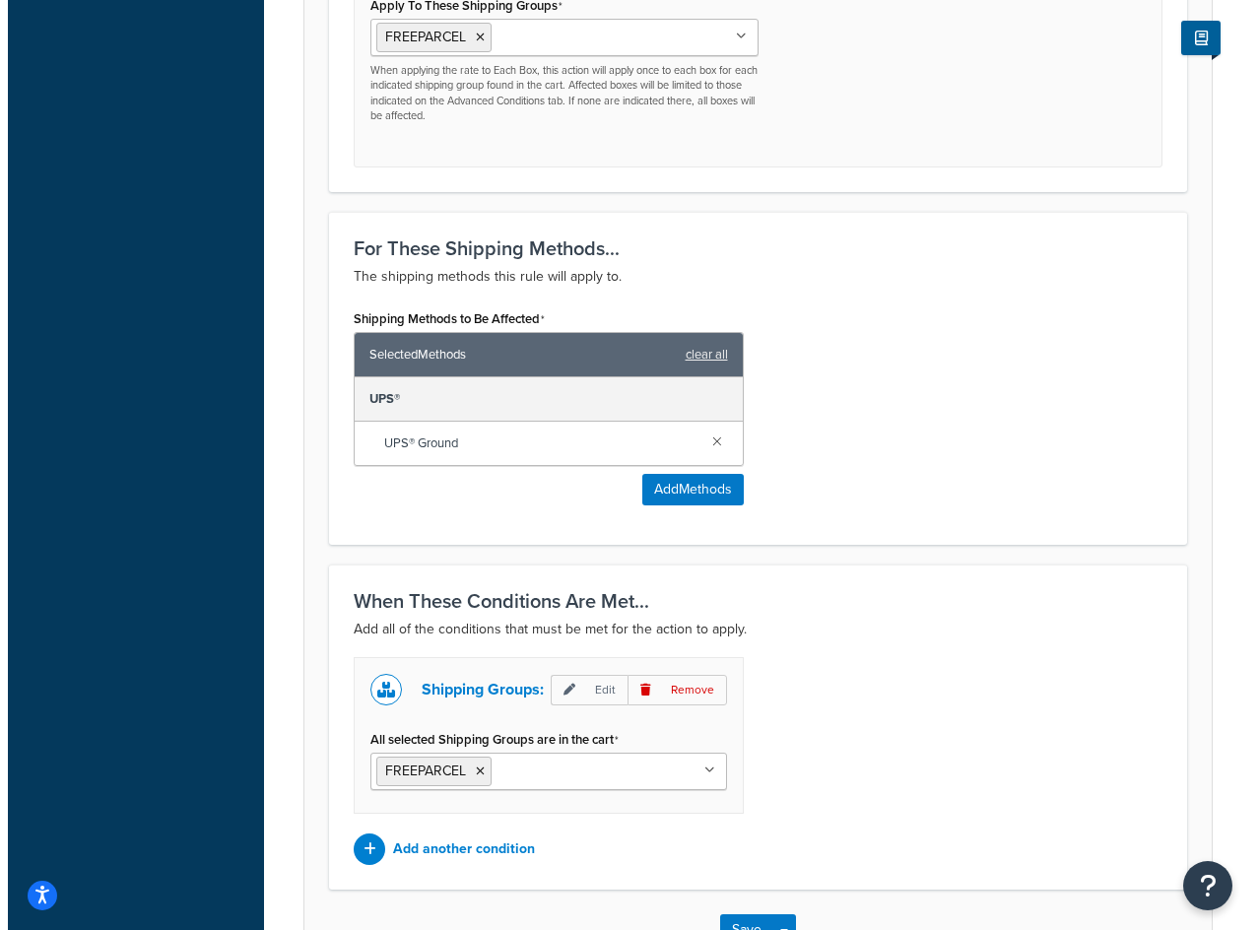
scroll to position [1070, 0]
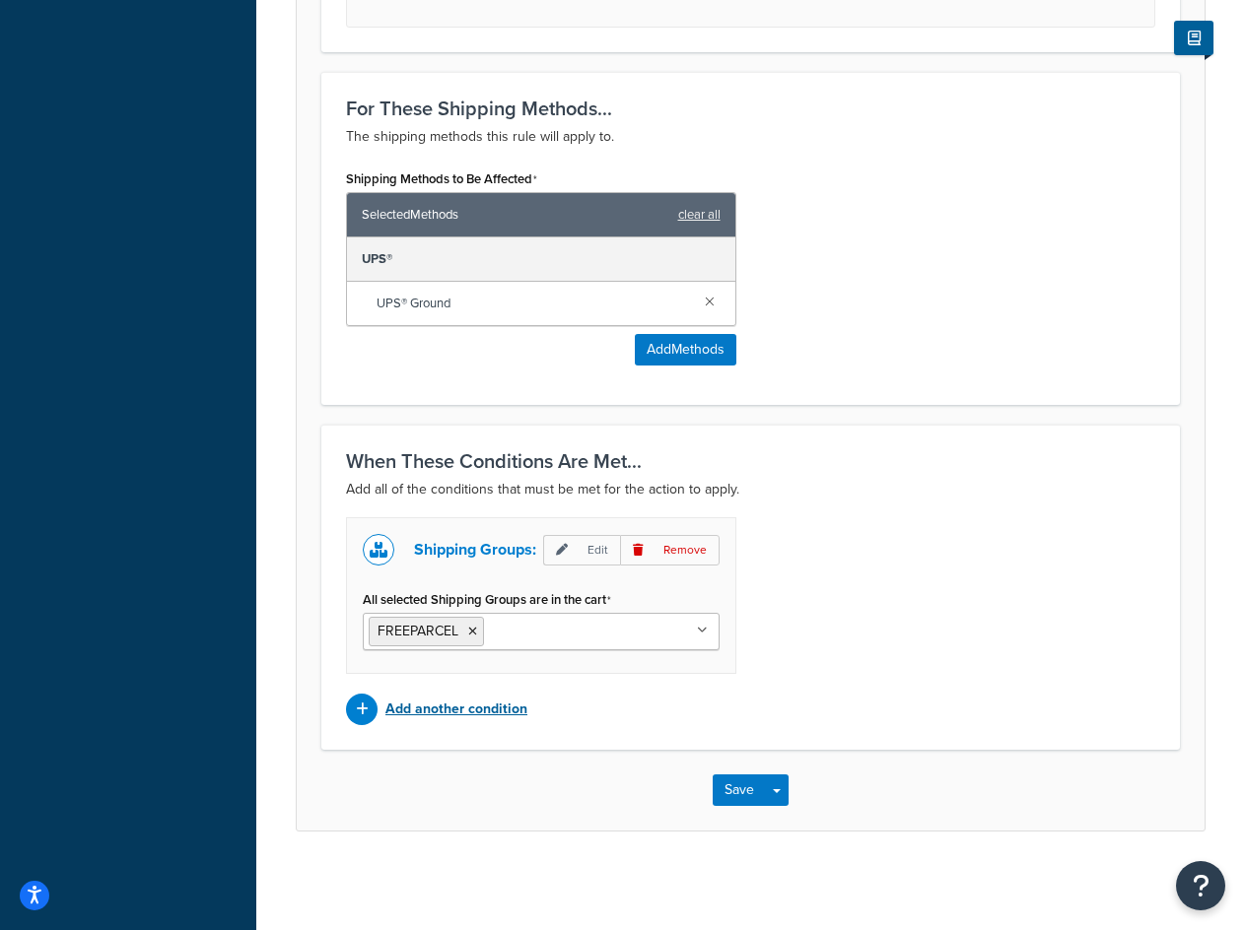
click at [409, 717] on p "Add another condition" at bounding box center [456, 710] width 142 height 28
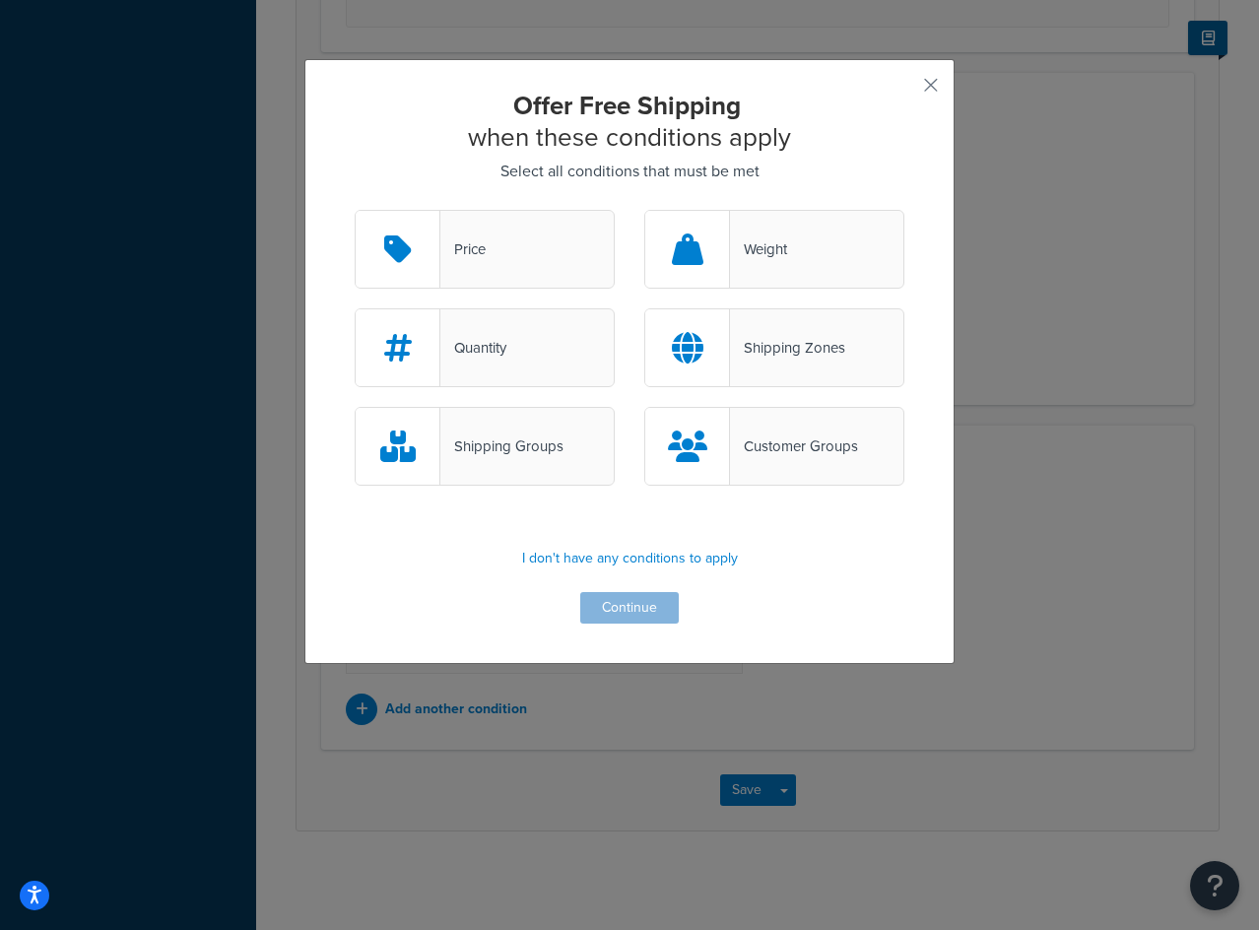
click at [789, 432] on div "Customer Groups" at bounding box center [774, 446] width 260 height 79
click at [0, 0] on input "Customer Groups" at bounding box center [0, 0] width 0 height 0
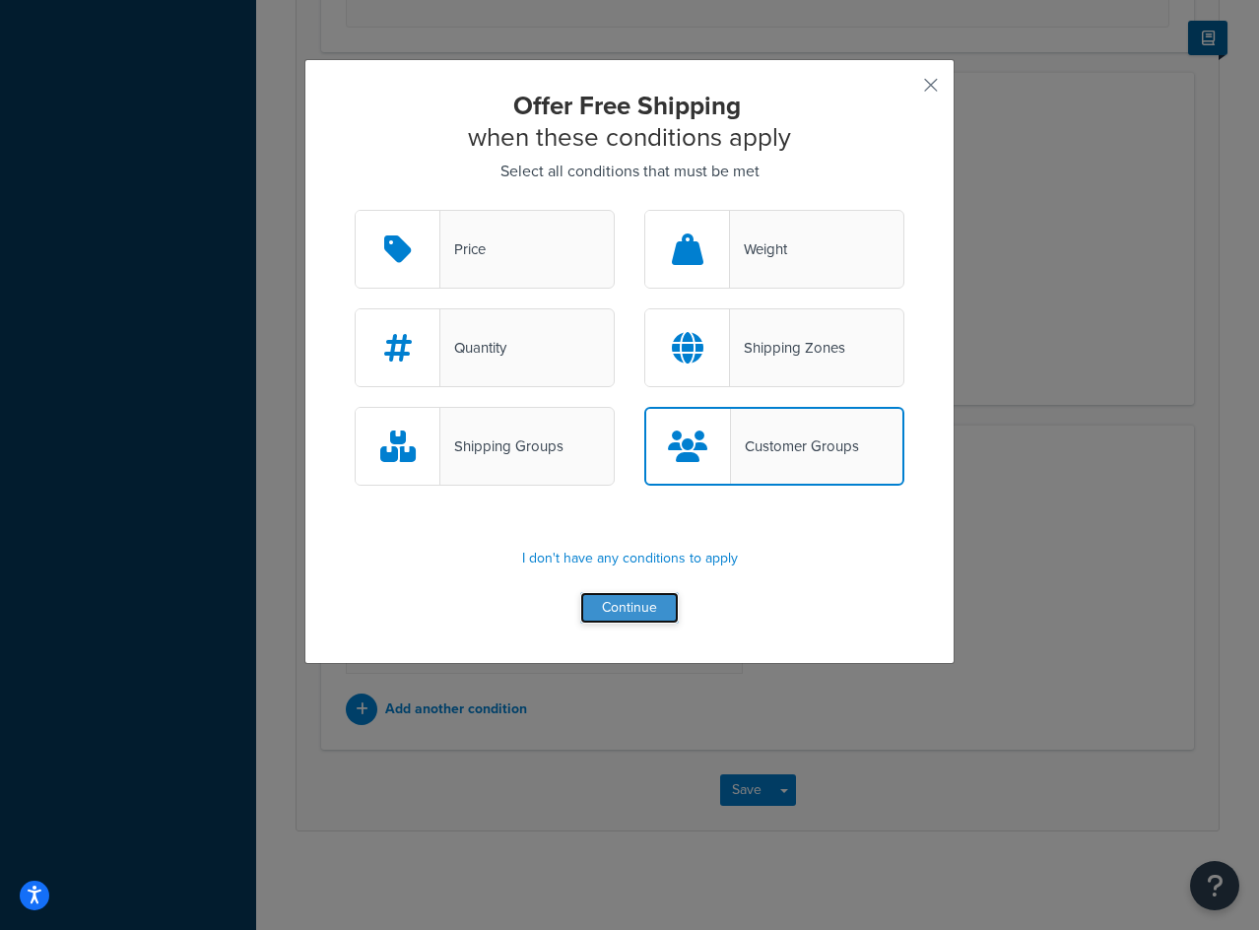
click at [665, 605] on button "Continue" at bounding box center [629, 608] width 99 height 32
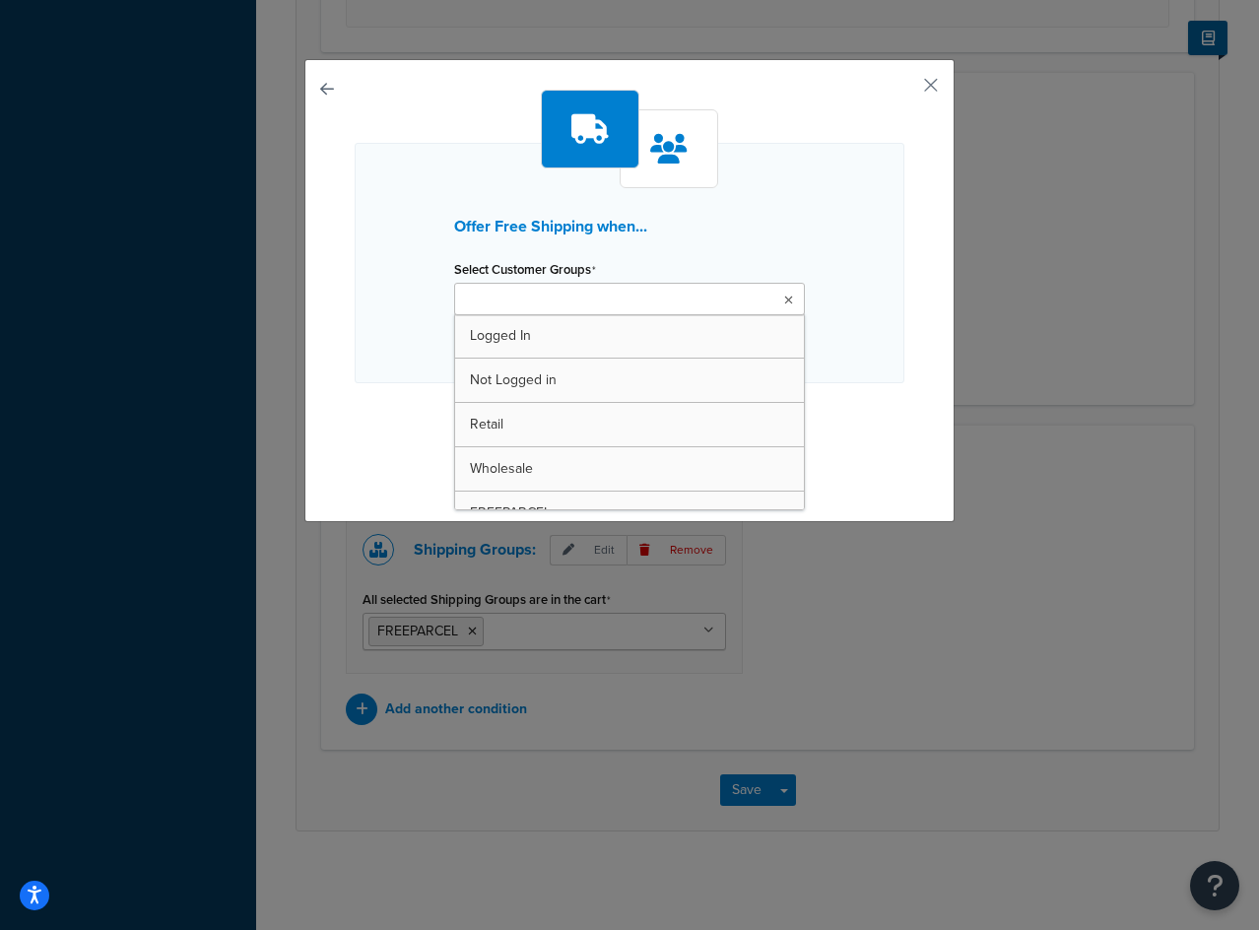
click at [602, 304] on input "Select Customer Groups" at bounding box center [547, 301] width 174 height 22
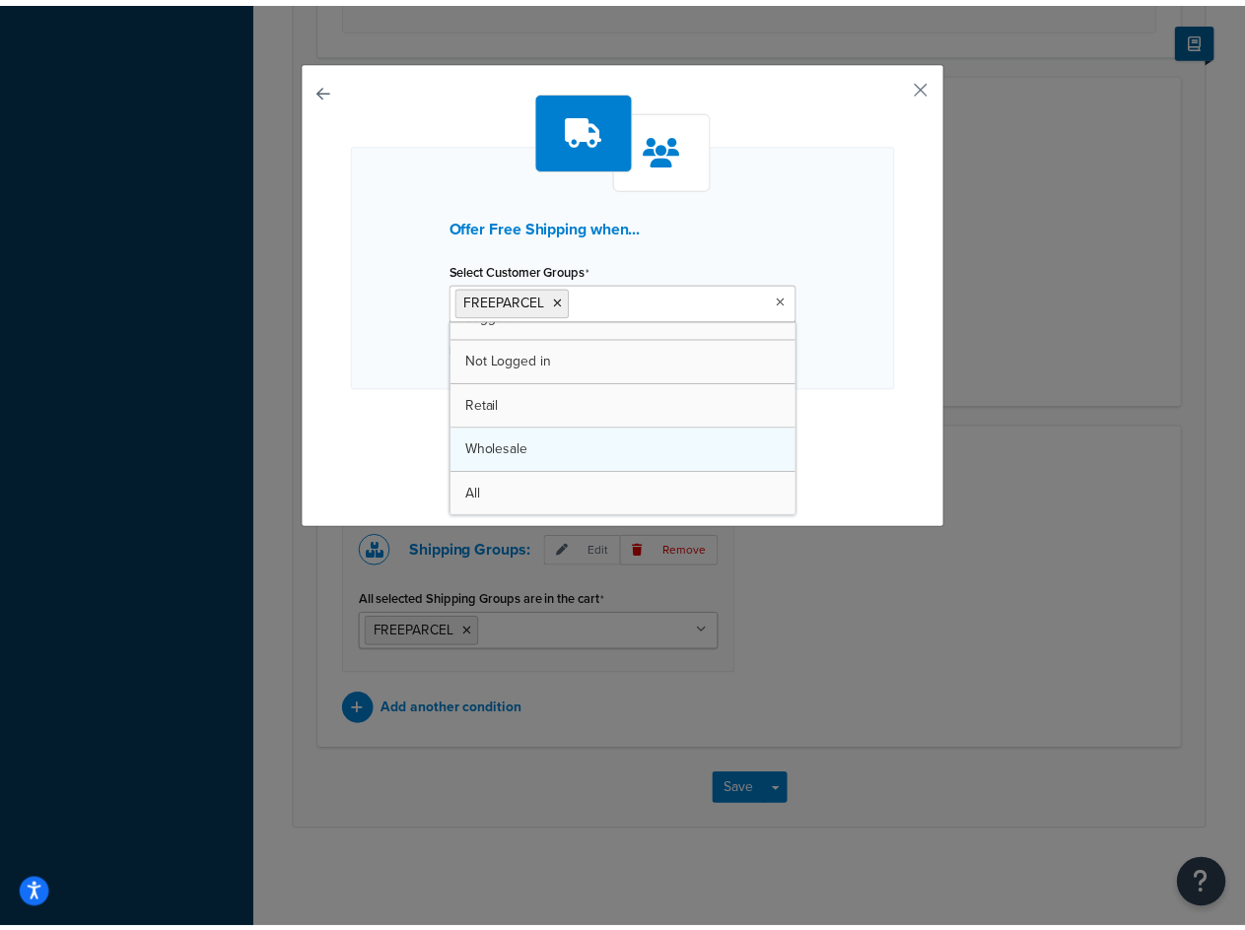
scroll to position [26, 0]
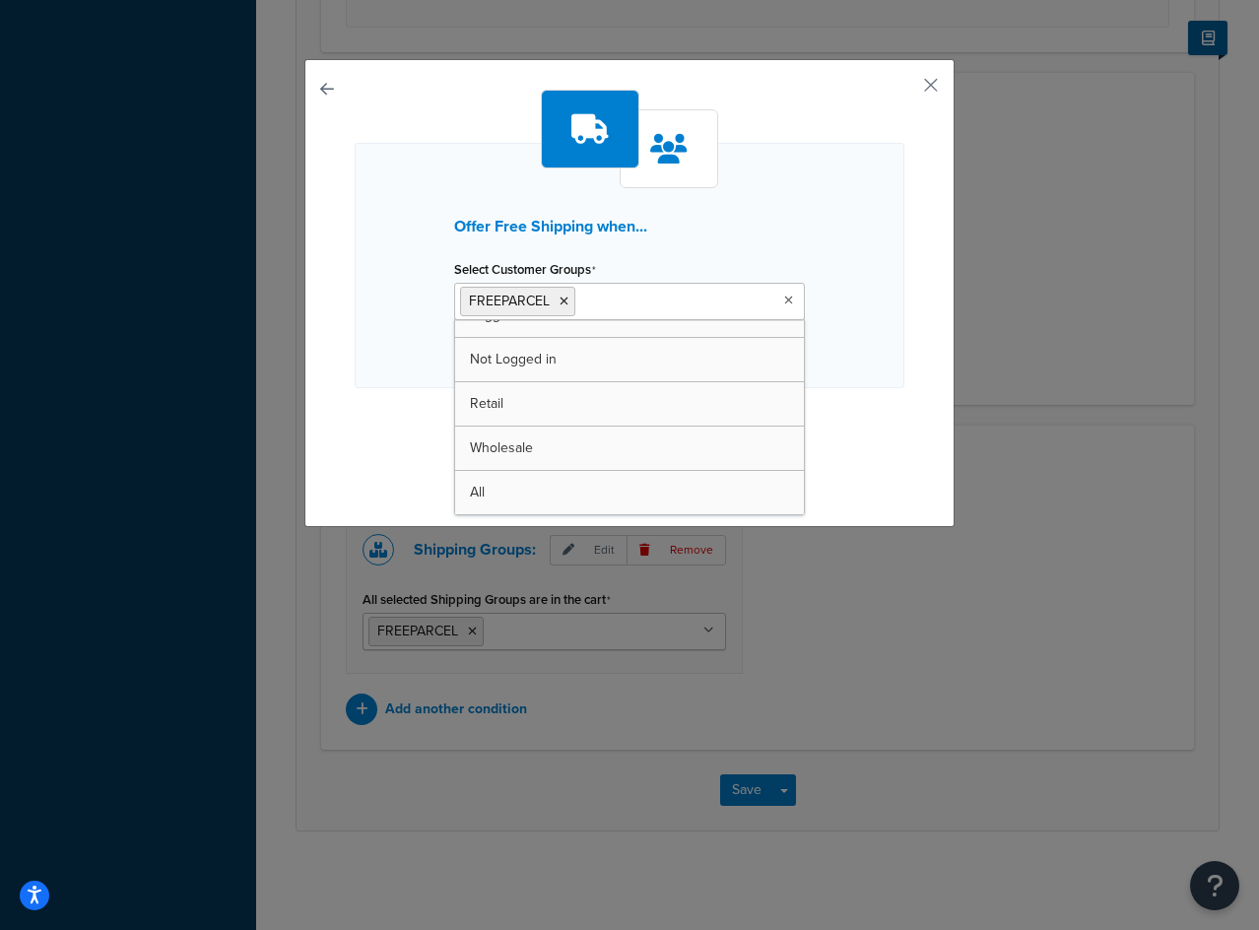
click at [935, 478] on div "Offer Free Shipping when... Select Customer Groups FREEPARCEL Logged In Not Log…" at bounding box center [629, 293] width 650 height 468
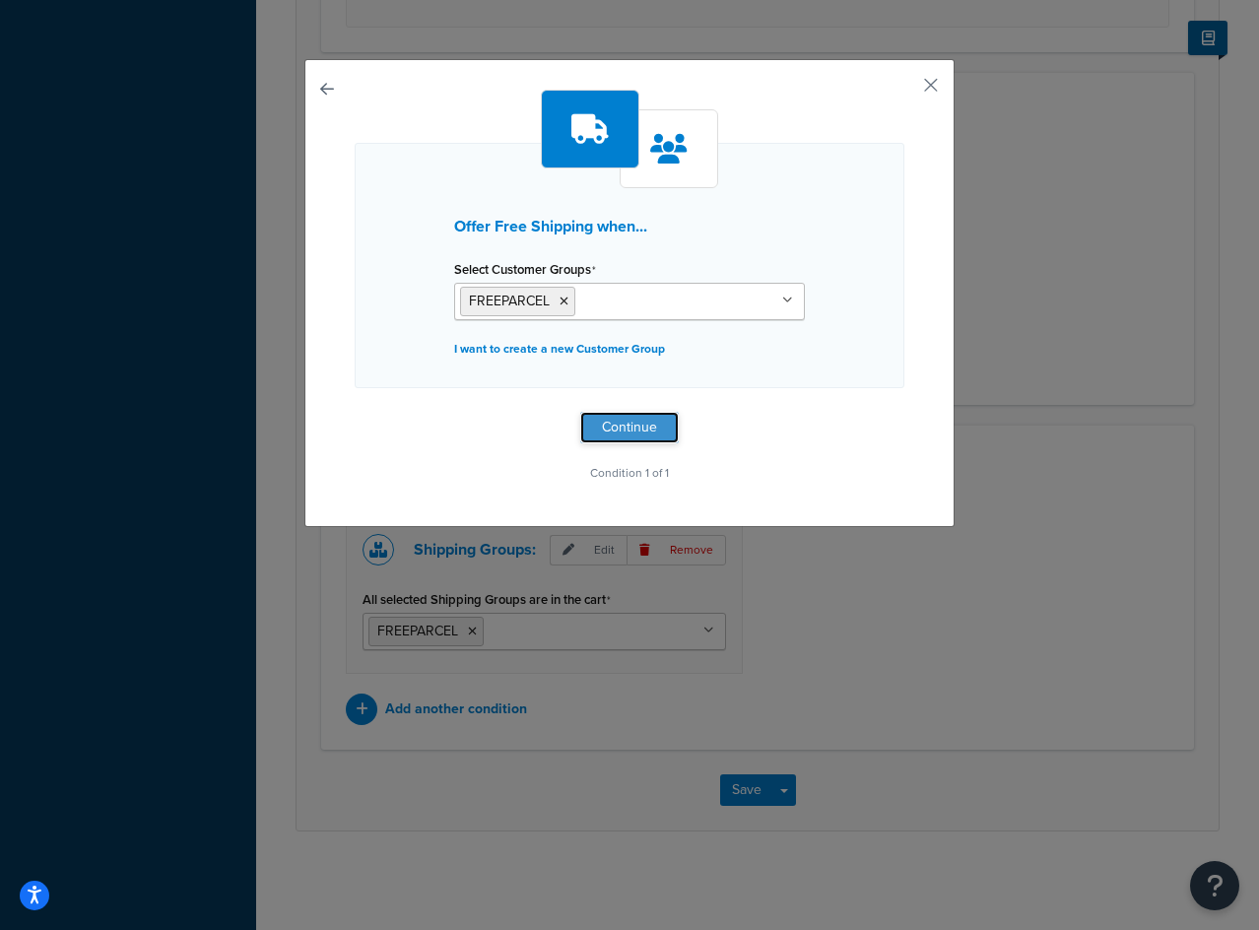
click at [647, 429] on button "Continue" at bounding box center [629, 428] width 99 height 32
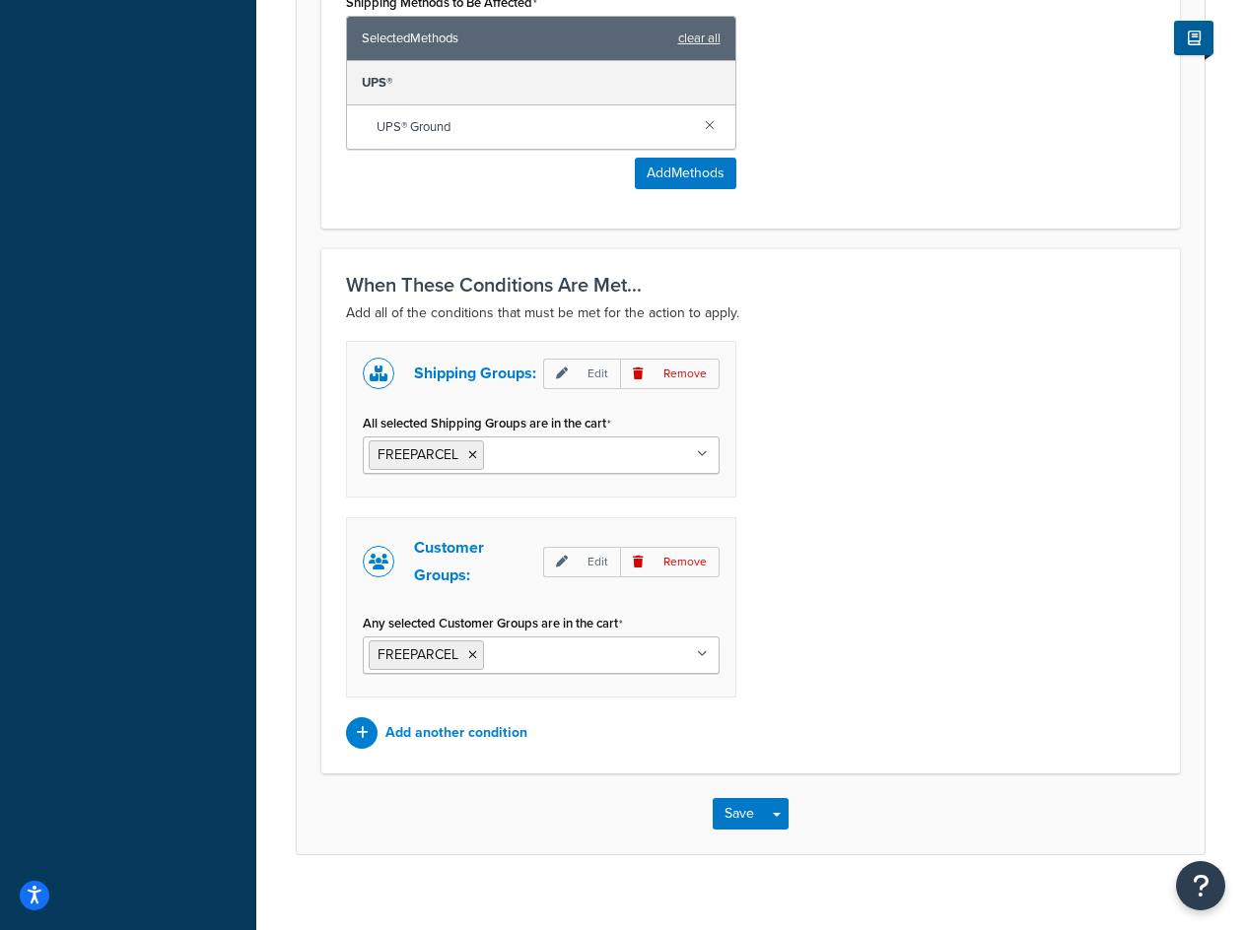
scroll to position [1247, 0]
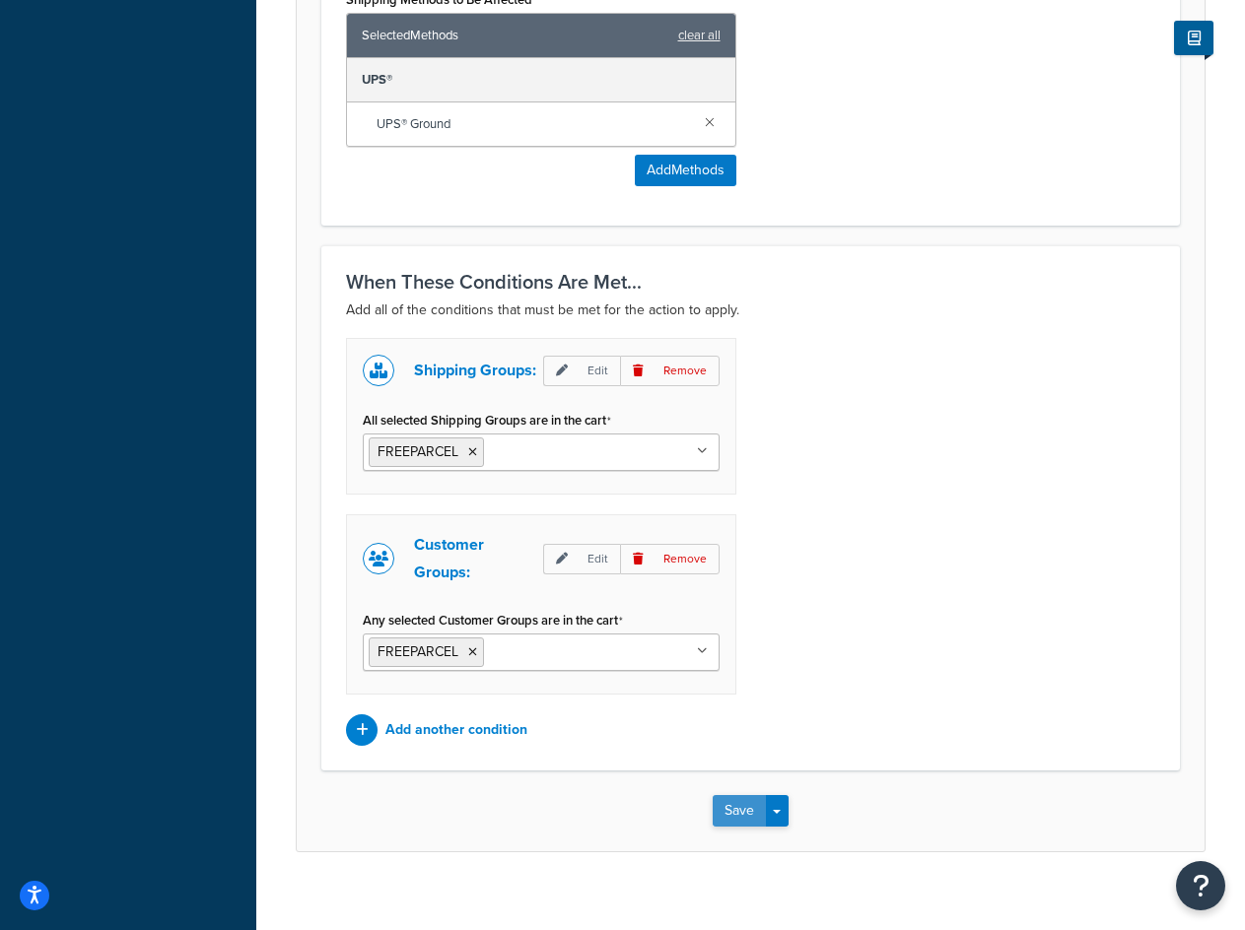
click at [745, 795] on button "Save" at bounding box center [738, 811] width 53 height 32
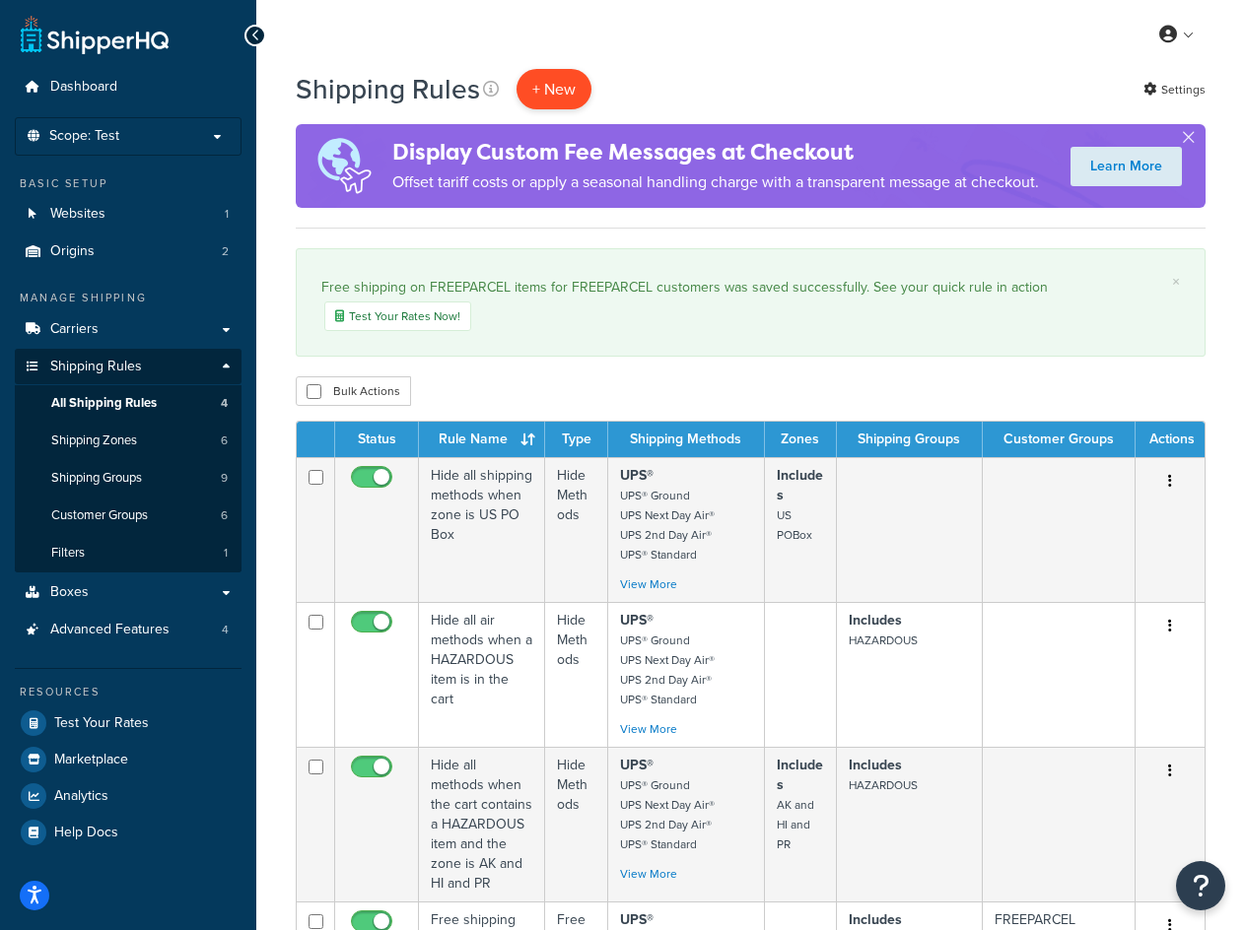
click at [558, 91] on p "+ New" at bounding box center [553, 89] width 75 height 40
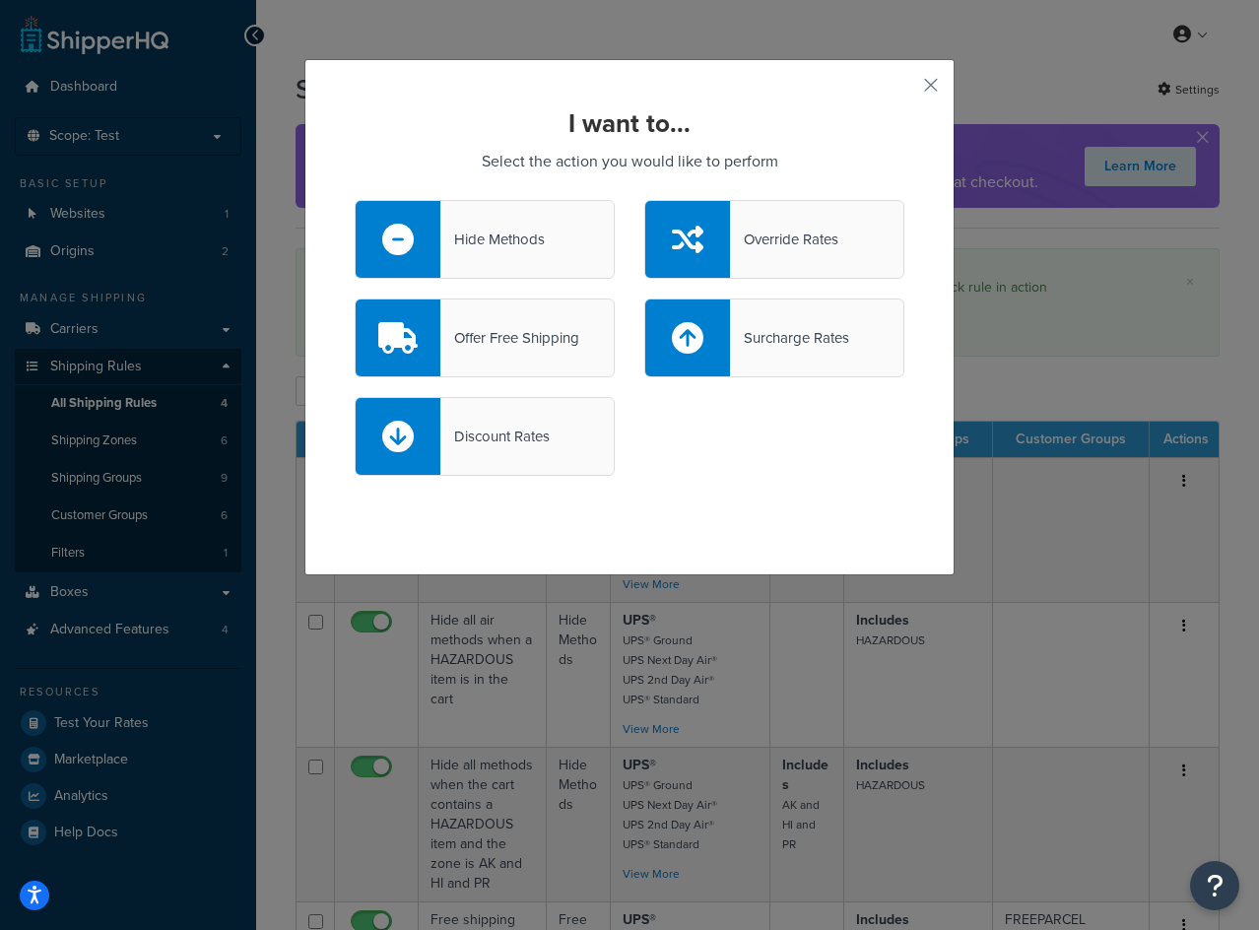
click at [787, 332] on div "Surcharge Rates" at bounding box center [789, 338] width 119 height 28
click at [0, 0] on input "Surcharge Rates" at bounding box center [0, 0] width 0 height 0
select select "CART"
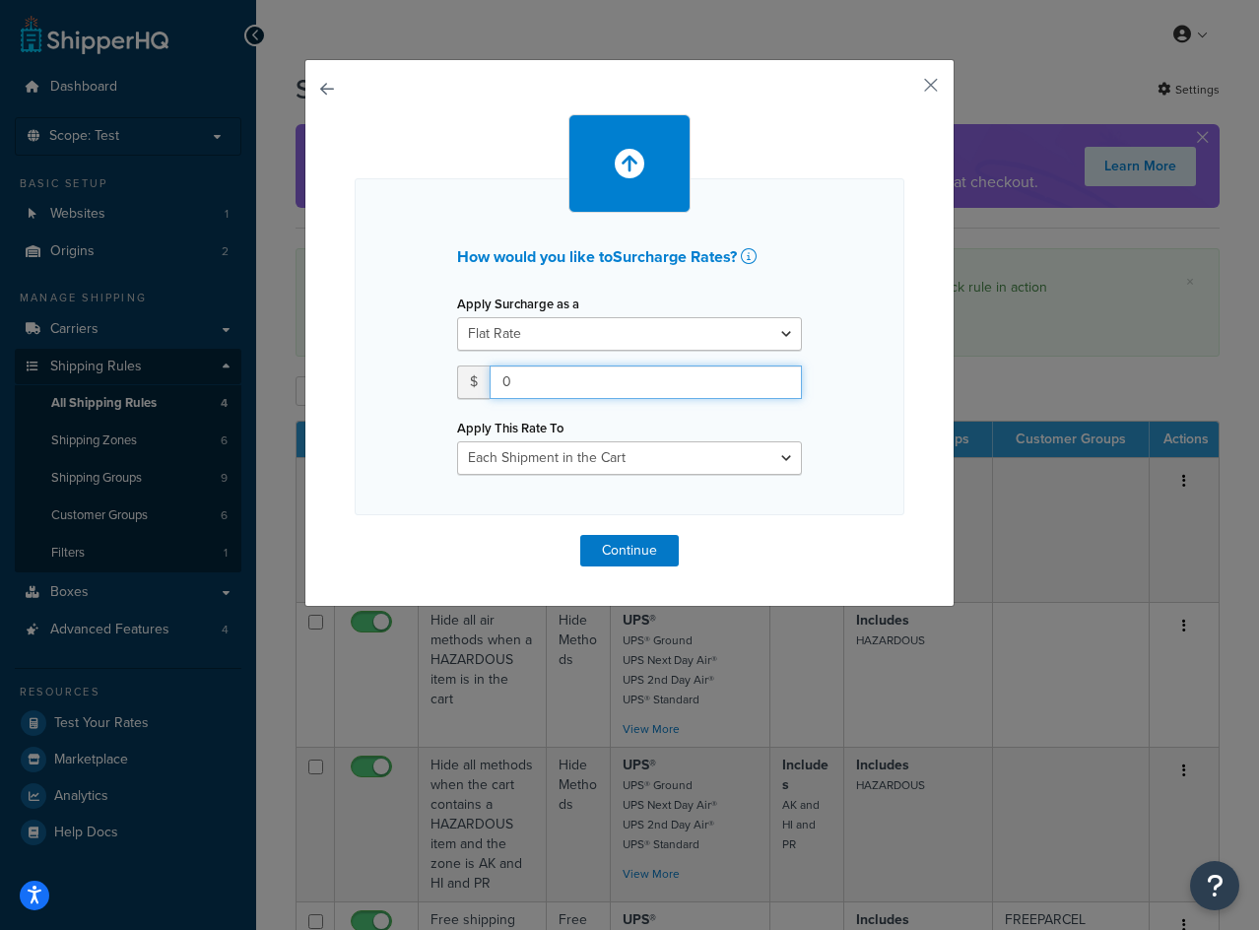
click at [641, 373] on input "0" at bounding box center [646, 383] width 312 height 34
type input "25"
click at [621, 556] on button "Continue" at bounding box center [629, 551] width 99 height 32
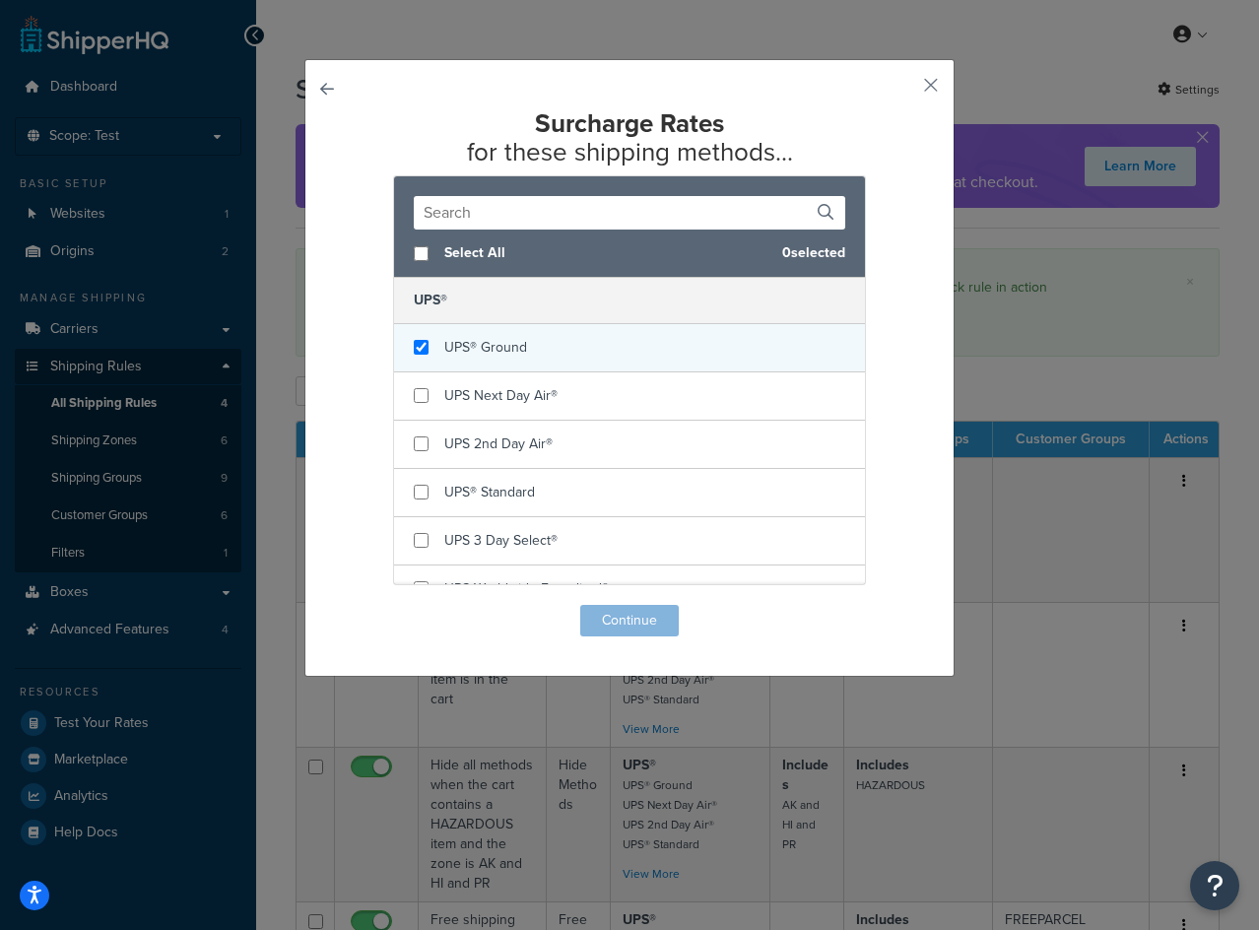
checkbox input "true"
click at [412, 360] on div "UPS® Ground" at bounding box center [629, 348] width 471 height 48
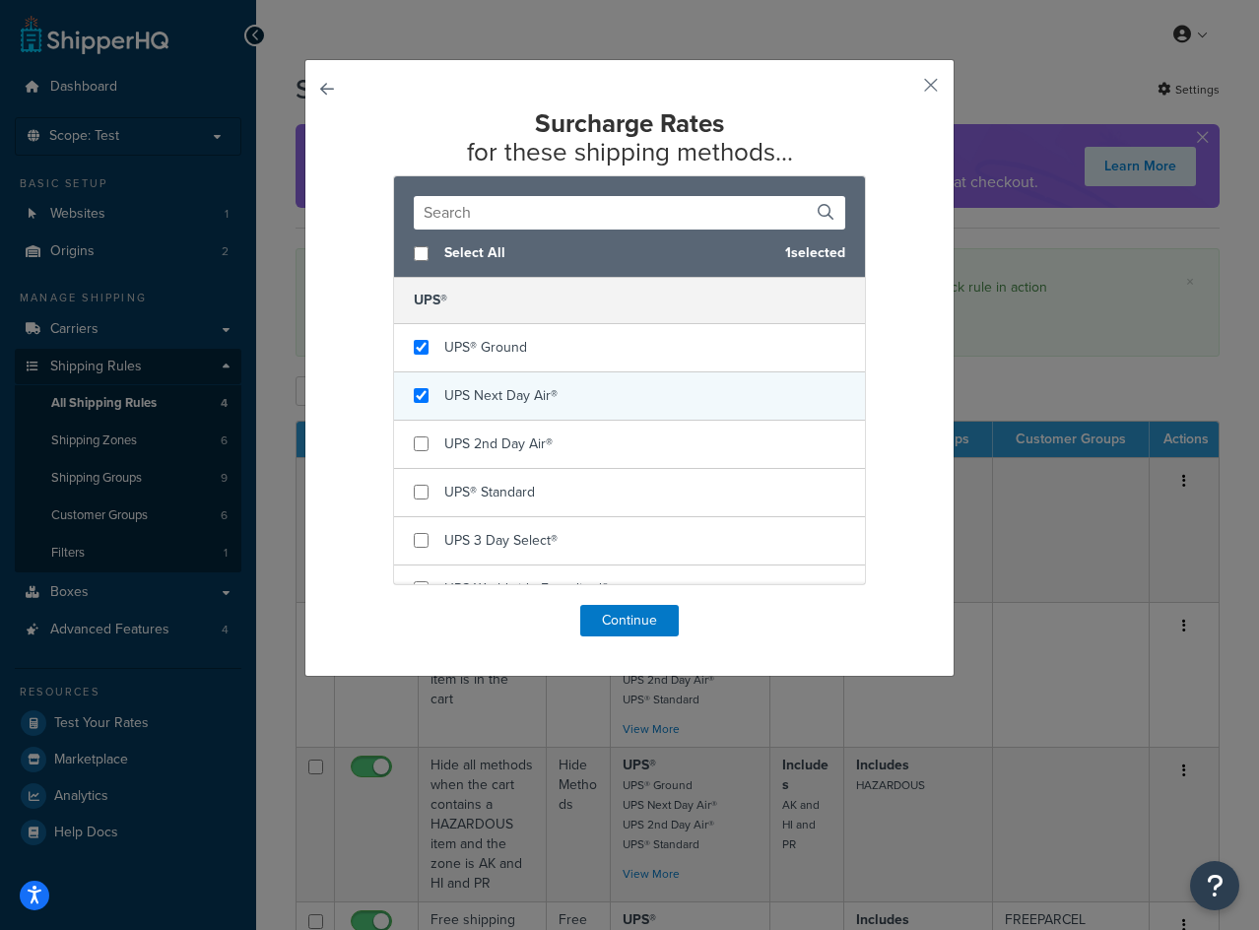
checkbox input "true"
click at [412, 387] on div "UPS Next Day Air®" at bounding box center [629, 396] width 471 height 48
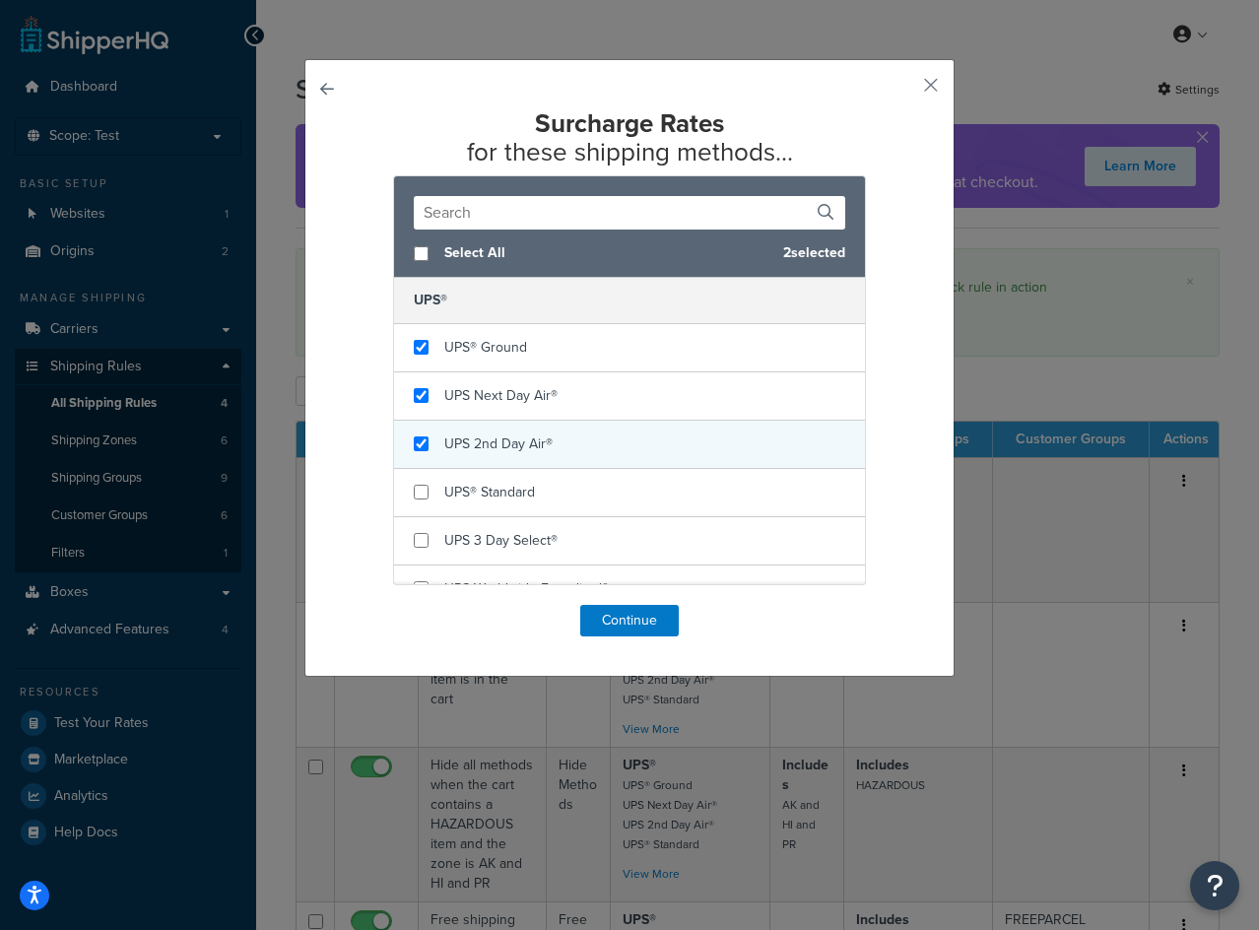
checkbox input "true"
drag, startPoint x: 415, startPoint y: 434, endPoint x: 415, endPoint y: 457, distance: 23.6
click at [415, 435] on div "UPS 2nd Day Air®" at bounding box center [629, 445] width 471 height 48
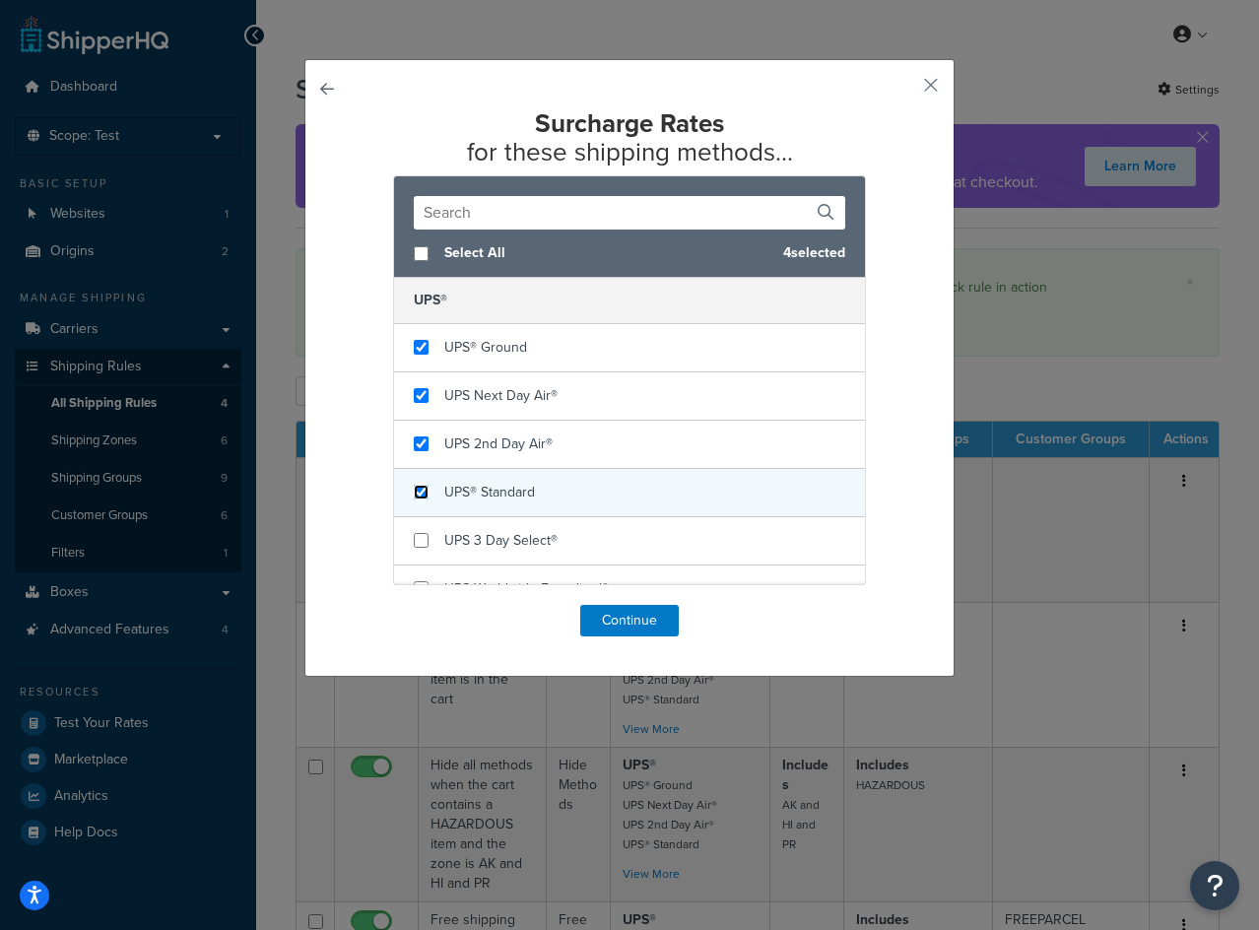
click at [414, 492] on input "checkbox" at bounding box center [421, 492] width 15 height 15
checkbox input "true"
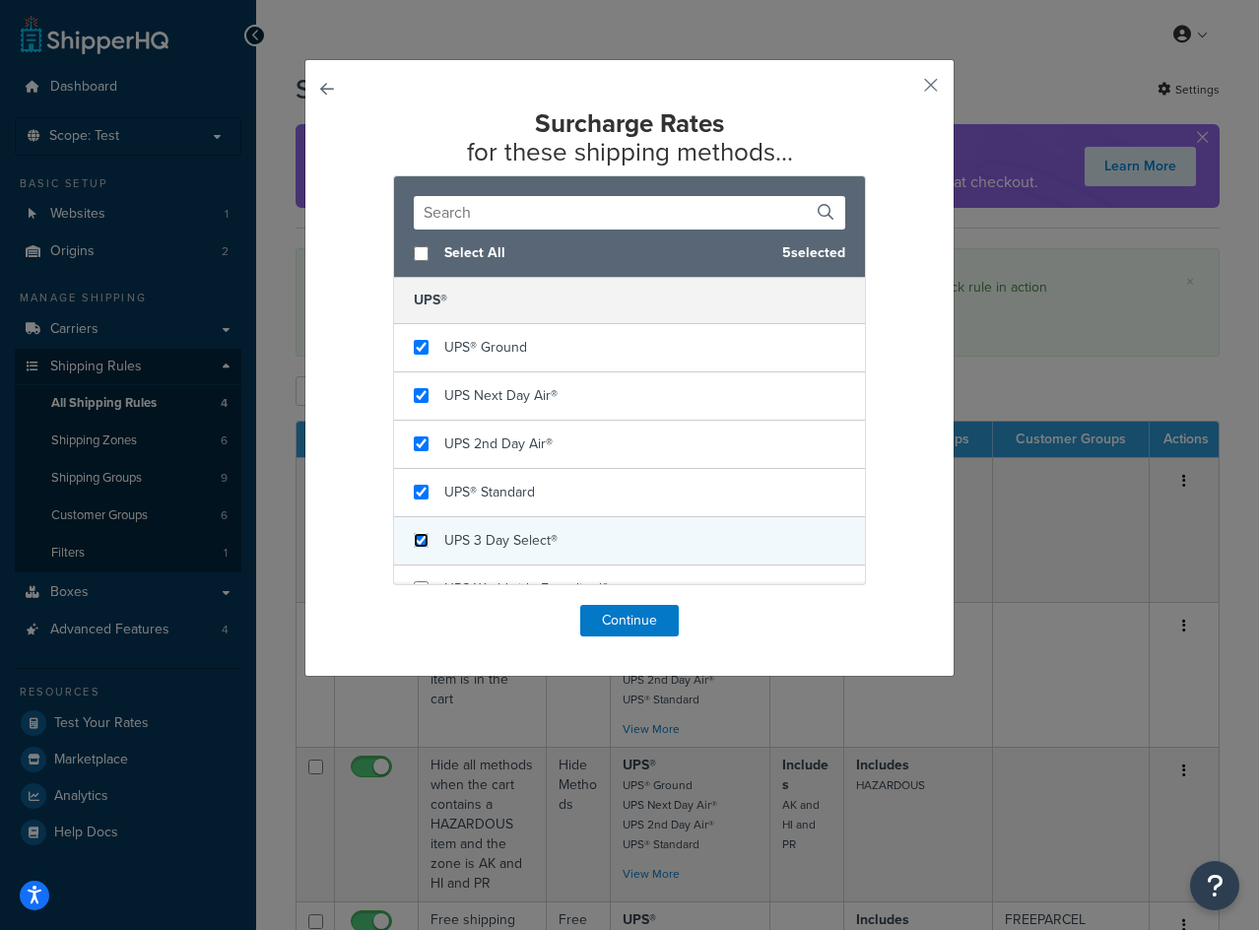
click at [419, 541] on input "checkbox" at bounding box center [421, 540] width 15 height 15
checkbox input "true"
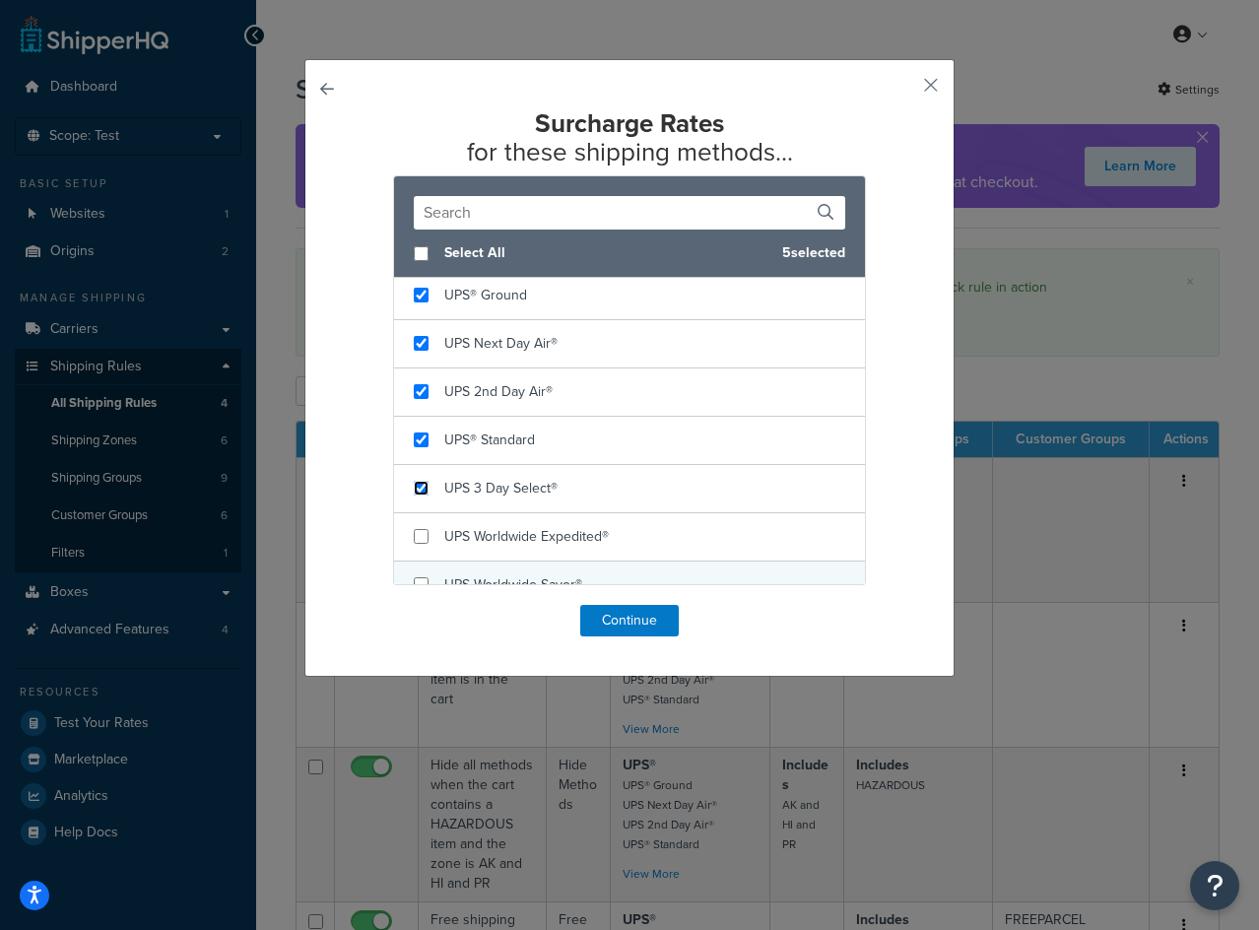
scroll to position [99, 0]
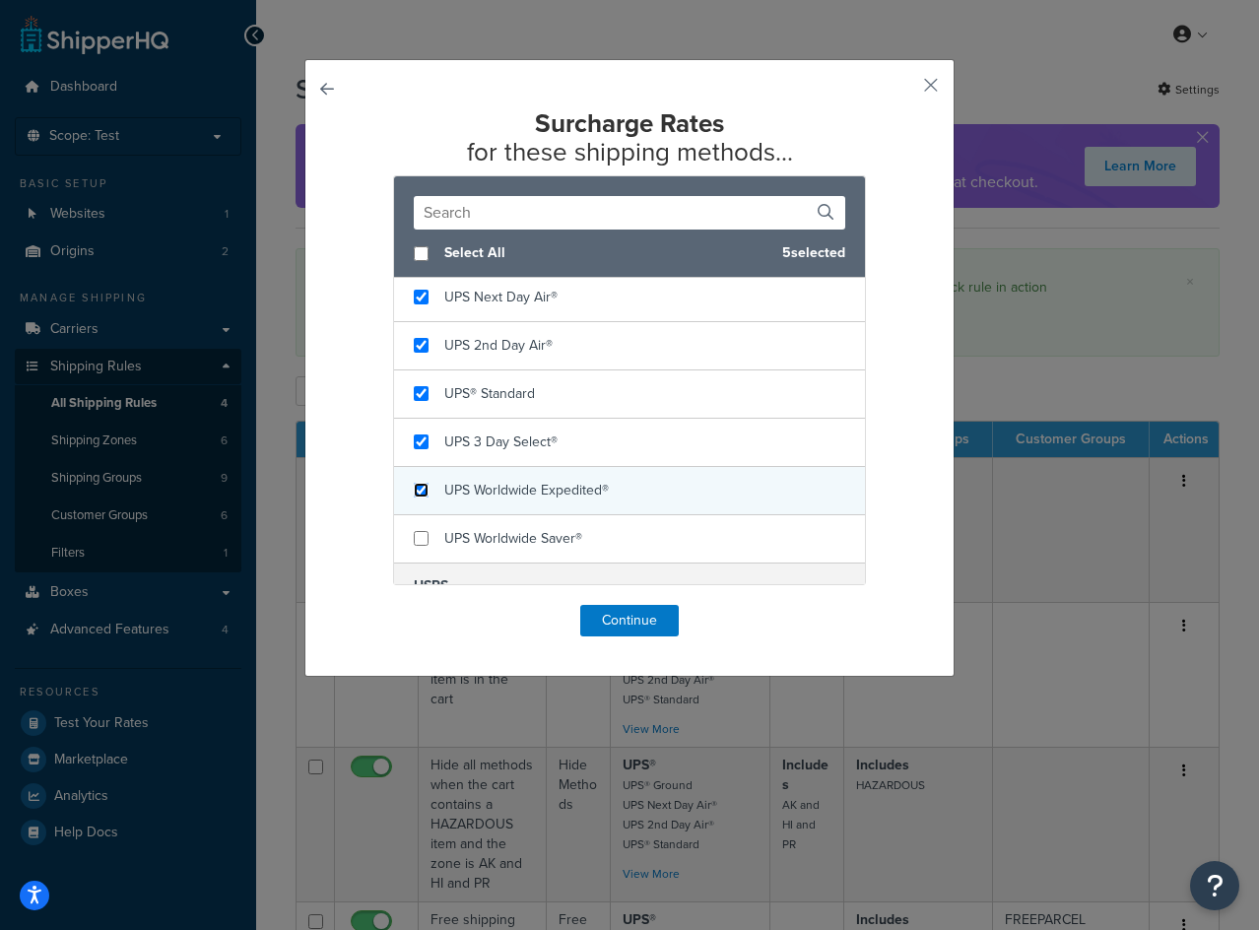
click at [414, 493] on input "checkbox" at bounding box center [421, 490] width 15 height 15
checkbox input "true"
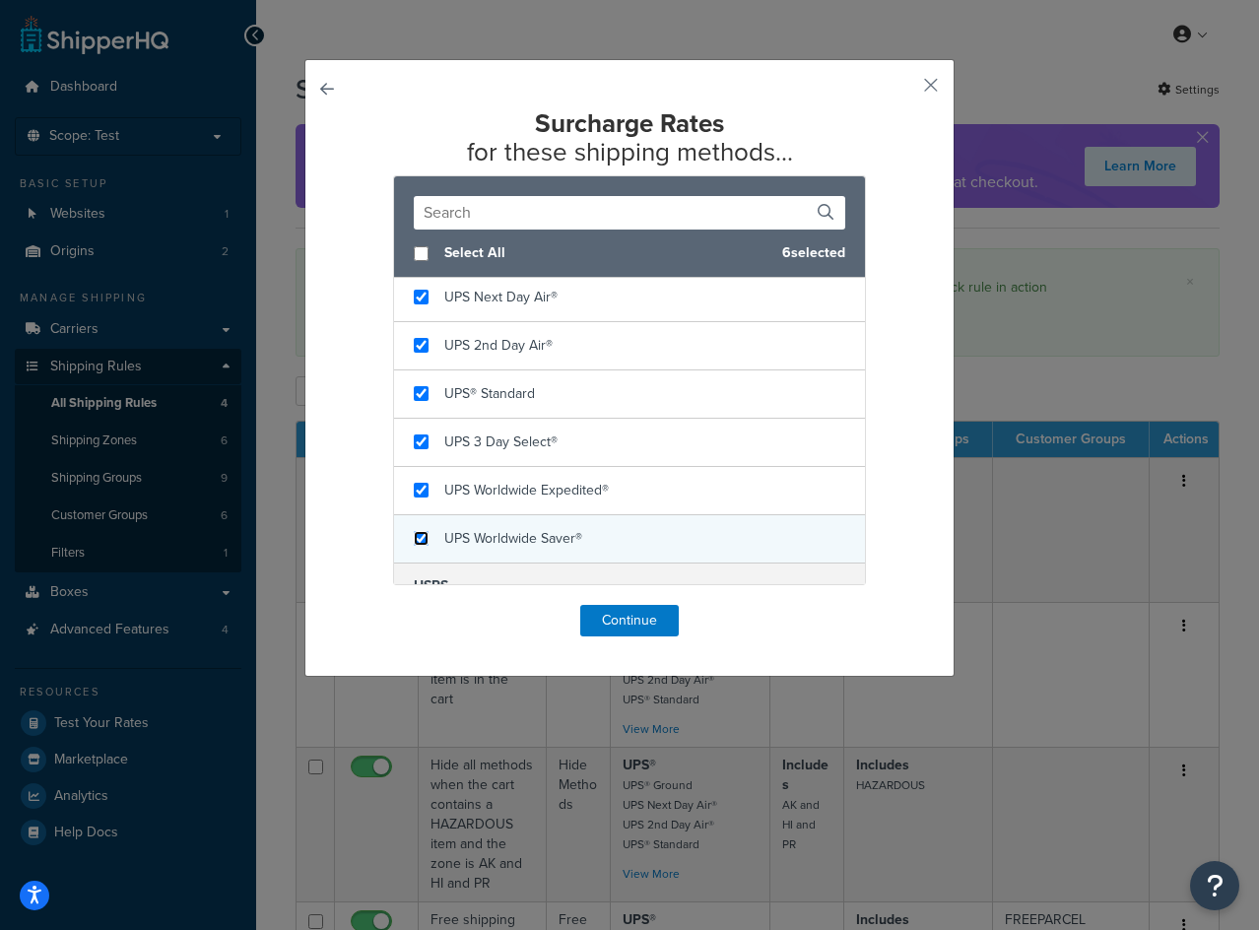
click at [418, 534] on input "checkbox" at bounding box center [421, 538] width 15 height 15
checkbox input "true"
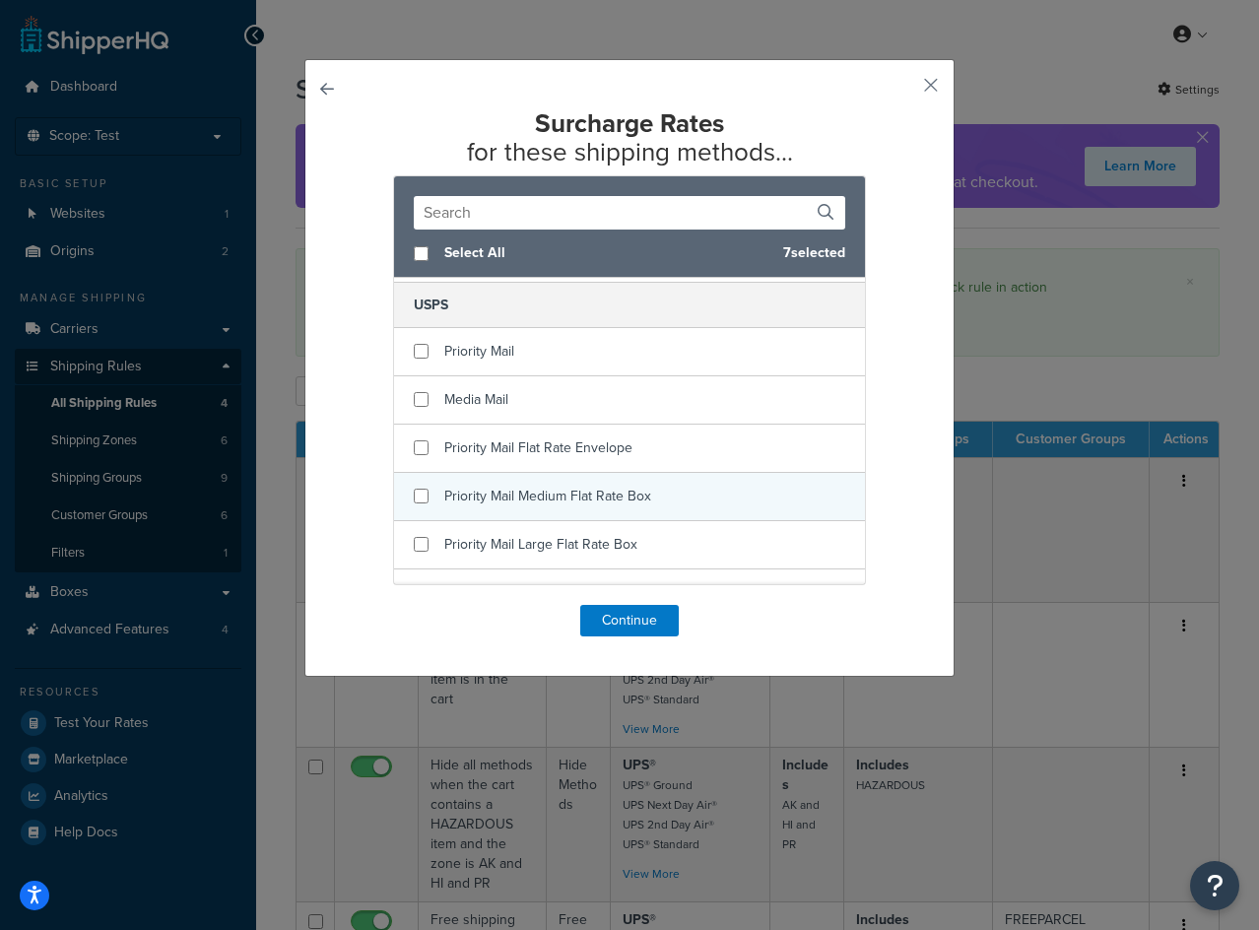
scroll to position [394, 0]
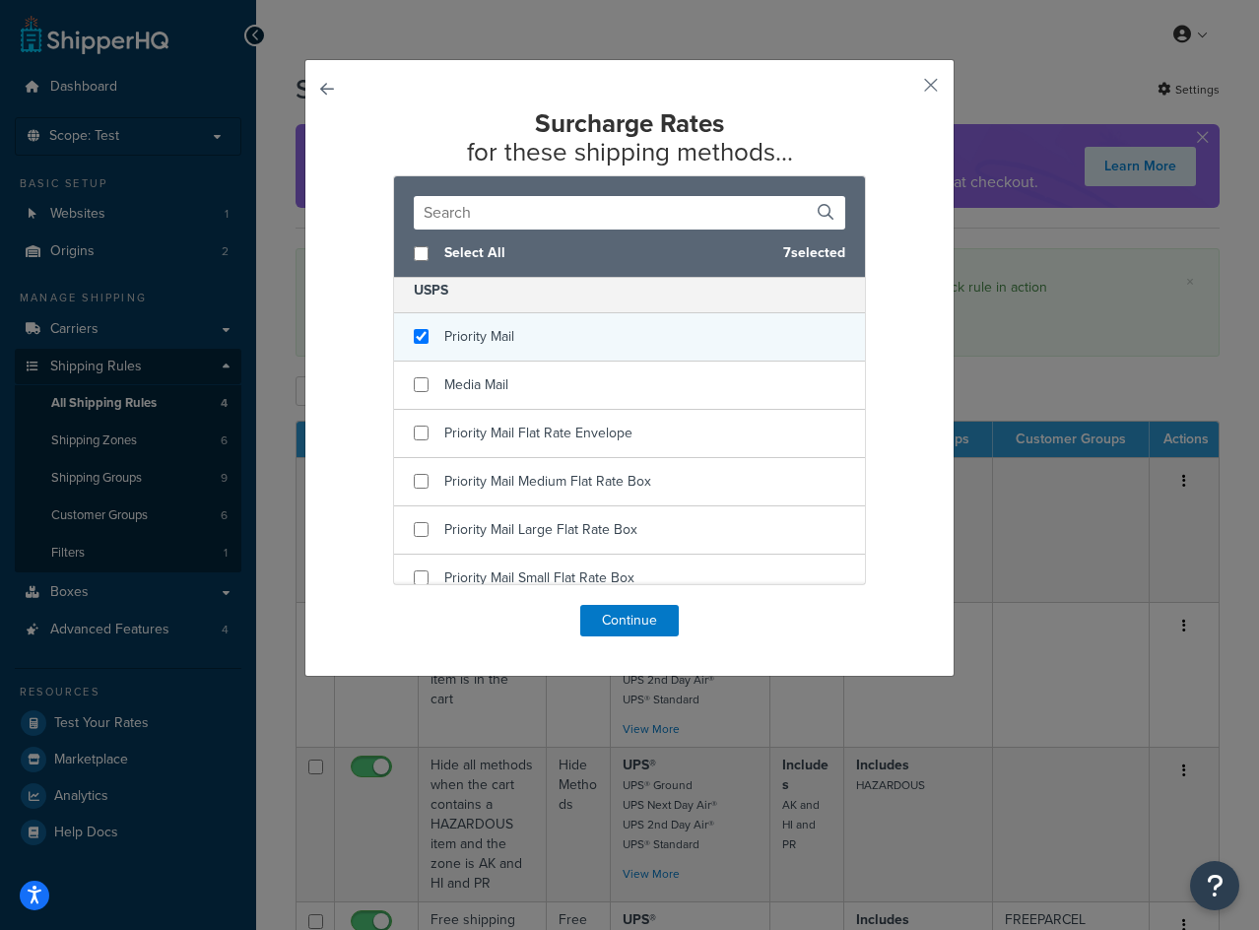
checkbox input "true"
click at [483, 348] on div "Priority Mail" at bounding box center [479, 337] width 70 height 28
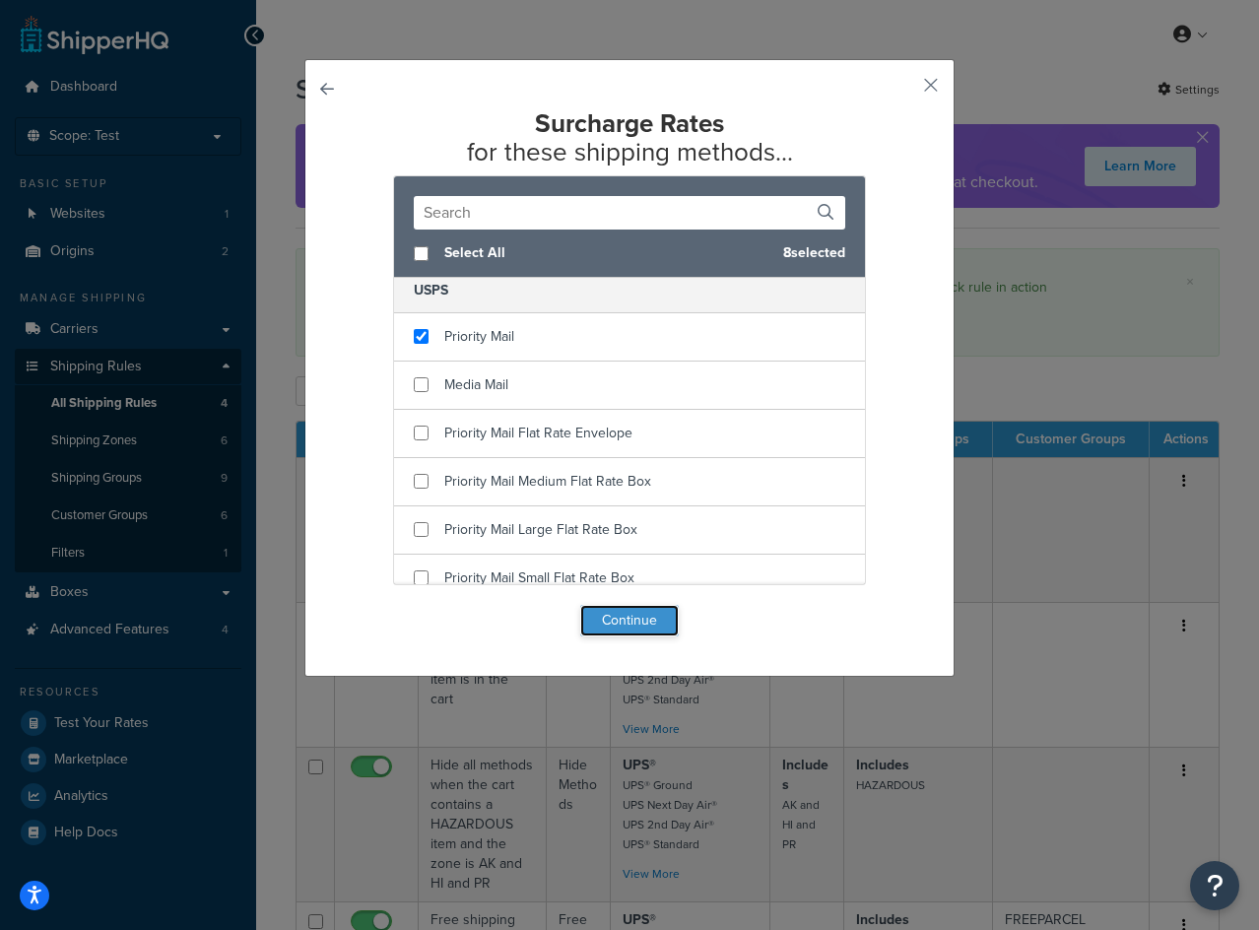
click at [627, 619] on button "Continue" at bounding box center [629, 621] width 99 height 32
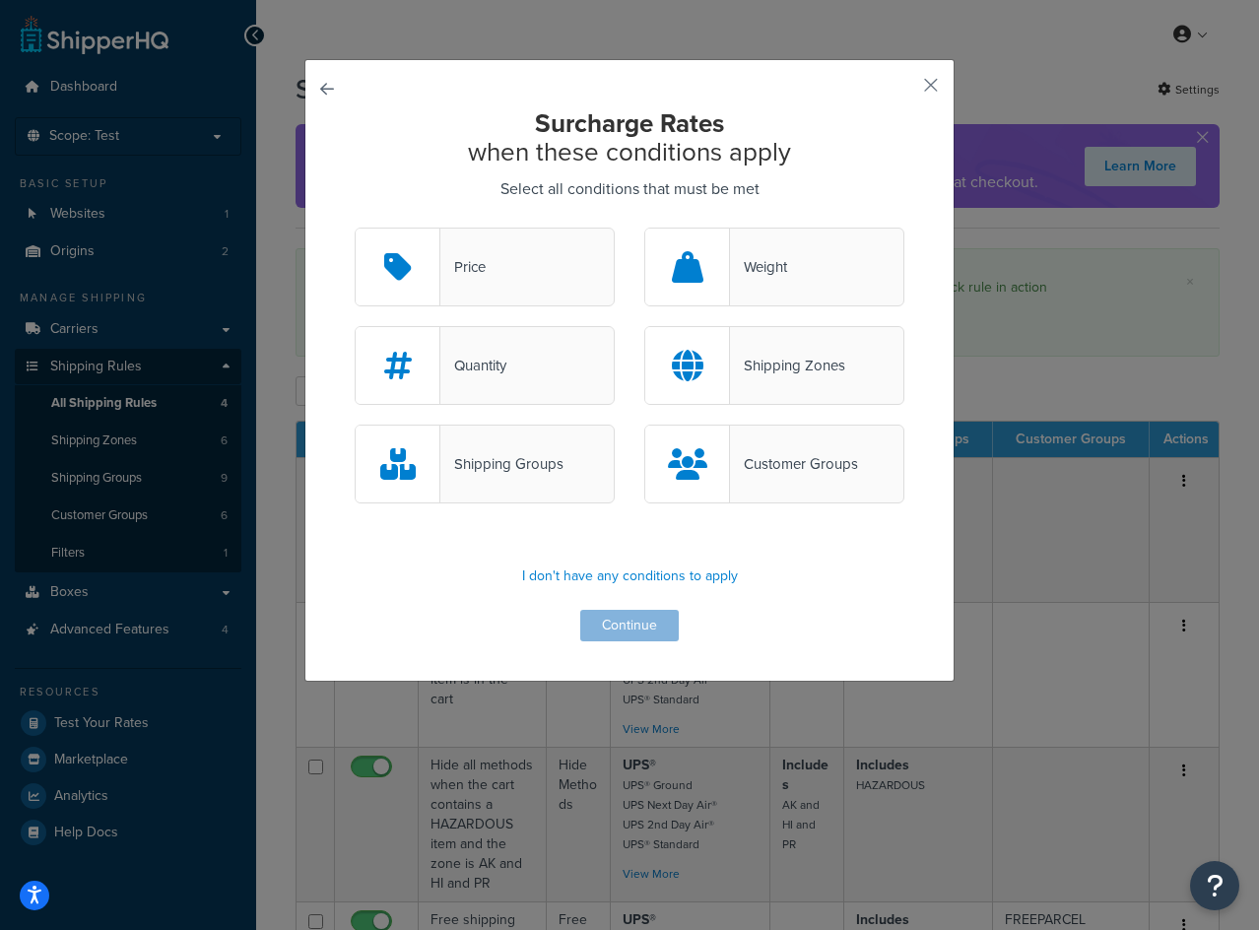
click at [511, 478] on div "Shipping Groups" at bounding box center [501, 464] width 123 height 28
click at [0, 0] on input "Shipping Groups" at bounding box center [0, 0] width 0 height 0
click at [639, 627] on button "Continue" at bounding box center [629, 626] width 99 height 32
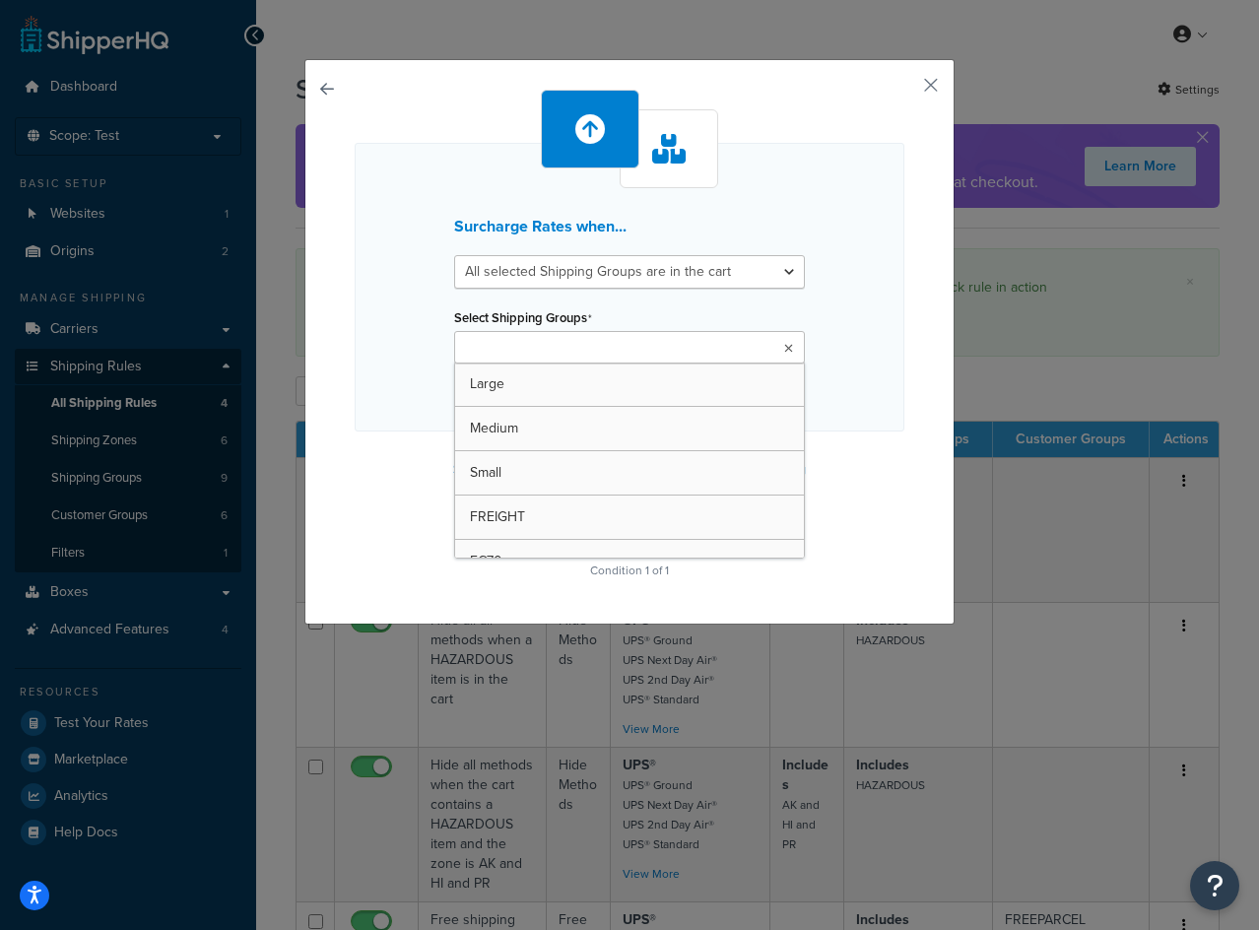
click at [607, 354] on input "Select Shipping Groups" at bounding box center [547, 349] width 174 height 22
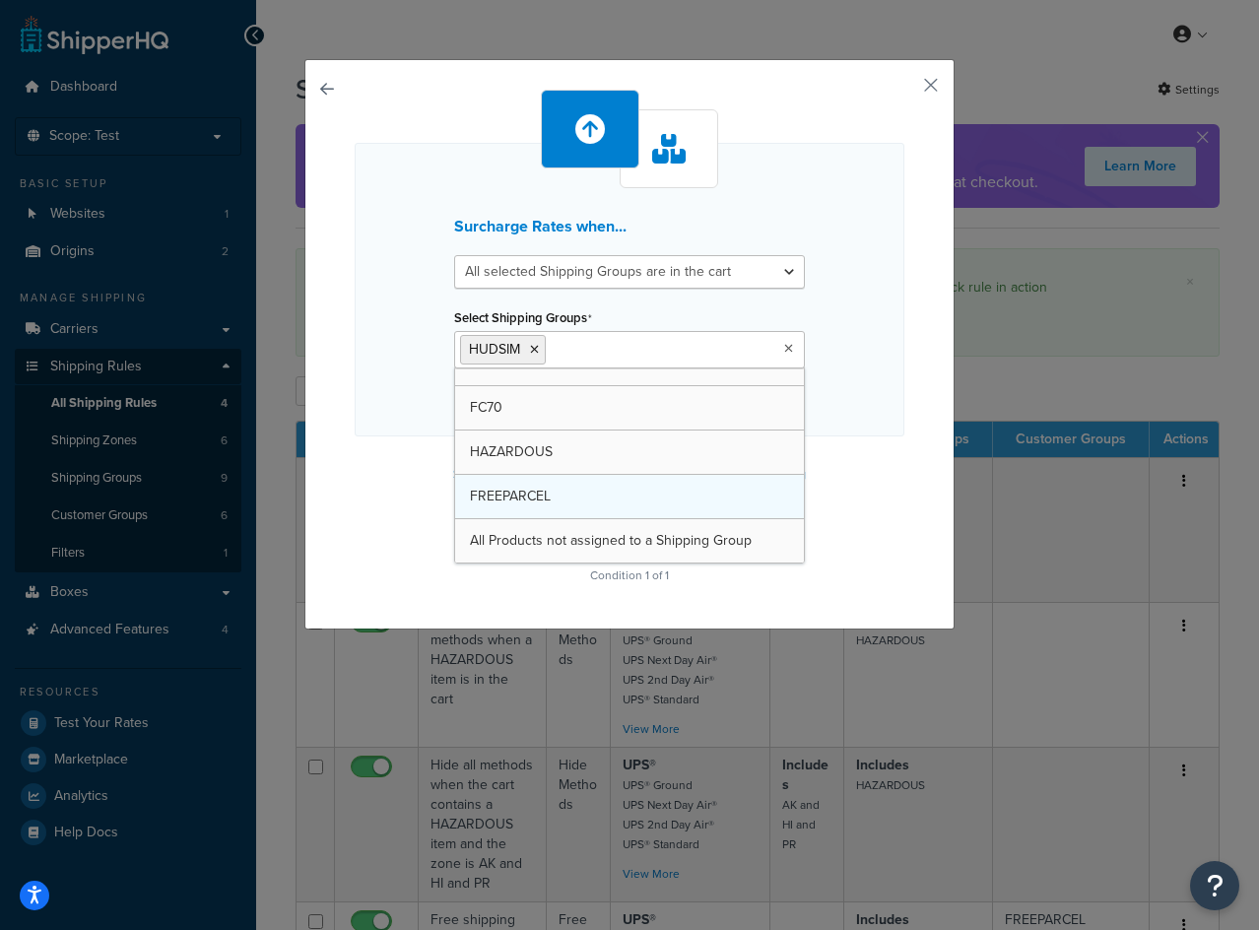
scroll to position [159, 0]
click at [889, 564] on p "Condition 1 of 1" at bounding box center [630, 576] width 550 height 28
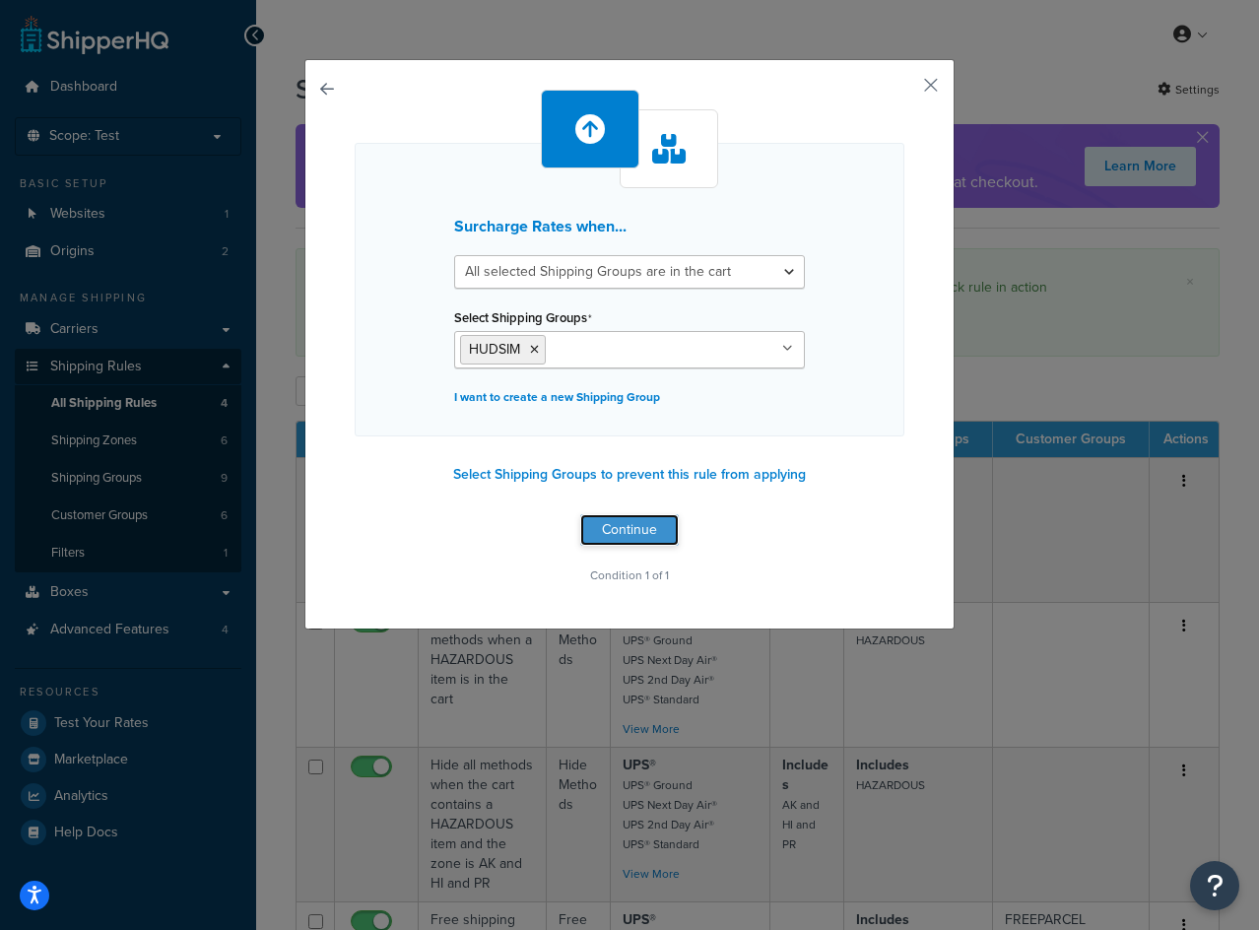
click at [650, 525] on button "Continue" at bounding box center [629, 530] width 99 height 32
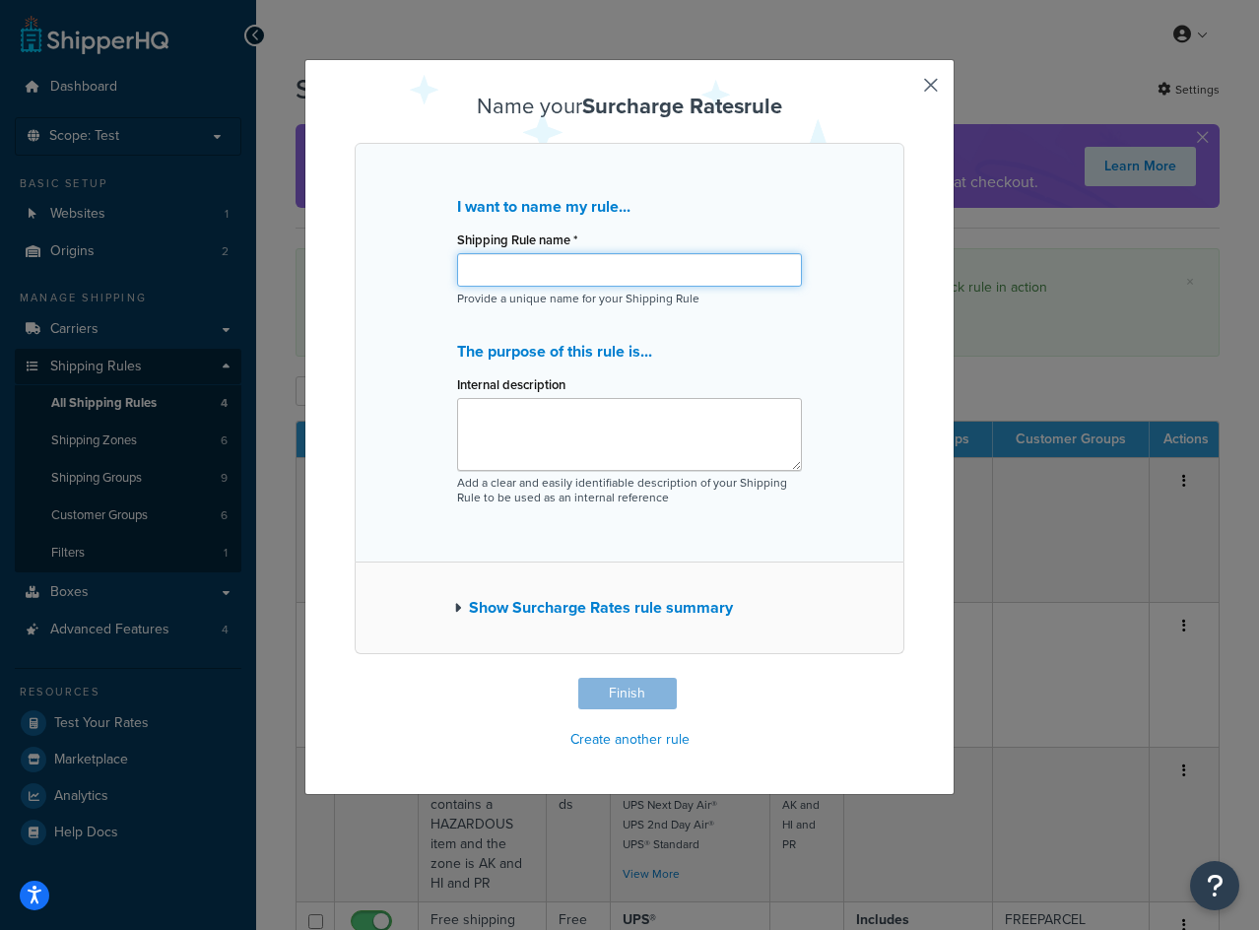
click at [602, 283] on input "Shipping Rule name *" at bounding box center [629, 270] width 345 height 34
paste input "$25 surcharge on all methods when the cart contains a HUDSIM item"
type input "$25 surcharge on all methods when the cart contains a HUDSIM item"
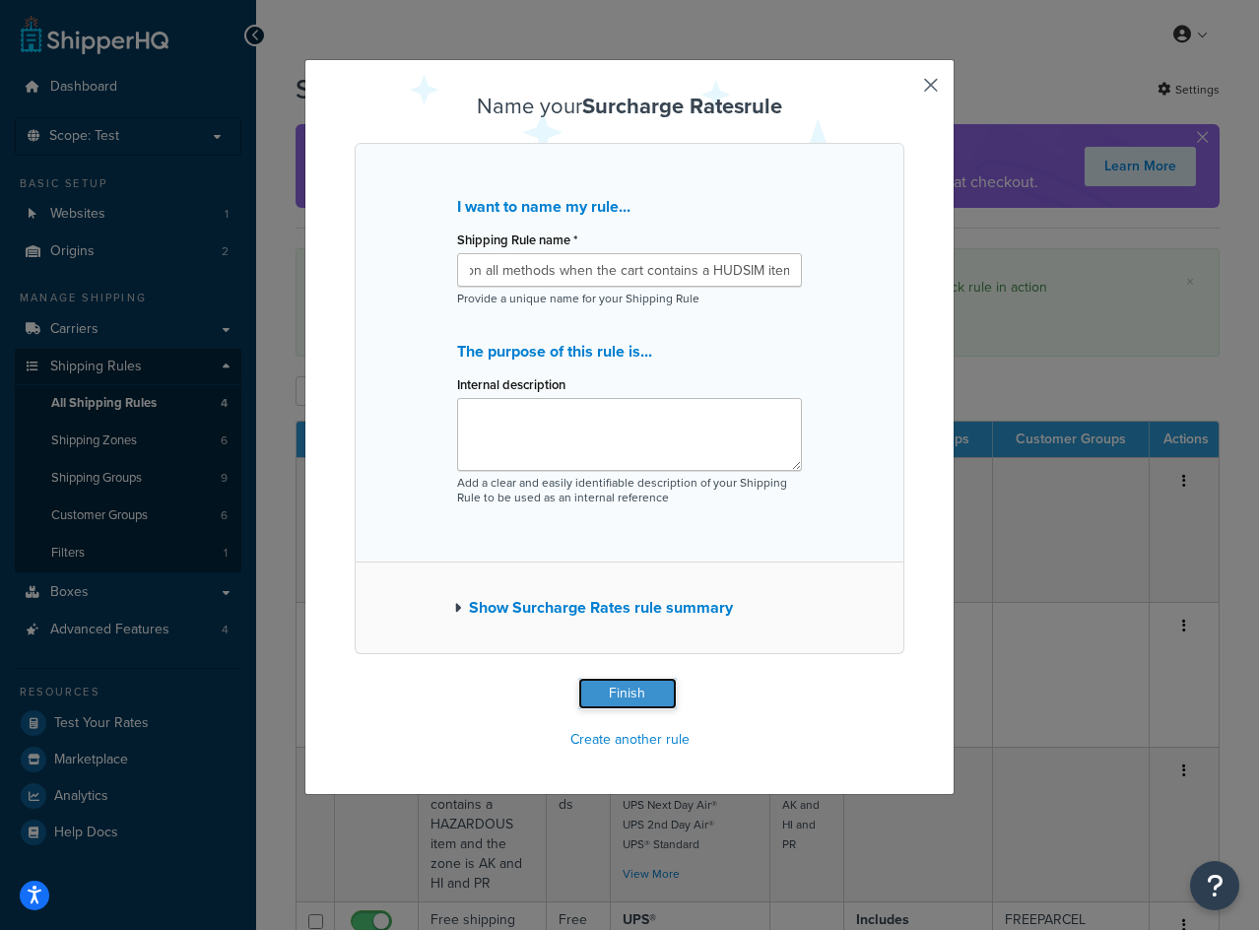
click at [626, 709] on button "Finish" at bounding box center [627, 694] width 99 height 32
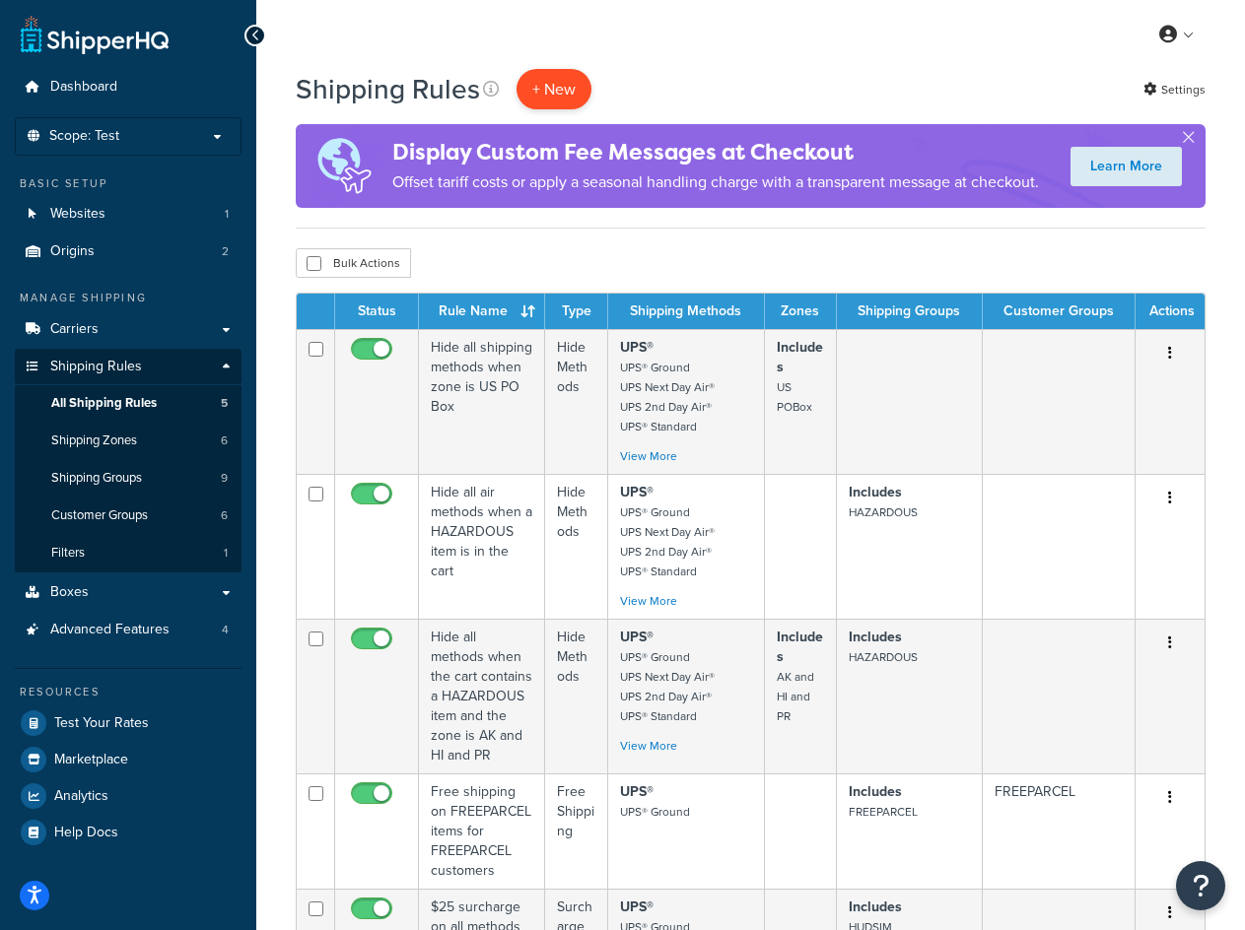
click at [544, 72] on p "+ New" at bounding box center [553, 89] width 75 height 40
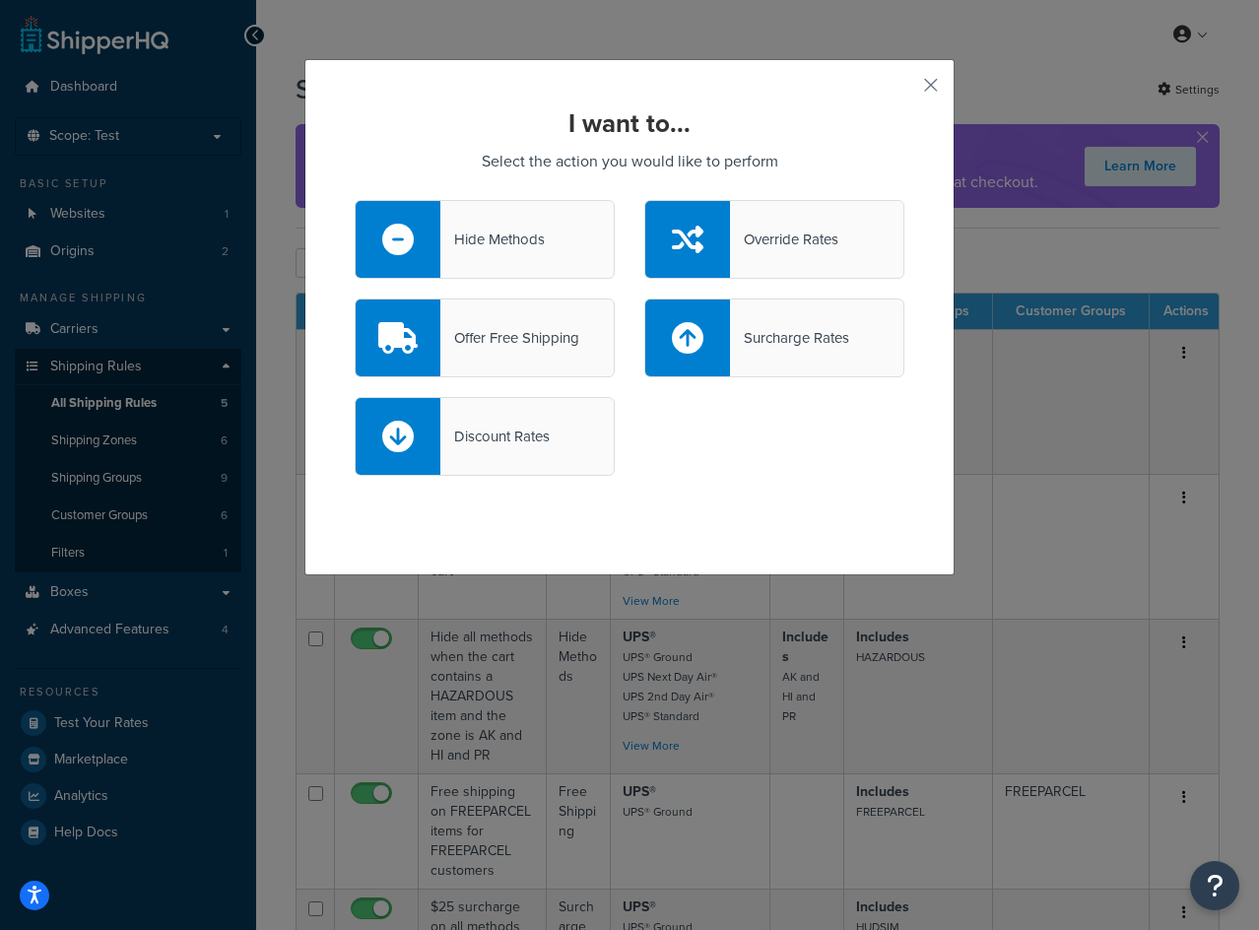
click at [827, 339] on div "Surcharge Rates" at bounding box center [789, 338] width 119 height 28
click at [0, 0] on input "Surcharge Rates" at bounding box center [0, 0] width 0 height 0
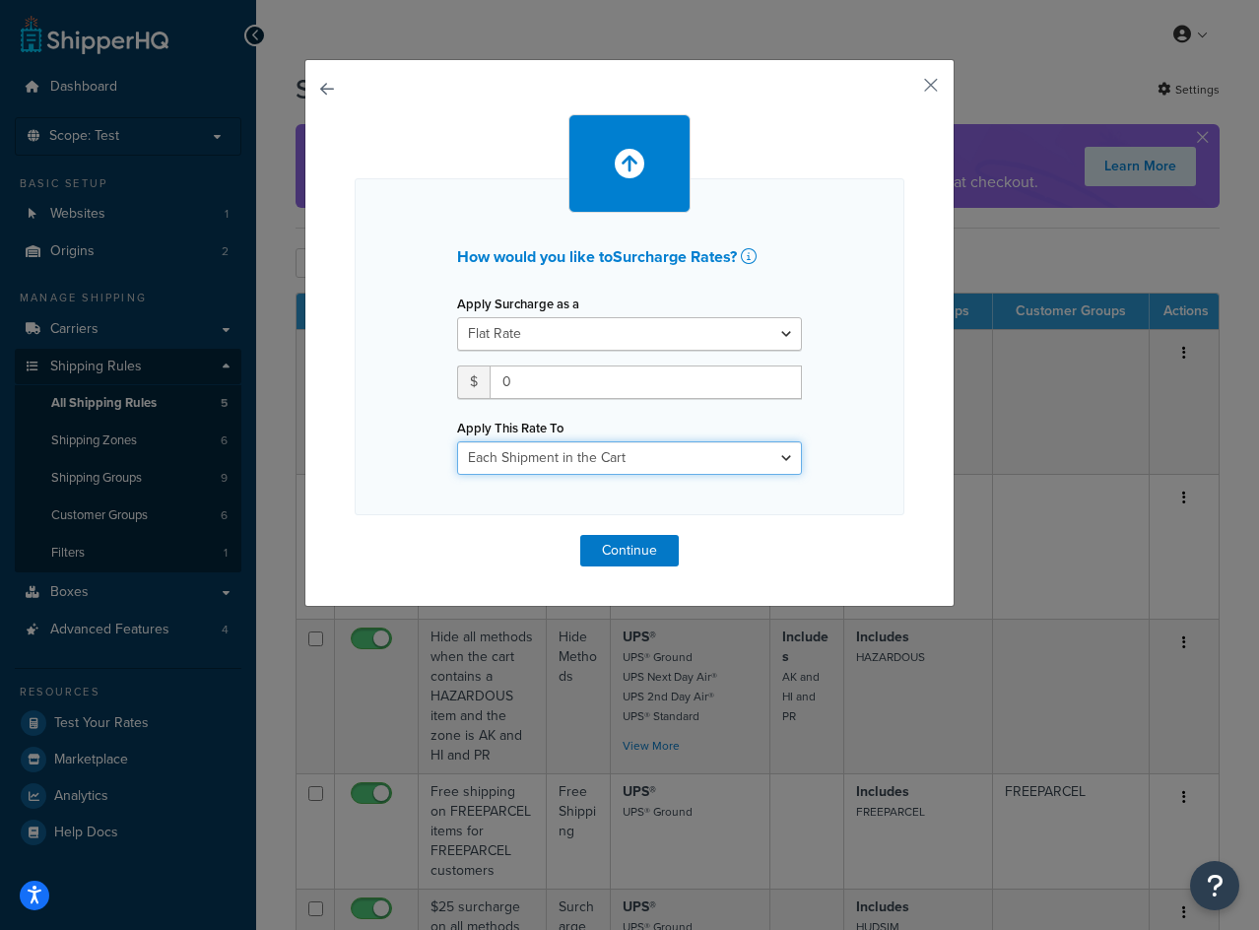
click at [680, 468] on select "Entire Cart Each Shipment in the Cart Each Origin in the Cart Each Shipping Gro…" at bounding box center [629, 458] width 345 height 34
select select "ENTIRE_CART"
click at [457, 441] on select "Entire Cart Each Shipment in the Cart Each Origin in the Cart Each Shipping Gro…" at bounding box center [629, 458] width 345 height 34
click at [665, 449] on select "Entire Cart Each Shipment in the Cart Each Origin in the Cart Each Shipping Gro…" at bounding box center [629, 458] width 345 height 34
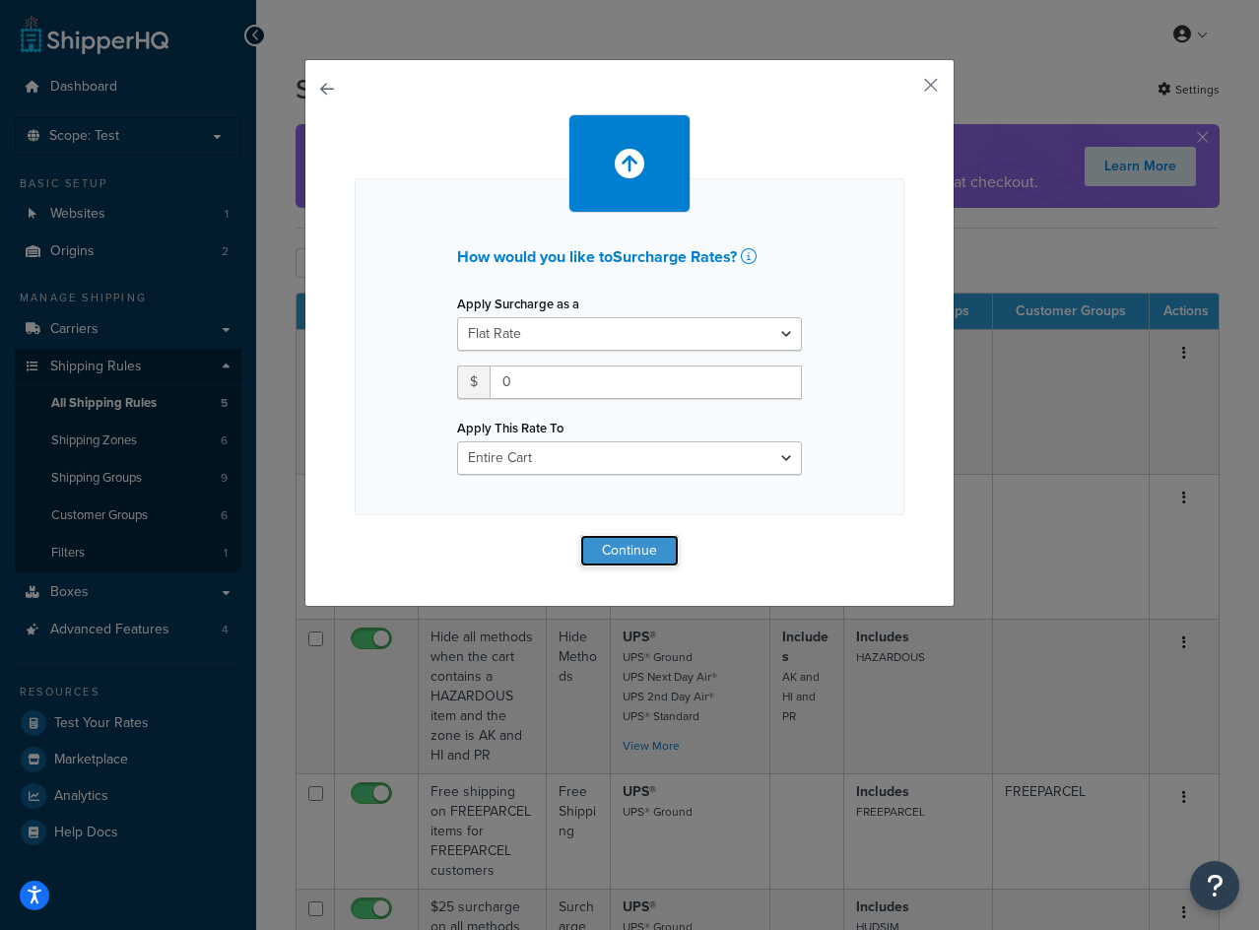
click at [602, 564] on button "Continue" at bounding box center [629, 551] width 99 height 32
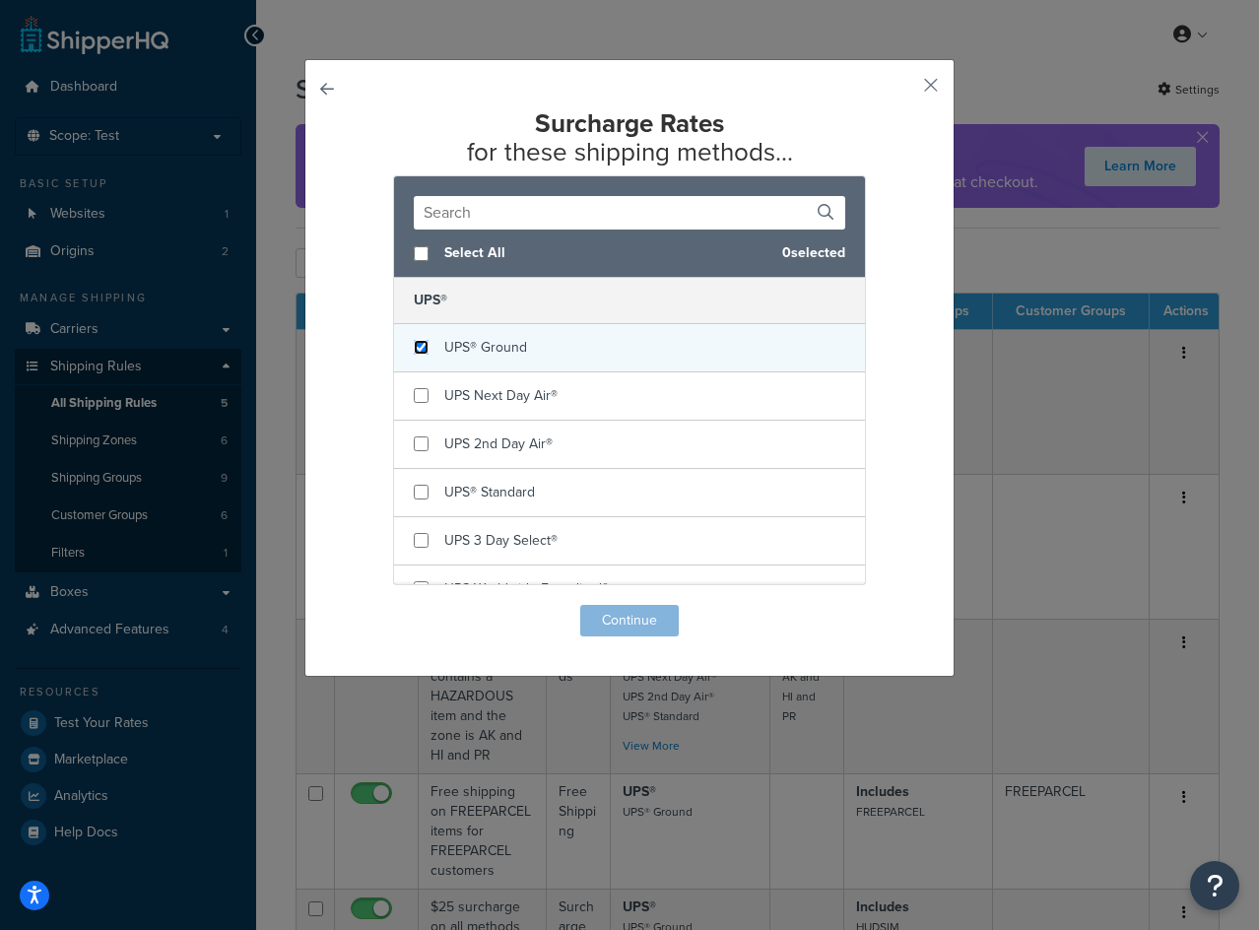
click at [414, 355] on input "checkbox" at bounding box center [421, 347] width 15 height 15
checkbox input "true"
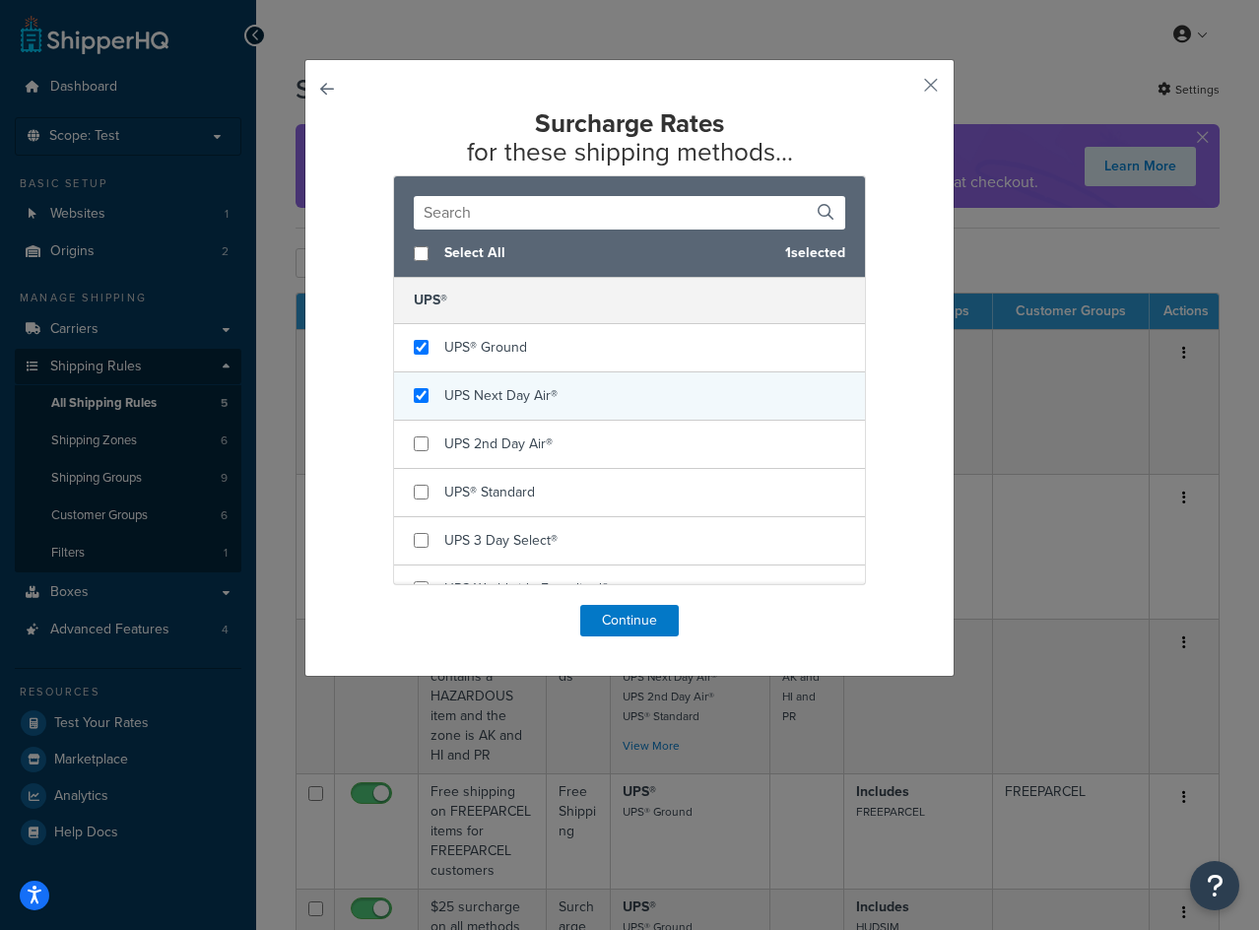
checkbox input "true"
click at [409, 412] on div "UPS Next Day Air®" at bounding box center [629, 396] width 471 height 48
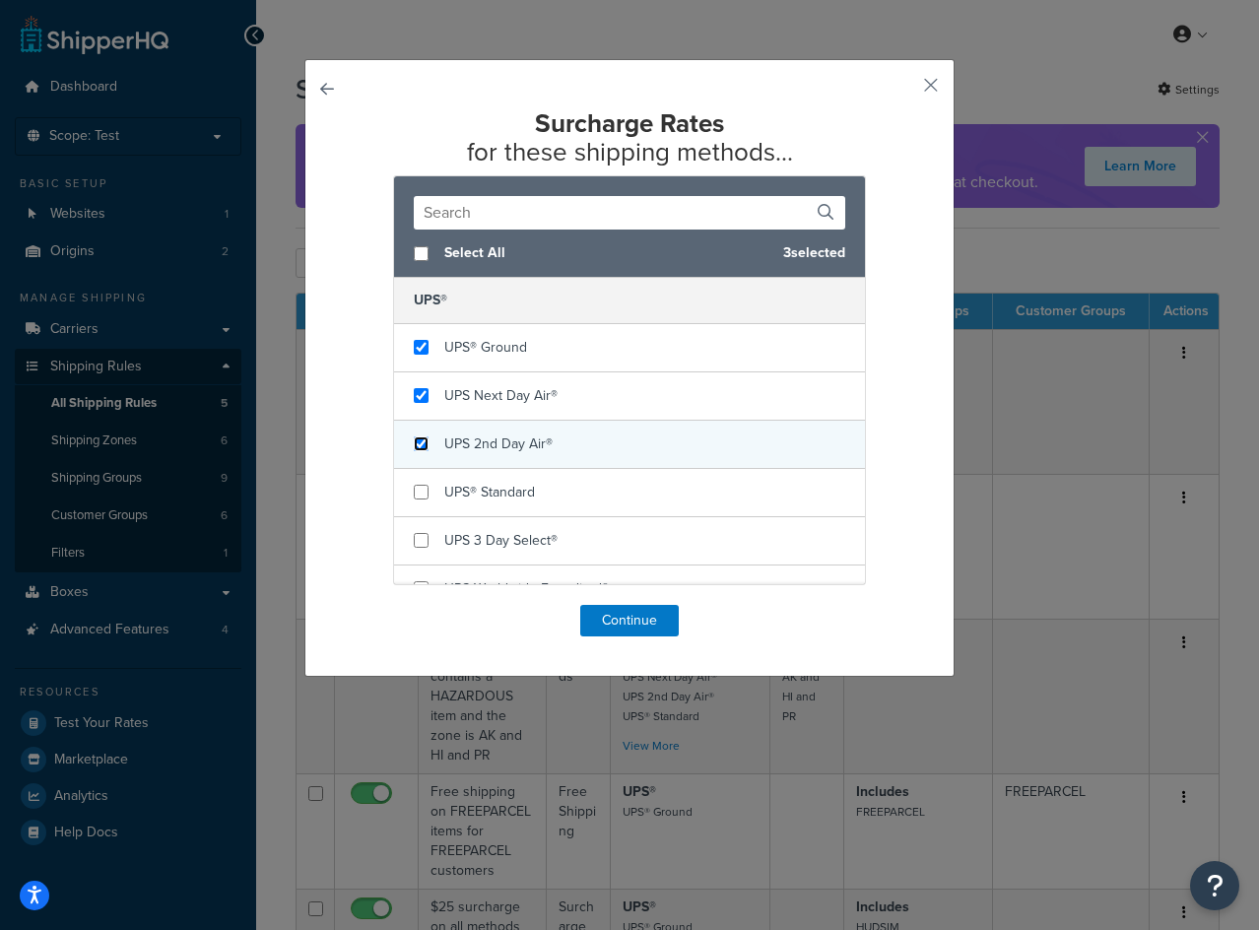
click at [416, 449] on input "checkbox" at bounding box center [421, 444] width 15 height 15
checkbox input "true"
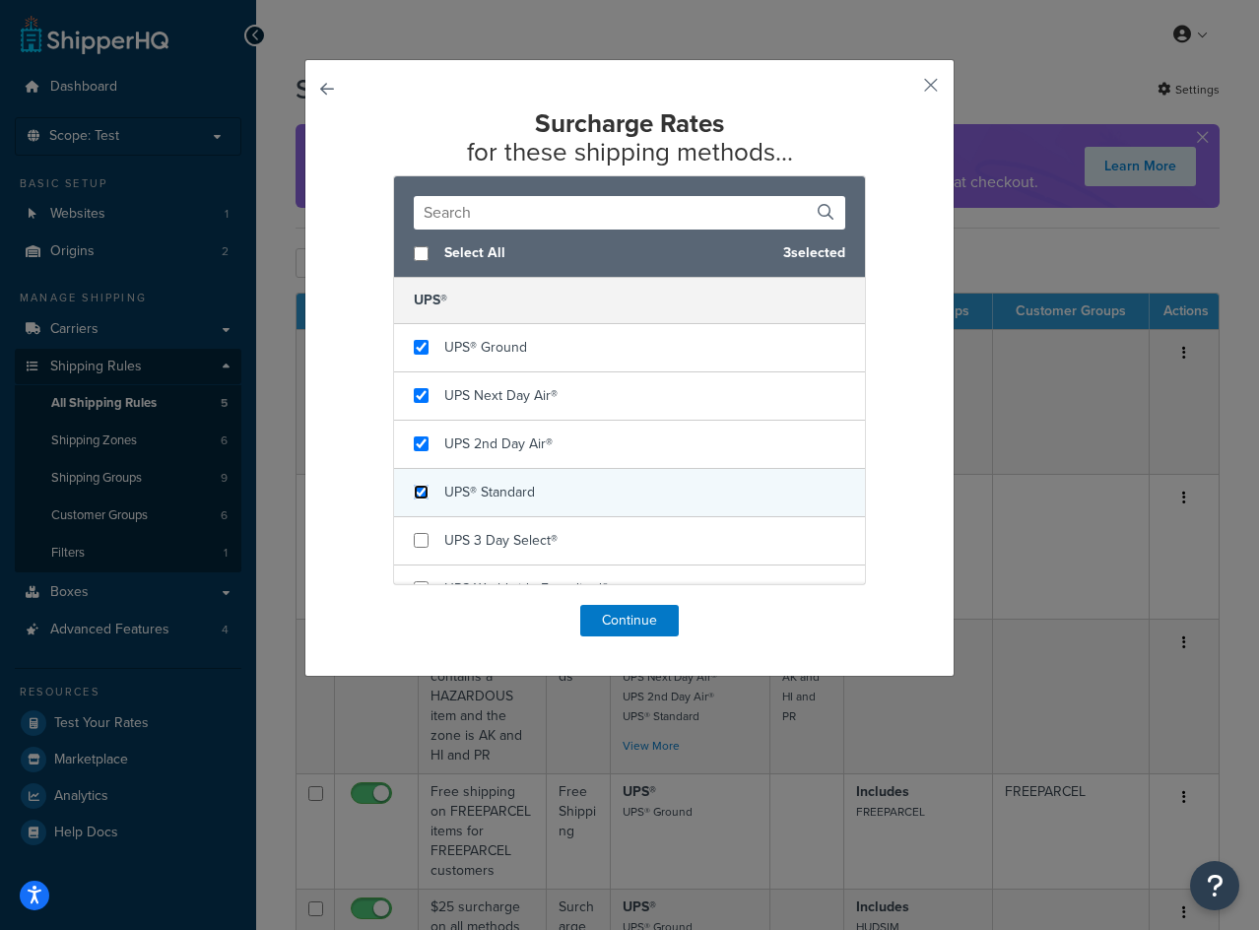
click at [415, 488] on input "checkbox" at bounding box center [421, 492] width 15 height 15
checkbox input "true"
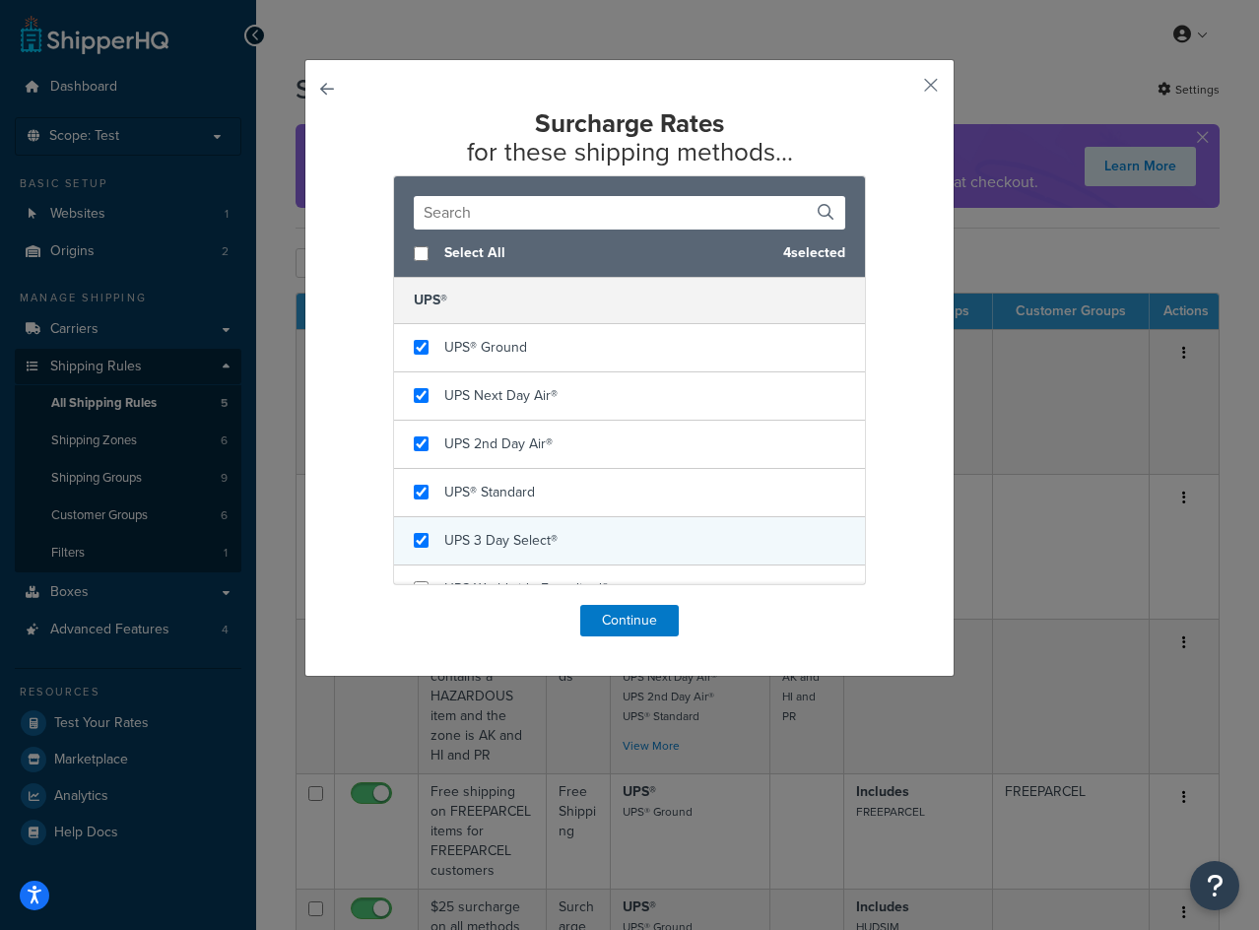
checkbox input "true"
click at [415, 528] on div "UPS 3 Day Select®" at bounding box center [629, 541] width 471 height 48
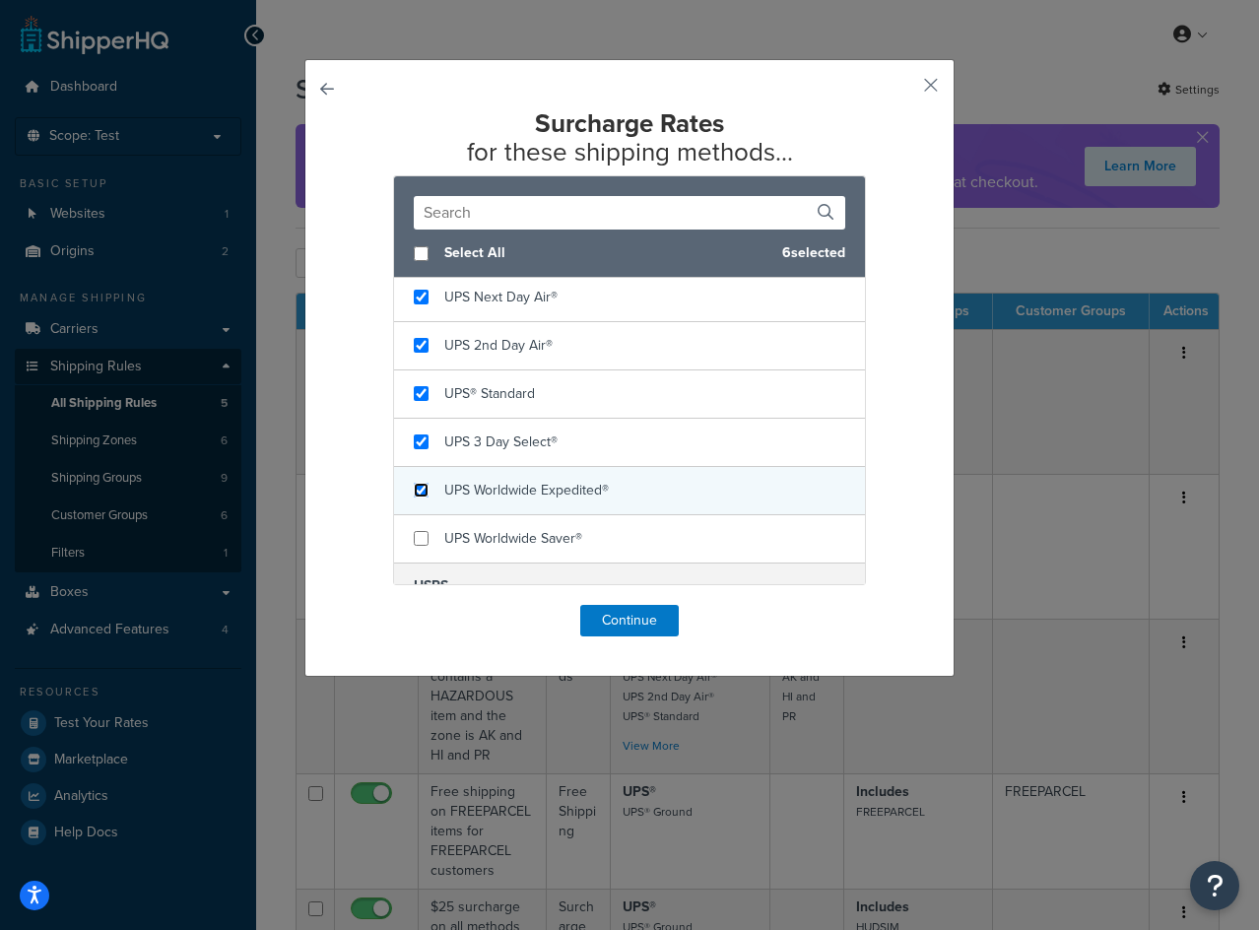
click at [420, 496] on input "checkbox" at bounding box center [421, 490] width 15 height 15
checkbox input "true"
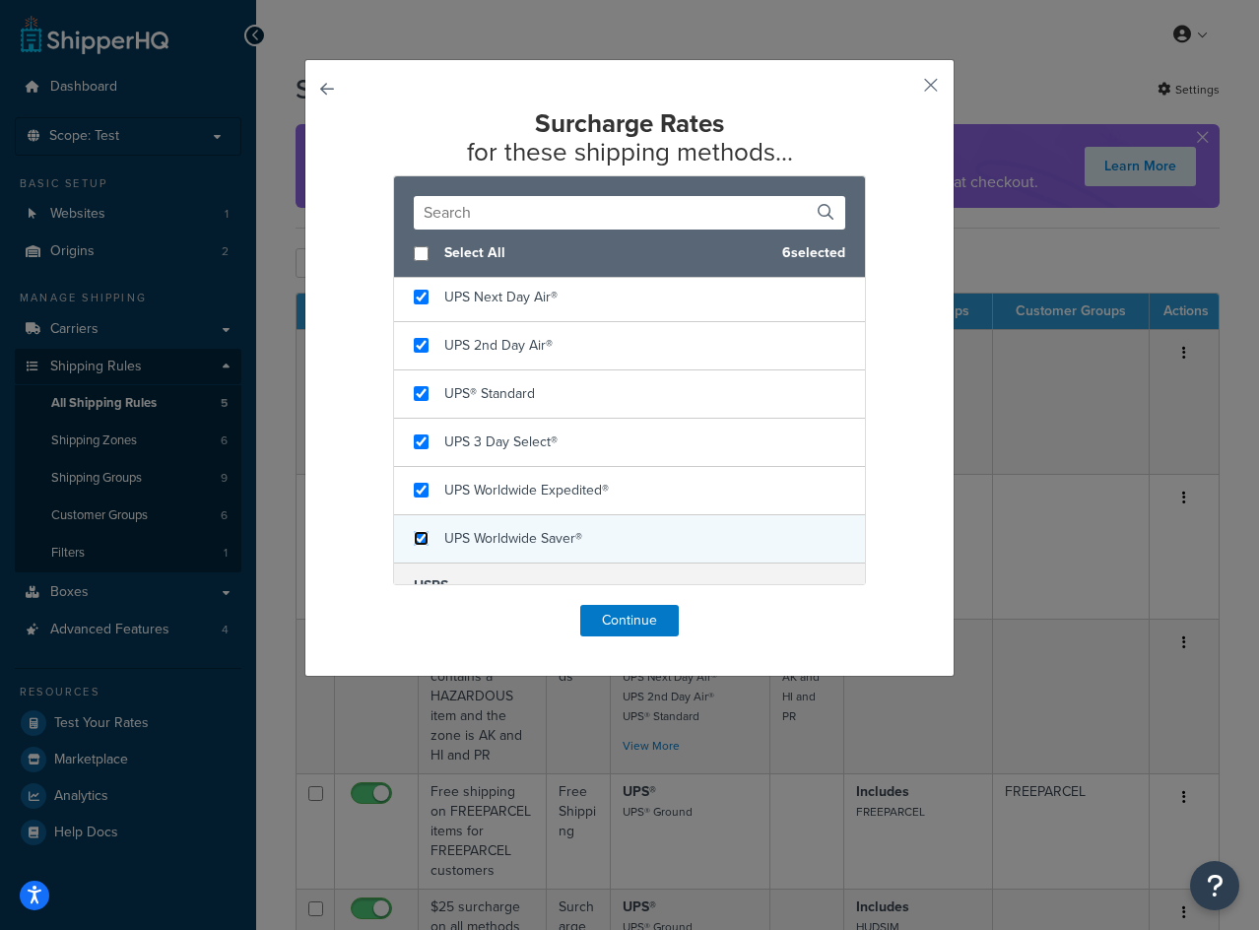
click at [419, 536] on input "checkbox" at bounding box center [421, 538] width 15 height 15
checkbox input "true"
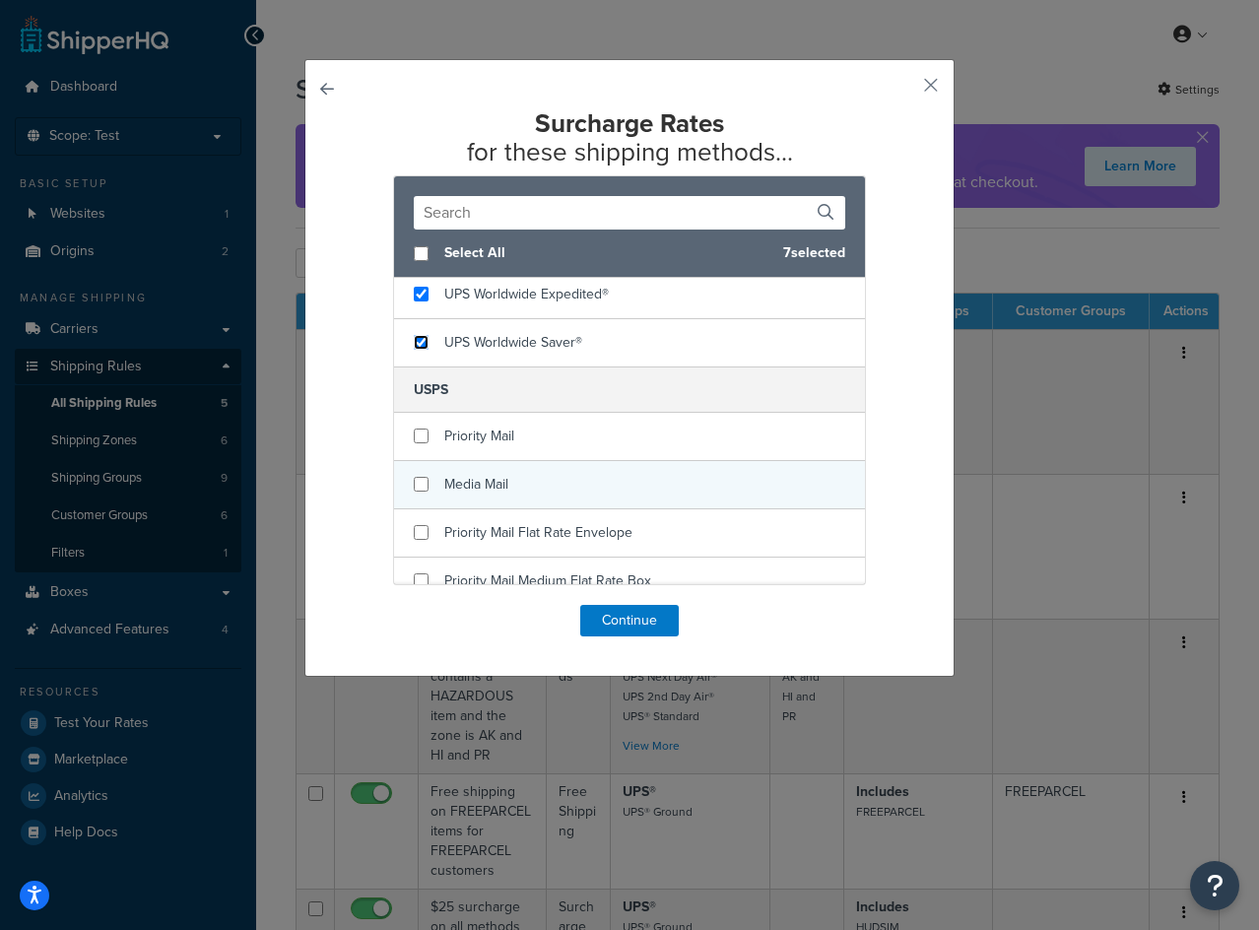
scroll to position [296, 0]
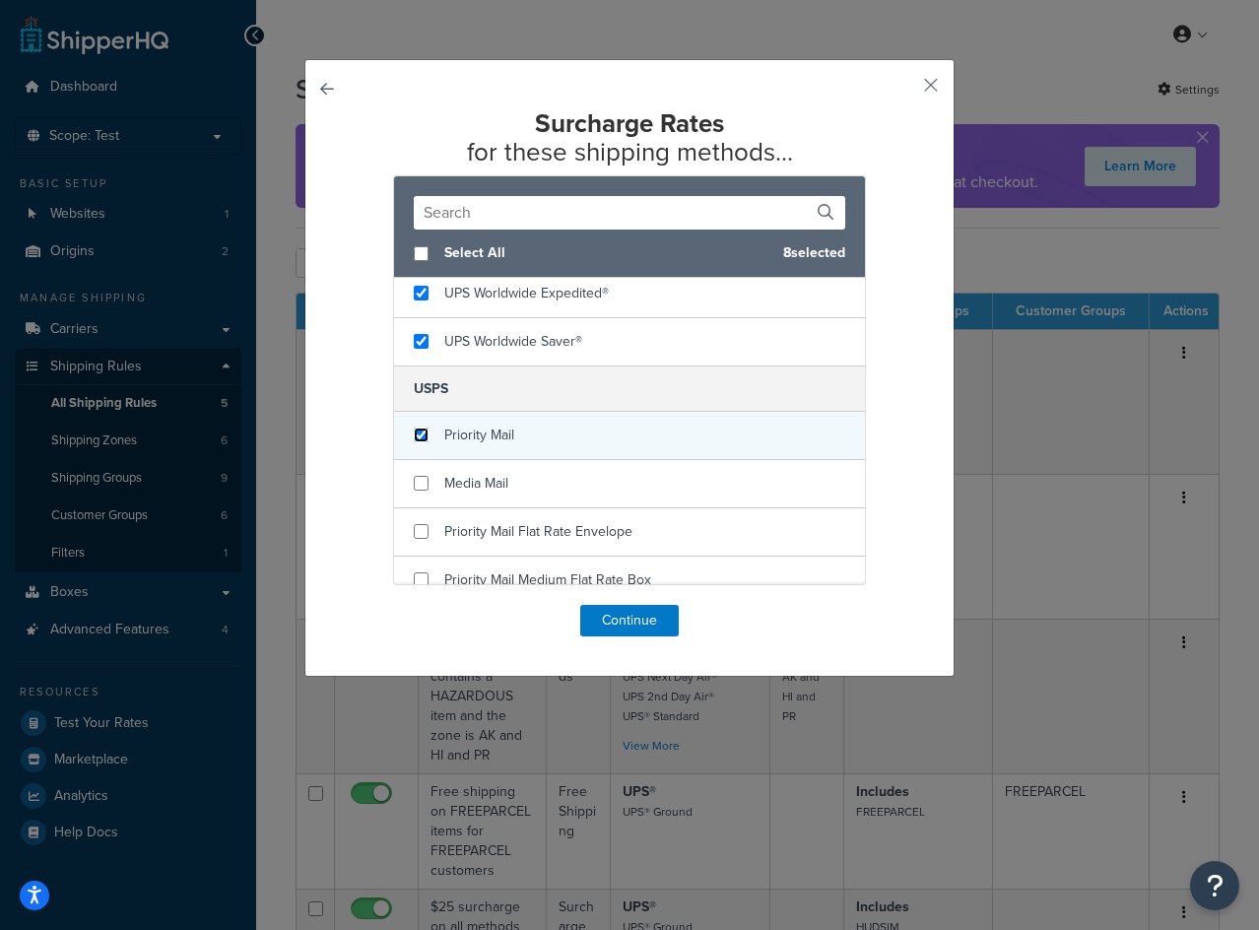
click at [414, 433] on input "checkbox" at bounding box center [421, 435] width 15 height 15
checkbox input "true"
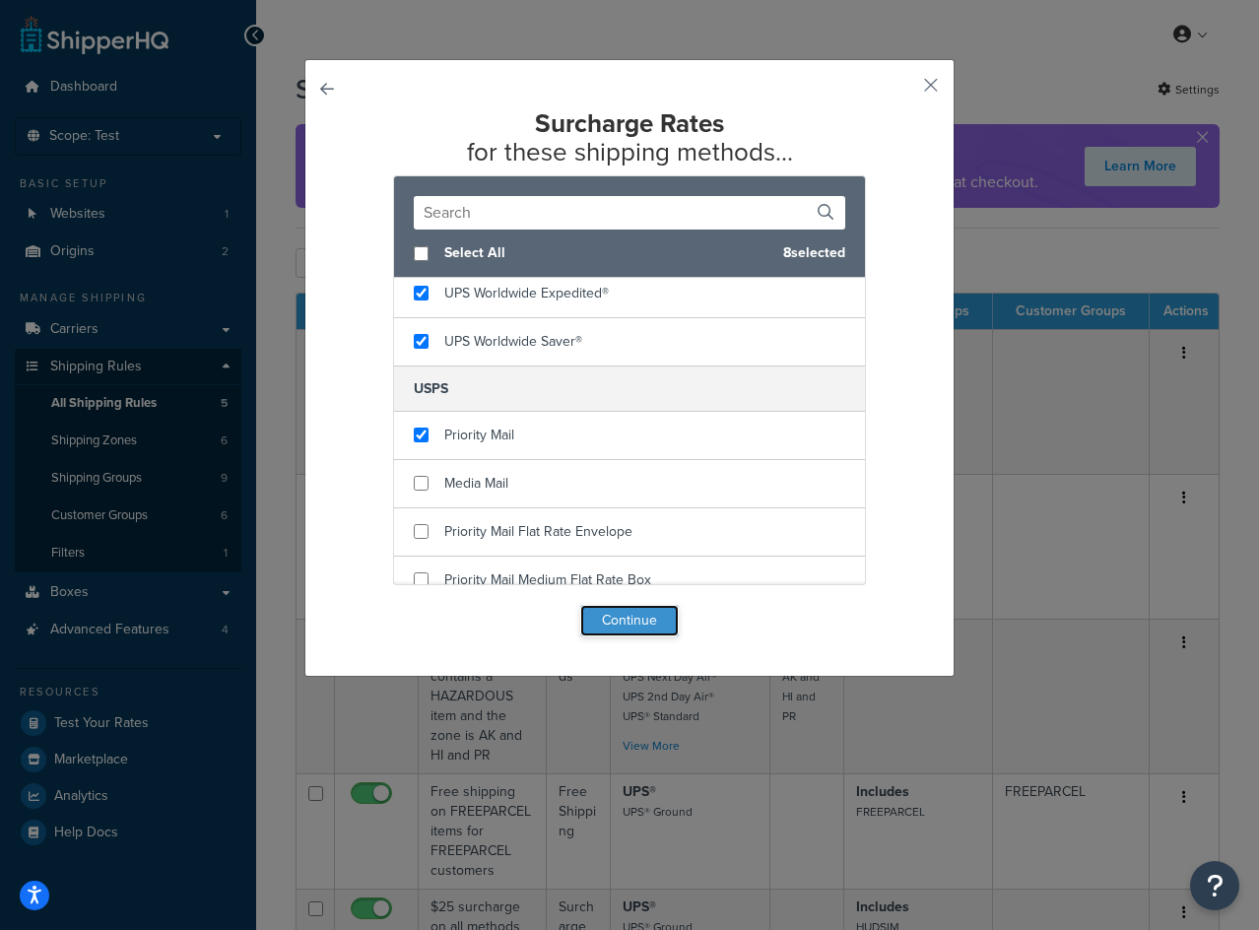
click at [641, 613] on button "Continue" at bounding box center [629, 621] width 99 height 32
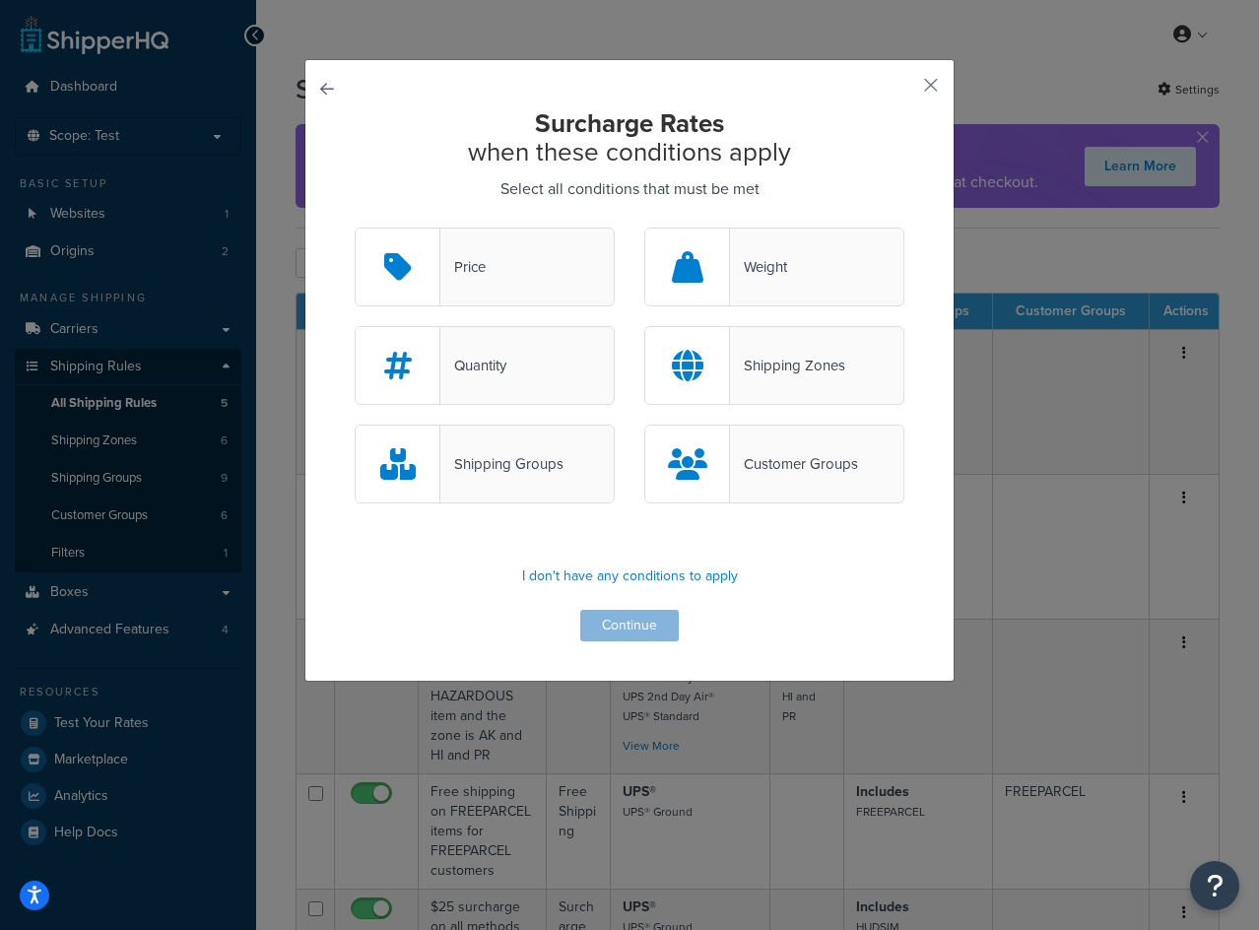
click at [553, 485] on div "Shipping Groups" at bounding box center [485, 464] width 260 height 79
click at [0, 0] on input "Shipping Groups" at bounding box center [0, 0] width 0 height 0
click at [616, 620] on button "Continue" at bounding box center [629, 626] width 99 height 32
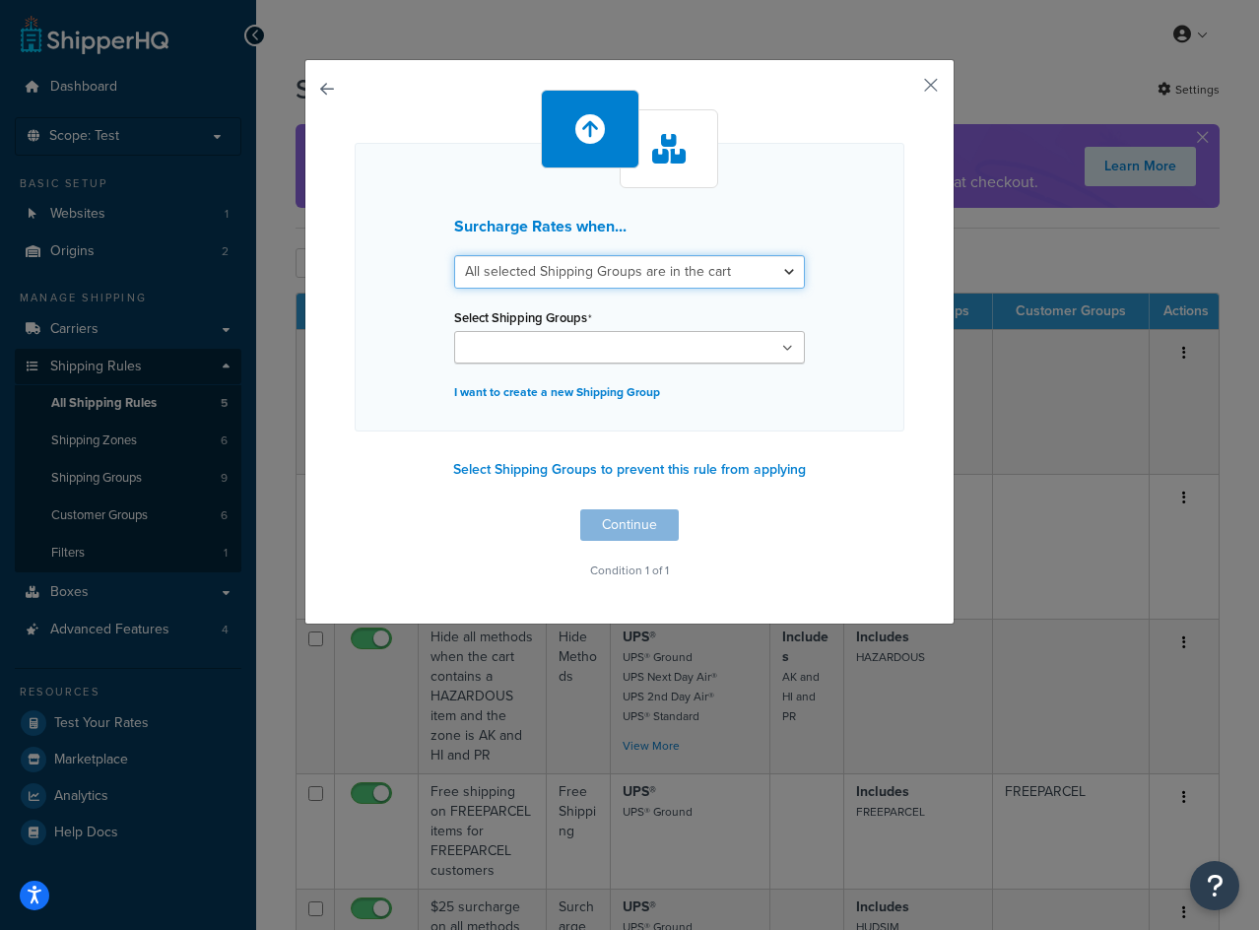
click at [598, 280] on select "All selected Shipping Groups are in the cart Any selected Shipping Groups are i…" at bounding box center [629, 272] width 351 height 34
click at [454, 255] on select "All selected Shipping Groups are in the cart Any selected Shipping Groups are i…" at bounding box center [629, 272] width 351 height 34
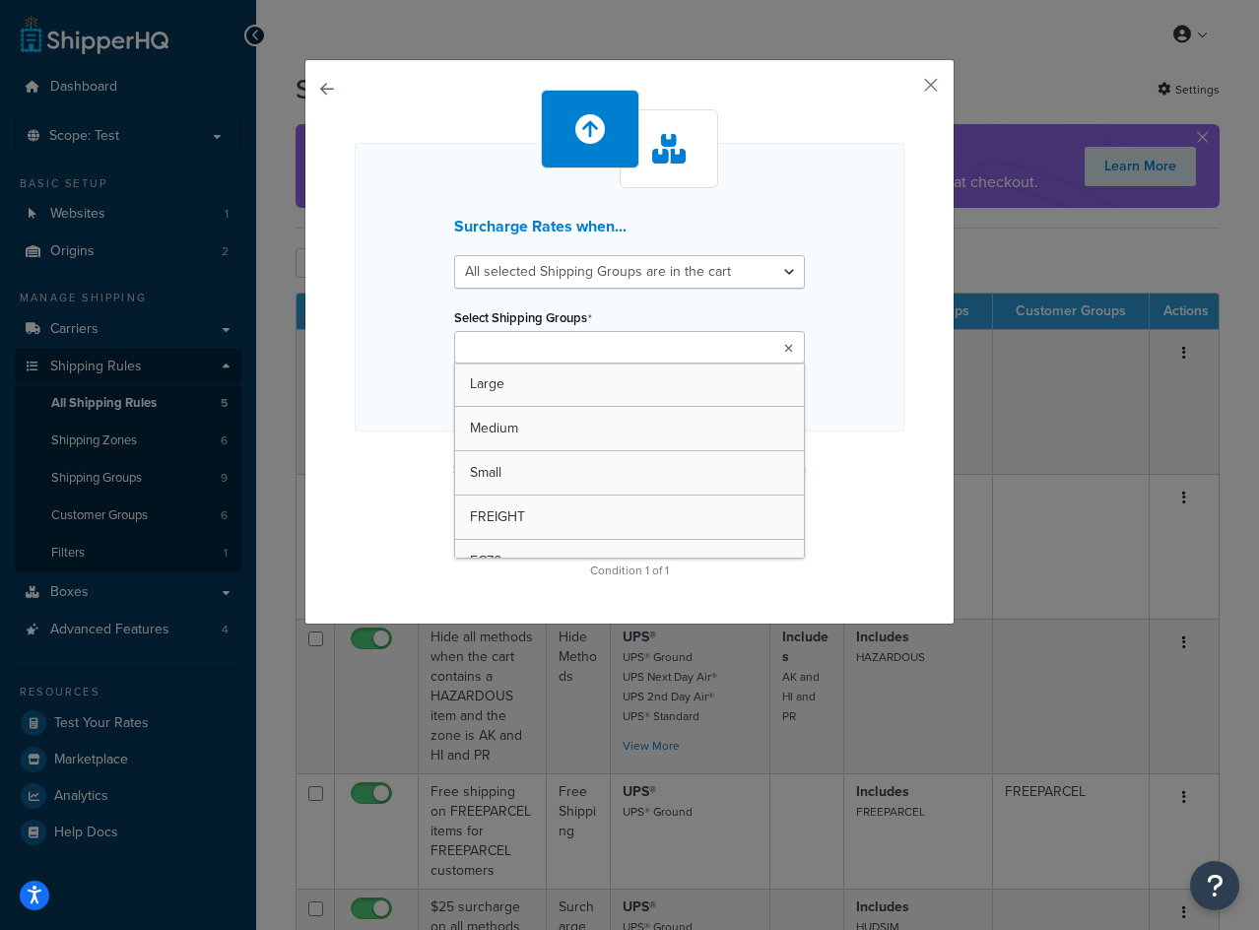
click at [602, 345] on input "Select Shipping Groups" at bounding box center [547, 349] width 174 height 22
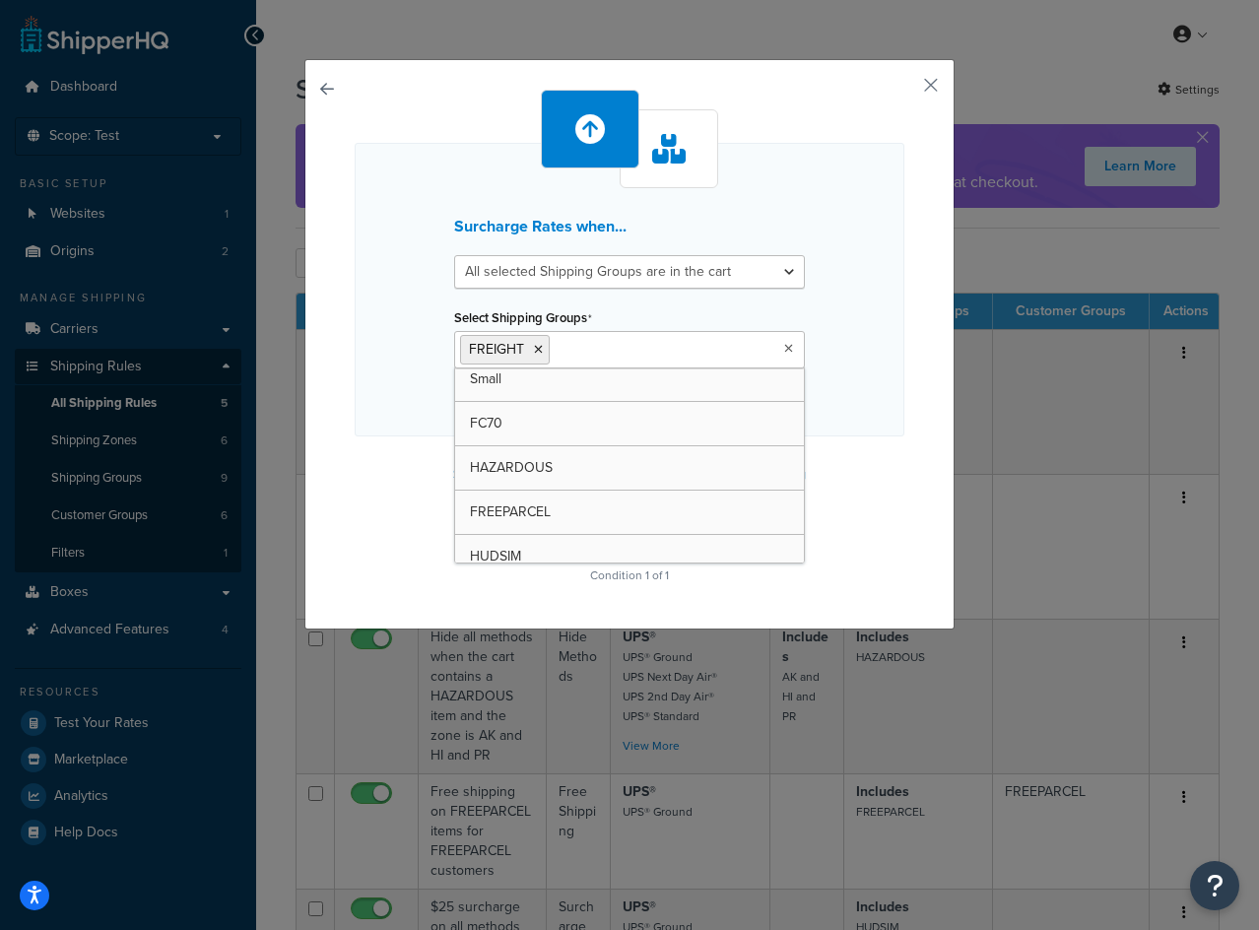
click at [904, 521] on div "Surcharge Rates when... All selected Shipping Groups are in the cart Any select…" at bounding box center [629, 344] width 650 height 571
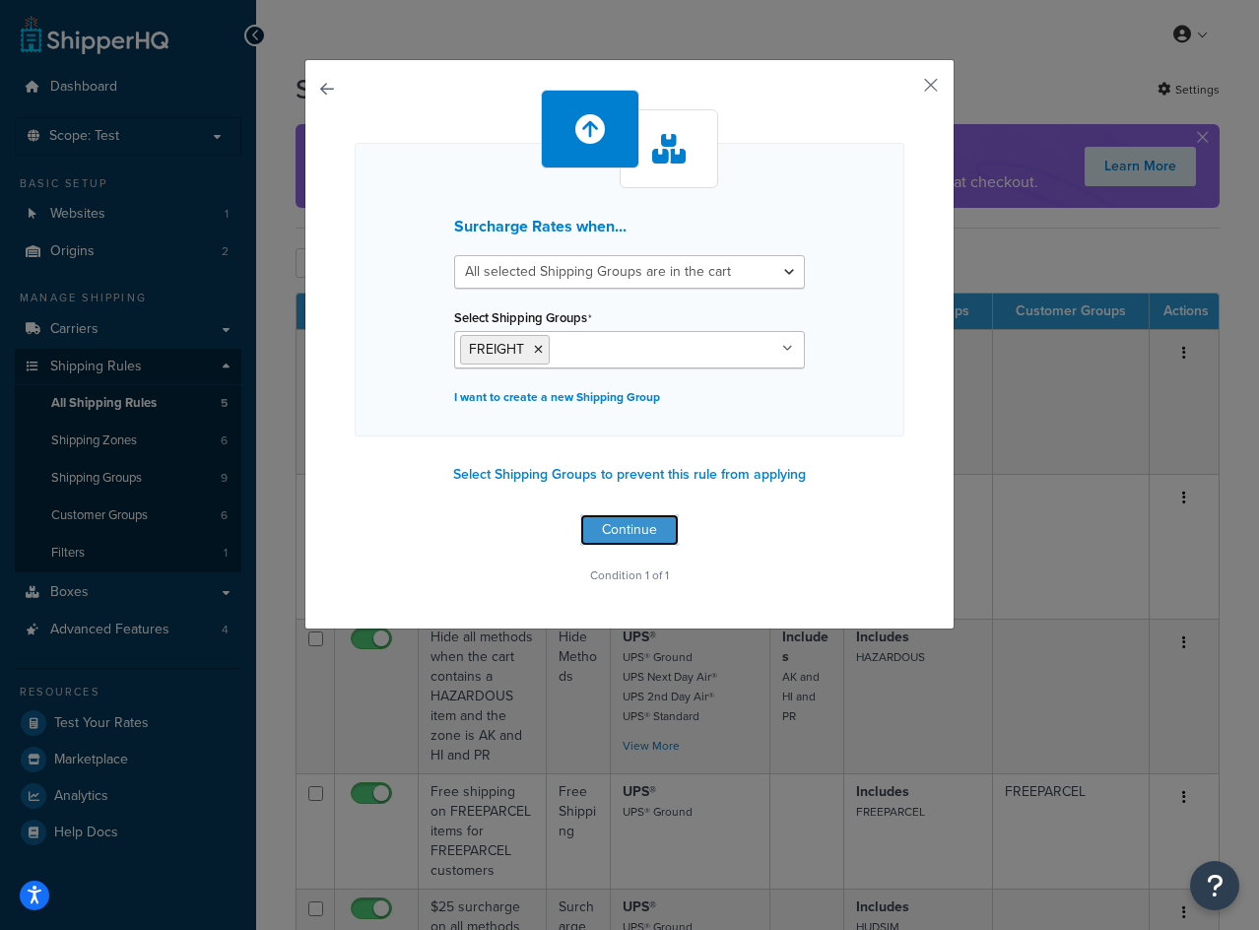
click at [644, 531] on button "Continue" at bounding box center [629, 530] width 99 height 32
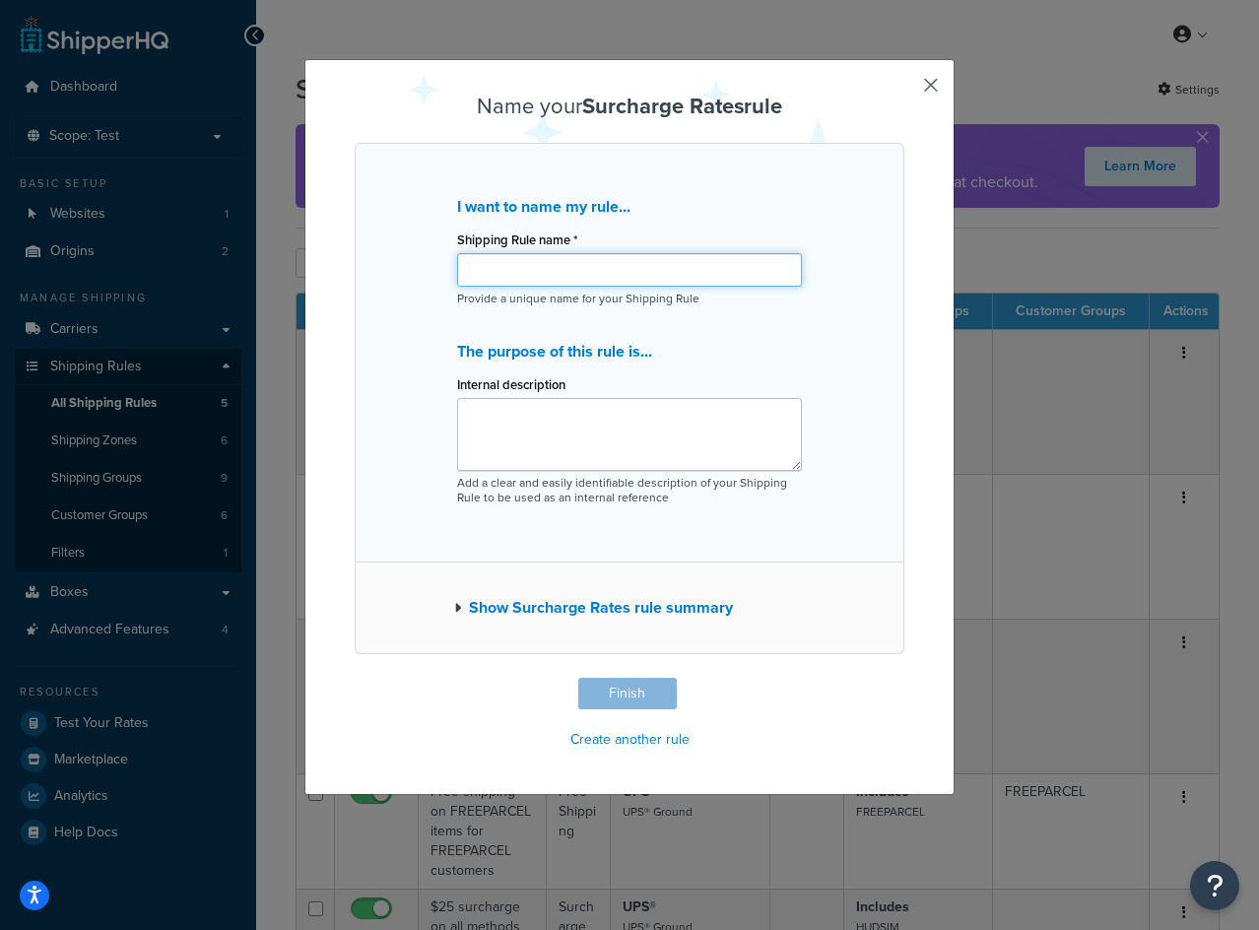
click at [547, 263] on input "Shipping Rule name *" at bounding box center [629, 270] width 345 height 34
paste input "Rule: Only Freight Shipping for FREIGHT Items"
type input "Rule: Only Freight Shipping for FREIGHT Items"
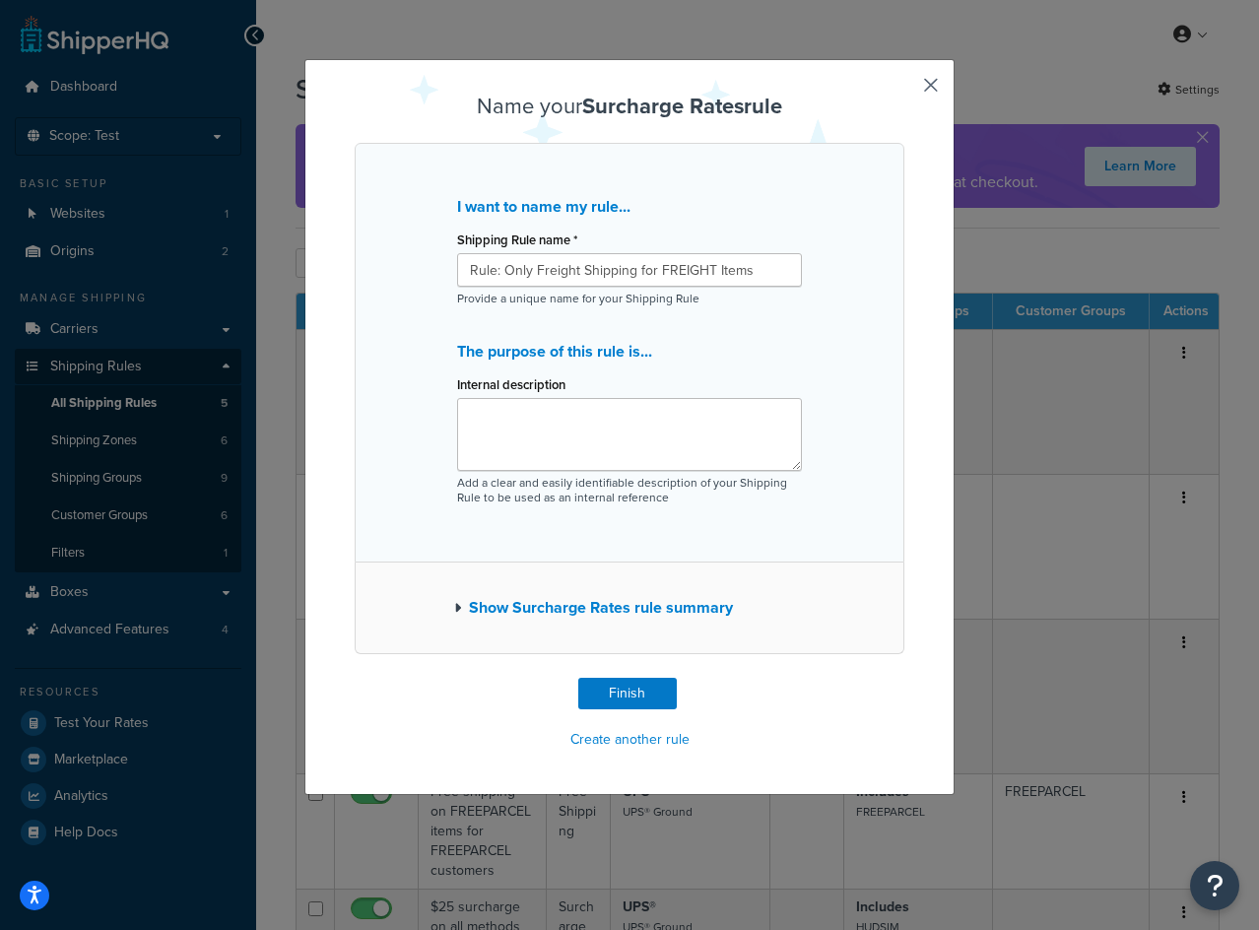
click at [632, 674] on div "Name your Surcharge Rates rule I want to name my rule... Shipping Rule name * R…" at bounding box center [630, 425] width 550 height 660
click at [632, 695] on button "Finish" at bounding box center [627, 694] width 99 height 32
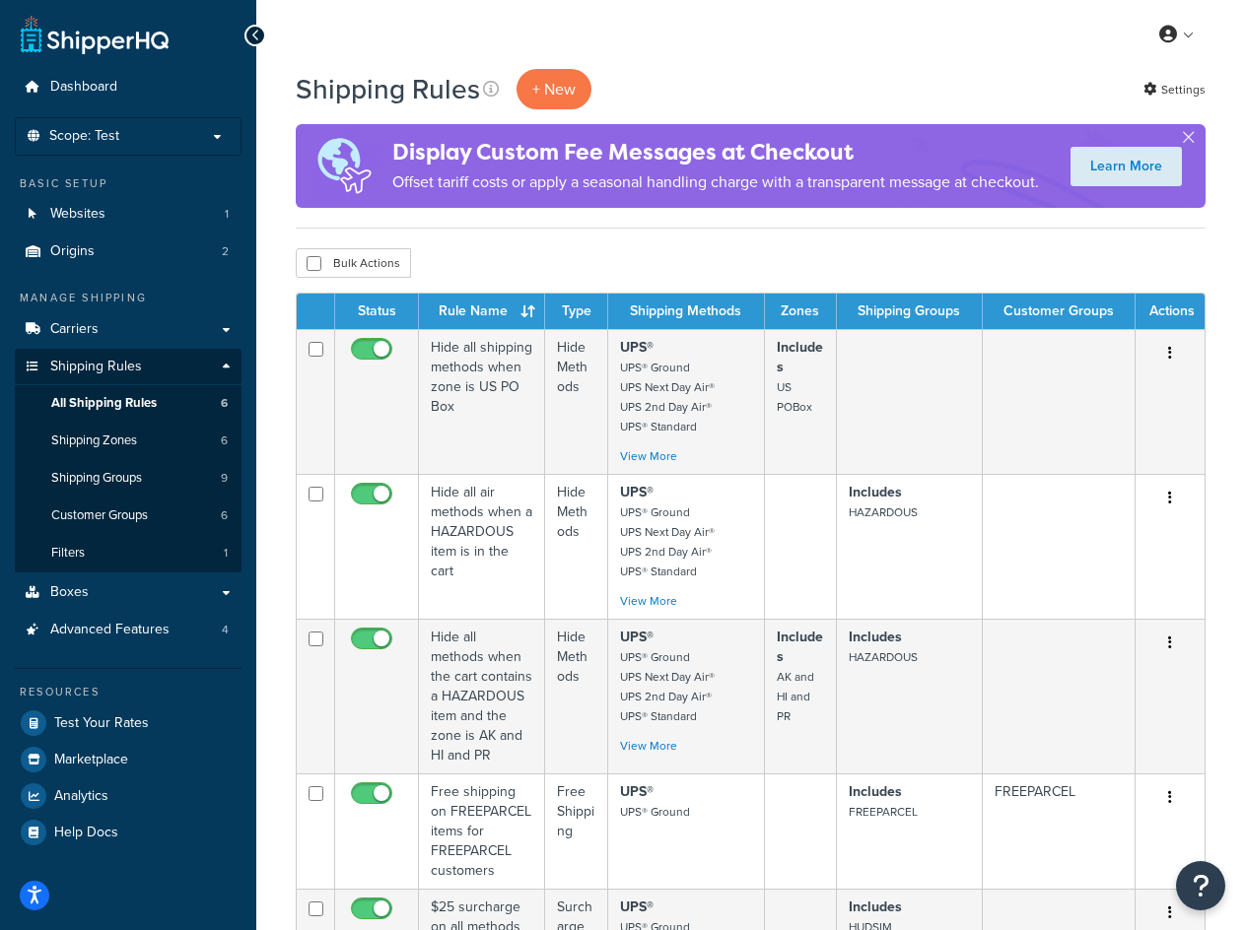
scroll to position [591, 0]
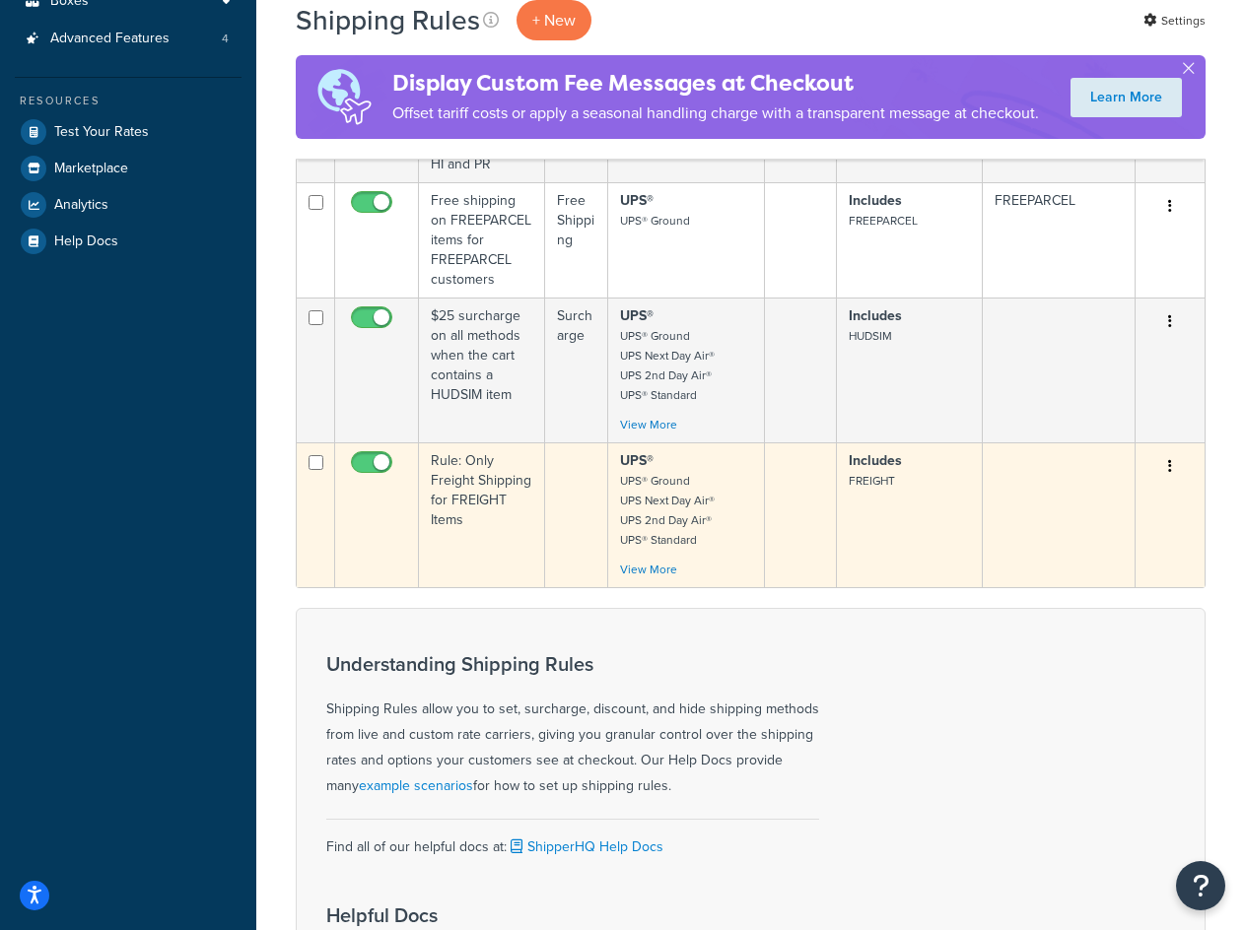
click at [377, 457] on input "checkbox" at bounding box center [374, 467] width 54 height 25
checkbox input "false"
click at [493, 493] on td "Rule: Only Freight Shipping for FREIGHT Items" at bounding box center [482, 514] width 126 height 145
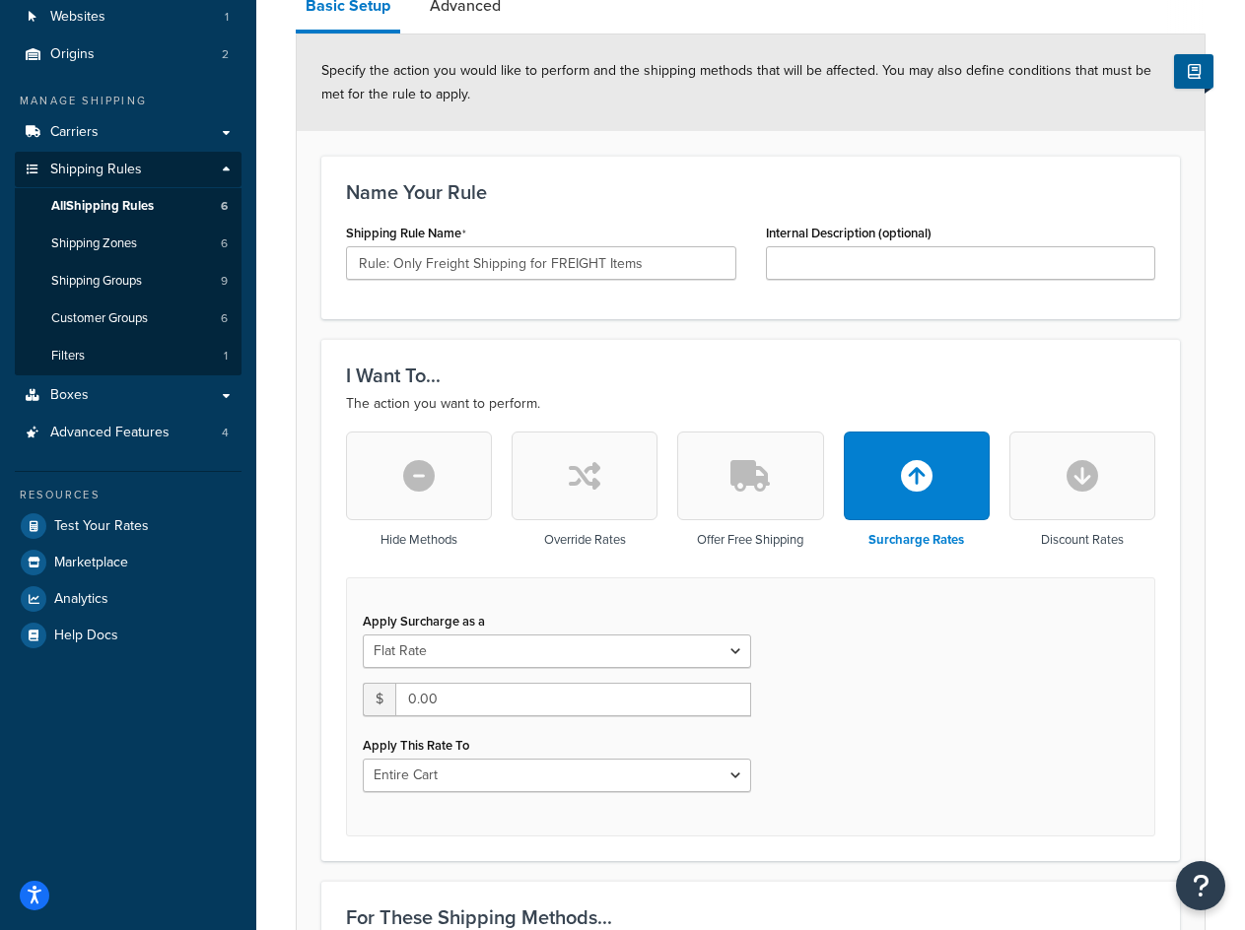
scroll to position [296, 0]
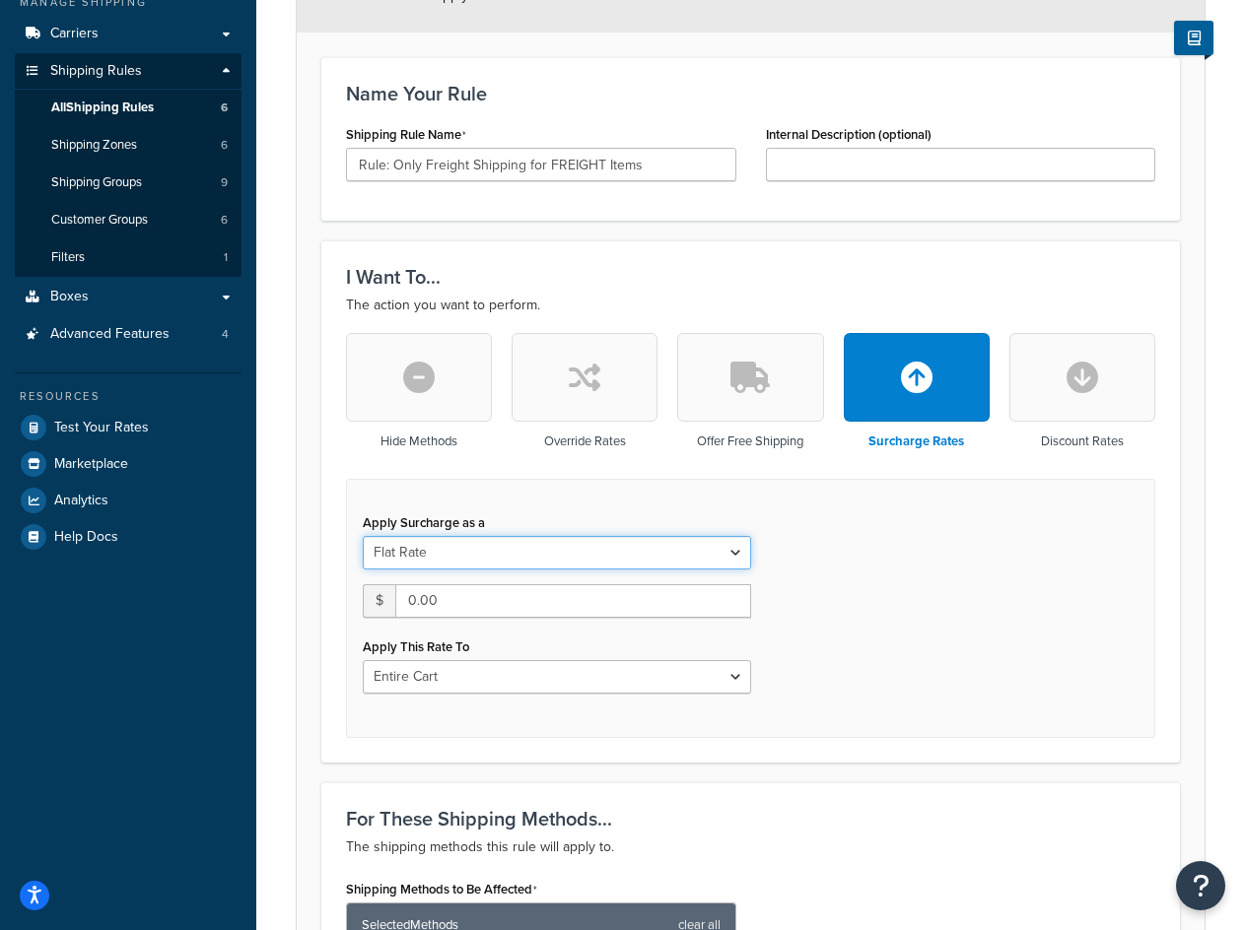
click at [728, 557] on select "Flat Rate Percentage Flat Rate & Percentage" at bounding box center [557, 553] width 388 height 34
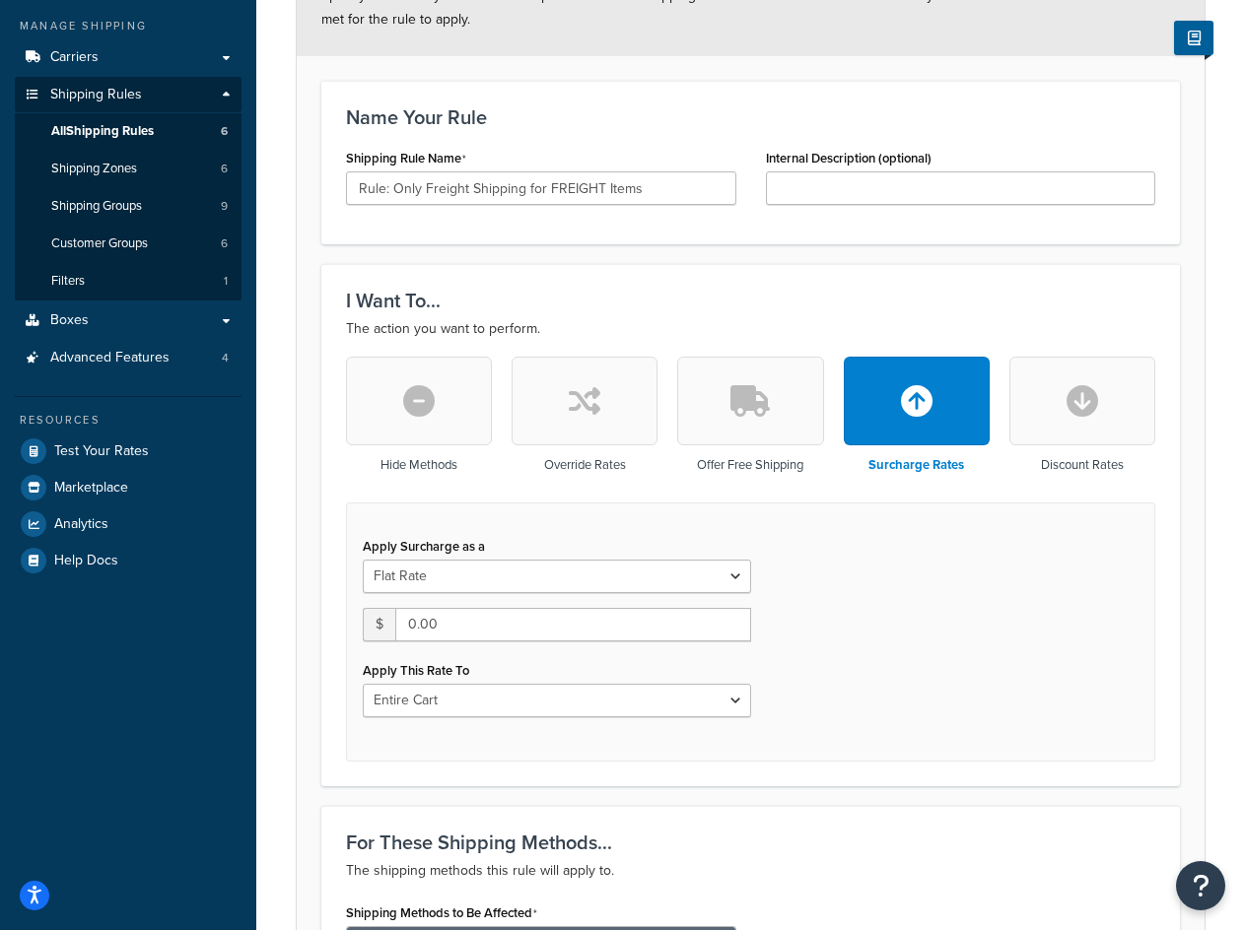
scroll to position [0, 0]
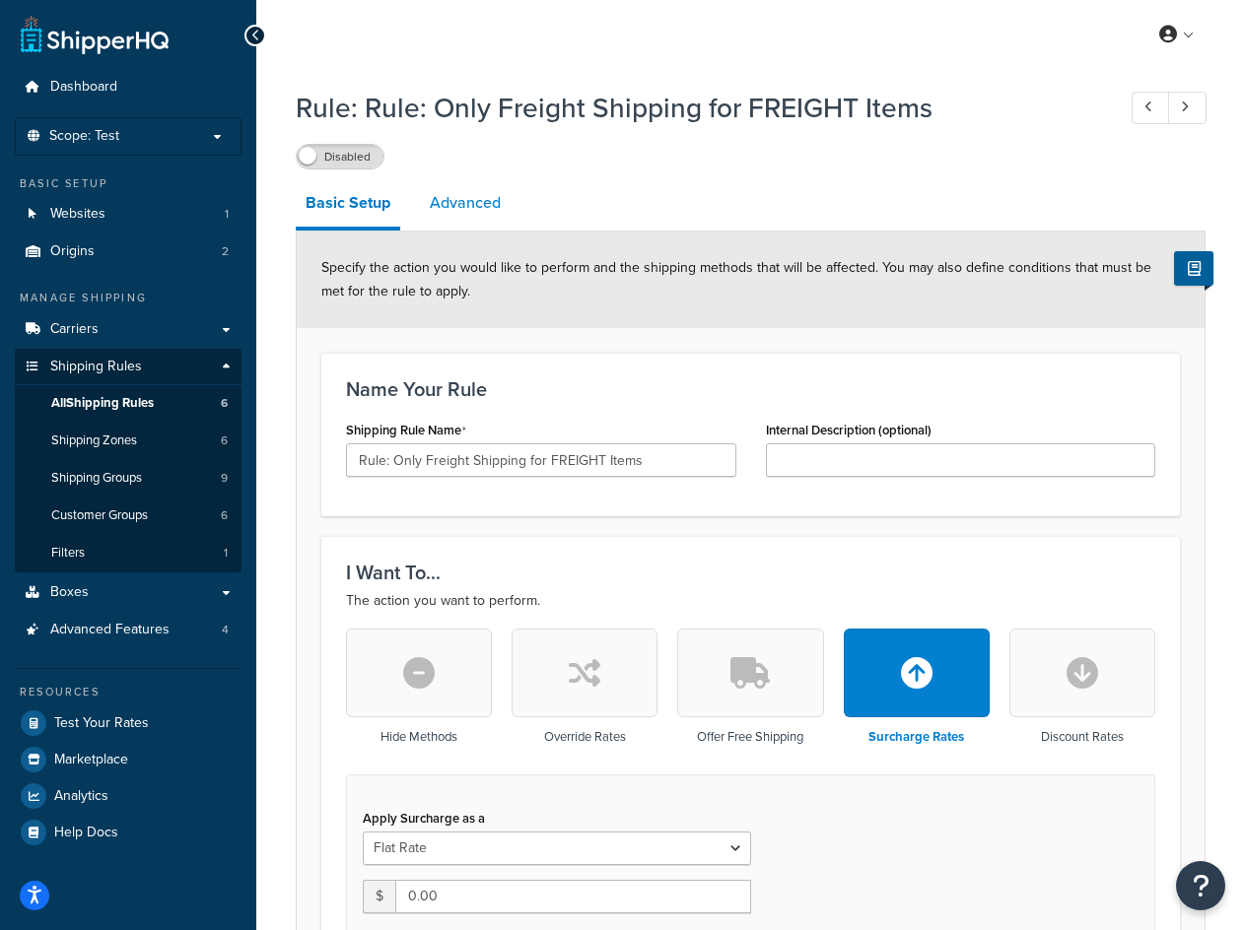
click at [488, 207] on link "Advanced" at bounding box center [465, 202] width 91 height 47
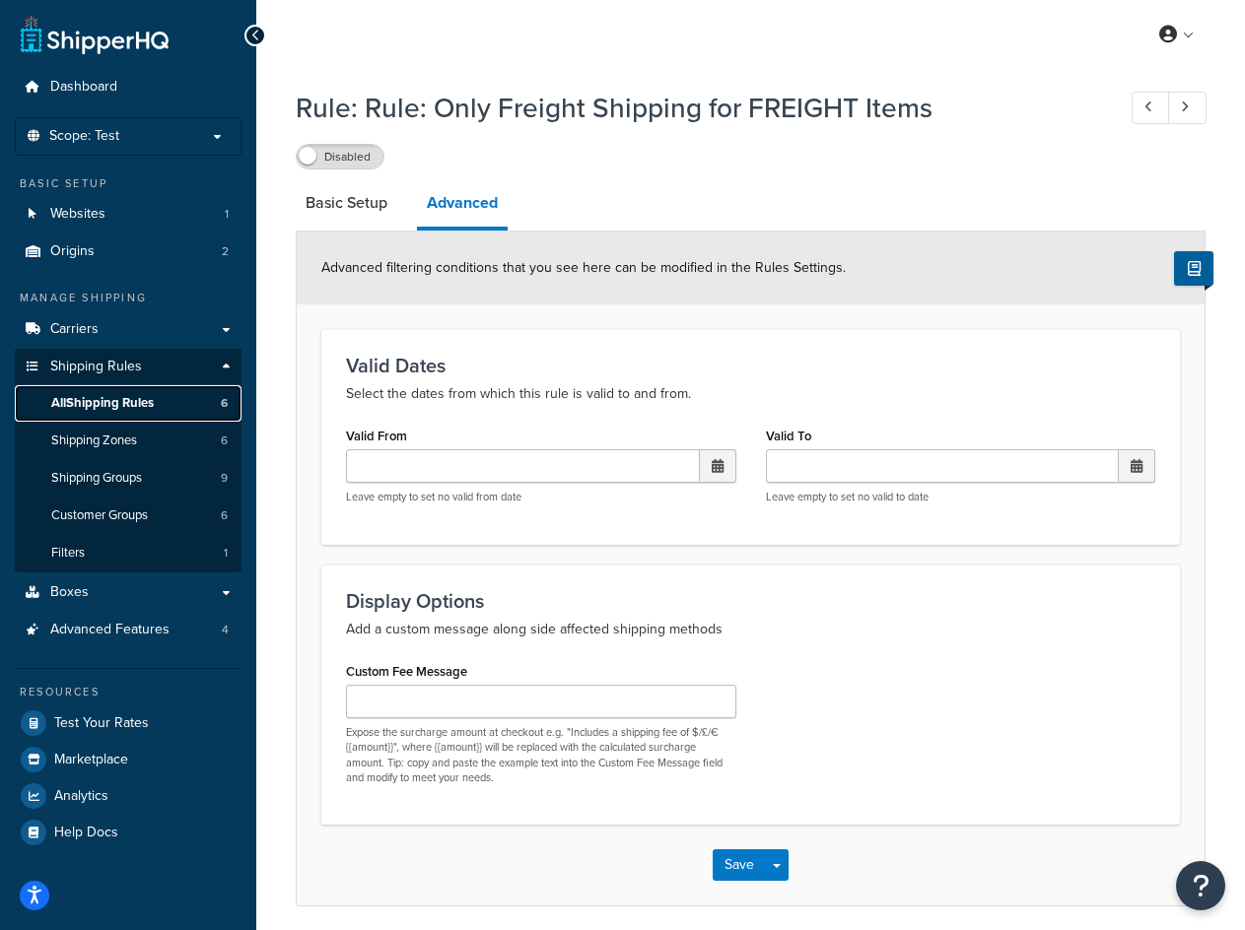
click at [125, 400] on span "All Shipping Rules" at bounding box center [102, 403] width 102 height 17
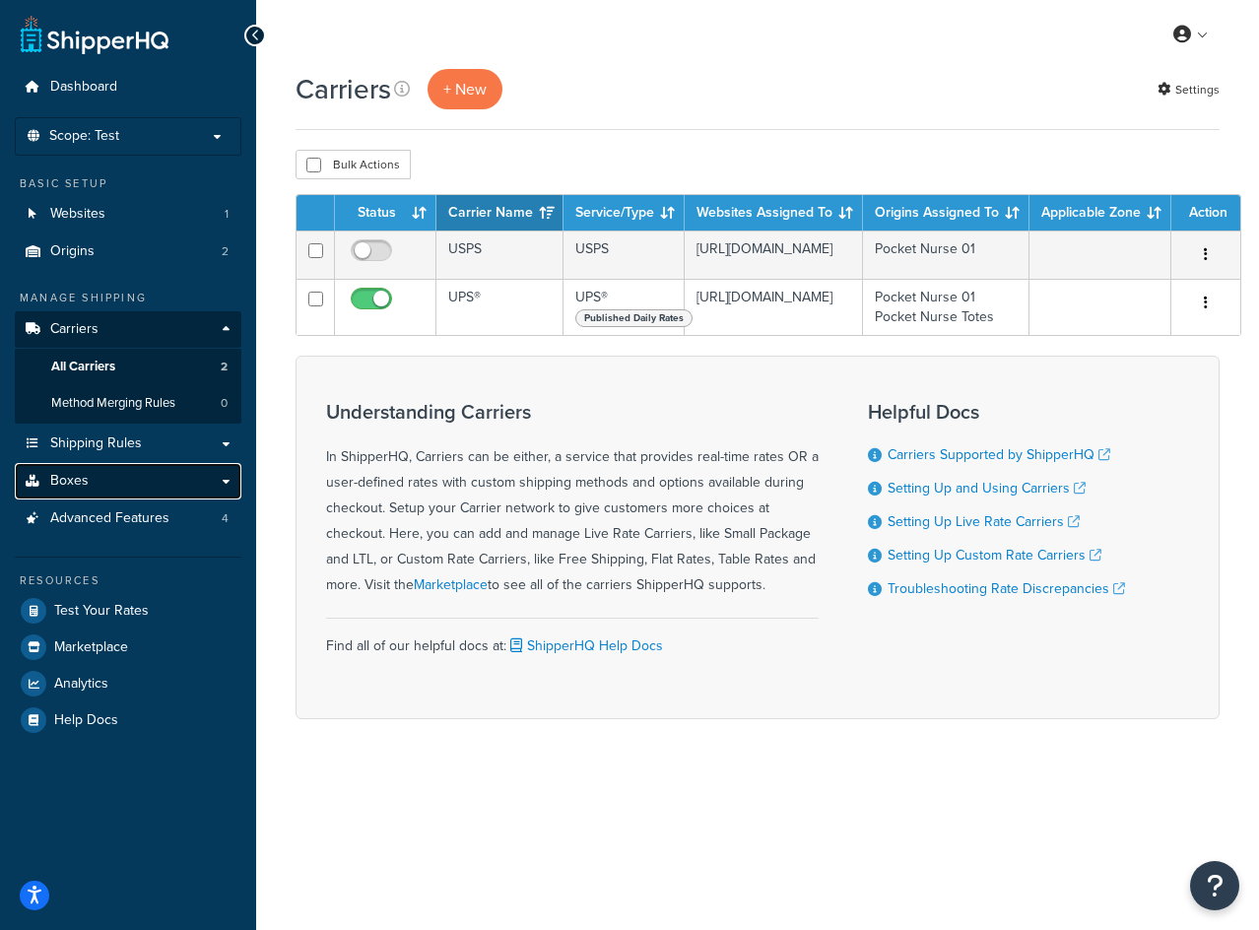
click at [78, 488] on span "Boxes" at bounding box center [69, 481] width 38 height 17
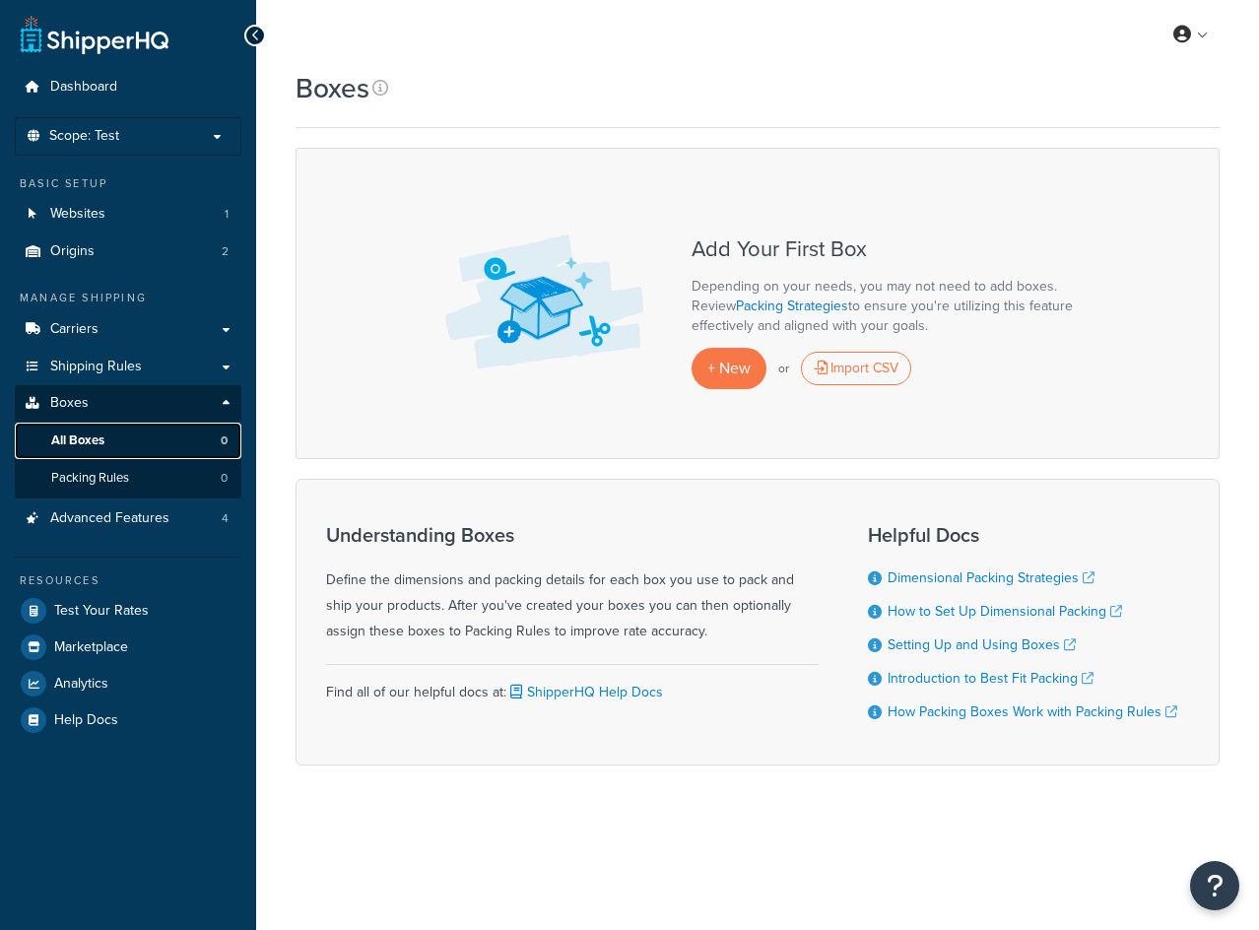
click at [133, 443] on link "All Boxes 0" at bounding box center [128, 441] width 227 height 36
click at [863, 369] on div "Import CSV" at bounding box center [856, 369] width 110 height 34
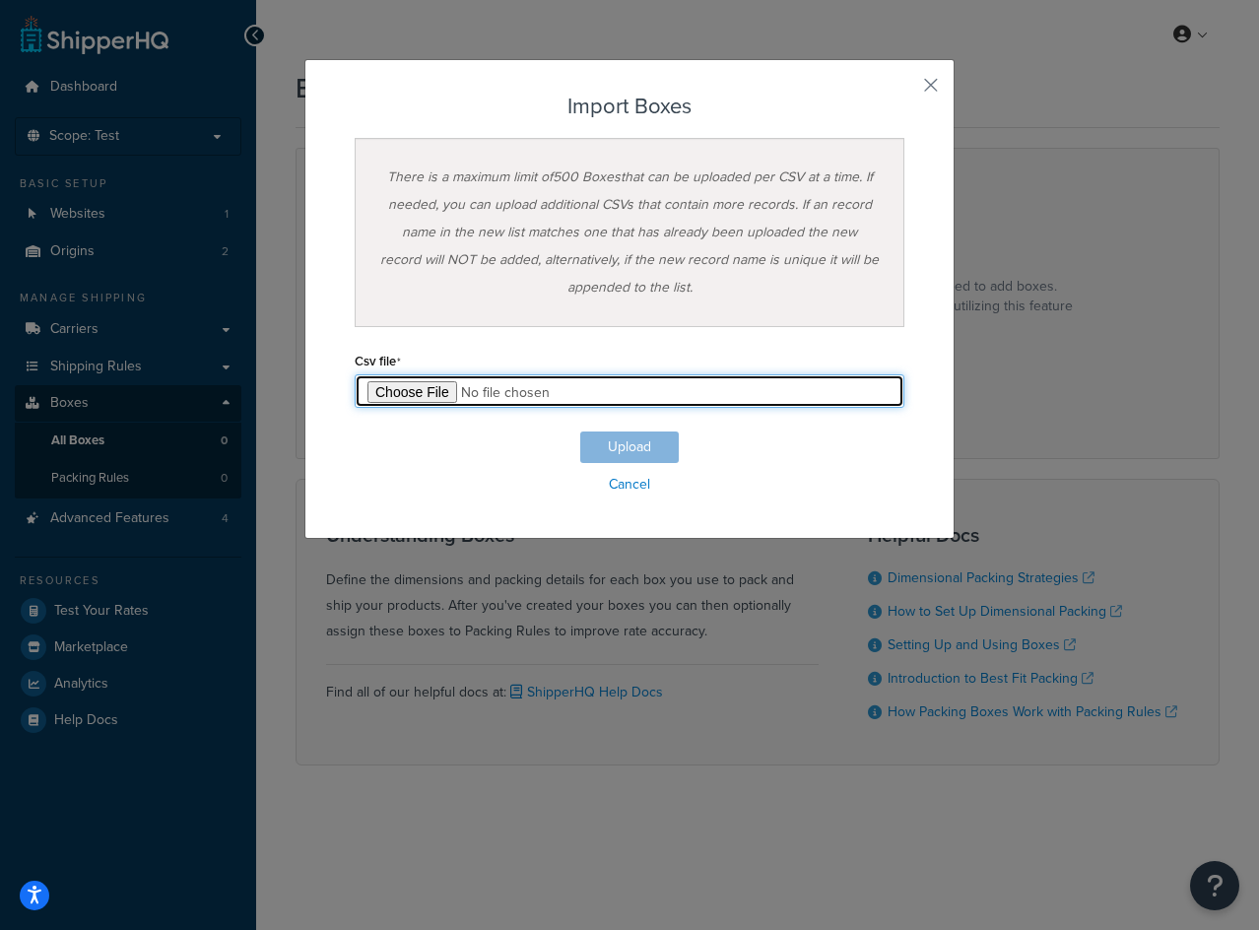
click at [387, 389] on input "file" at bounding box center [630, 391] width 550 height 34
type input "C:\fakepath\Box Export-2025-10-07 0603.csv"
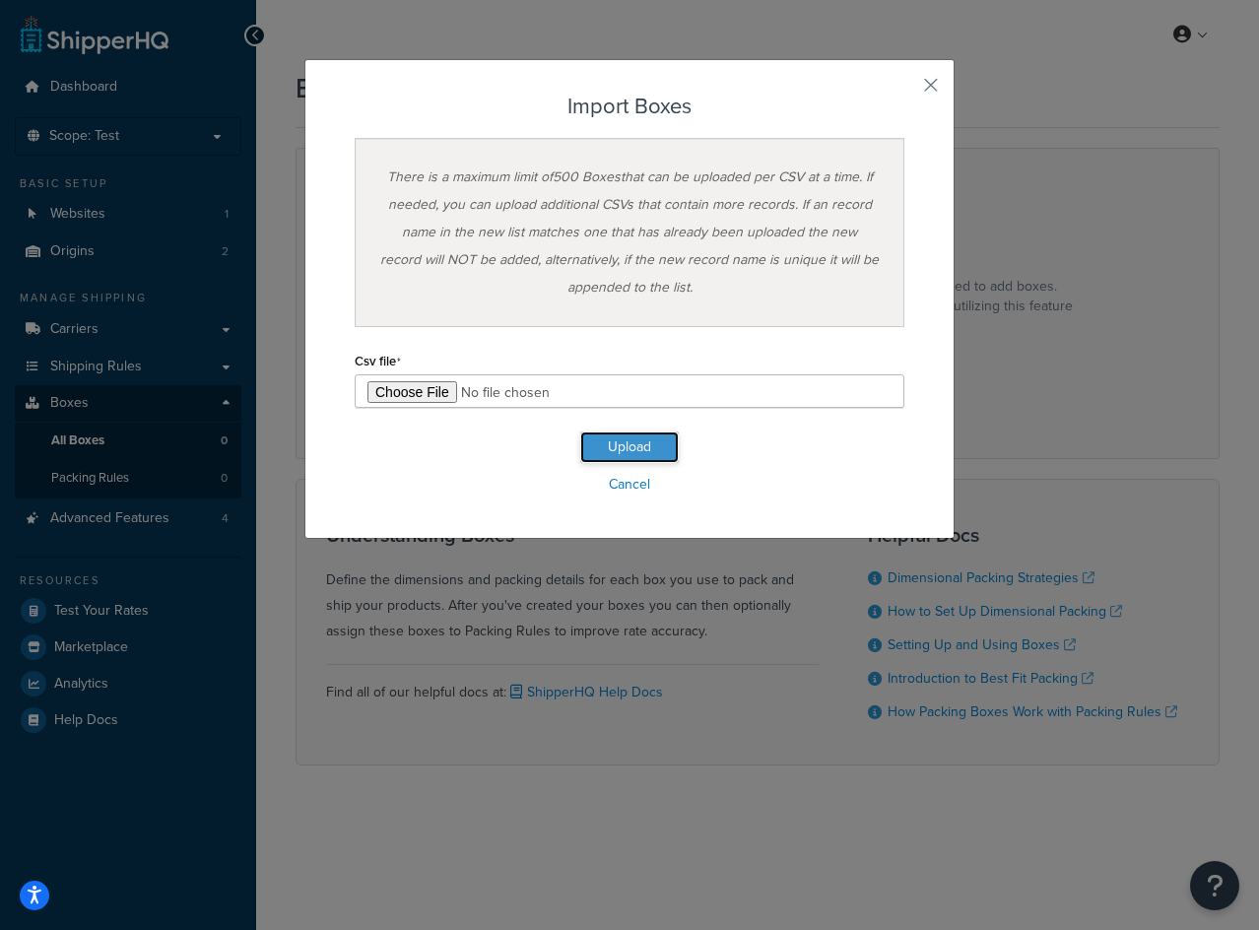
click at [613, 454] on button "Upload" at bounding box center [629, 448] width 99 height 32
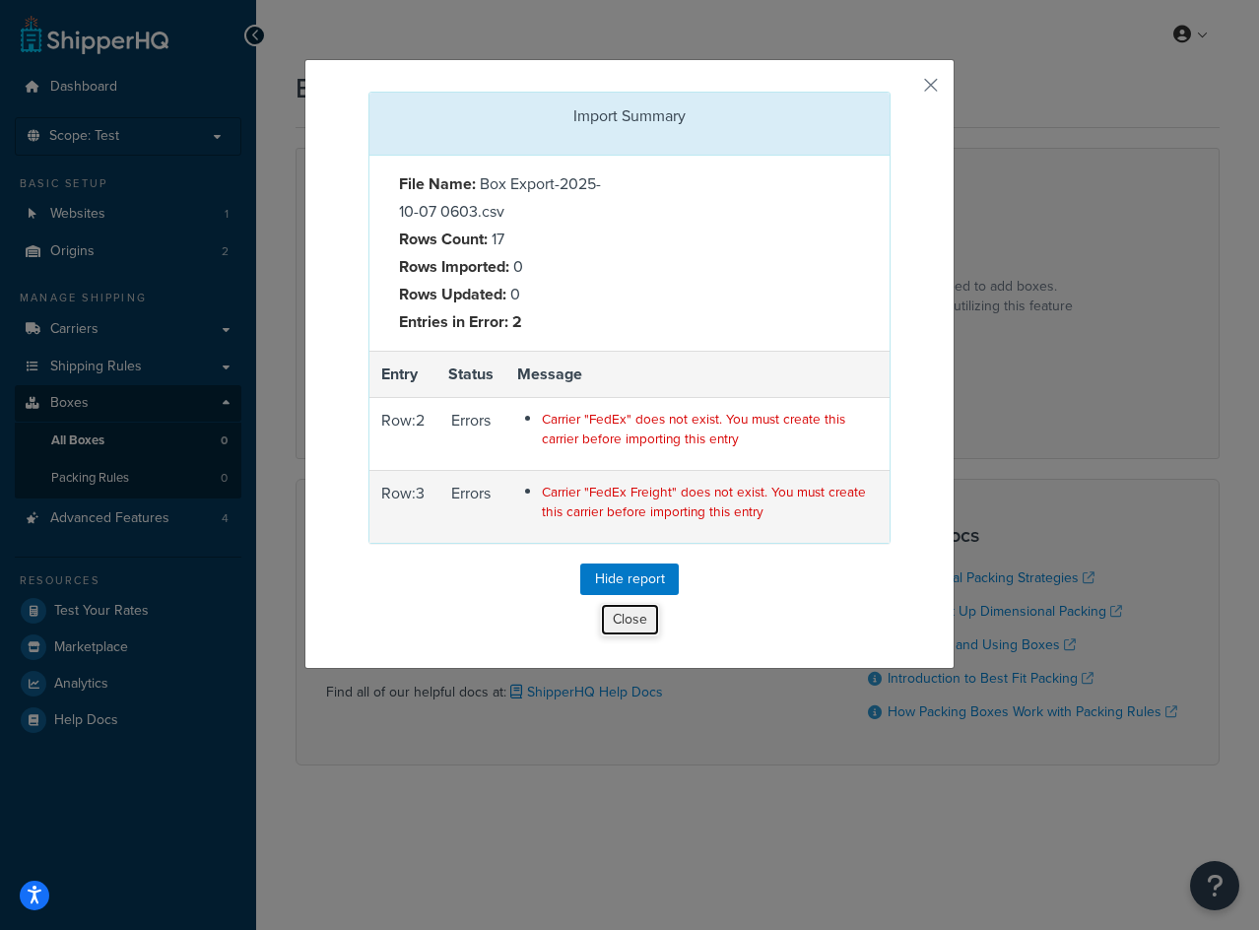
click at [637, 624] on button "Close" at bounding box center [630, 620] width 60 height 34
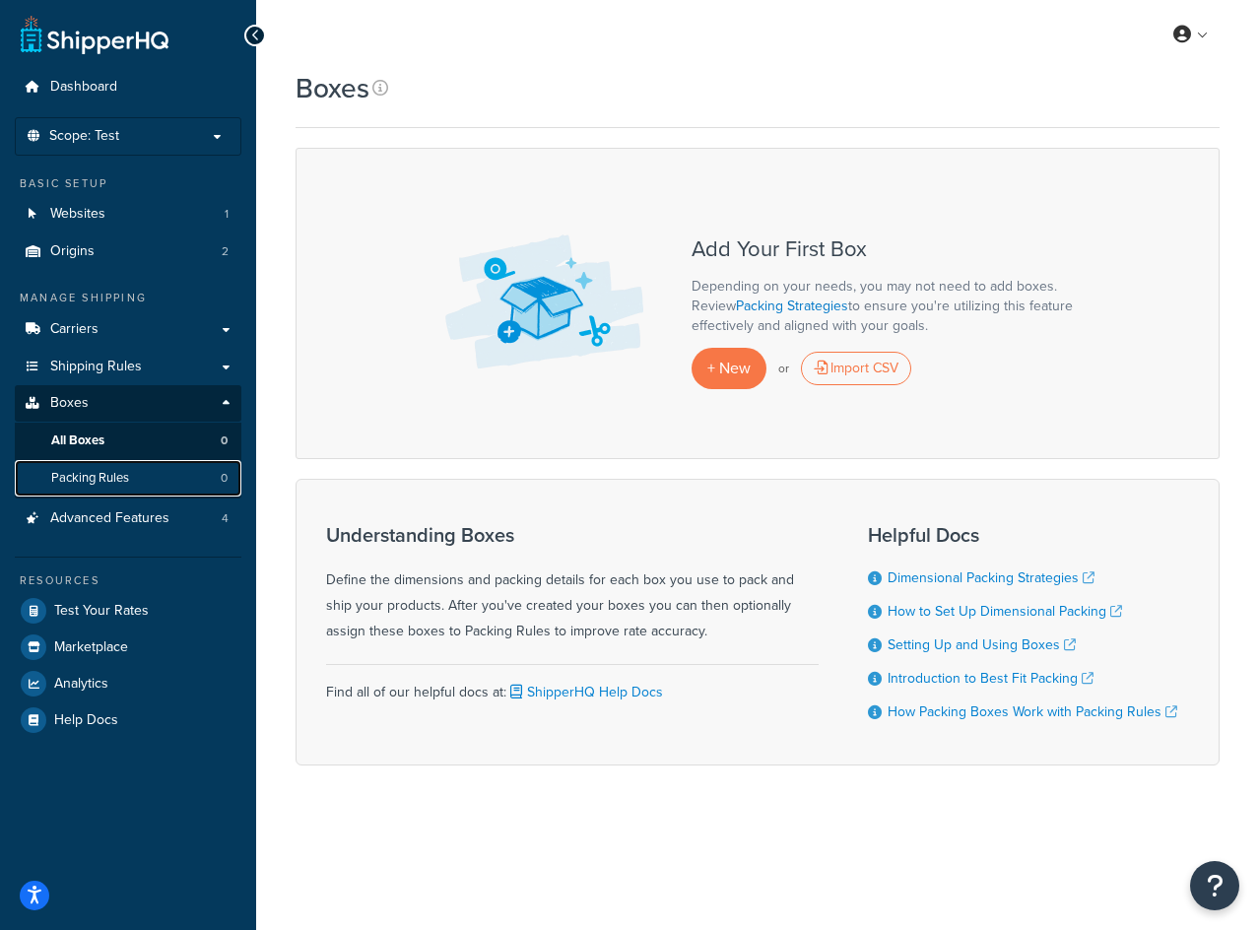
click at [197, 485] on link "Packing Rules 0" at bounding box center [128, 478] width 227 height 36
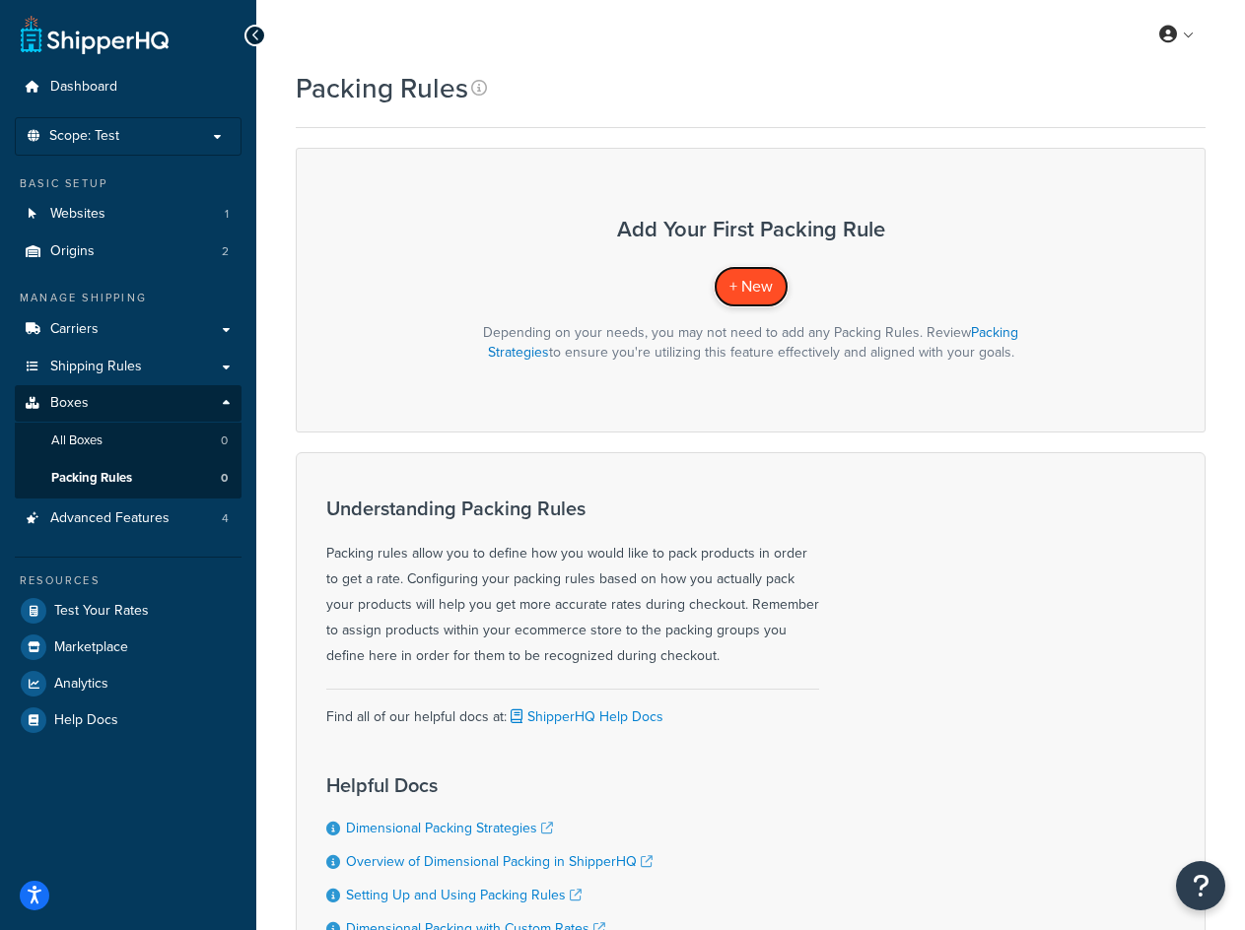
click at [756, 289] on span "+ New" at bounding box center [750, 286] width 43 height 23
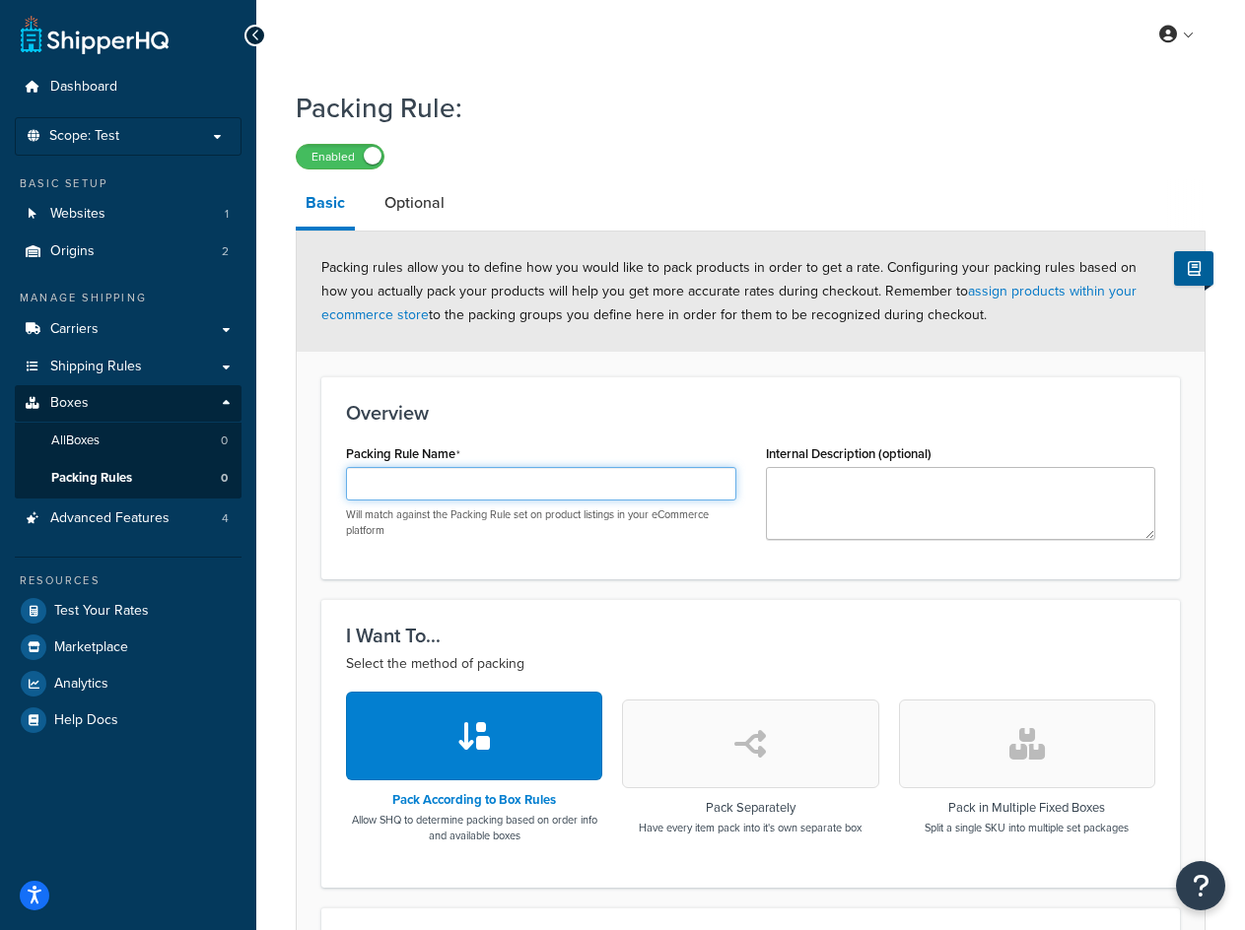
click at [585, 487] on input "Packing Rule Name" at bounding box center [541, 484] width 390 height 34
paste input "PACKSEP"
type input "PACKSEP"
click at [735, 723] on button "button" at bounding box center [750, 744] width 256 height 89
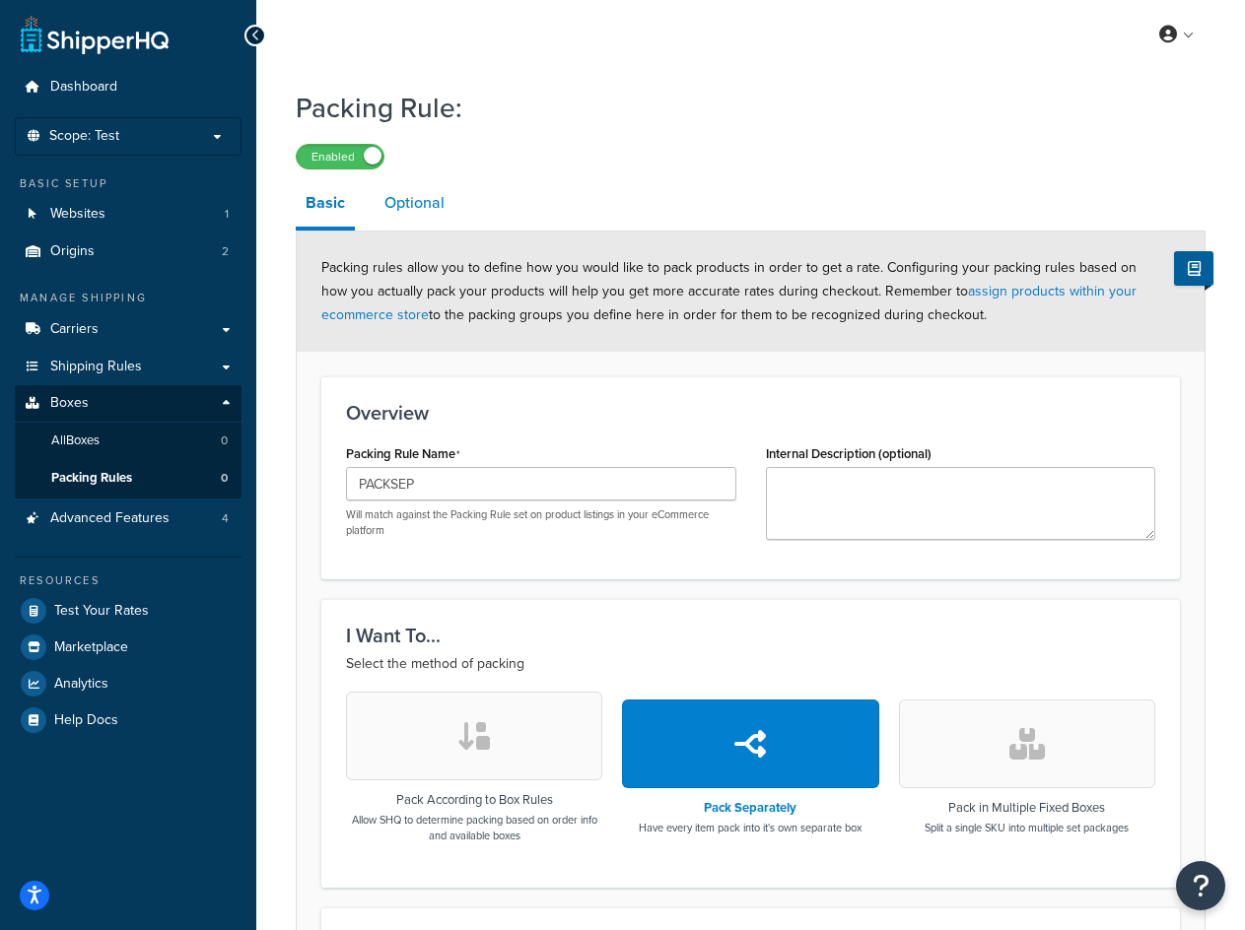
click at [408, 198] on link "Optional" at bounding box center [414, 202] width 80 height 47
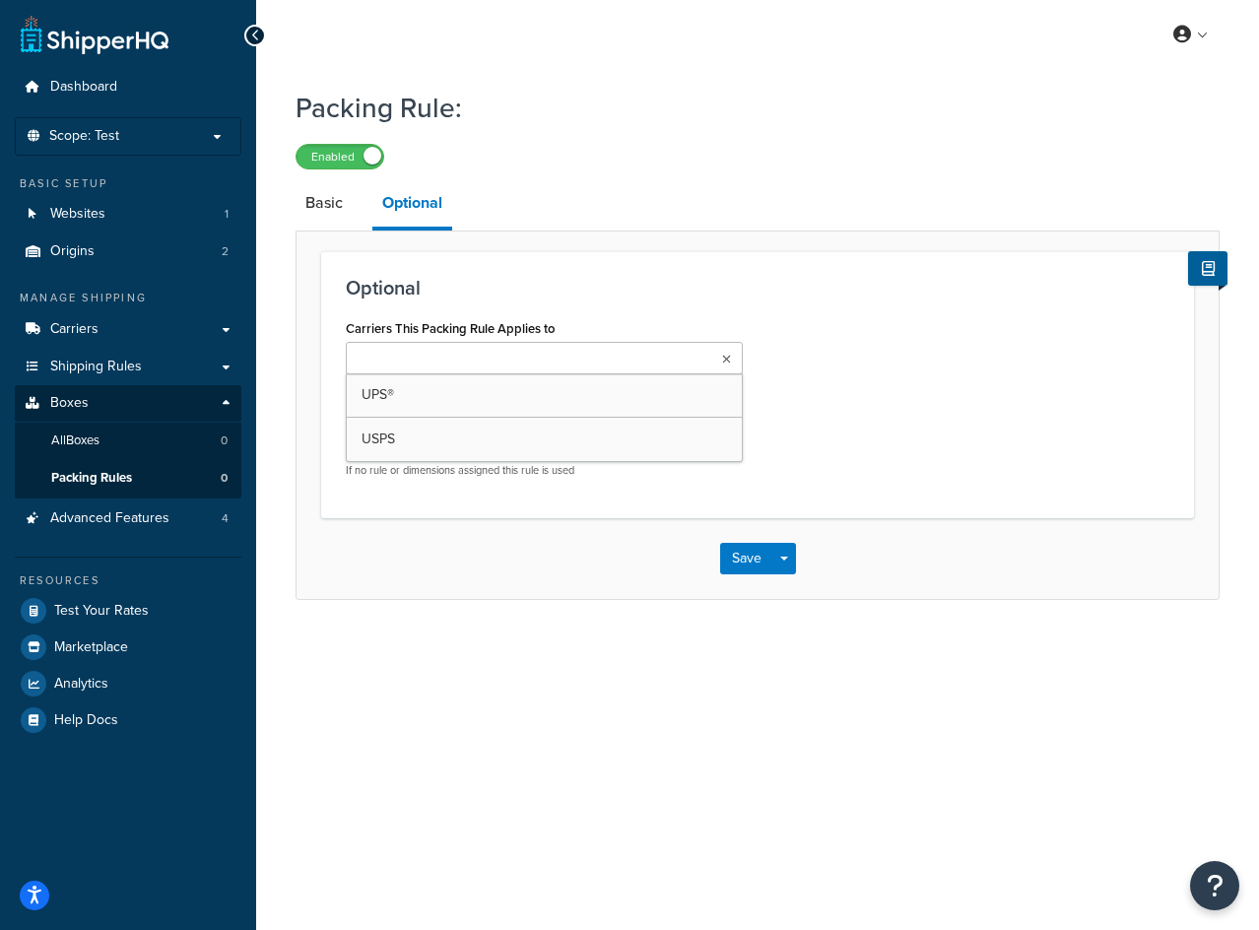
click at [490, 358] on input "Carriers This Packing Rule Applies to" at bounding box center [439, 360] width 174 height 22
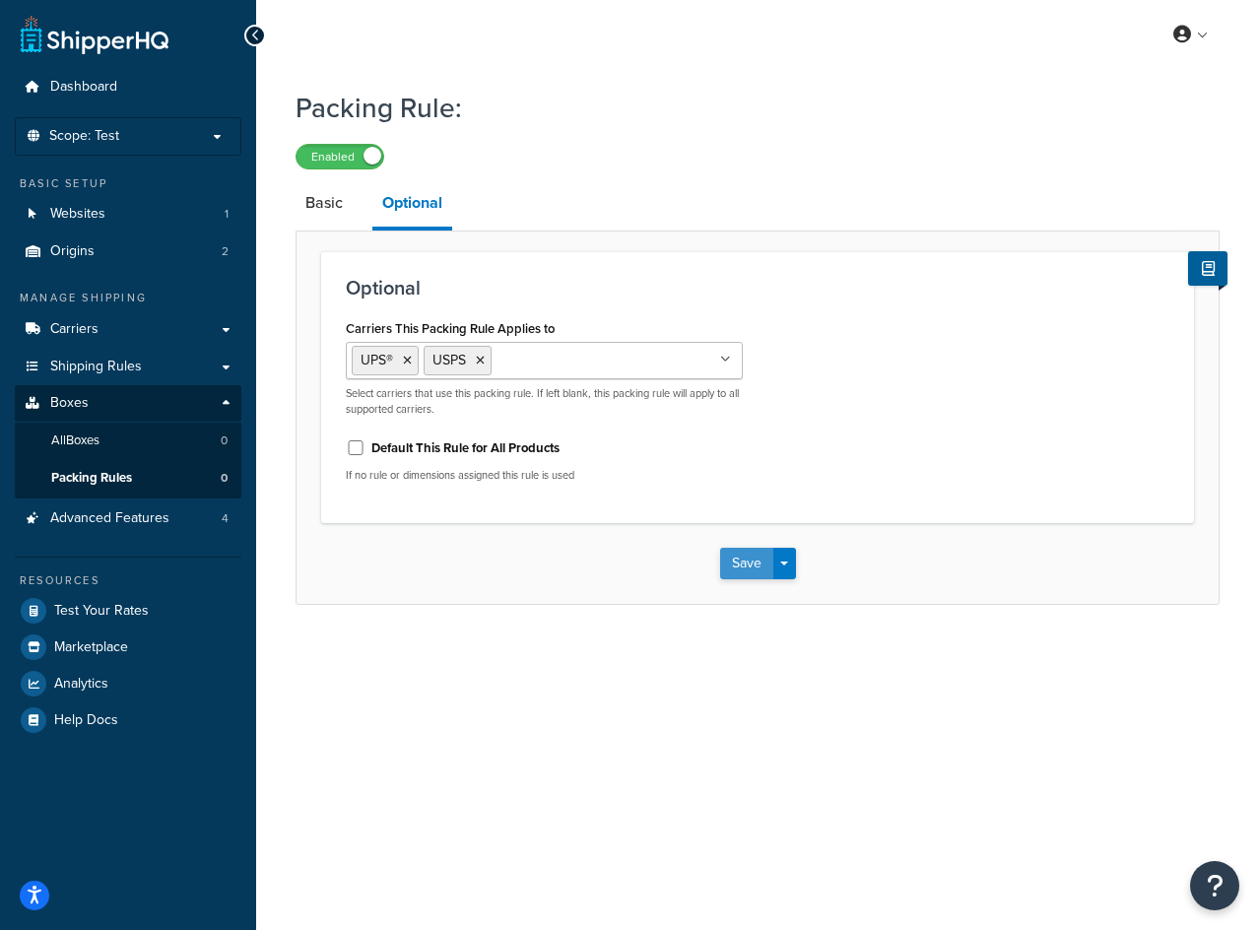
click at [765, 561] on button "Save" at bounding box center [746, 564] width 53 height 32
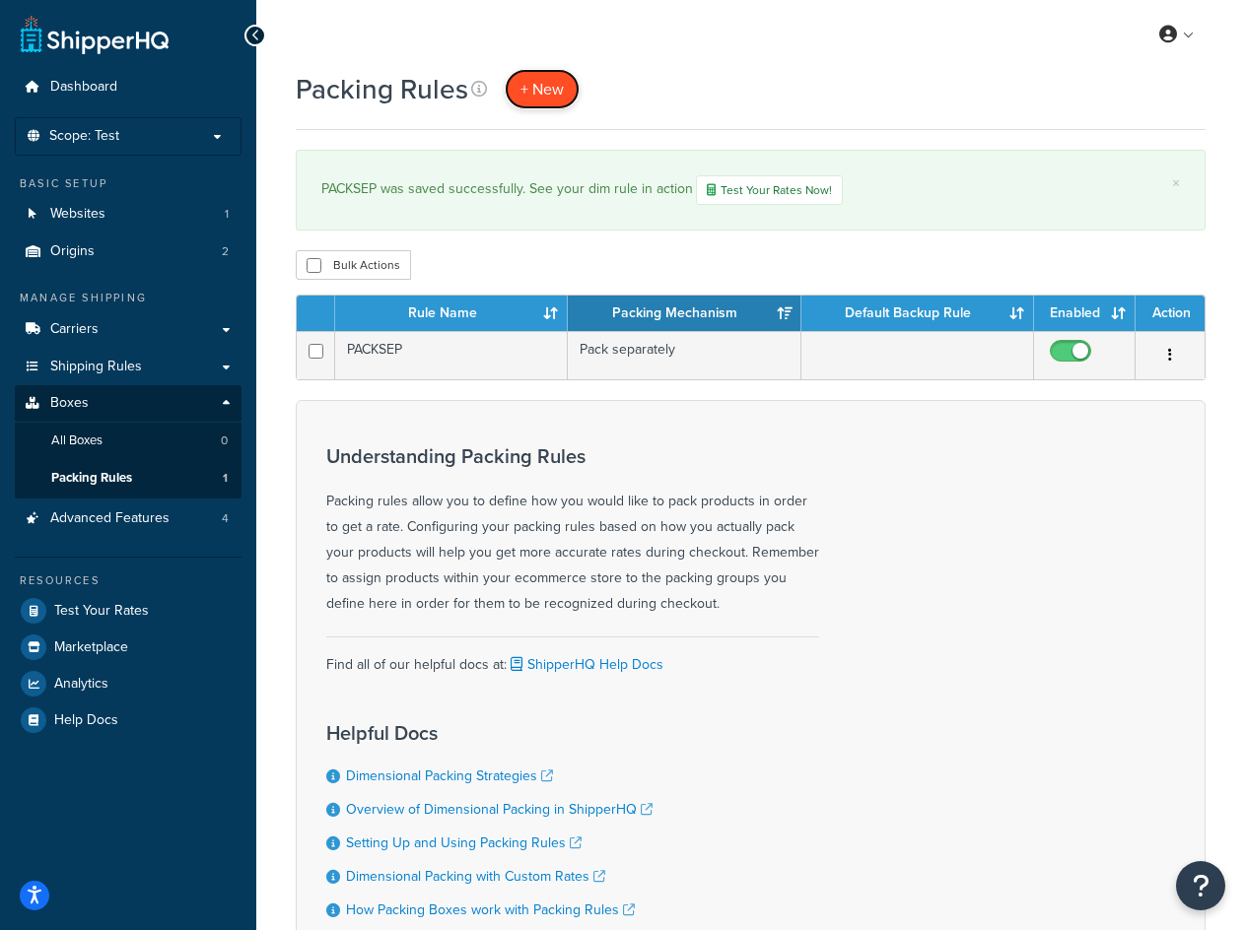
click at [554, 90] on span "+ New" at bounding box center [541, 89] width 43 height 23
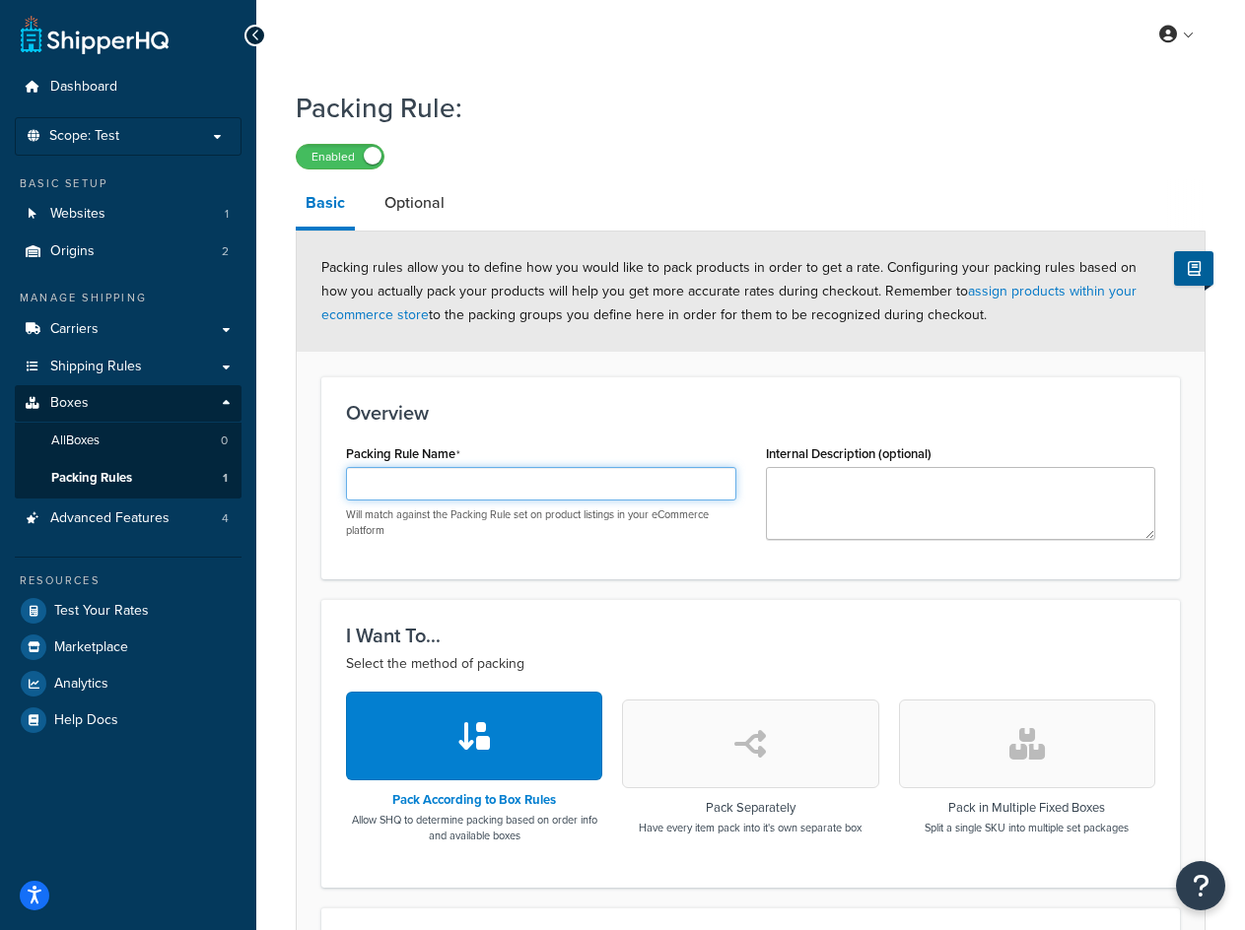
click at [455, 492] on input "Packing Rule Name" at bounding box center [541, 484] width 390 height 34
paste input "Example Multi-Pack"
type input "Example Multi-Pack"
click at [417, 204] on link "Optional" at bounding box center [414, 202] width 80 height 47
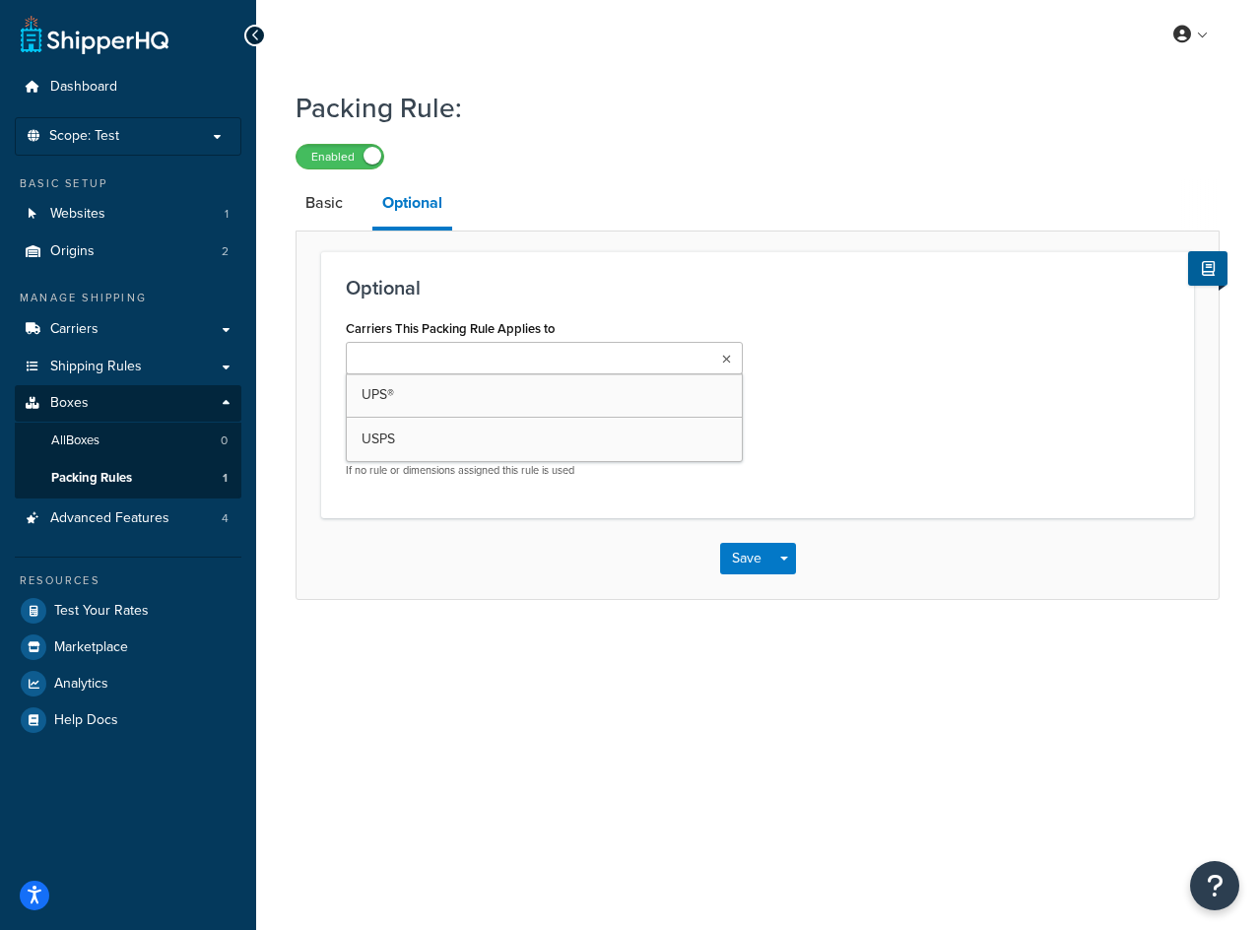
click at [446, 360] on input "Carriers This Packing Rule Applies to" at bounding box center [439, 360] width 174 height 22
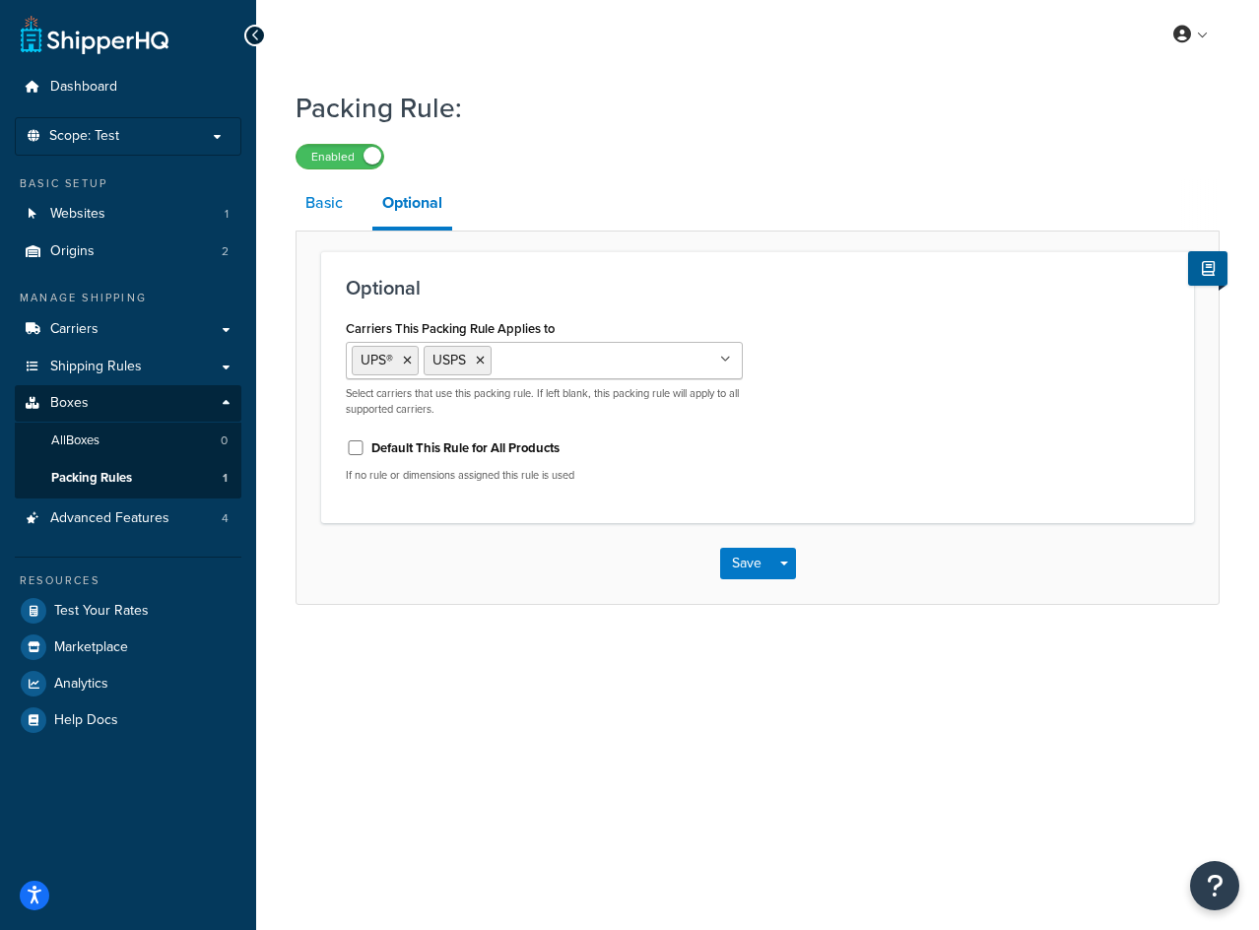
click at [323, 208] on link "Basic" at bounding box center [324, 202] width 57 height 47
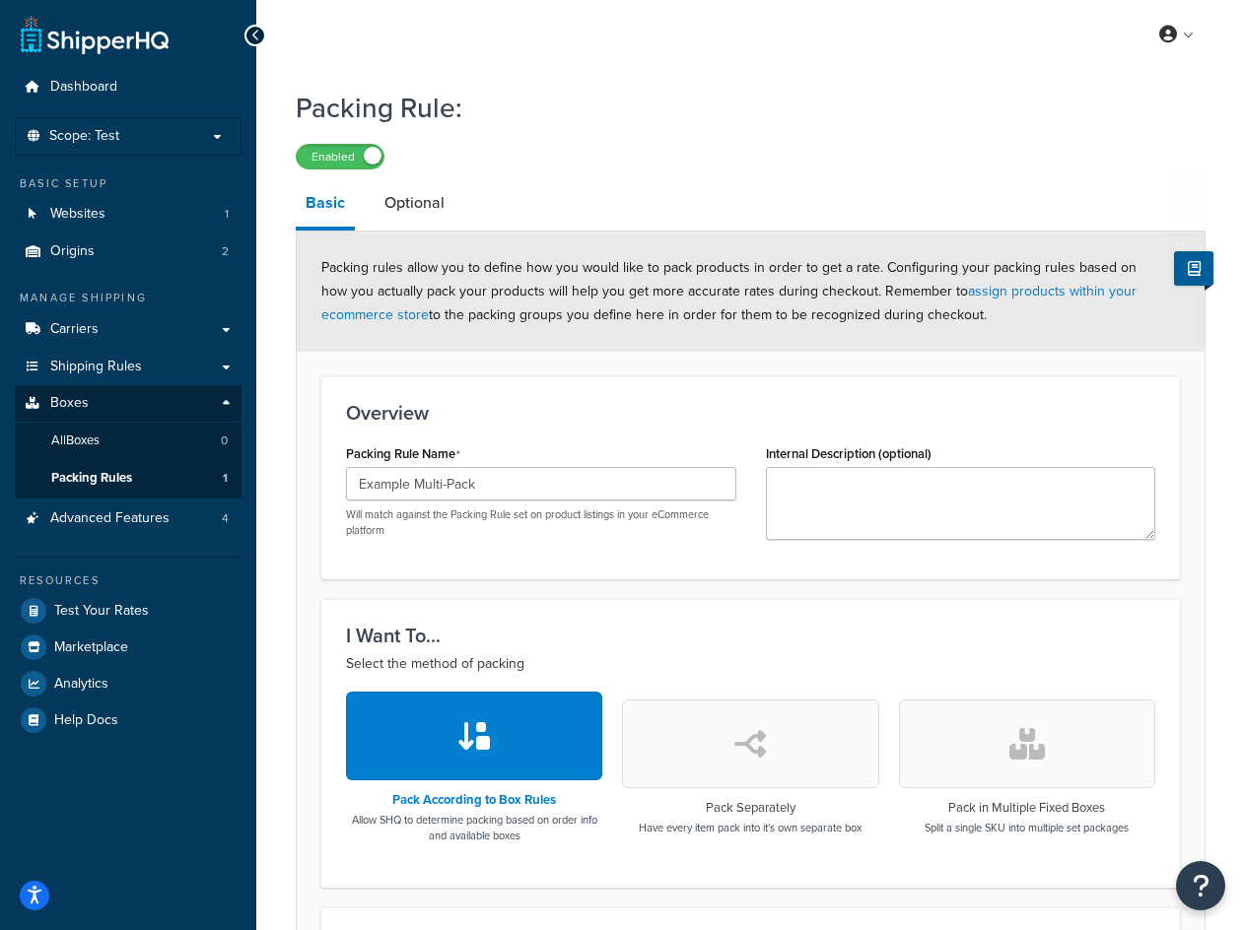
click at [1045, 712] on button "button" at bounding box center [1027, 744] width 256 height 89
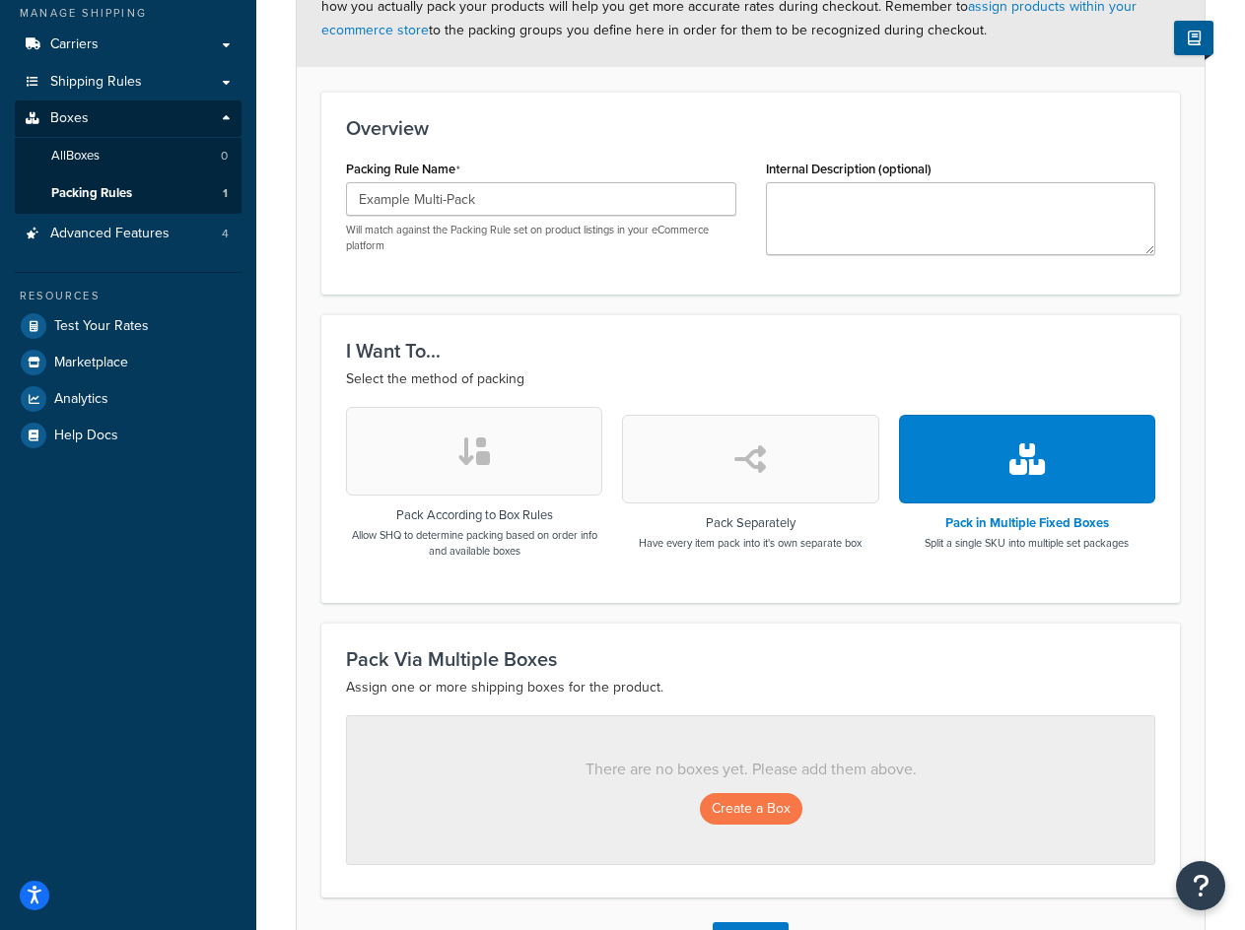
scroll to position [296, 0]
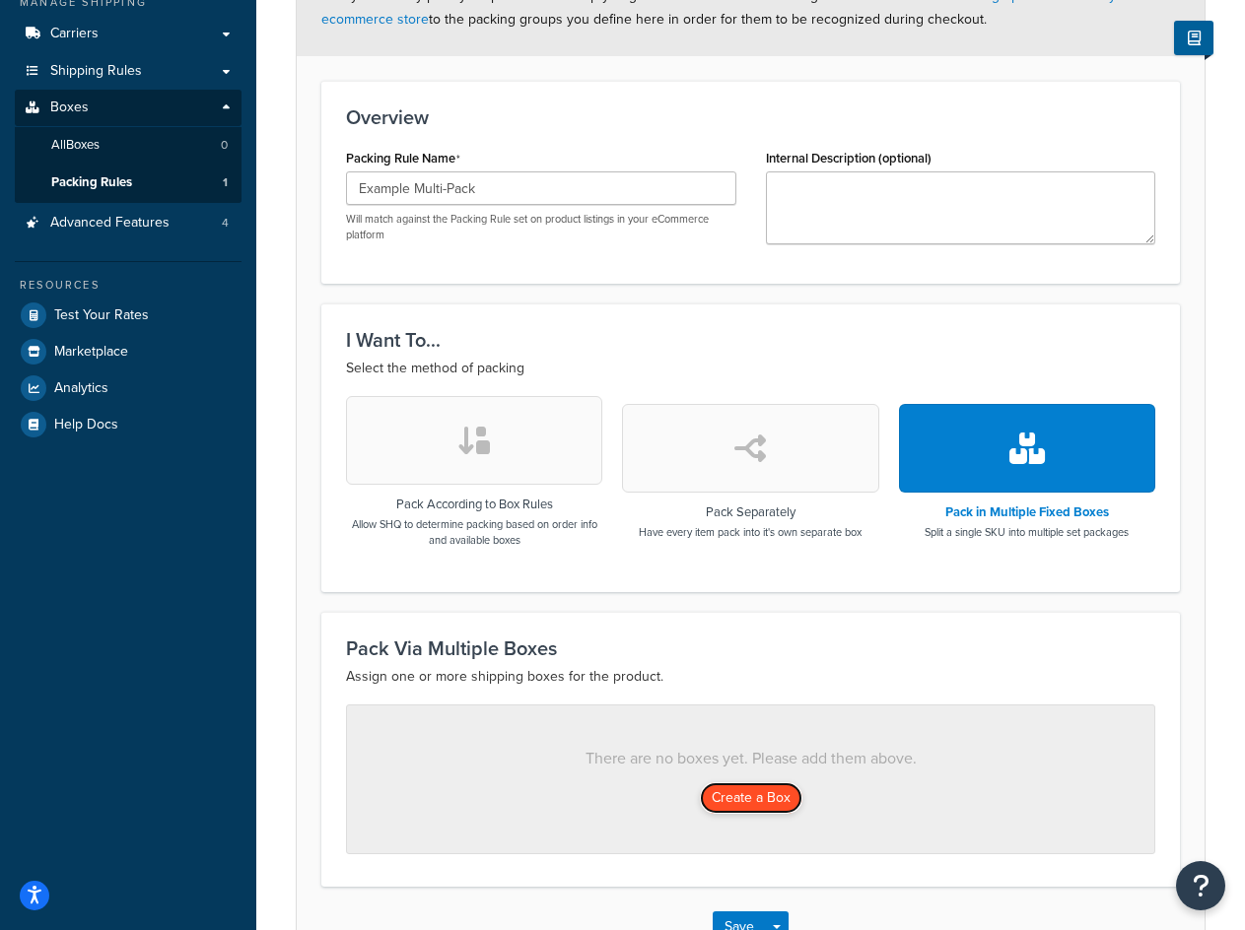
click at [753, 805] on button "Create a Box" at bounding box center [751, 798] width 102 height 32
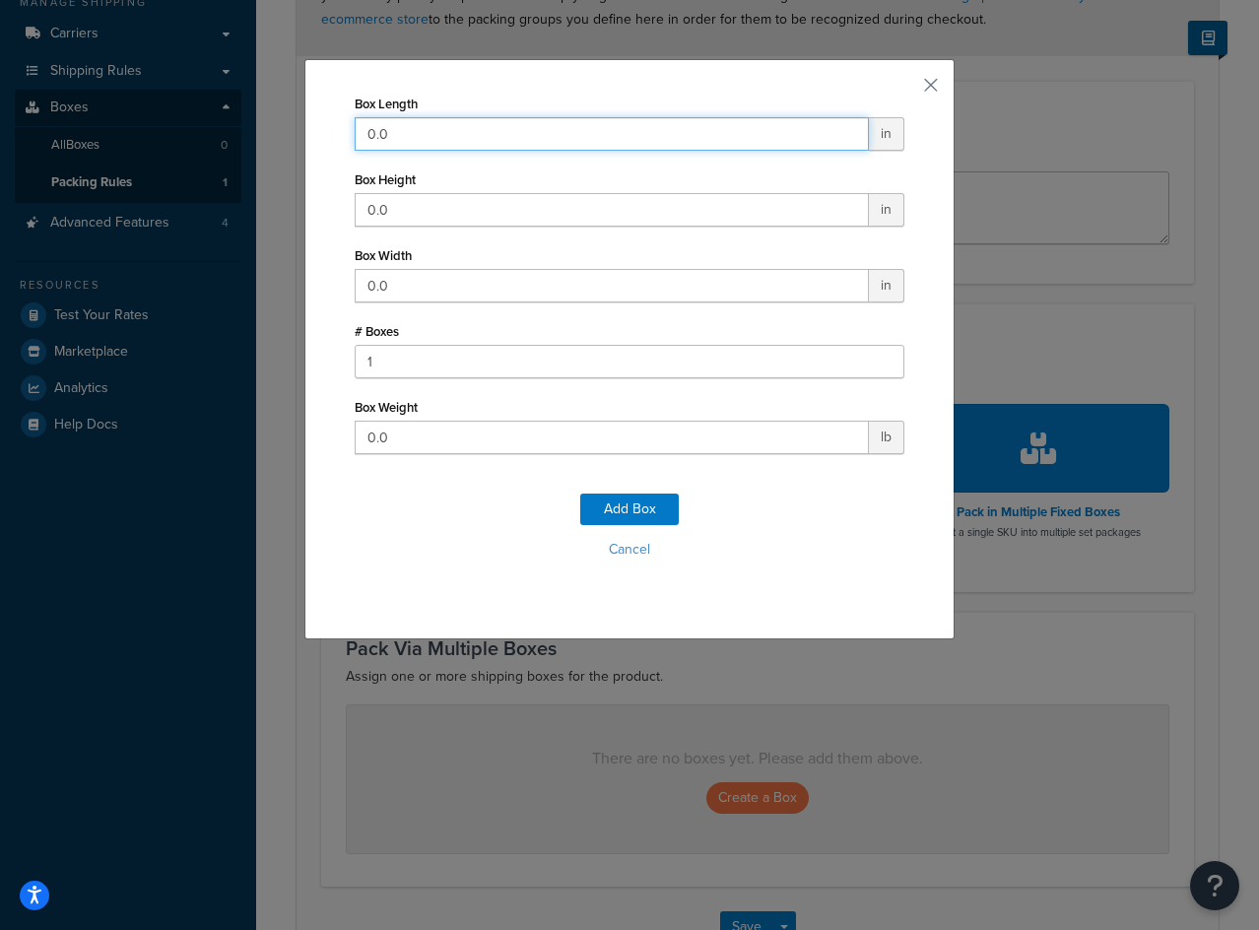
click at [440, 134] on input "0.0" at bounding box center [612, 134] width 514 height 34
type input "10"
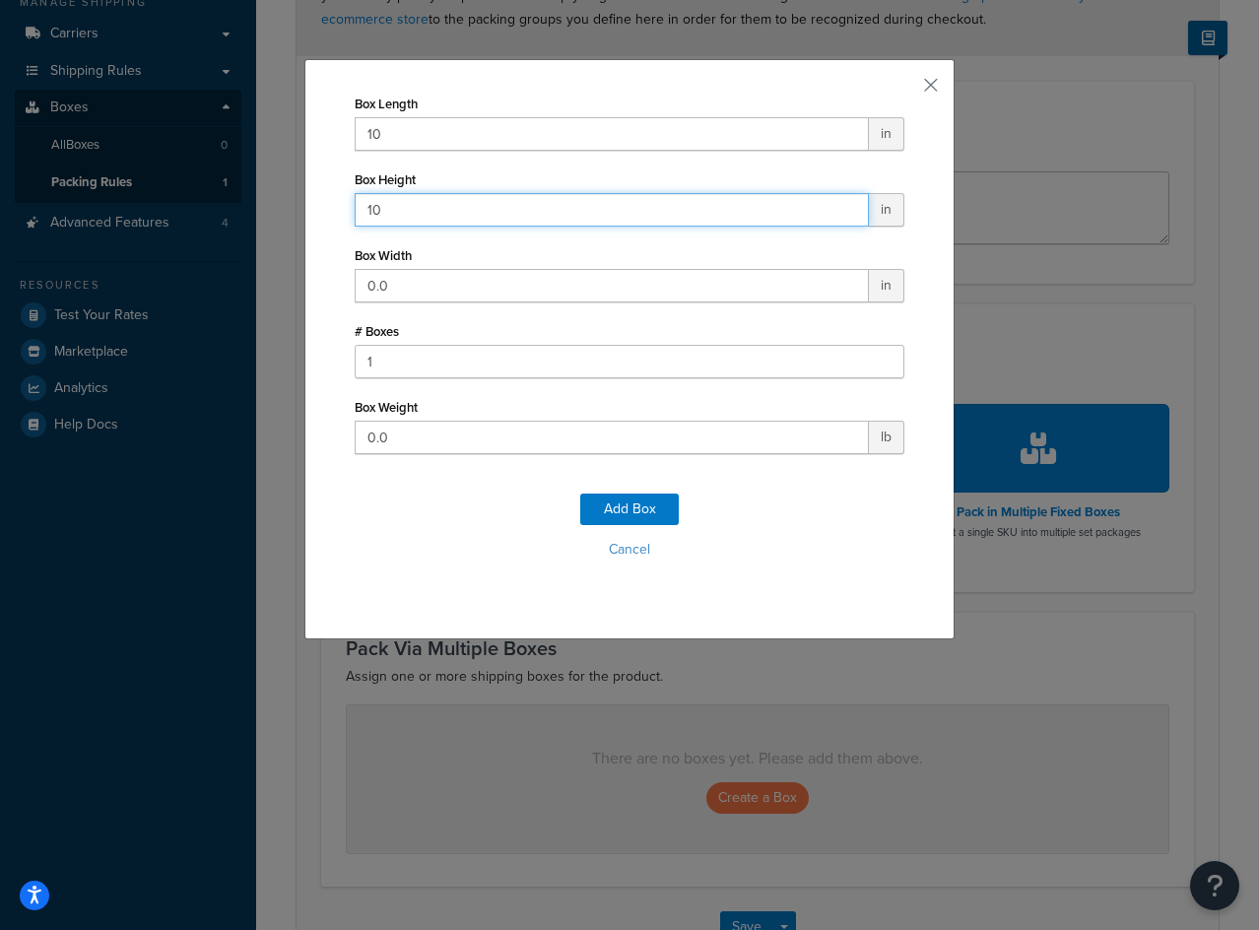
type input "10"
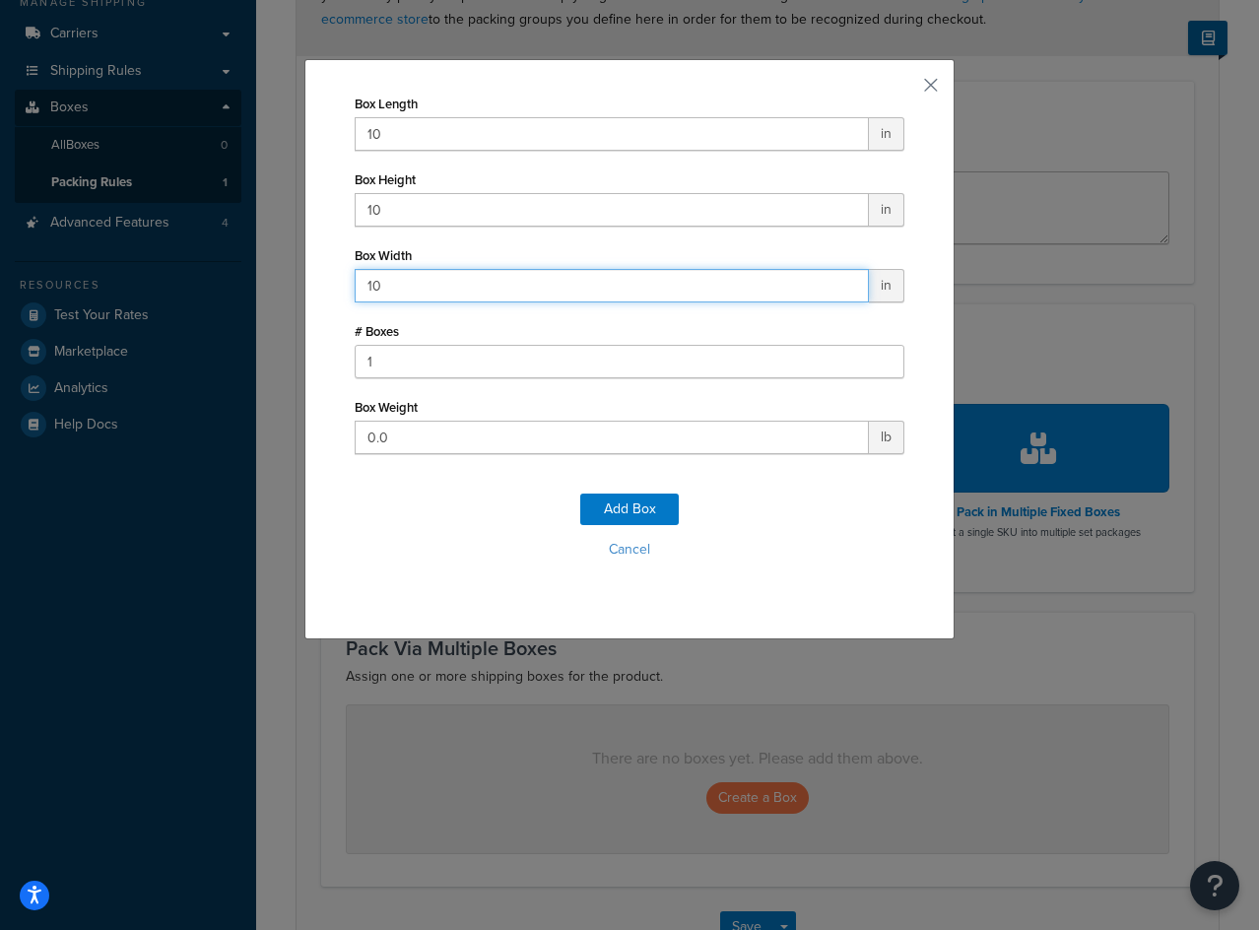
type input "10"
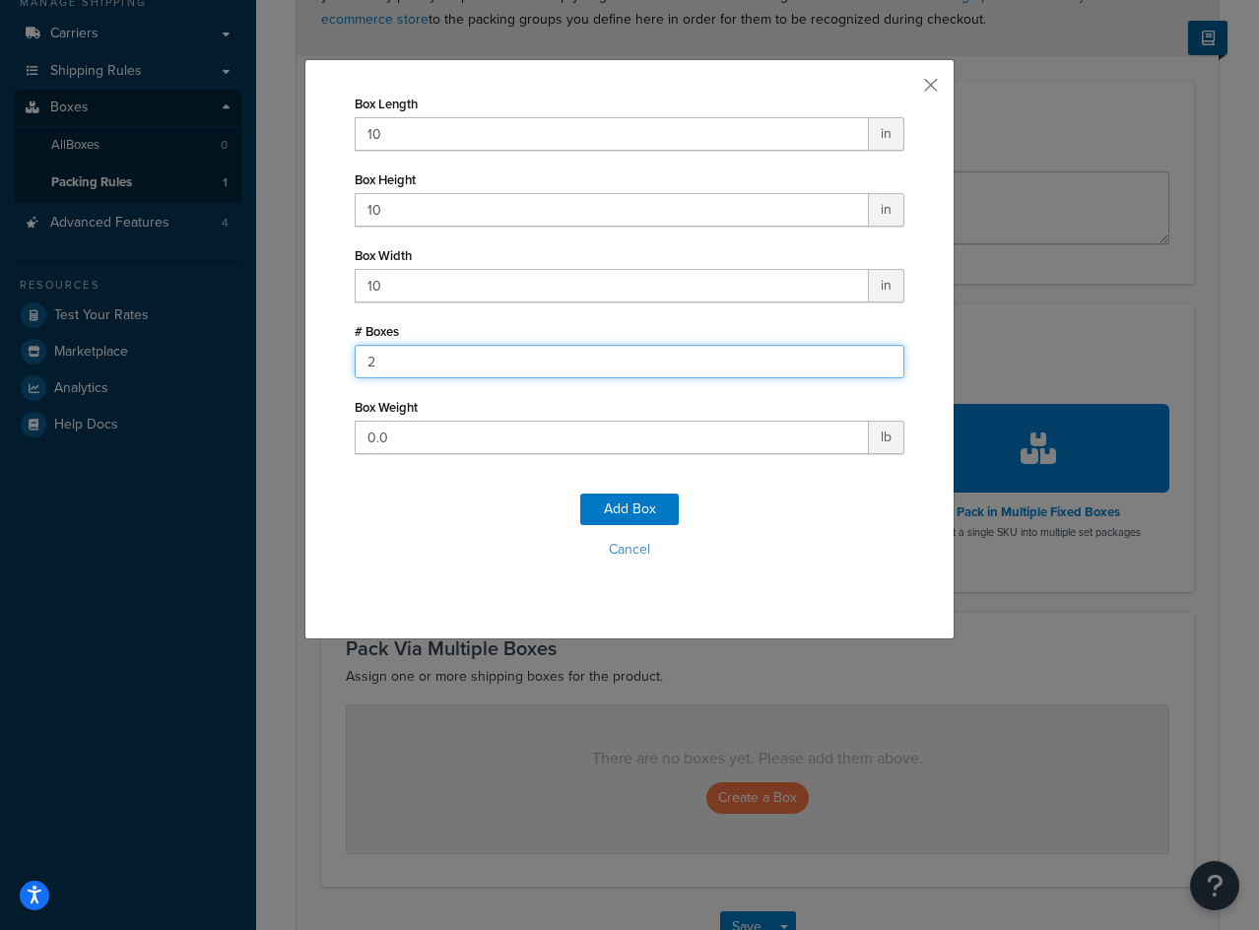
type input "2"
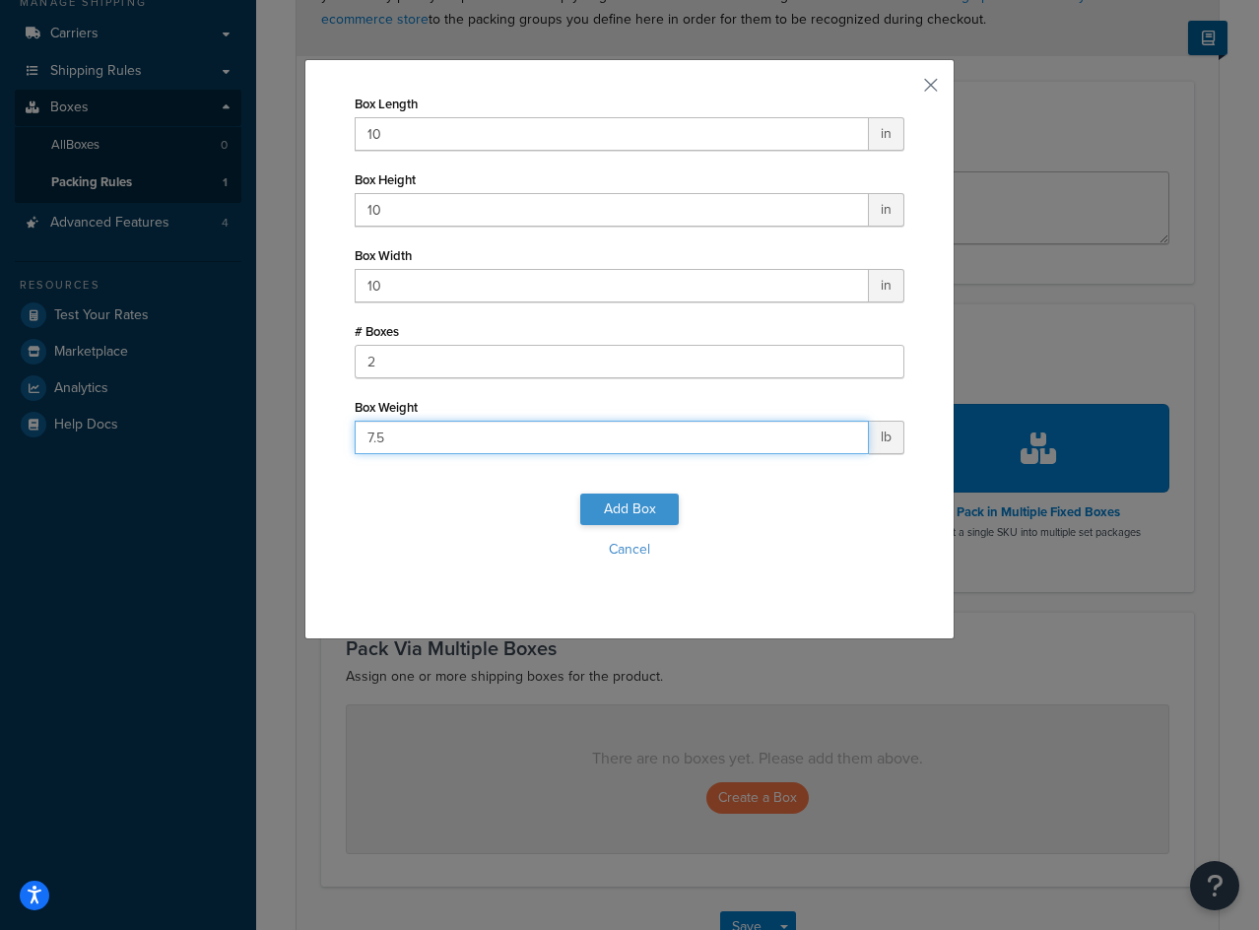
type input "7.5"
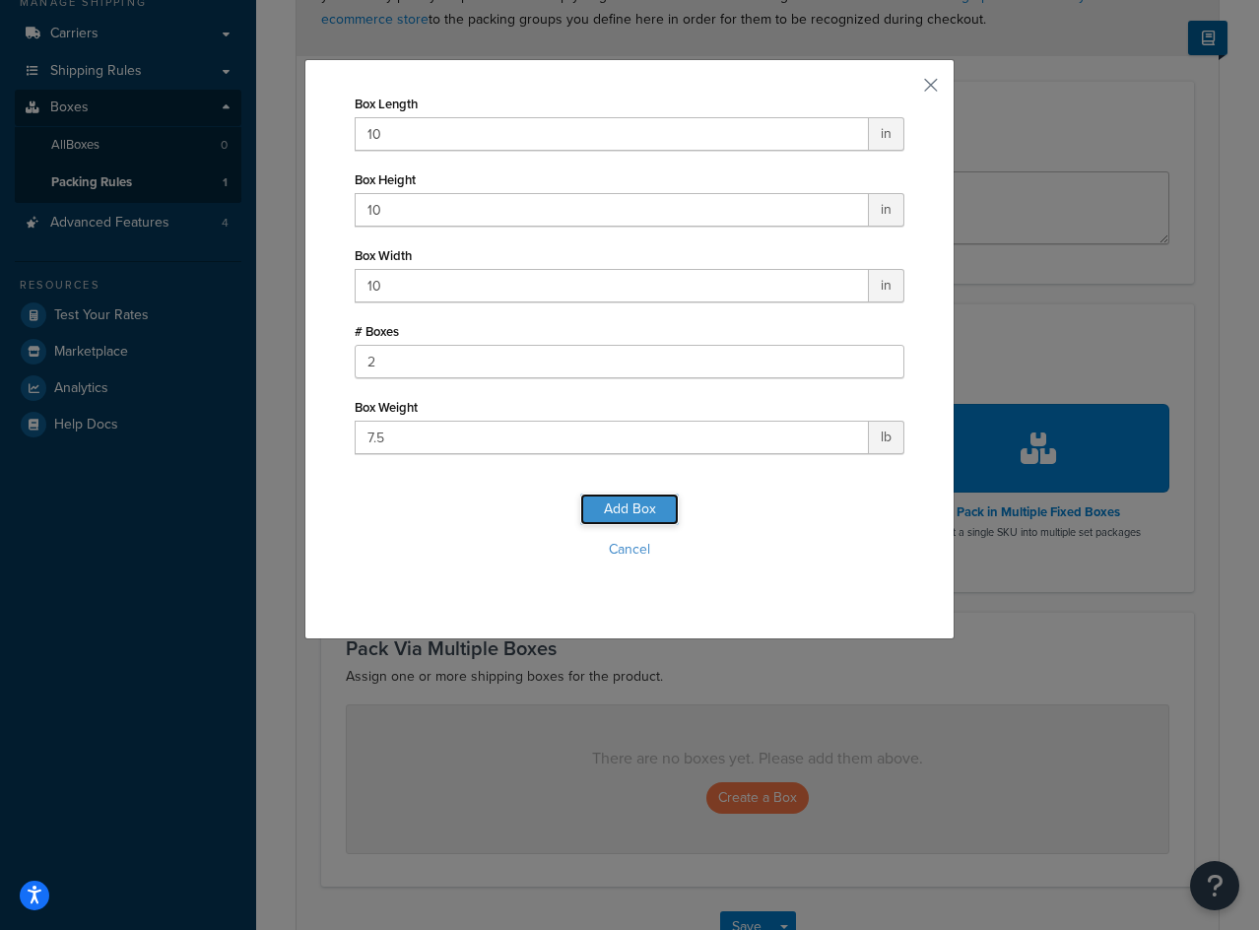
click at [647, 506] on button "Add Box" at bounding box center [629, 510] width 99 height 32
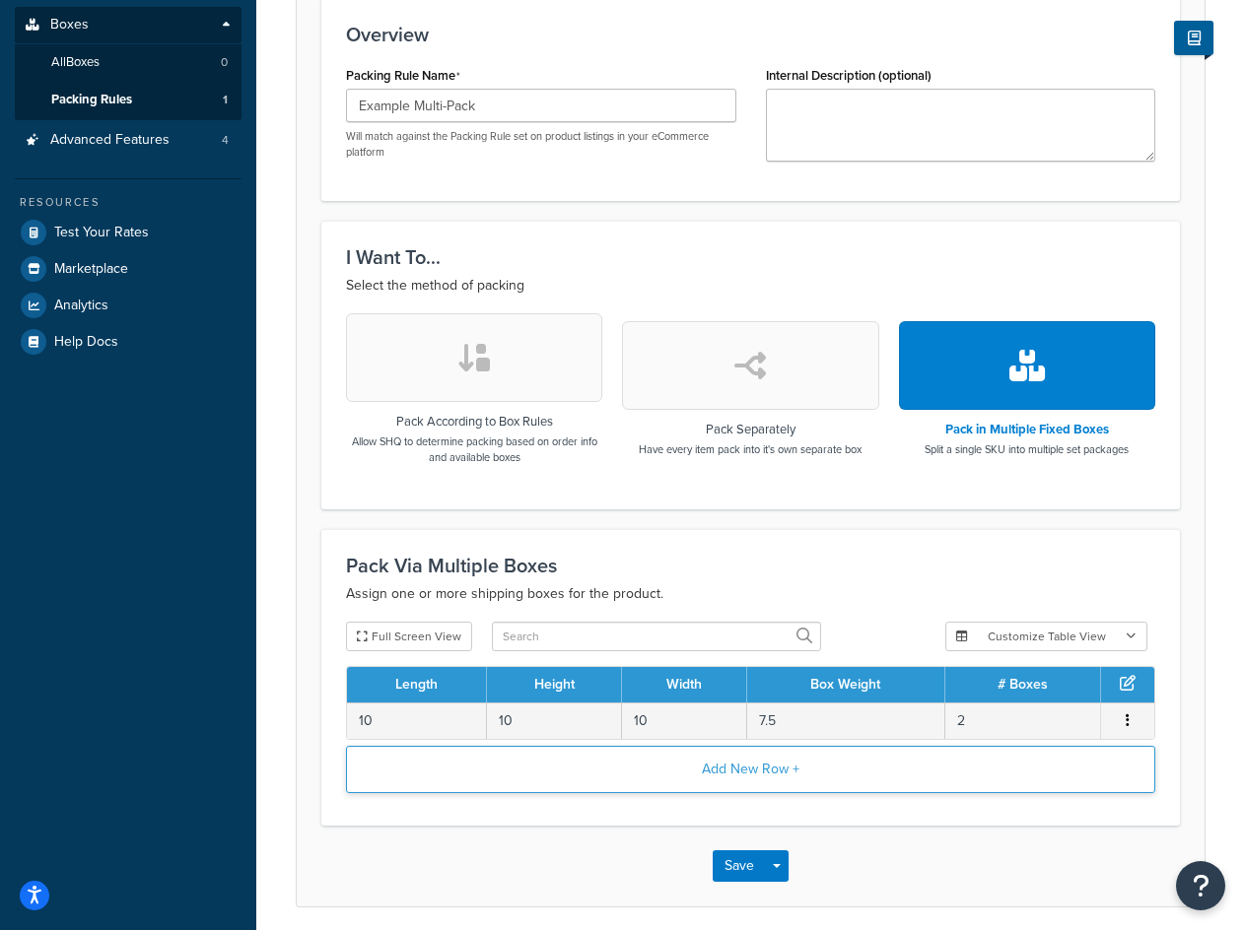
scroll to position [457, 0]
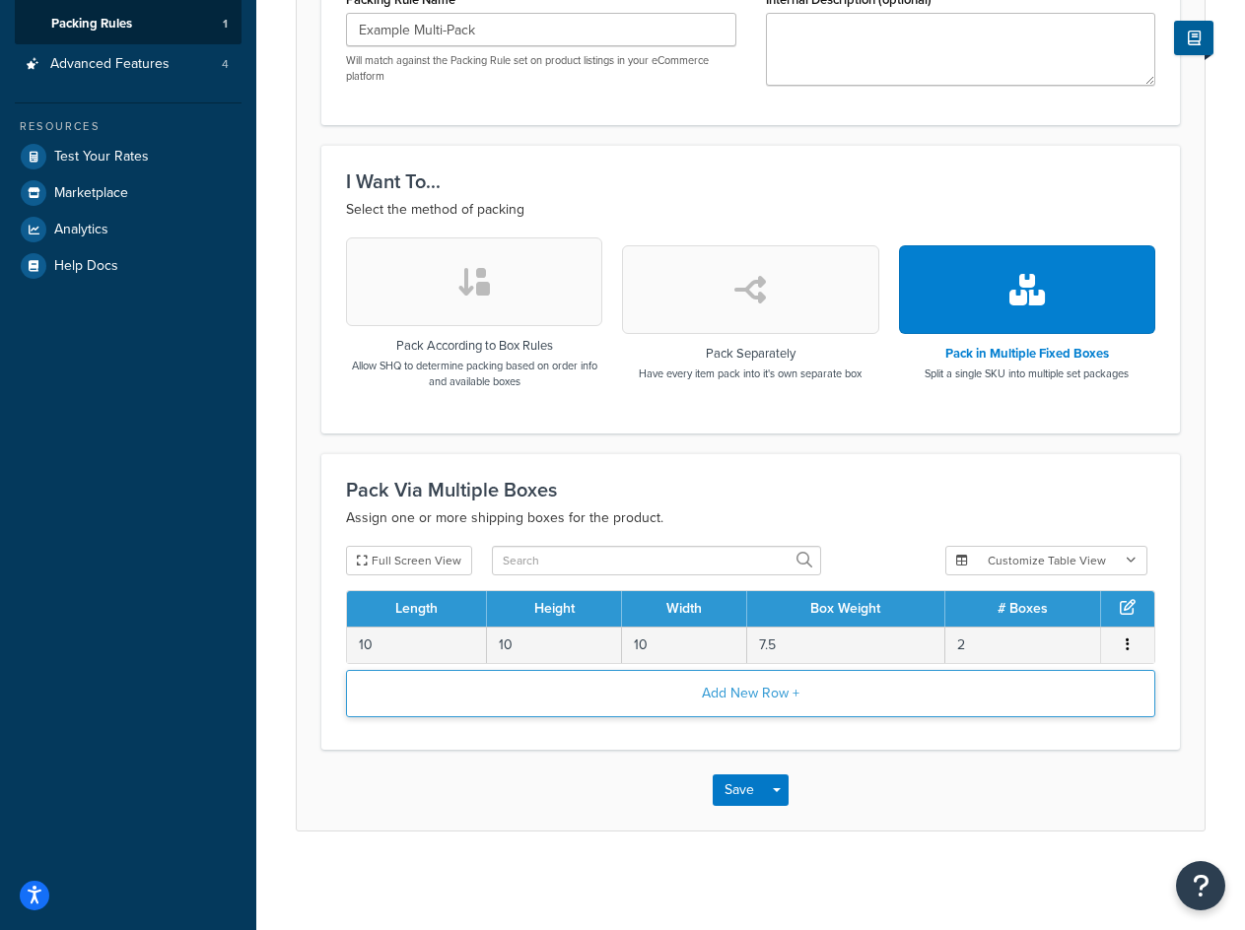
click at [749, 699] on button "Add New Row +" at bounding box center [750, 693] width 809 height 47
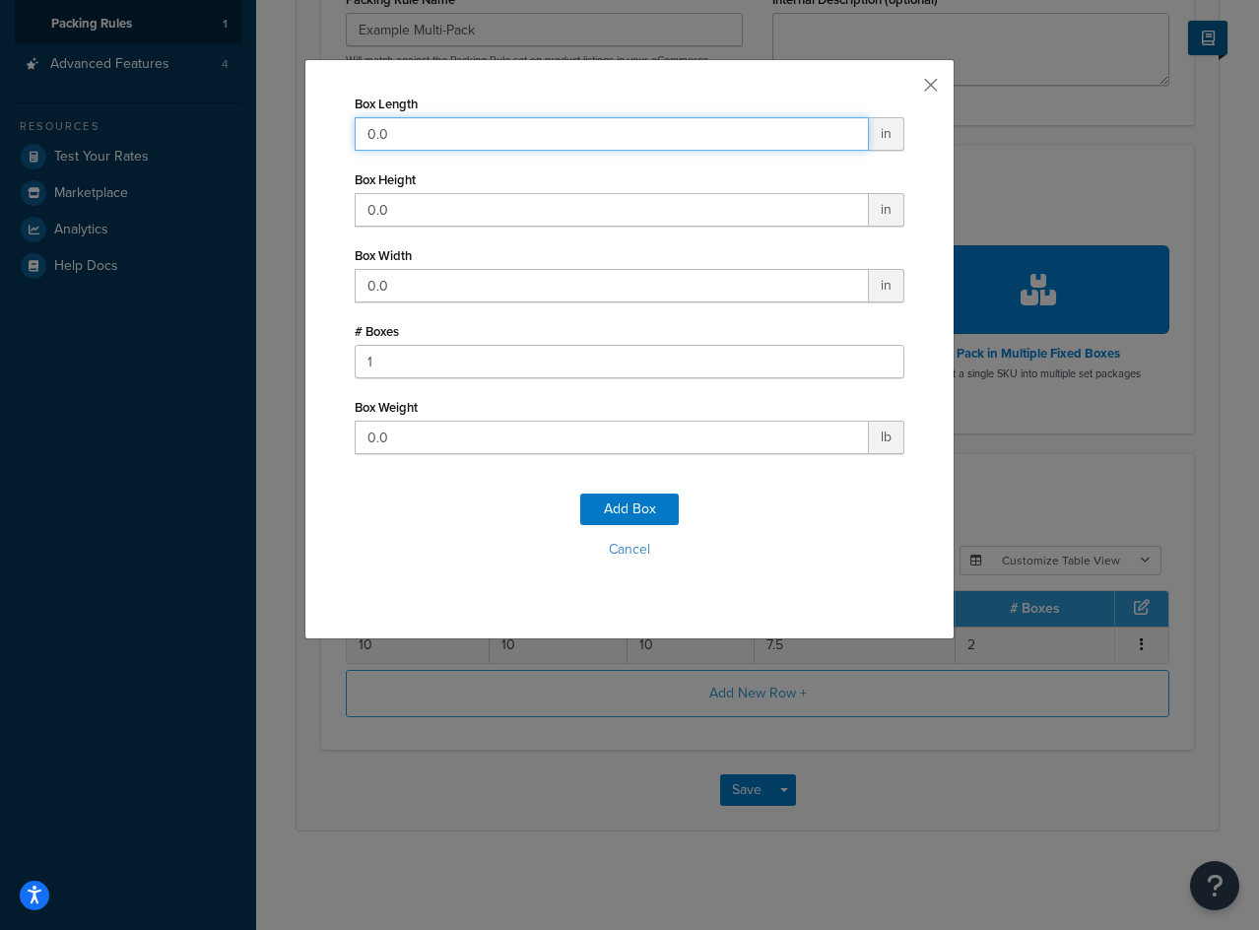
click at [471, 138] on input "0.0" at bounding box center [612, 134] width 514 height 34
type input "12"
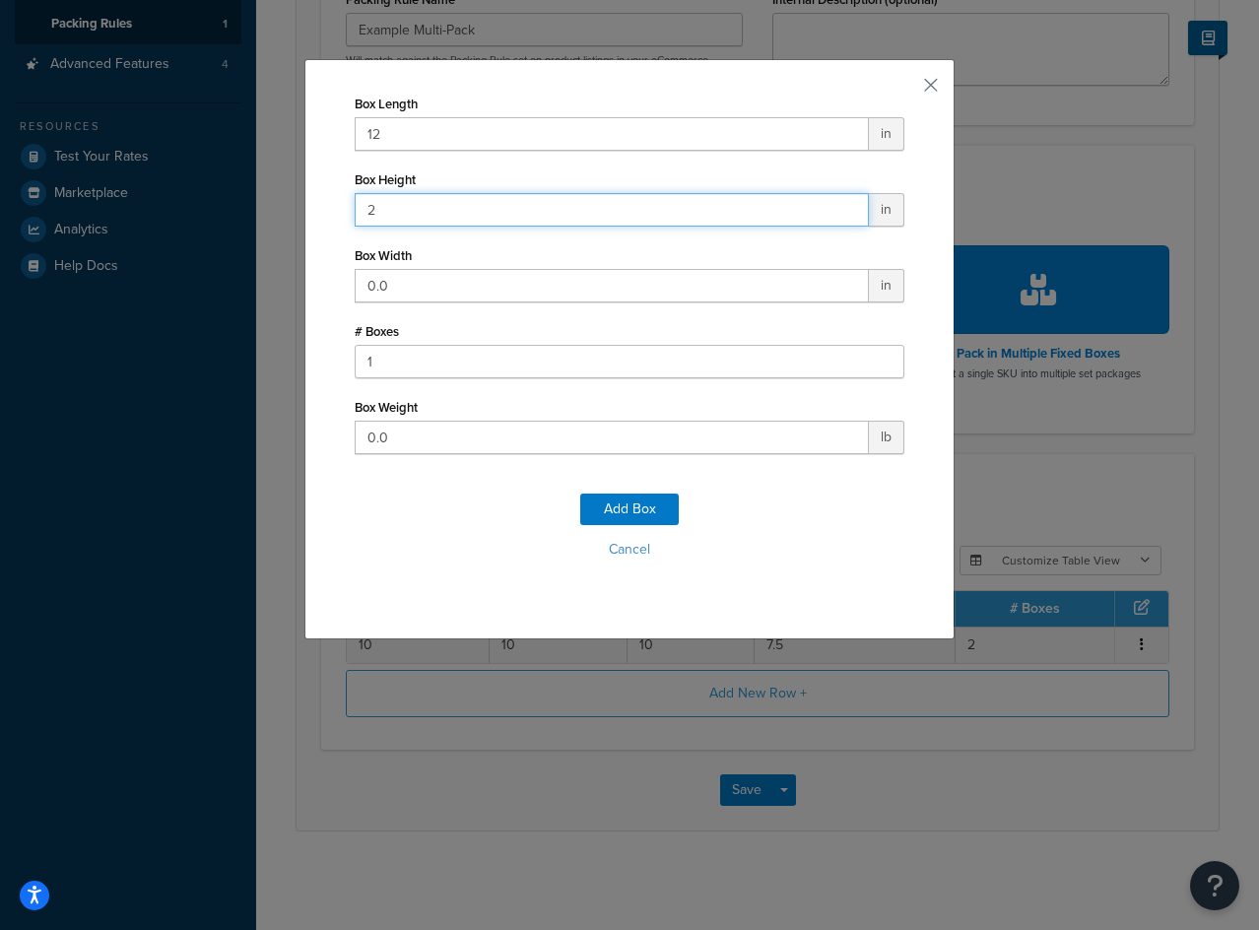
type input "2"
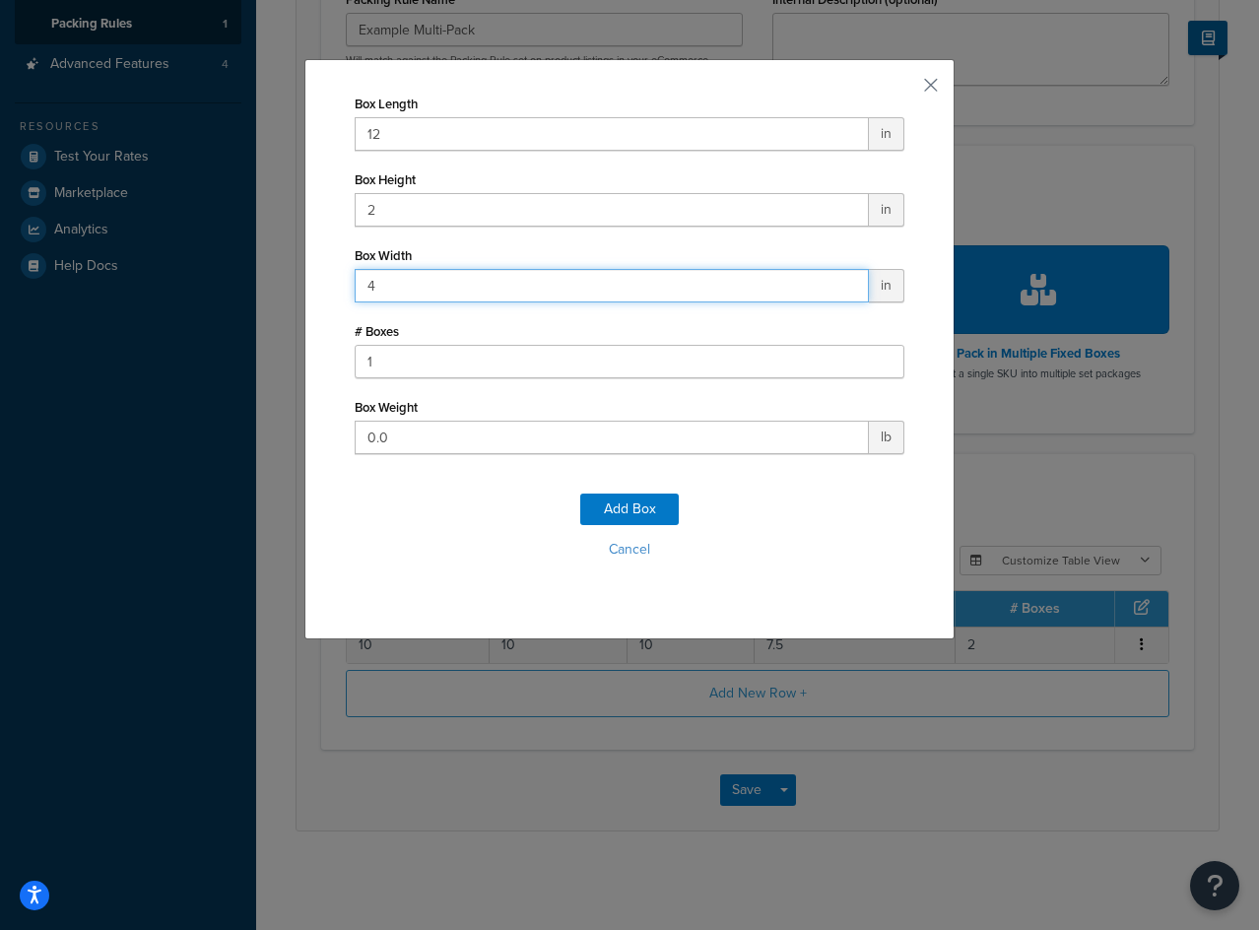
type input "4"
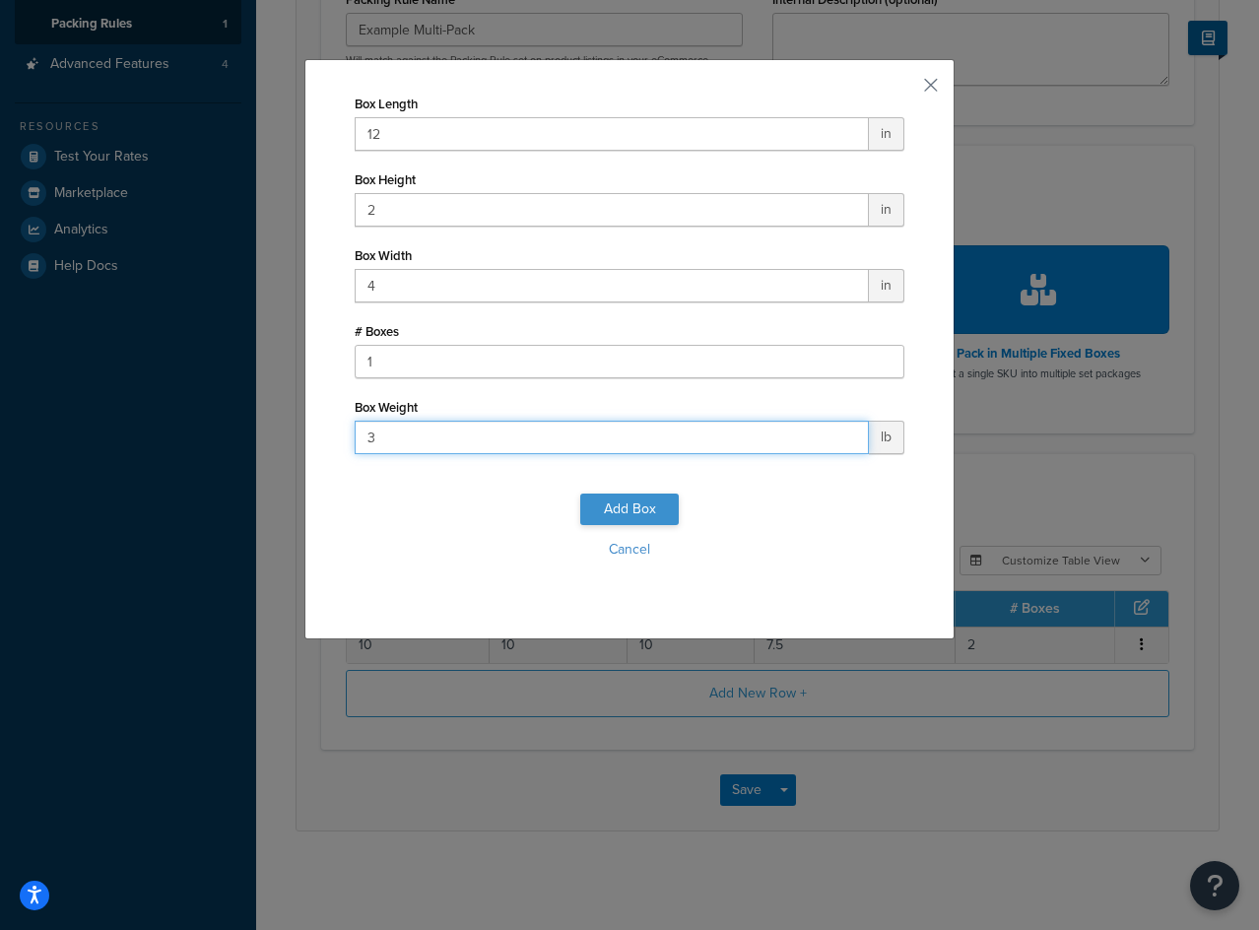
type input "3"
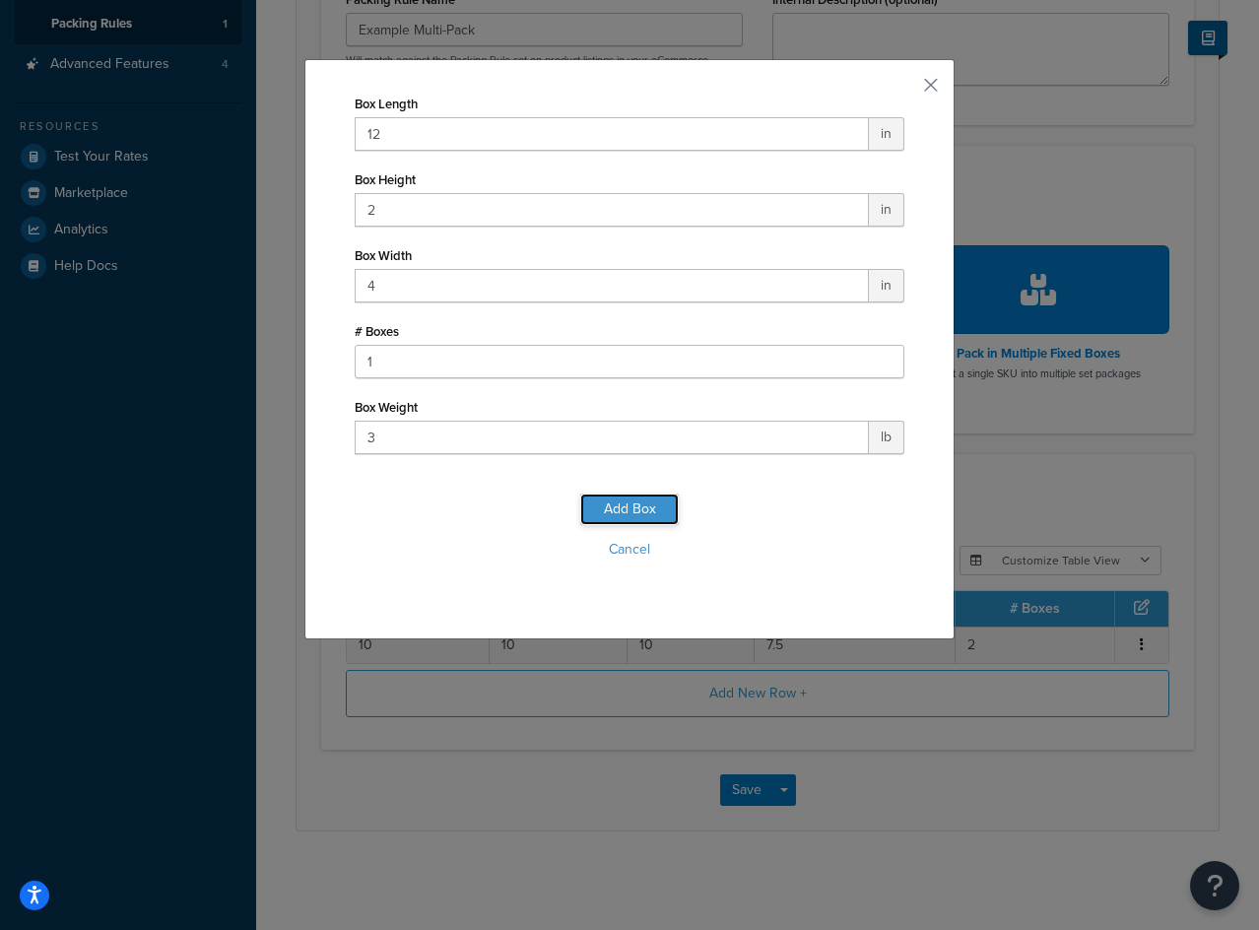
click at [664, 513] on button "Add Box" at bounding box center [629, 510] width 99 height 32
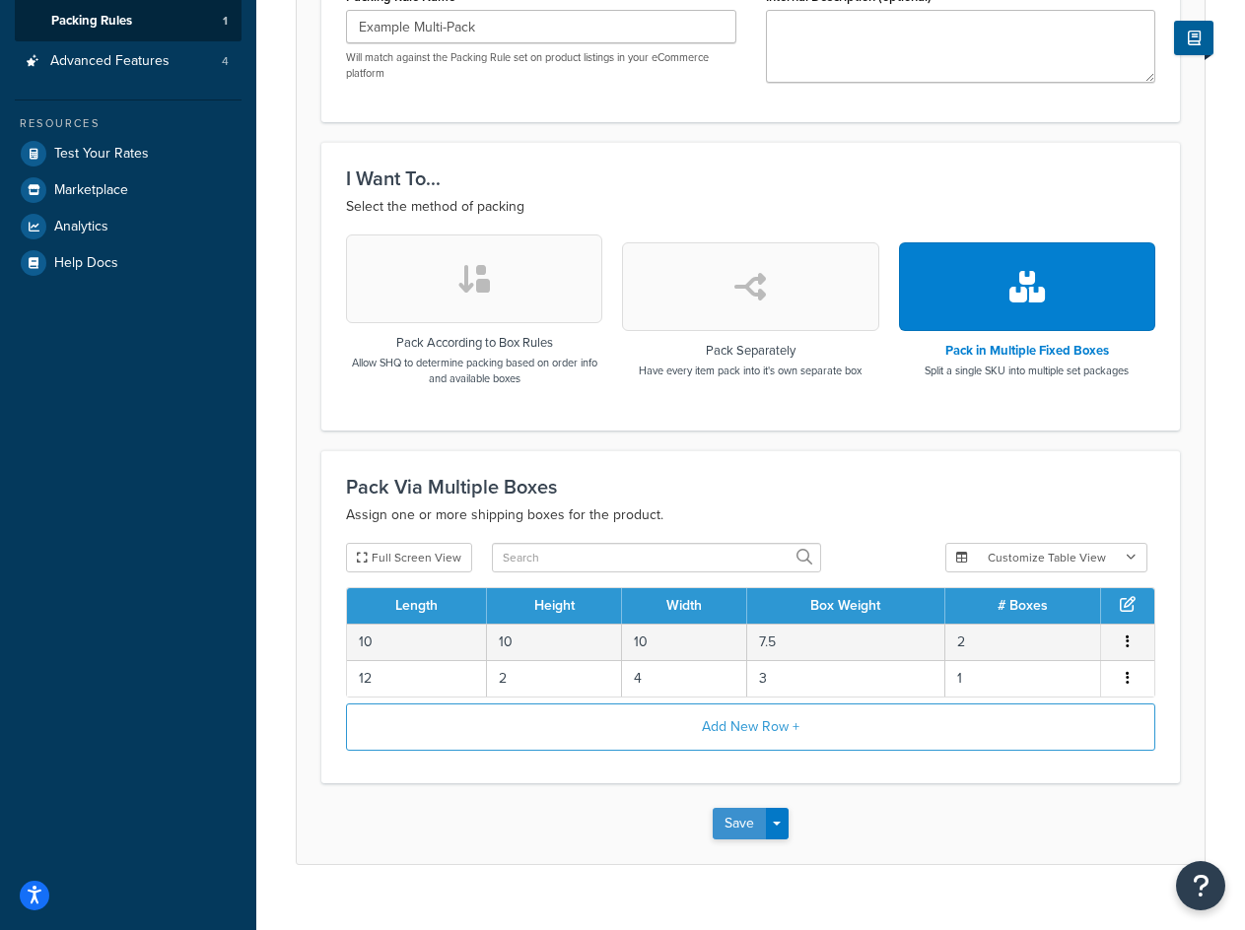
click at [751, 823] on button "Save" at bounding box center [738, 824] width 53 height 32
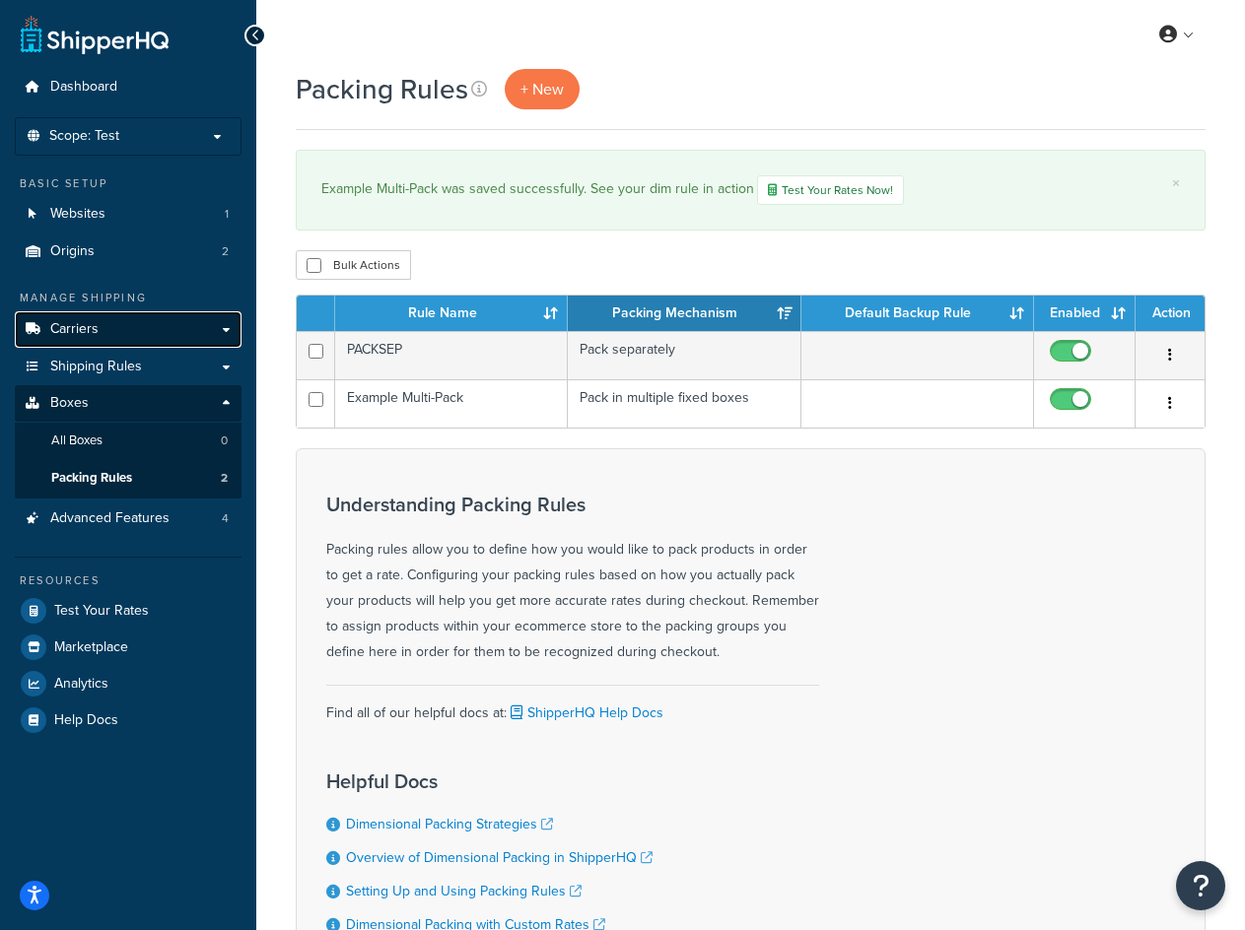
click at [98, 329] on link "Carriers" at bounding box center [128, 329] width 227 height 36
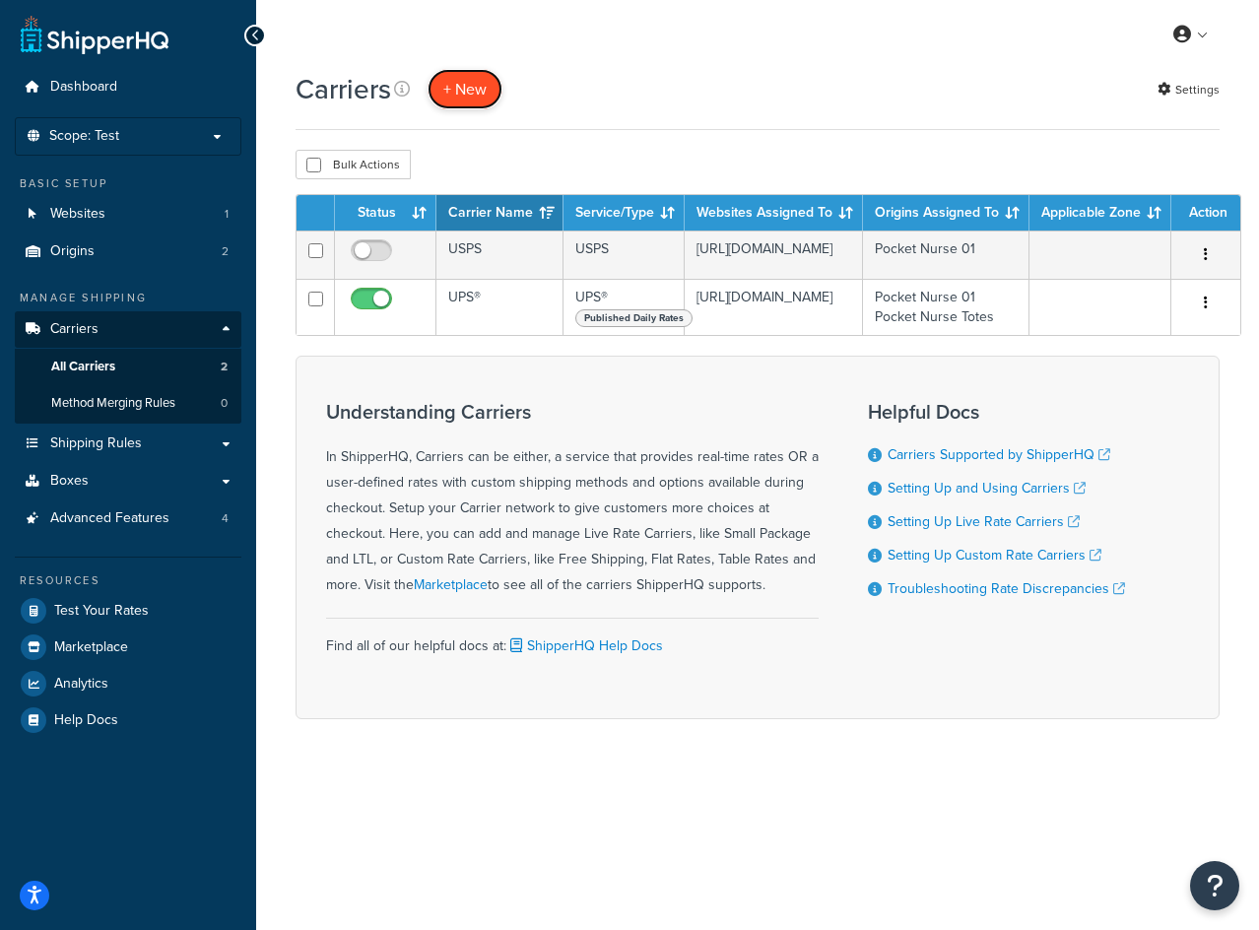
click at [463, 92] on button "+ New" at bounding box center [465, 89] width 75 height 40
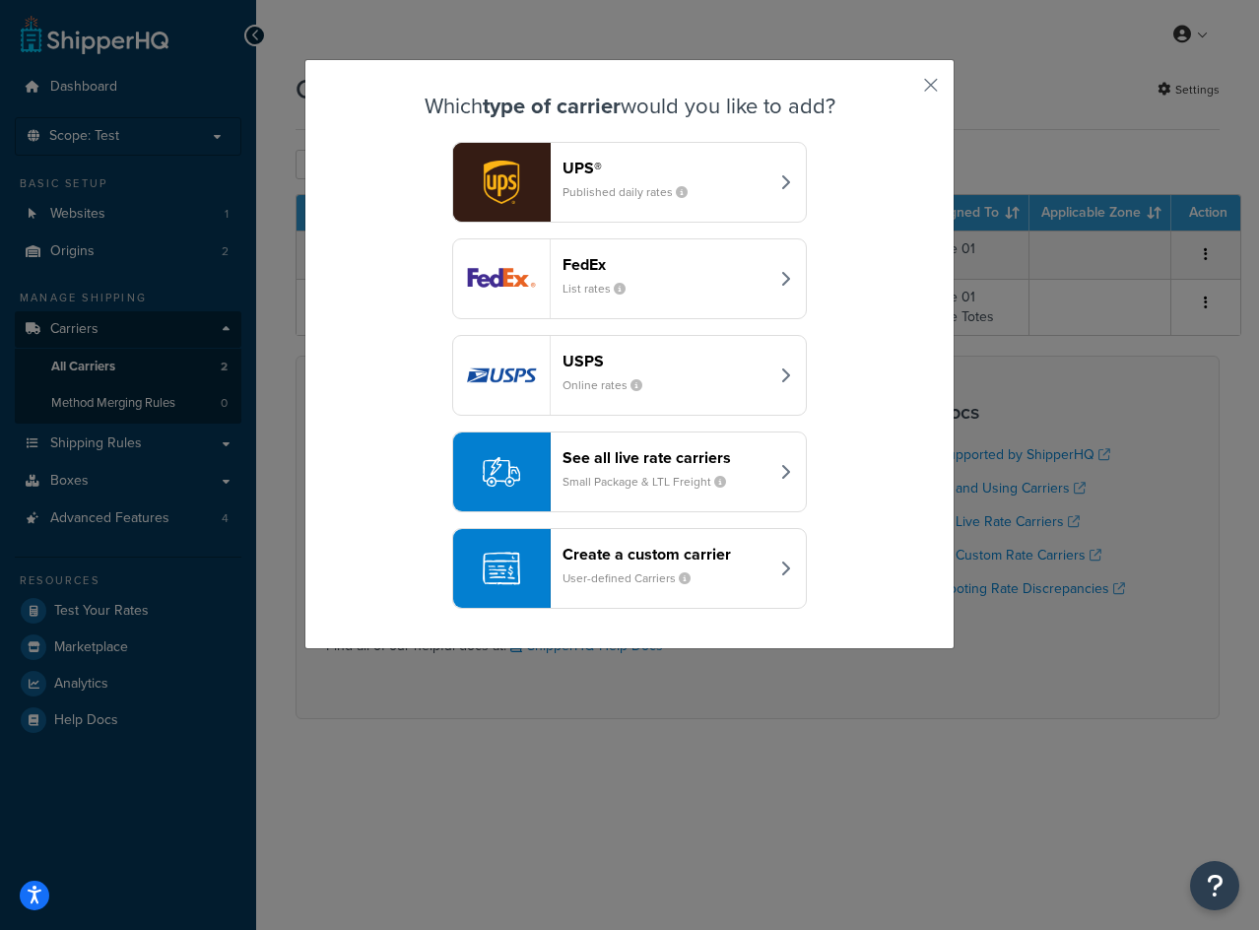
click at [627, 277] on div "FedEx List rates" at bounding box center [666, 278] width 206 height 47
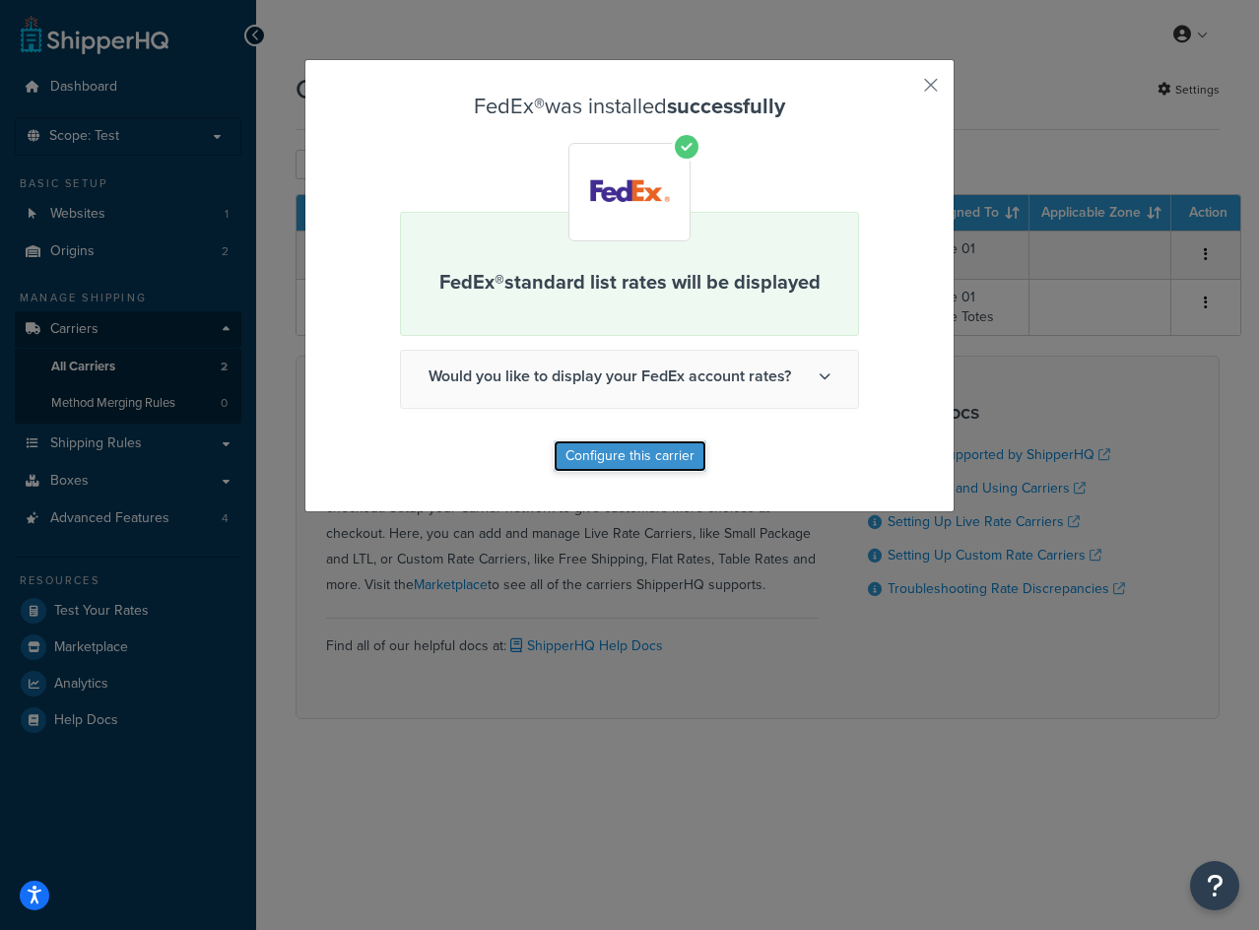
click at [642, 456] on button "Configure this carrier" at bounding box center [630, 456] width 153 height 32
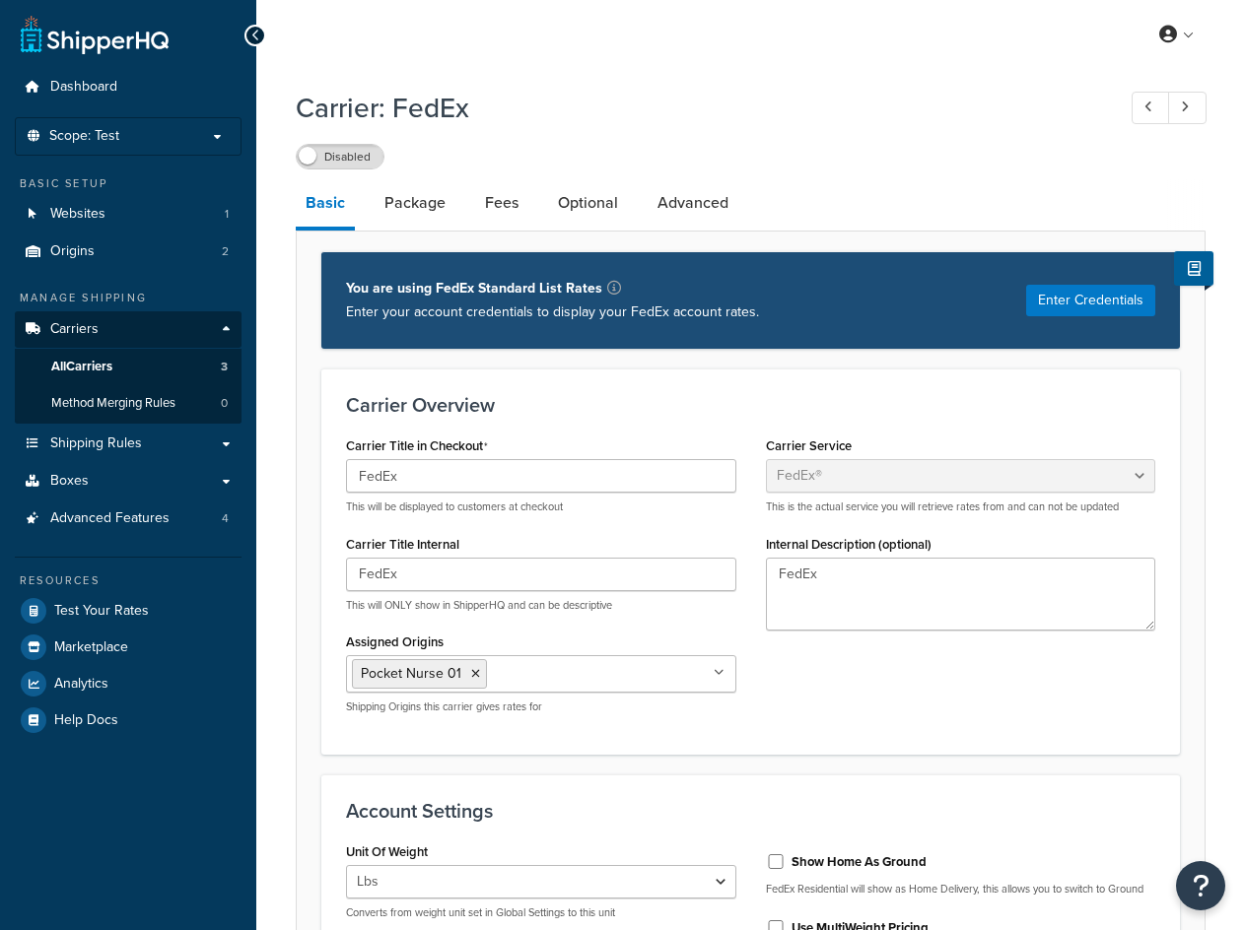
select select "fedEx"
select select "REGULAR_PICKUP"
select select "YOUR_PACKAGING"
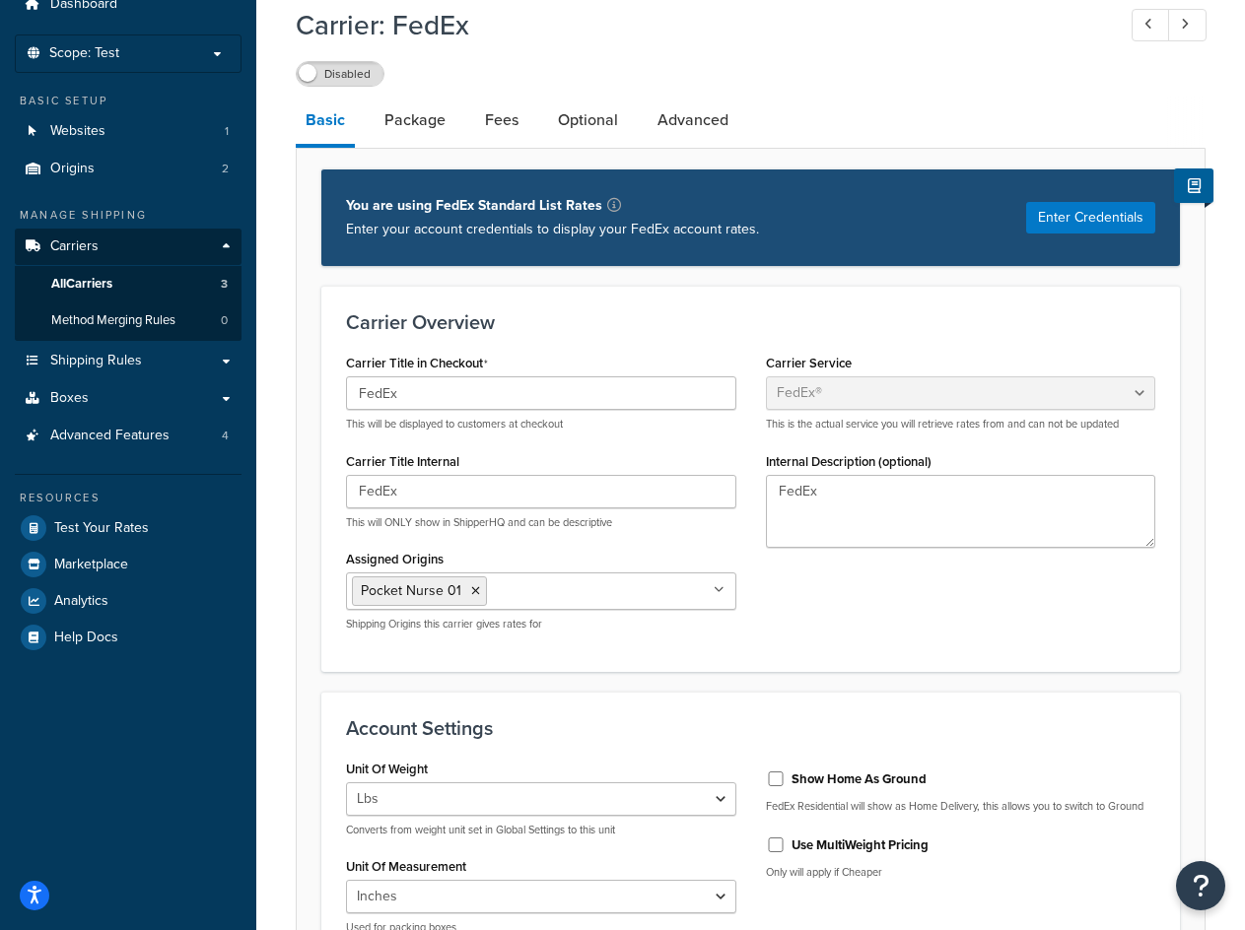
scroll to position [197, 0]
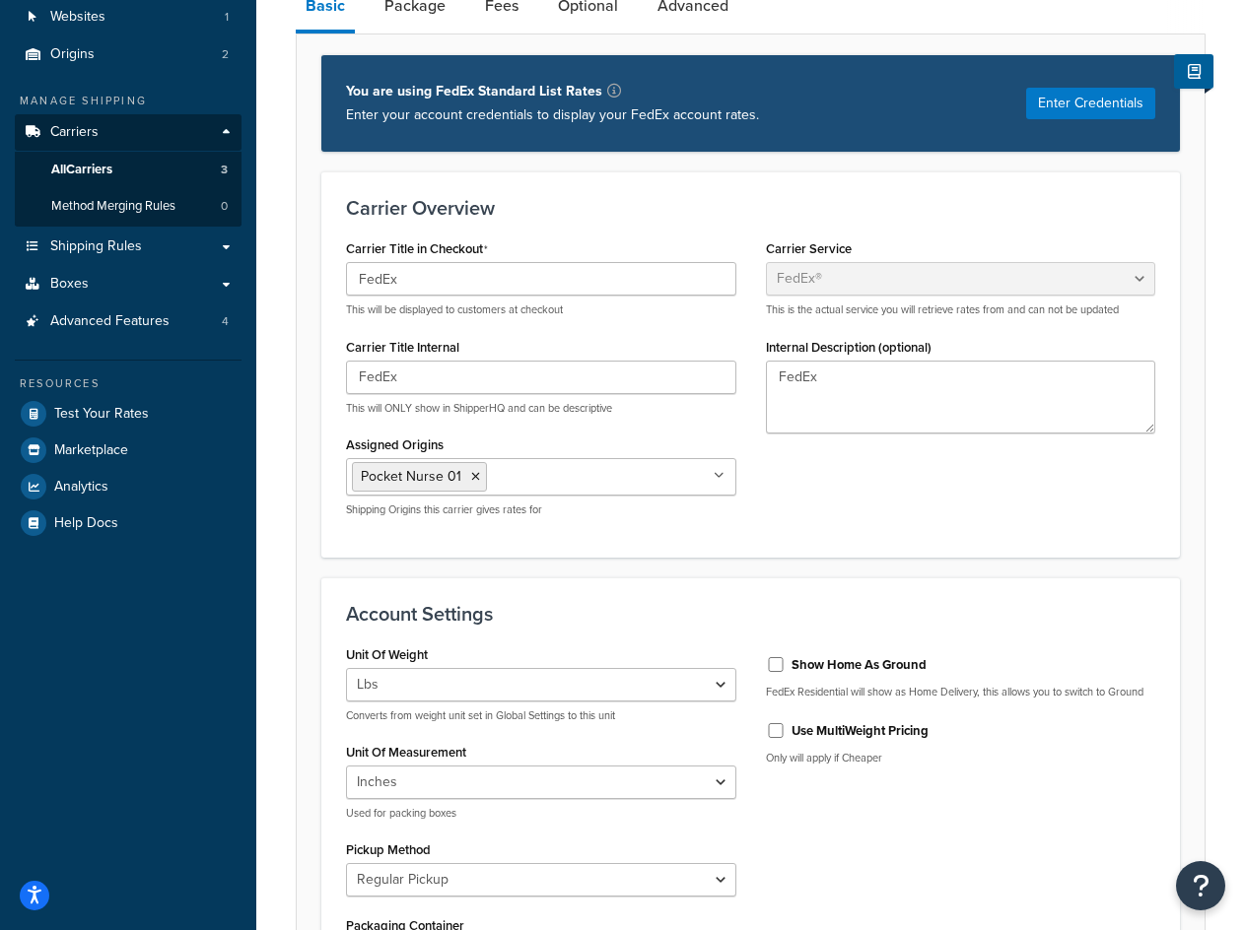
click at [537, 490] on ul "Pocket Nurse 01" at bounding box center [541, 476] width 390 height 37
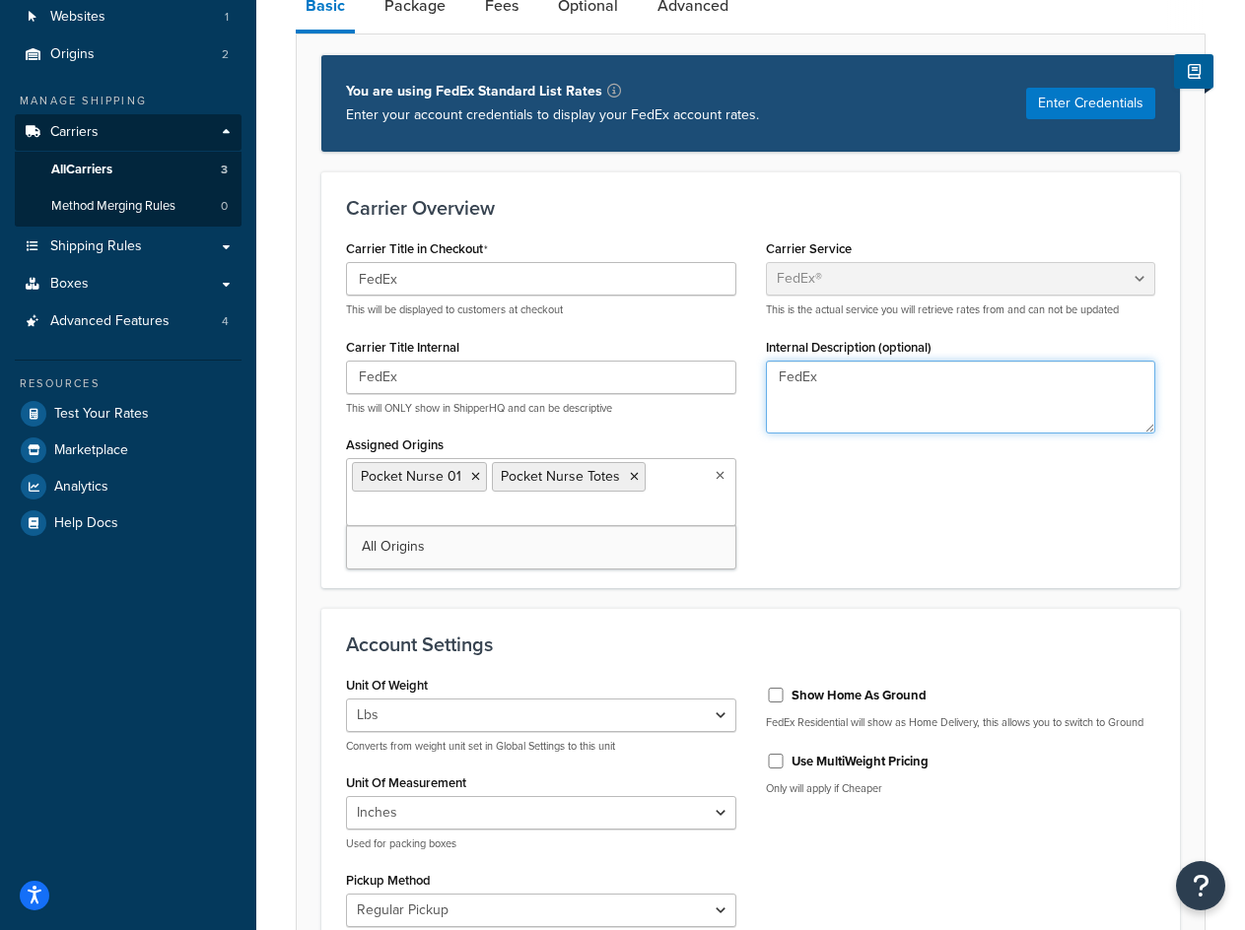
click at [893, 378] on textarea "FedEx" at bounding box center [961, 397] width 390 height 73
paste textarea "carrier"
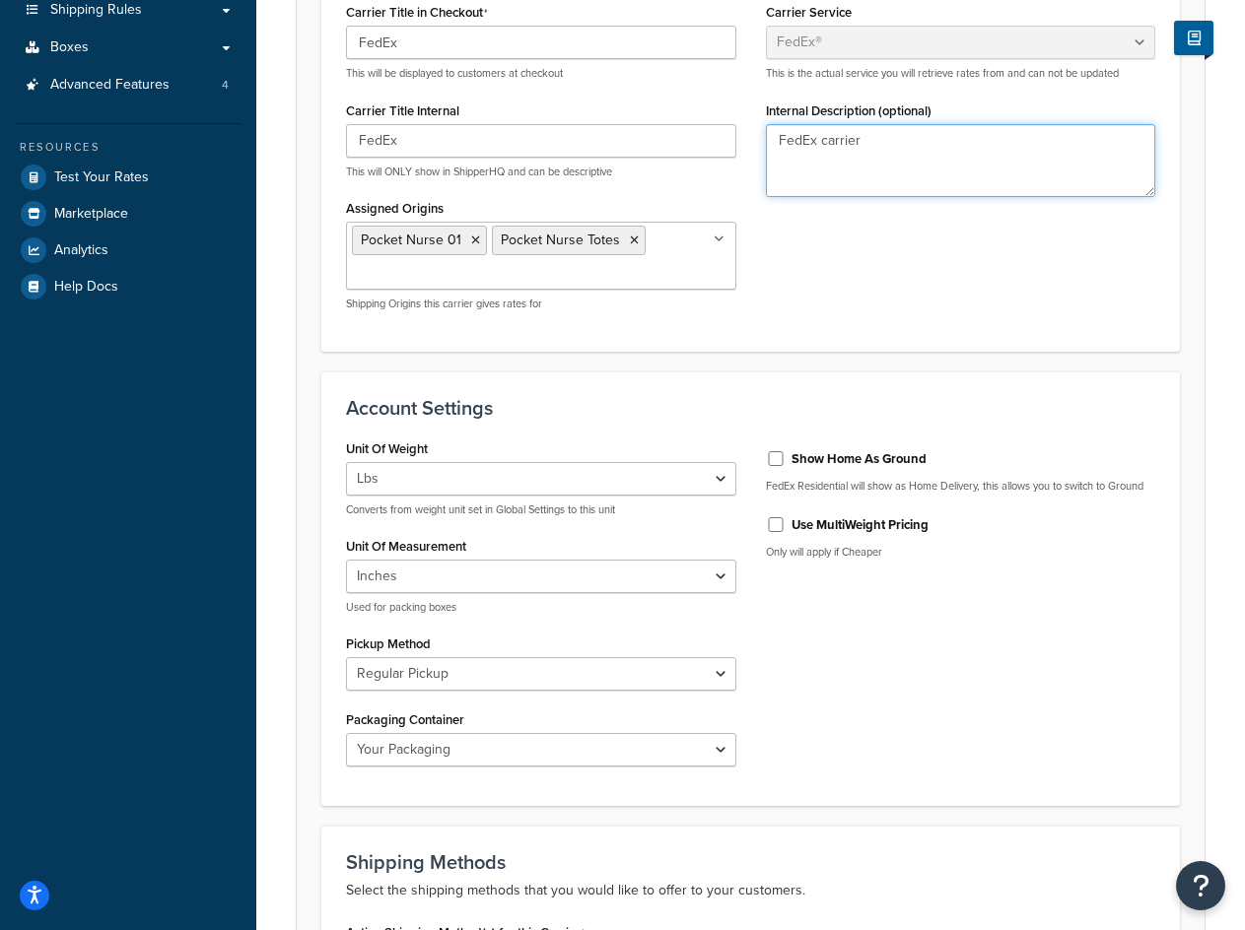
scroll to position [0, 0]
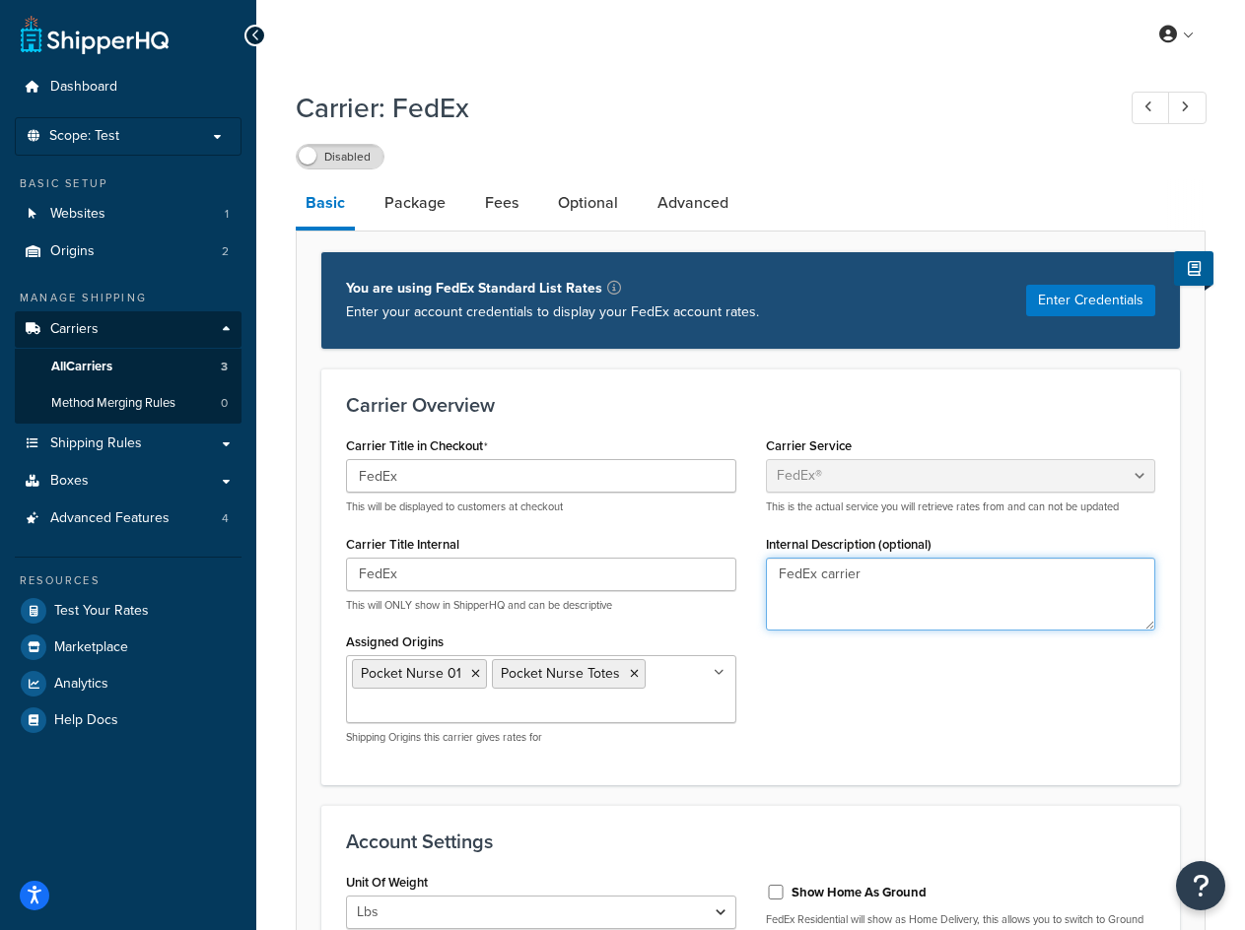
type textarea "FedEx carrier"
click at [432, 204] on link "Package" at bounding box center [414, 202] width 81 height 47
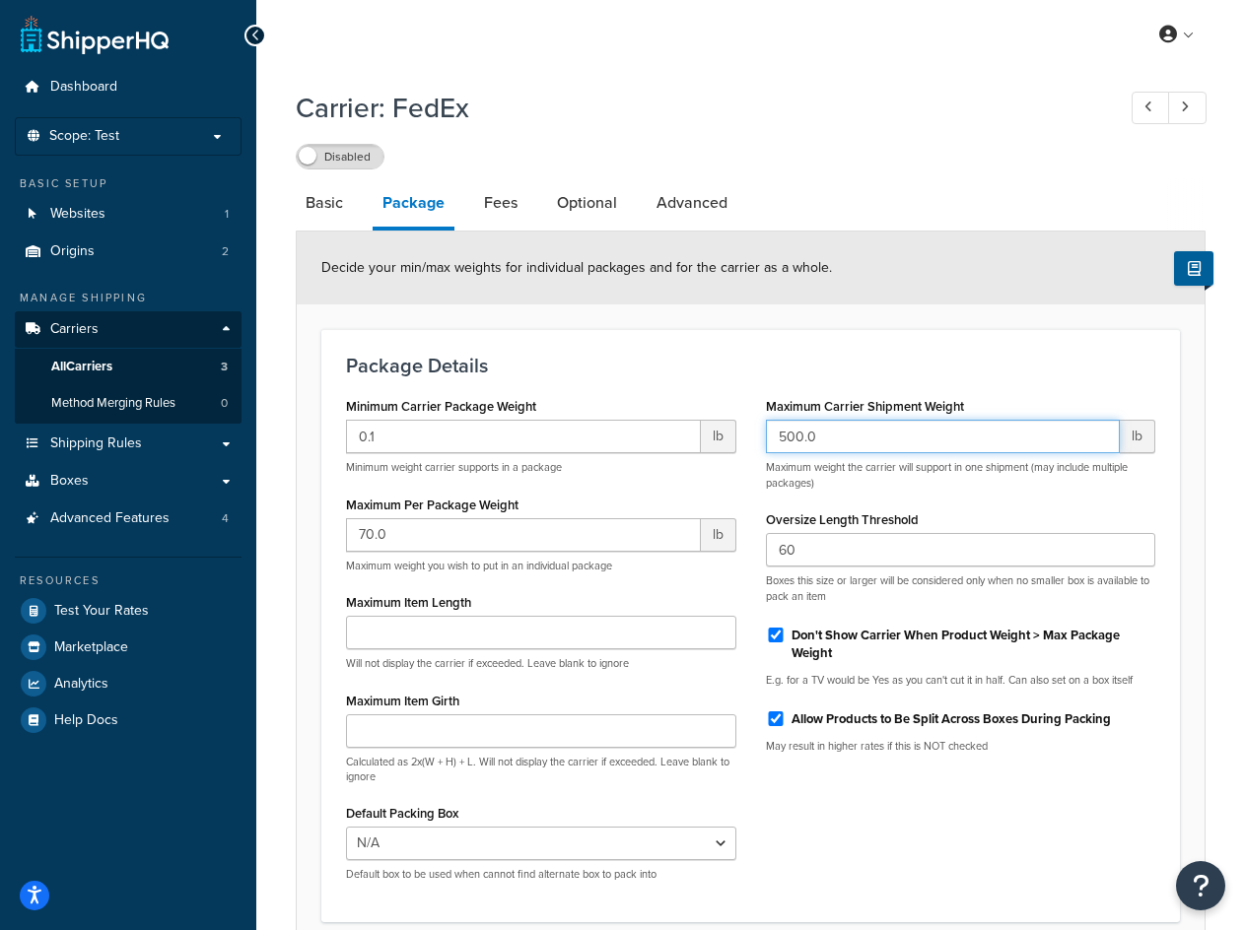
click at [910, 437] on input "500.0" at bounding box center [943, 437] width 355 height 34
paste input "10"
type input "1000.0"
click at [490, 211] on link "Fees" at bounding box center [500, 202] width 53 height 47
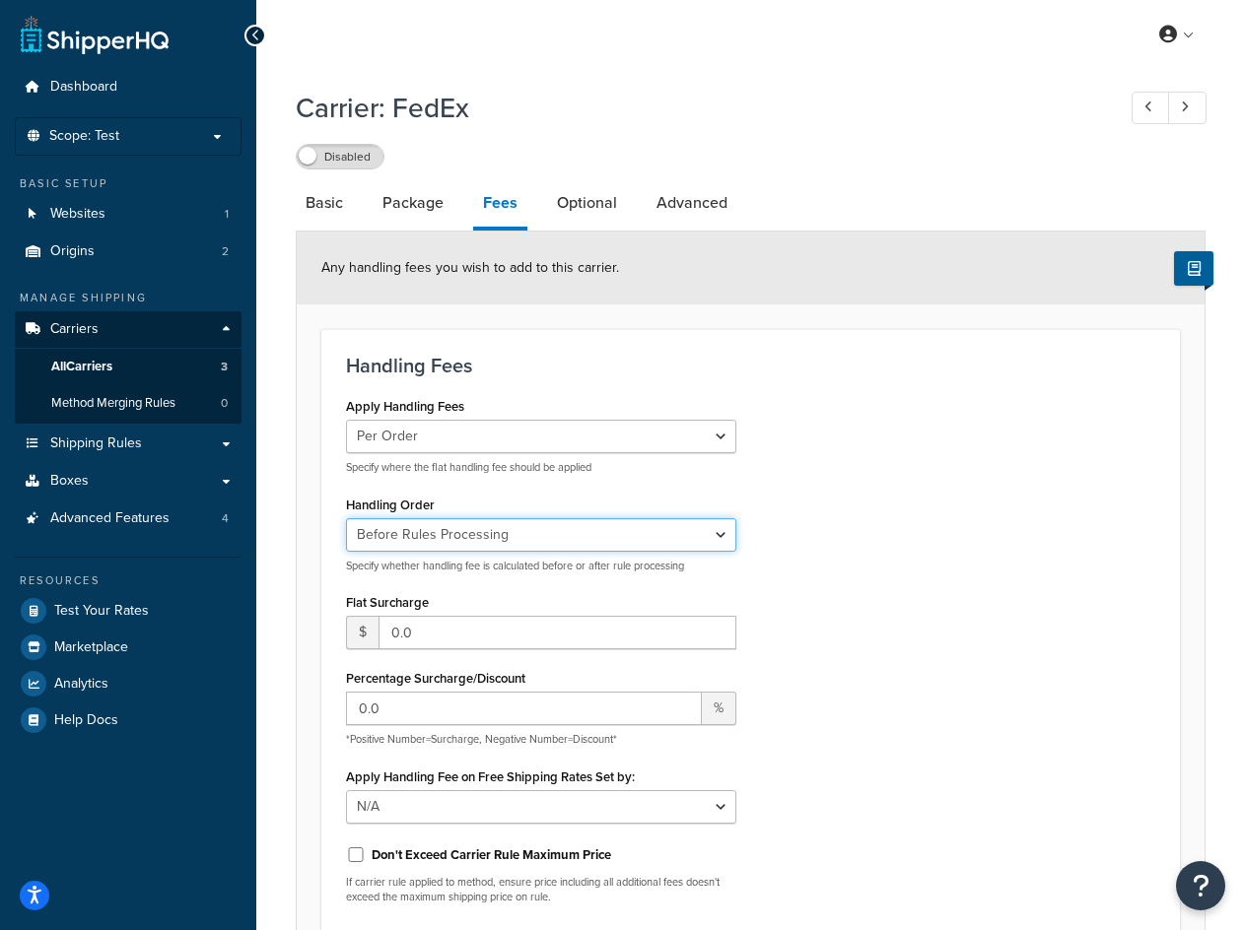
click at [623, 528] on select "Before Rules Processing After Rules Processing" at bounding box center [541, 535] width 390 height 34
select select "AFTER"
click at [346, 519] on select "Before Rules Processing After Rules Processing" at bounding box center [541, 535] width 390 height 34
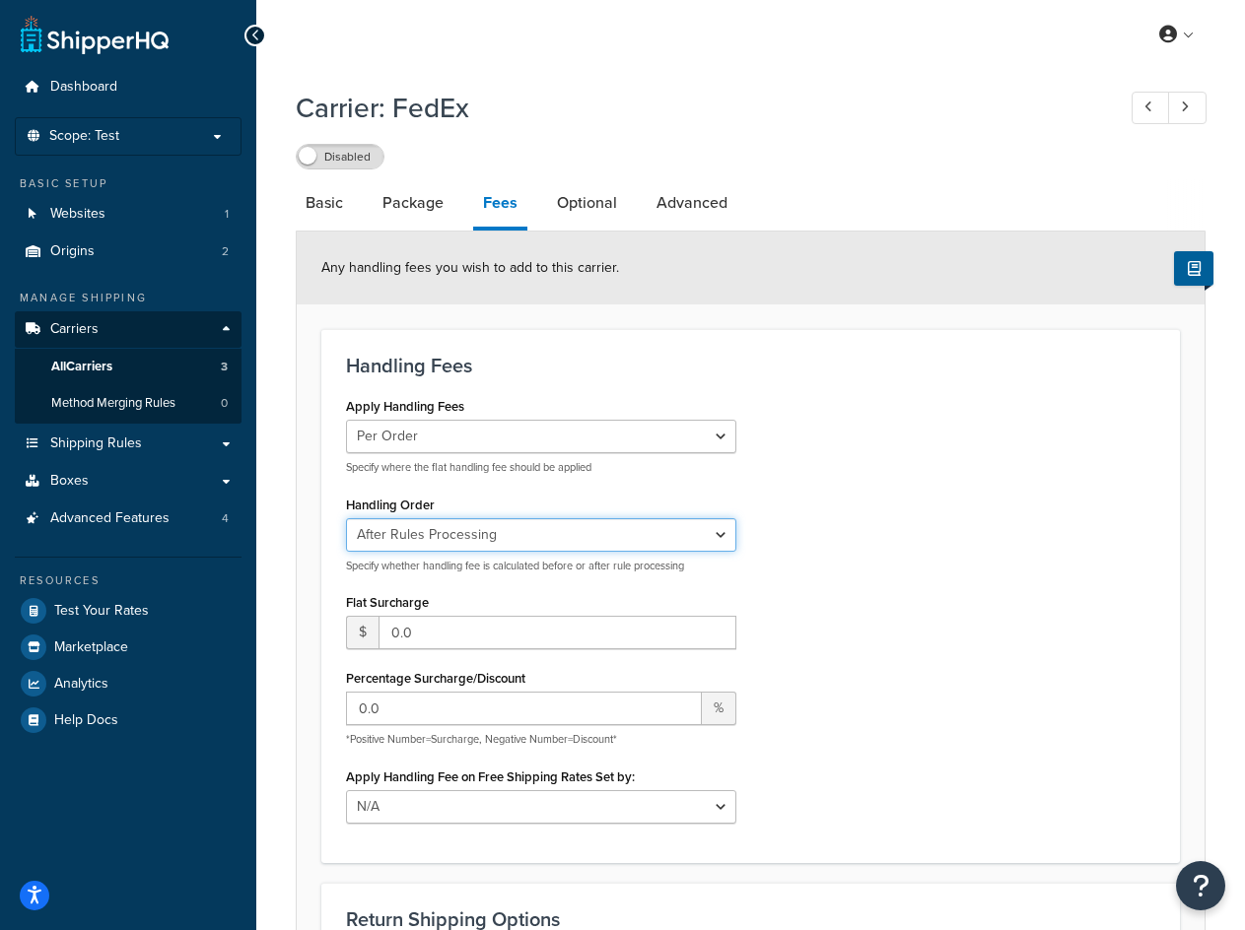
scroll to position [99, 0]
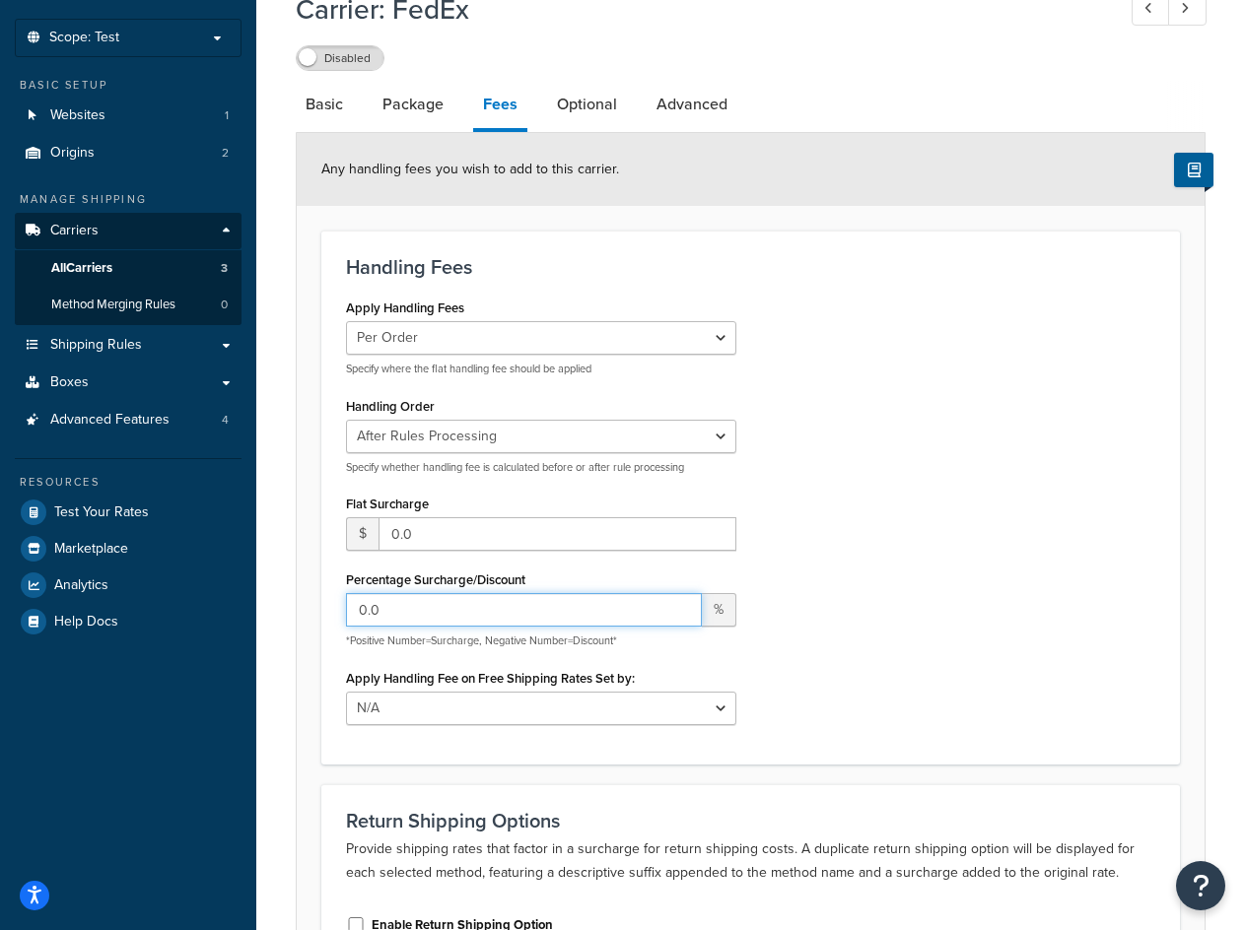
click at [575, 616] on input "0.0" at bounding box center [524, 610] width 356 height 34
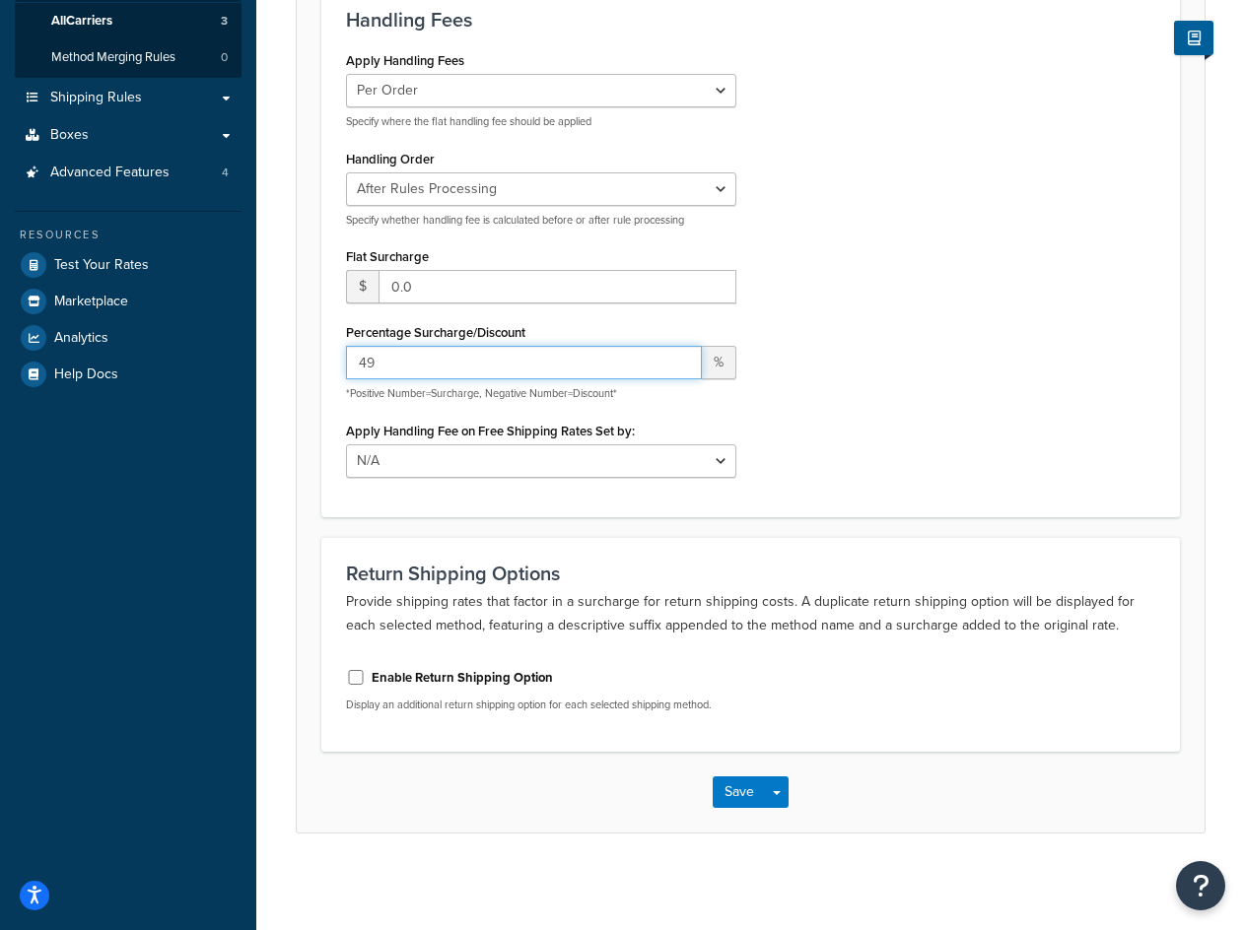
scroll to position [350, 0]
type input "49"
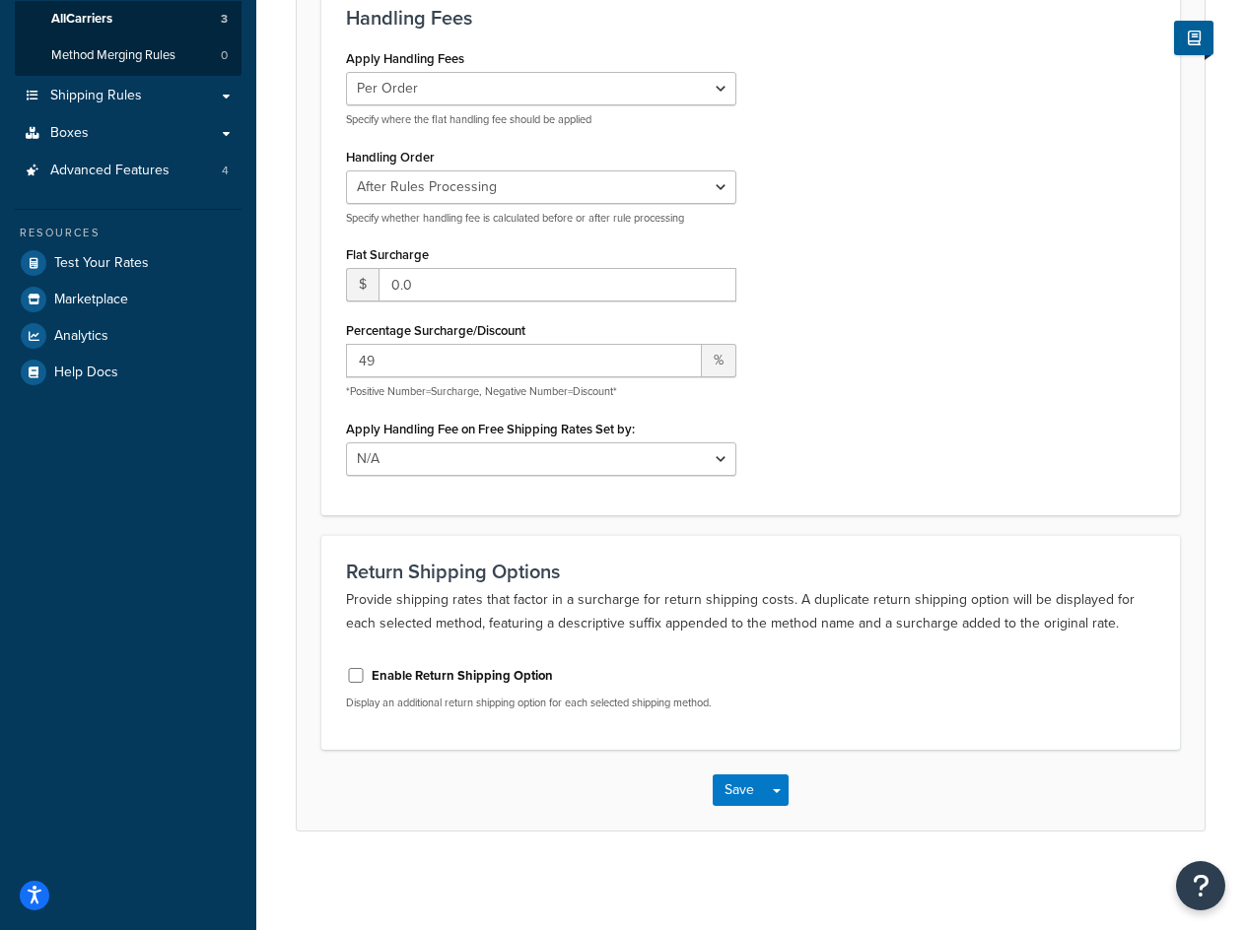
scroll to position [0, 0]
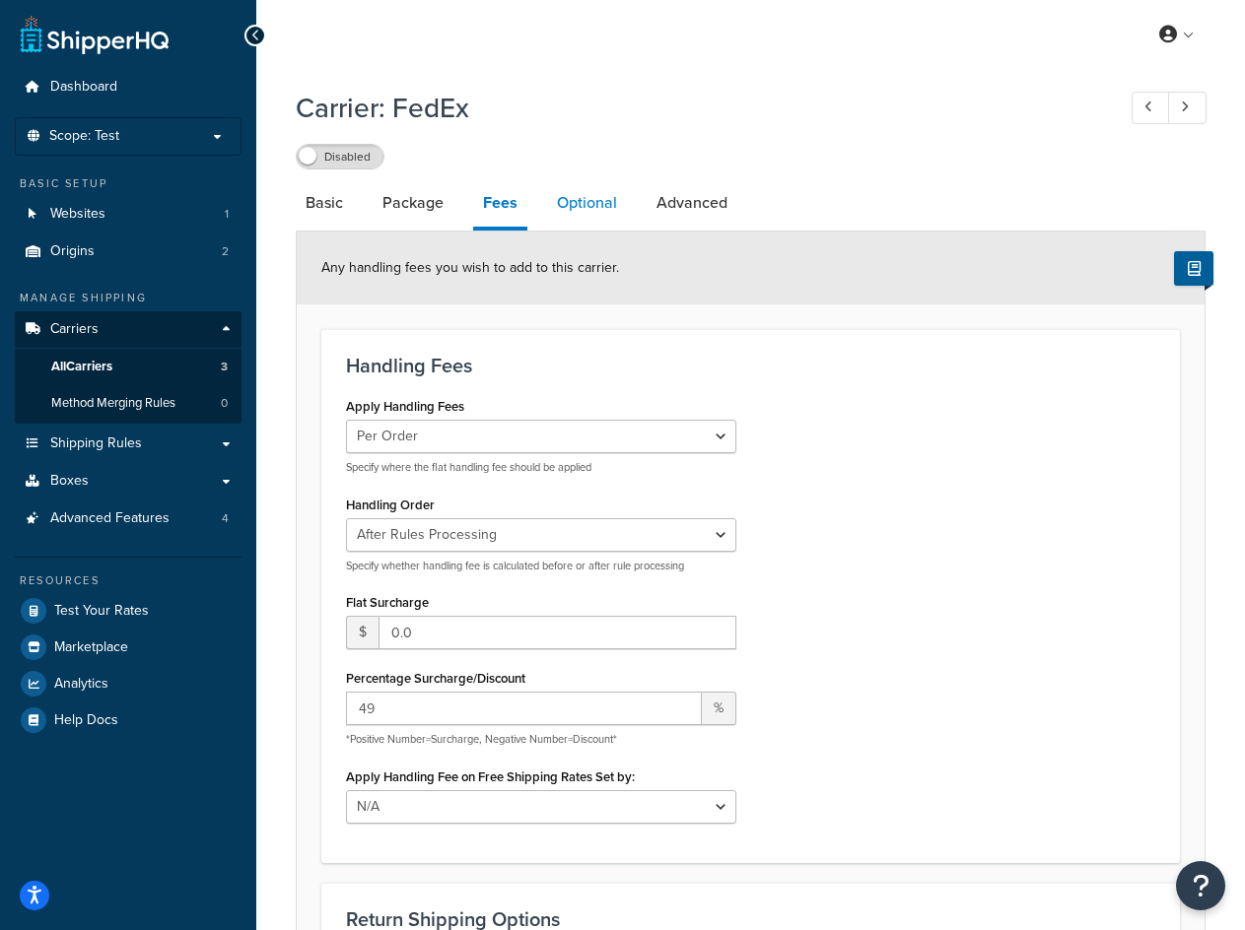
click at [591, 215] on link "Optional" at bounding box center [587, 202] width 80 height 47
select select "business"
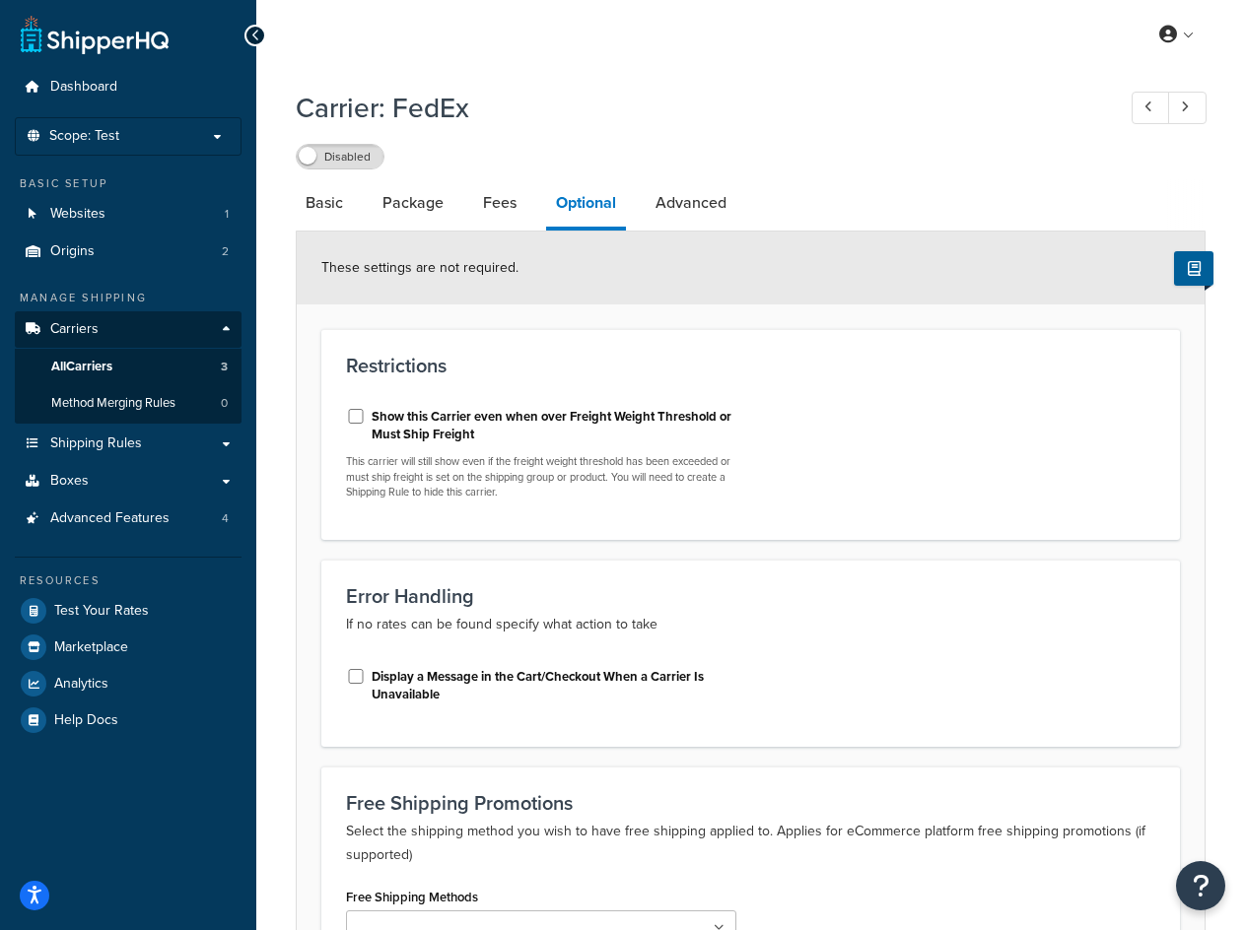
click at [519, 418] on label "Show this Carrier even when over Freight Weight Threshold or Must Ship Freight" at bounding box center [553, 425] width 365 height 35
click at [366, 418] on input "Show this Carrier even when over Freight Weight Threshold or Must Ship Freight" at bounding box center [356, 416] width 20 height 15
checkbox input "true"
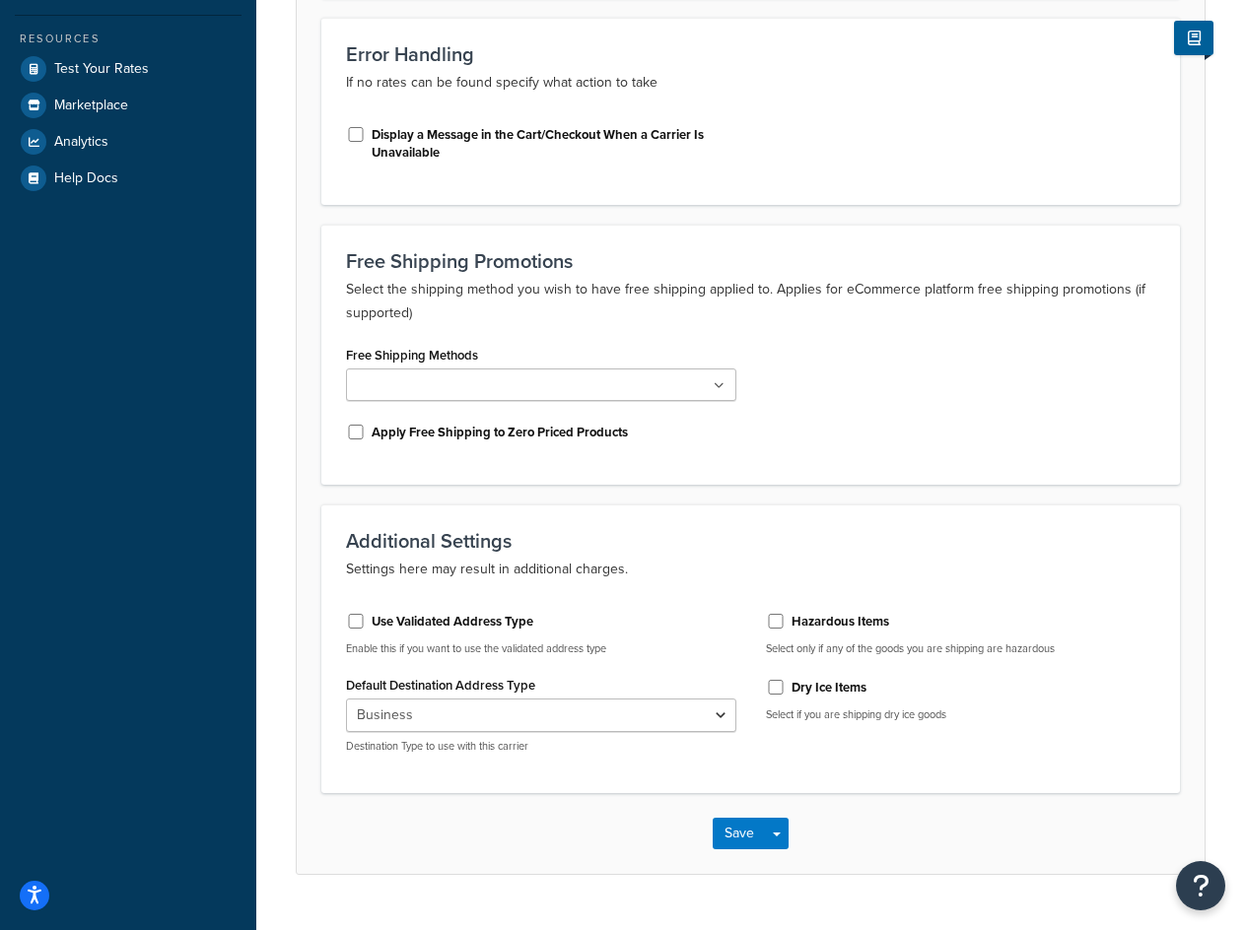
scroll to position [588, 0]
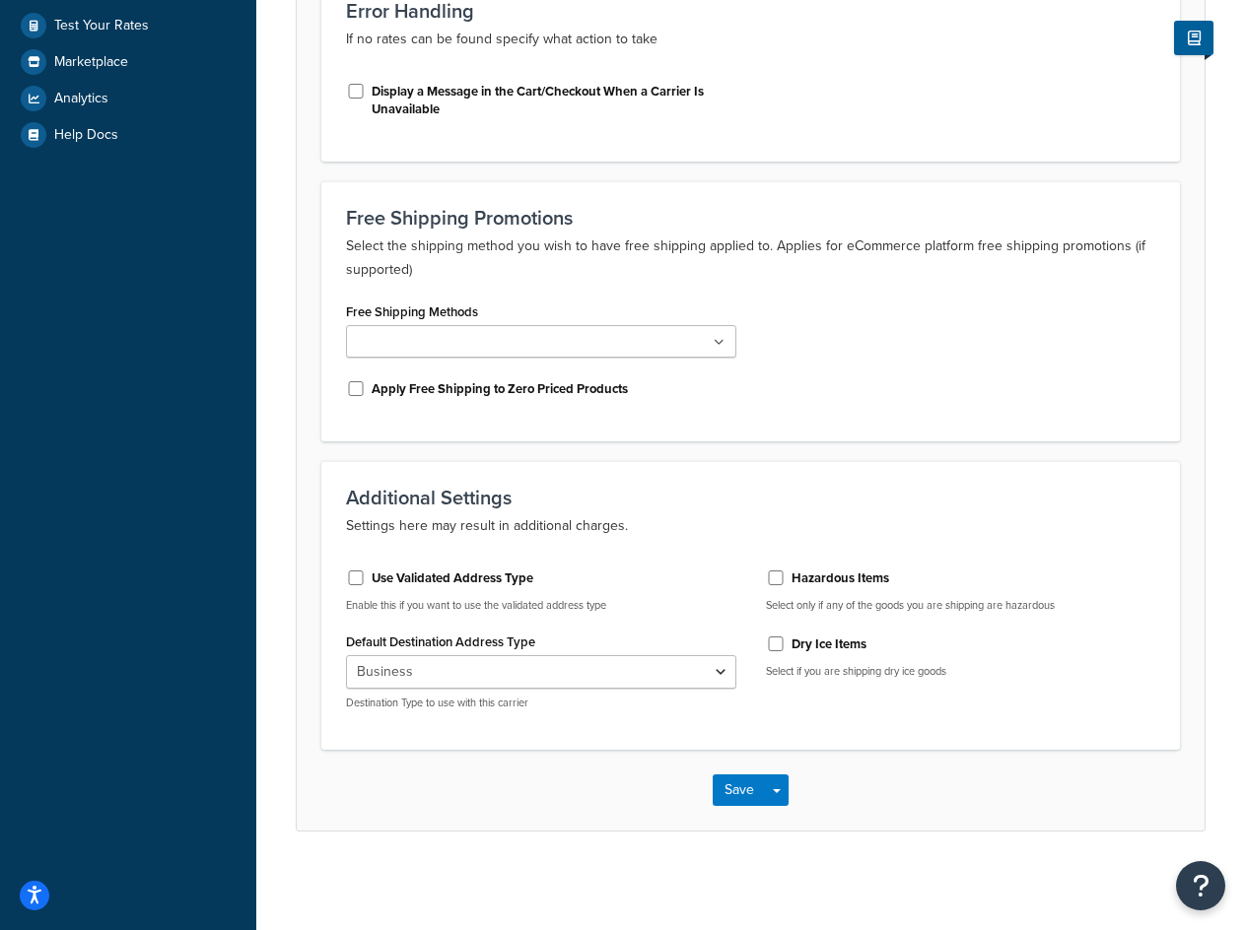
click at [385, 578] on label "Use Validated Address Type" at bounding box center [452, 579] width 162 height 18
click at [366, 578] on input "Use Validated Address Type" at bounding box center [356, 578] width 20 height 15
checkbox input "true"
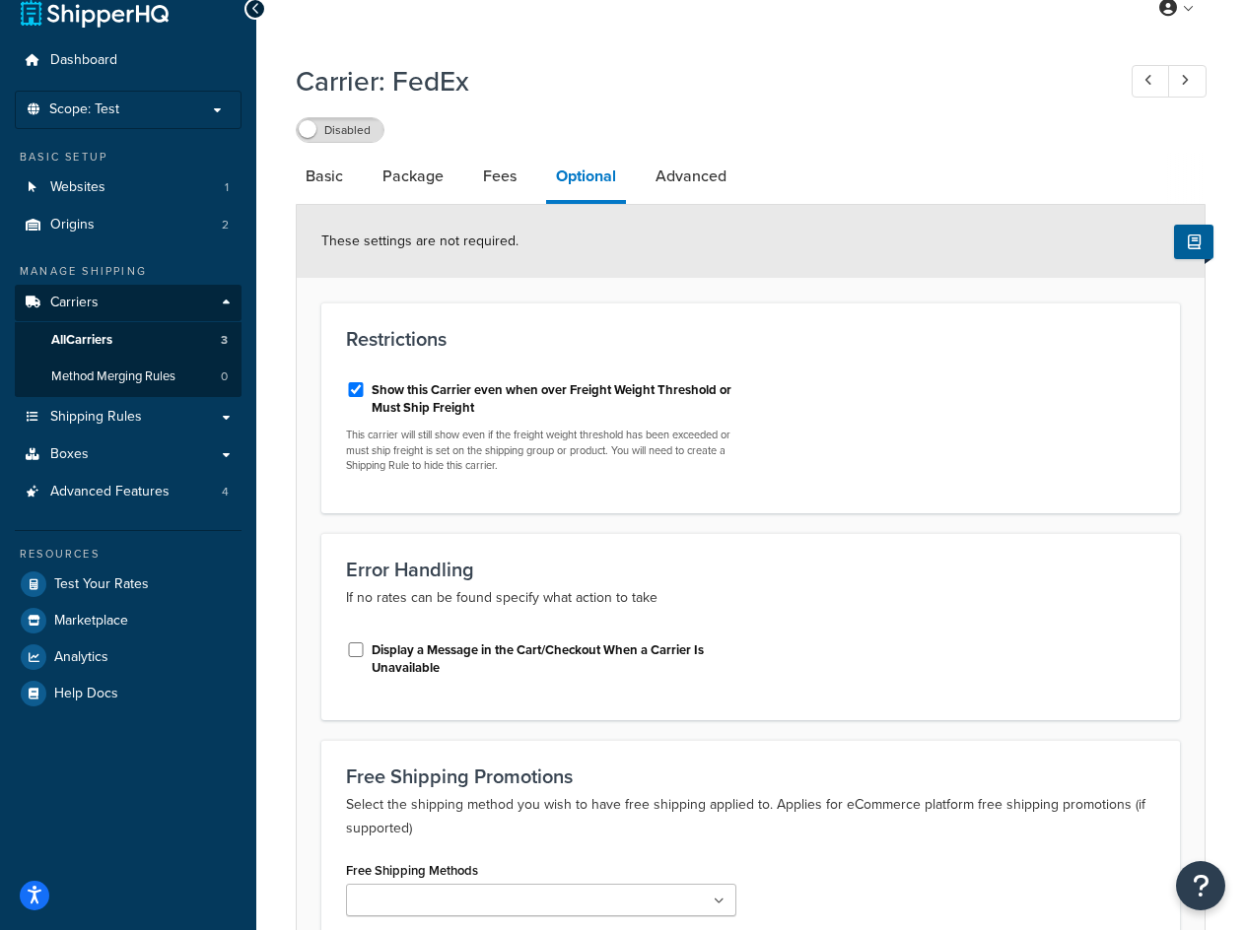
scroll to position [0, 0]
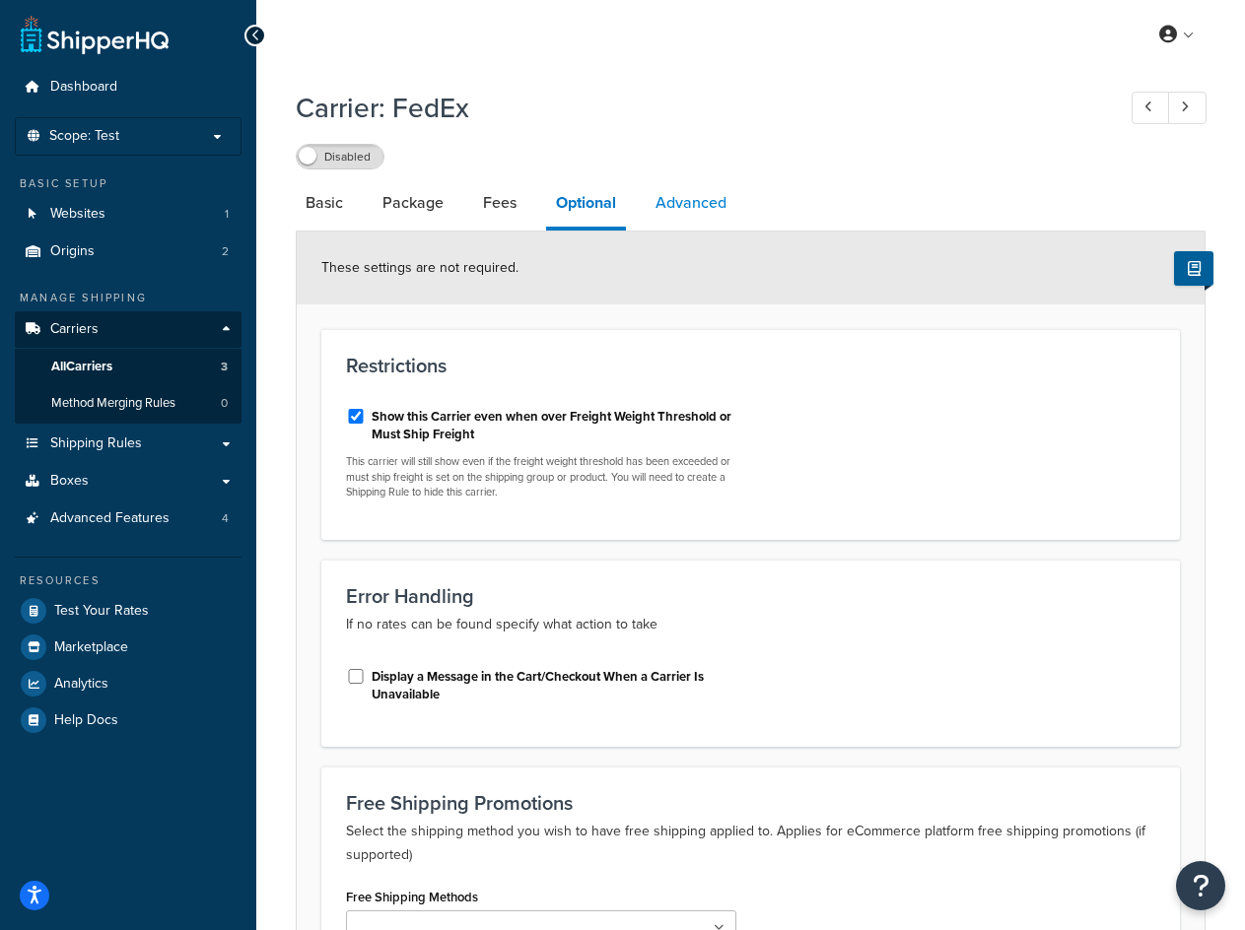
click at [700, 200] on link "Advanced" at bounding box center [690, 202] width 91 height 47
select select "false"
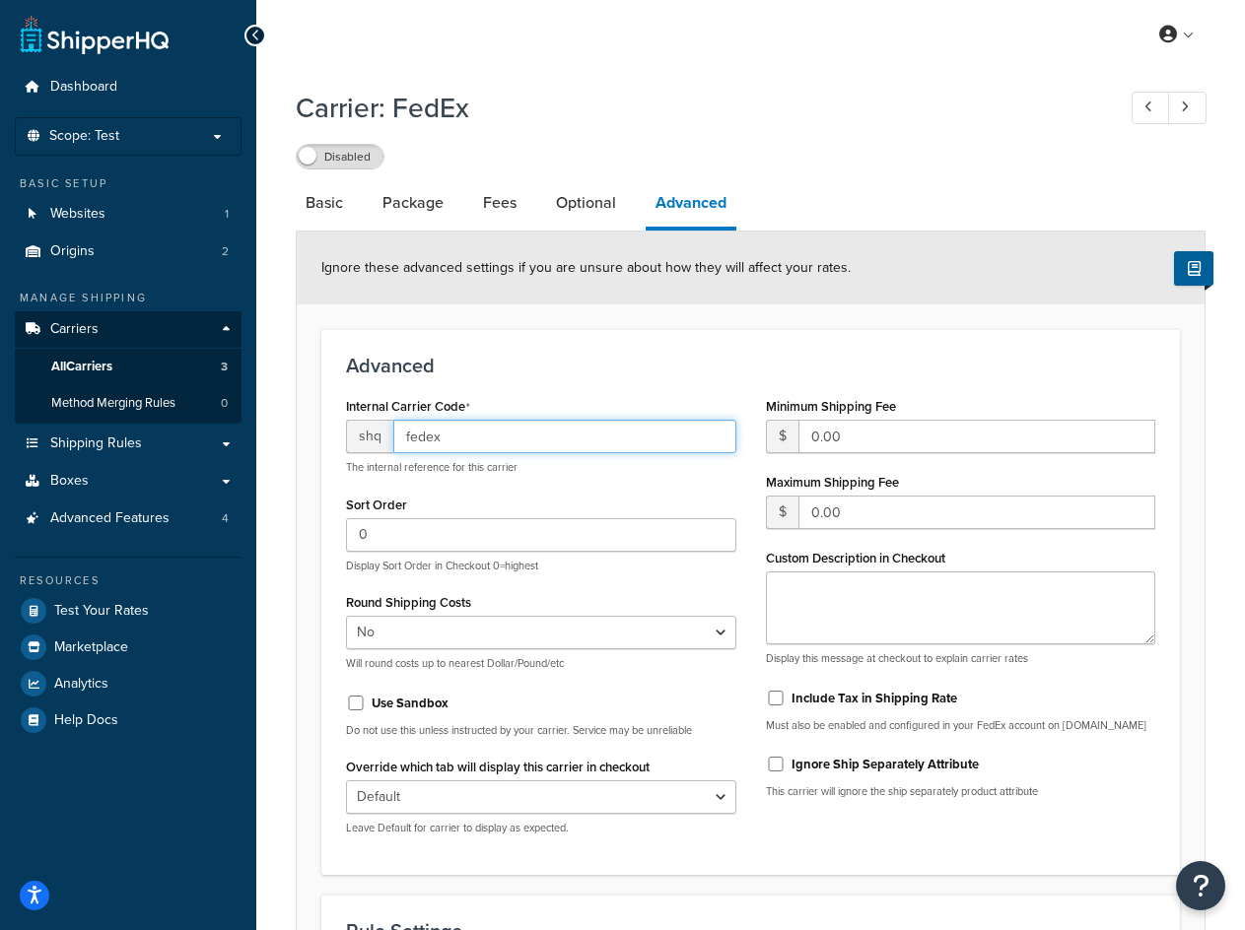
click at [547, 450] on input "fedex" at bounding box center [564, 437] width 343 height 34
paste input "Ex1"
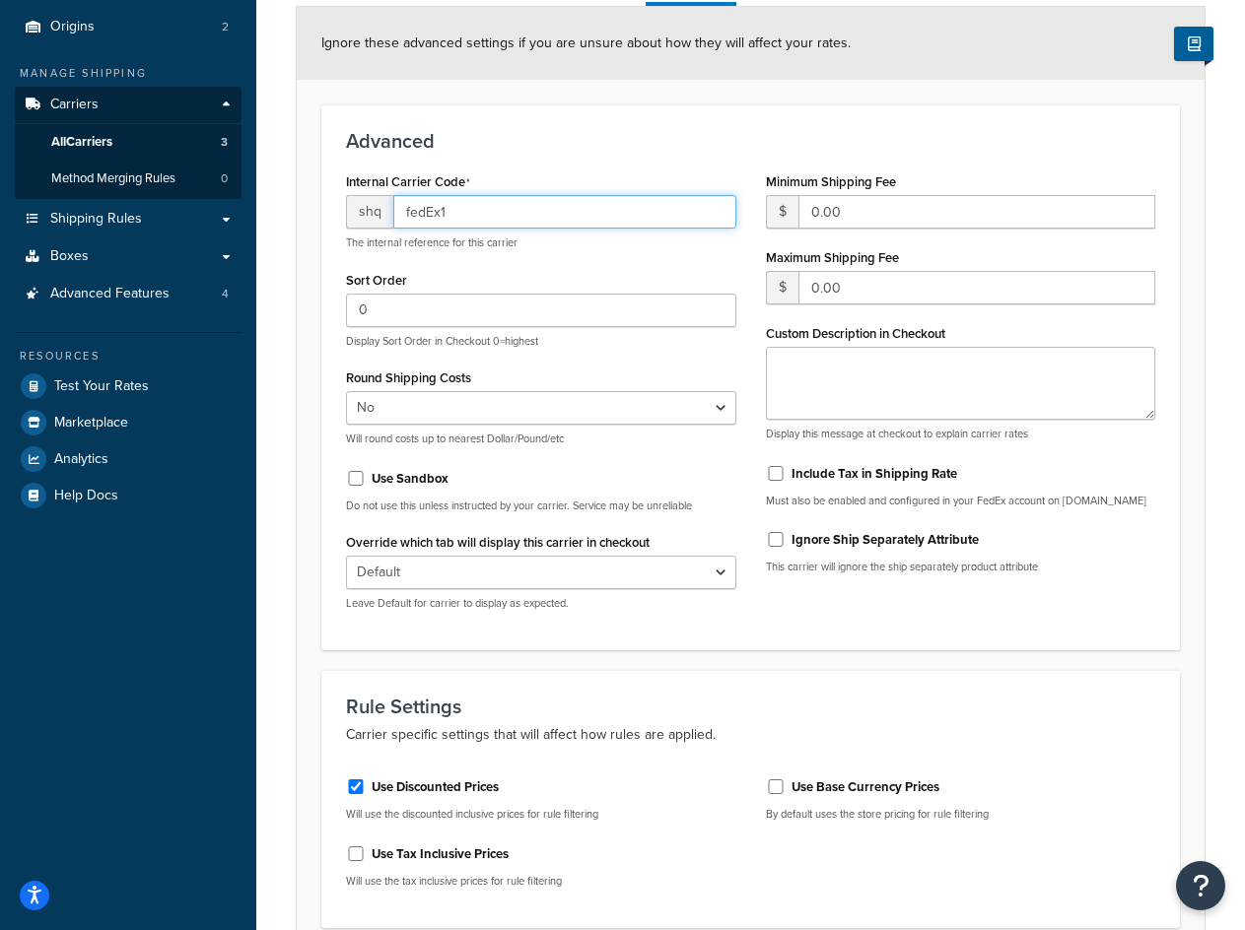
scroll to position [405, 0]
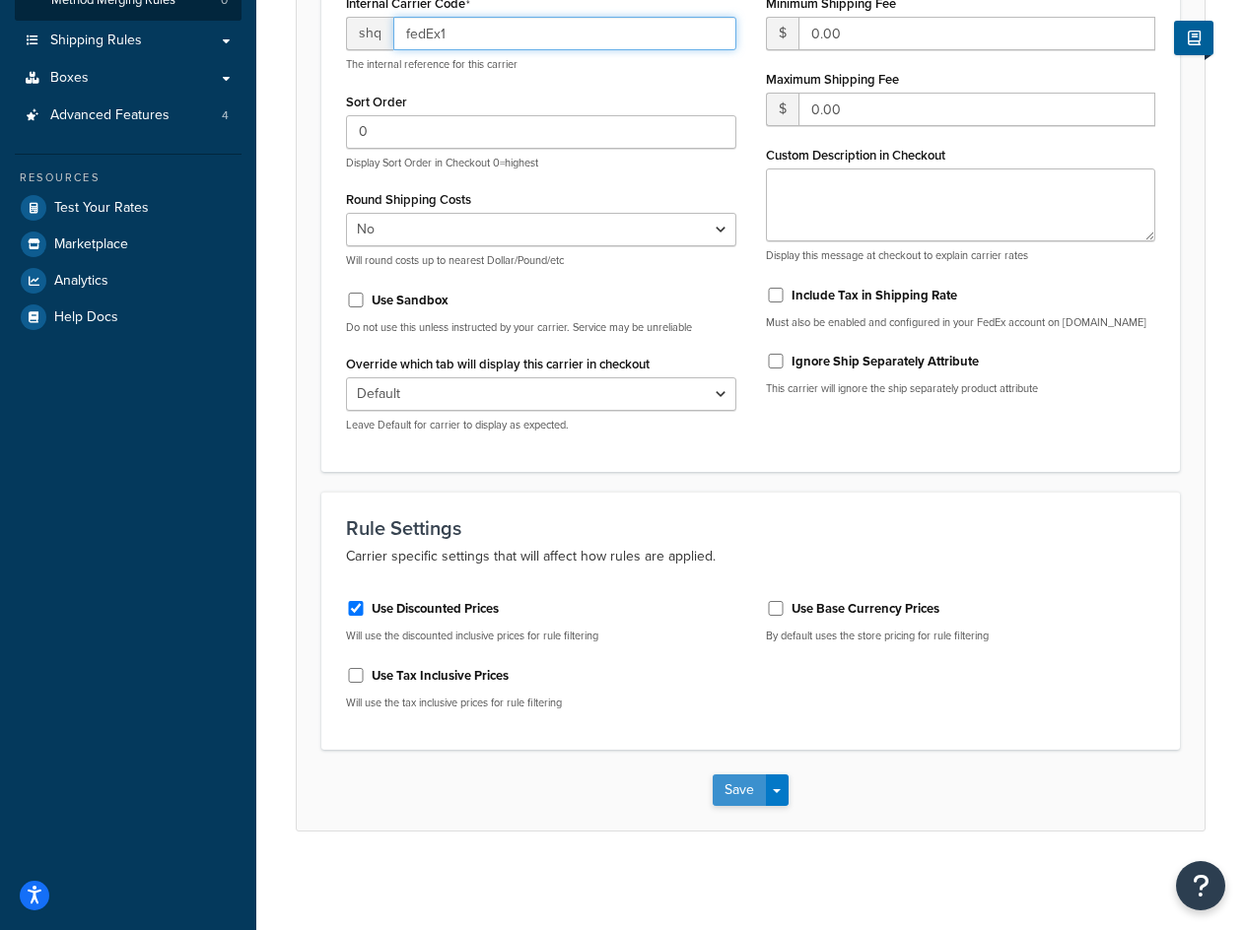
type input "fedEx1"
click at [745, 794] on button "Save" at bounding box center [738, 791] width 53 height 32
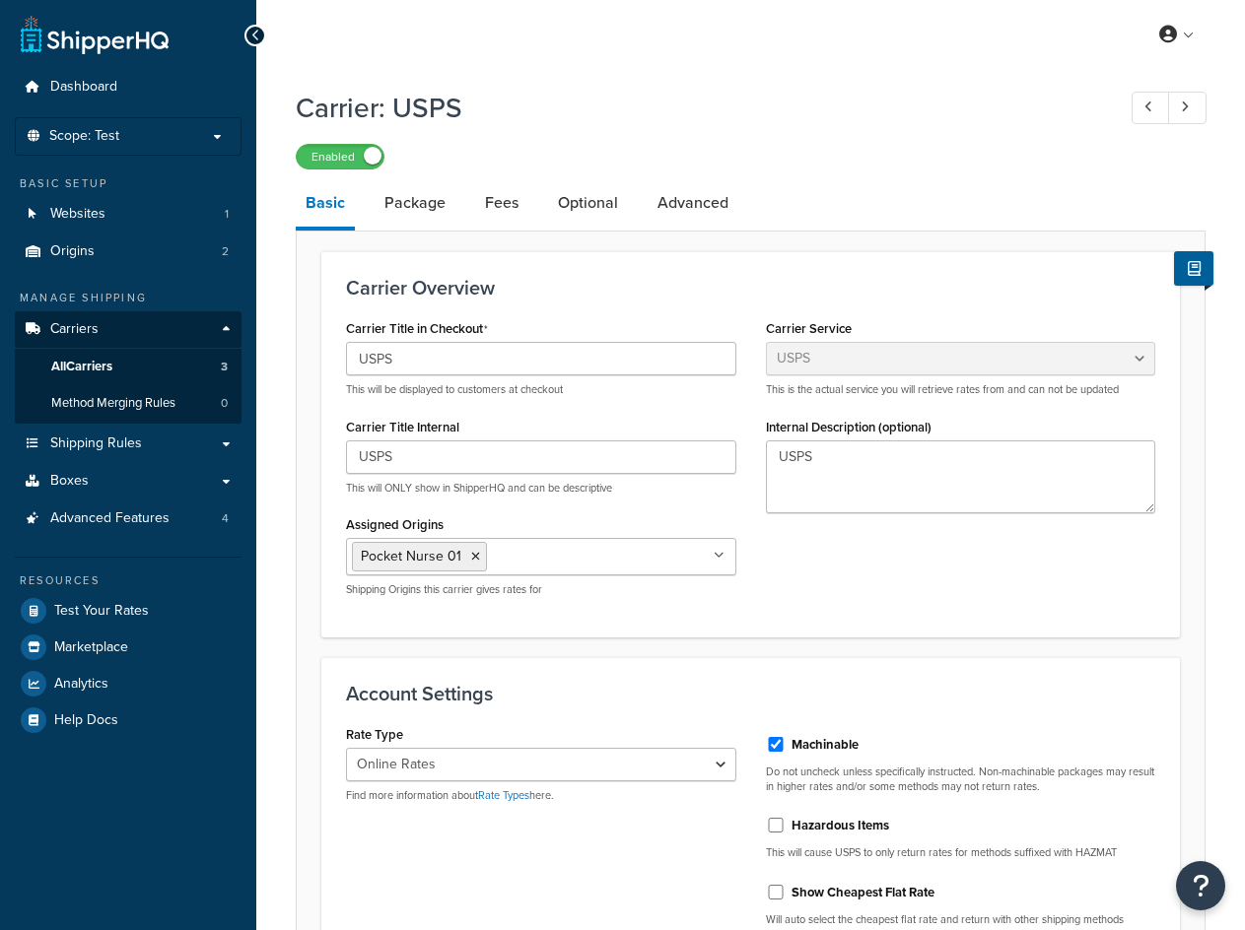
select select "usps"
select select "ONLINE"
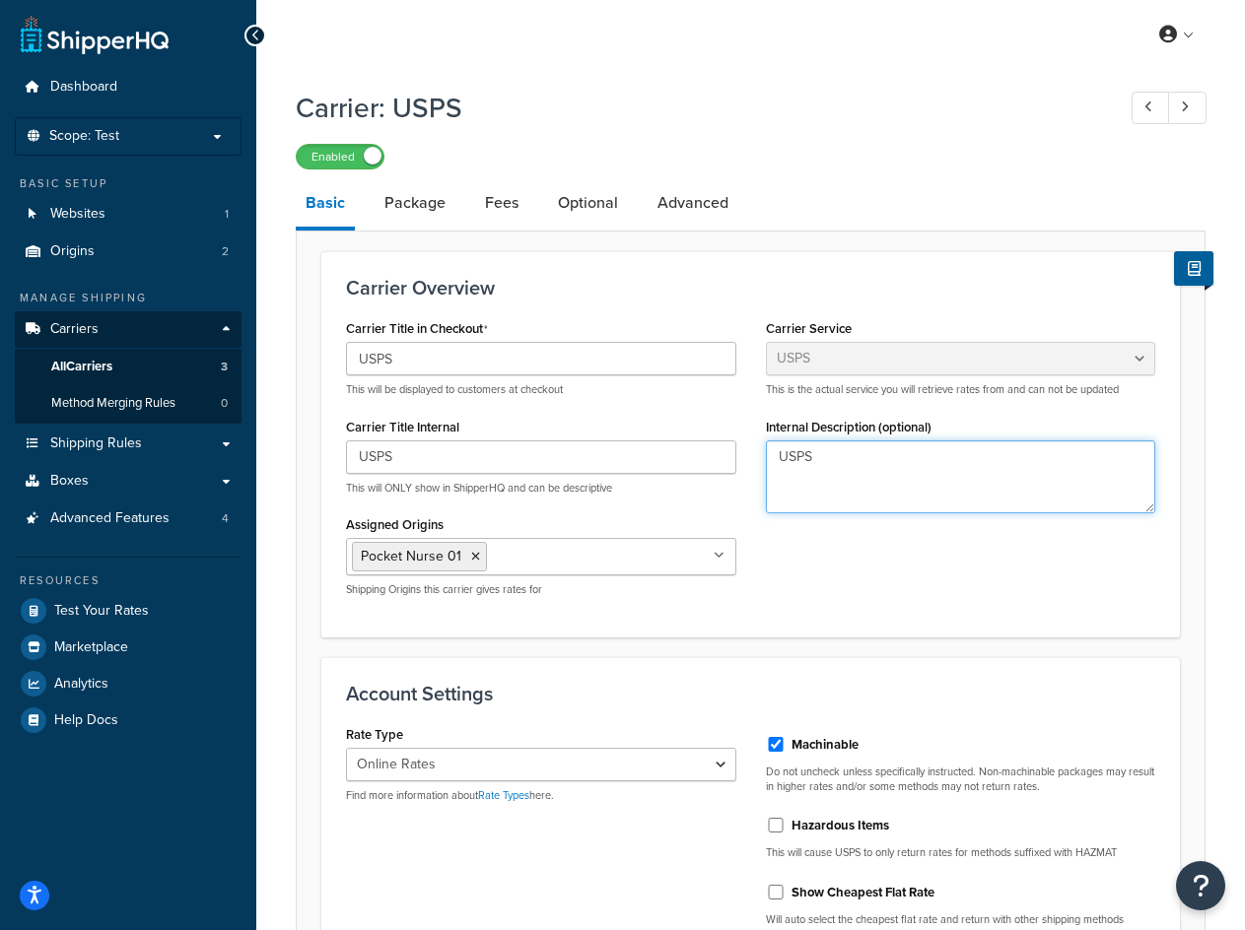
click at [967, 477] on textarea "USPS" at bounding box center [961, 476] width 390 height 73
paste textarea "carrier"
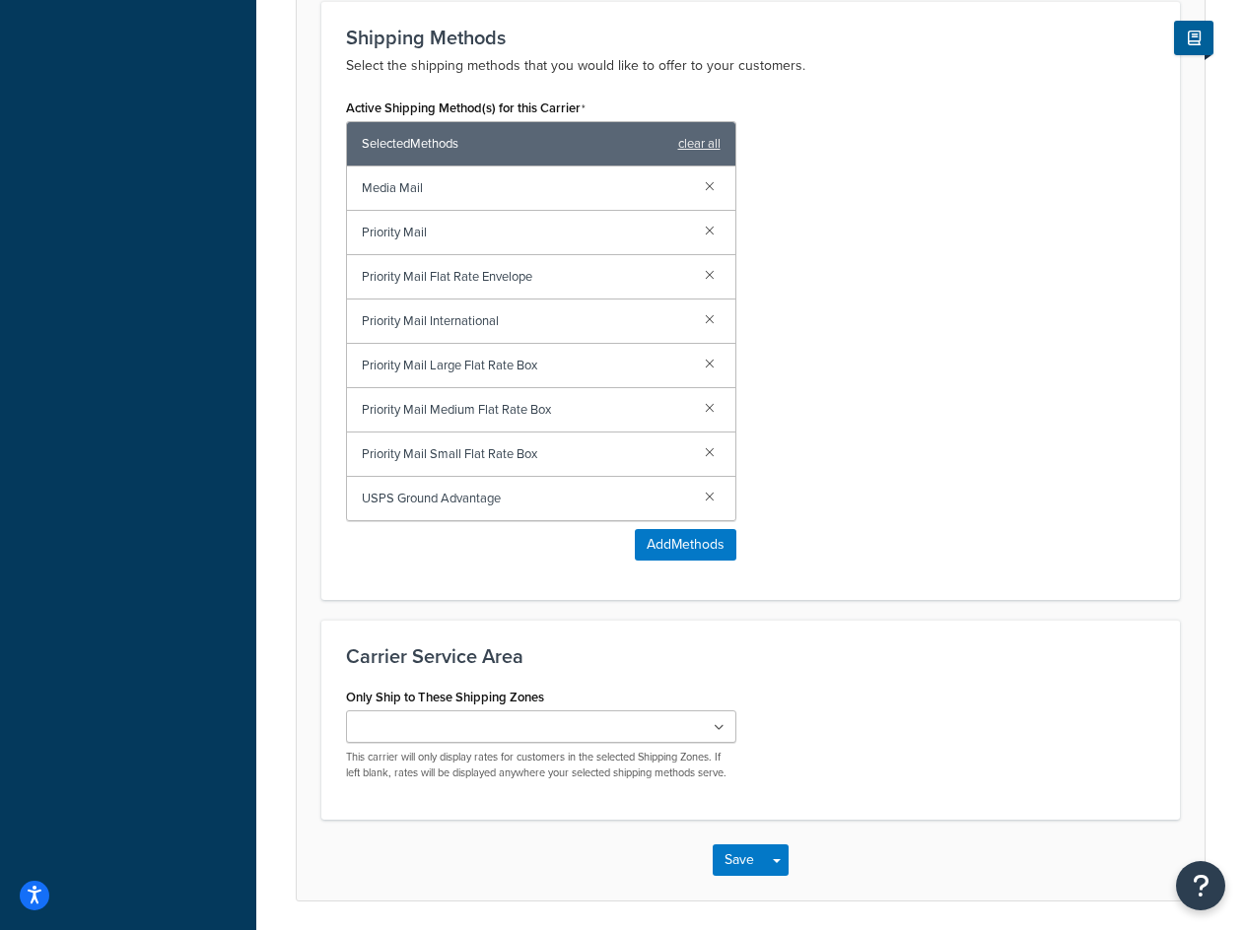
scroll to position [1073, 0]
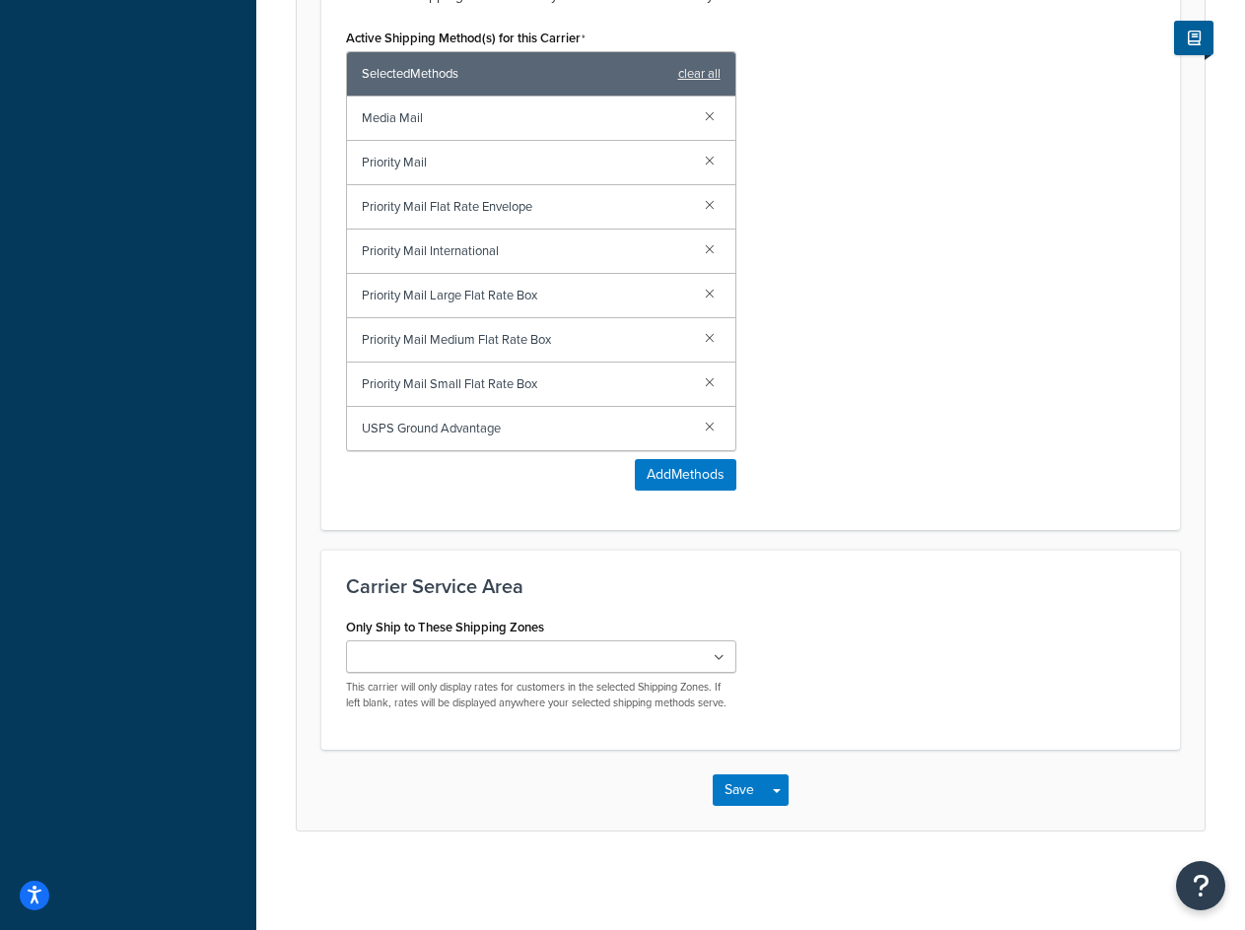
type textarea "USPS carrier"
click at [475, 647] on input "Only Ship to These Shipping Zones" at bounding box center [439, 658] width 174 height 22
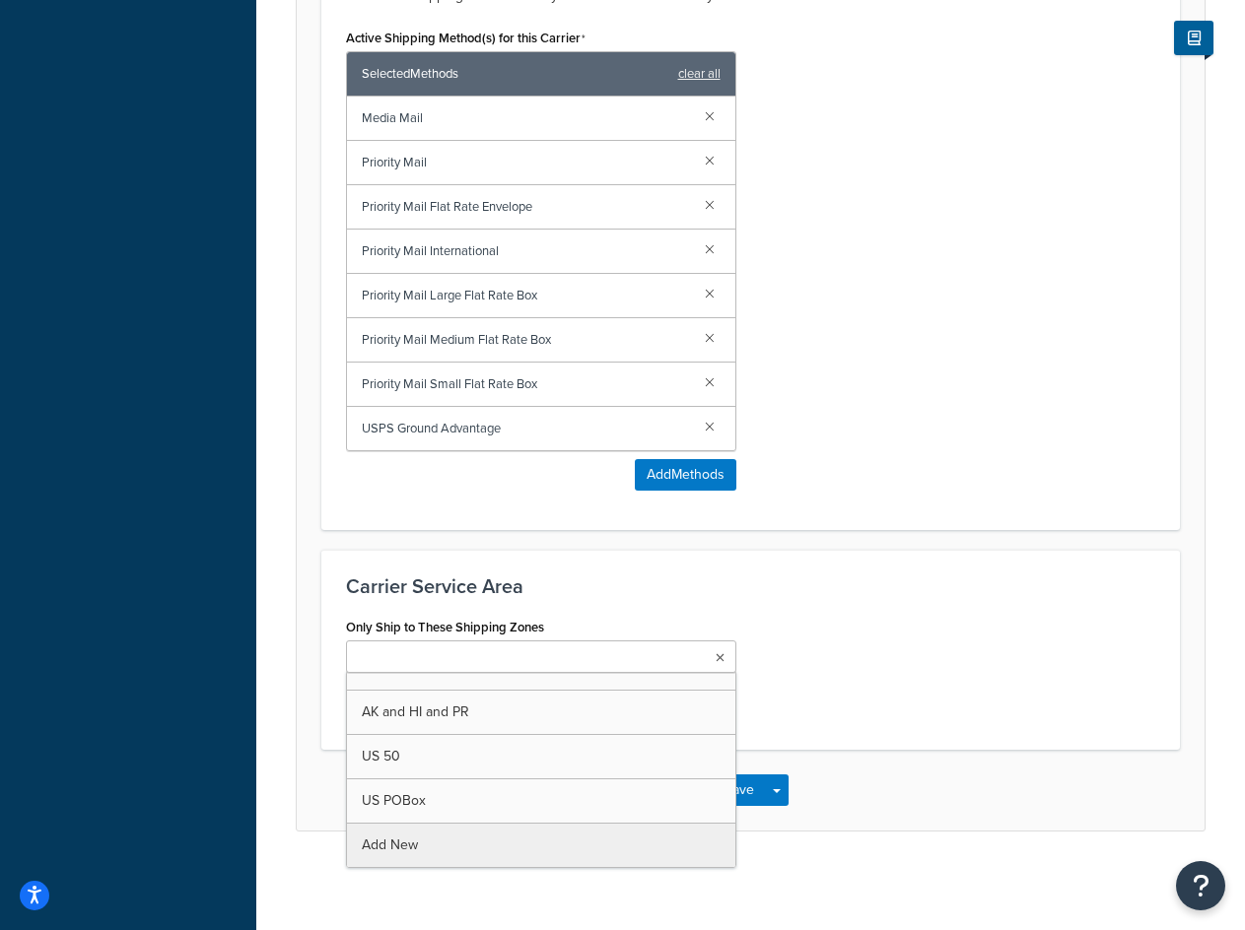
scroll to position [0, 0]
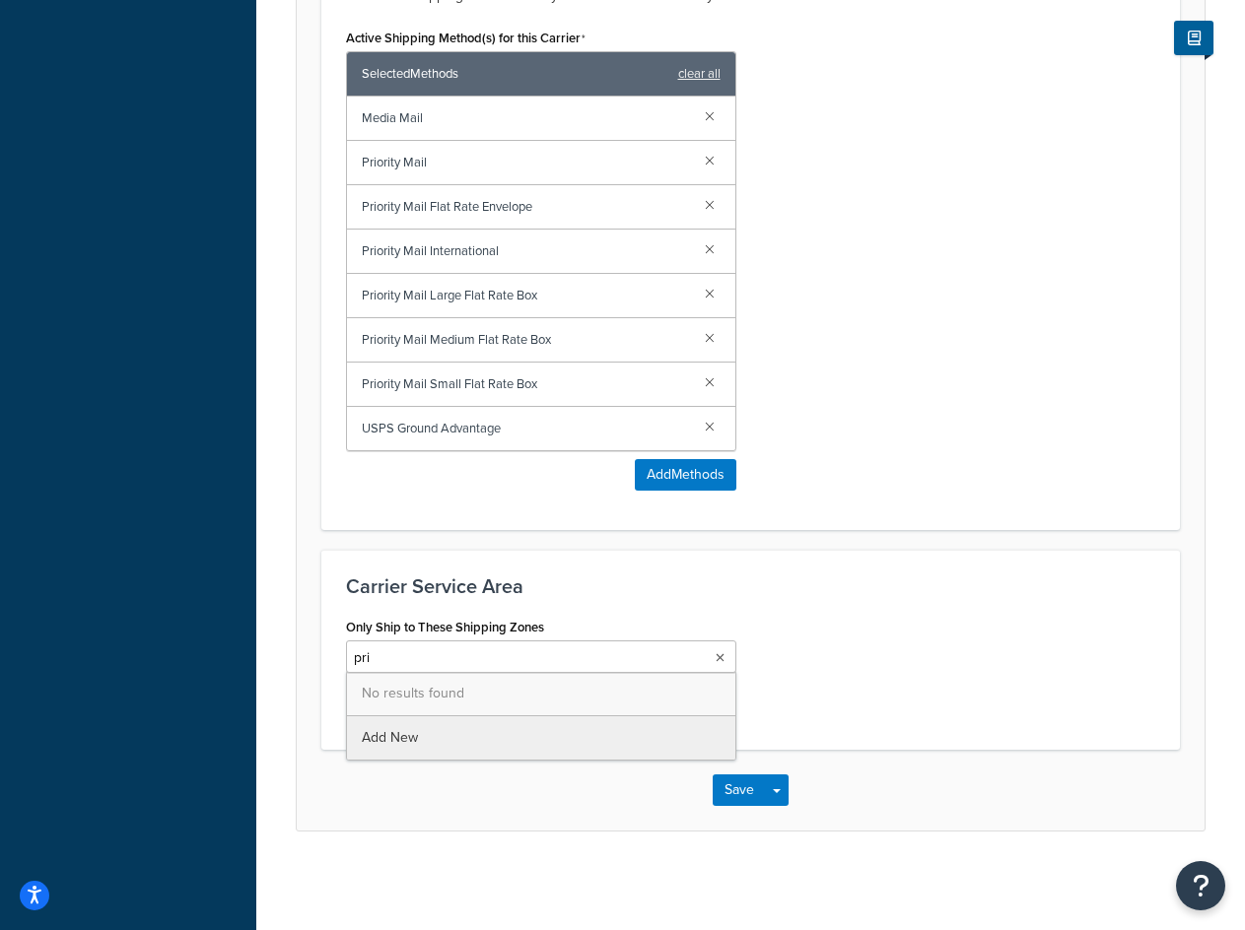
type input "prio"
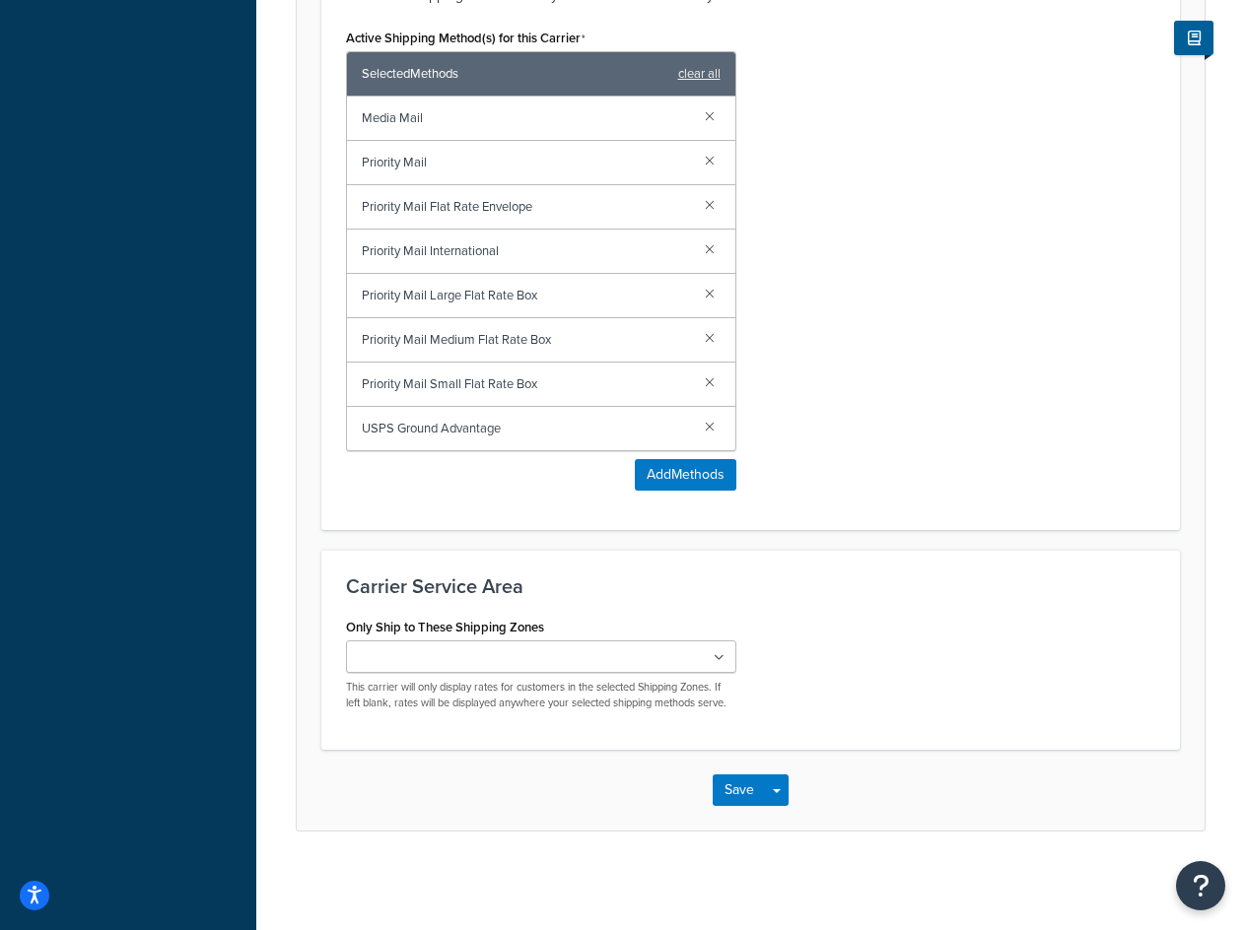
click at [976, 644] on div "Only Ship to These Shipping Zones US 48 US APO US AK and [GEOGRAPHIC_DATA] and …" at bounding box center [750, 669] width 839 height 112
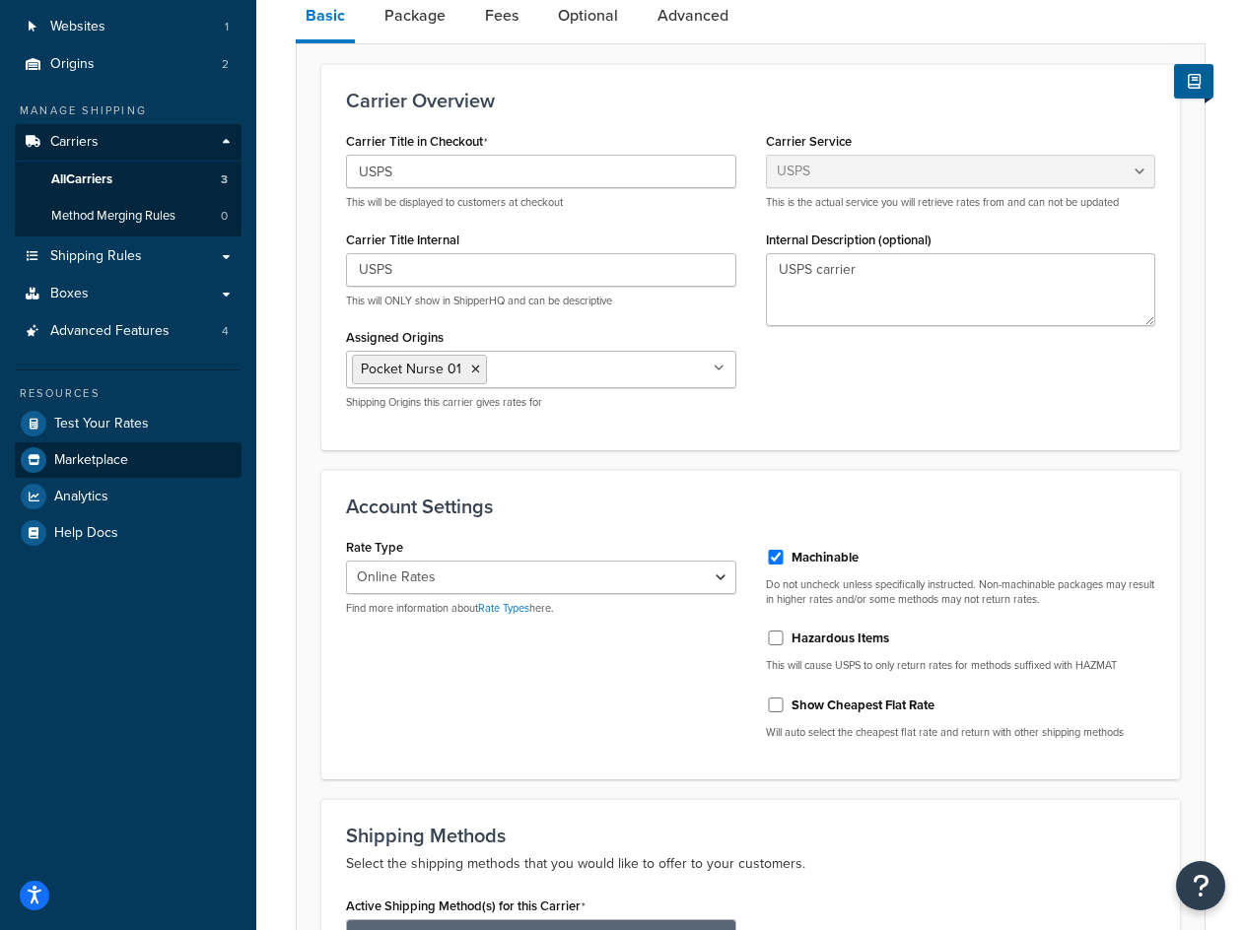
scroll to position [186, 0]
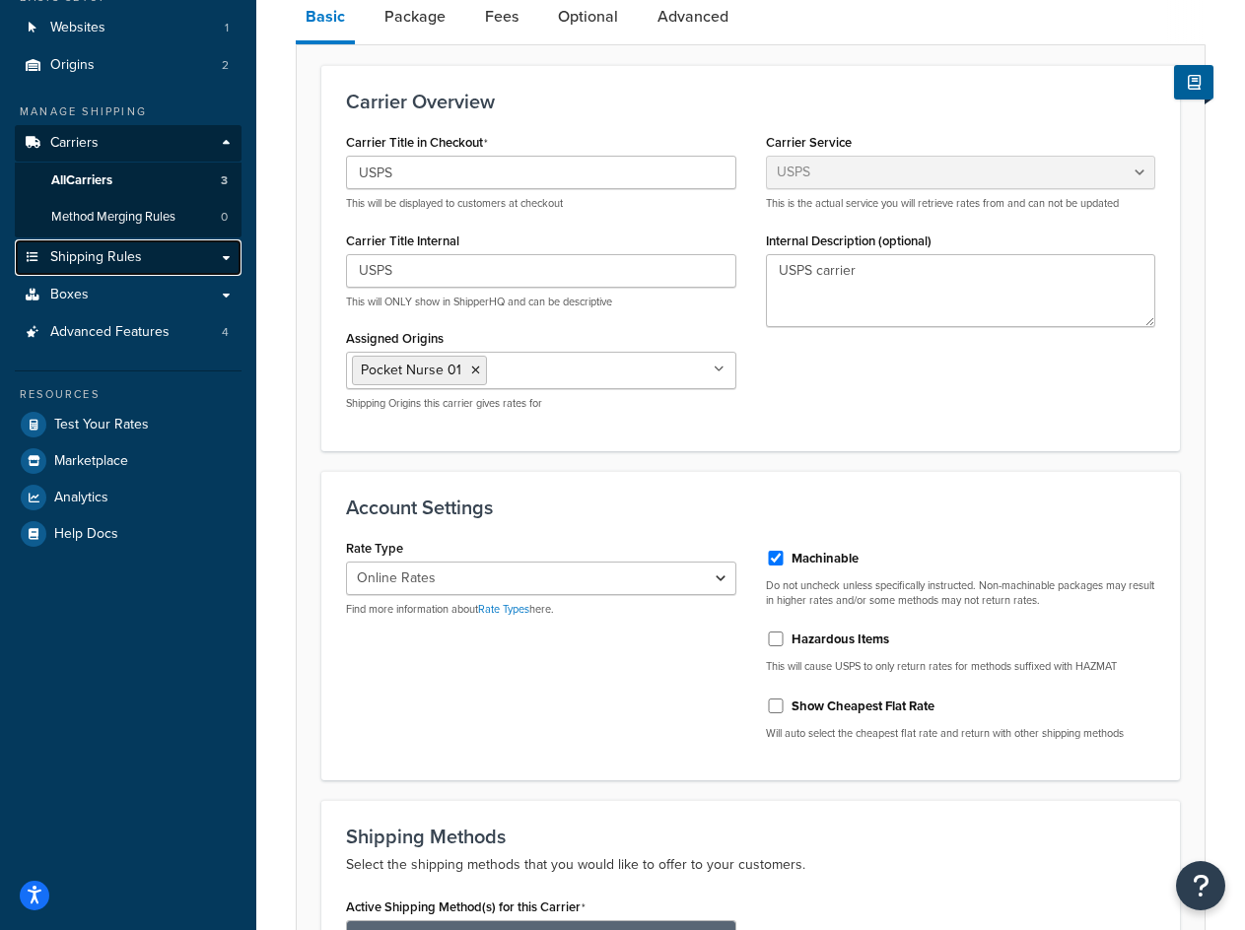
click at [112, 263] on span "Shipping Rules" at bounding box center [96, 257] width 92 height 17
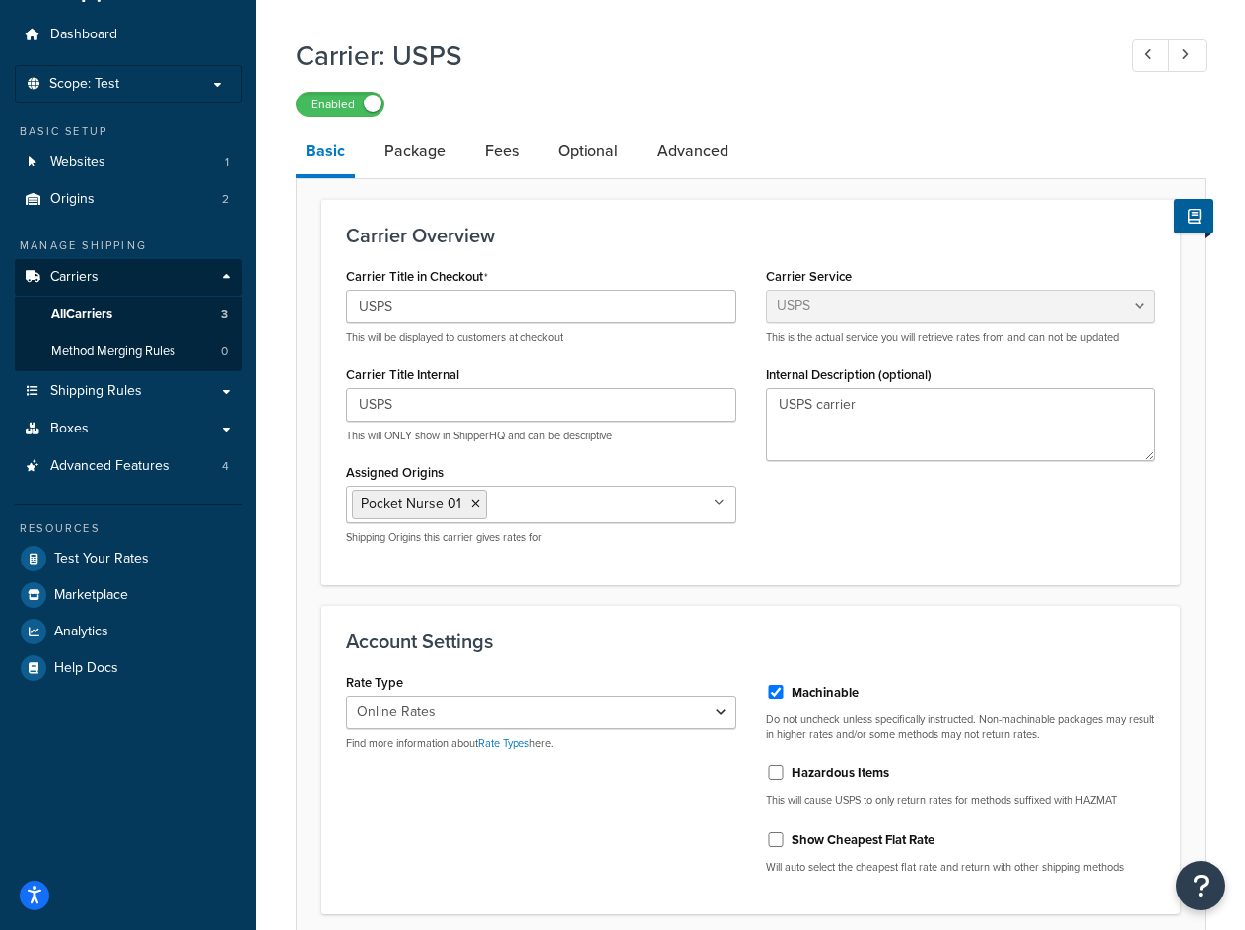
scroll to position [99, 0]
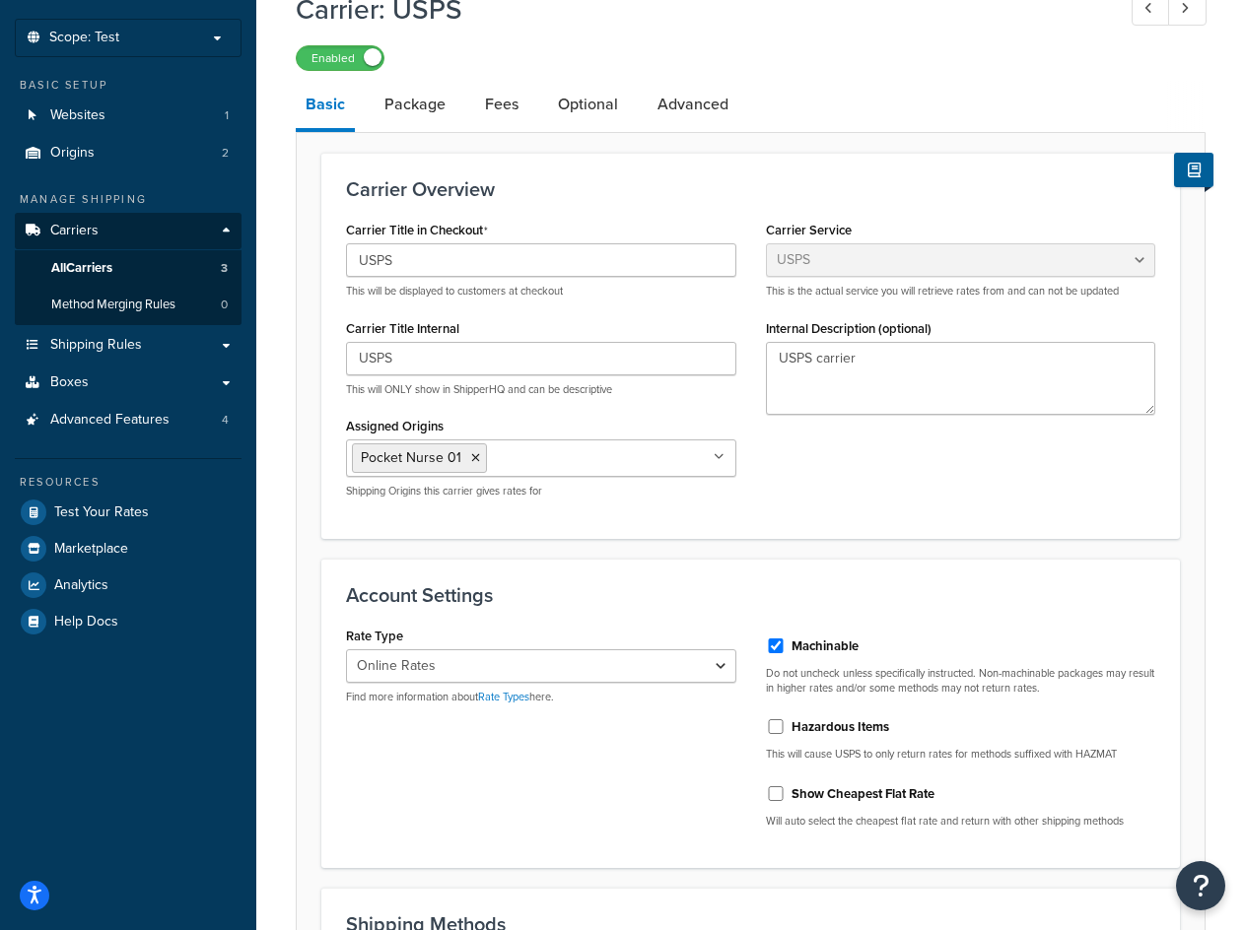
click at [626, 466] on input "Assigned Origins" at bounding box center [579, 457] width 174 height 22
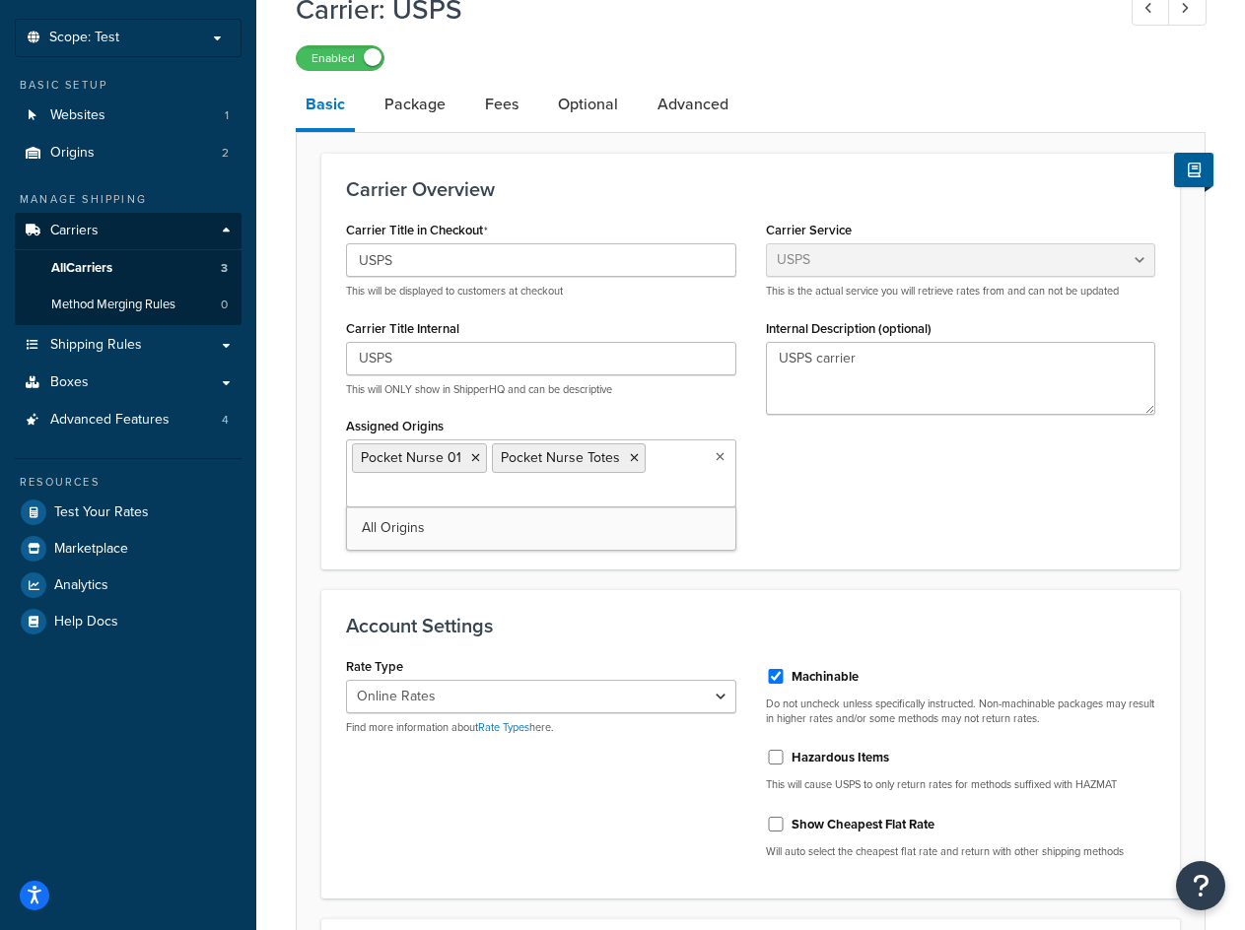
click at [858, 523] on div "Carrier Title in Checkout USPS This will be displayed to customers at checkout …" at bounding box center [750, 380] width 839 height 328
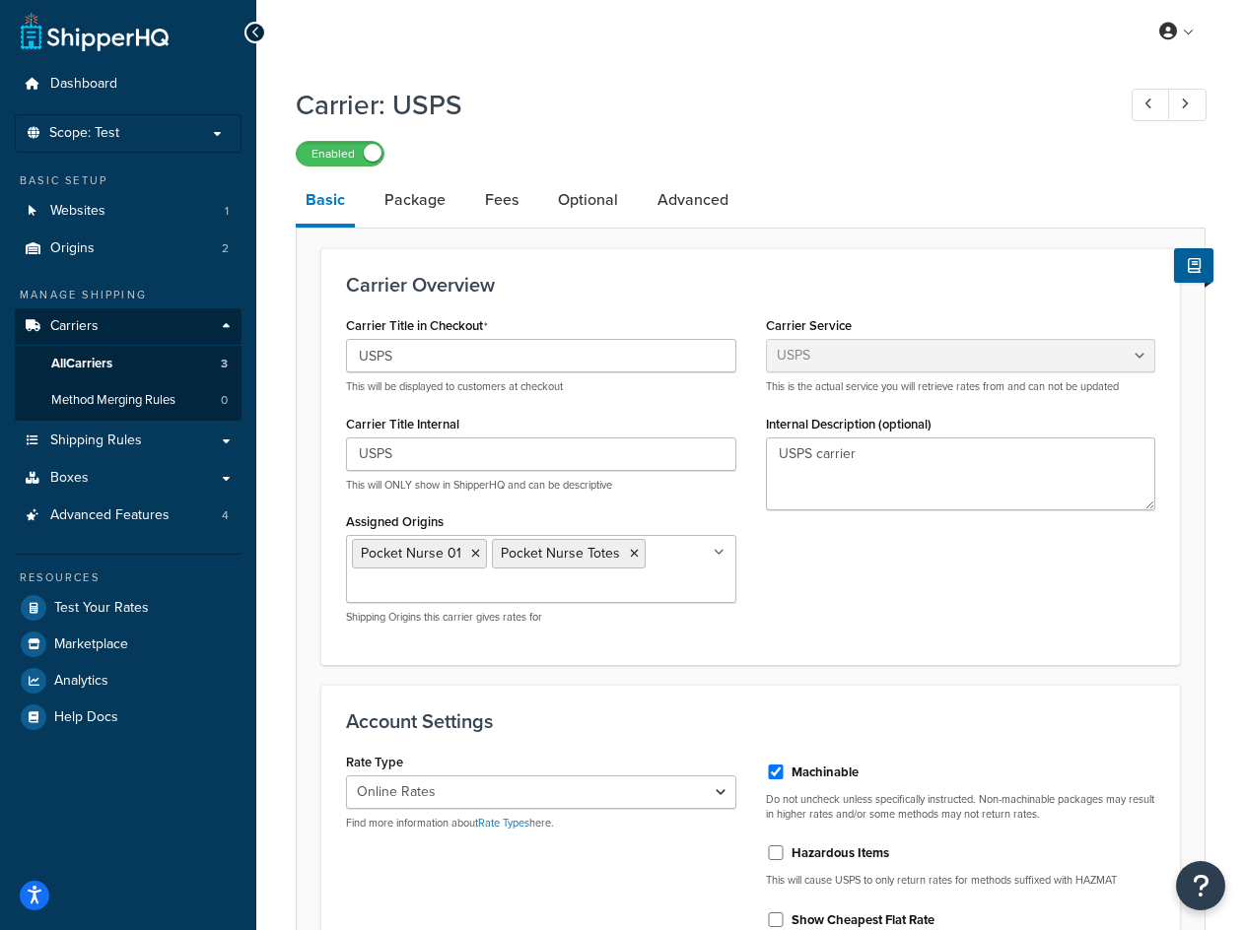
scroll to position [0, 0]
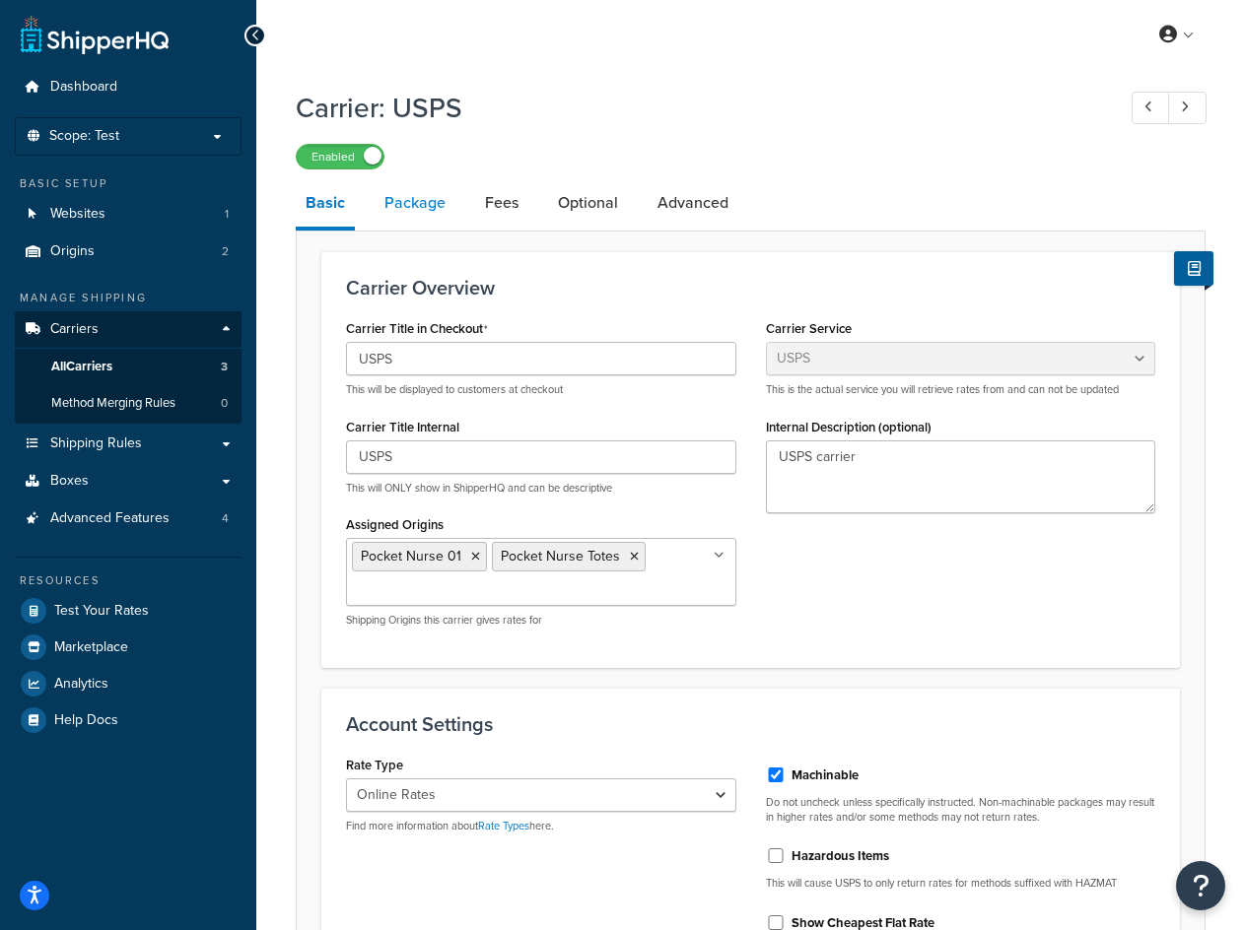
click at [442, 225] on link "Package" at bounding box center [414, 202] width 81 height 47
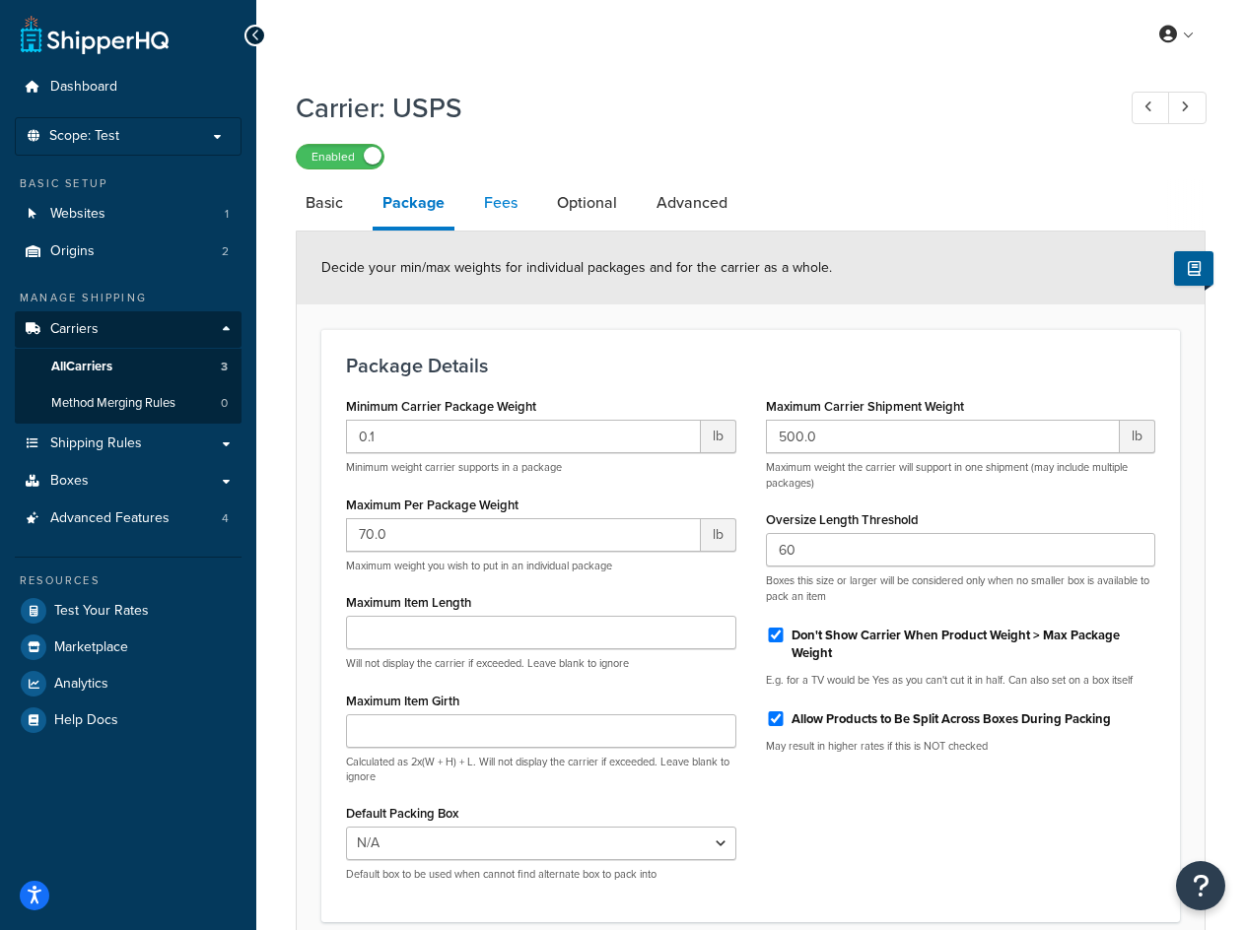
click at [494, 203] on link "Fees" at bounding box center [500, 202] width 53 height 47
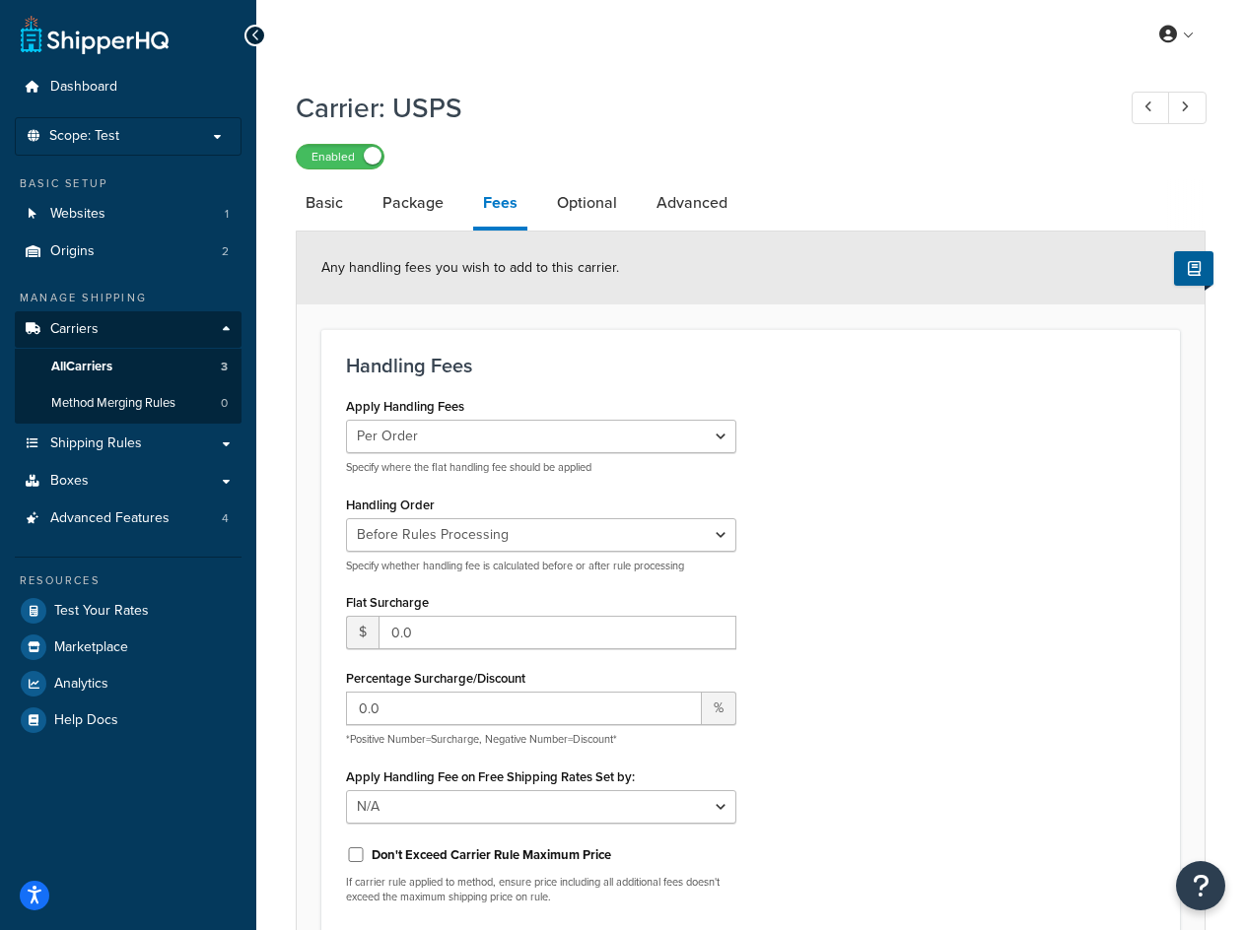
scroll to position [99, 0]
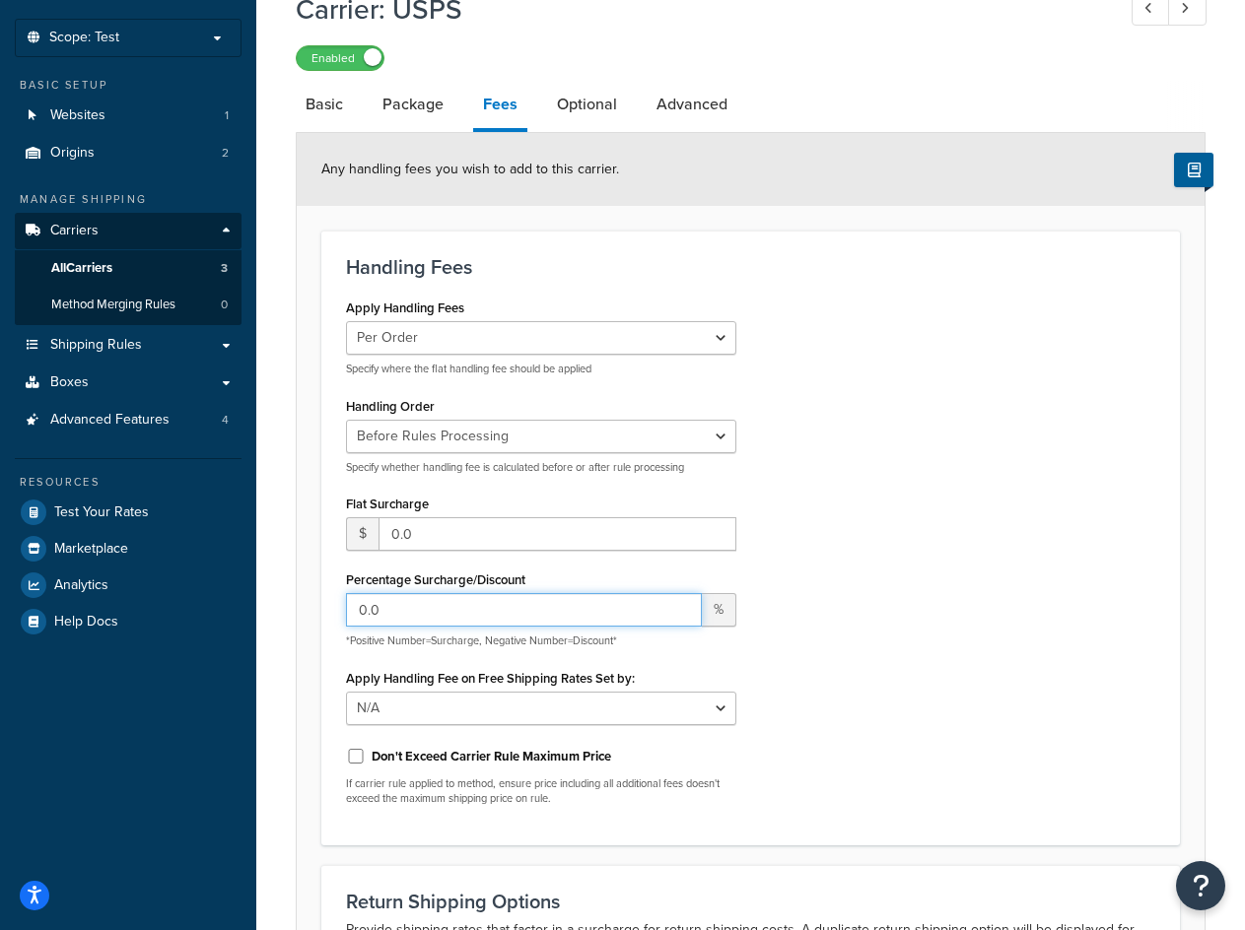
drag, startPoint x: 536, startPoint y: 621, endPoint x: 310, endPoint y: 616, distance: 225.7
click at [311, 618] on form "Any handling fees you wish to add to this carrier. Handling Fees Apply Handling…" at bounding box center [751, 647] width 908 height 1028
type input "25"
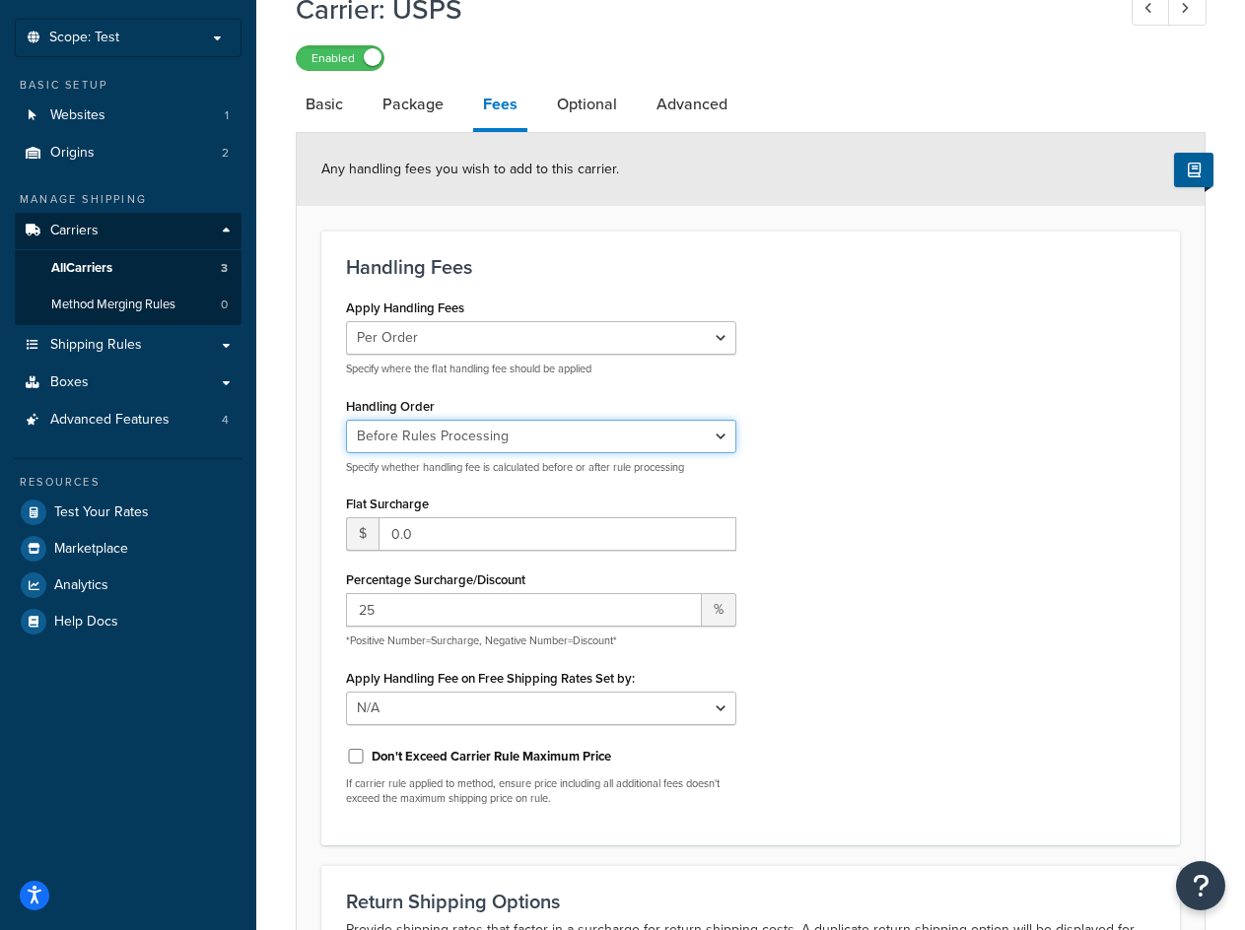
click at [645, 449] on select "Before Rules Processing After Rules Processing" at bounding box center [541, 437] width 390 height 34
select select "AFTER"
click at [346, 421] on select "Before Rules Processing After Rules Processing" at bounding box center [541, 437] width 390 height 34
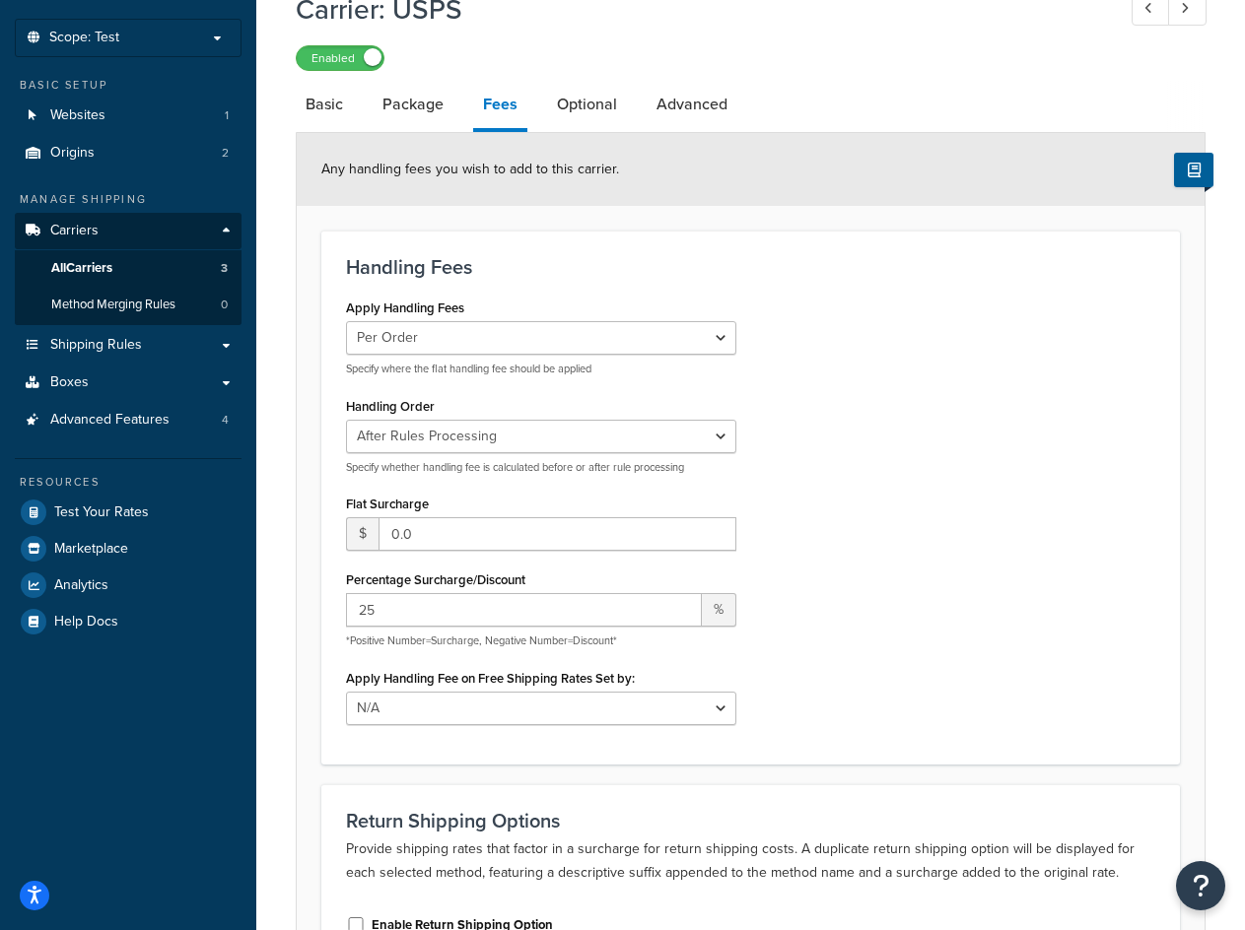
click at [872, 517] on div "Apply Handling Fees Per Order Per Item Per Package Specify where the flat handl…" at bounding box center [750, 516] width 839 height 445
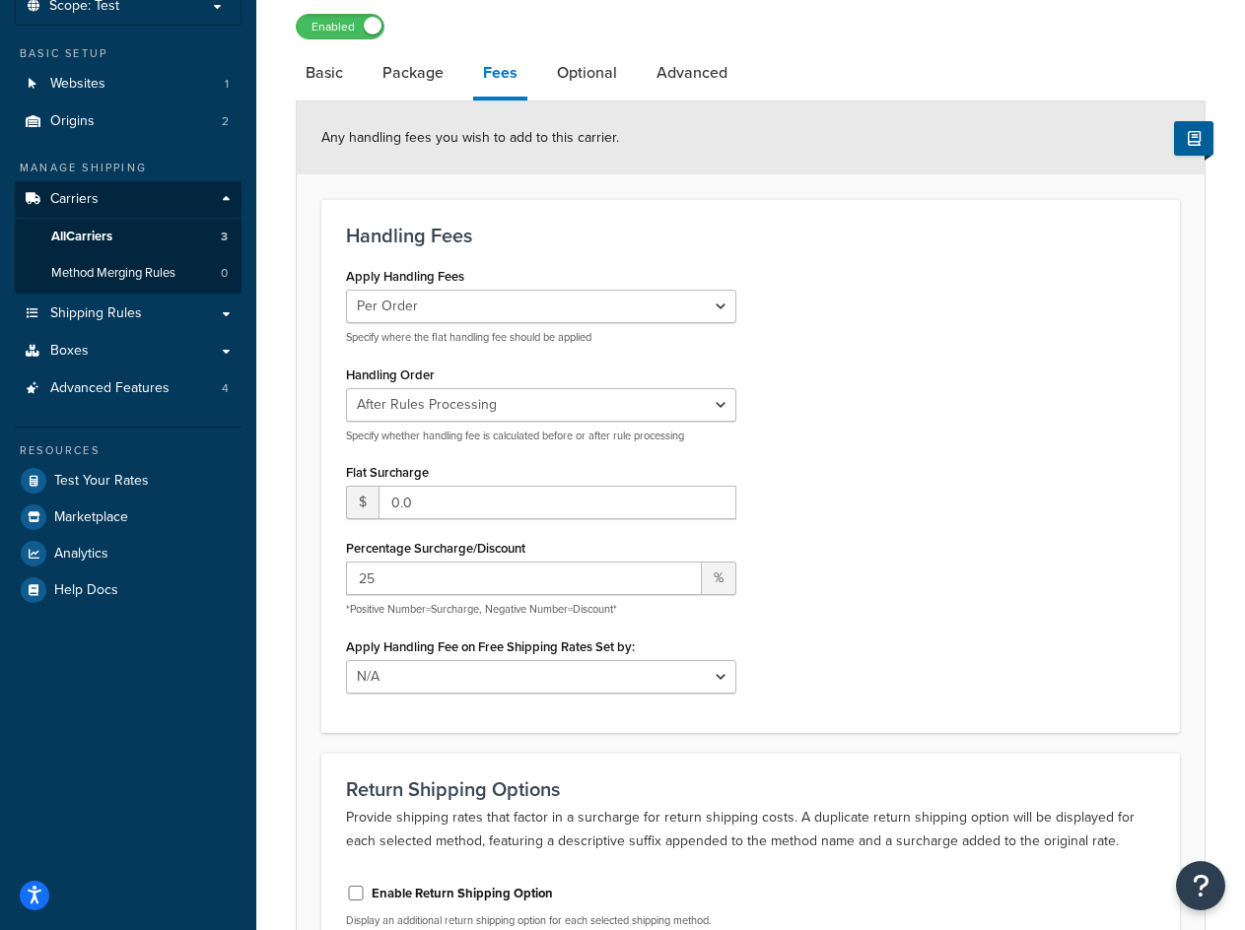
scroll to position [0, 0]
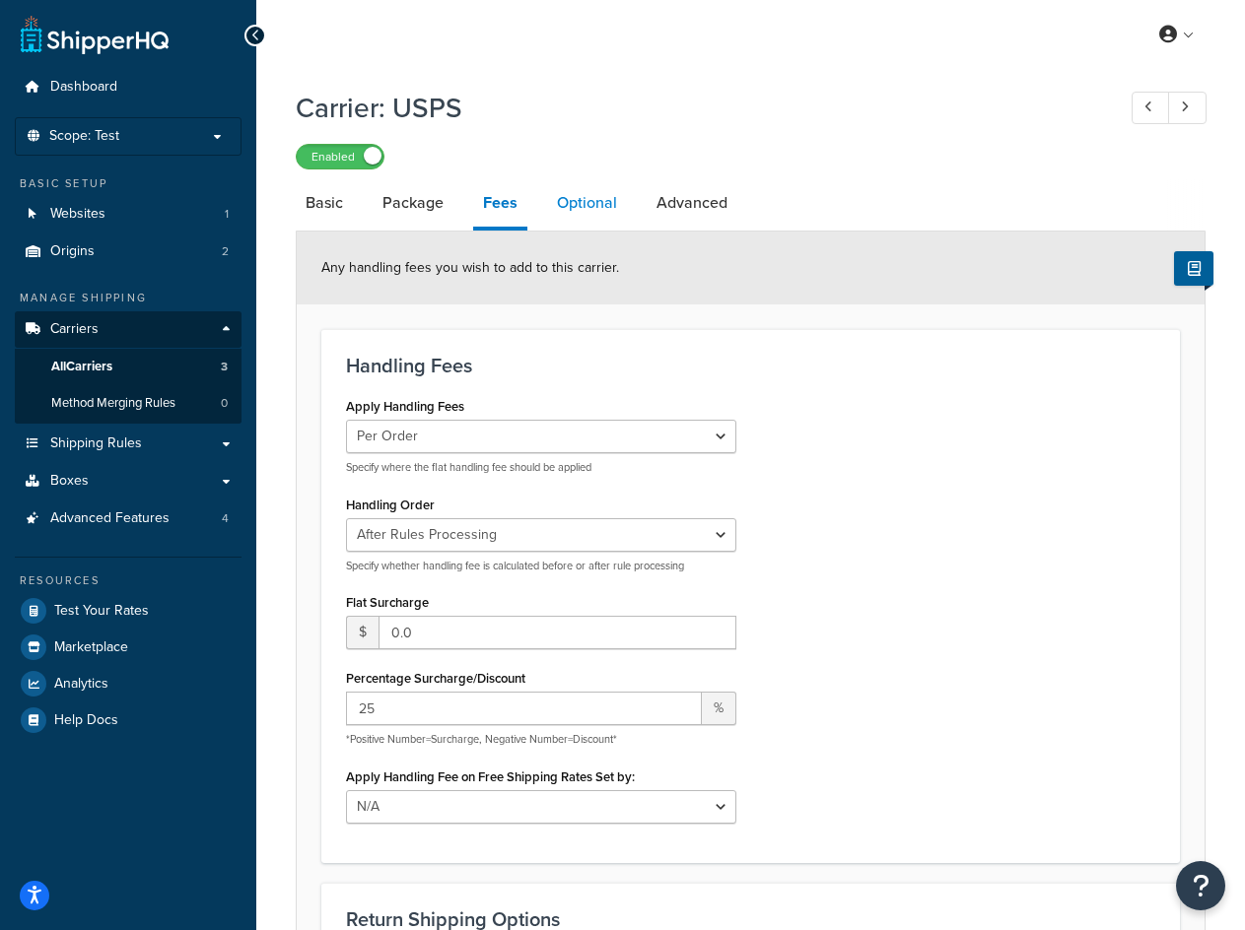
click at [590, 211] on link "Optional" at bounding box center [587, 202] width 80 height 47
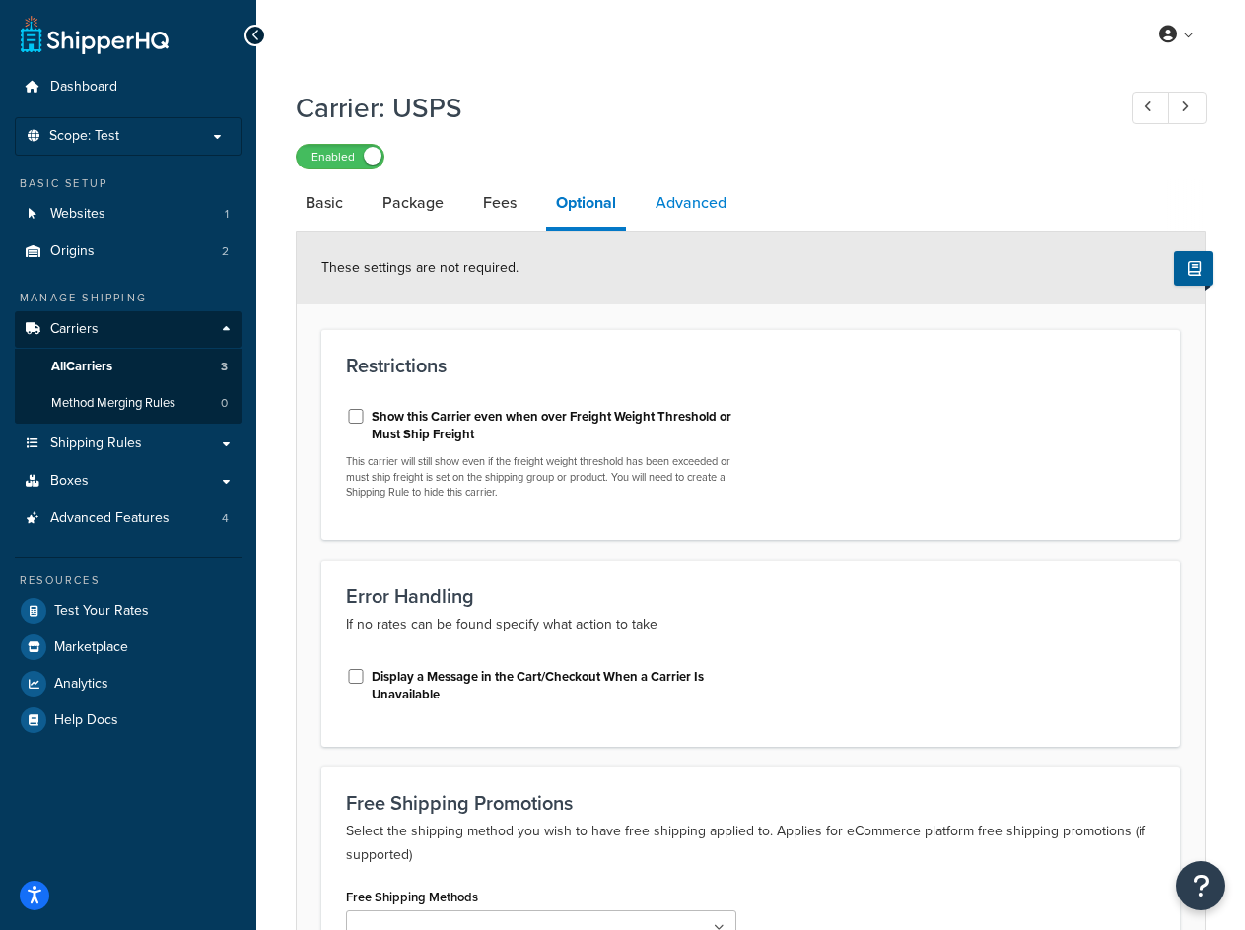
click at [678, 211] on link "Advanced" at bounding box center [690, 202] width 91 height 47
select select "false"
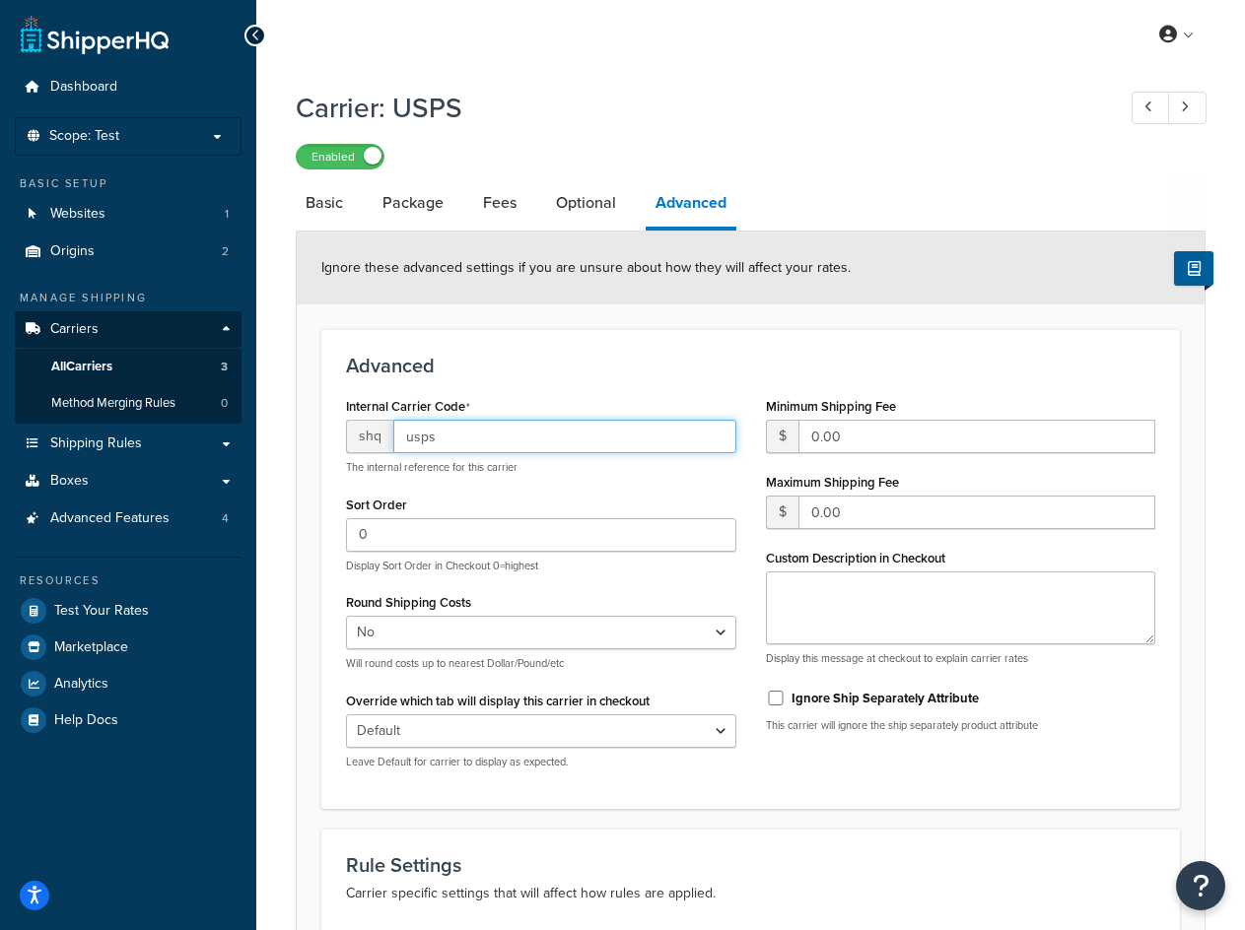
click at [536, 440] on input "usps" at bounding box center [564, 437] width 343 height 34
paste input "1"
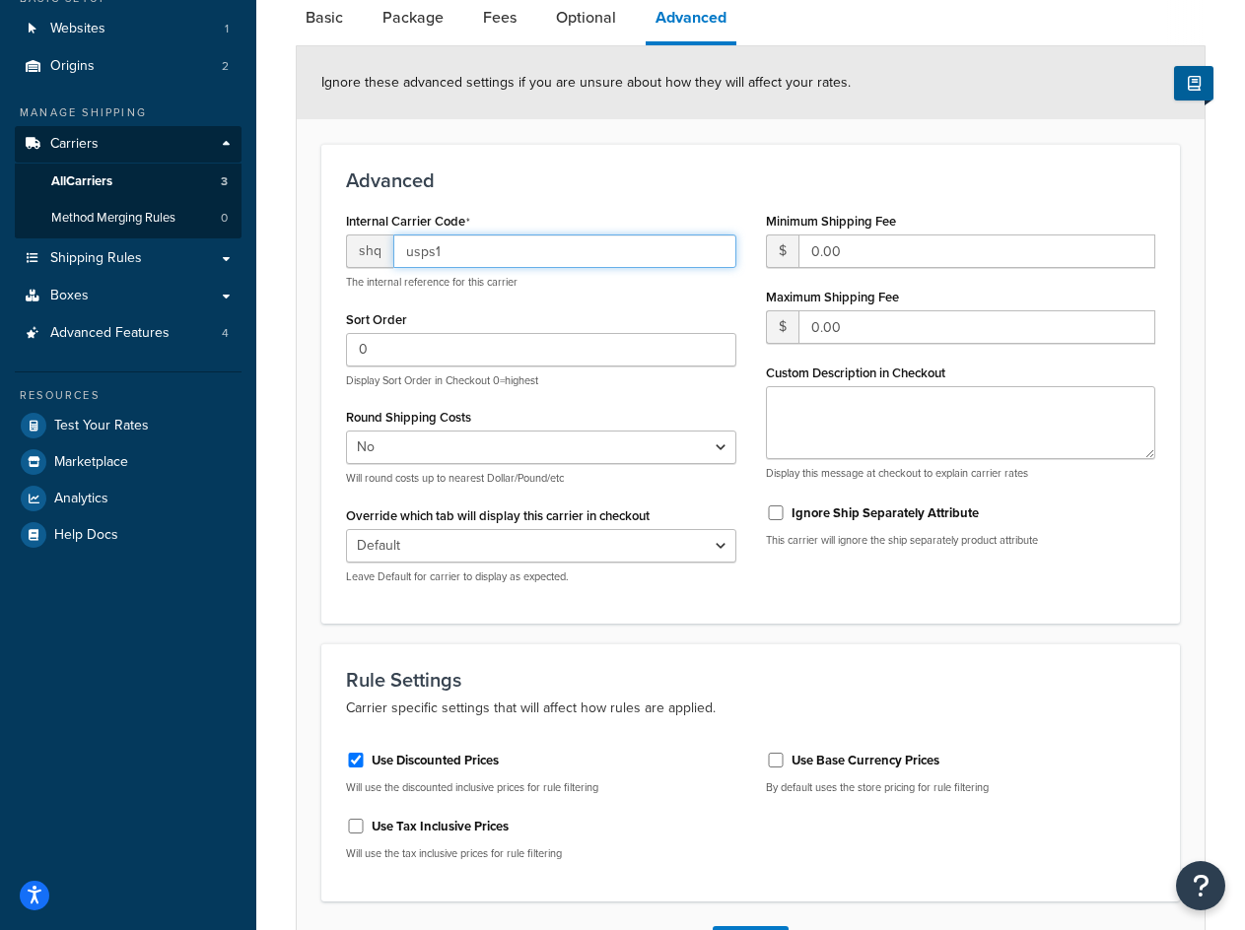
scroll to position [339, 0]
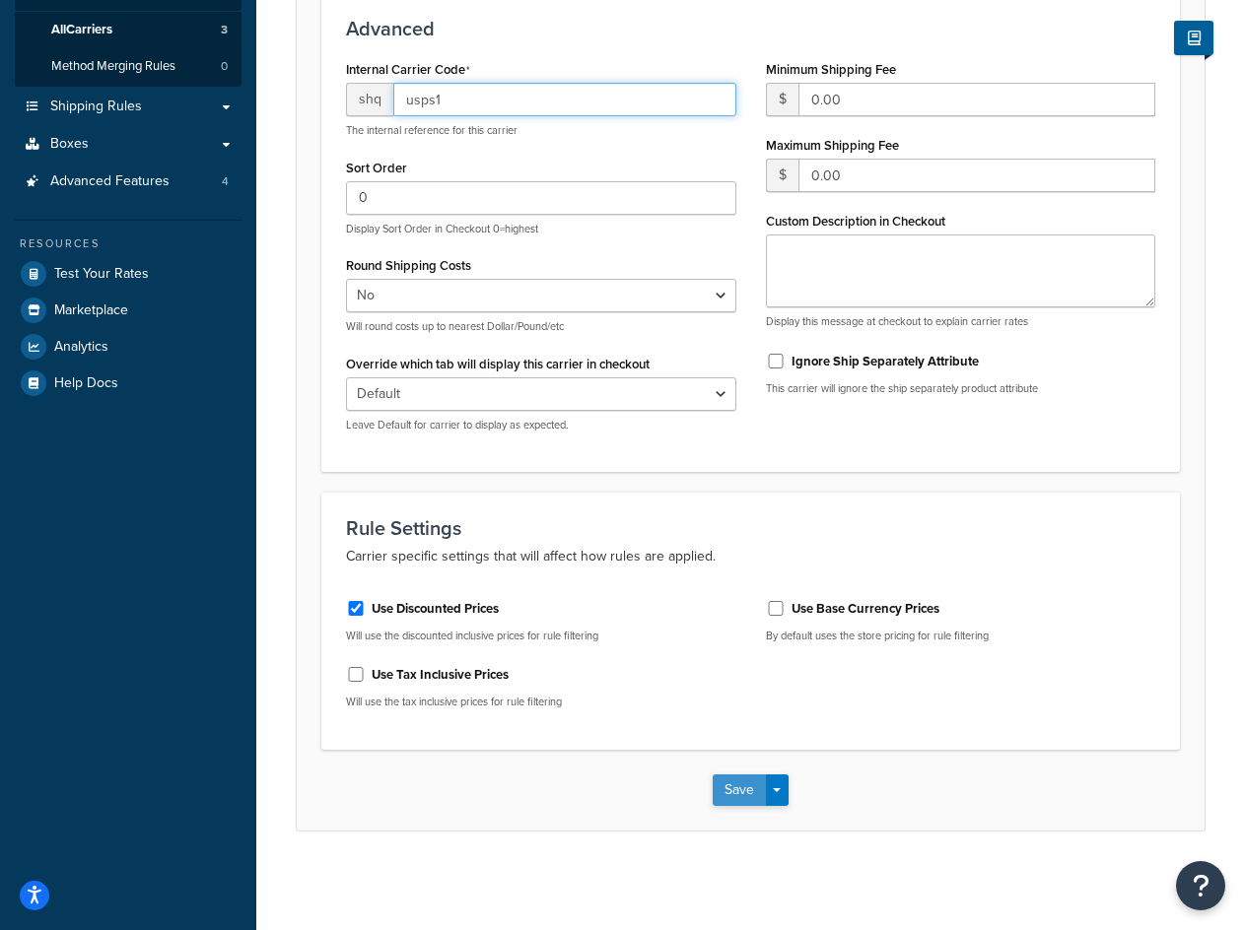
type input "usps1"
click at [747, 779] on button "Save" at bounding box center [738, 791] width 53 height 32
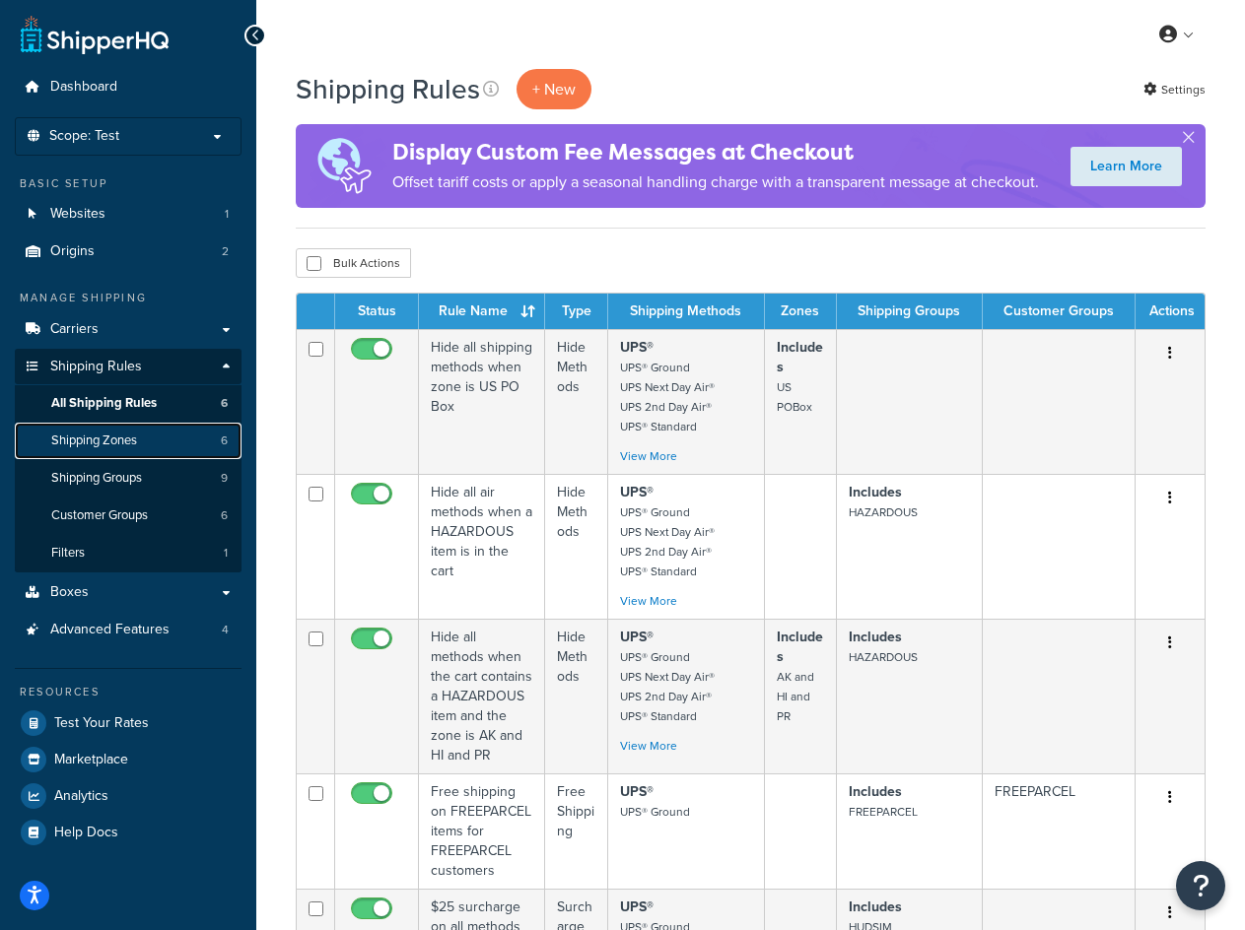
click at [150, 435] on link "Shipping Zones 6" at bounding box center [128, 441] width 227 height 36
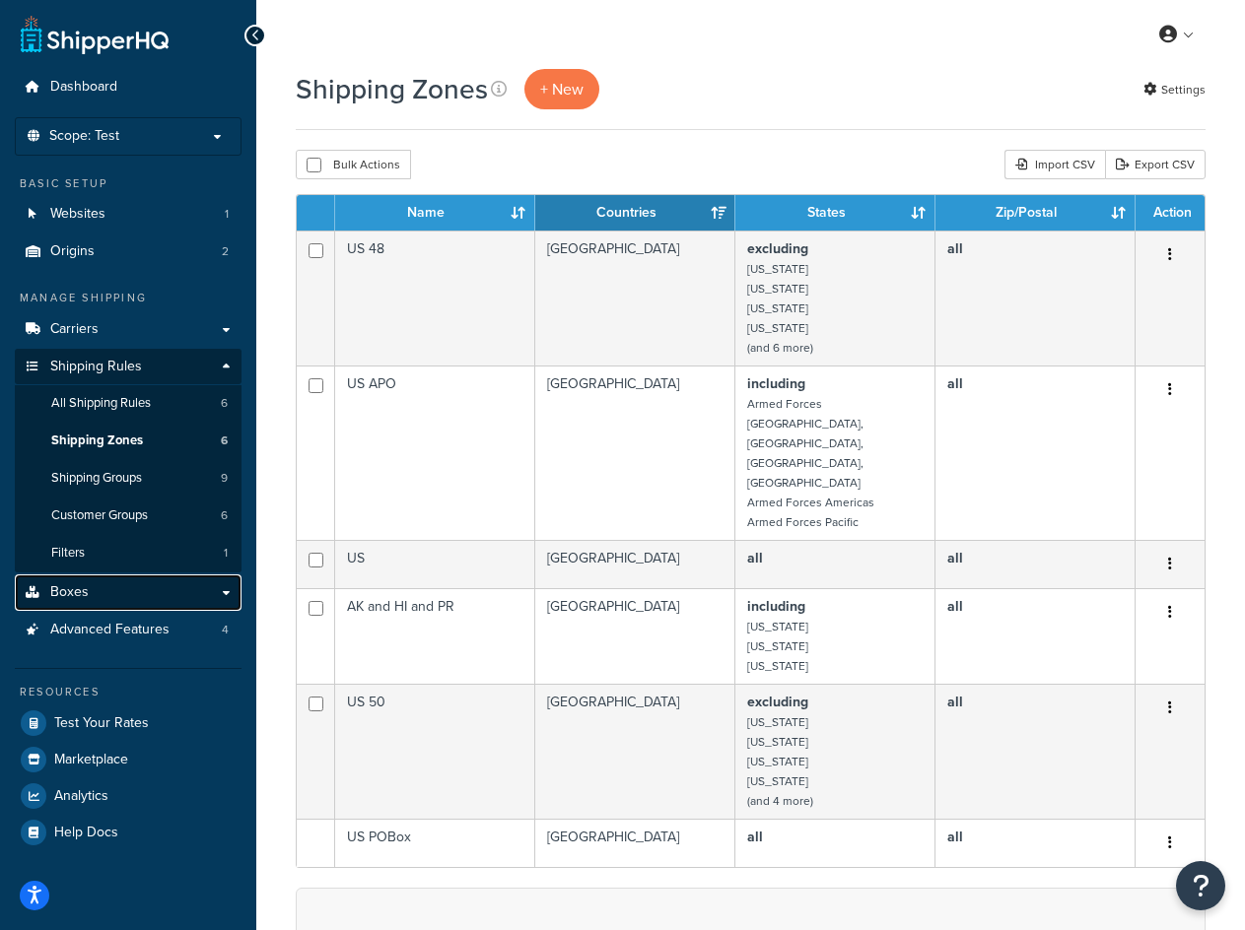
click at [111, 581] on link "Boxes" at bounding box center [128, 592] width 227 height 36
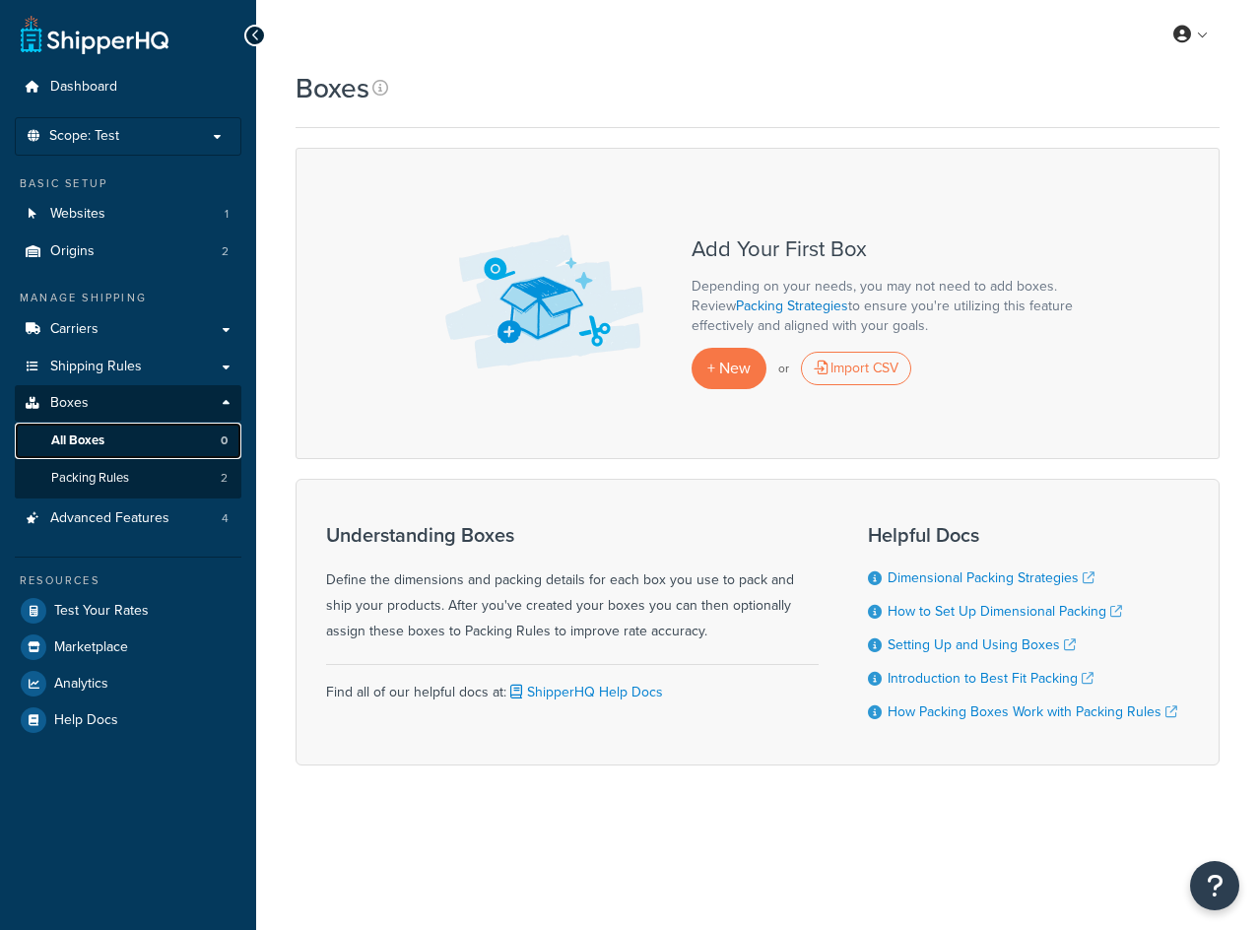
click at [115, 435] on link "All Boxes 0" at bounding box center [128, 441] width 227 height 36
click at [862, 371] on div "Import CSV" at bounding box center [856, 369] width 110 height 34
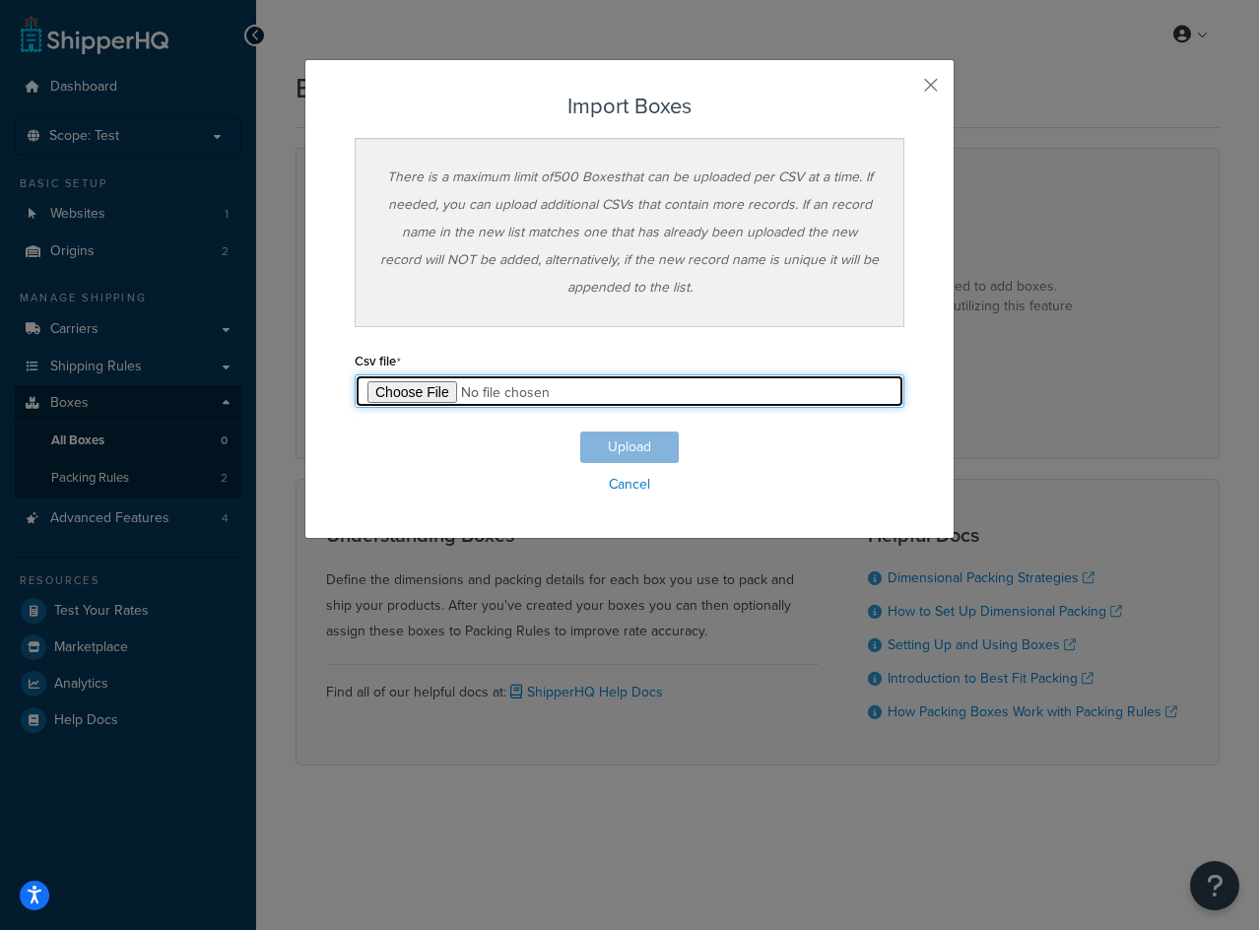
click at [433, 380] on input "file" at bounding box center [630, 391] width 550 height 34
type input "C:\fakepath\Box Export-2025-10-07 0603.csv"
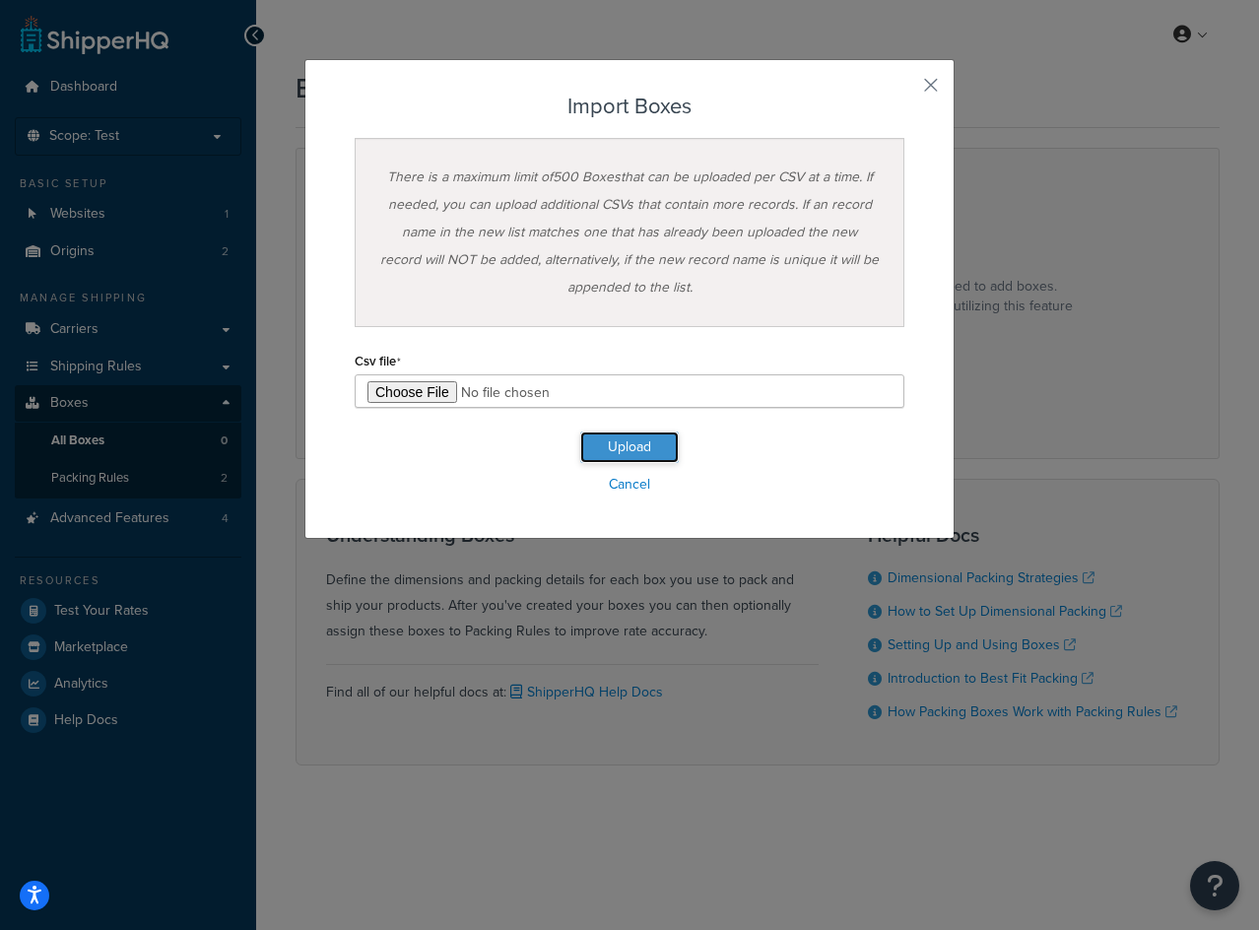
click at [634, 448] on button "Upload" at bounding box center [629, 448] width 99 height 32
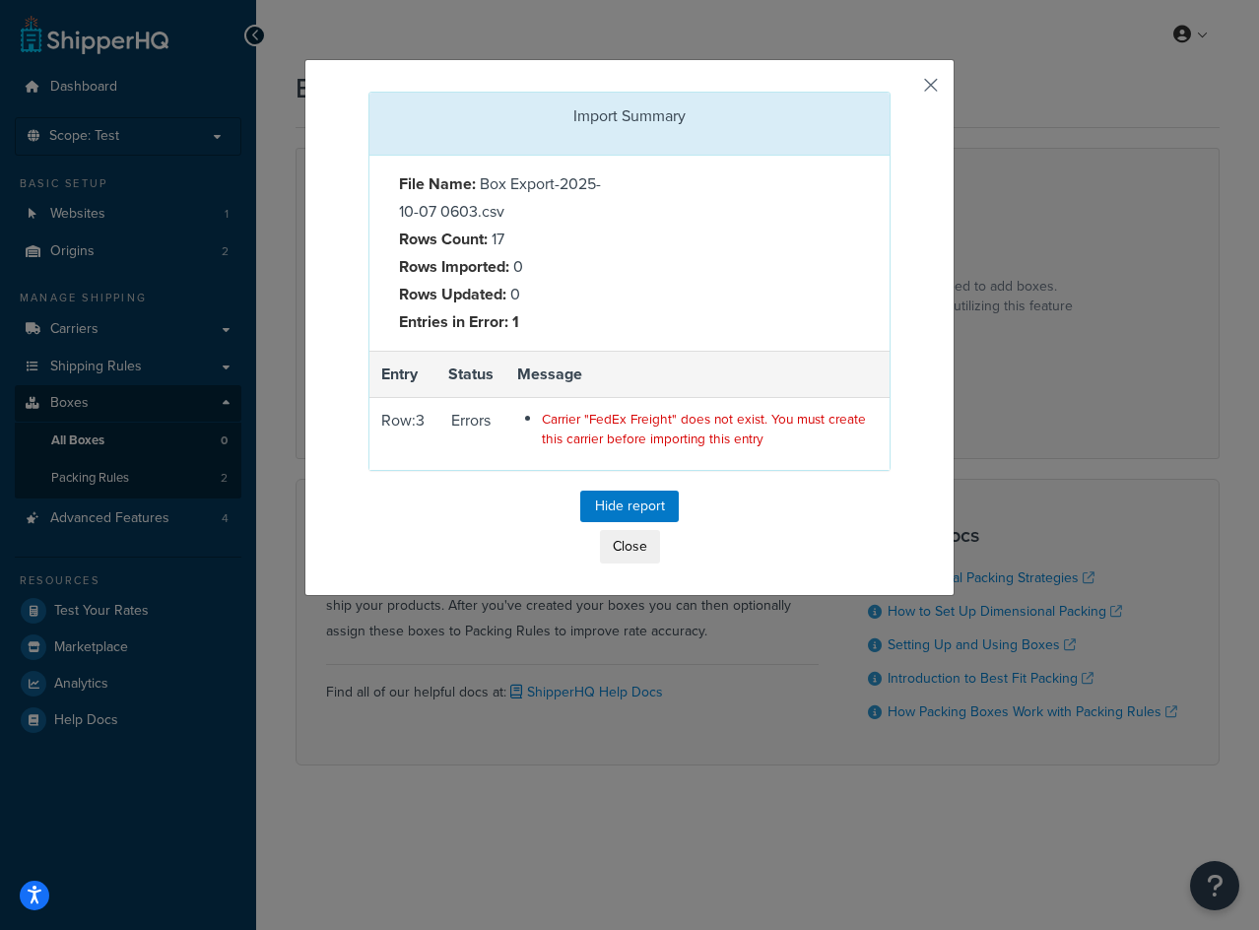
click at [891, 92] on button "button" at bounding box center [888, 94] width 5 height 5
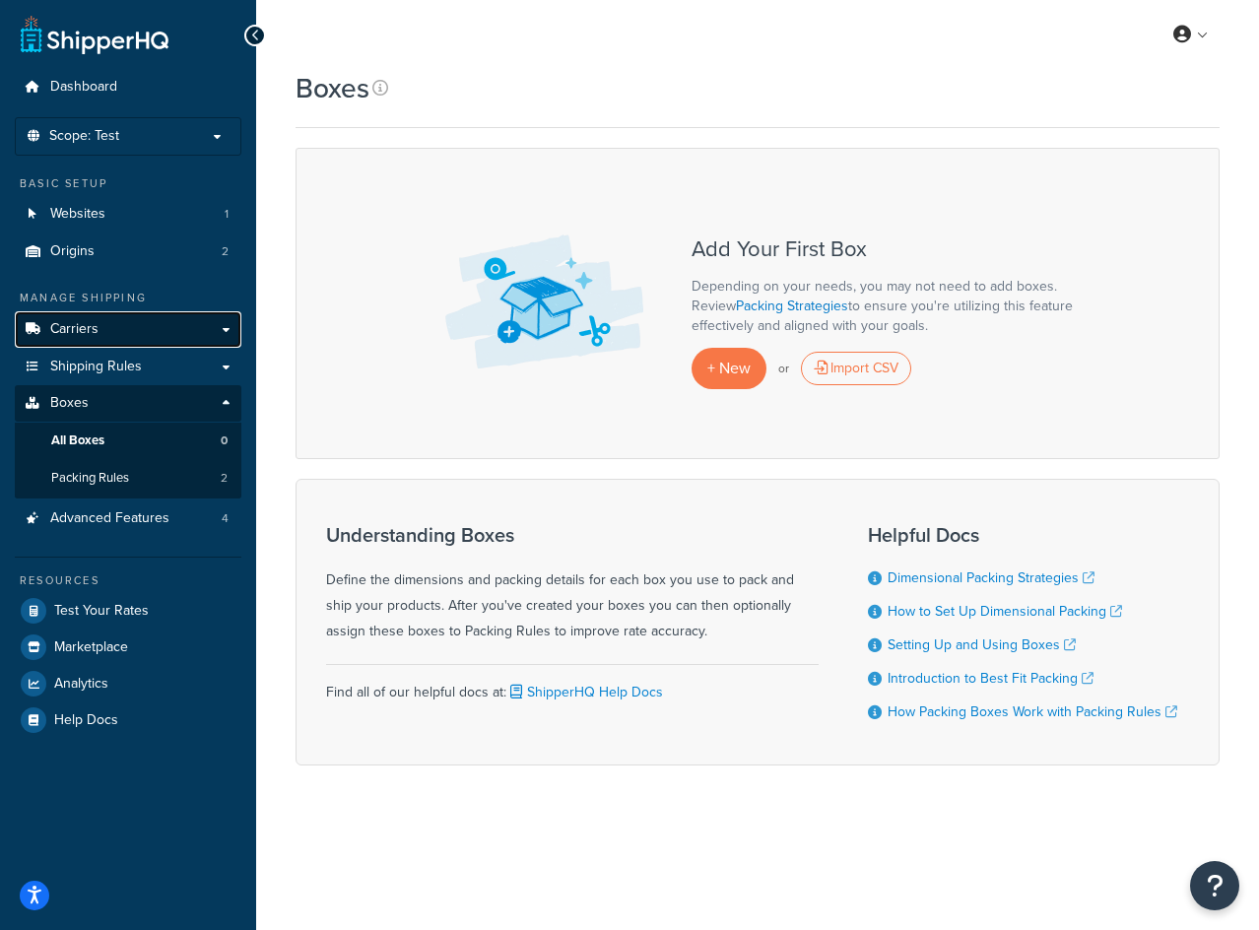
click at [101, 322] on link "Carriers" at bounding box center [128, 329] width 227 height 36
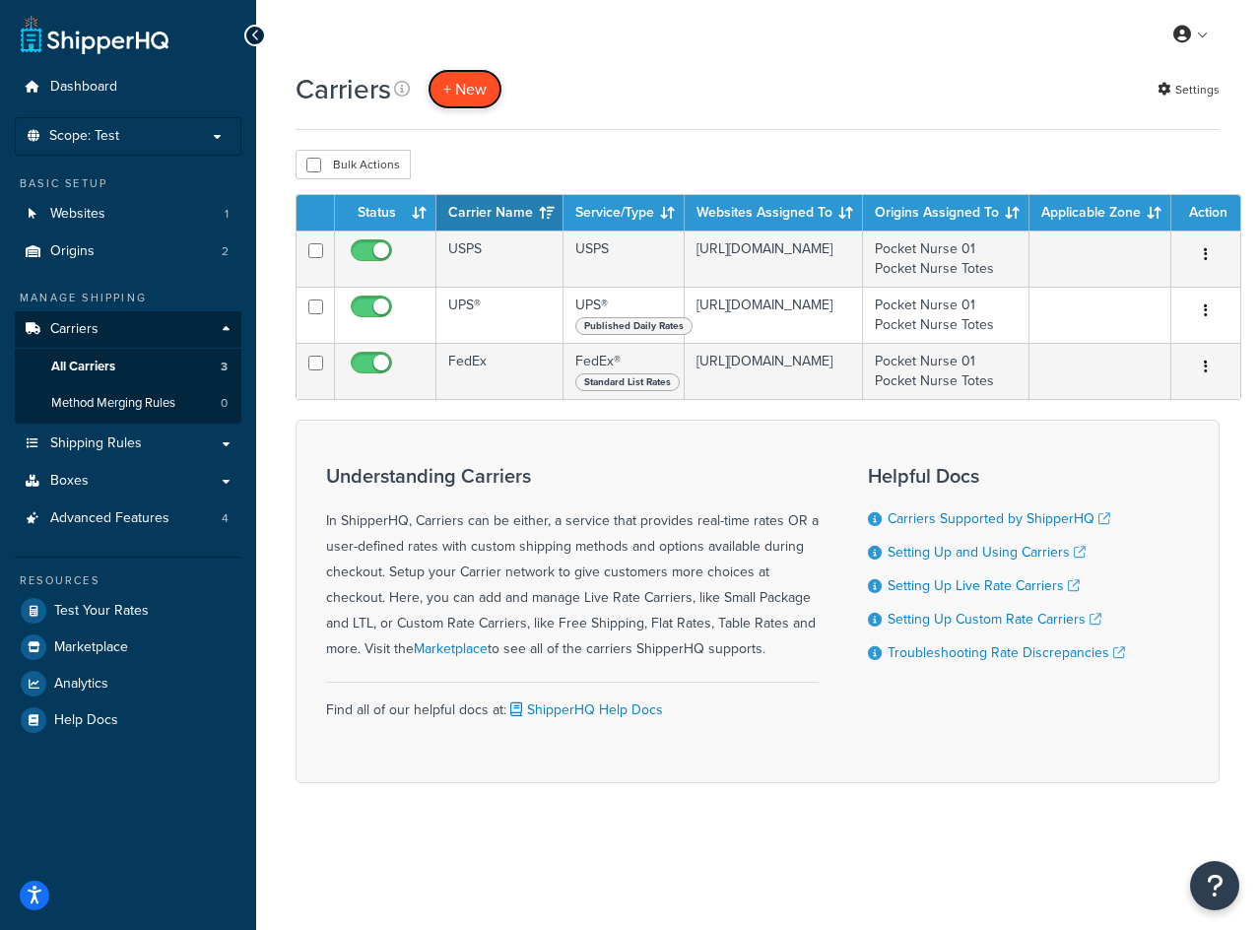
click at [456, 99] on button "+ New" at bounding box center [465, 89] width 75 height 40
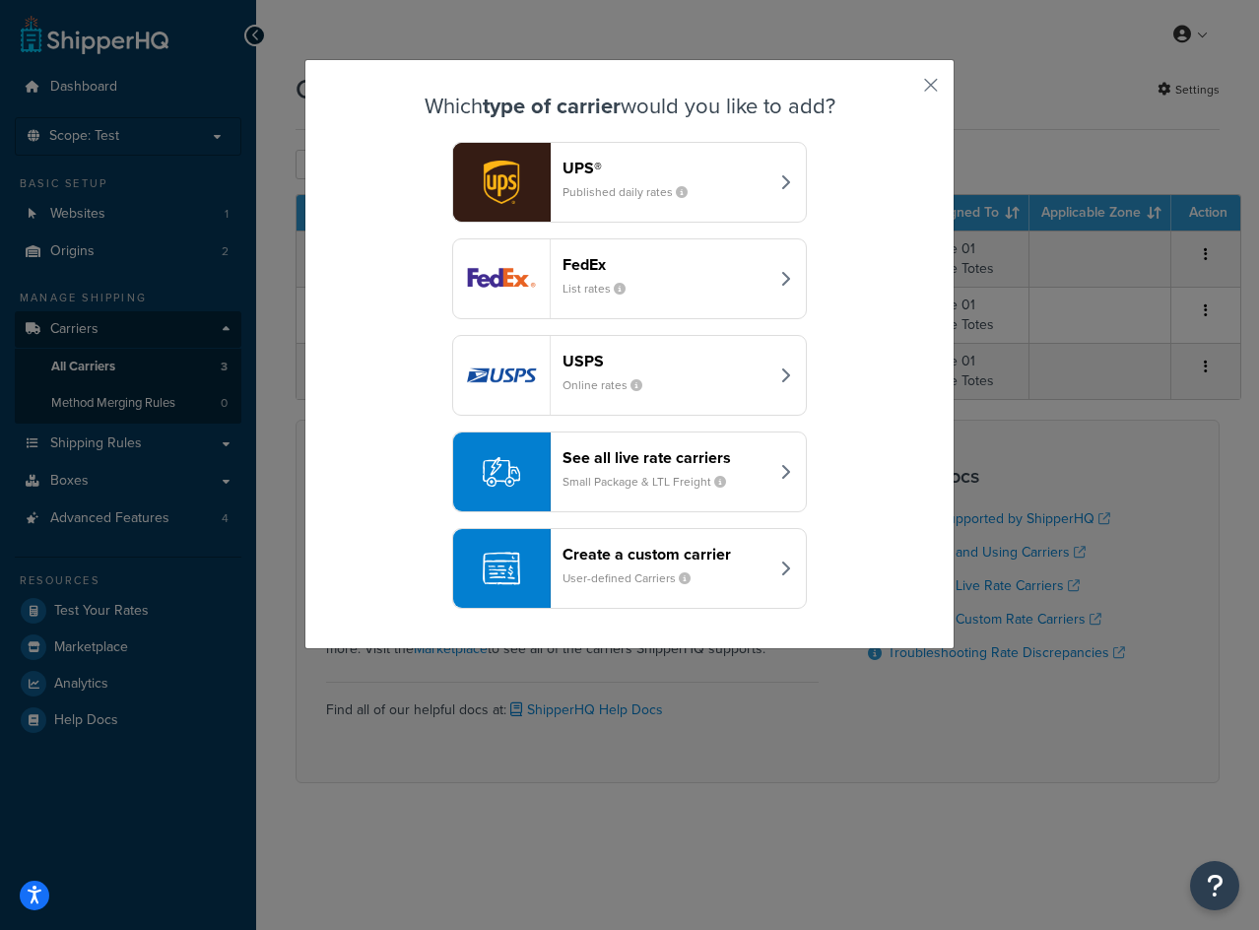
click at [677, 482] on small "Small Package & LTL Freight" at bounding box center [652, 482] width 179 height 18
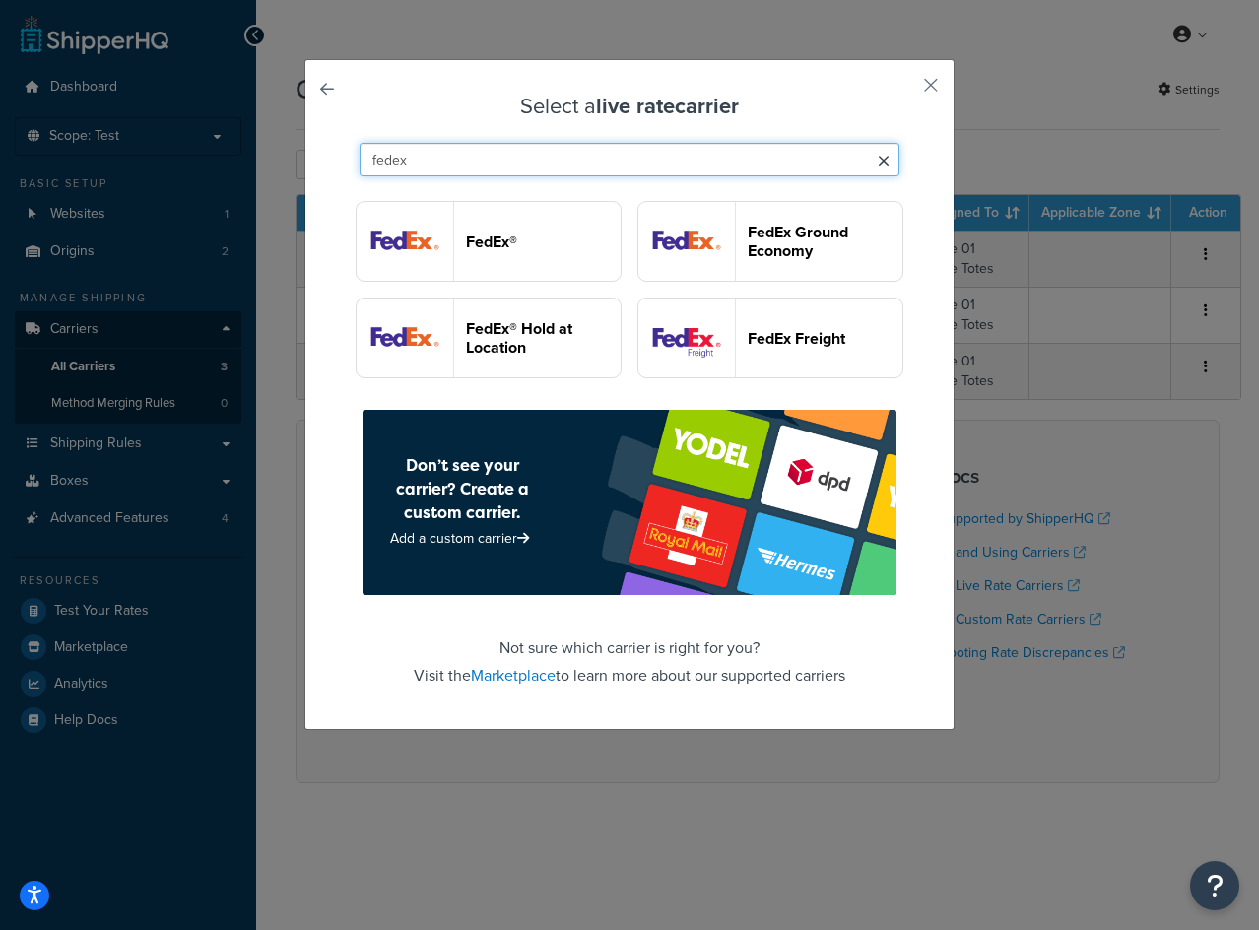
type input "fedex"
click at [748, 348] on header "FedEx Freight" at bounding box center [825, 338] width 155 height 19
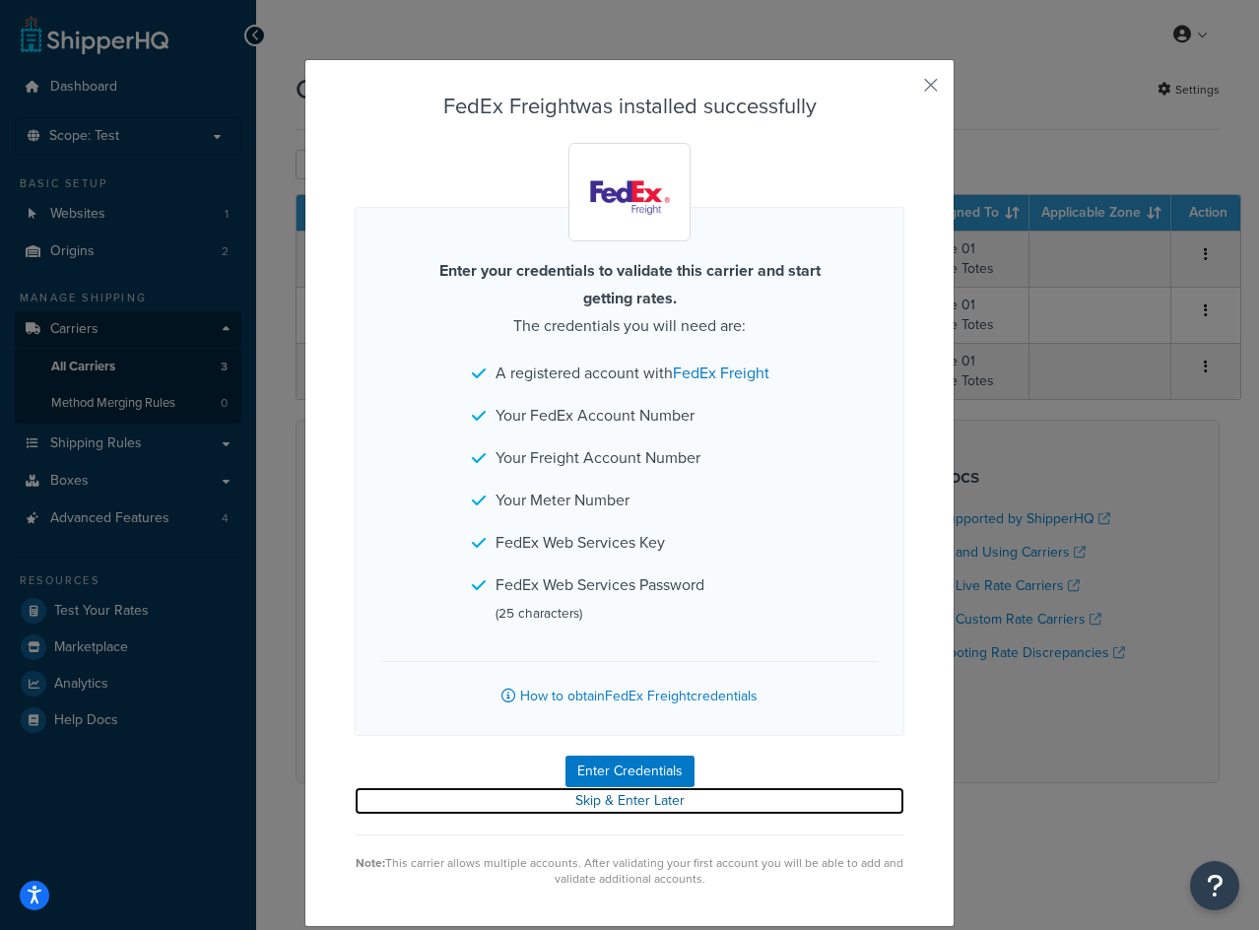
click at [646, 796] on link "Skip & Enter Later" at bounding box center [630, 801] width 550 height 28
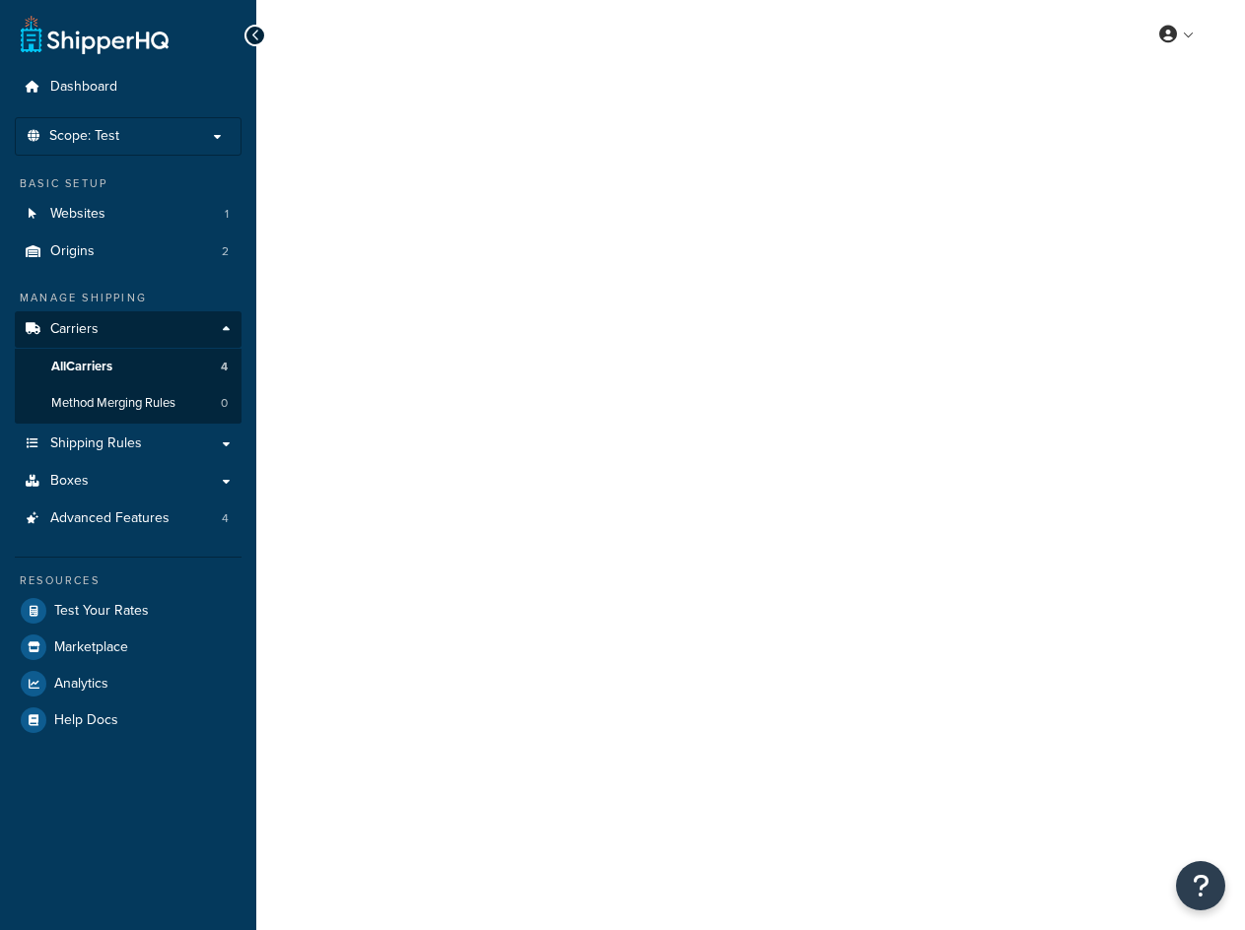
select select "fedExFreight"
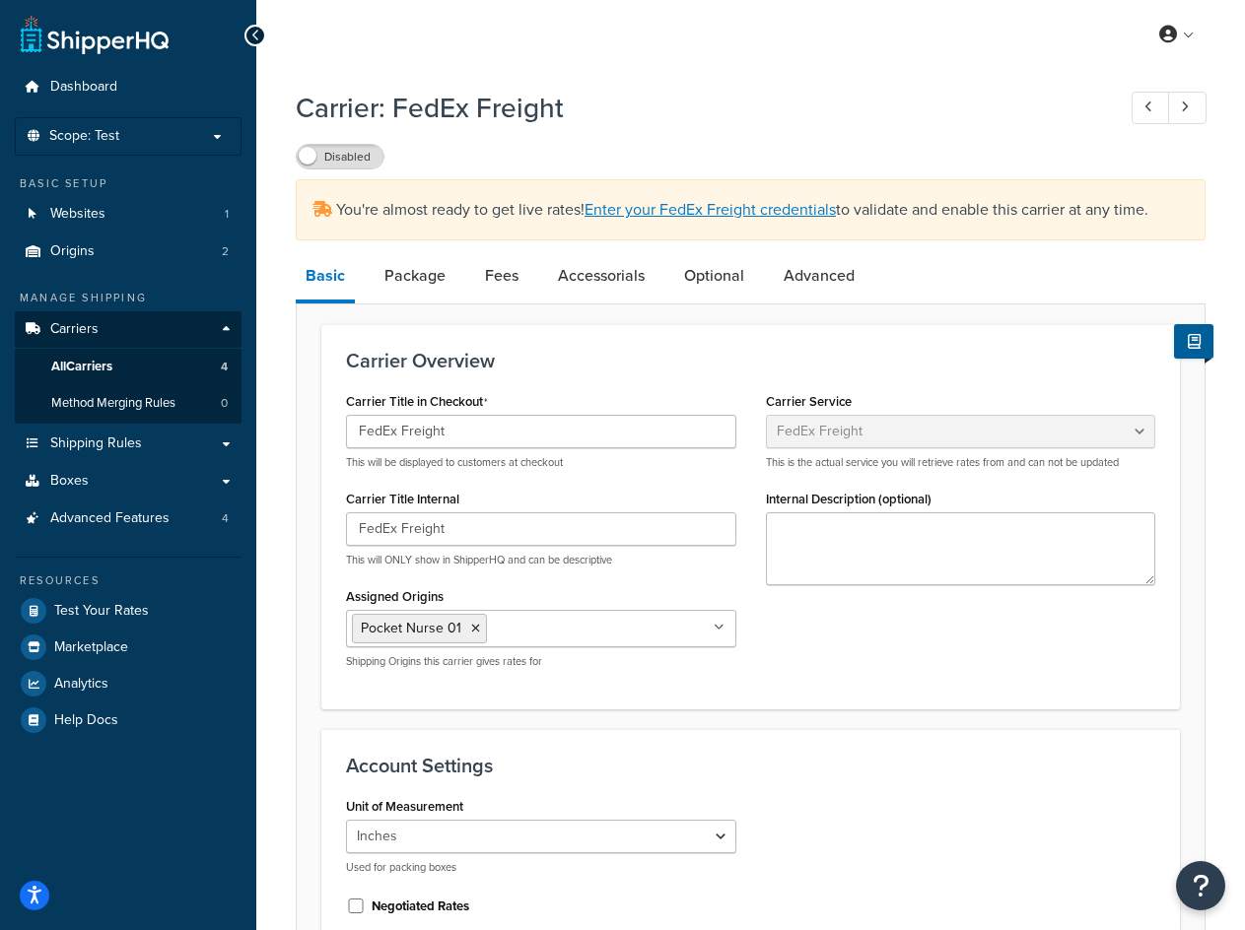
click at [603, 620] on input "Assigned Origins" at bounding box center [579, 628] width 174 height 22
click at [916, 644] on div "Carrier Title in Checkout FedEx Freight This will be displayed to customers at …" at bounding box center [750, 536] width 839 height 298
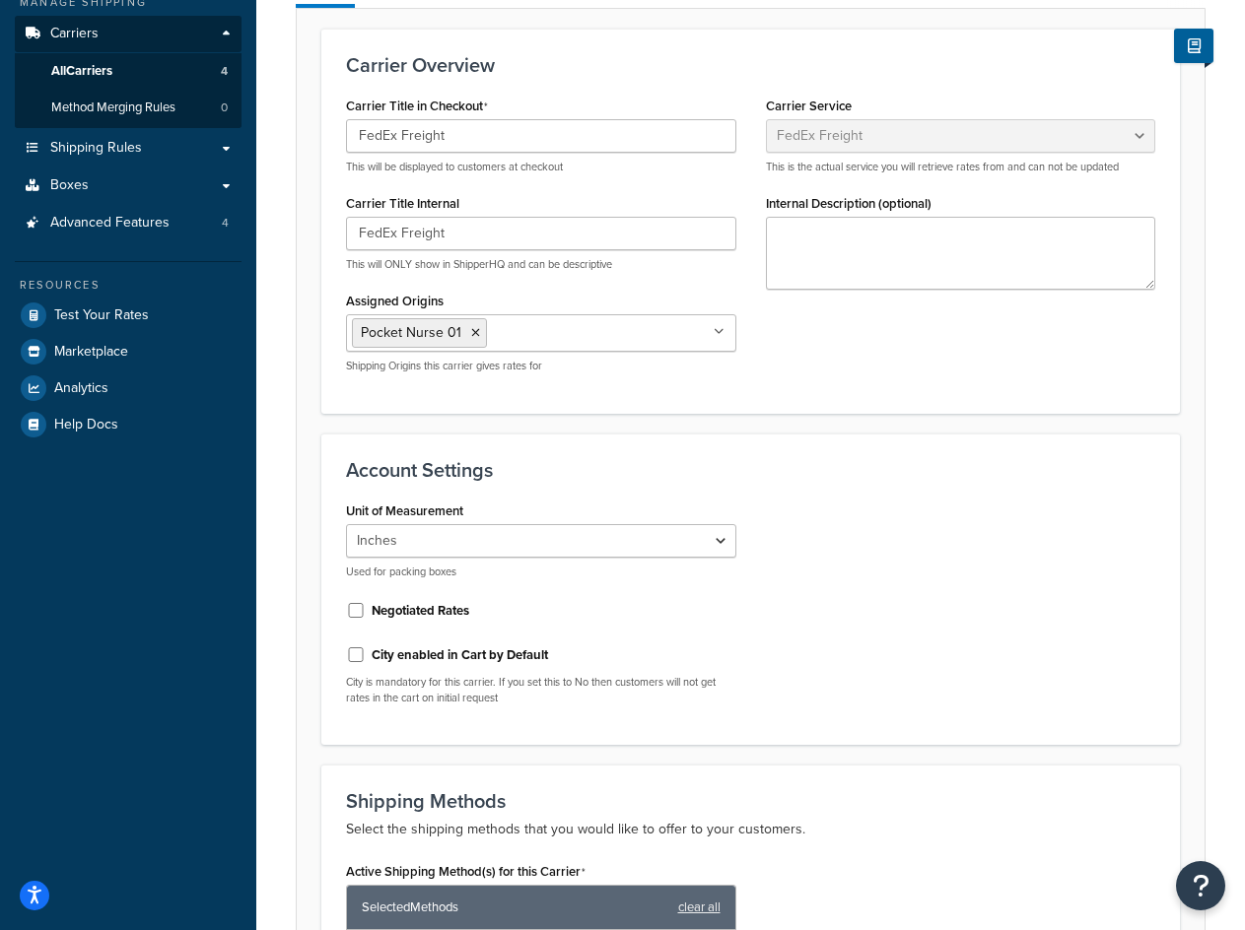
click at [370, 621] on div "Negotiated Rates" at bounding box center [541, 609] width 390 height 30
click at [424, 624] on div "Negotiated Rates" at bounding box center [541, 609] width 390 height 30
click at [437, 619] on label "Negotiated Rates" at bounding box center [420, 611] width 98 height 18
click at [366, 618] on input "Negotiated Rates" at bounding box center [356, 610] width 20 height 15
checkbox input "true"
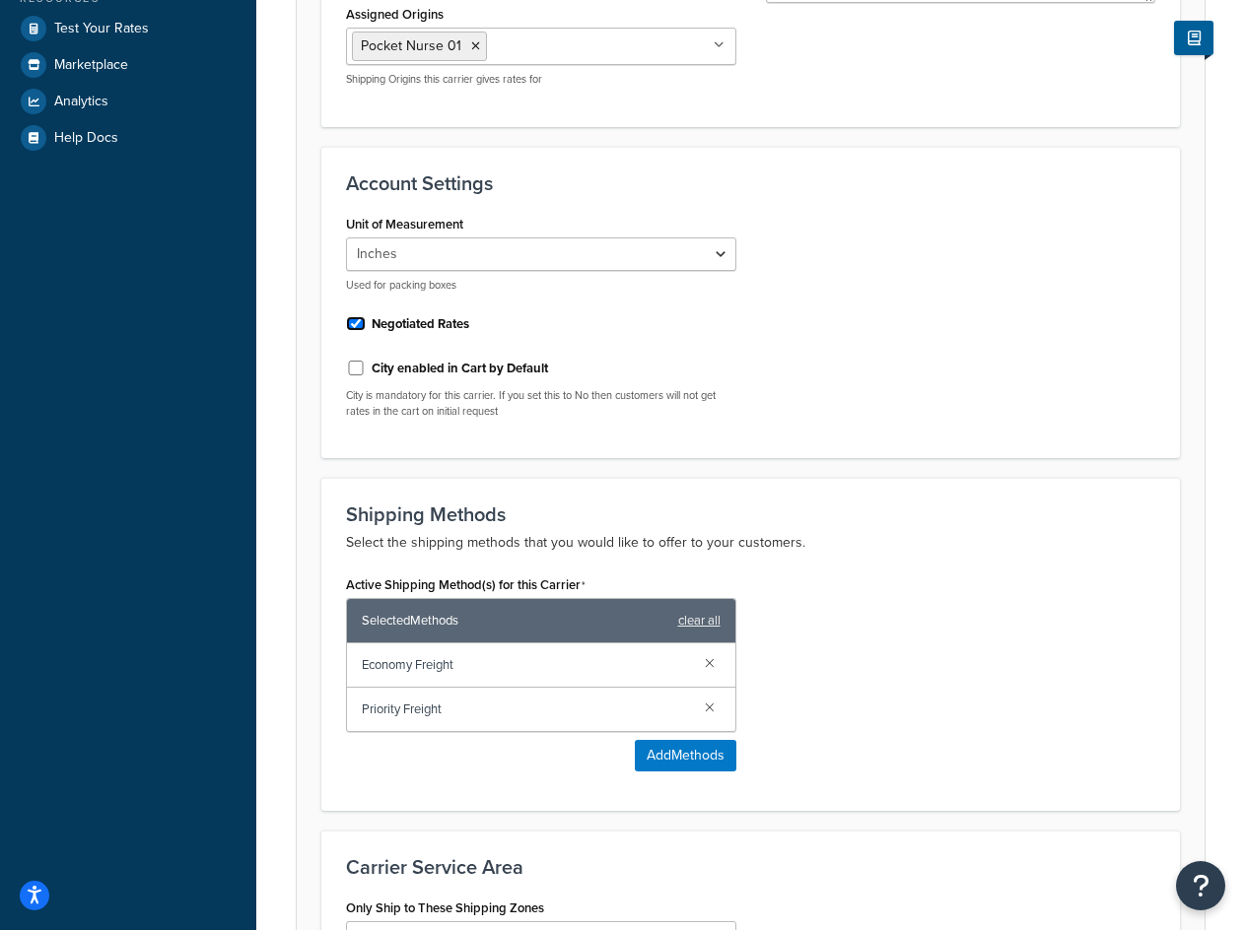
scroll to position [591, 0]
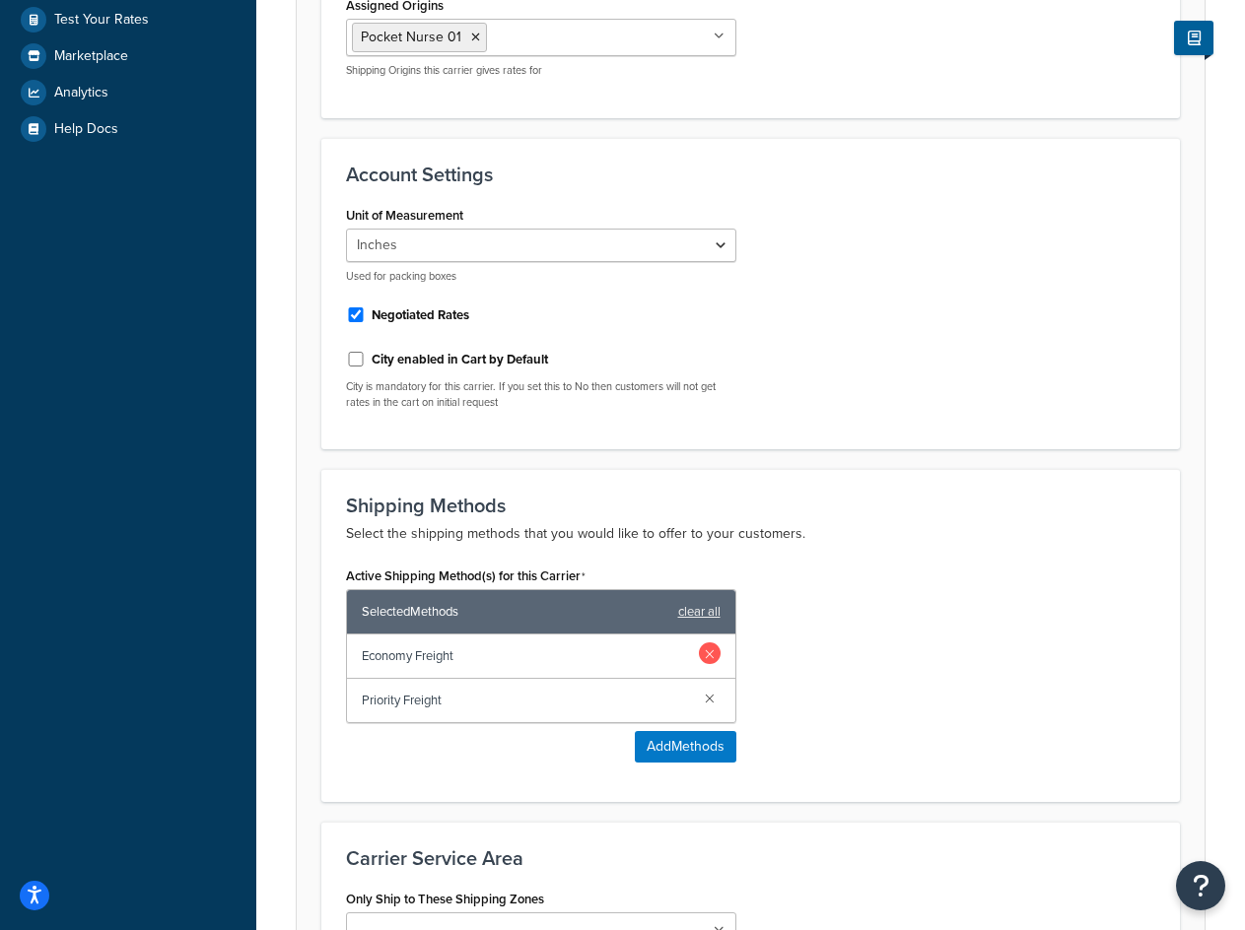
click at [712, 661] on link at bounding box center [710, 653] width 22 height 22
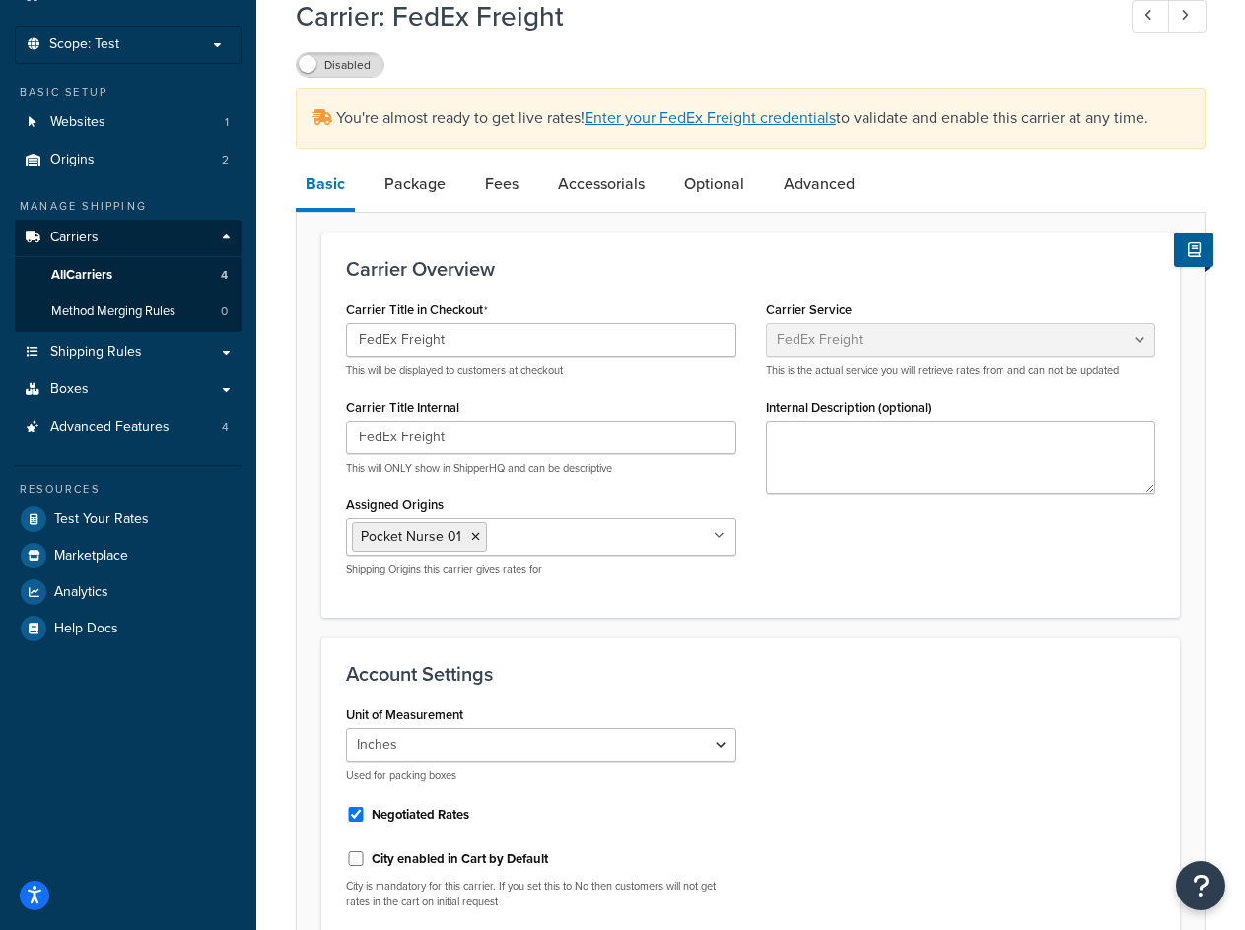
scroll to position [0, 0]
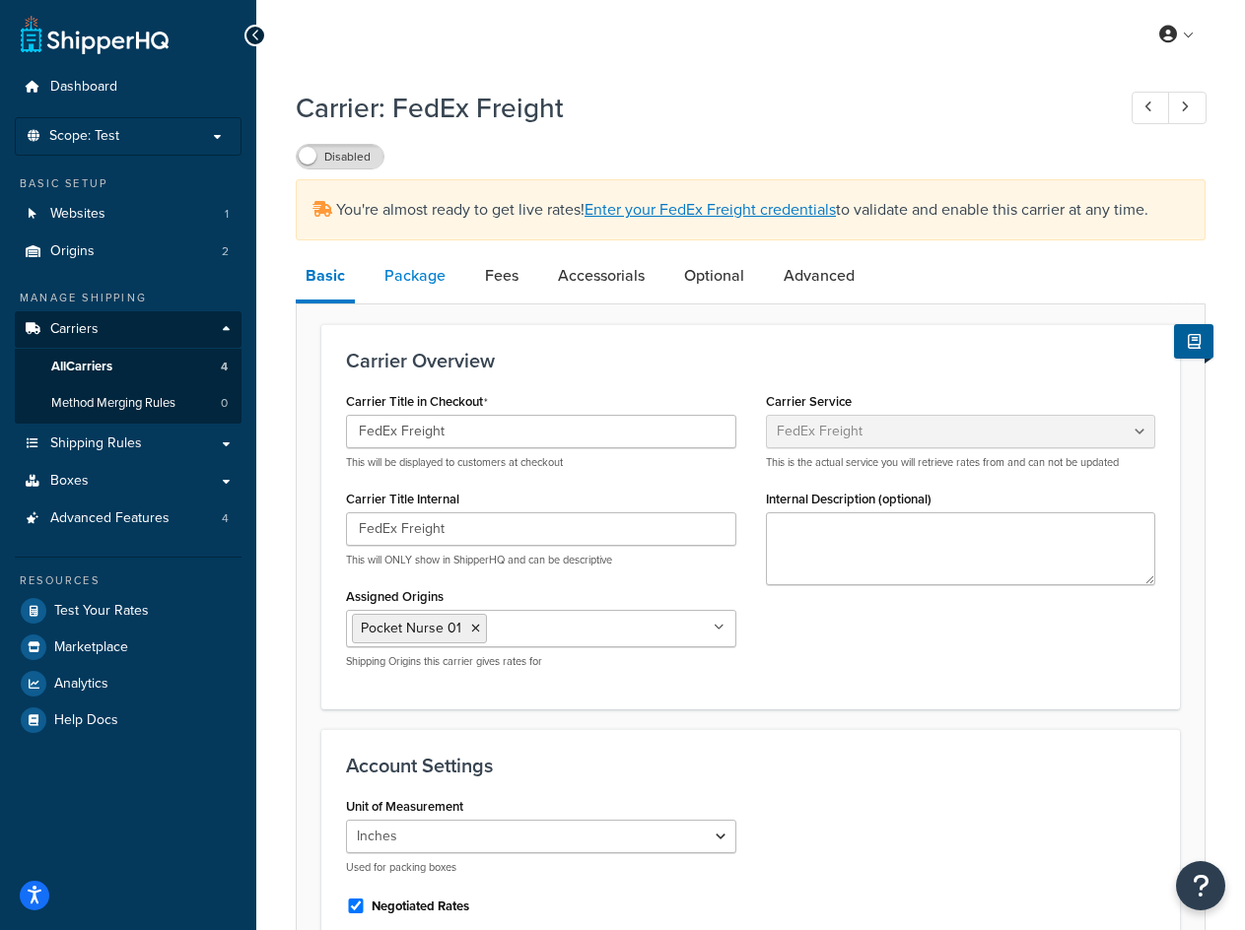
click at [439, 278] on link "Package" at bounding box center [414, 275] width 81 height 47
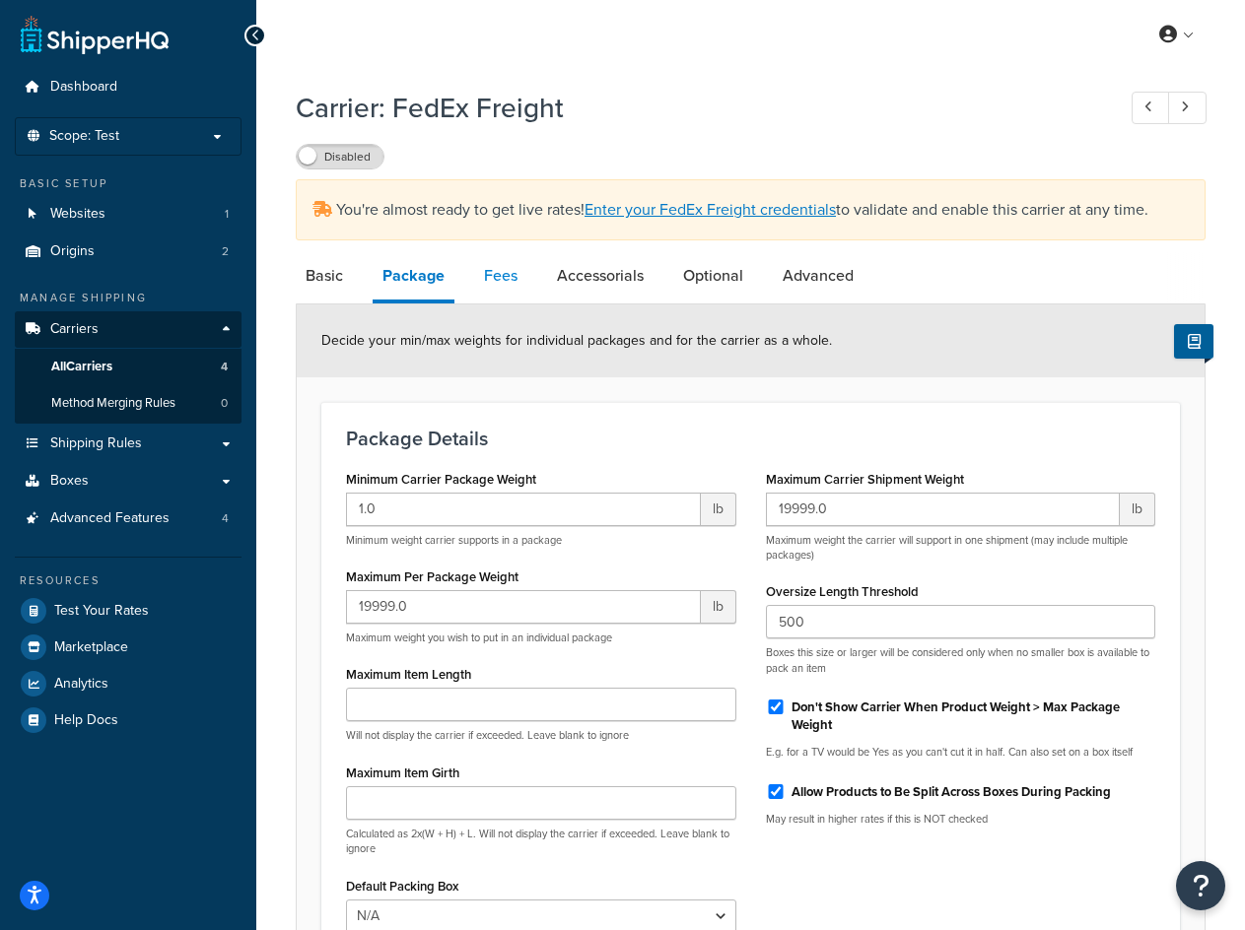
click at [509, 277] on link "Fees" at bounding box center [500, 275] width 53 height 47
select select "AFTER"
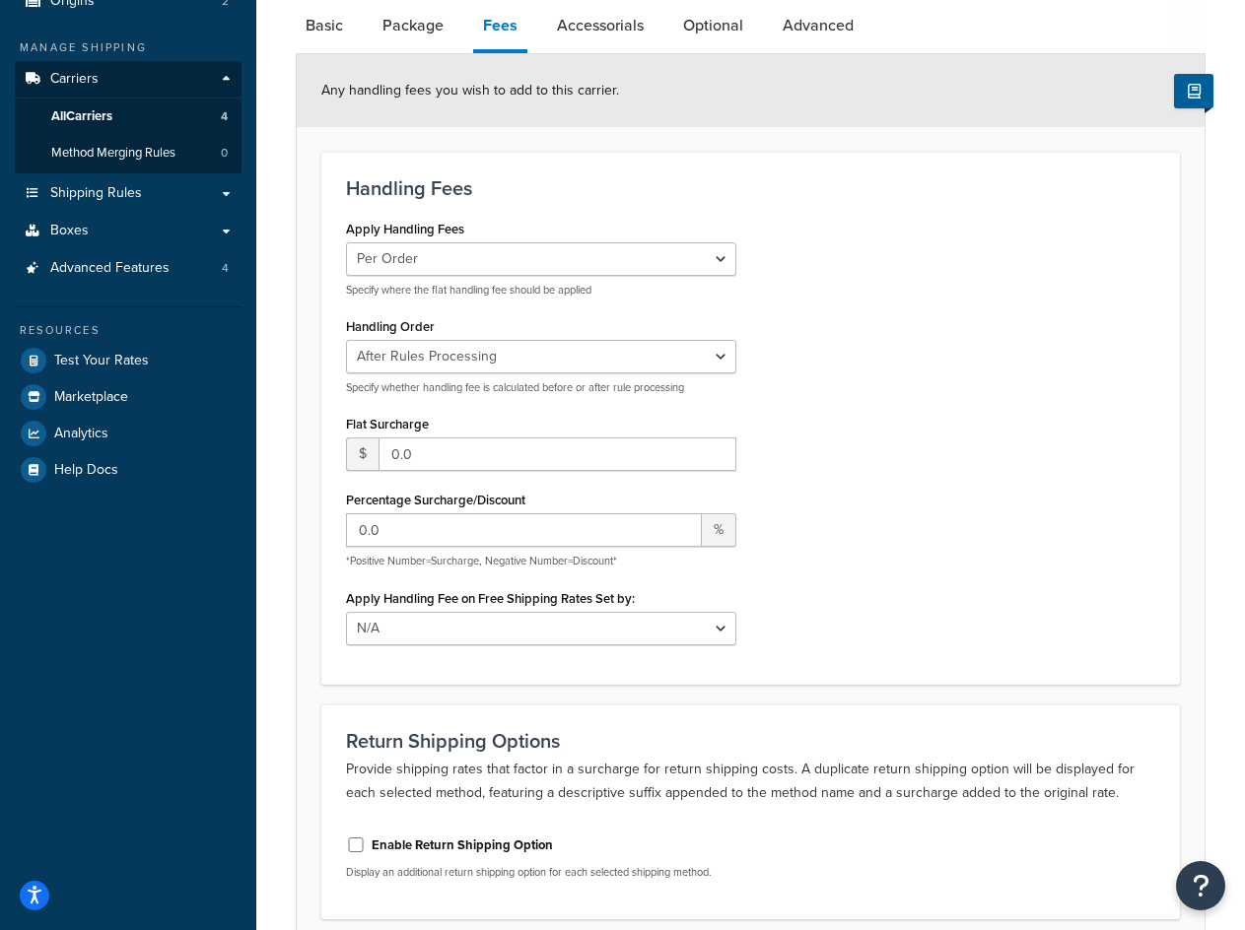
scroll to position [296, 0]
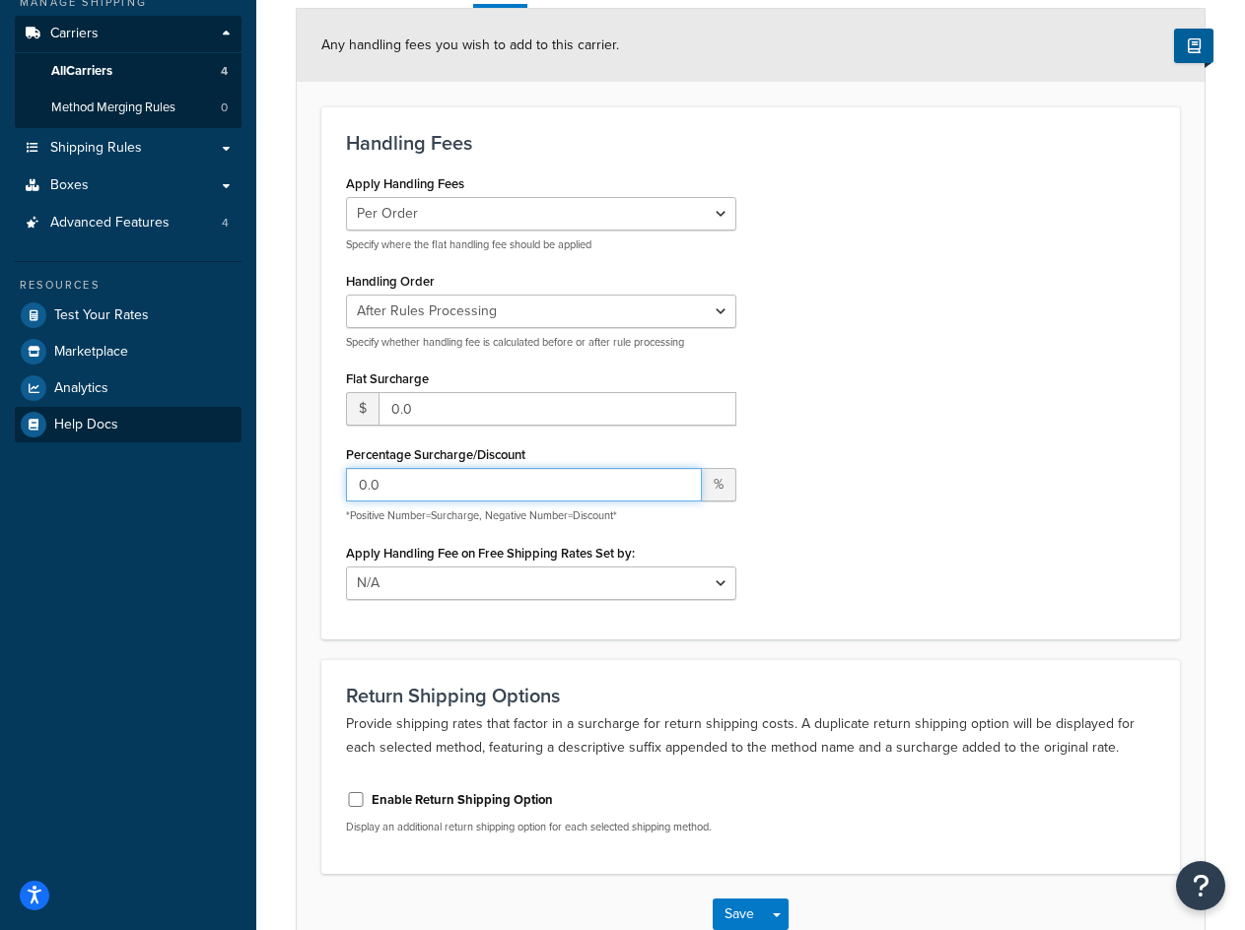
drag, startPoint x: 583, startPoint y: 497, endPoint x: 122, endPoint y: 434, distance: 465.5
click at [123, 435] on div "Dashboard Scope: Test Basic Setup Websites 1 Origins 2 Manage Shipping Carriers…" at bounding box center [622, 379] width 1245 height 1350
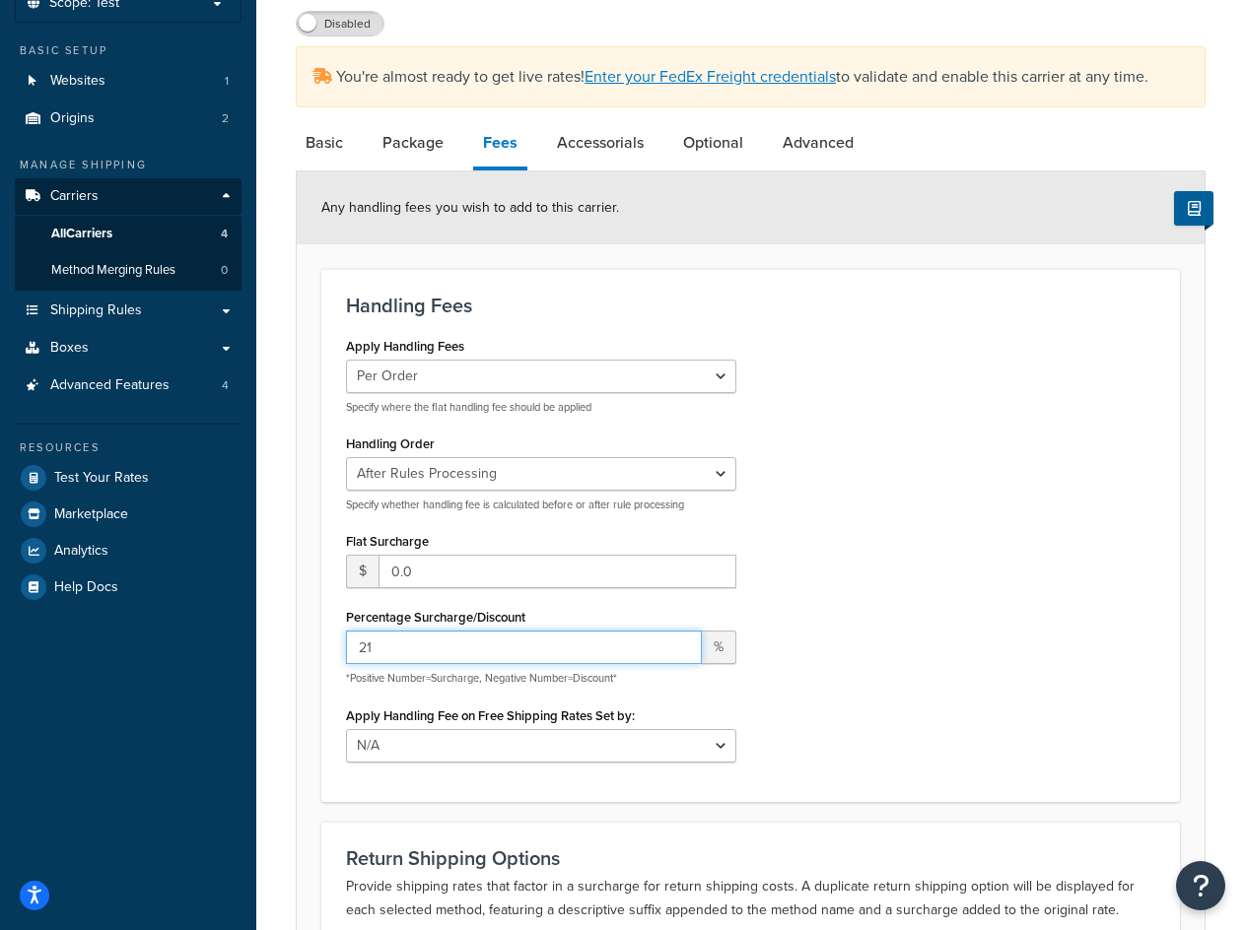
scroll to position [0, 0]
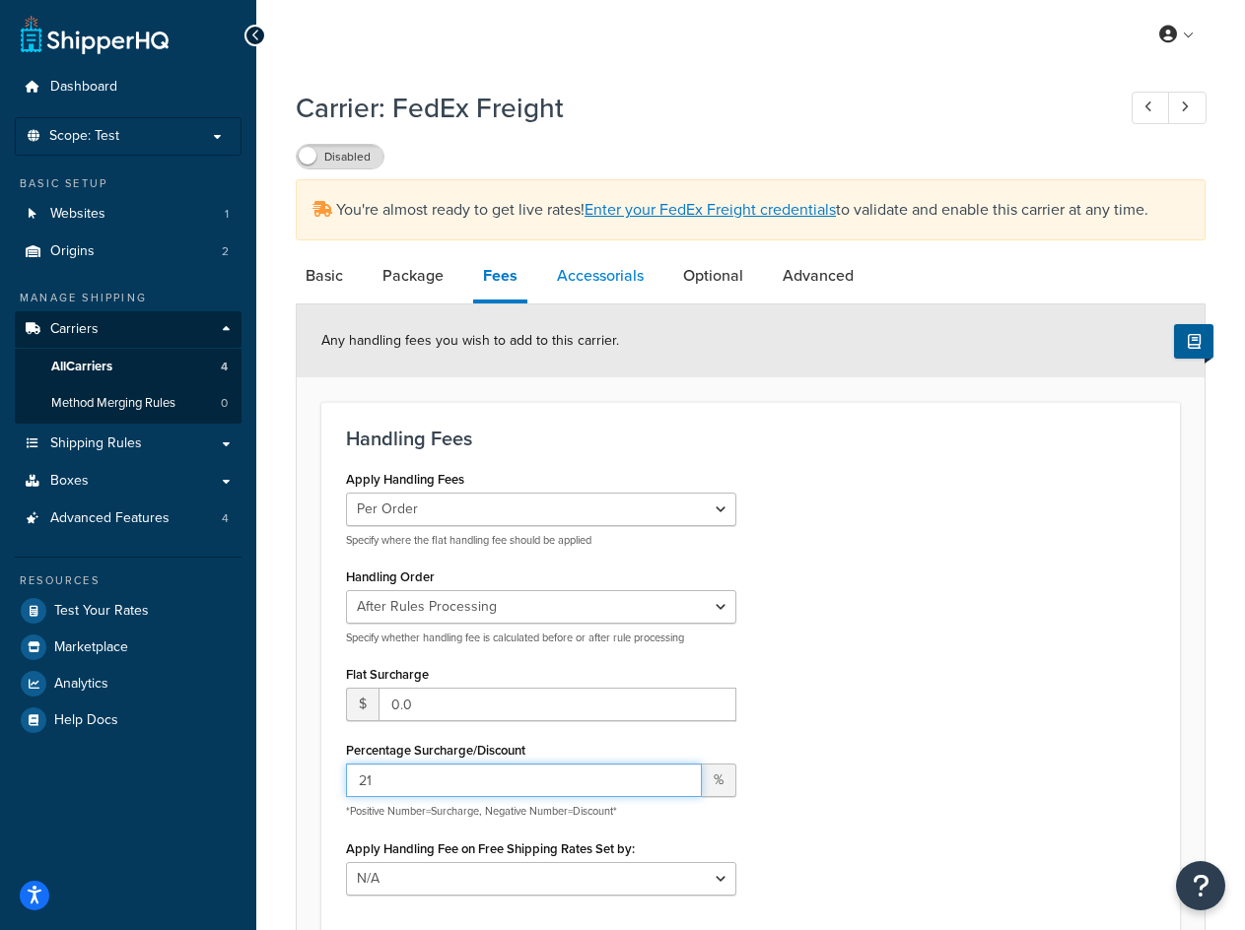
type input "21"
click at [584, 257] on link "Accessorials" at bounding box center [600, 275] width 106 height 47
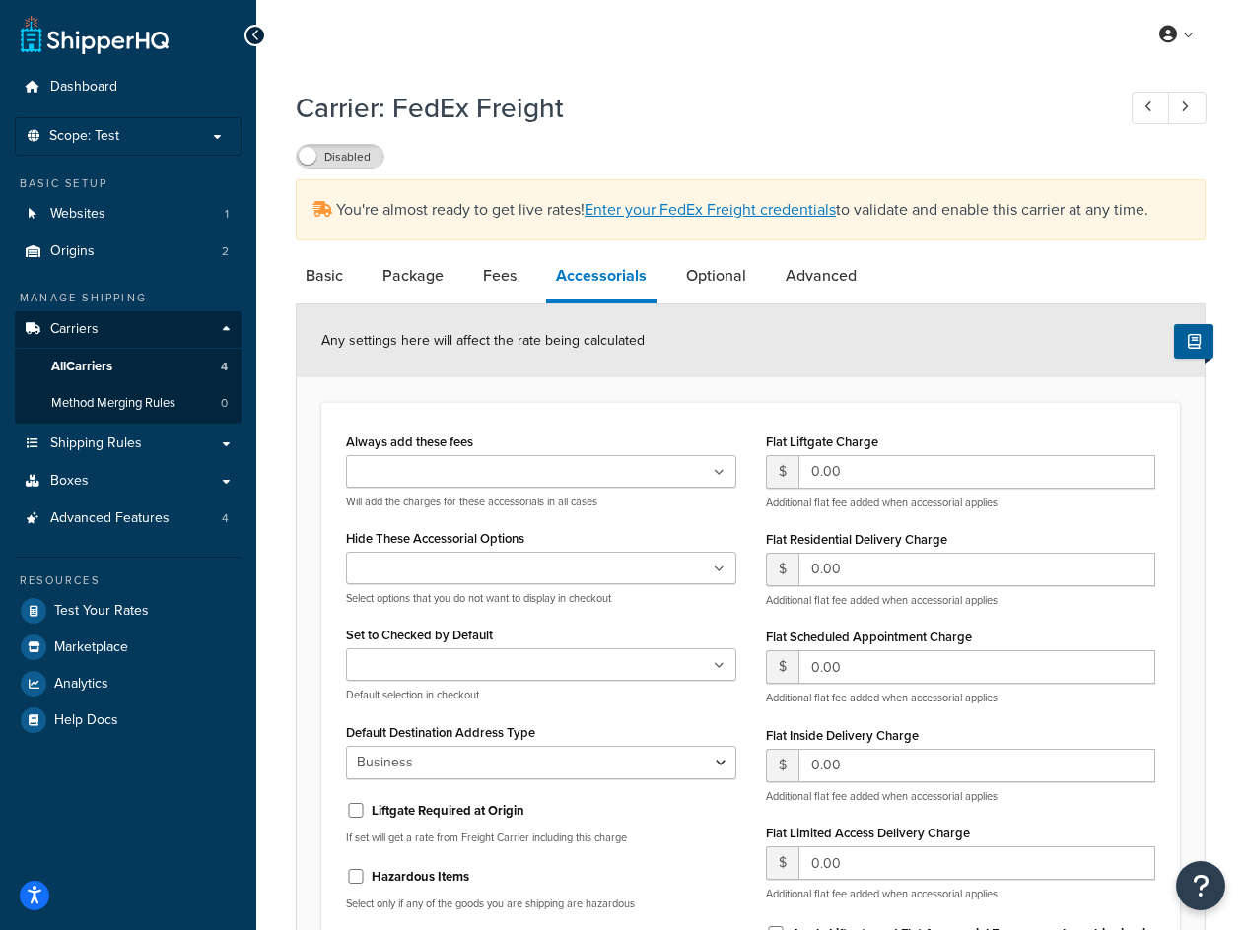
click at [586, 286] on link "Accessorials" at bounding box center [601, 277] width 110 height 51
click at [560, 478] on ul at bounding box center [541, 471] width 390 height 33
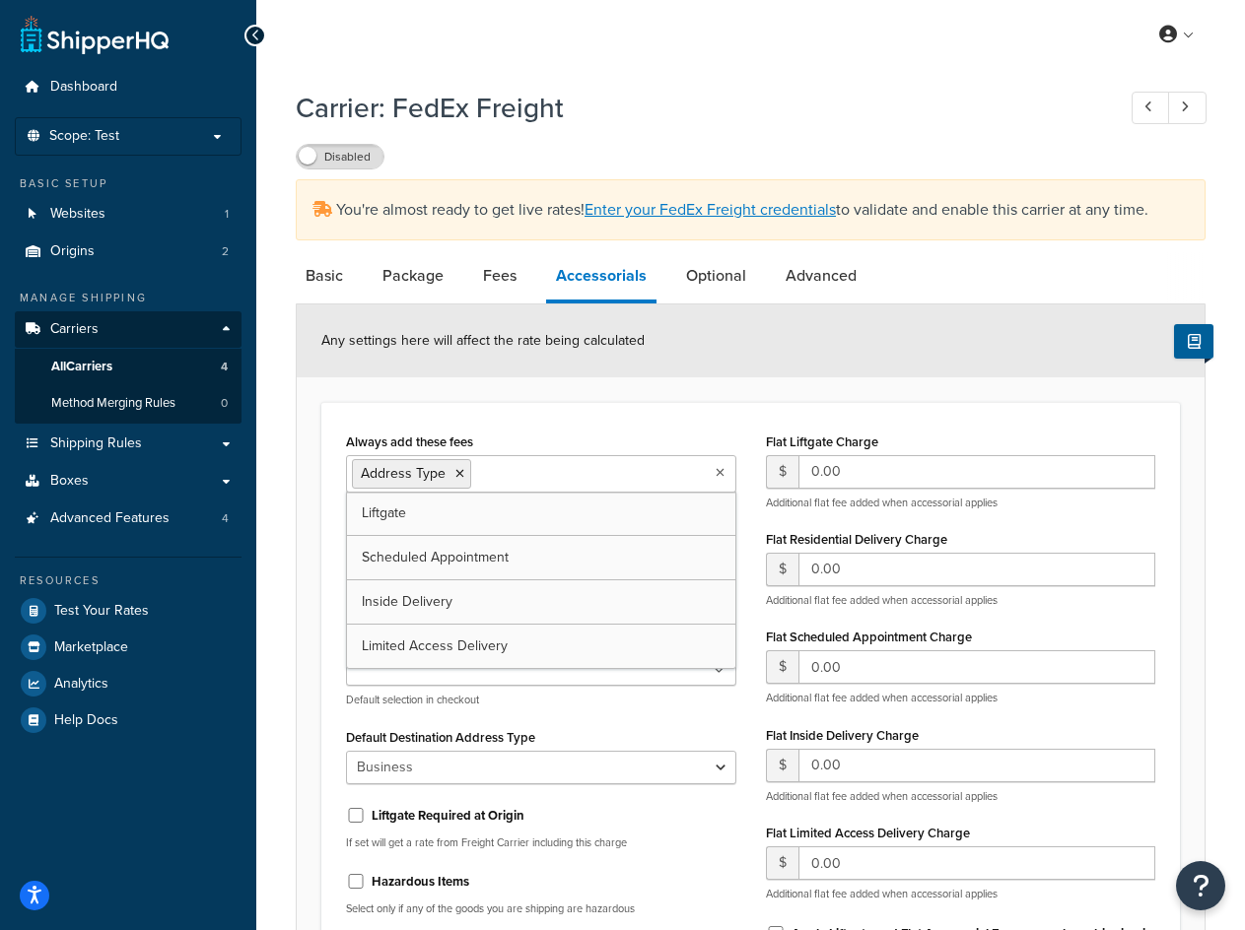
click at [571, 437] on div "Always add these fees Address Type Liftgate Scheduled Appointment Inside Delive…" at bounding box center [541, 471] width 390 height 87
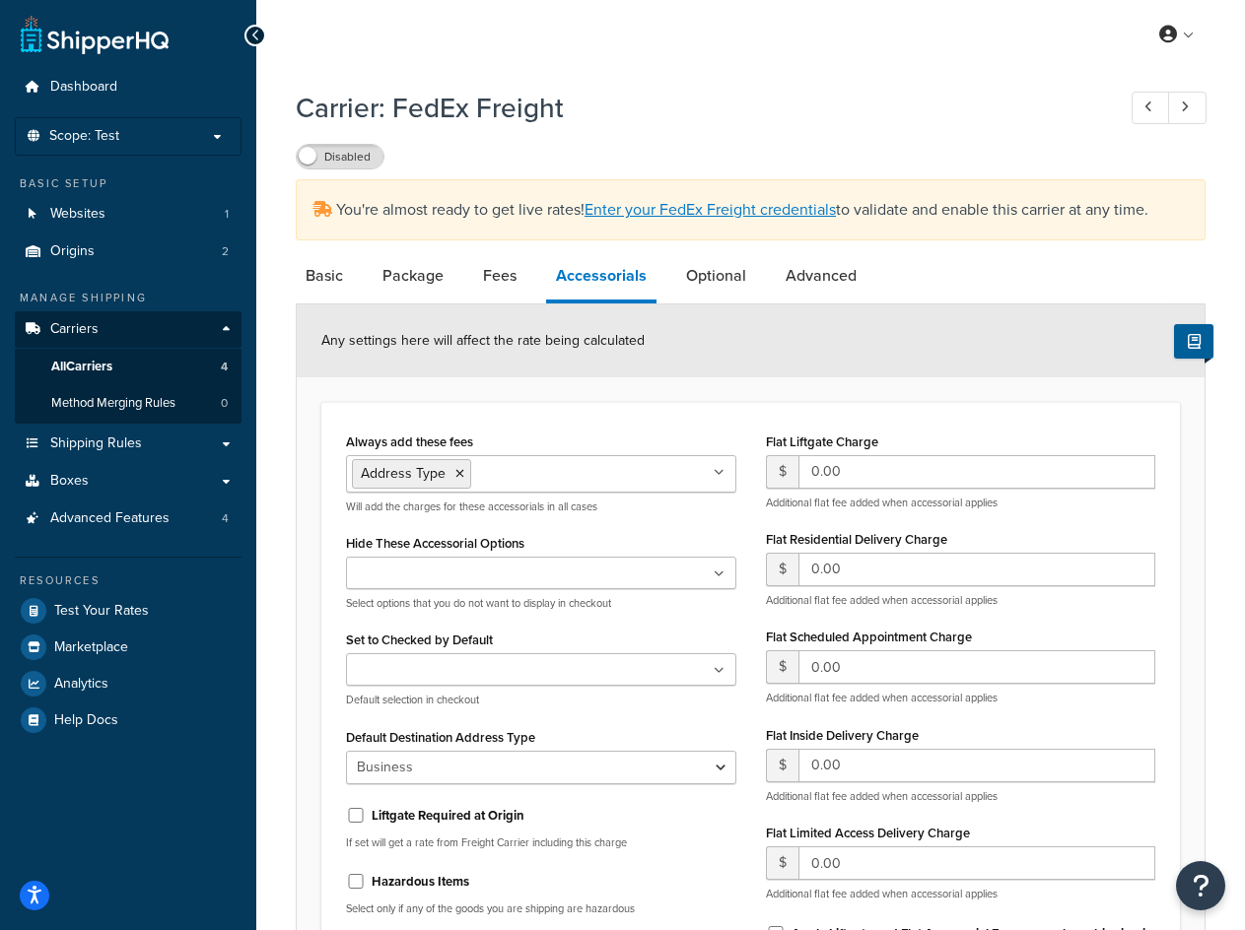
click at [493, 667] on input "Set to Checked by Default" at bounding box center [439, 671] width 174 height 22
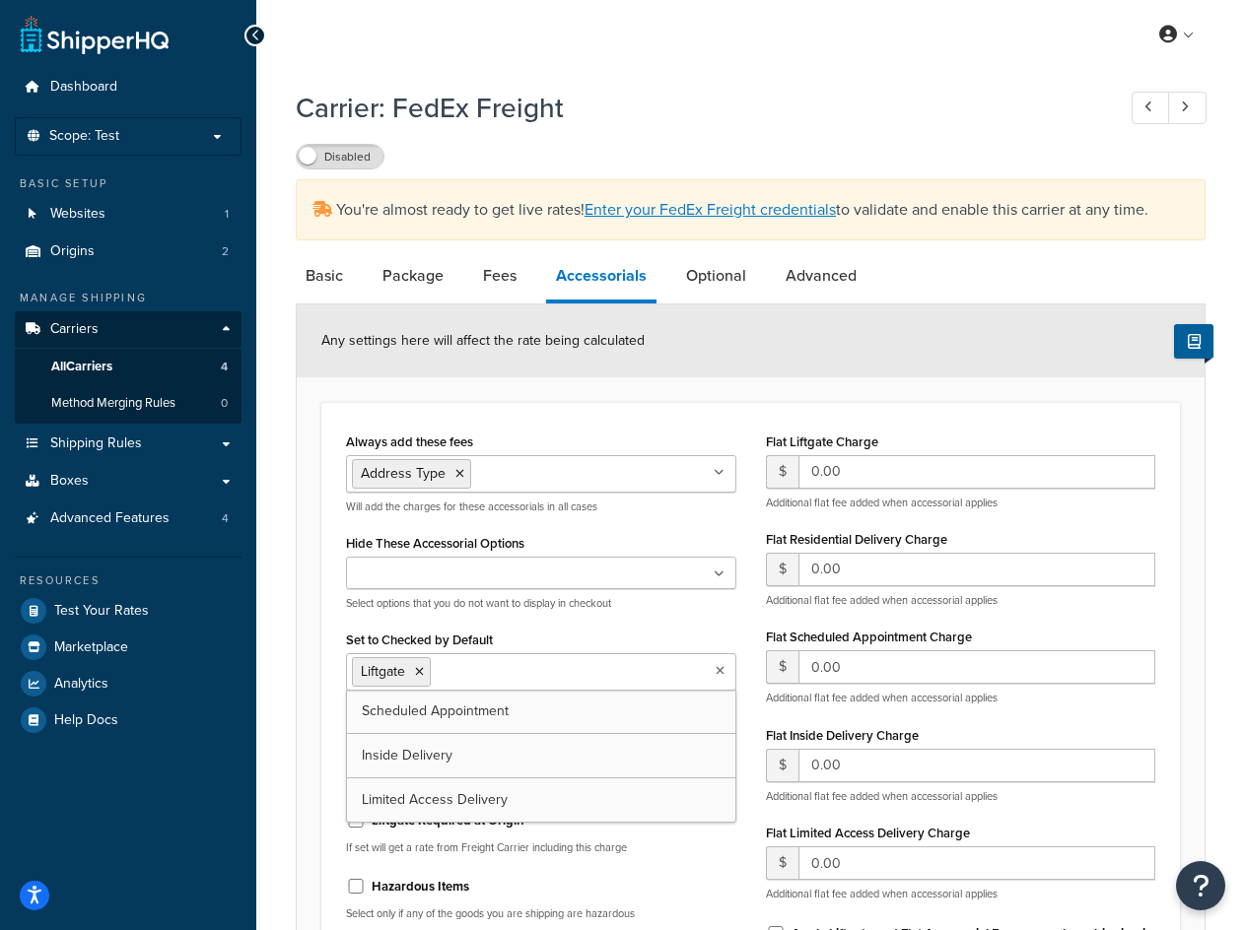
click at [645, 398] on form "Any settings here will affect the rate being calculated Always add these fees A…" at bounding box center [751, 694] width 908 height 780
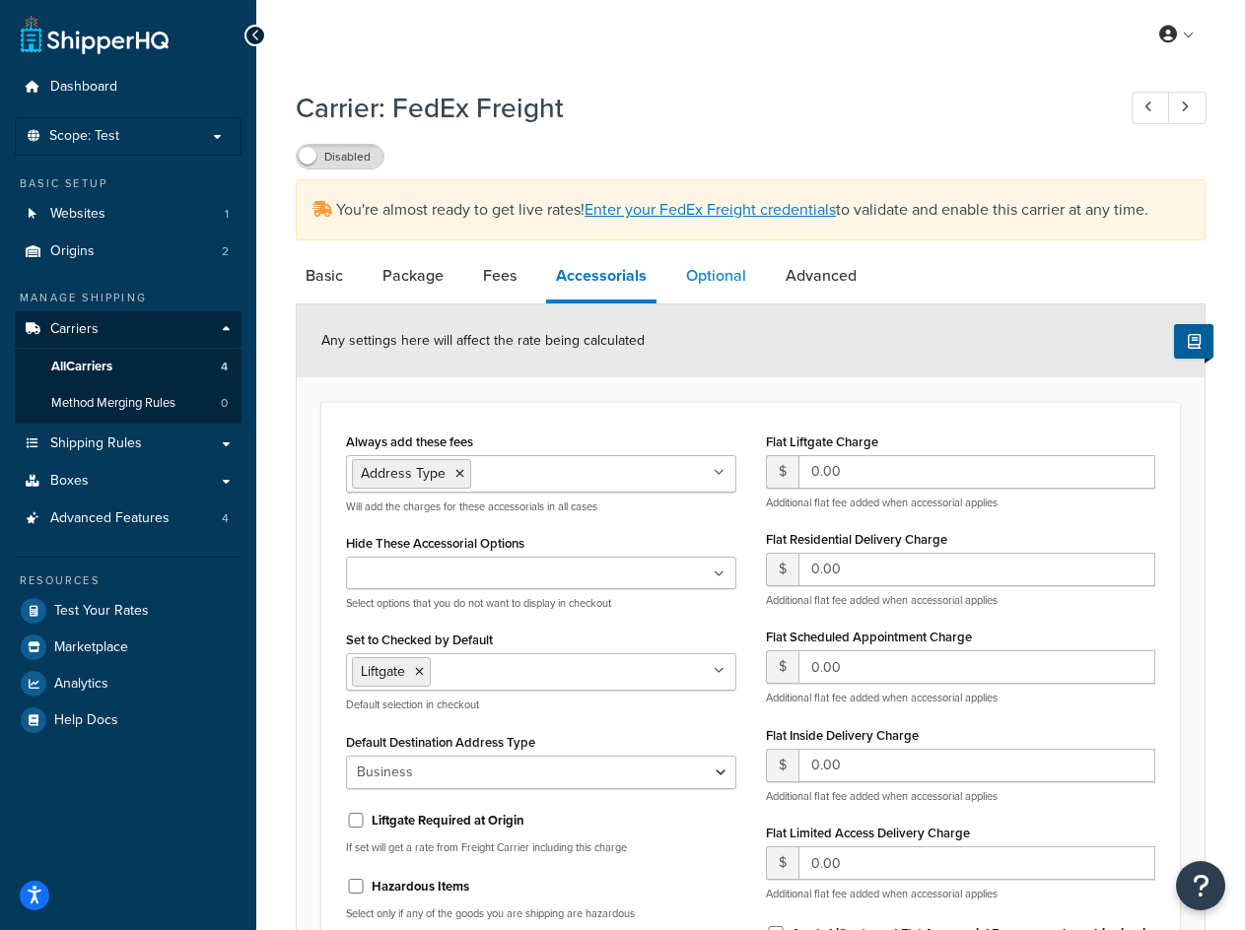
click at [687, 292] on link "Optional" at bounding box center [716, 275] width 80 height 47
select select "55"
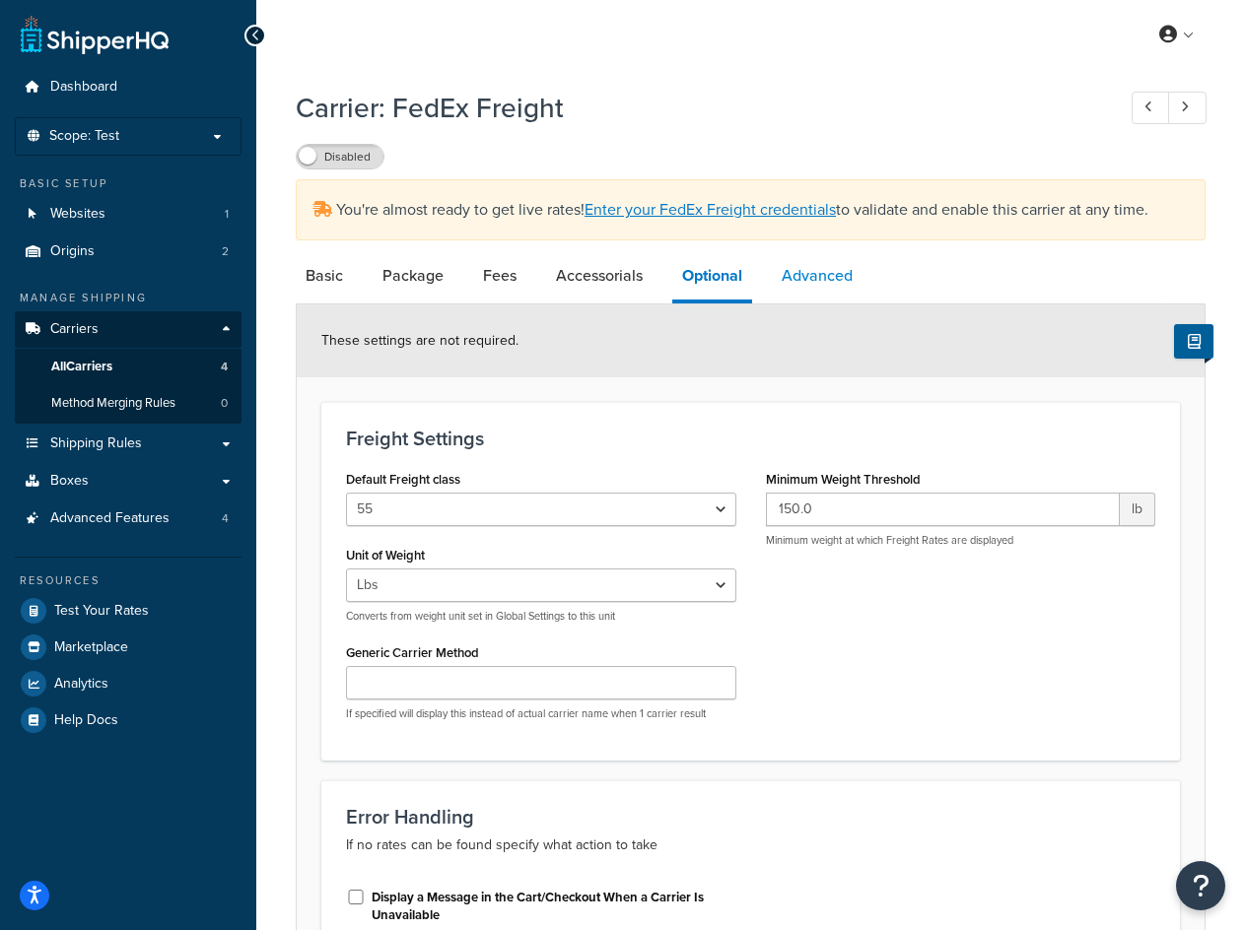
click at [804, 274] on link "Advanced" at bounding box center [817, 275] width 91 height 47
select select "false"
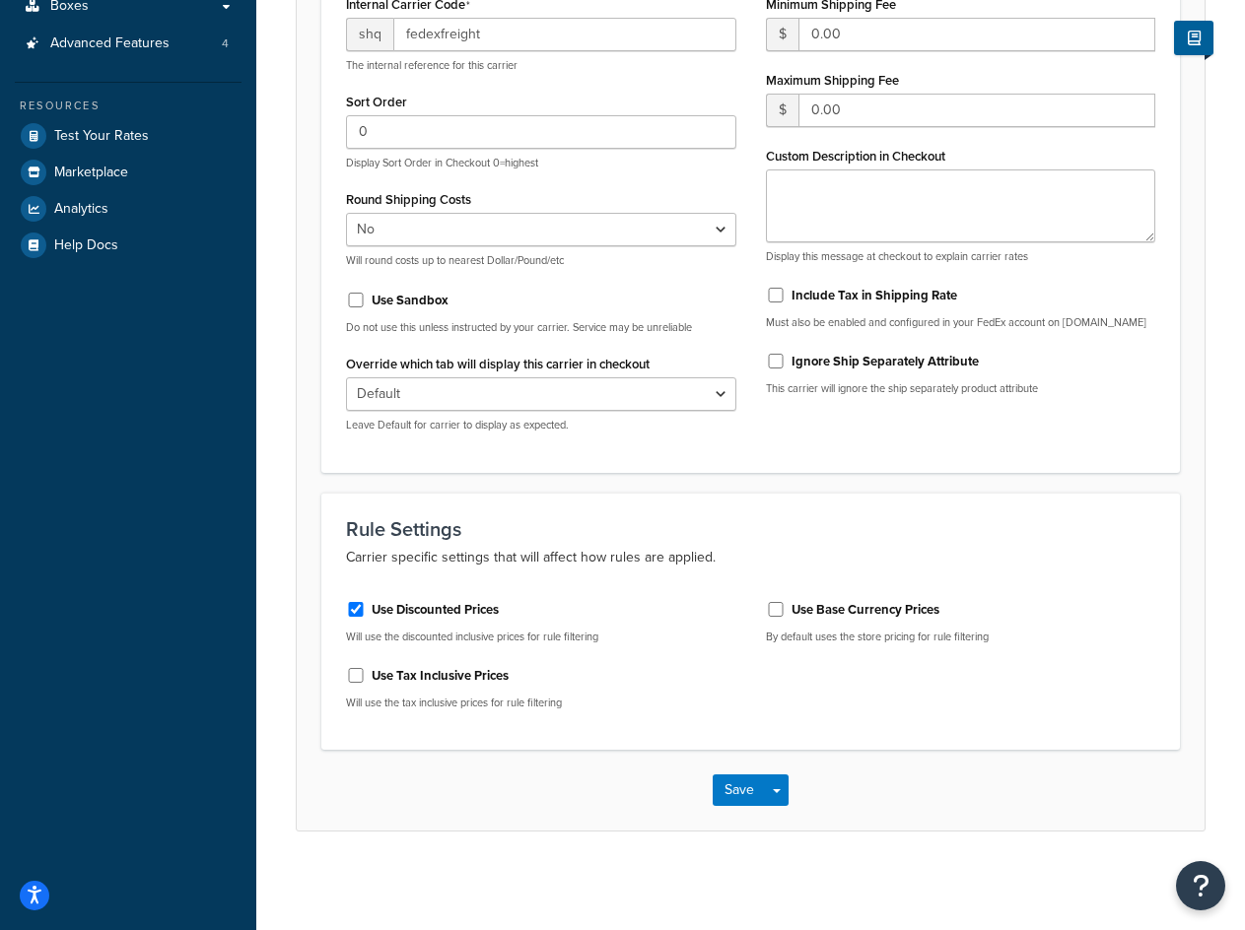
scroll to position [478, 0]
click at [734, 789] on button "Save" at bounding box center [738, 791] width 53 height 32
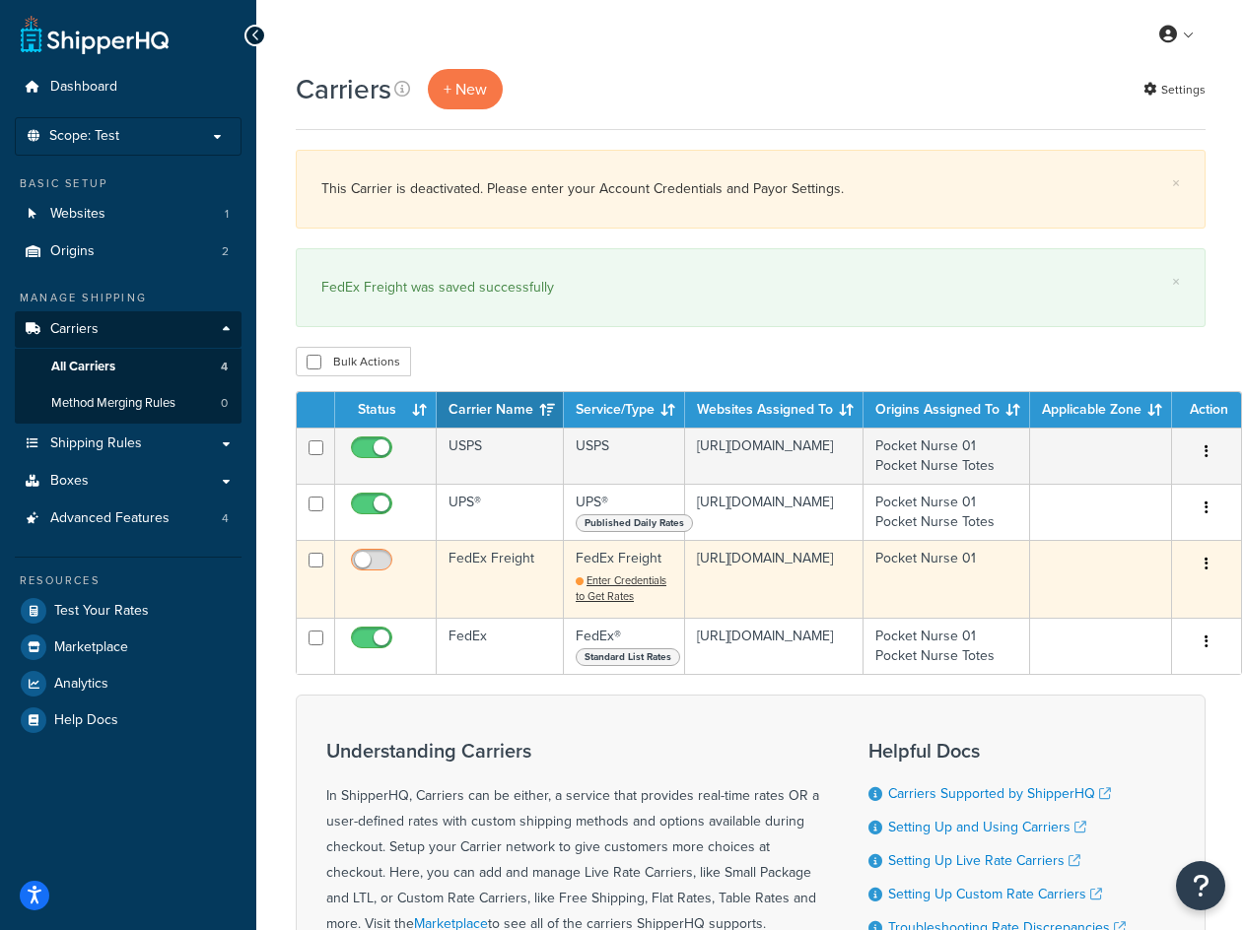
click at [369, 563] on input "checkbox" at bounding box center [374, 565] width 54 height 25
checkbox input "false"
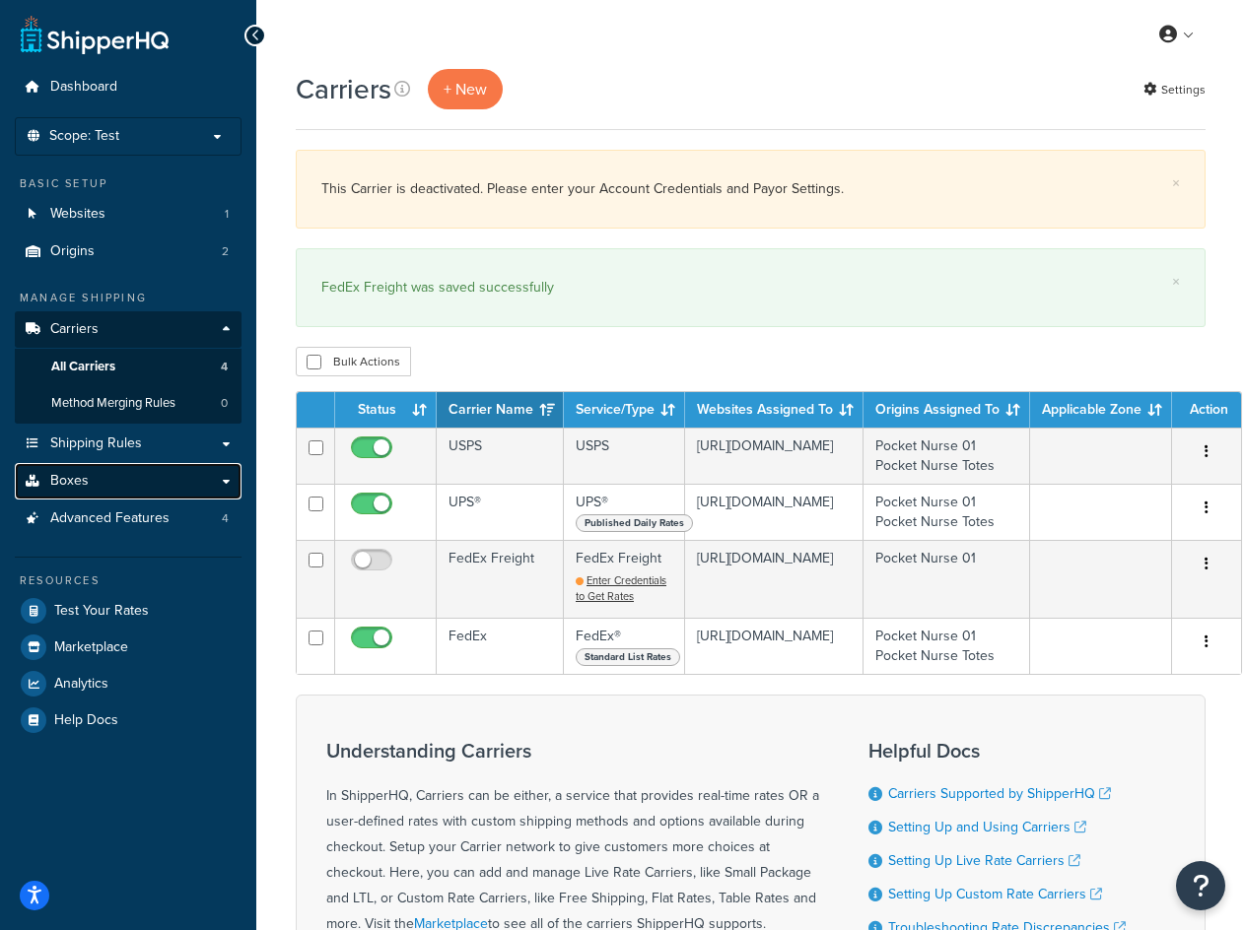
click at [160, 476] on link "Boxes" at bounding box center [128, 481] width 227 height 36
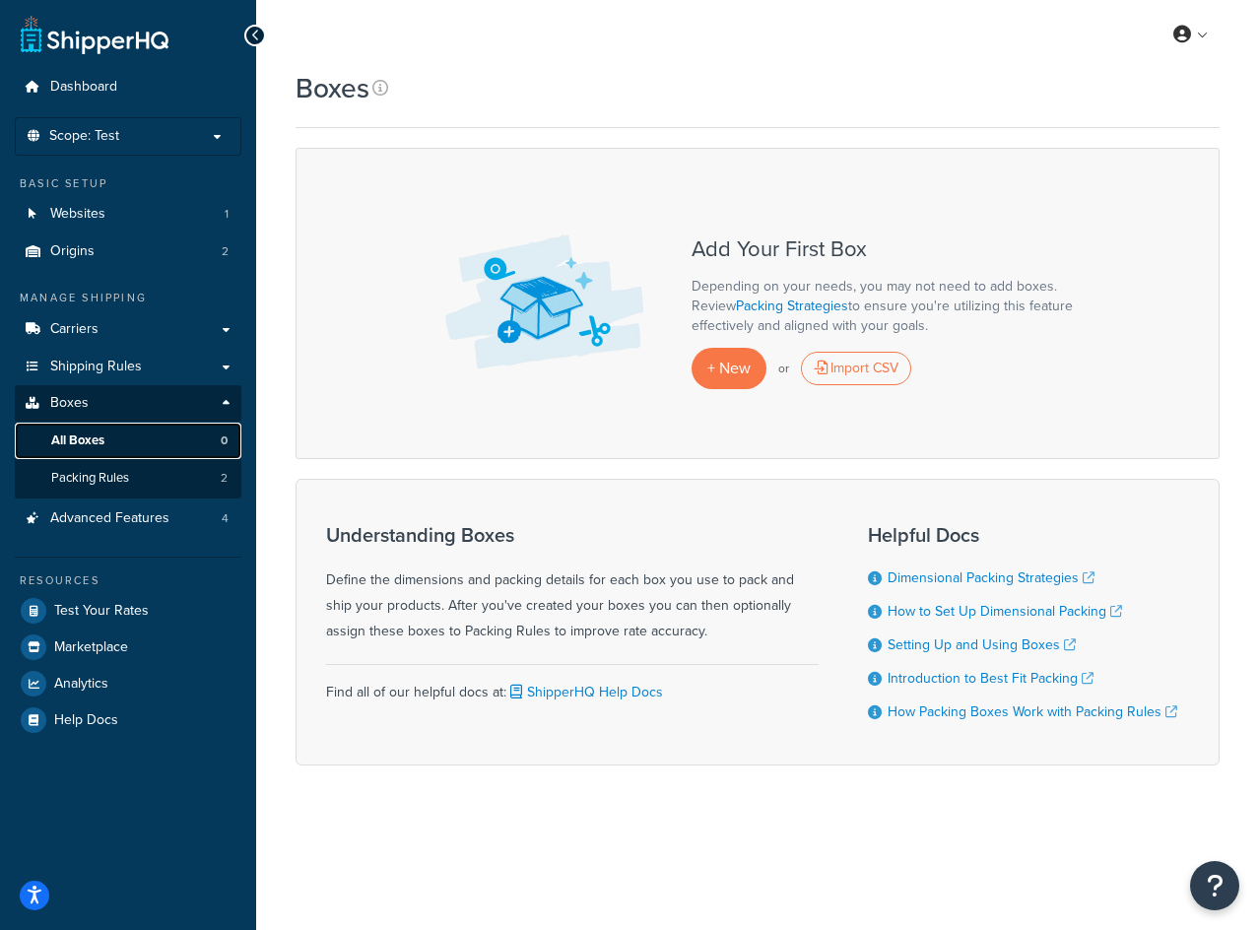
click at [198, 439] on link "All Boxes 0" at bounding box center [128, 441] width 227 height 36
click at [858, 371] on div "Import CSV" at bounding box center [856, 369] width 110 height 34
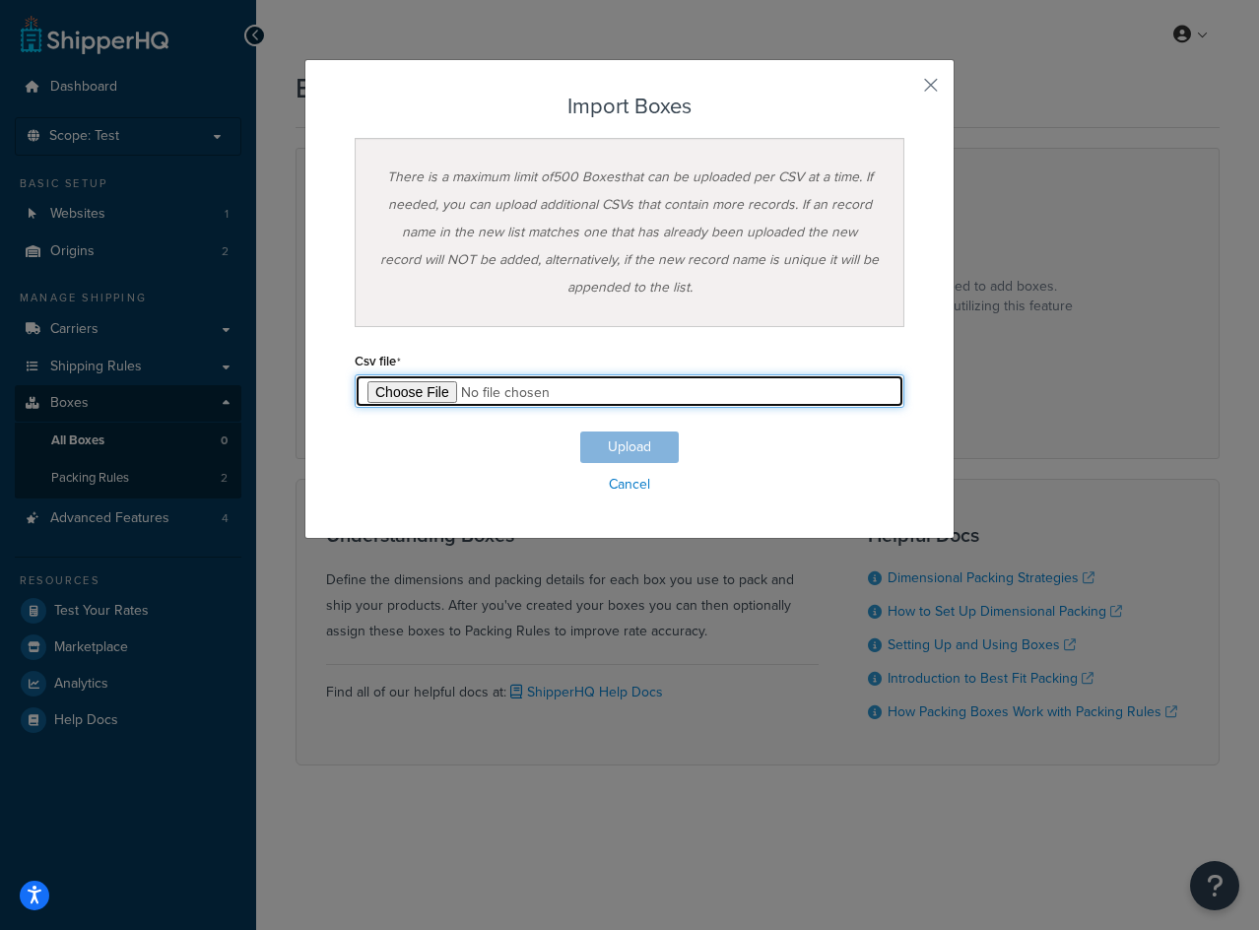
click at [408, 406] on input "file" at bounding box center [630, 391] width 550 height 34
type input "C:\fakepath\Box Export-2025-10-07 0603.csv"
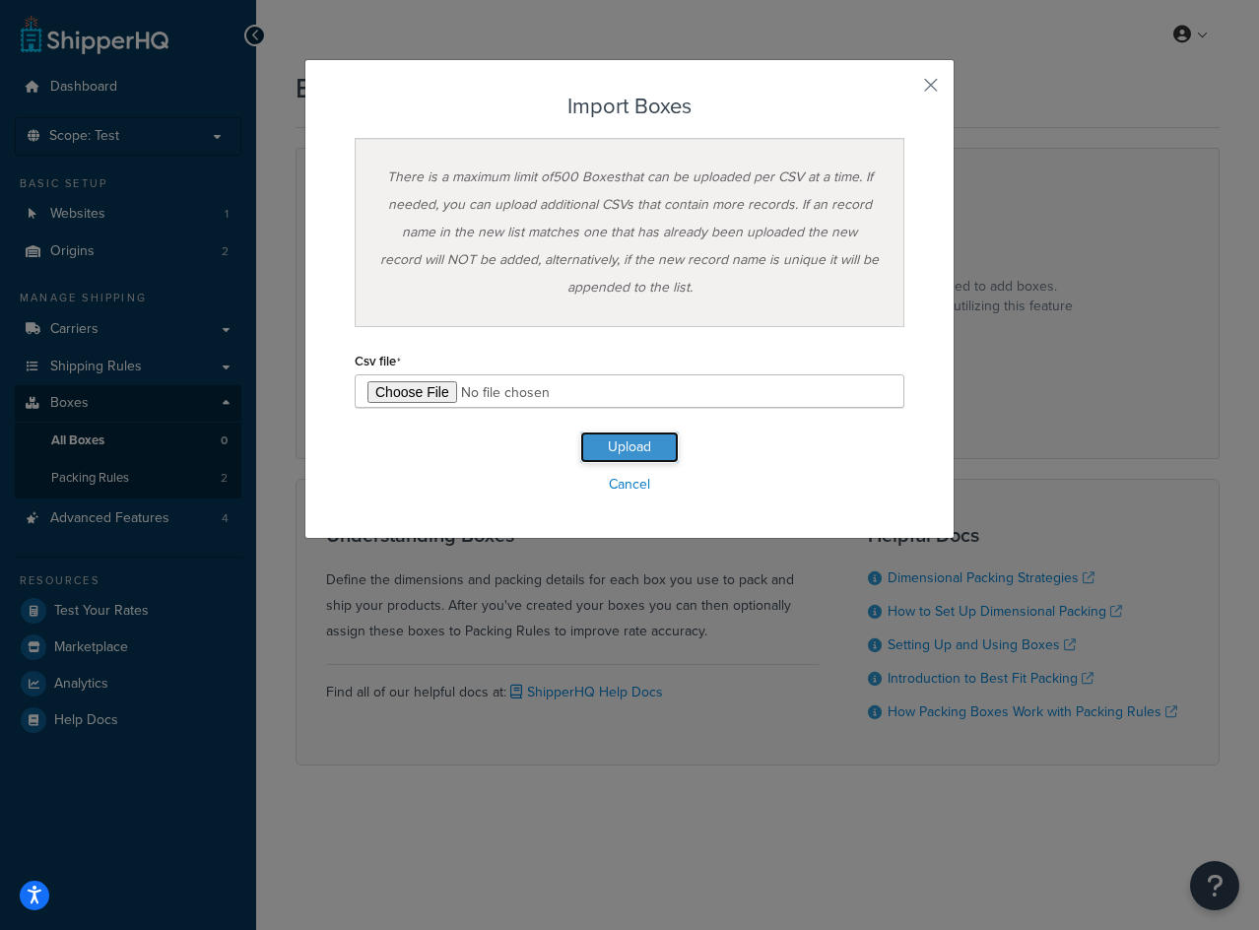
click at [634, 461] on button "Upload" at bounding box center [629, 448] width 99 height 32
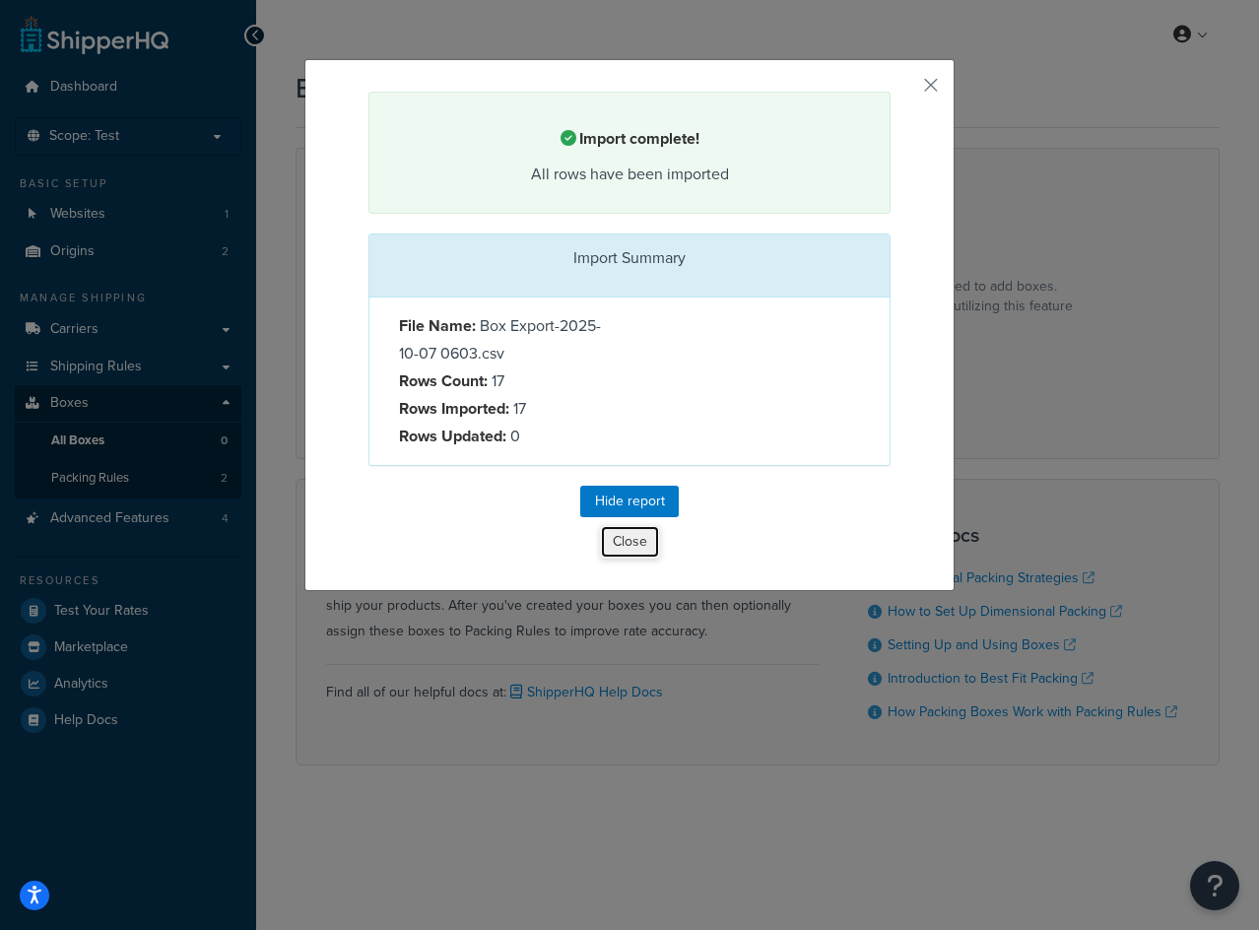
click at [627, 547] on button "Close" at bounding box center [630, 542] width 60 height 34
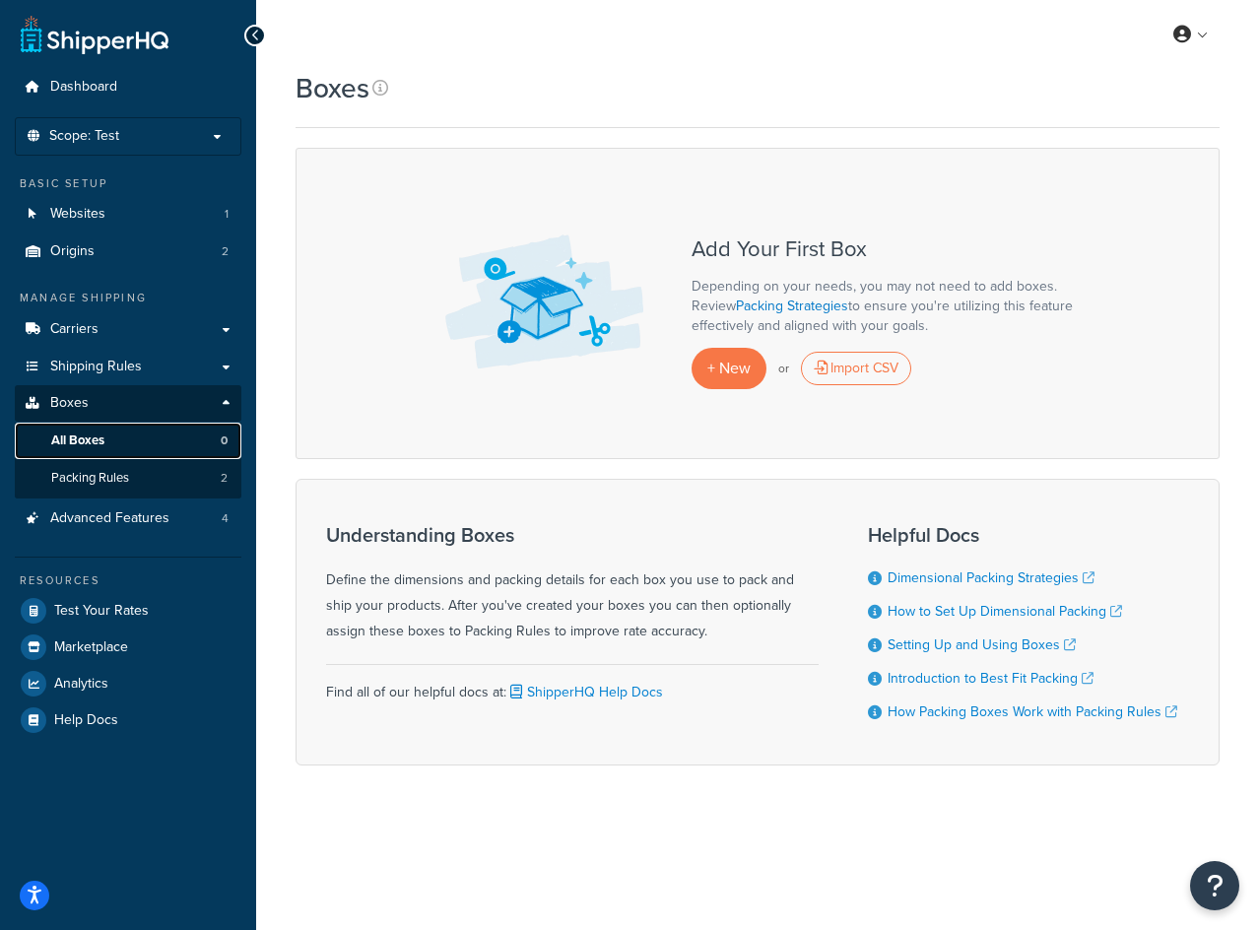
click at [192, 439] on link "All Boxes 0" at bounding box center [128, 441] width 227 height 36
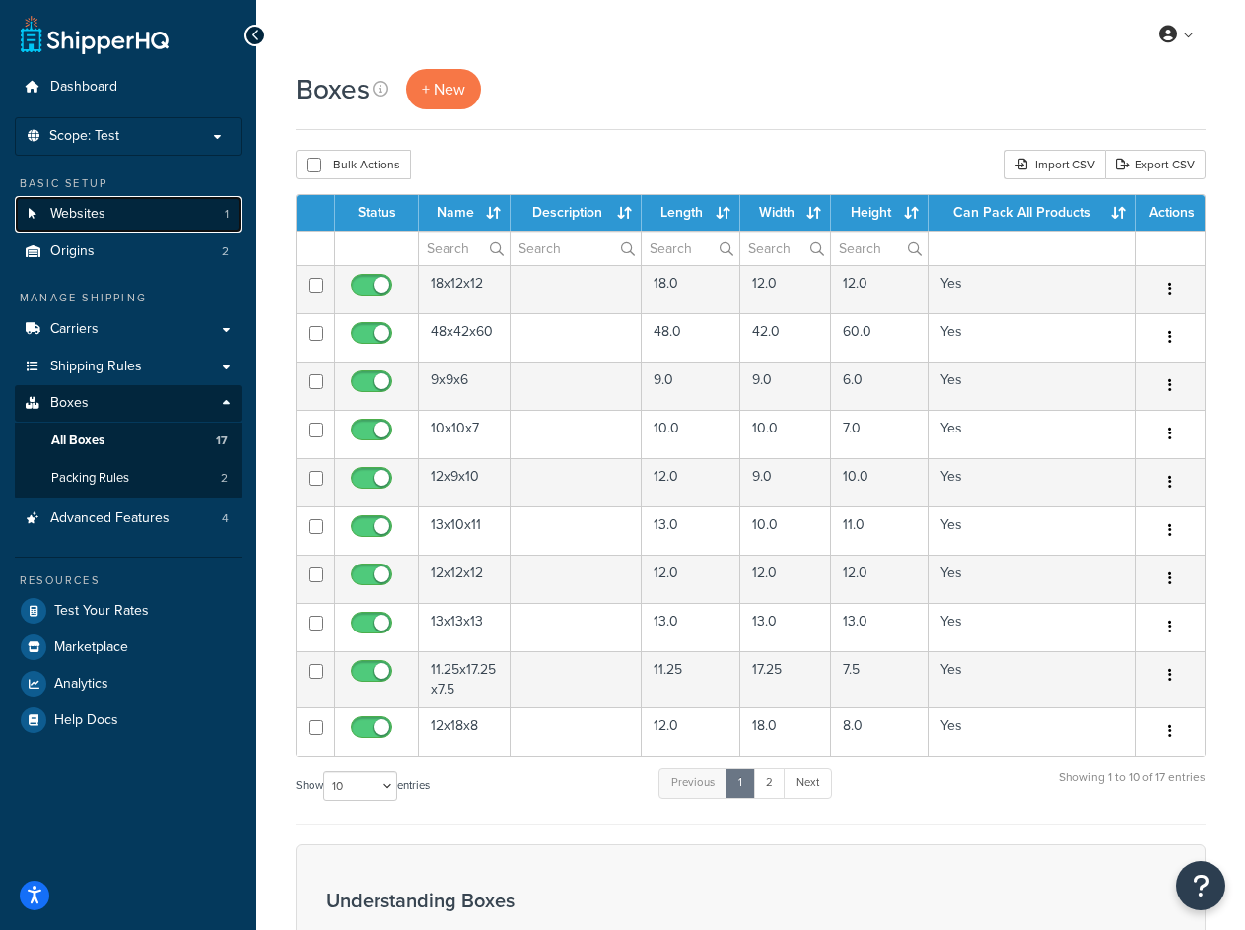
click at [100, 207] on span "Websites" at bounding box center [77, 214] width 55 height 17
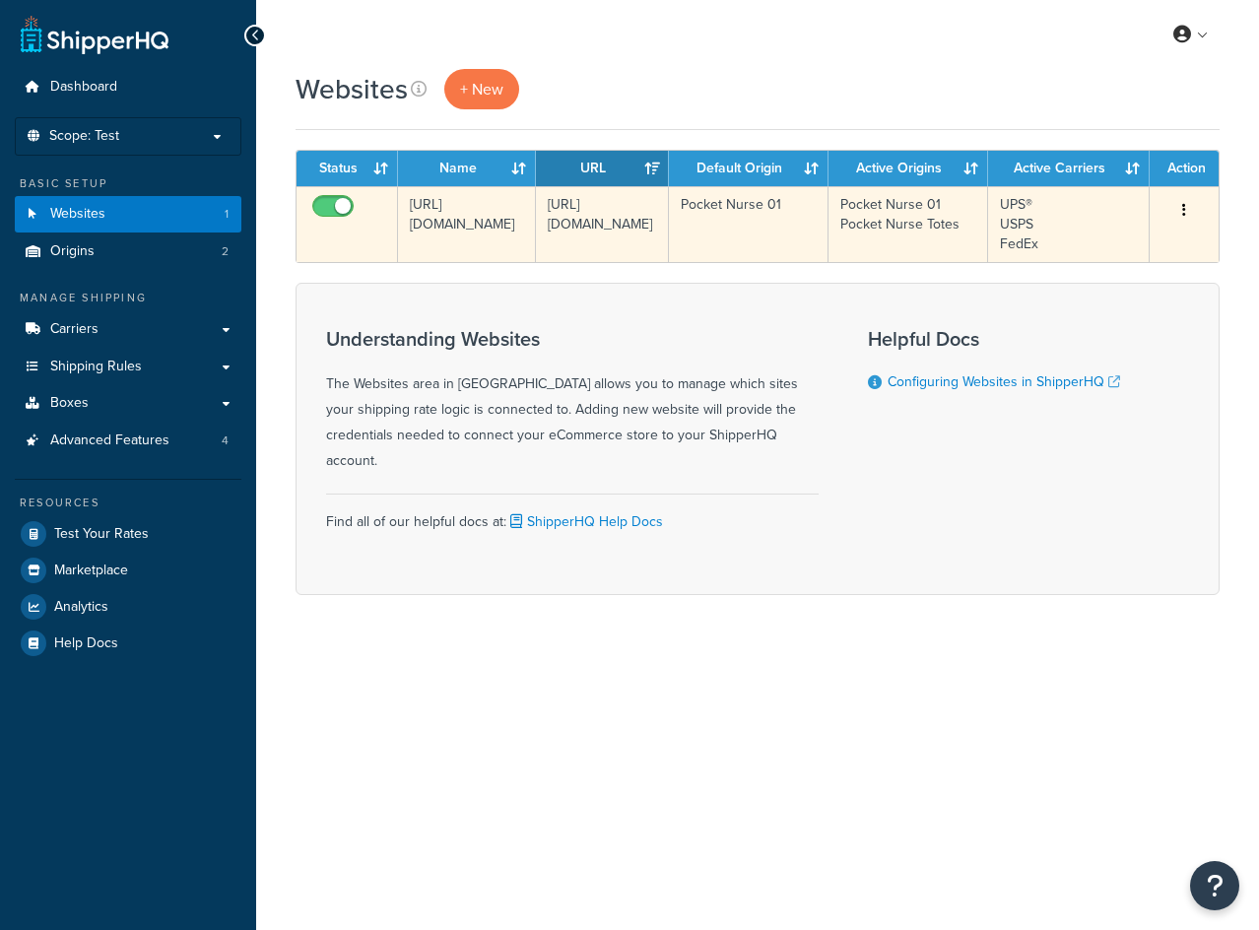
click at [496, 219] on td "[URL][DOMAIN_NAME]" at bounding box center [467, 224] width 138 height 76
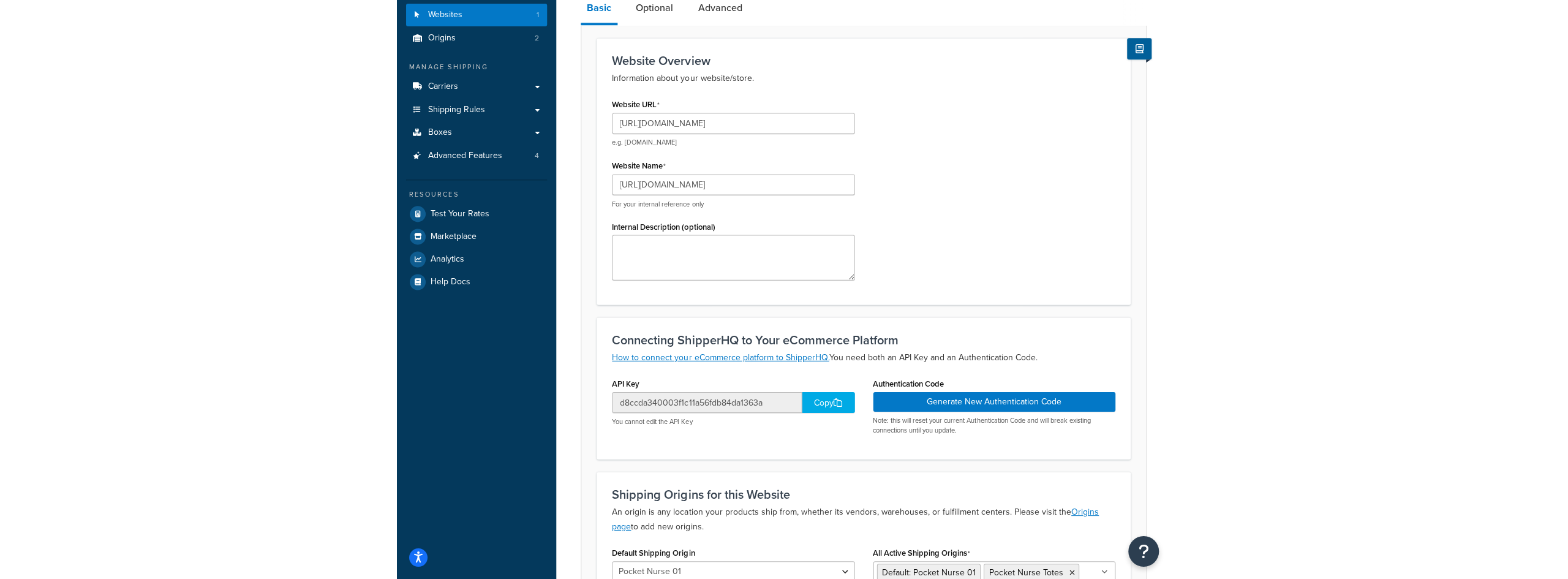
scroll to position [123, 0]
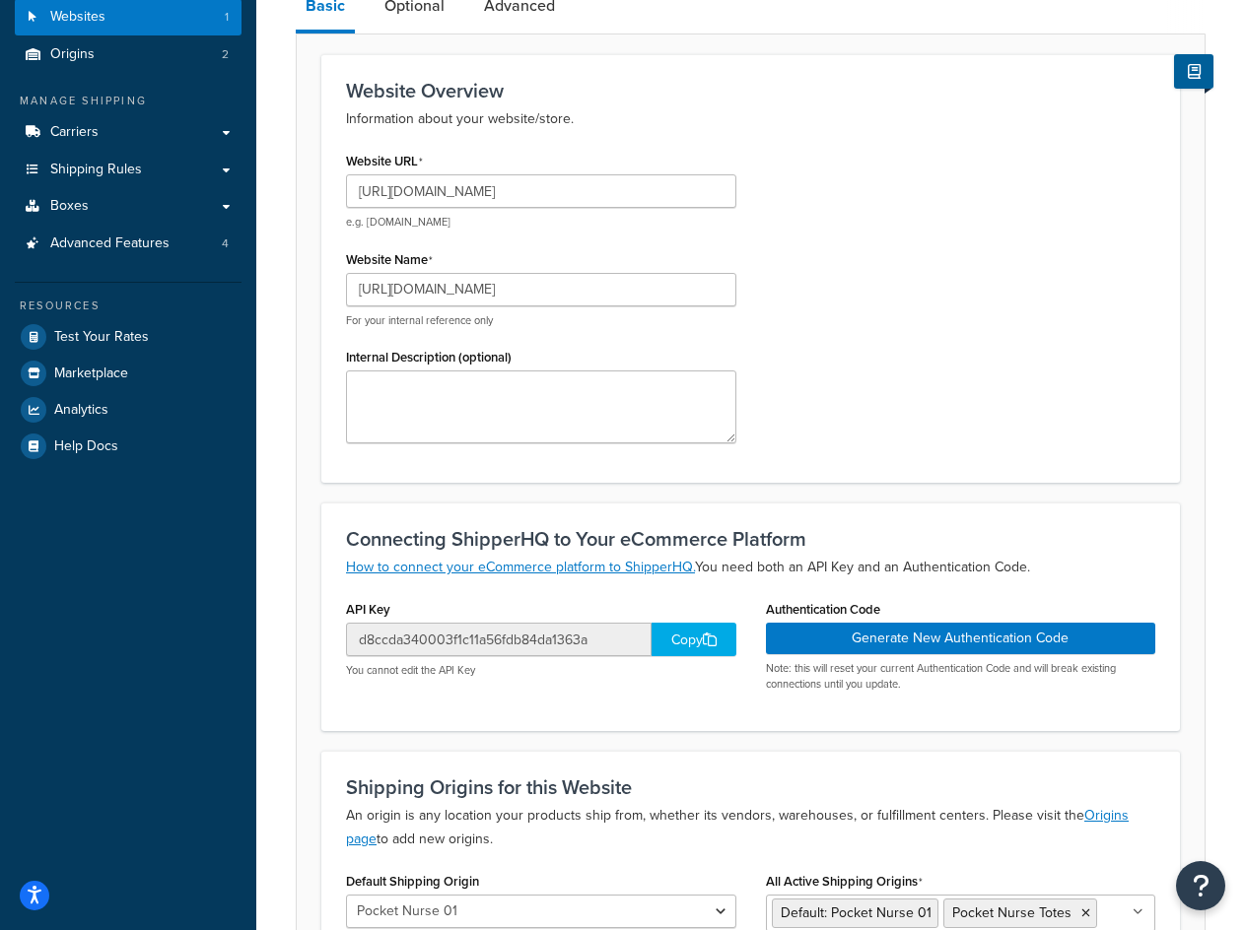
click at [703, 644] on div "Copy" at bounding box center [693, 640] width 85 height 34
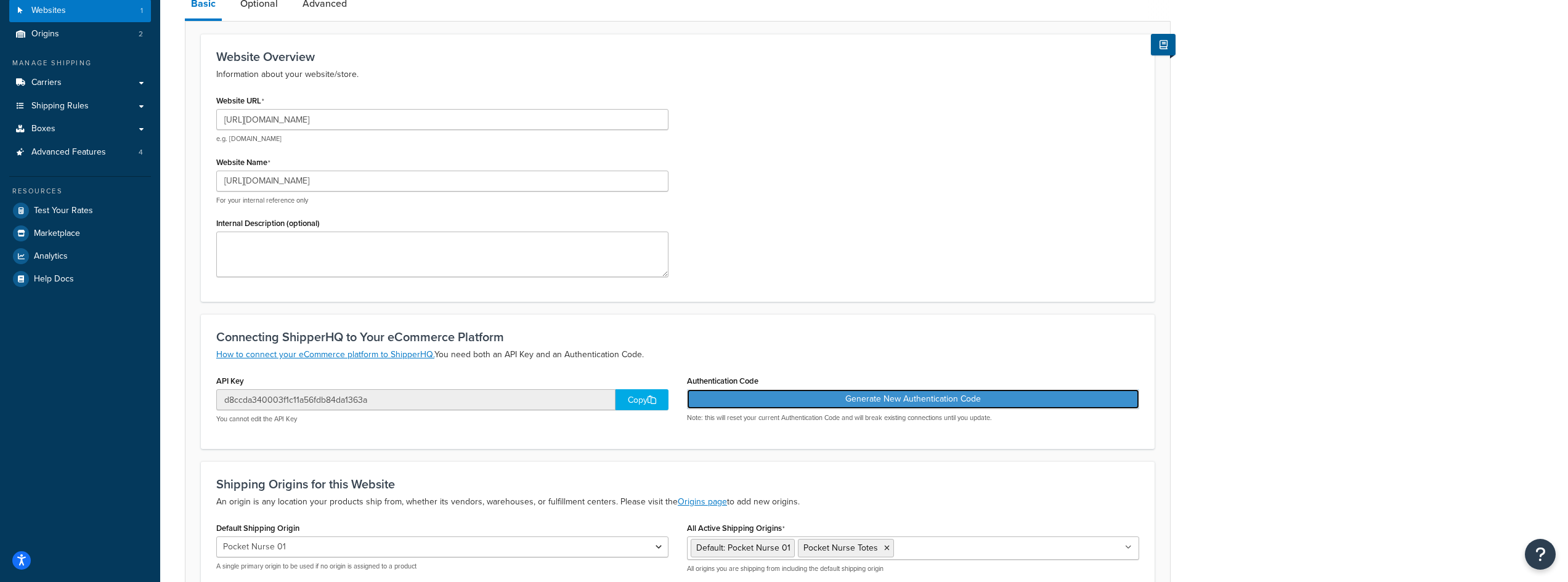
click at [778, 405] on button "Generate New Authentication Code" at bounding box center [913, 399] width 452 height 20
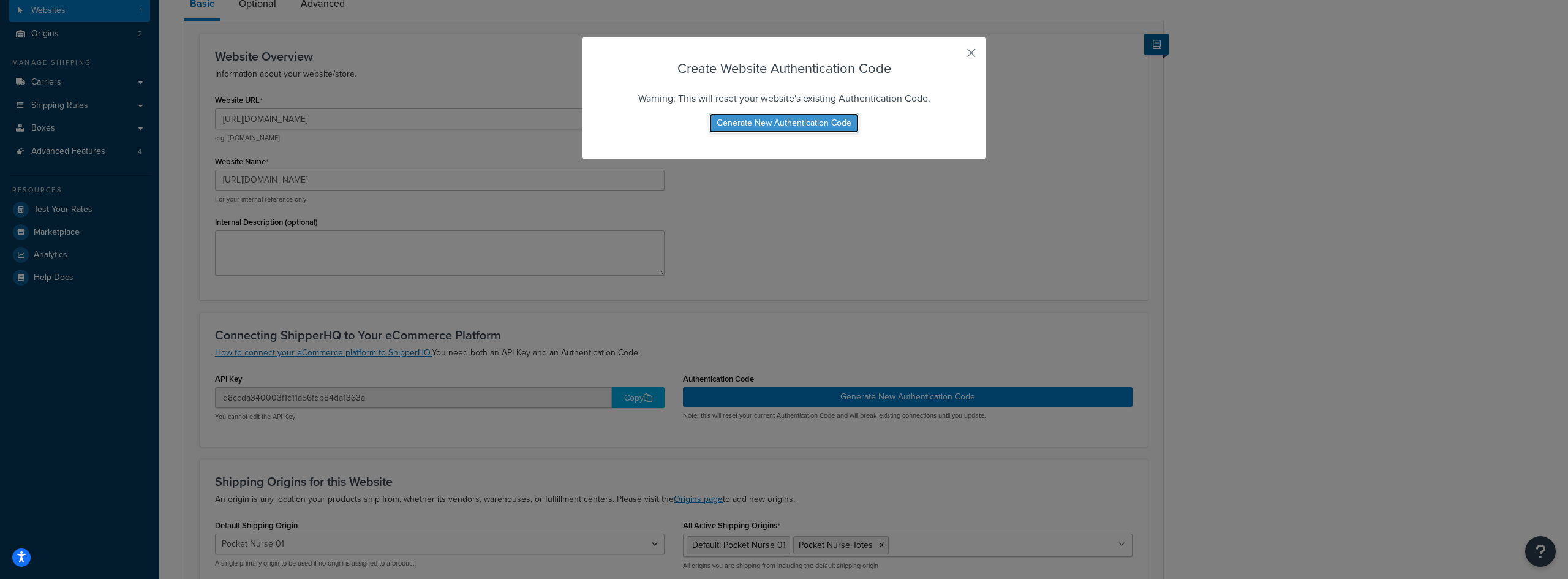
click at [773, 124] on button "Generate New Authentication Code" at bounding box center [784, 123] width 149 height 20
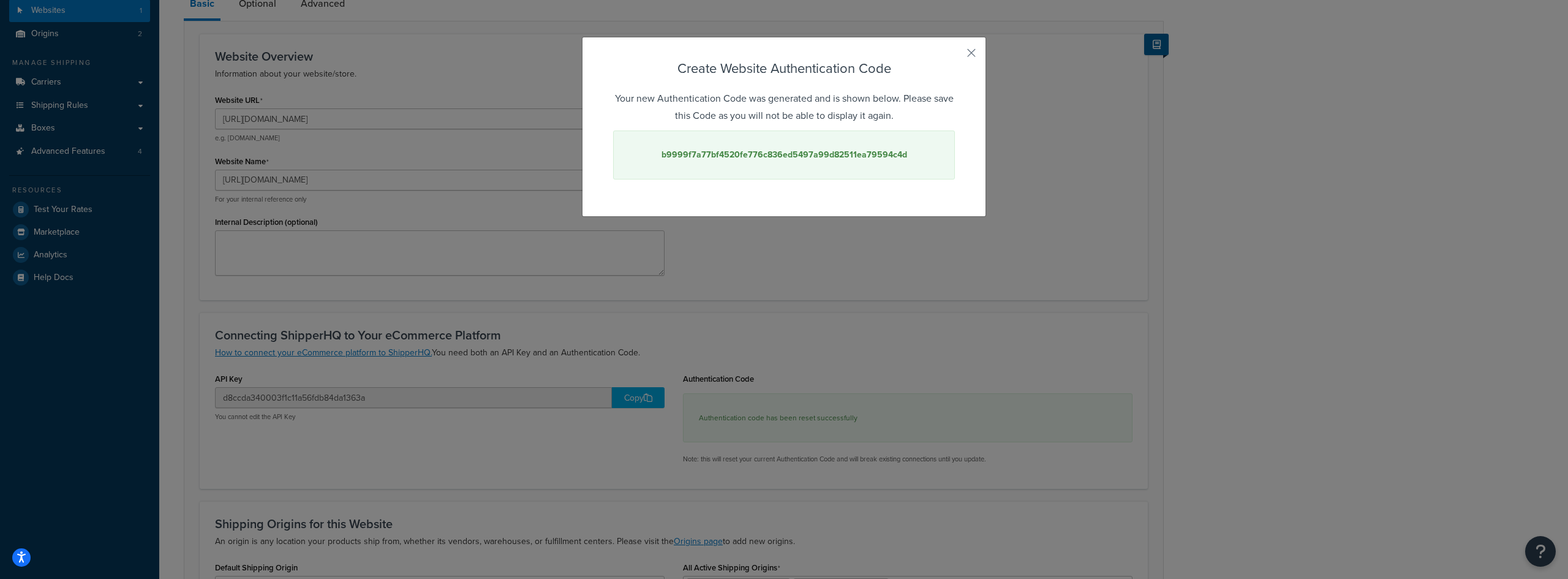
click at [773, 154] on strong "b9999f7a77bf4520fe776c836ed5497a99d82511ea79594c4d" at bounding box center [784, 154] width 245 height 13
copy strong "b9999f7a77bf4520fe776c836ed5497a99d82511ea79594c4d"
